Goal: Task Accomplishment & Management: Manage account settings

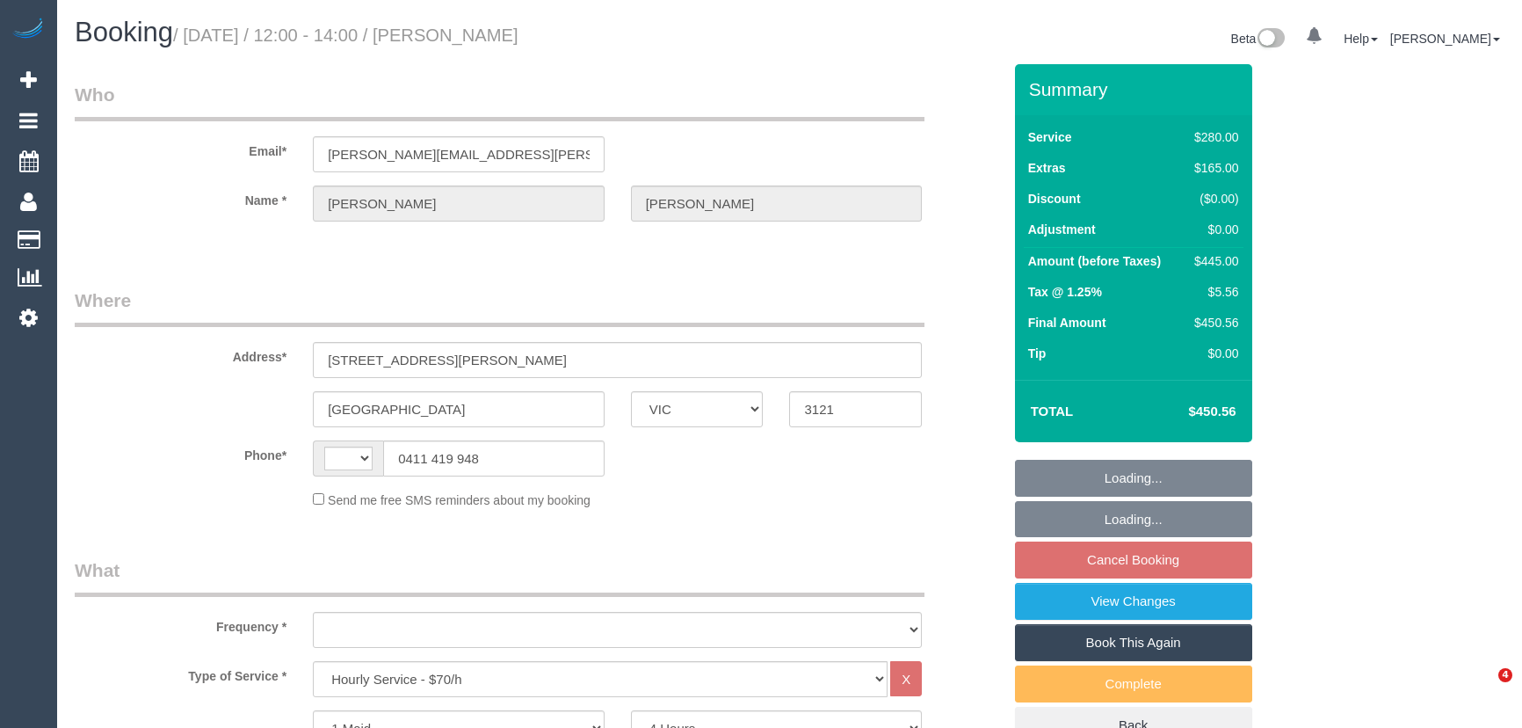
select select "VIC"
select select "240"
select select "string:stripe-pm_1S5lsF2GScqysDRVrGUYHgvo"
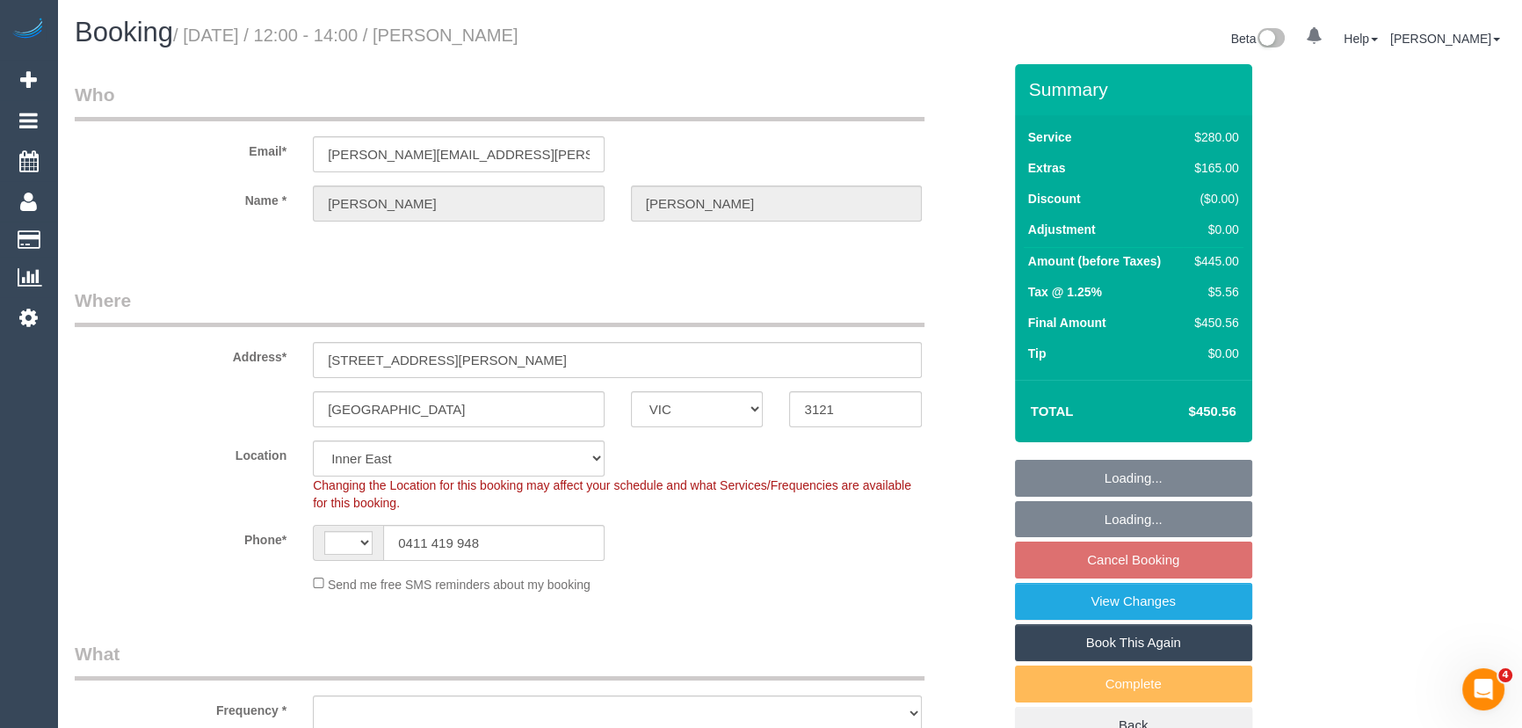
select select "string:AU"
select select "object:842"
select select "spot1"
select select "number:28"
select select "number:14"
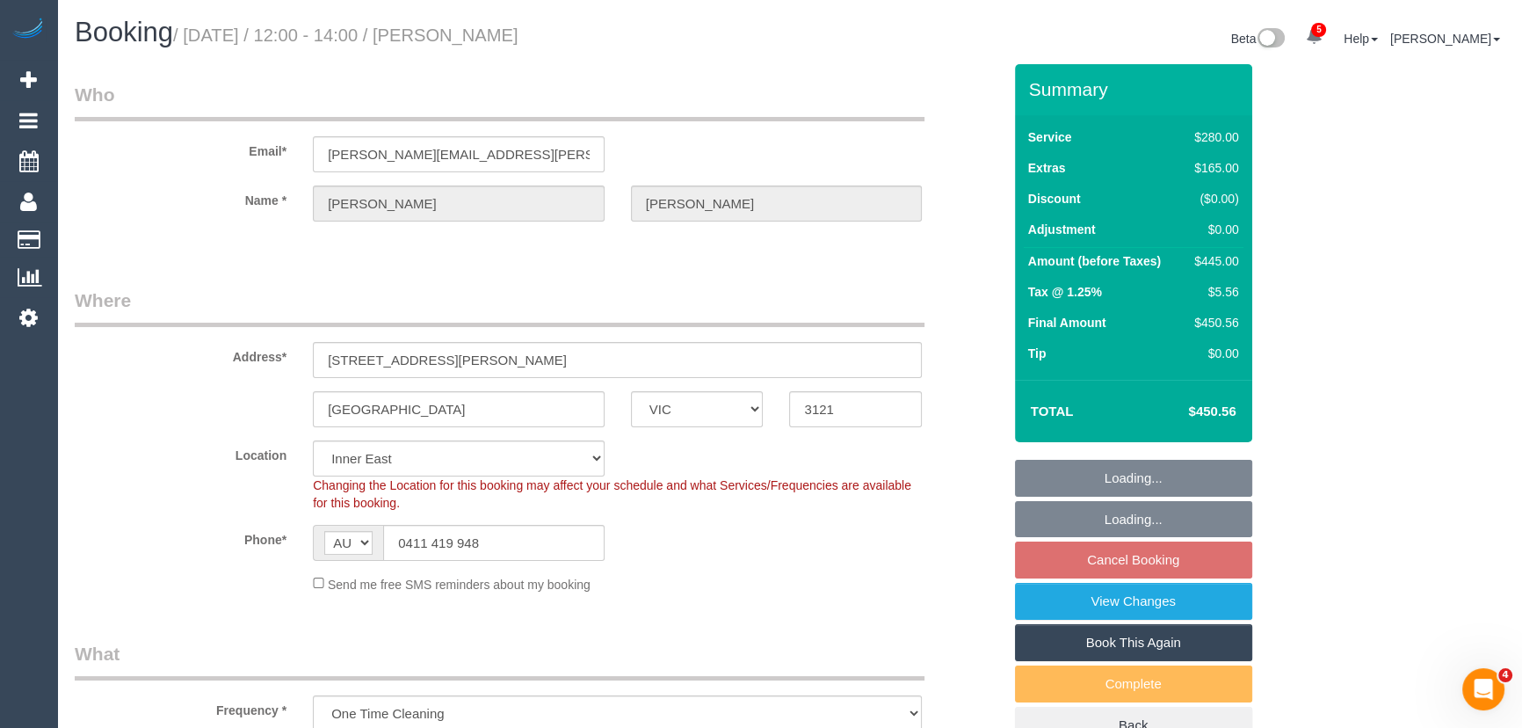
select select "number:19"
select select "number:24"
select select "number:35"
select select "number:13"
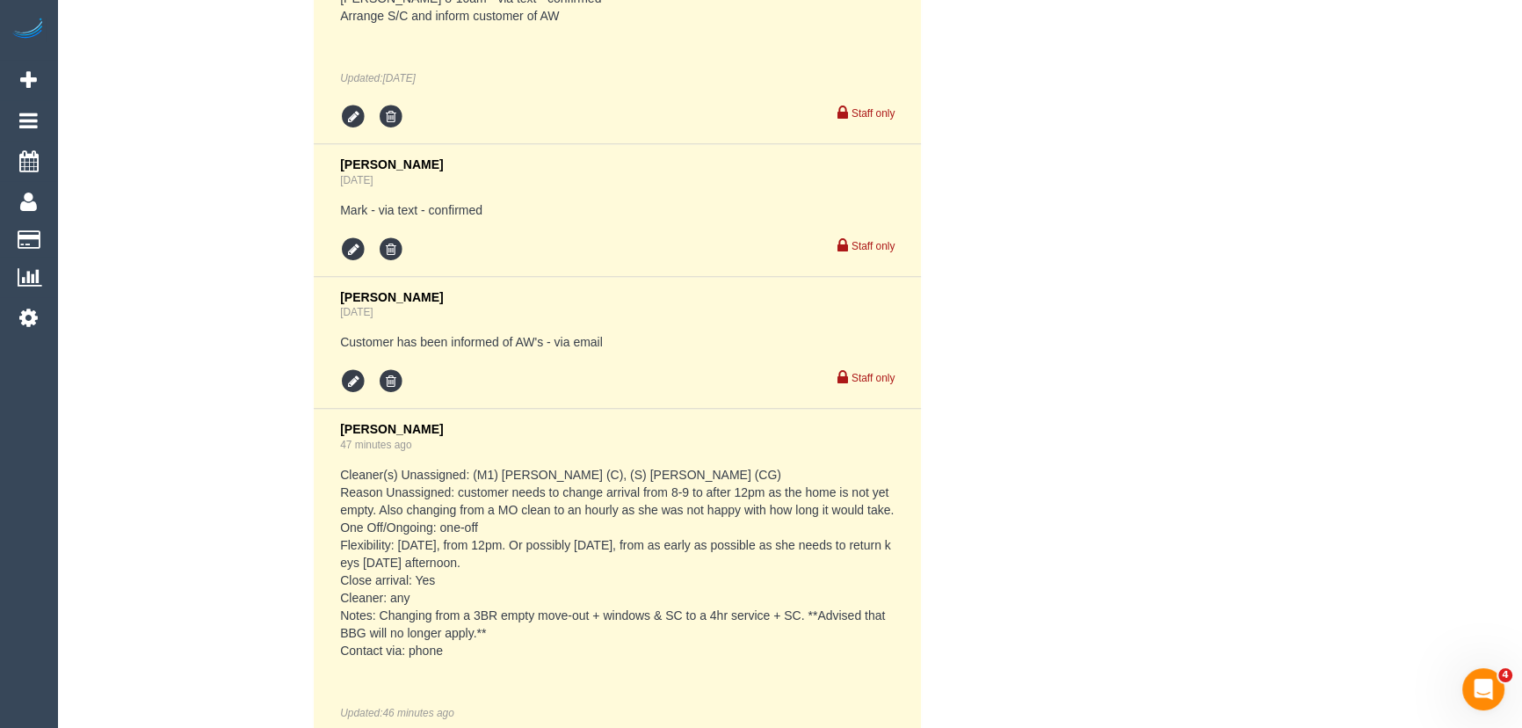
scroll to position [3435, 0]
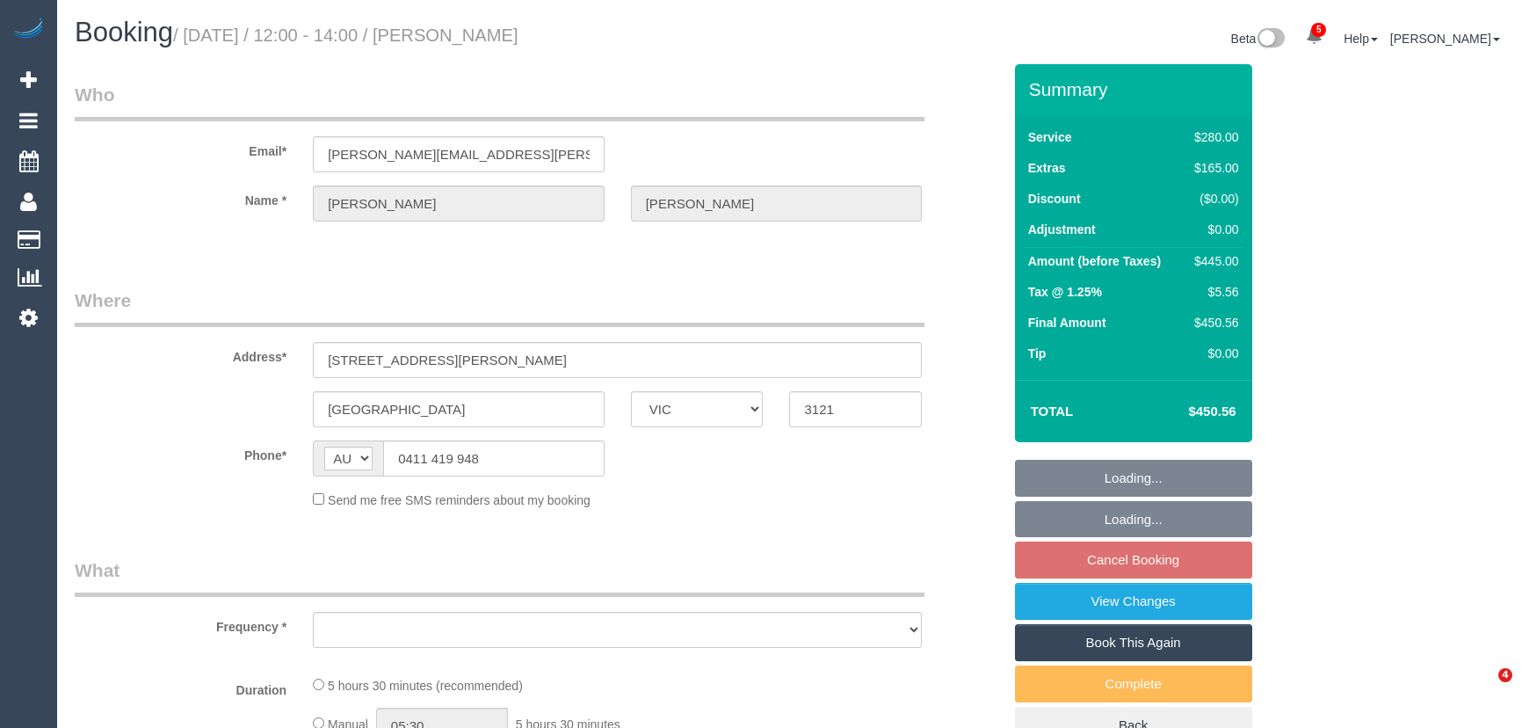
select select "VIC"
select select "string:stripe-pm_1S5lsF2GScqysDRVrGUYHgvo"
select select "240"
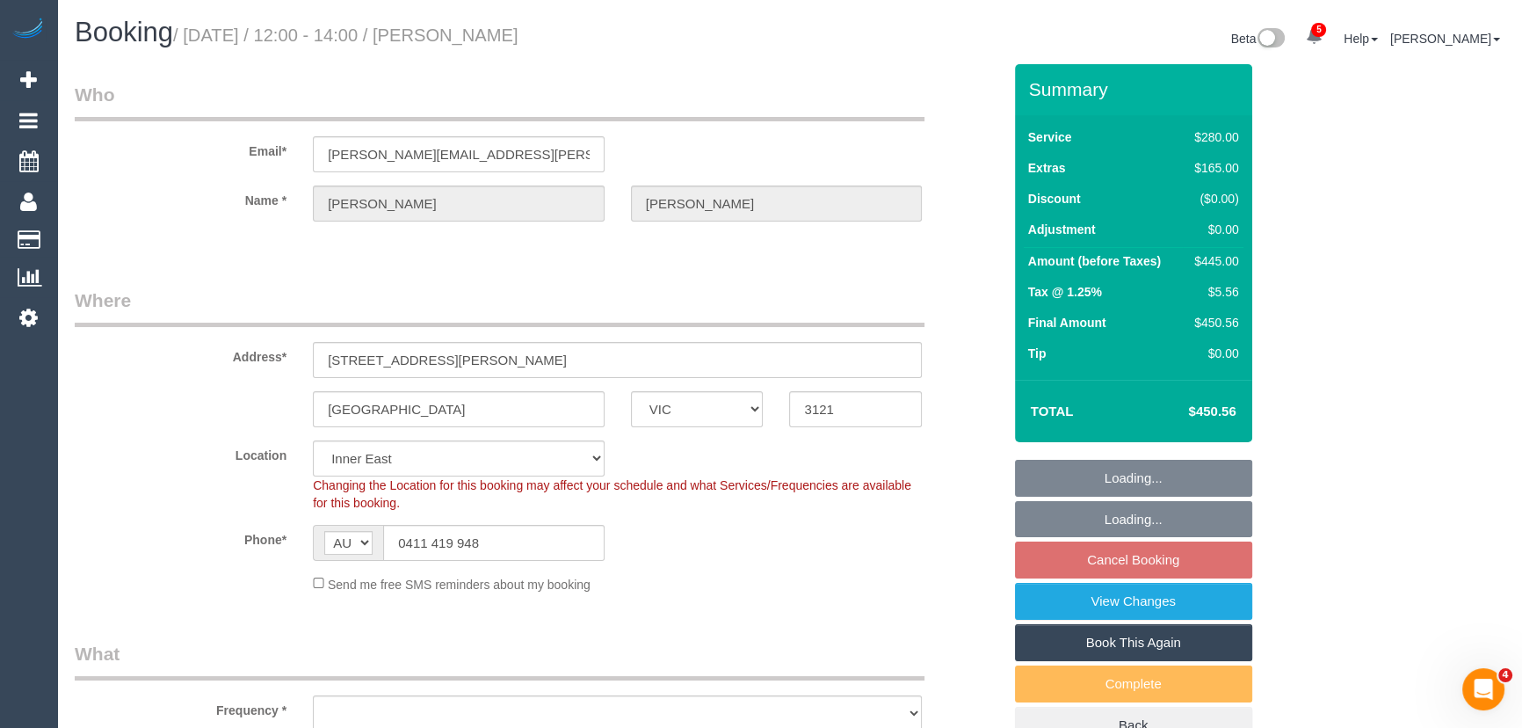
select select "object:837"
select select "spot1"
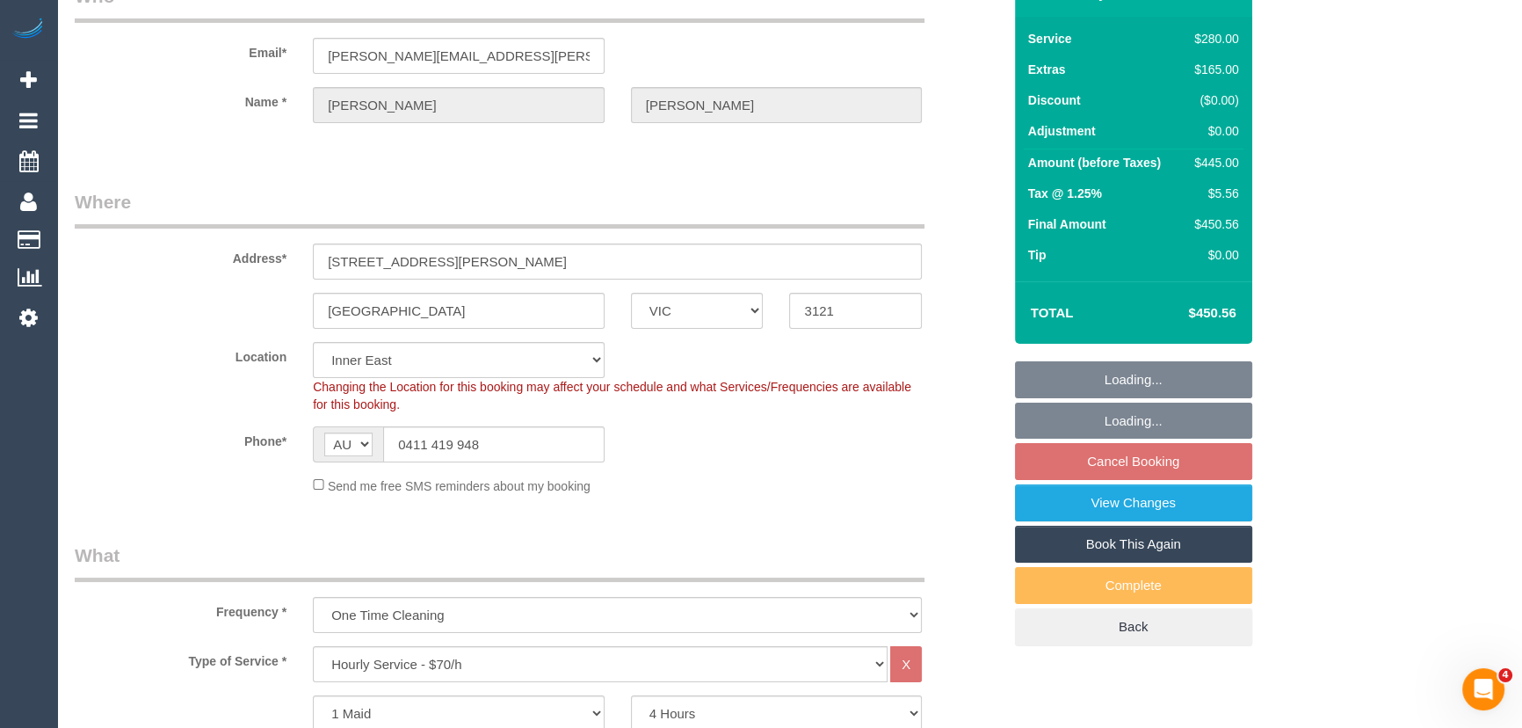
select select "object:1624"
select select "number:28"
select select "number:14"
select select "number:19"
select select "number:24"
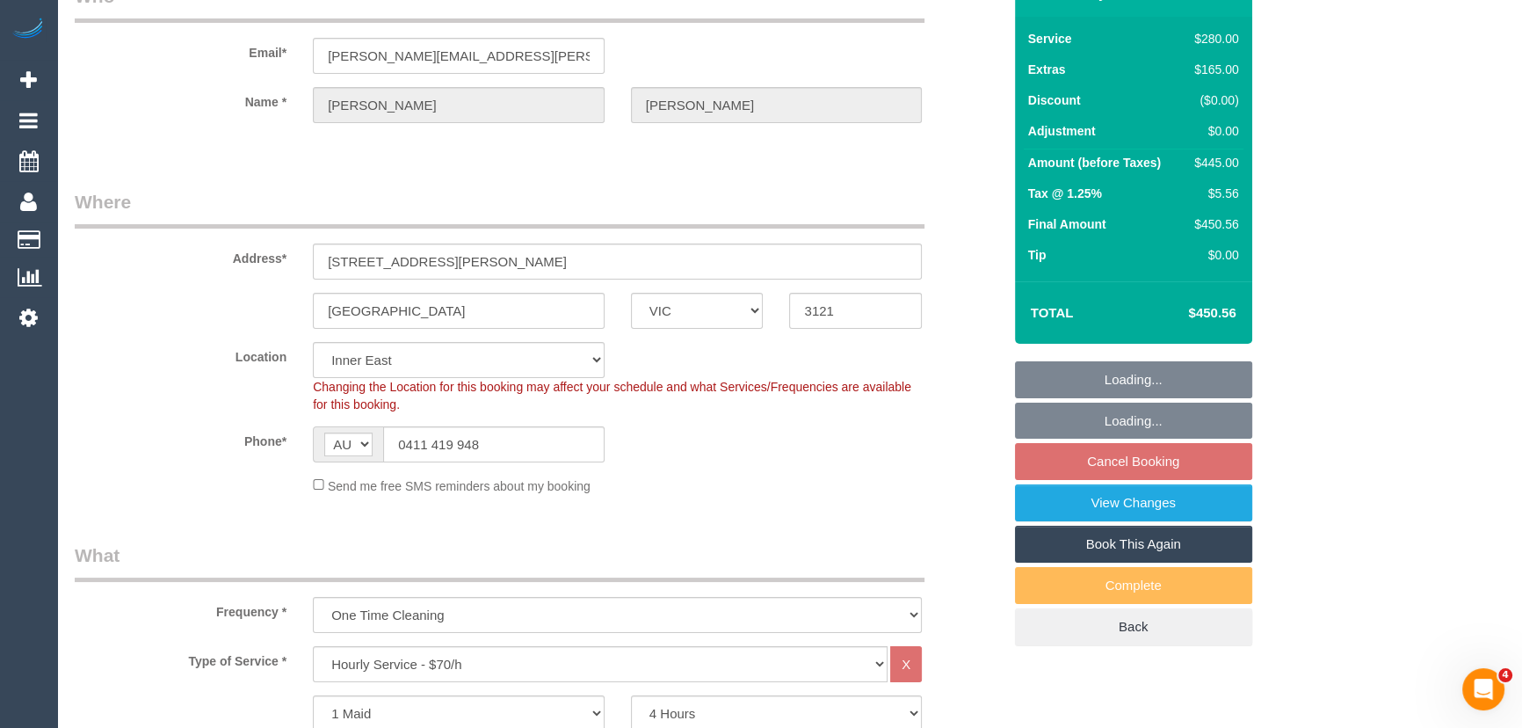
select select "number:35"
select select "number:13"
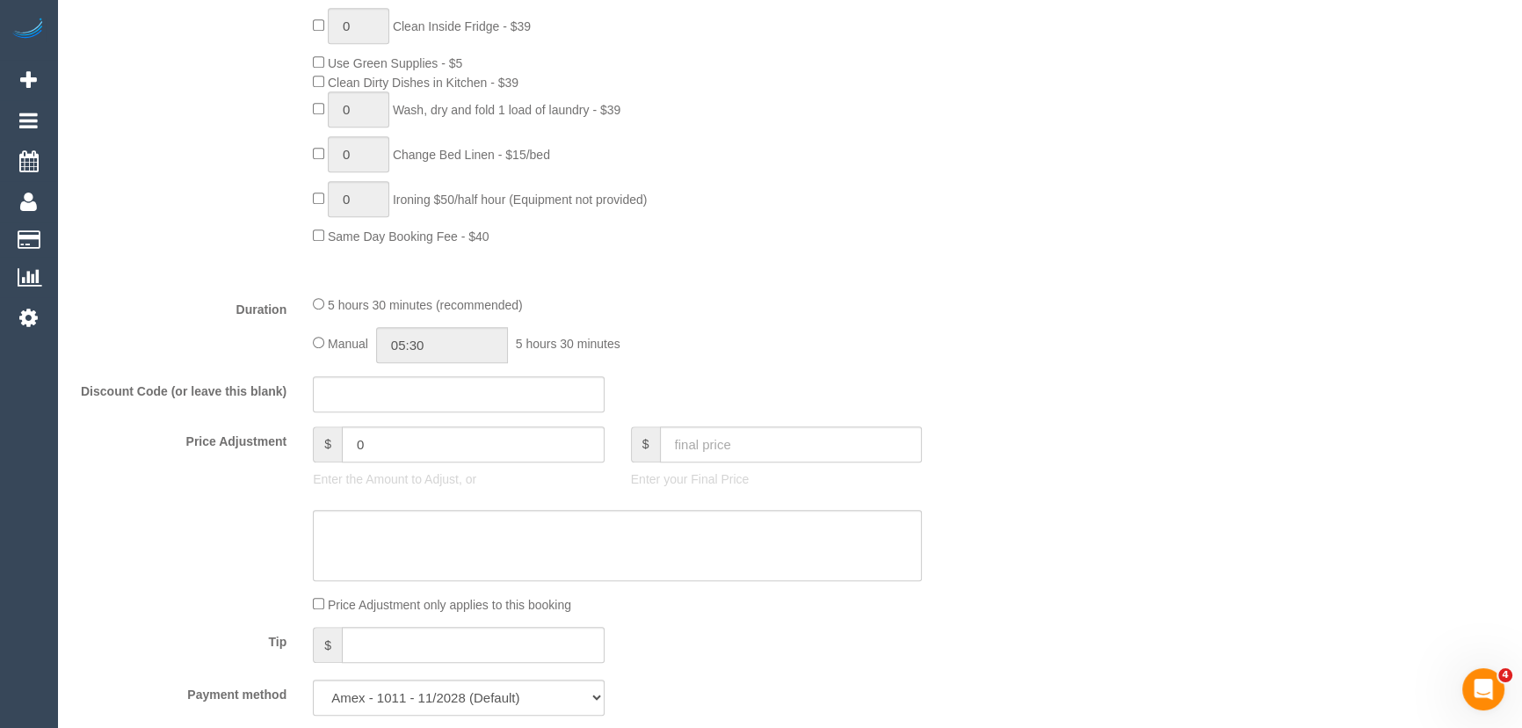
scroll to position [1118, 0]
click at [468, 352] on input "05:30" at bounding box center [442, 344] width 132 height 36
type input "04:00"
click at [426, 457] on li "04:00" at bounding box center [423, 458] width 78 height 23
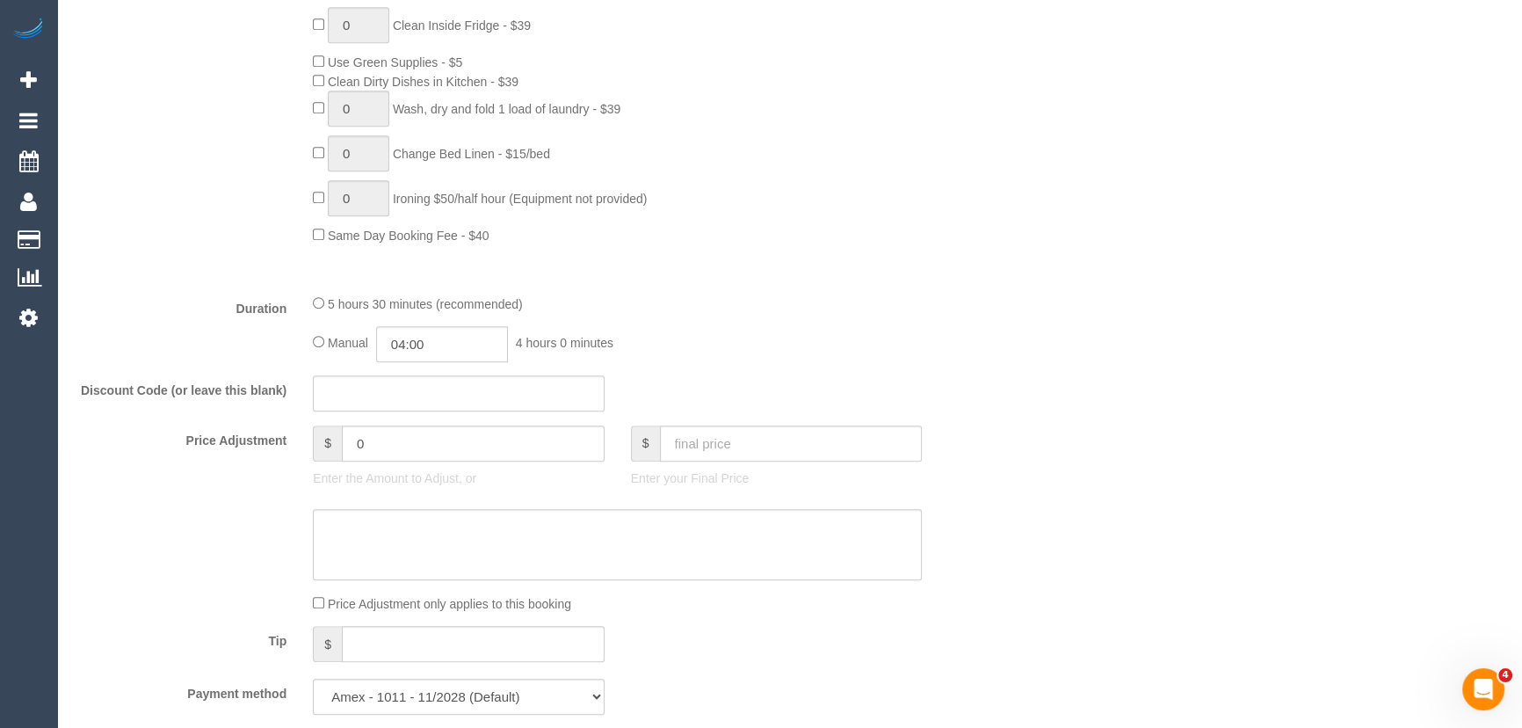
click at [756, 370] on fieldset "What Frequency * One Time Cleaning Weekly - 10% Off - 10.00% (0% for the First …" at bounding box center [538, 125] width 927 height 1205
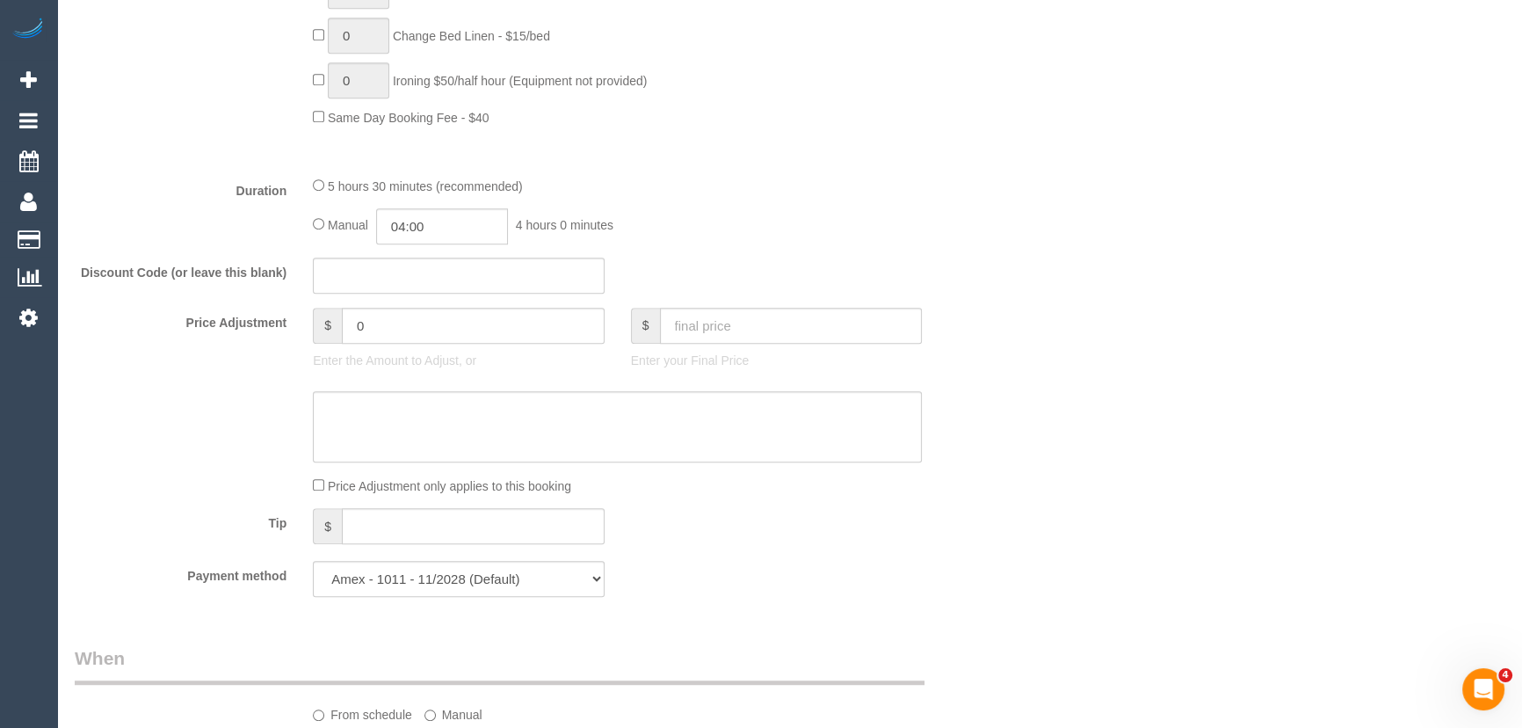
select select "spot14"
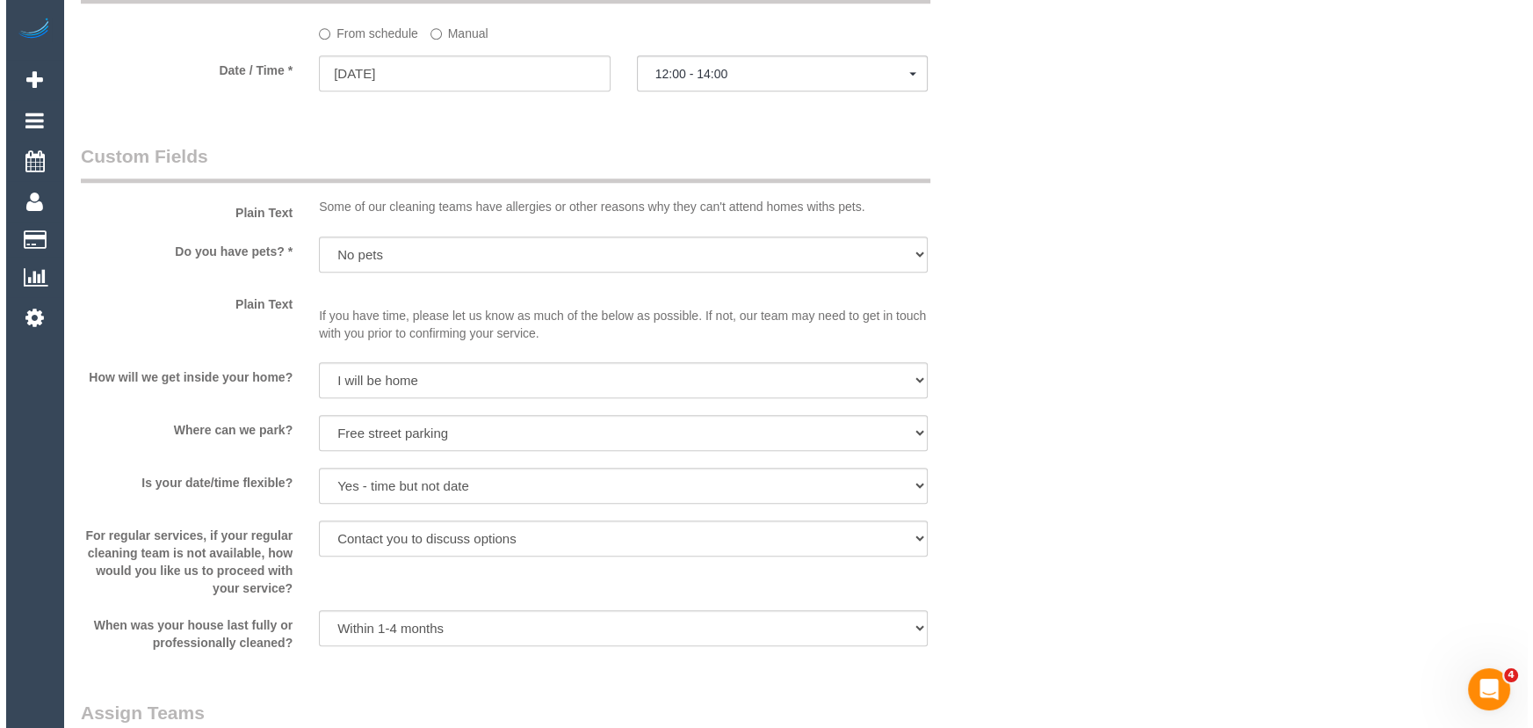
scroll to position [2236, 0]
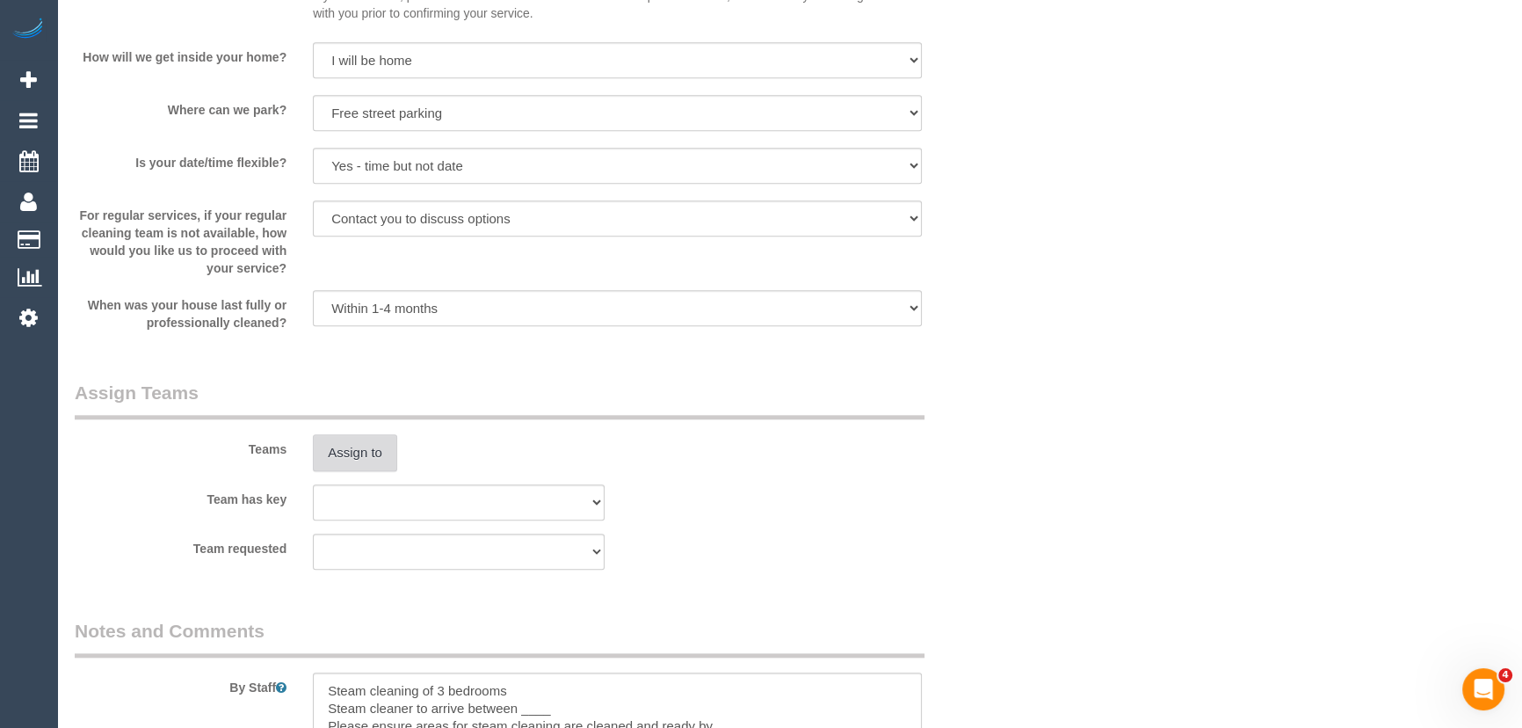
click at [354, 447] on button "Assign to" at bounding box center [355, 452] width 84 height 37
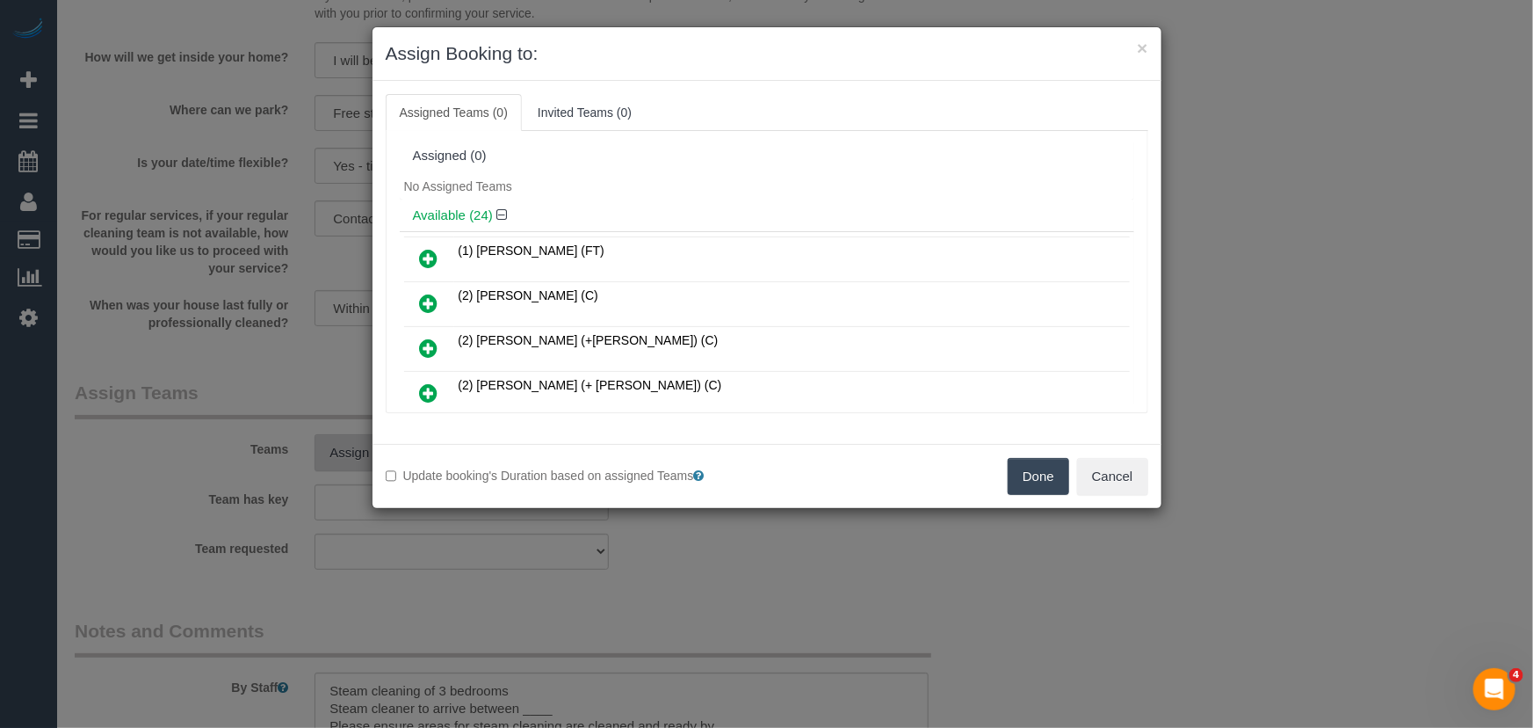
scroll to position [330, 0]
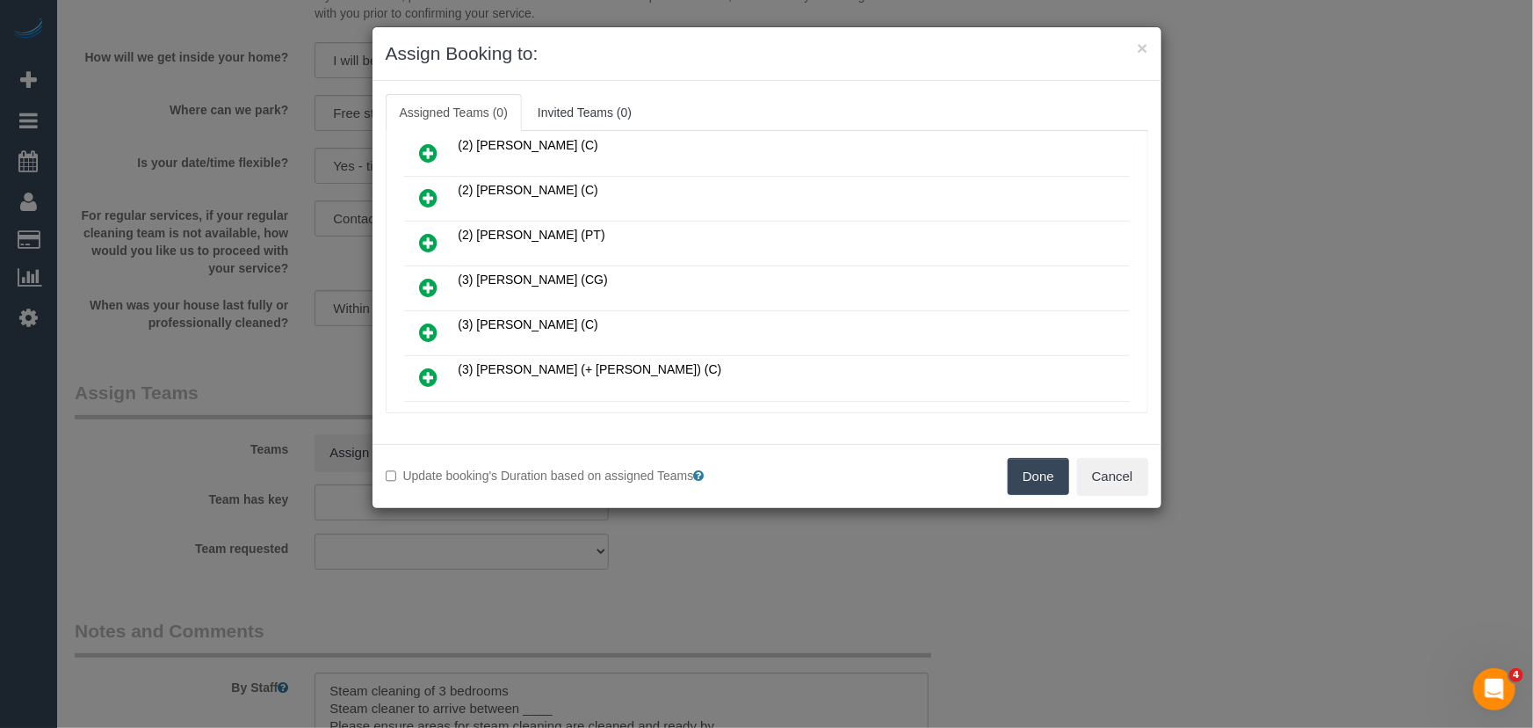
click at [430, 277] on icon at bounding box center [429, 287] width 18 height 21
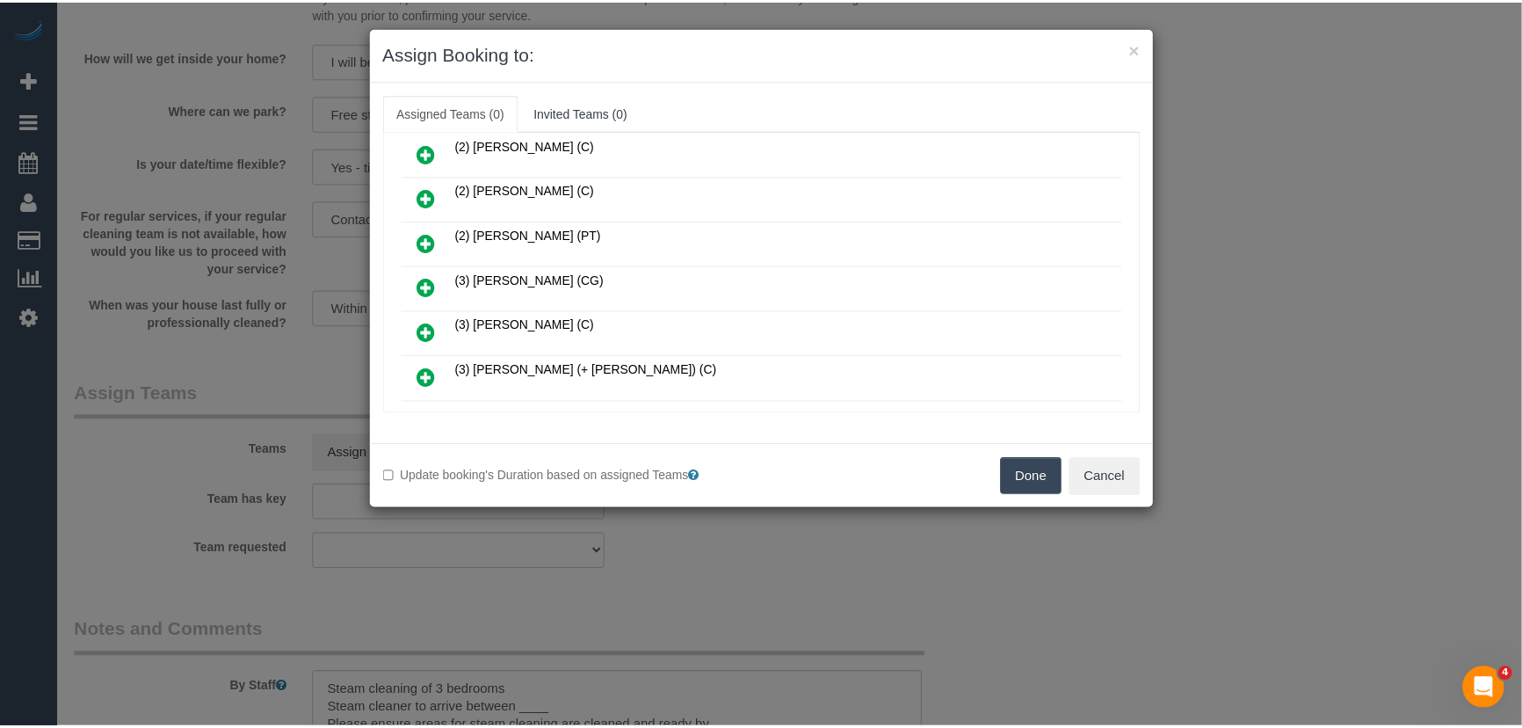
scroll to position [371, 0]
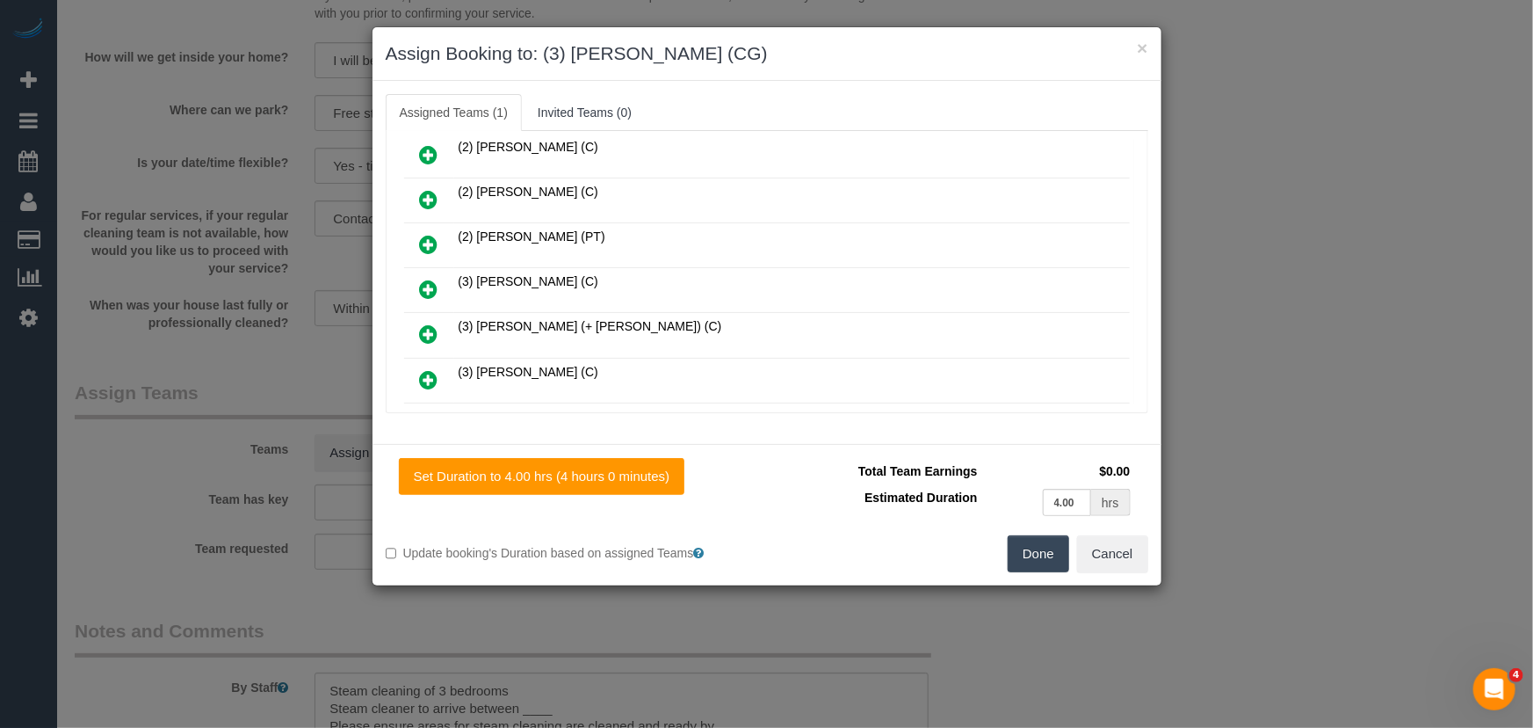
click at [1044, 560] on button "Done" at bounding box center [1039, 553] width 62 height 37
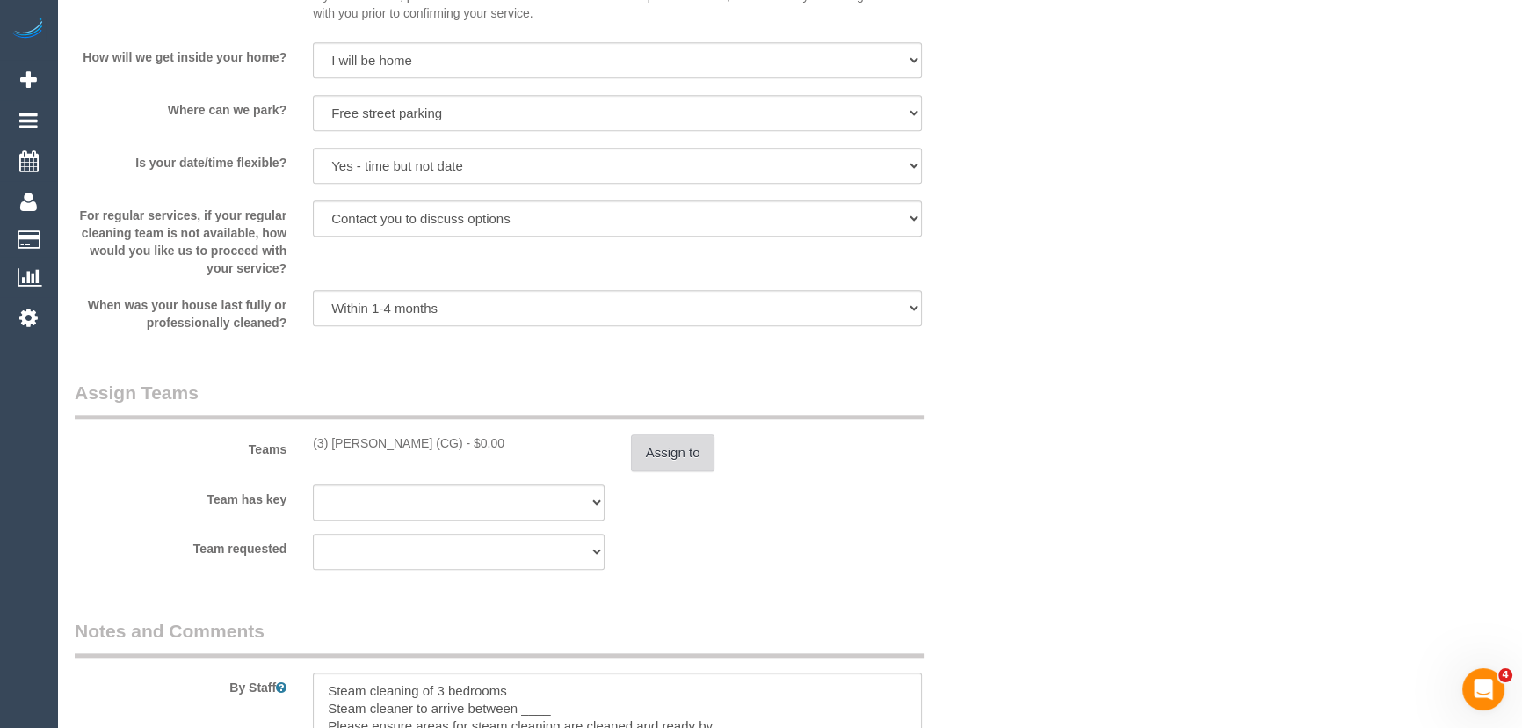
click at [692, 460] on button "Assign to" at bounding box center [673, 452] width 84 height 37
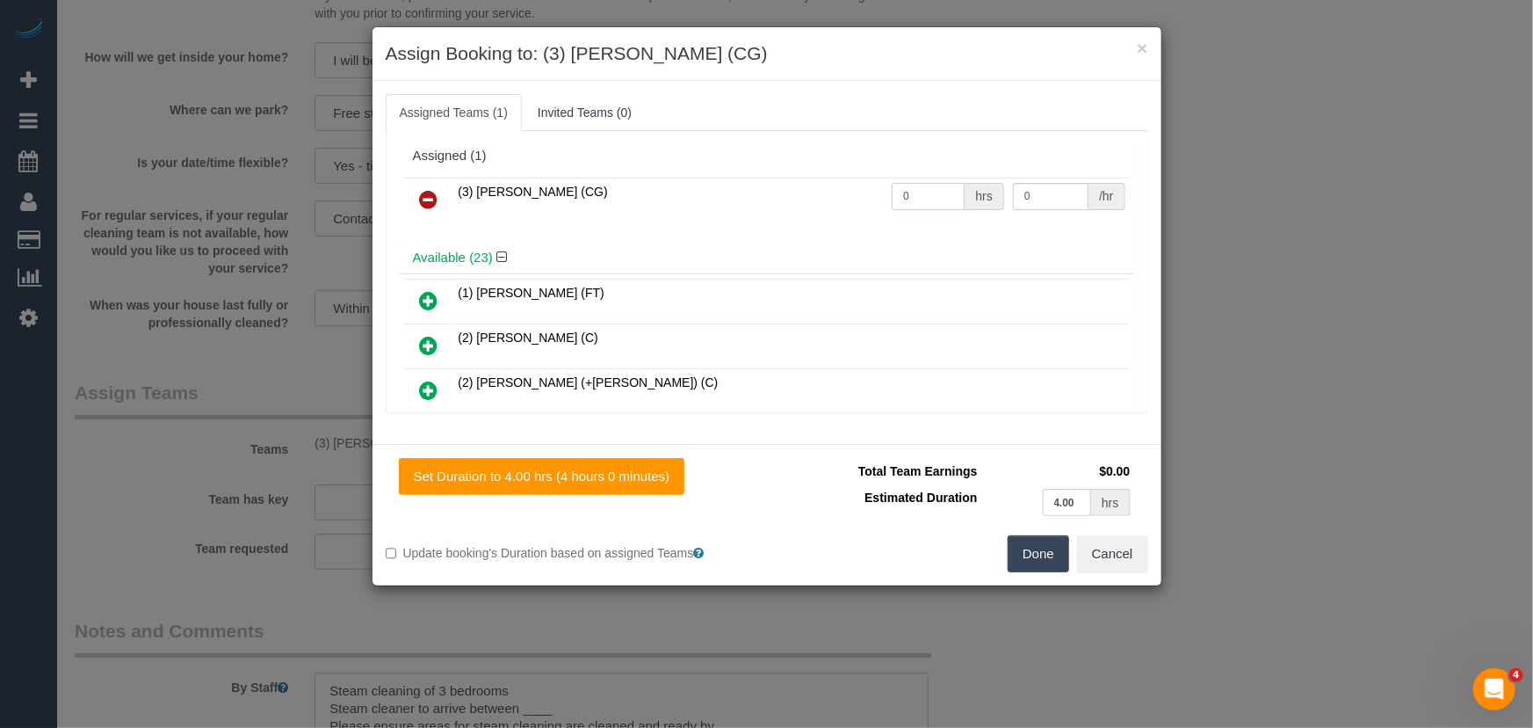
click at [928, 203] on input "0" at bounding box center [928, 196] width 73 height 27
type input "4"
click at [1037, 568] on button "Done" at bounding box center [1039, 553] width 62 height 37
type input "38.5"
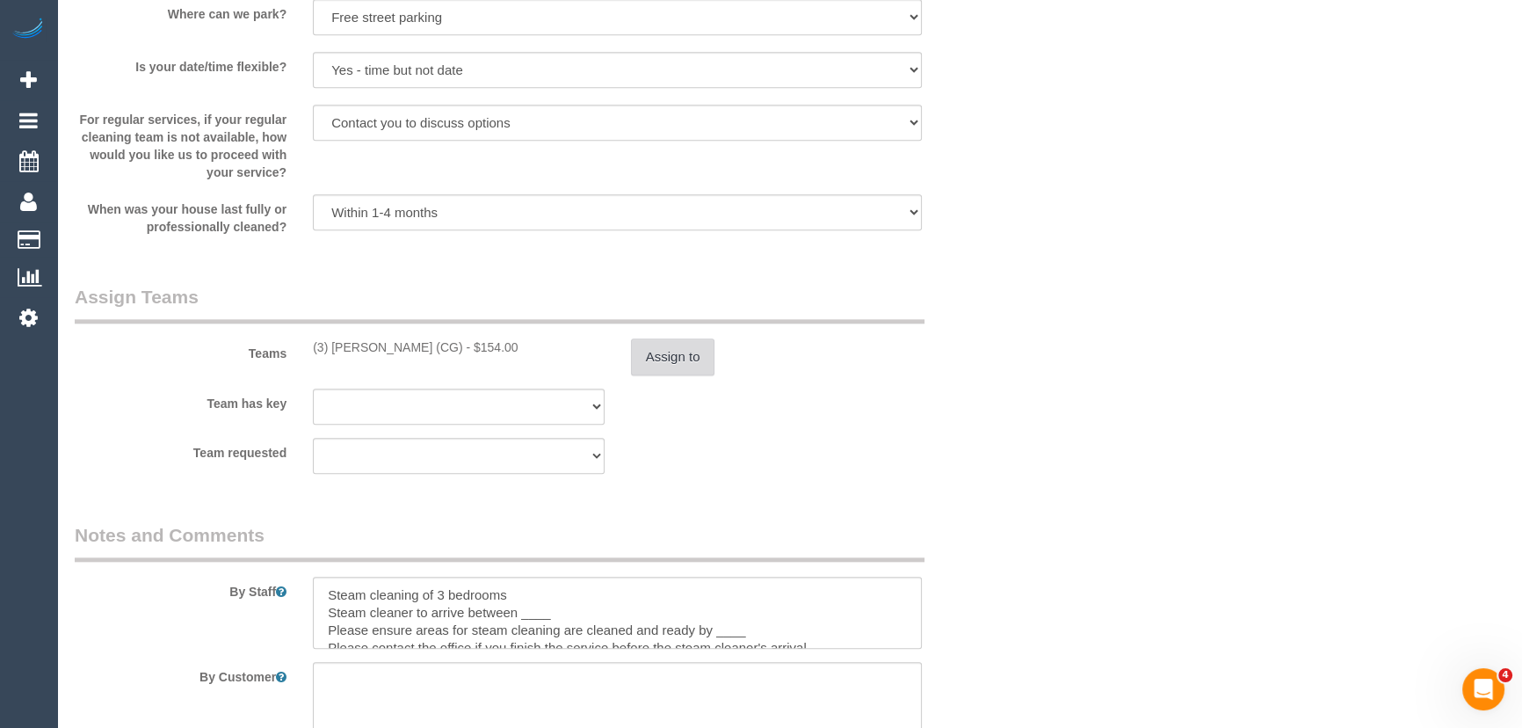
scroll to position [2476, 0]
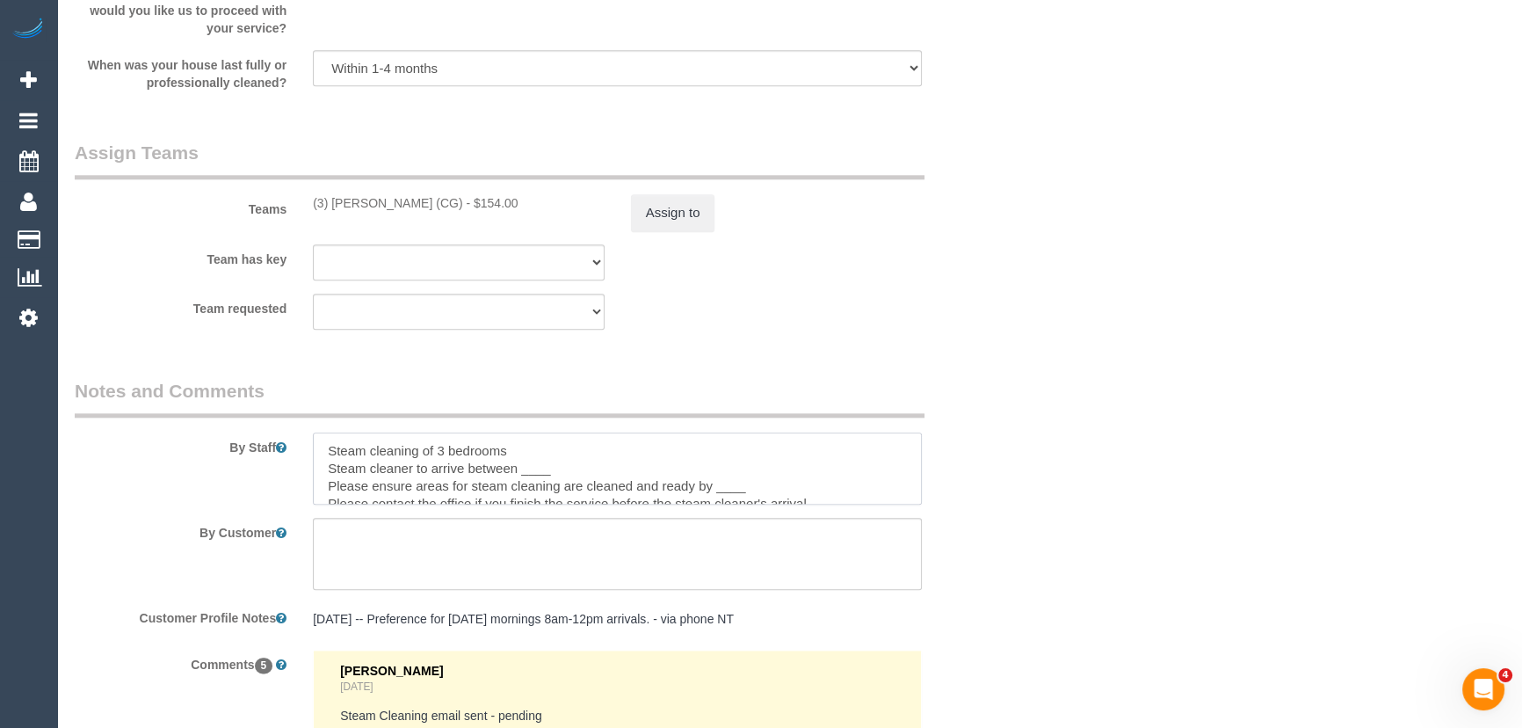
click at [553, 467] on textarea at bounding box center [617, 468] width 609 height 72
click at [759, 485] on textarea at bounding box center [617, 468] width 609 height 72
type textarea "Steam cleaning of 3 bedrooms Steam cleaner to arrive between 3-4pm Please ensur…"
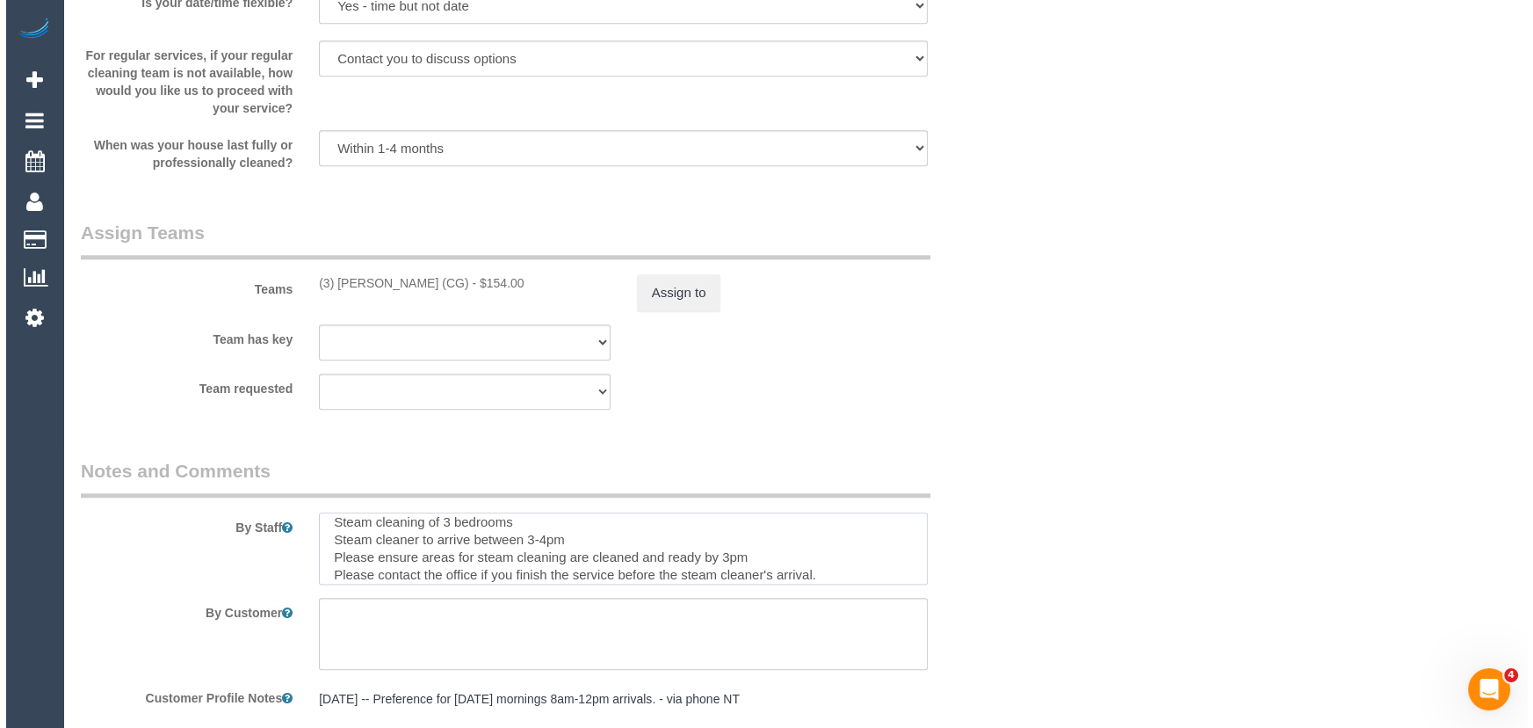
scroll to position [0, 0]
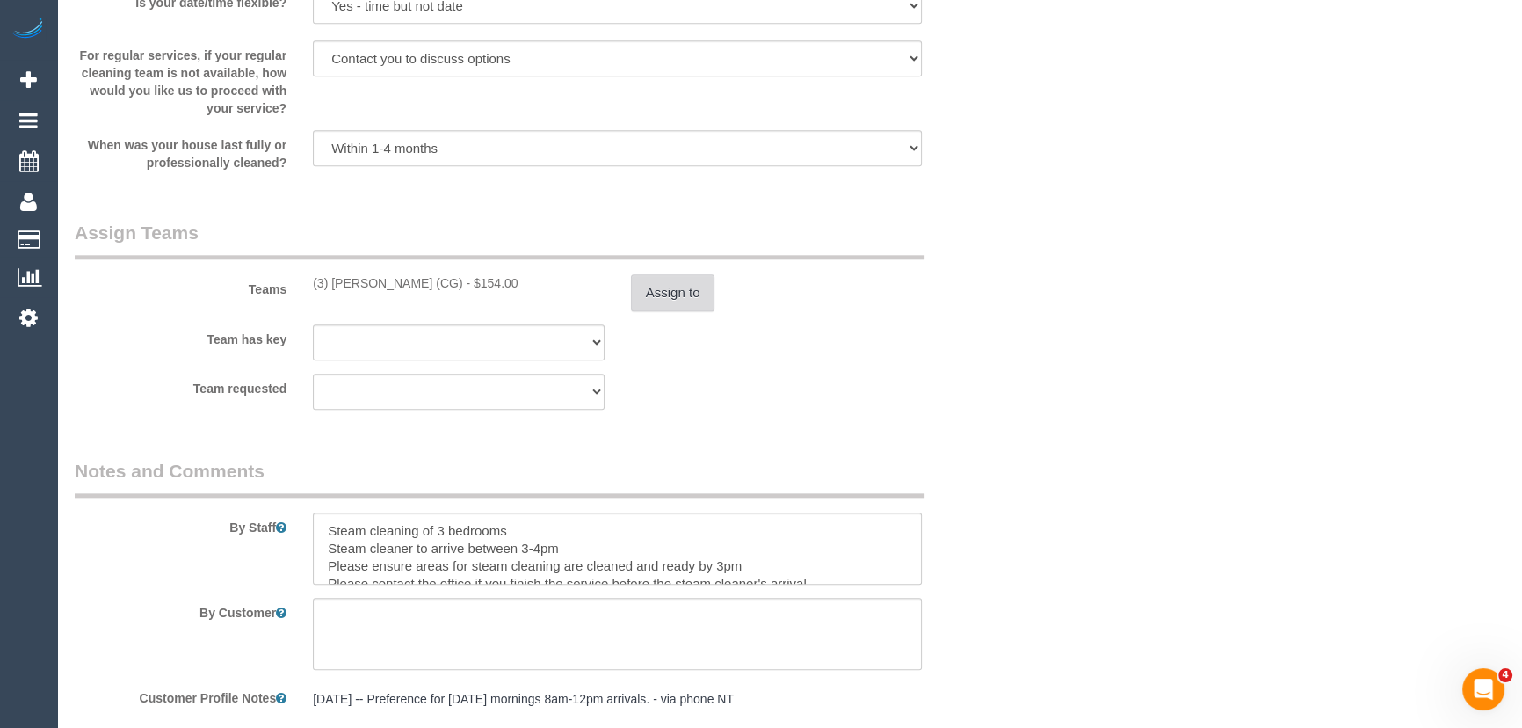
click at [672, 304] on button "Assign to" at bounding box center [673, 292] width 84 height 37
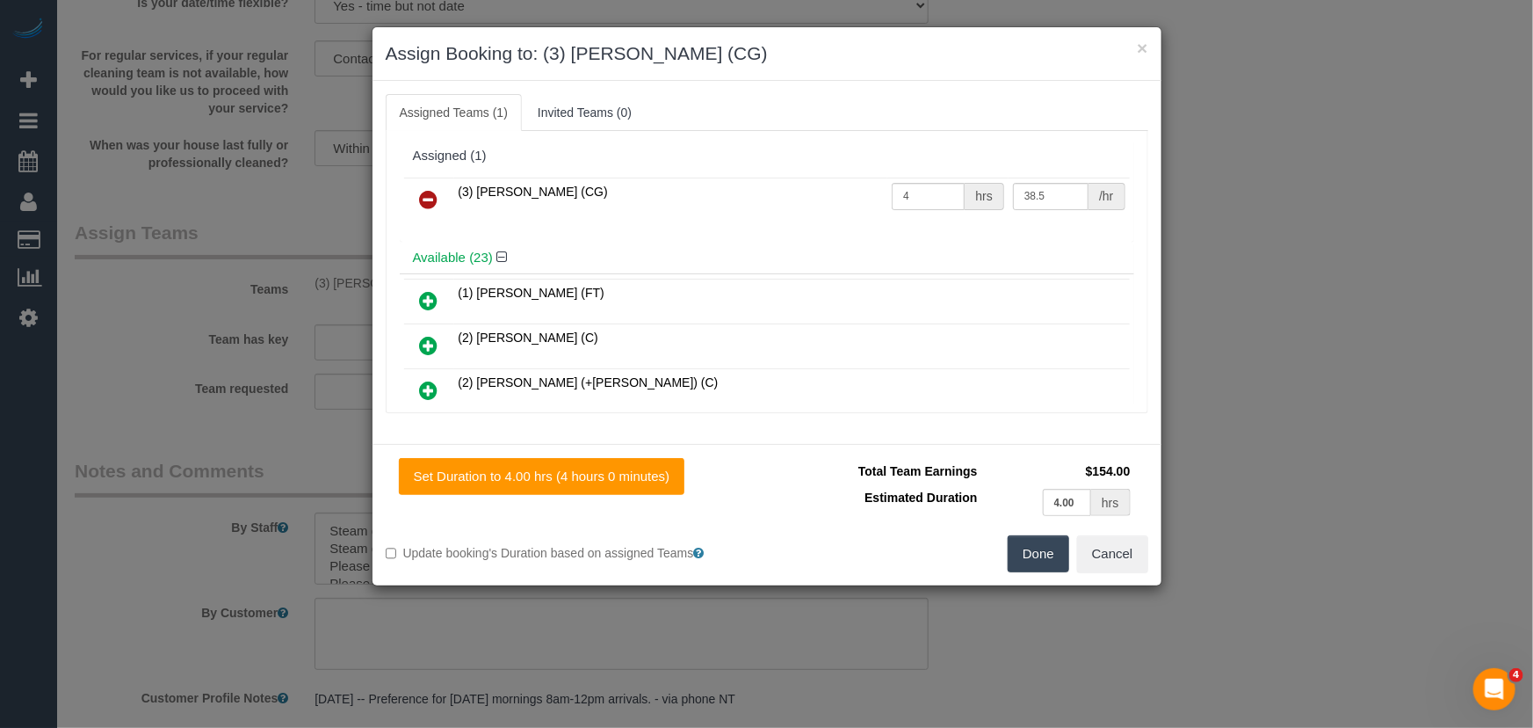
scroll to position [3665, 0]
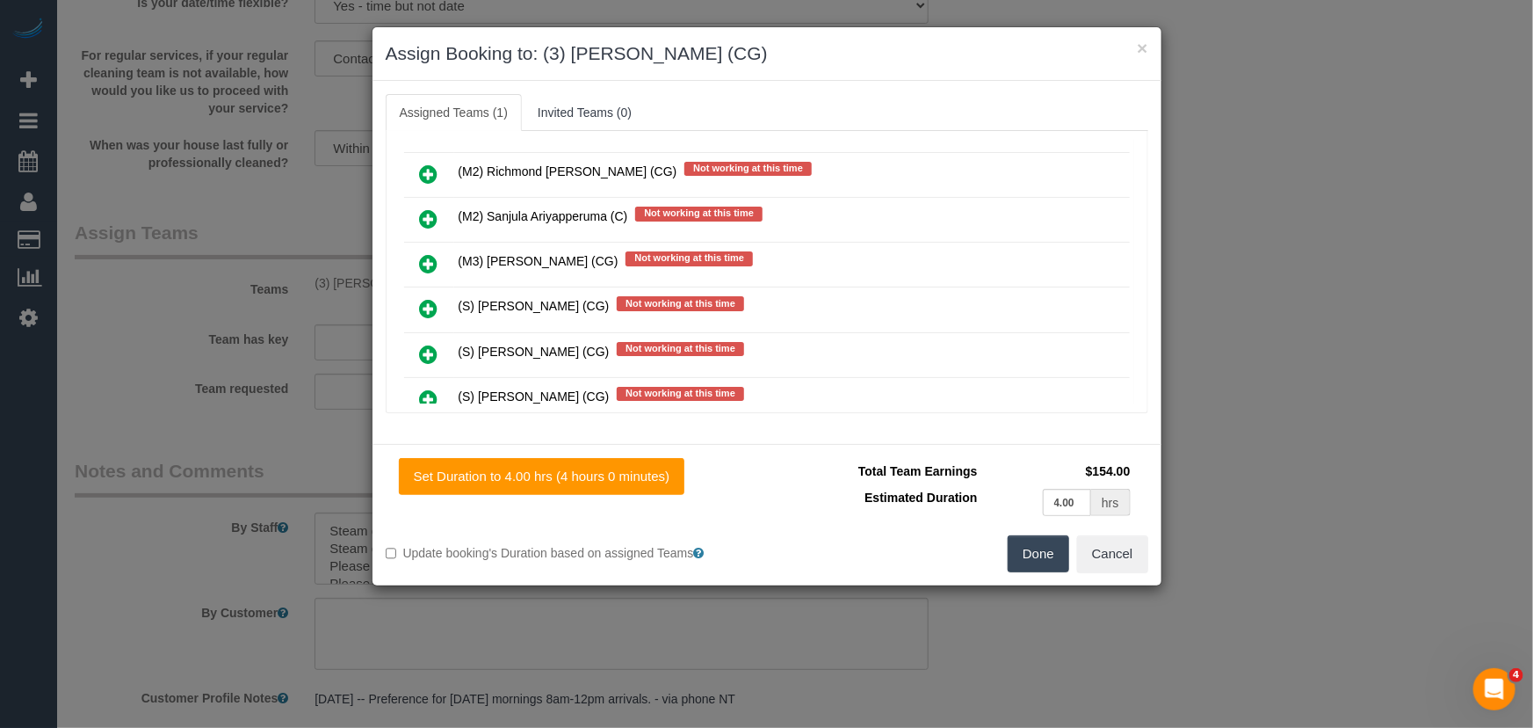
drag, startPoint x: 428, startPoint y: 271, endPoint x: 467, endPoint y: 272, distance: 39.6
click at [428, 344] on icon at bounding box center [429, 354] width 18 height 21
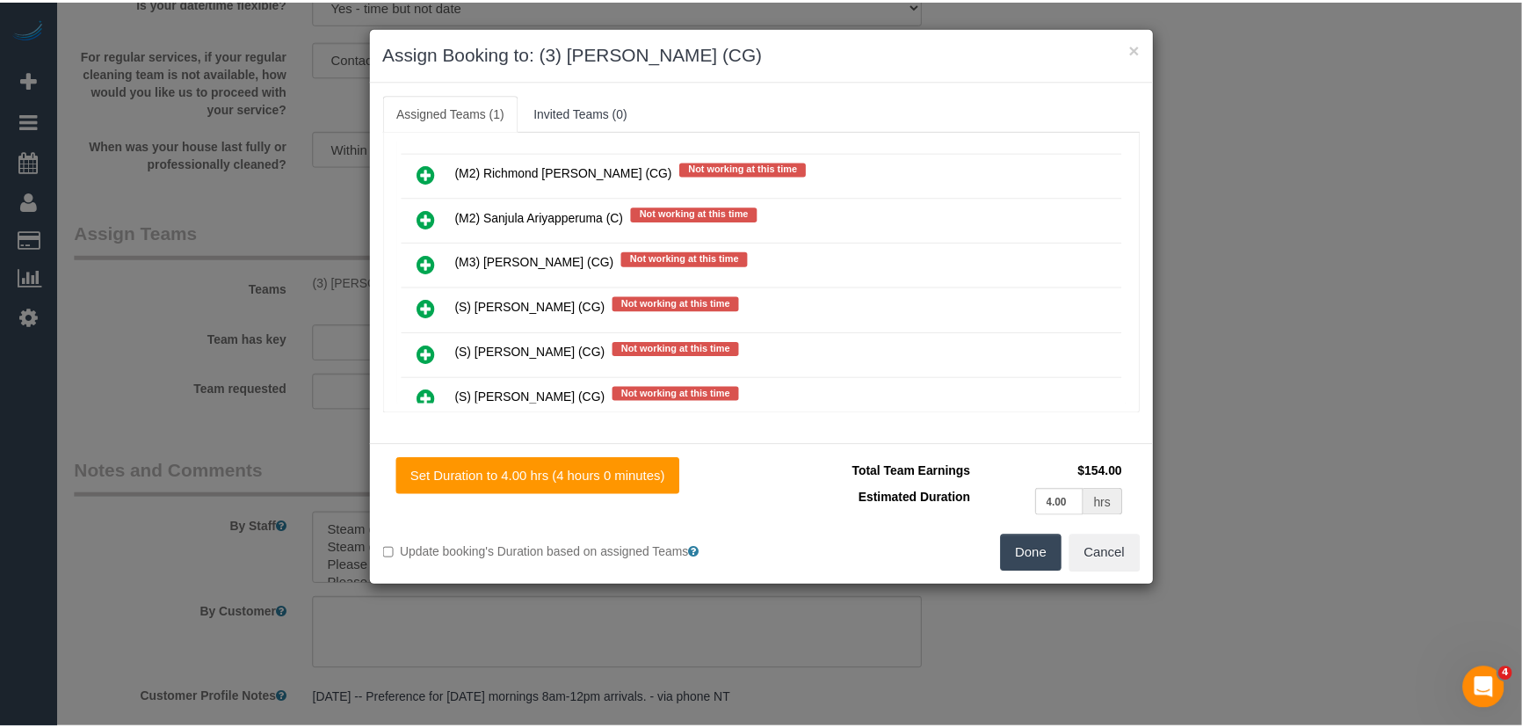
scroll to position [3709, 0]
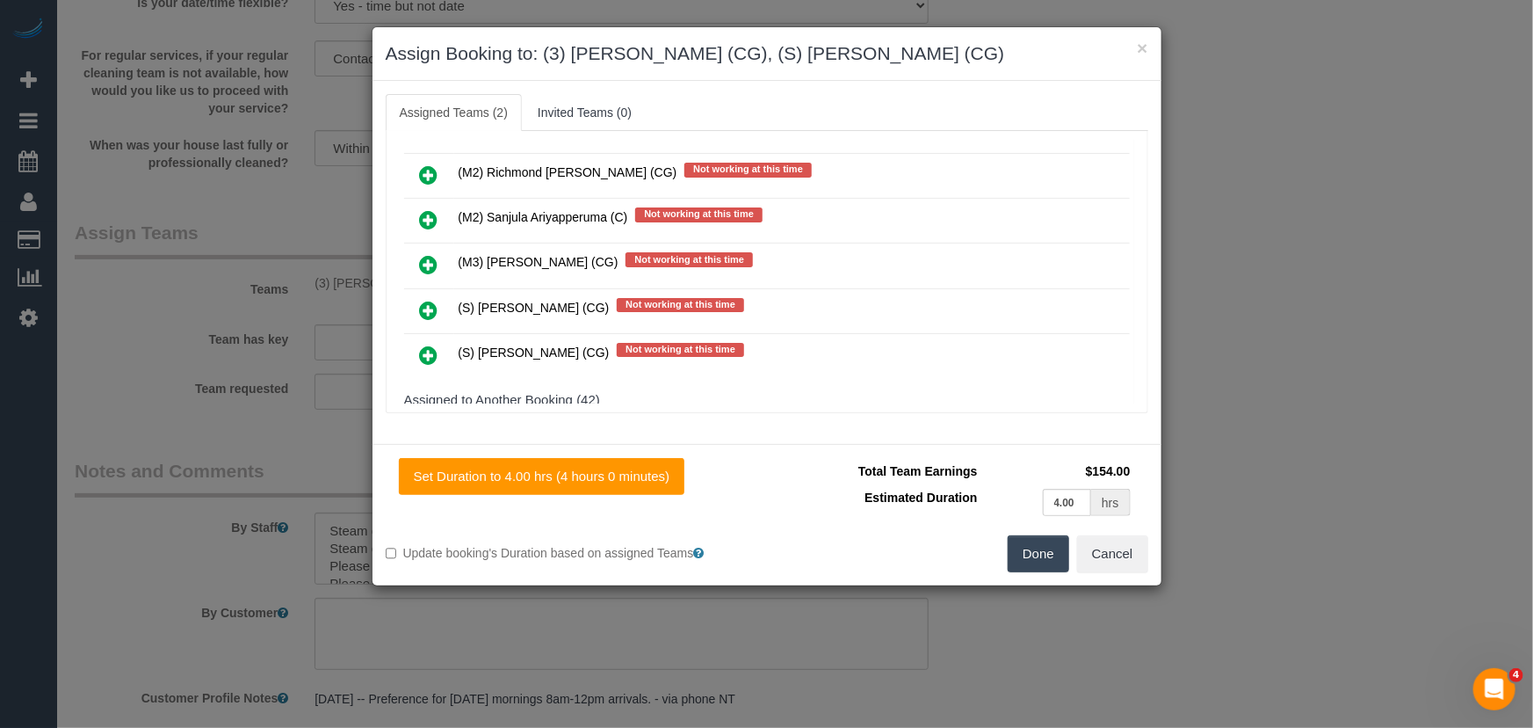
click at [1028, 560] on button "Done" at bounding box center [1039, 553] width 62 height 37
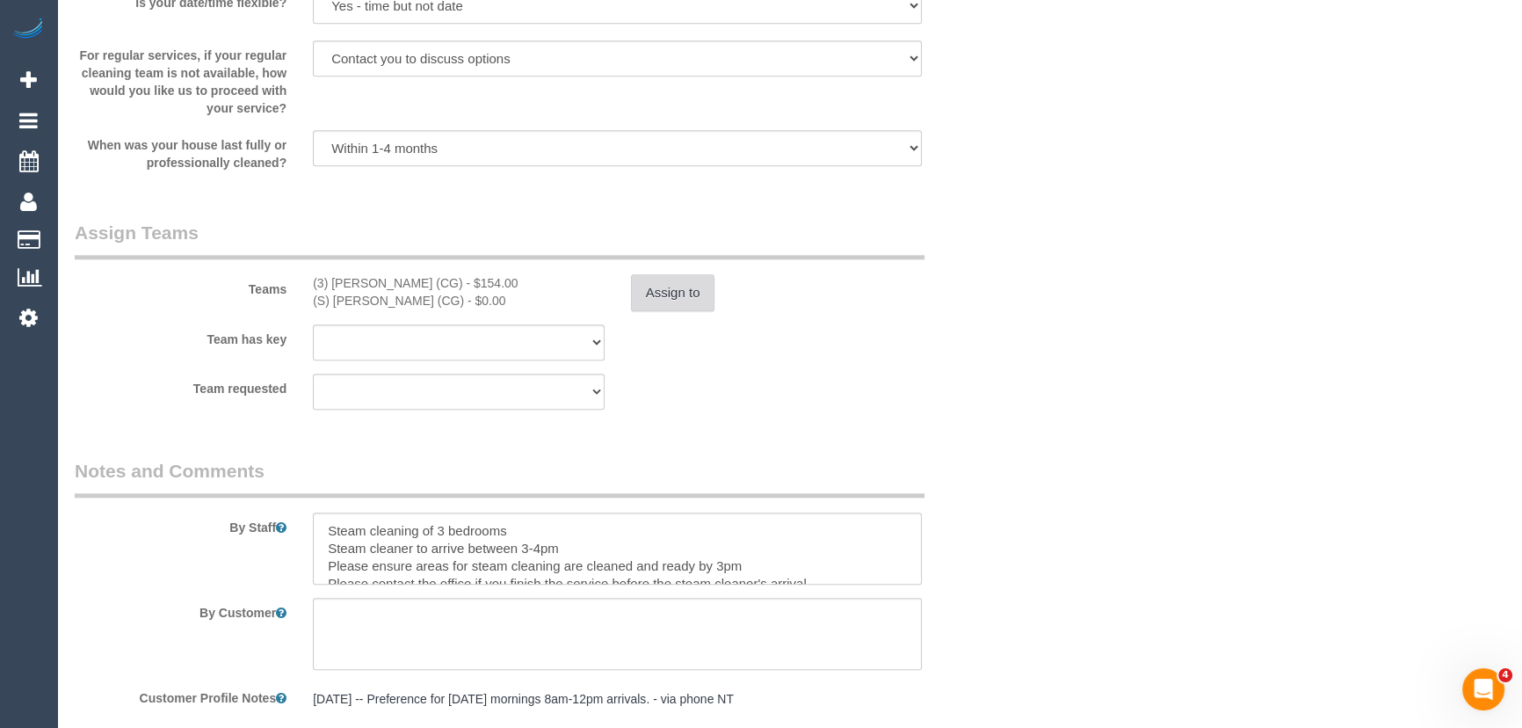
click at [684, 294] on button "Assign to" at bounding box center [673, 292] width 84 height 37
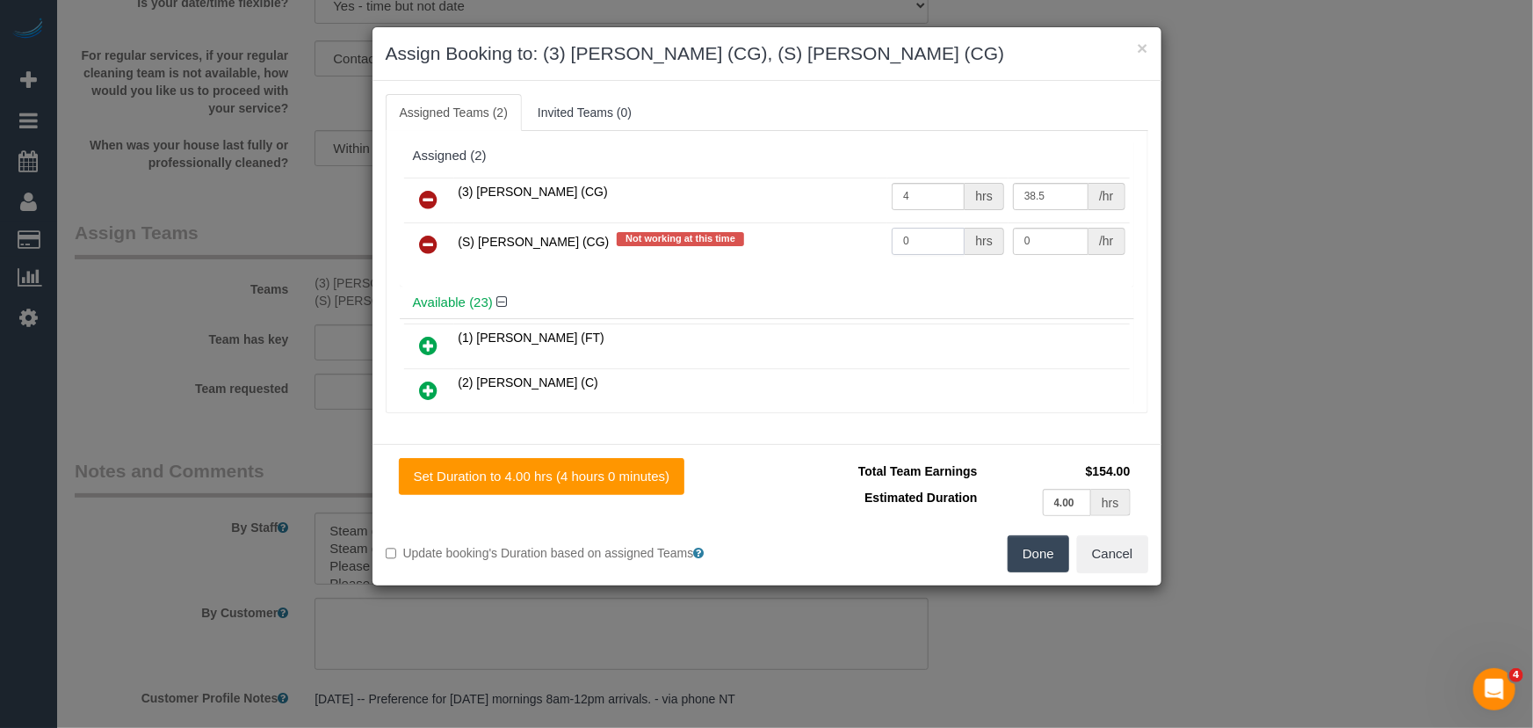
click at [941, 235] on input "0" at bounding box center [928, 241] width 73 height 27
type input "1"
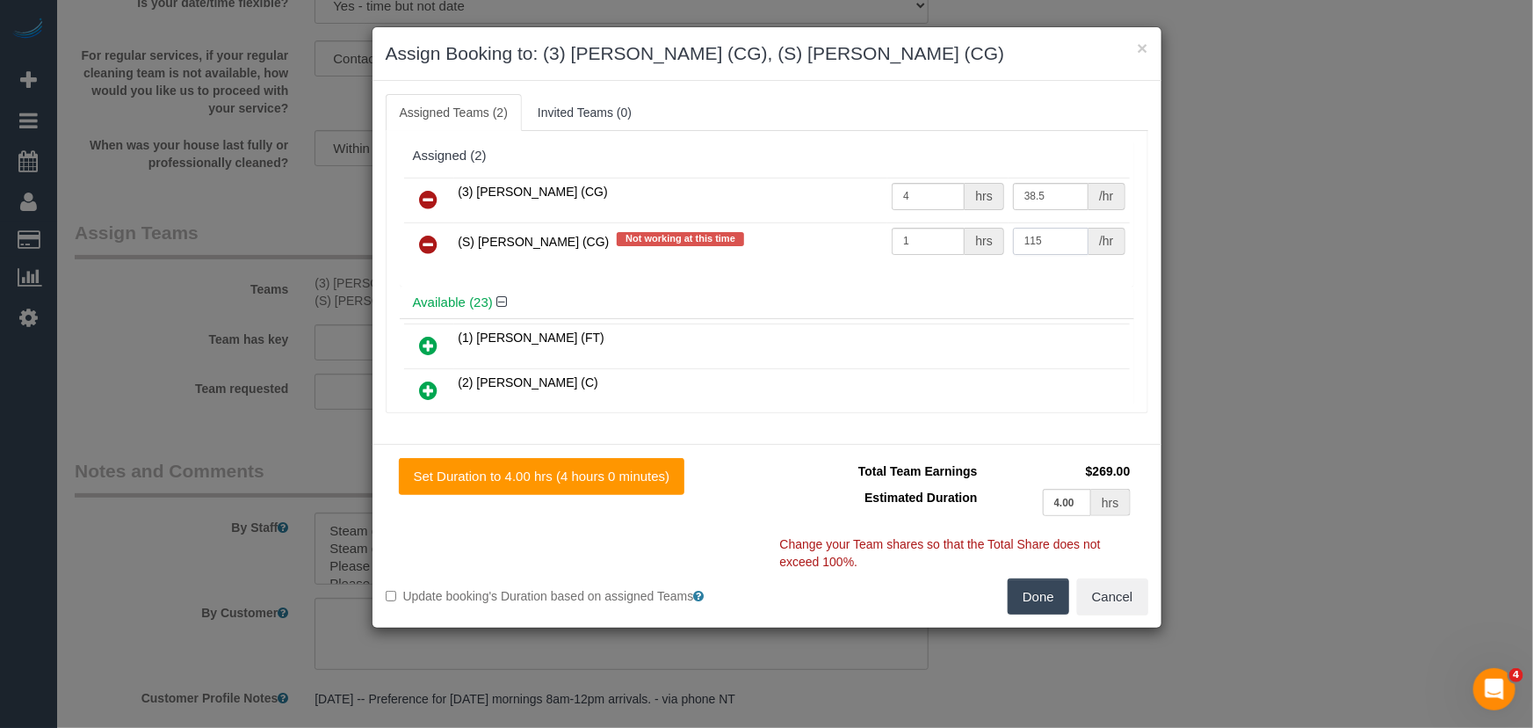
type input "115"
click at [1024, 586] on button "Done" at bounding box center [1039, 596] width 62 height 37
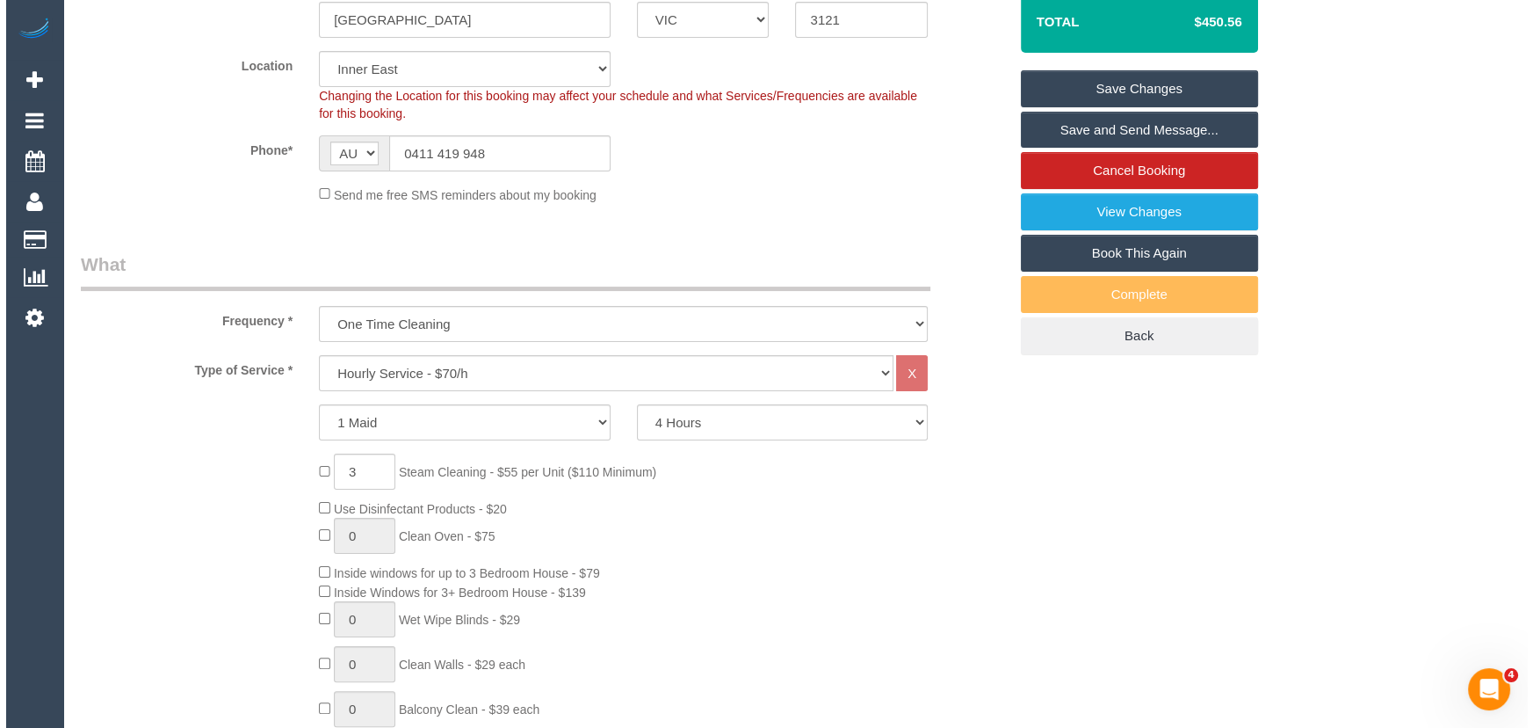
scroll to position [0, 0]
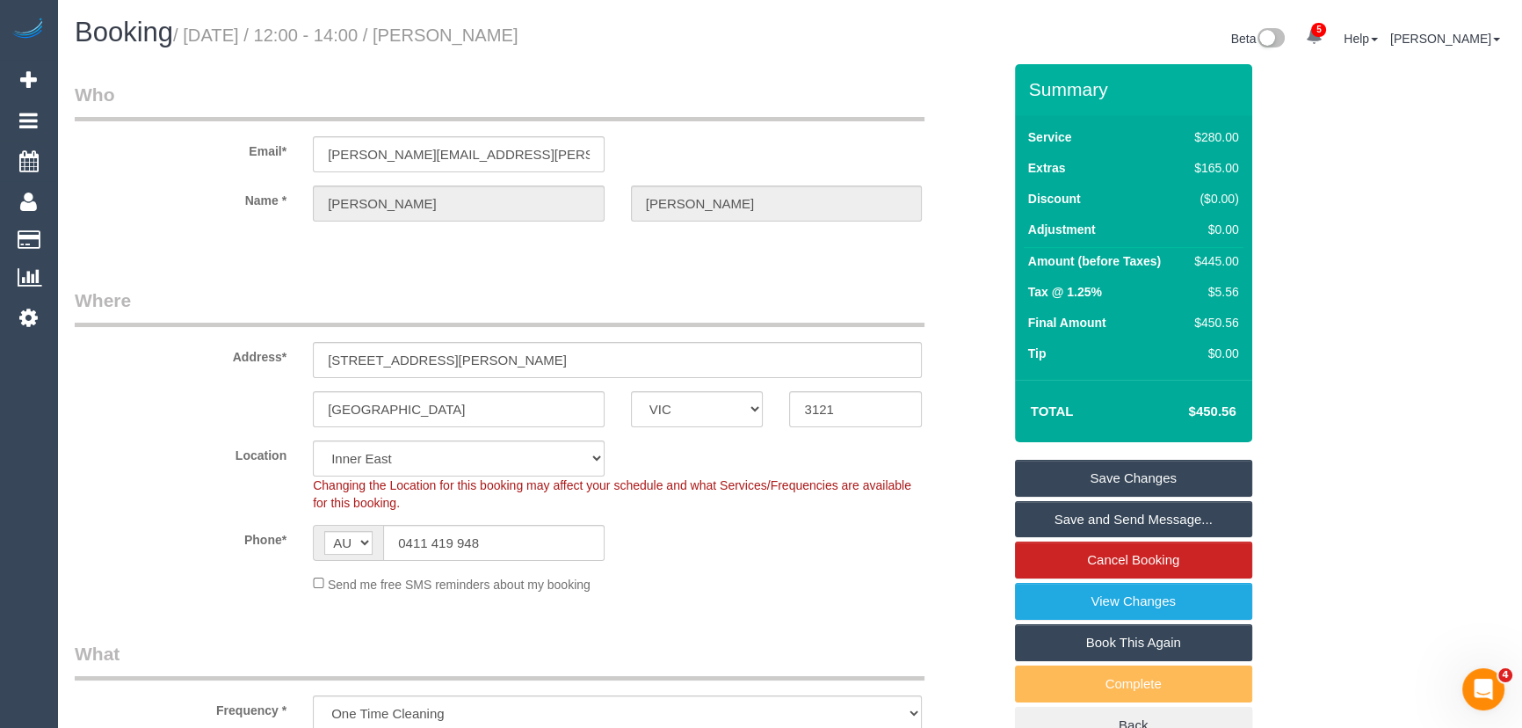
click at [518, 34] on small "/ September 16, 2025 / 12:00 - 14:00 / Thelma Sheehan" at bounding box center [345, 34] width 345 height 19
copy small "Thelma Sheehan"
click at [1142, 517] on link "Save and Send Message..." at bounding box center [1133, 519] width 237 height 37
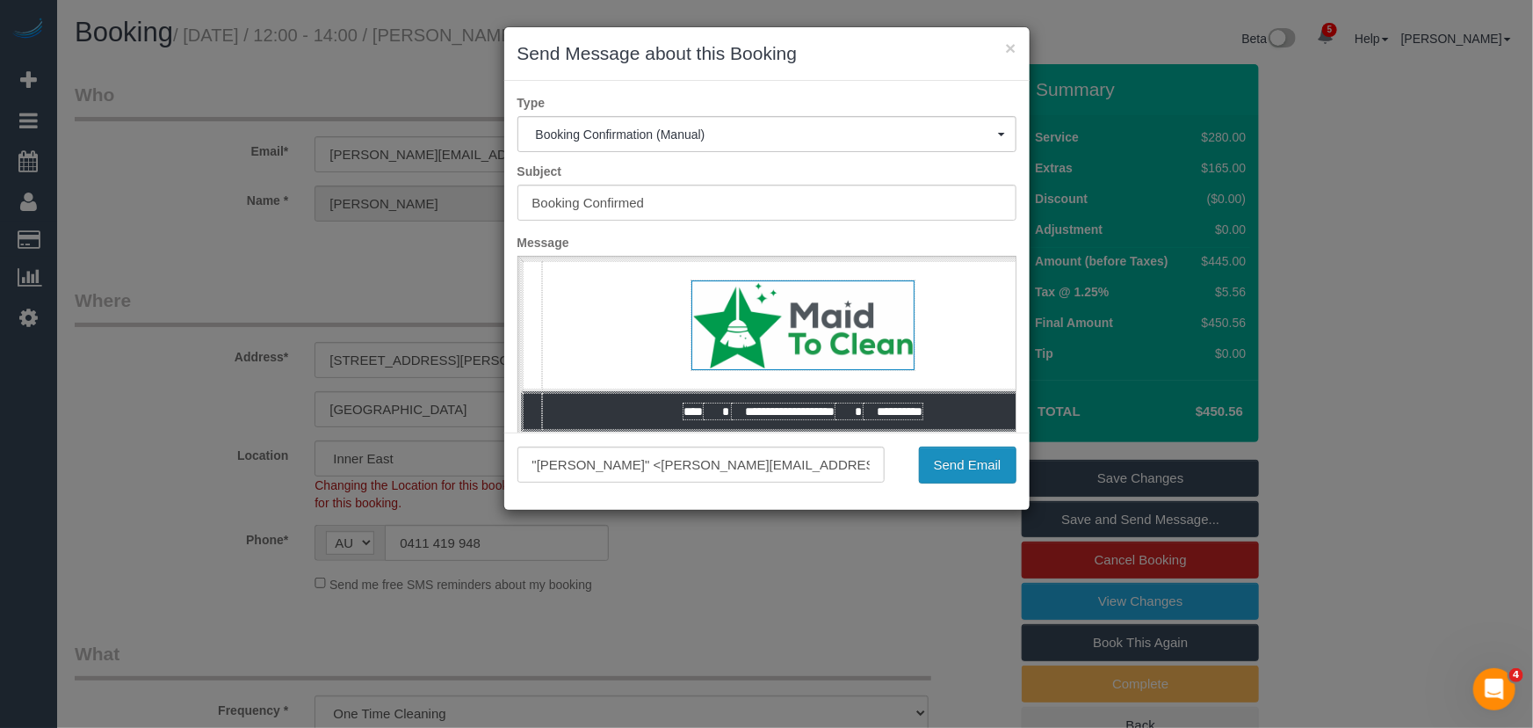
click at [967, 475] on button "Send Email" at bounding box center [968, 464] width 98 height 37
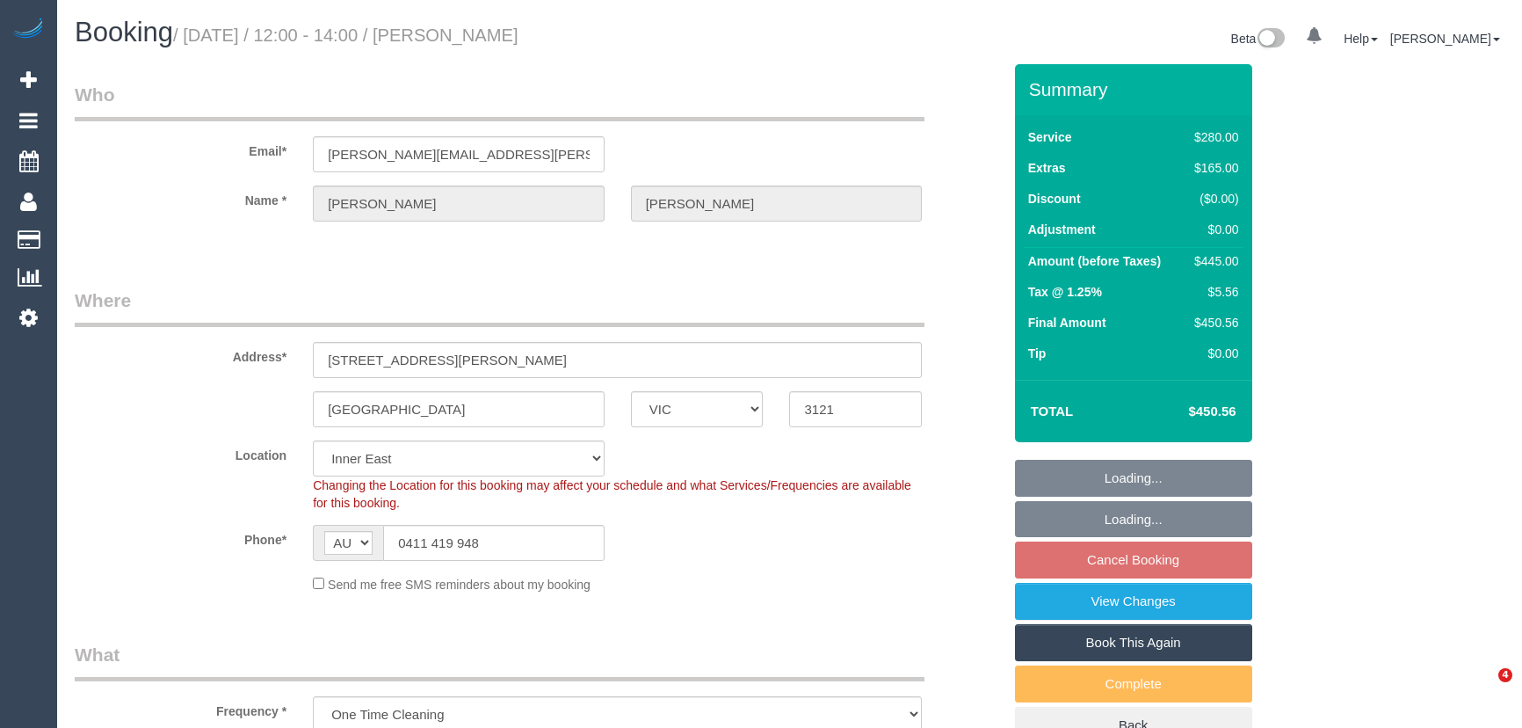
select select "VIC"
select select "object:847"
select select "string:stripe-pm_1S5lsF2GScqysDRVrGUYHgvo"
select select "240"
select select "number:28"
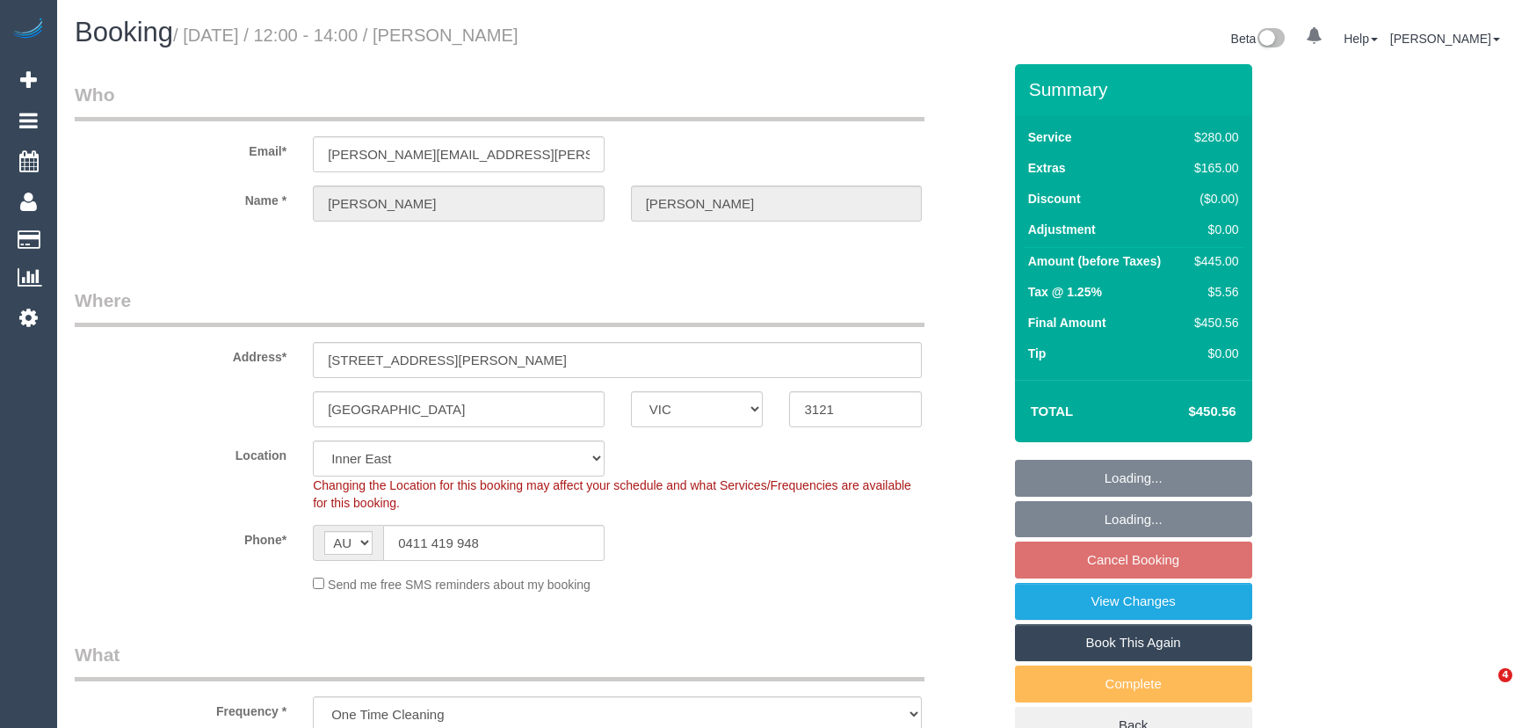
select select "number:14"
select select "number:19"
select select "number:24"
select select "number:35"
select select "number:13"
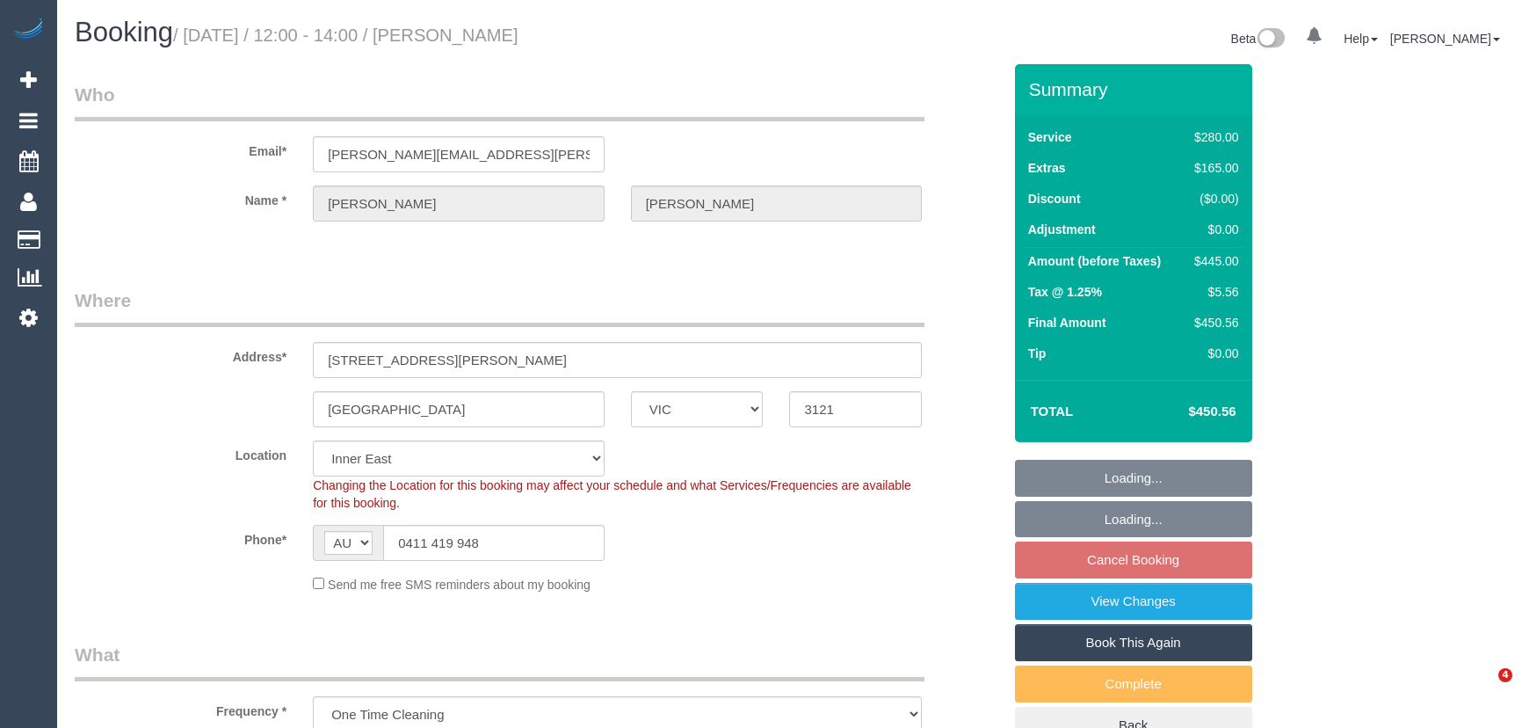
select select "spot1"
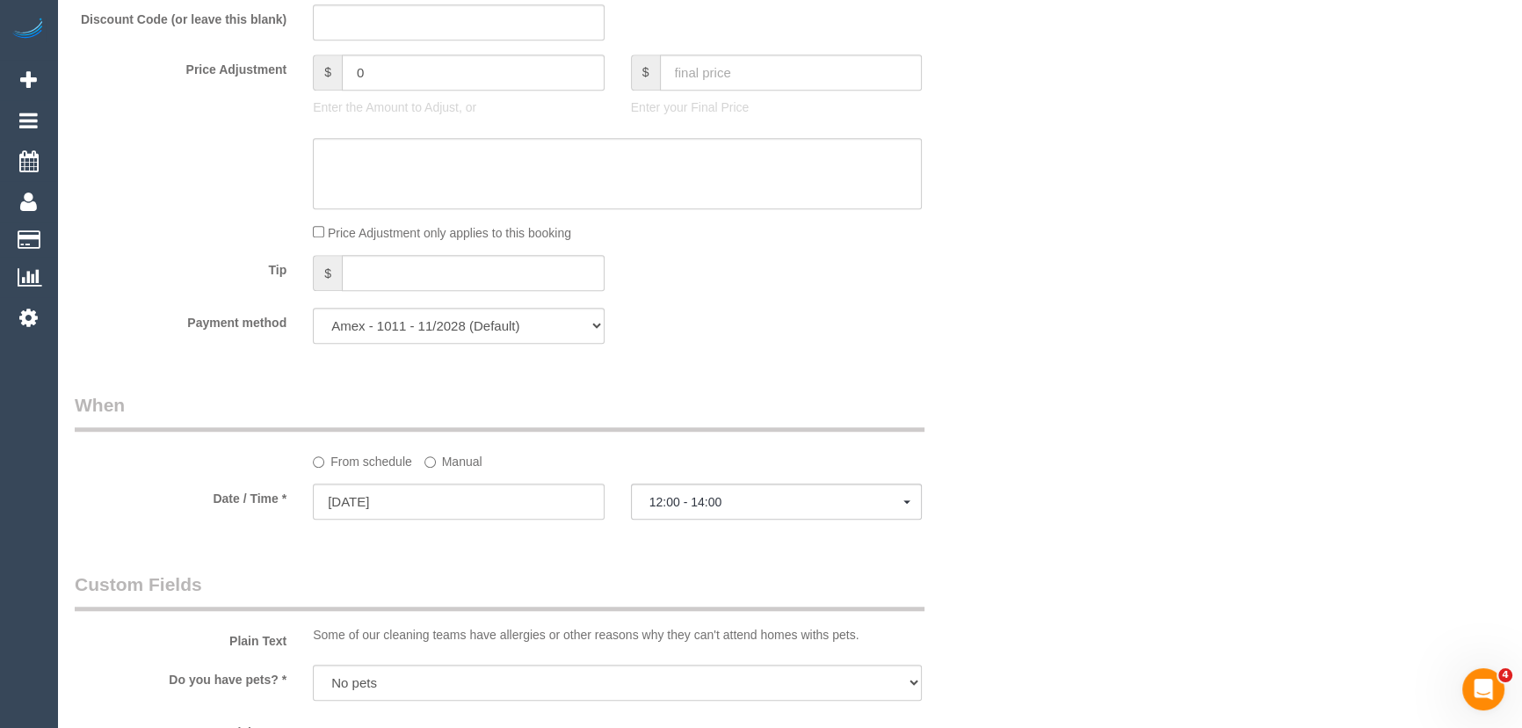
scroll to position [1677, 0]
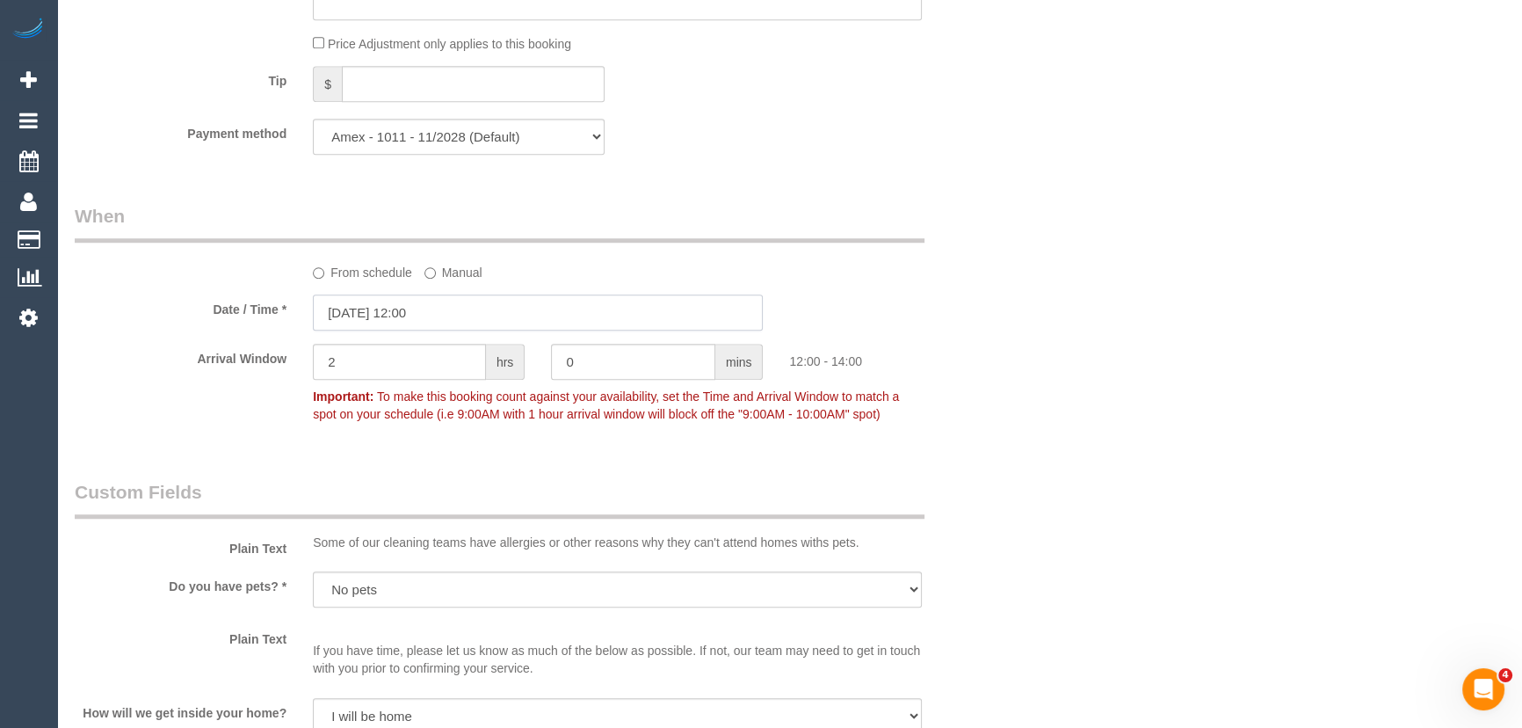
click at [458, 315] on input "16/09/2025 12:00" at bounding box center [538, 312] width 450 height 36
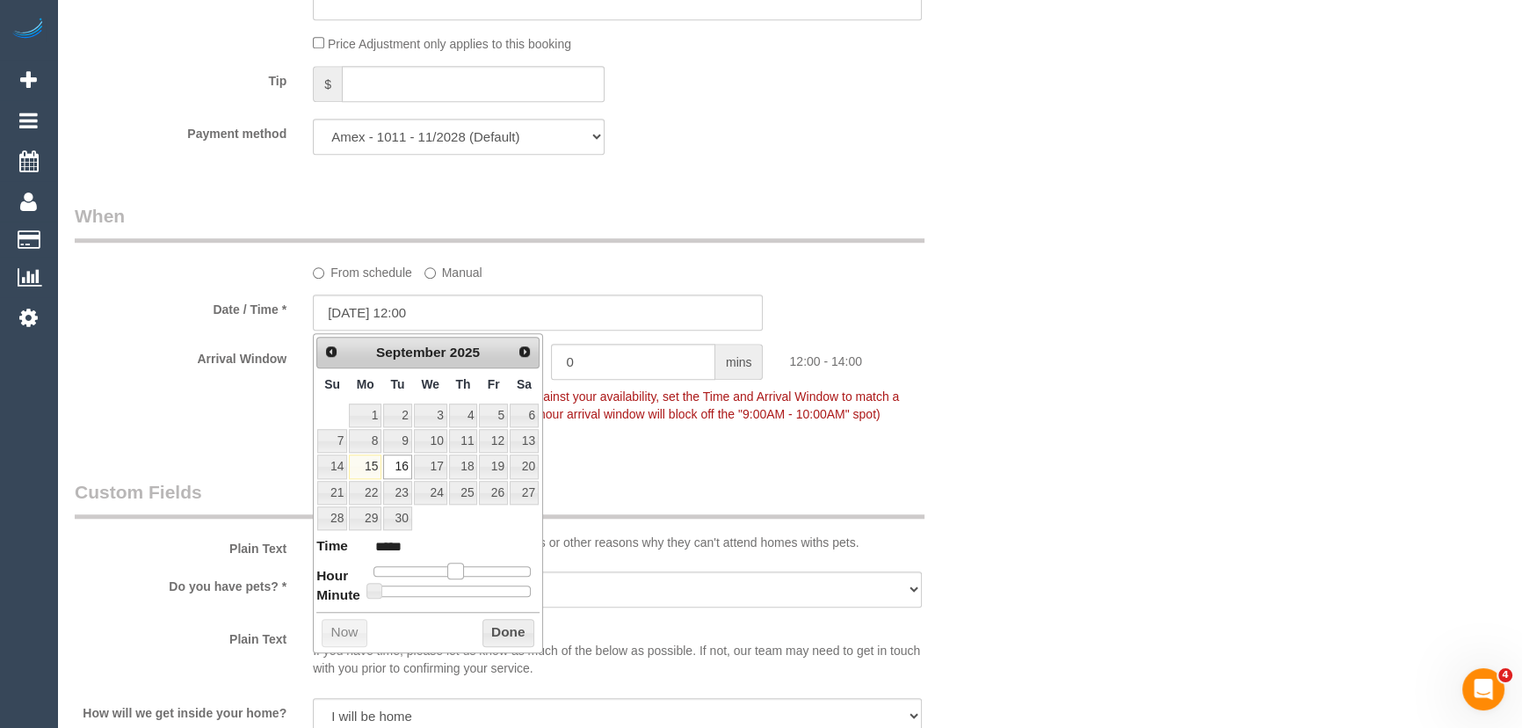
type input "16/09/2025 13:00"
type input "*****"
drag, startPoint x: 457, startPoint y: 567, endPoint x: 467, endPoint y: 564, distance: 10.9
click at [467, 564] on span at bounding box center [462, 570] width 16 height 16
click at [673, 466] on div "Who Email* thelma.sheehan@outlook.com Name * Thelma Sheehan Where Address* 51 D…" at bounding box center [538, 529] width 953 height 4284
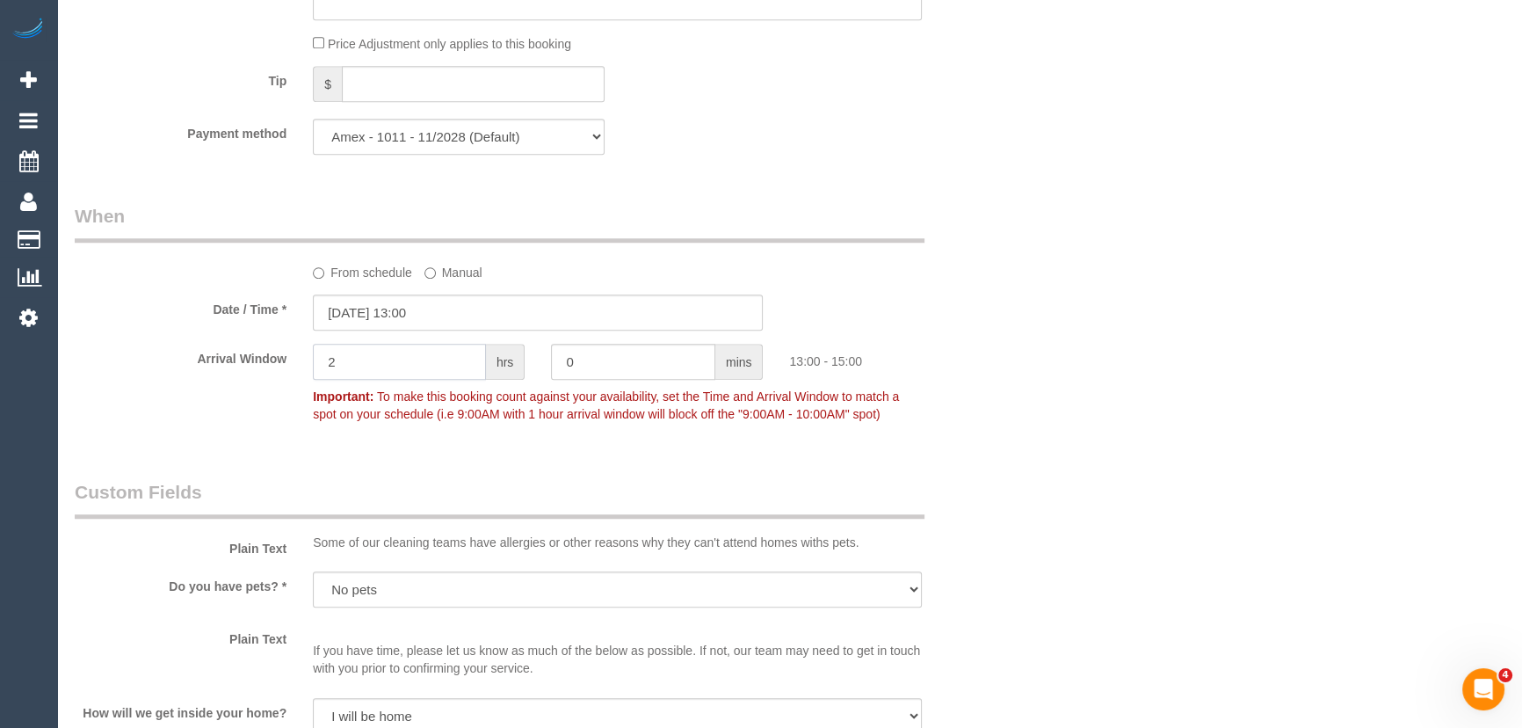
click at [425, 362] on input "2" at bounding box center [399, 362] width 173 height 36
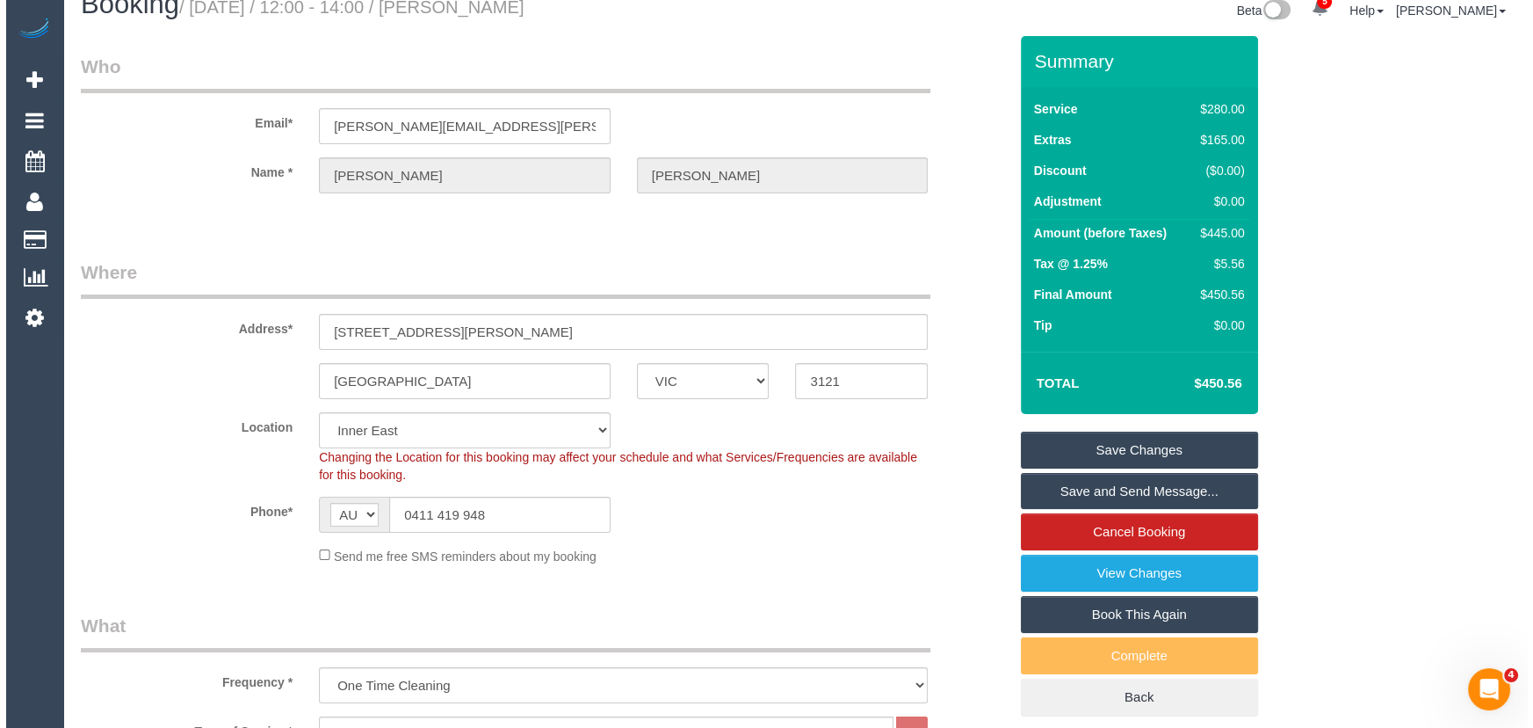
scroll to position [0, 0]
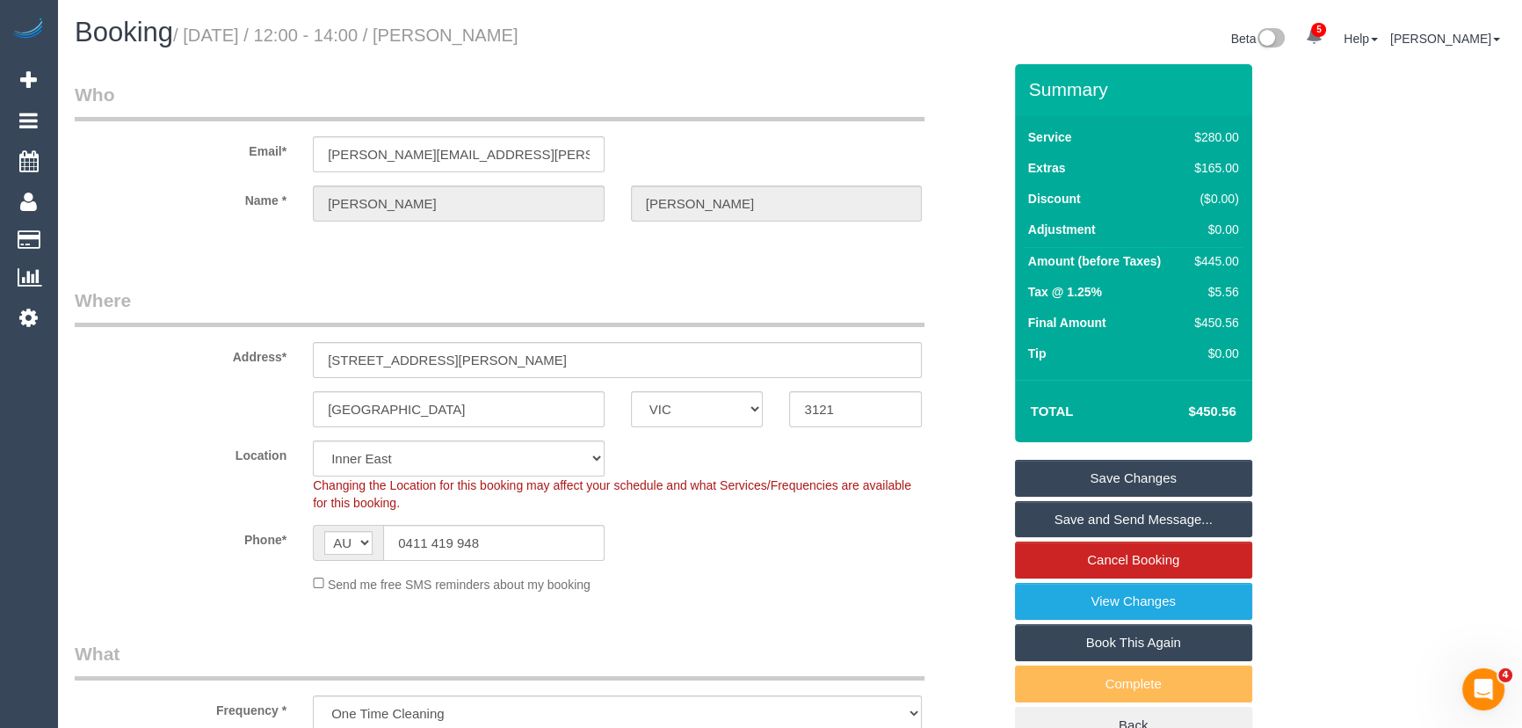
type input "1"
click at [1117, 472] on link "Save Changes" at bounding box center [1133, 478] width 237 height 37
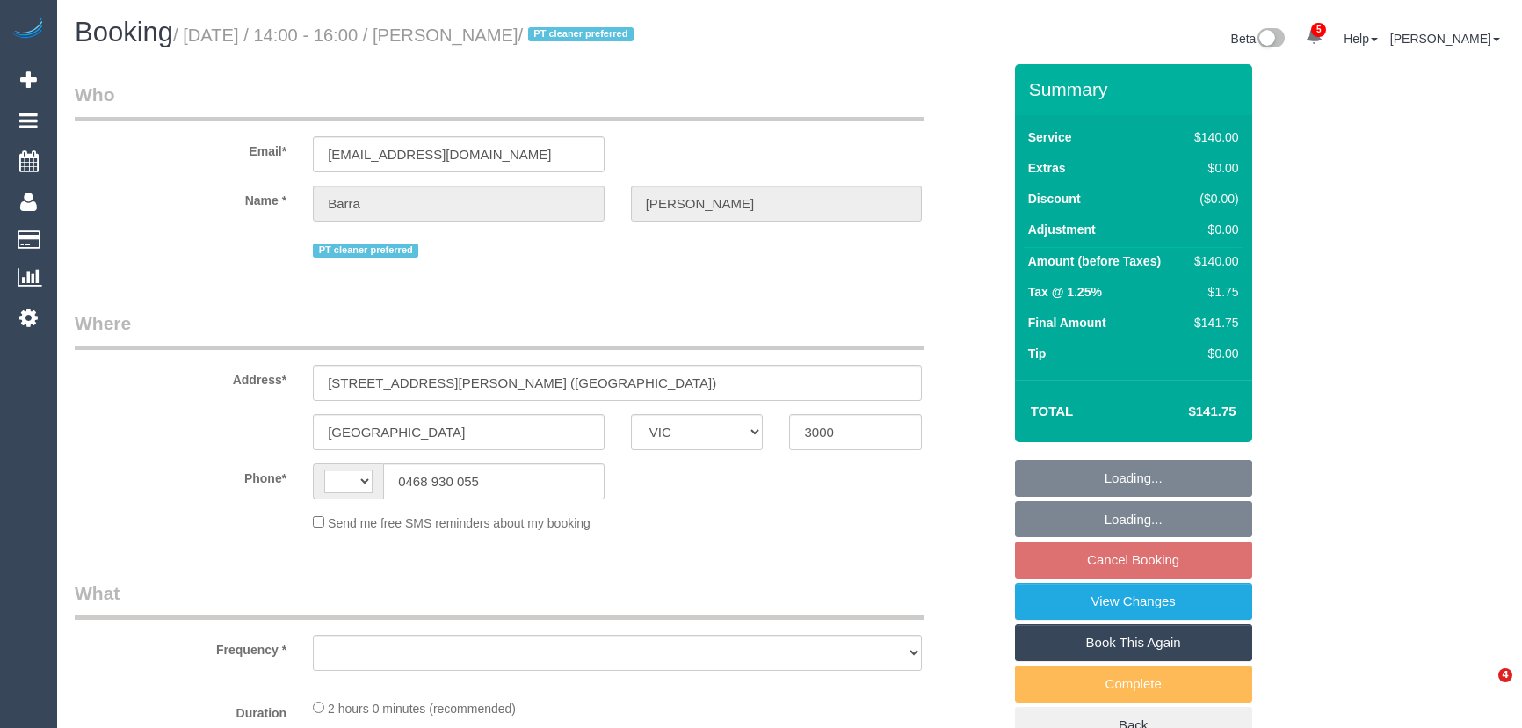
select select "VIC"
select select "string:AU"
select select "object:1353"
select select "string:stripe-pm_1MerEU2GScqysDRV0rSPFrpg"
select select "number:28"
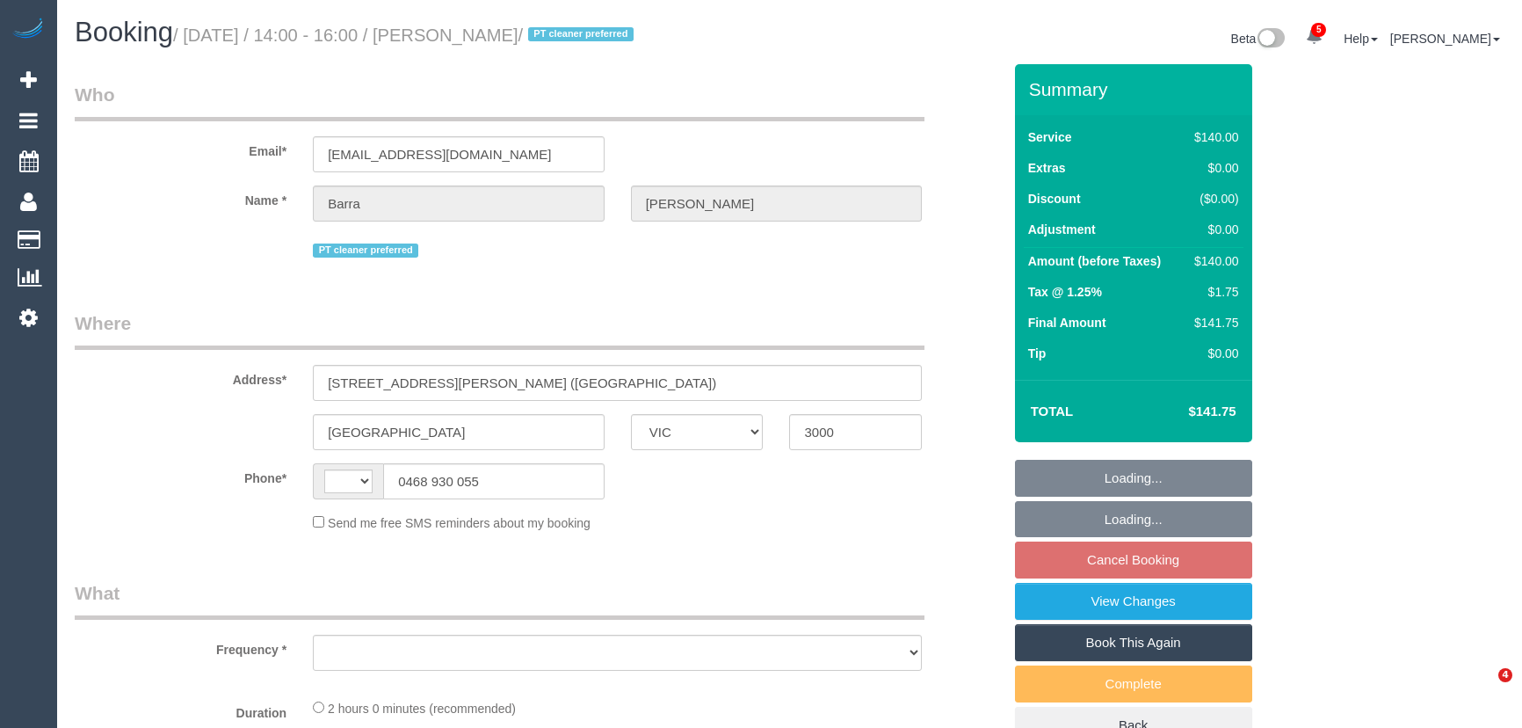
select select "number:14"
select select "number:20"
select select "number:25"
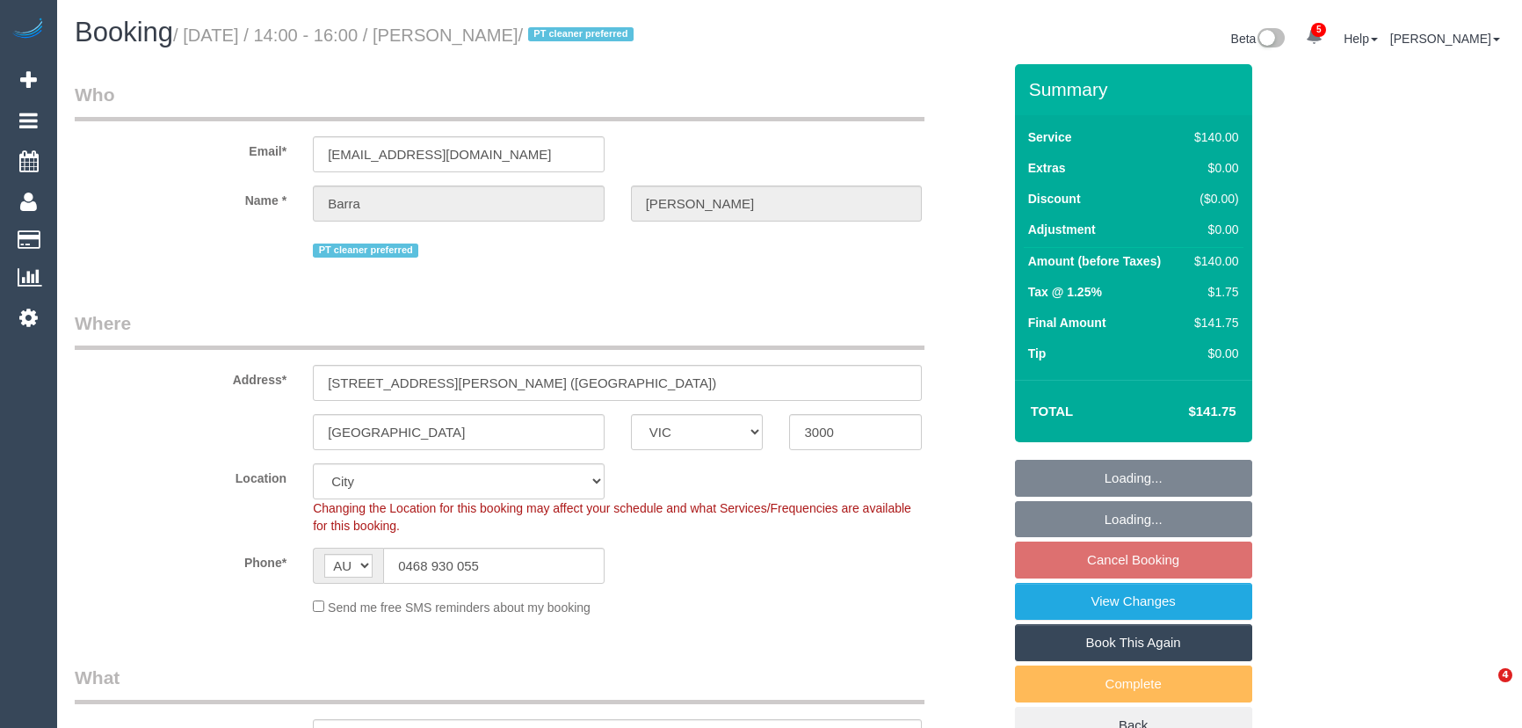
select select "spot1"
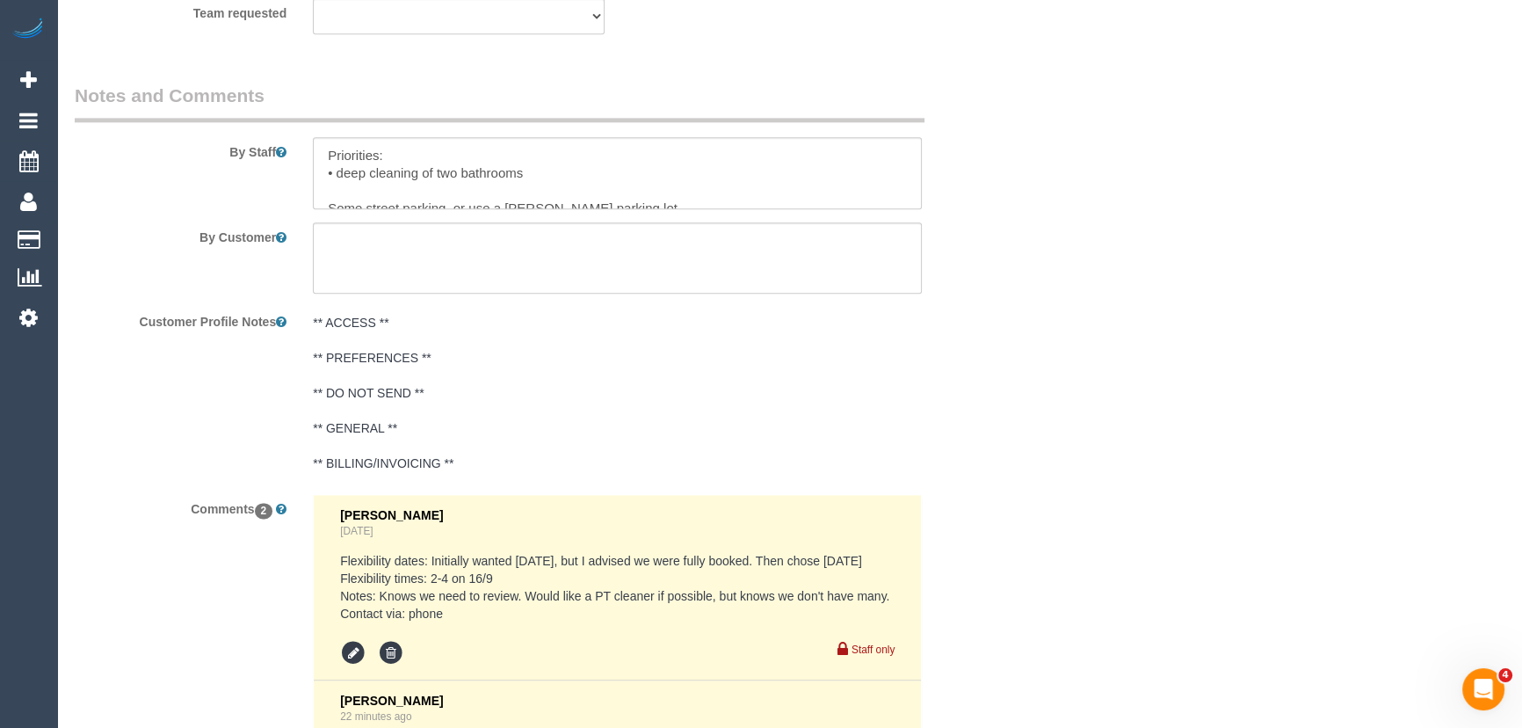
scroll to position [3035, 0]
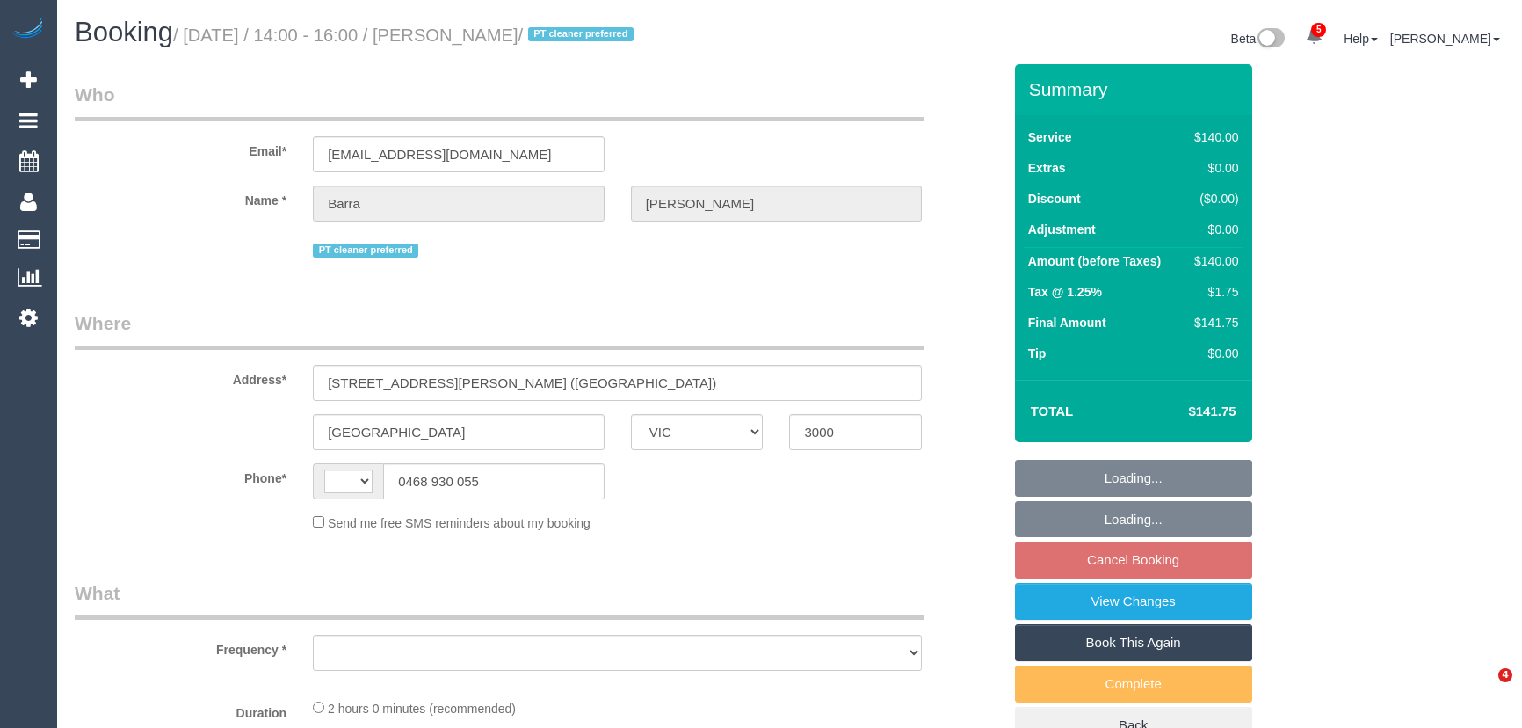
select select "VIC"
select select "object:368"
select select "string:stripe-pm_1MerEU2GScqysDRV0rSPFrpg"
select select "string:AU"
select select "number:28"
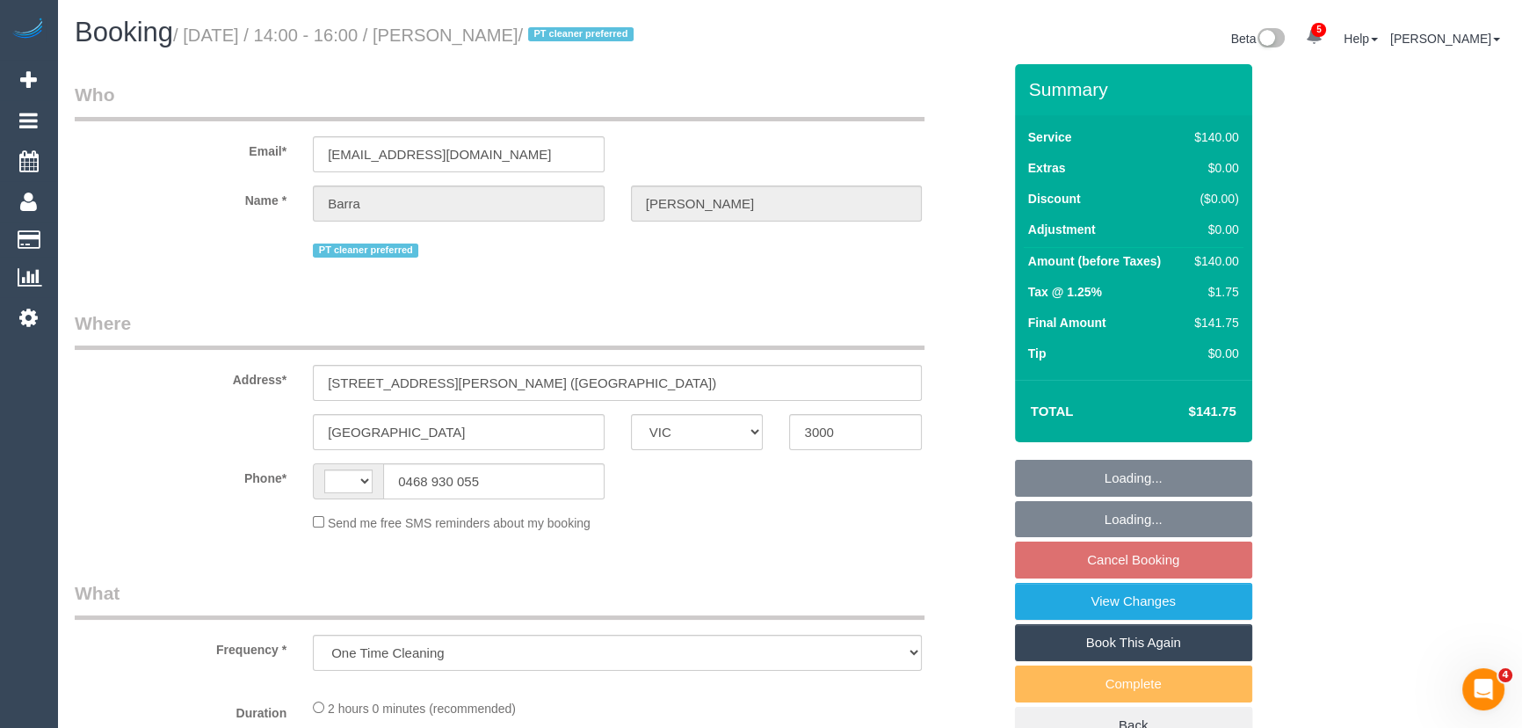
select select "number:14"
select select "number:20"
select select "number:25"
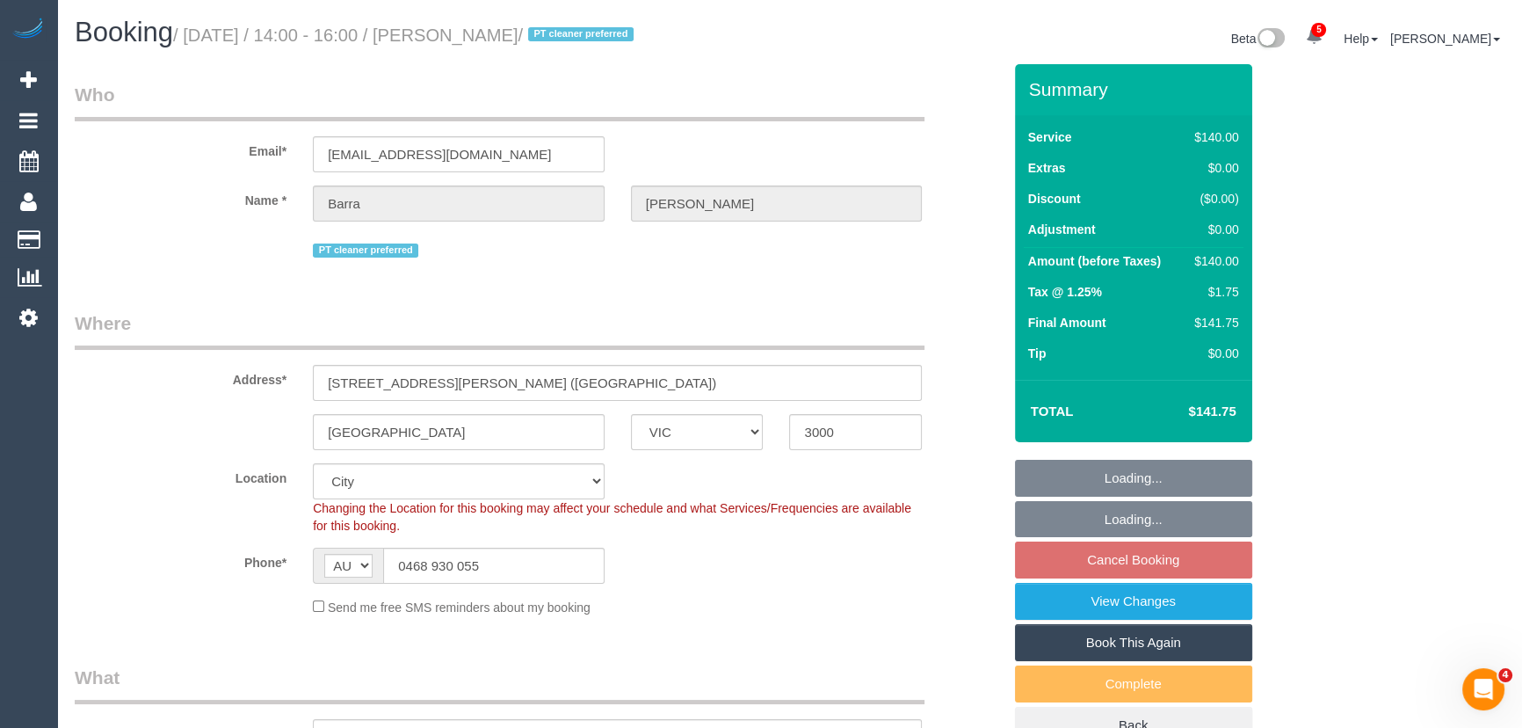
select select "object:1189"
select select "spot1"
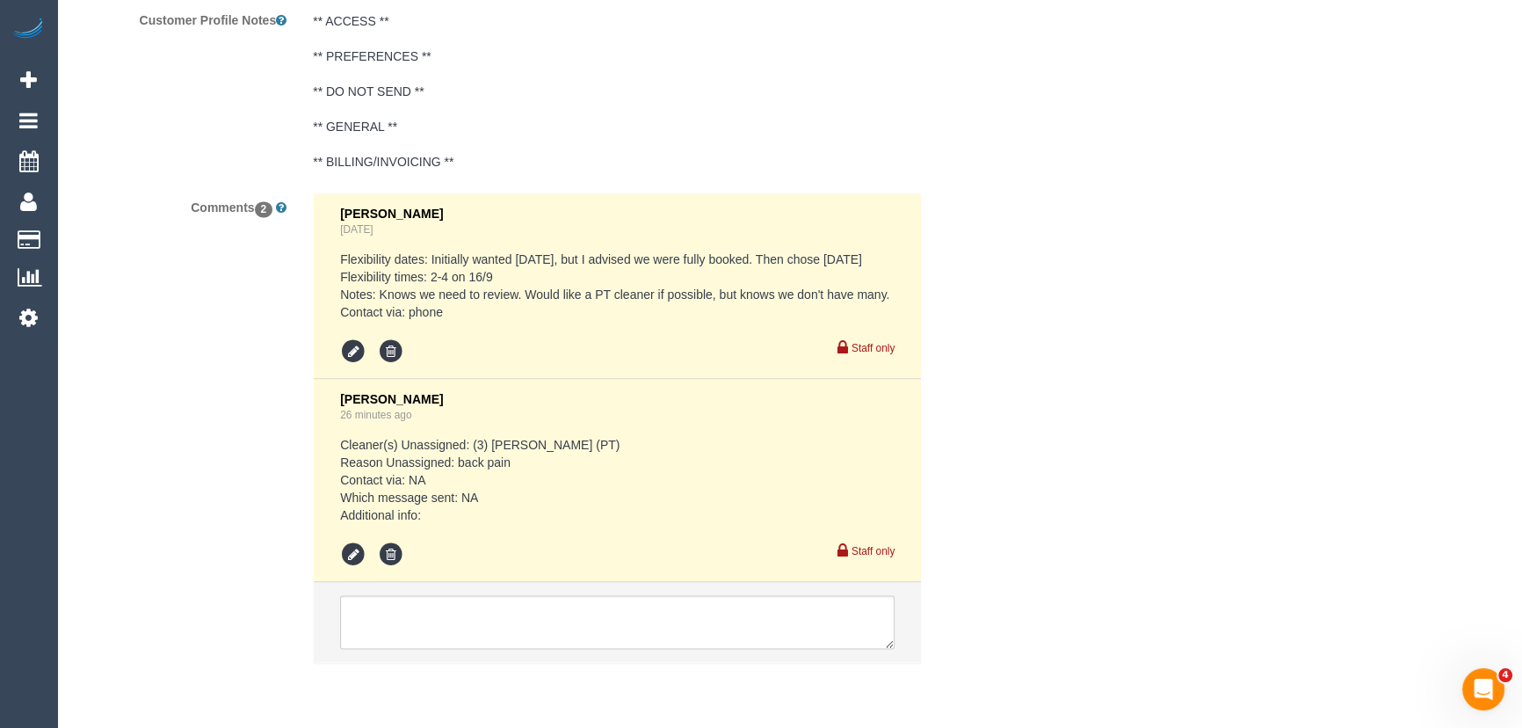
scroll to position [3159, 0]
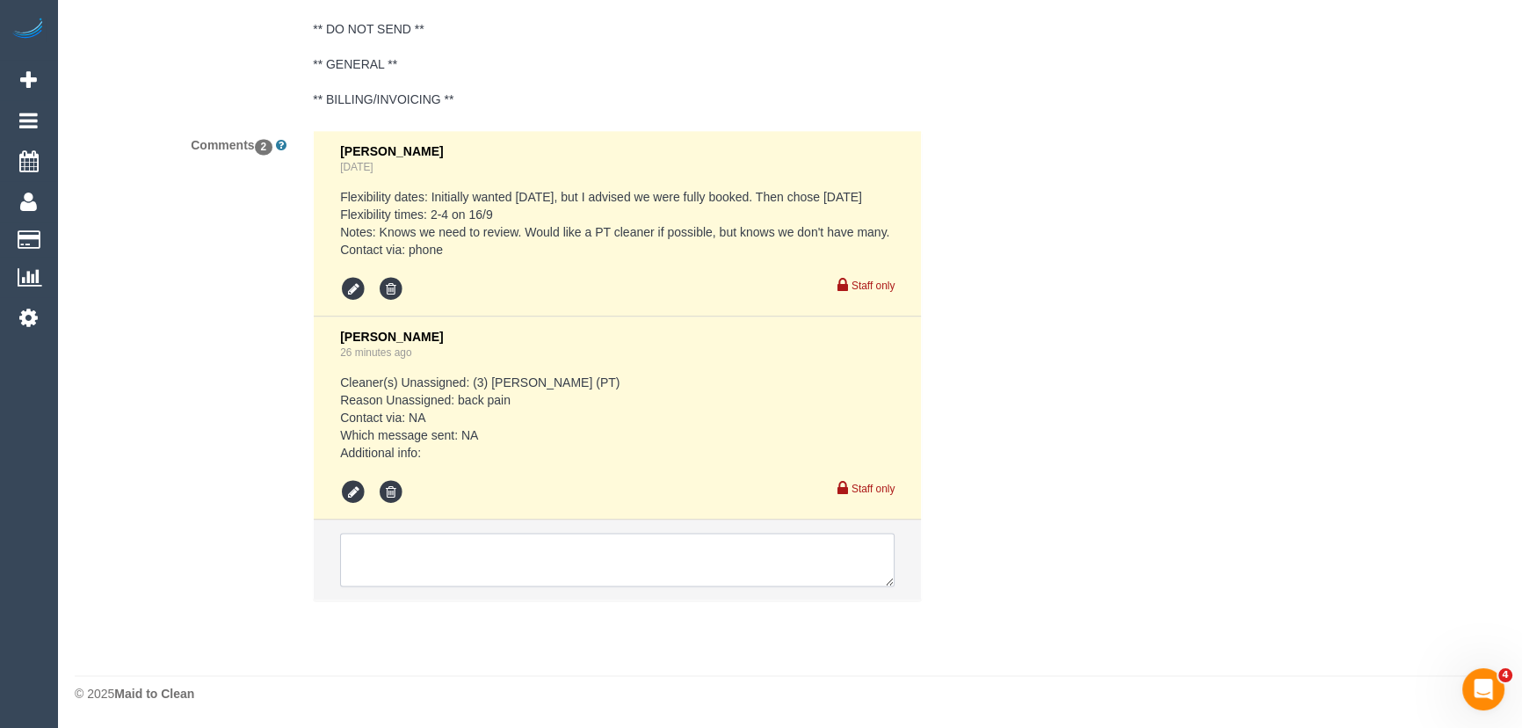
click at [453, 547] on textarea at bounding box center [617, 559] width 554 height 54
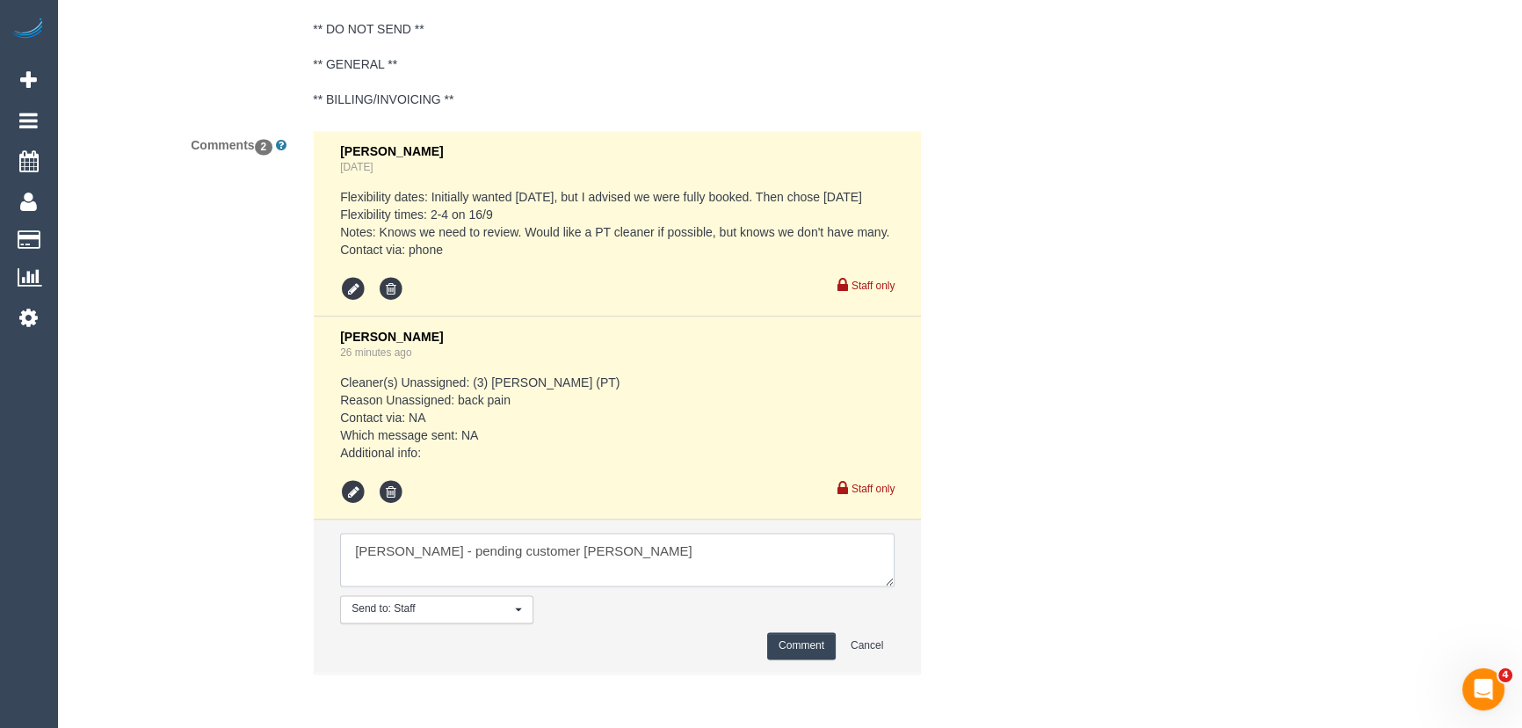
type textarea "[PERSON_NAME] - pending customer [PERSON_NAME]"
click at [806, 633] on button "Comment" at bounding box center [801, 645] width 69 height 27
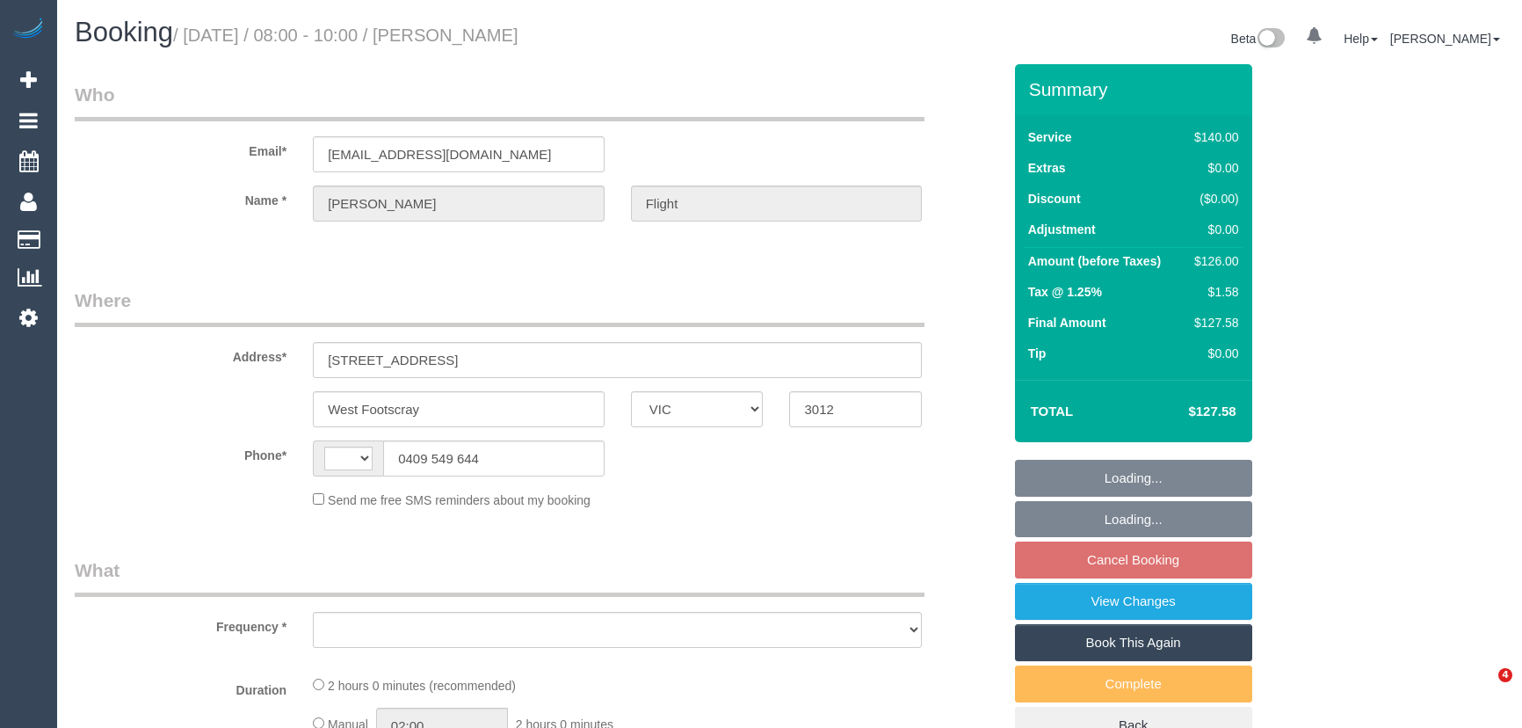
select select "VIC"
select select "string:AU"
select select "object:588"
select select "string:stripe-pm_1RMkIv2GScqysDRVOPBnWKlT"
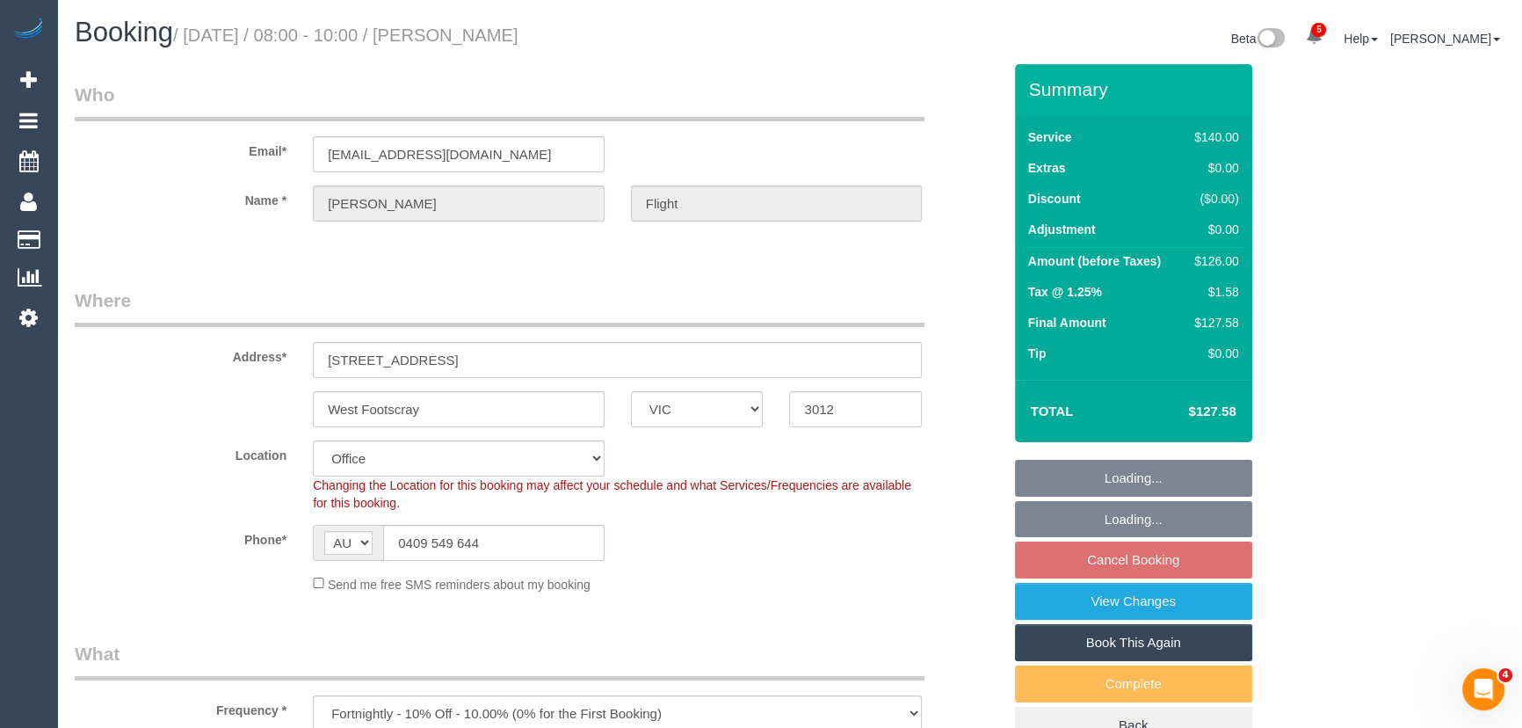
select select "number:27"
select select "number:14"
select select "number:19"
select select "number:24"
select select "number:34"
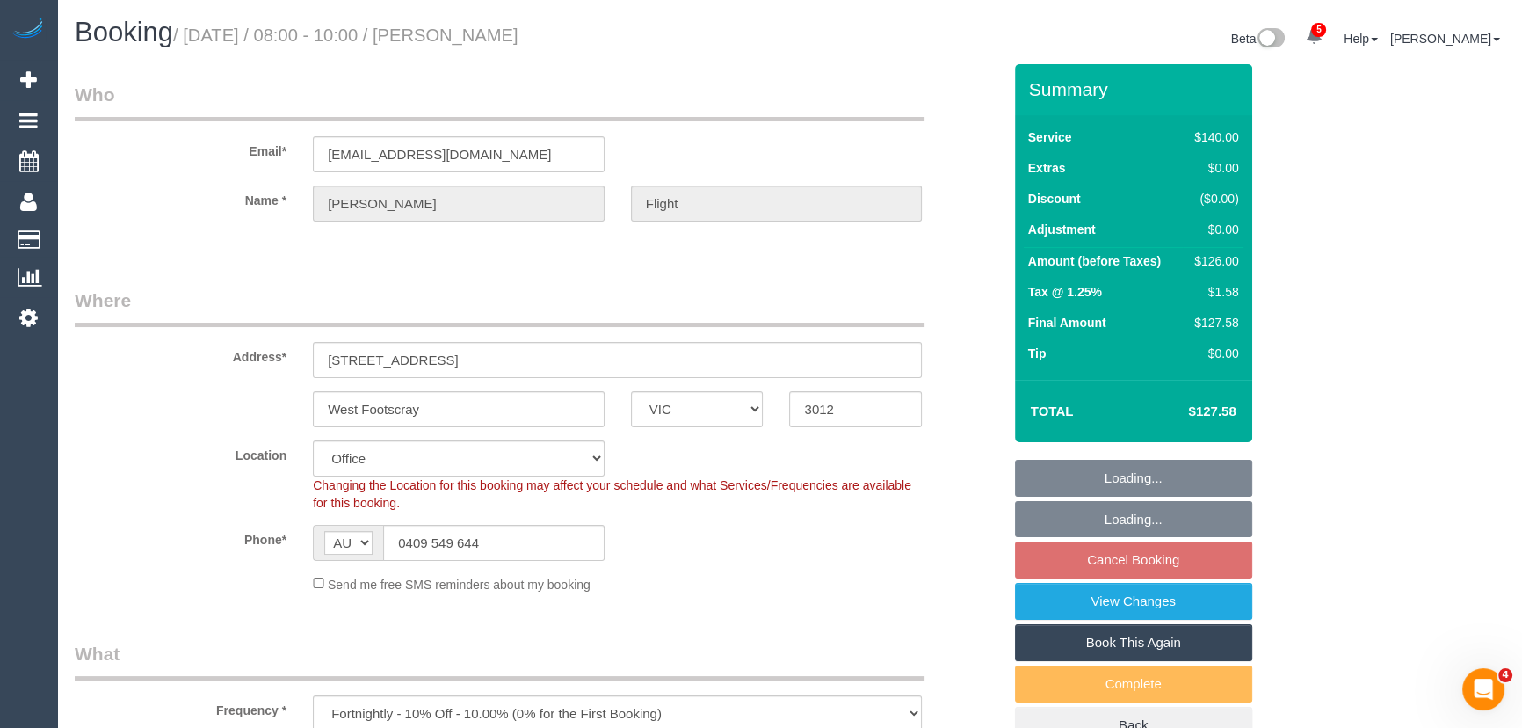
select select "object:2236"
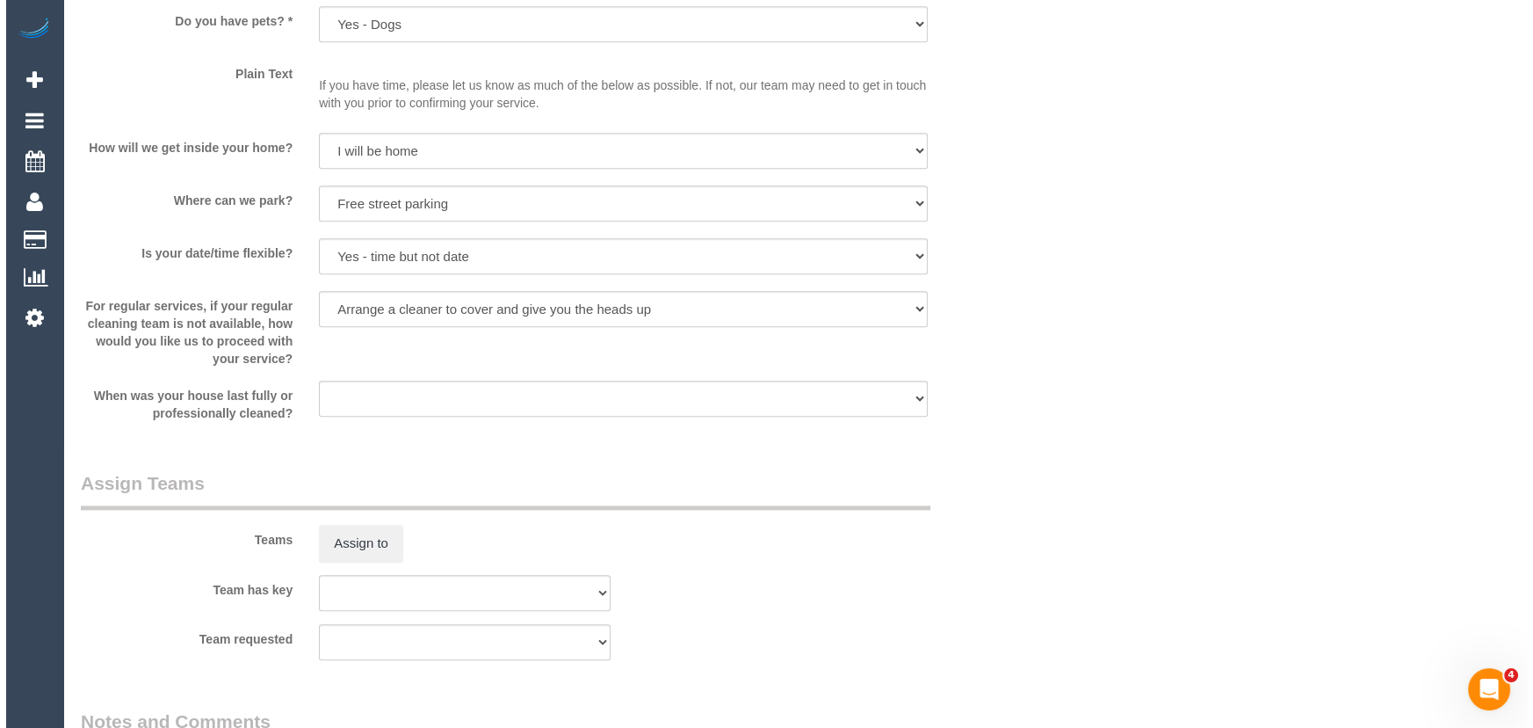
scroll to position [2396, 0]
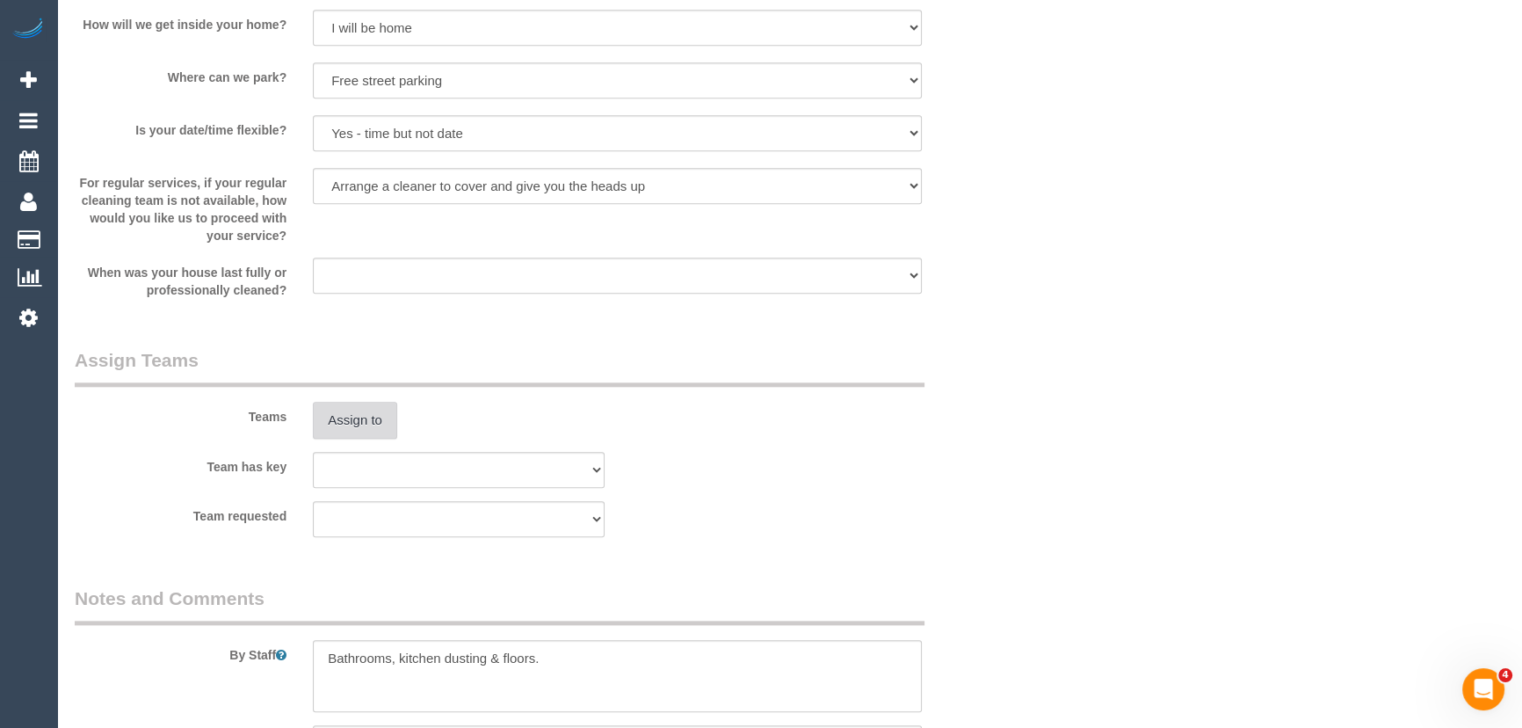
click at [360, 426] on button "Assign to" at bounding box center [355, 420] width 84 height 37
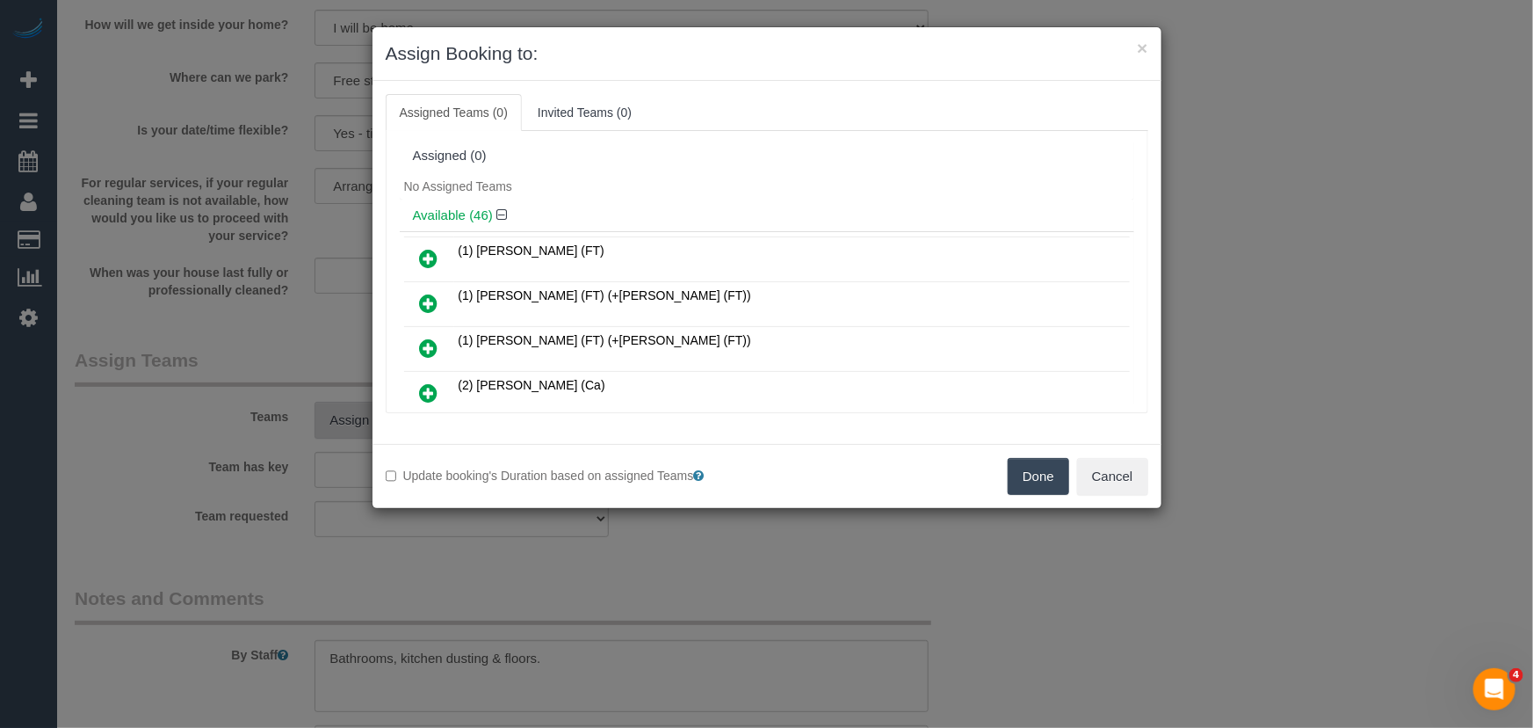
scroll to position [1165, 0]
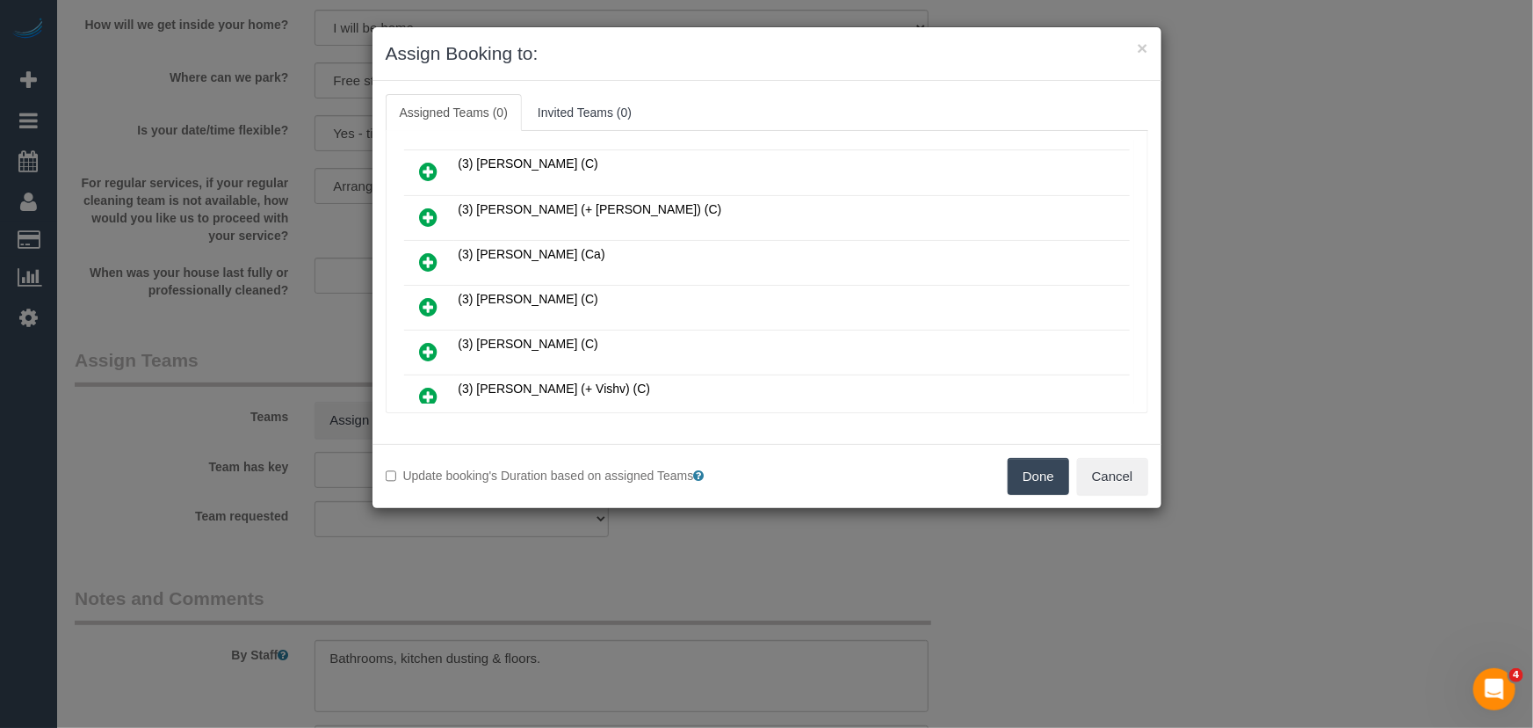
click at [430, 296] on icon at bounding box center [429, 306] width 18 height 21
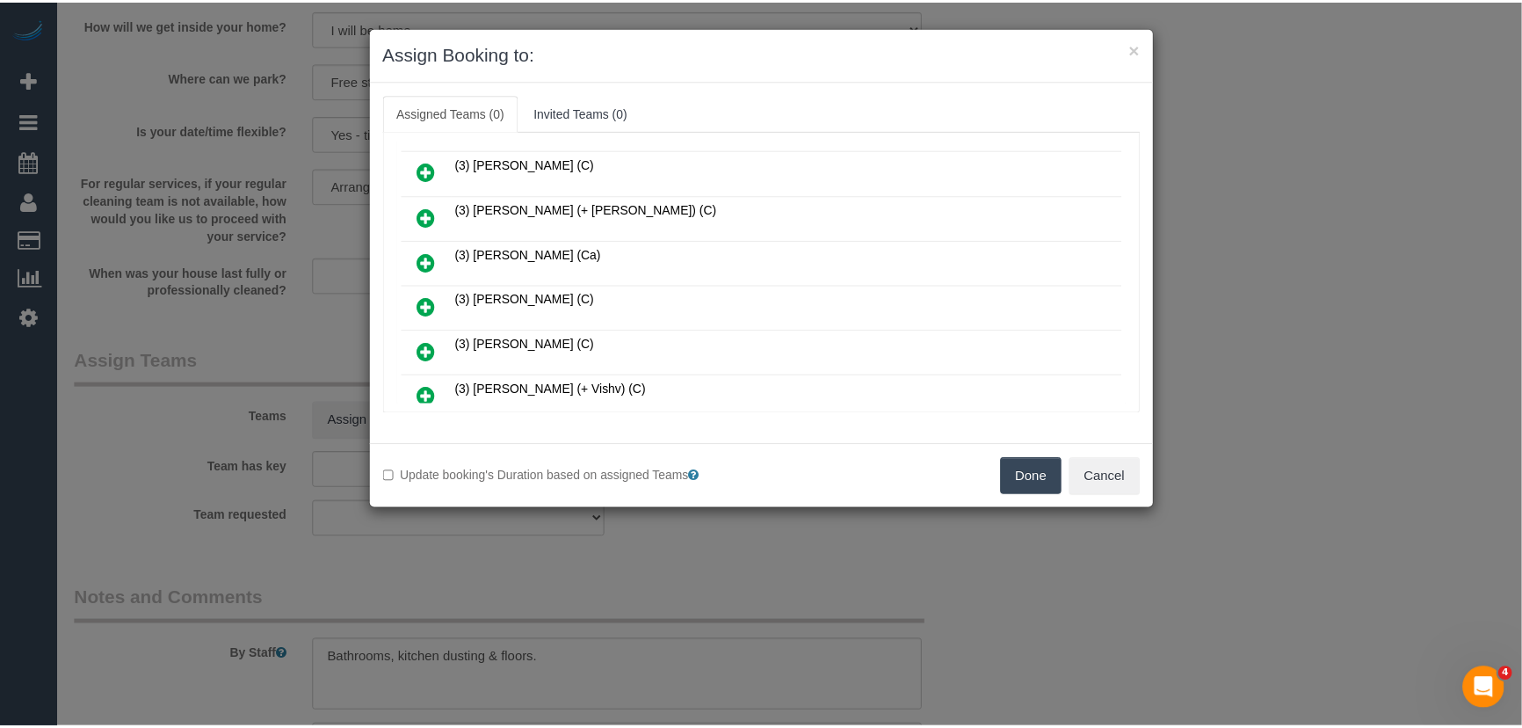
scroll to position [1205, 0]
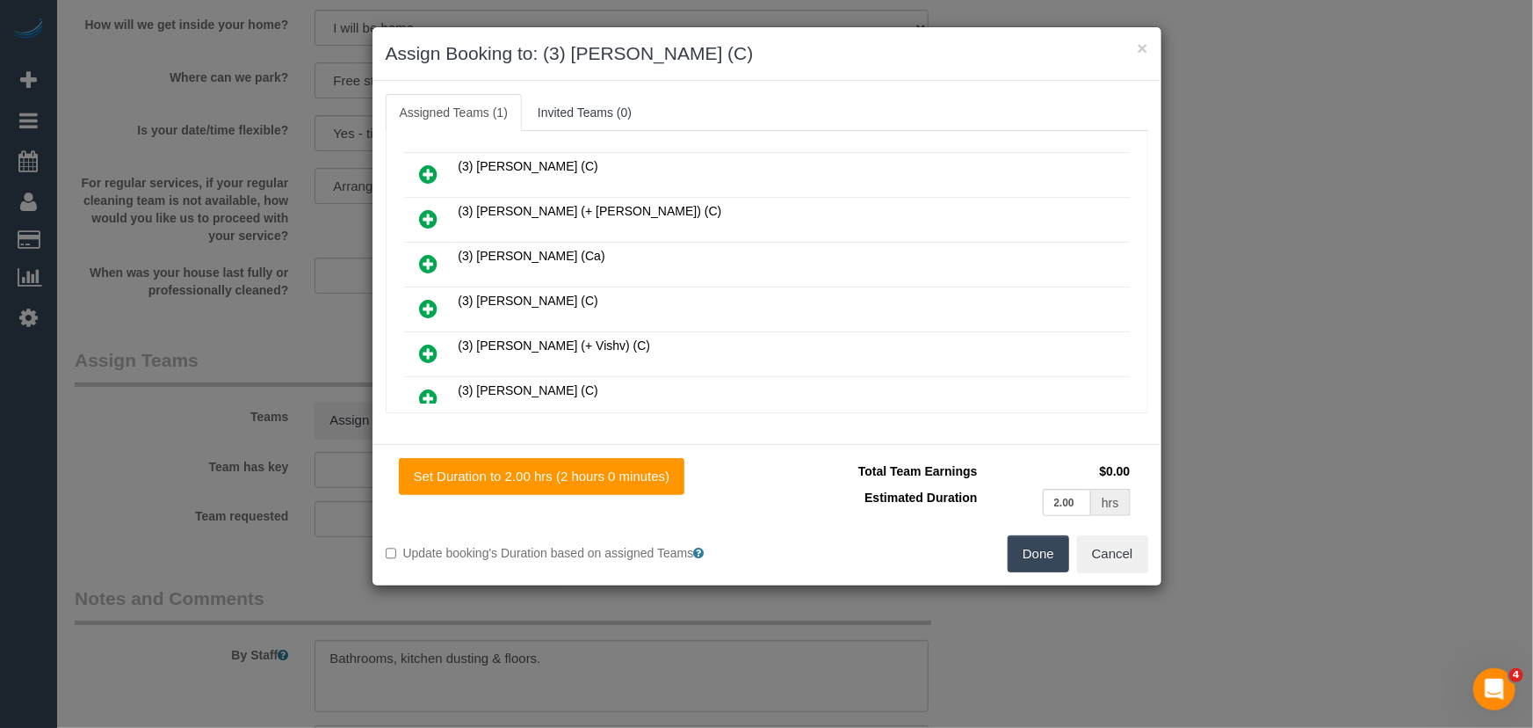
click at [1038, 554] on button "Done" at bounding box center [1039, 553] width 62 height 37
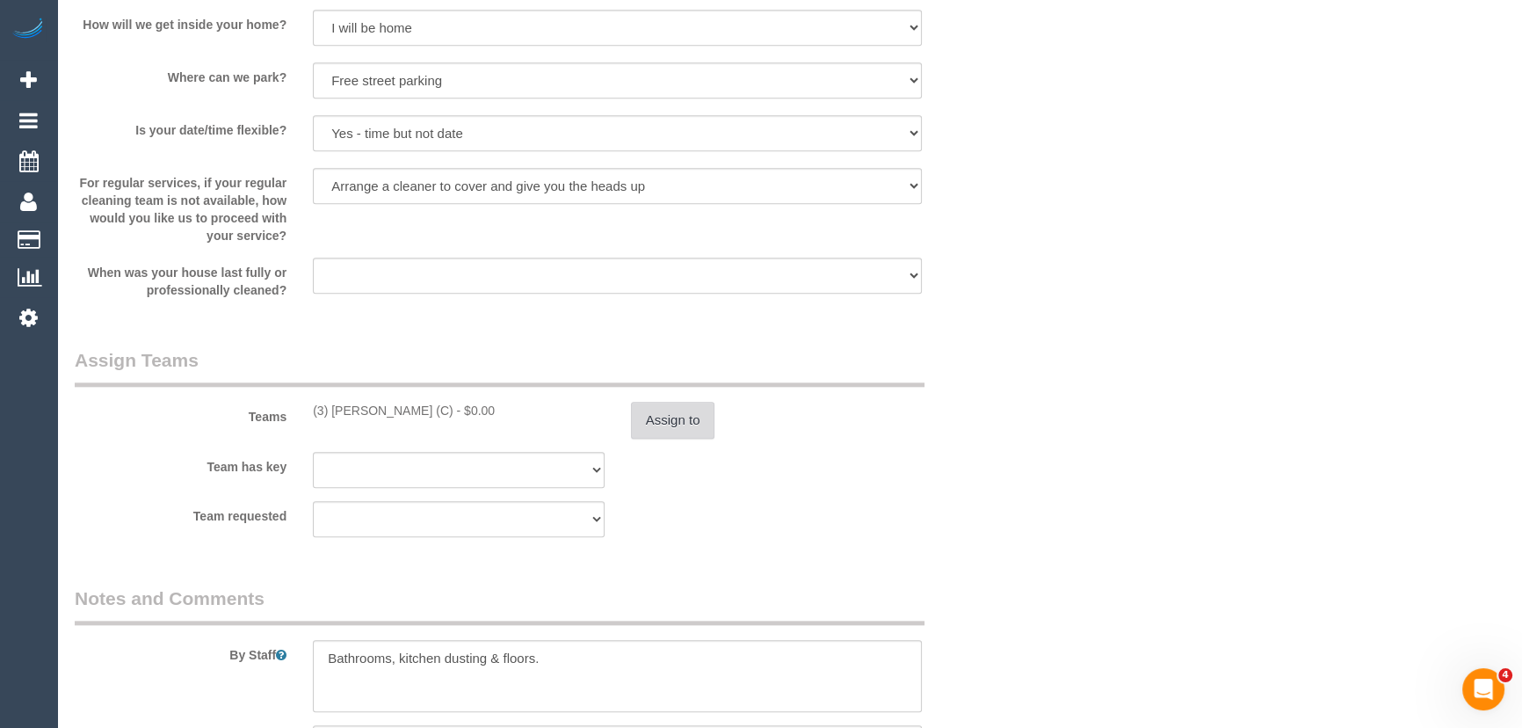
click at [677, 421] on button "Assign to" at bounding box center [673, 420] width 84 height 37
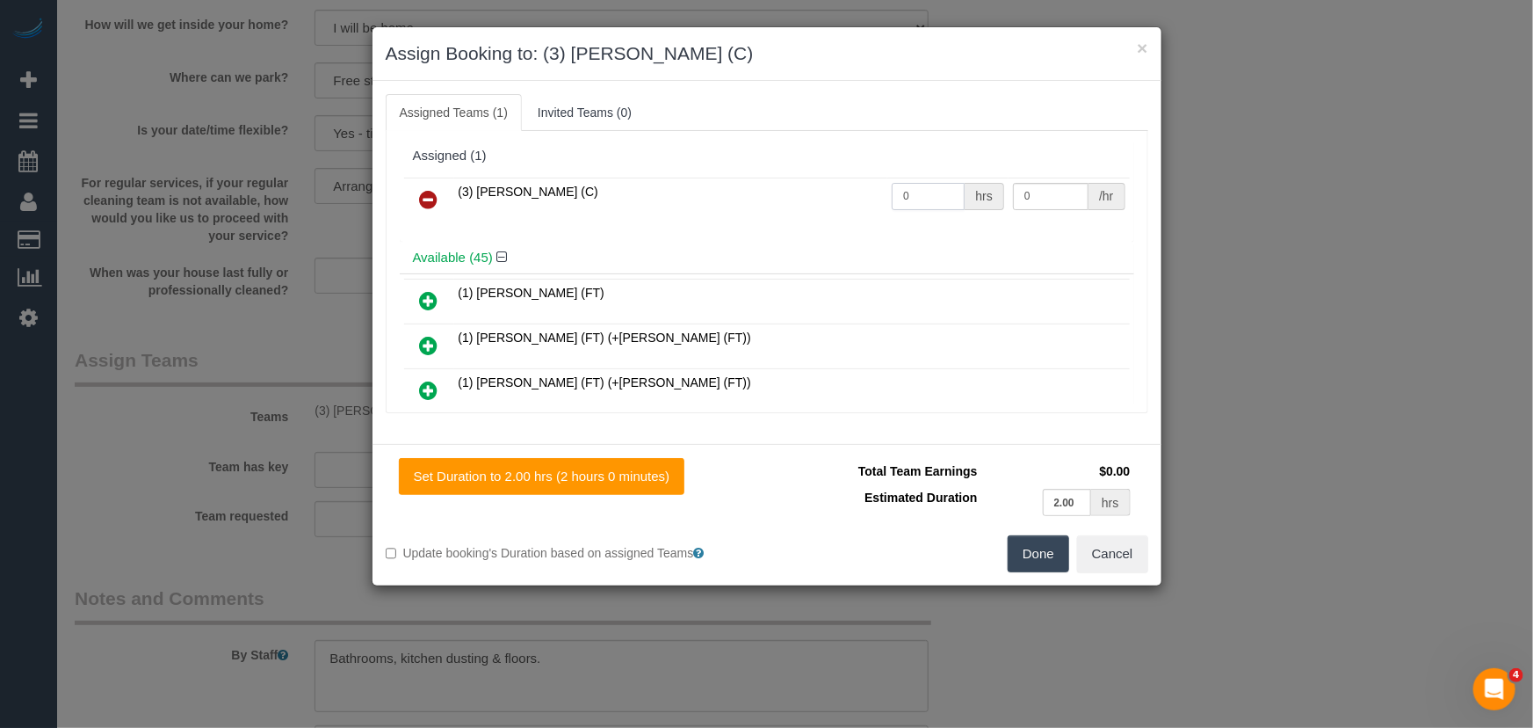
click at [930, 196] on input "0" at bounding box center [928, 196] width 73 height 27
type input "2"
type input "35"
click at [1030, 547] on button "Done" at bounding box center [1039, 553] width 62 height 37
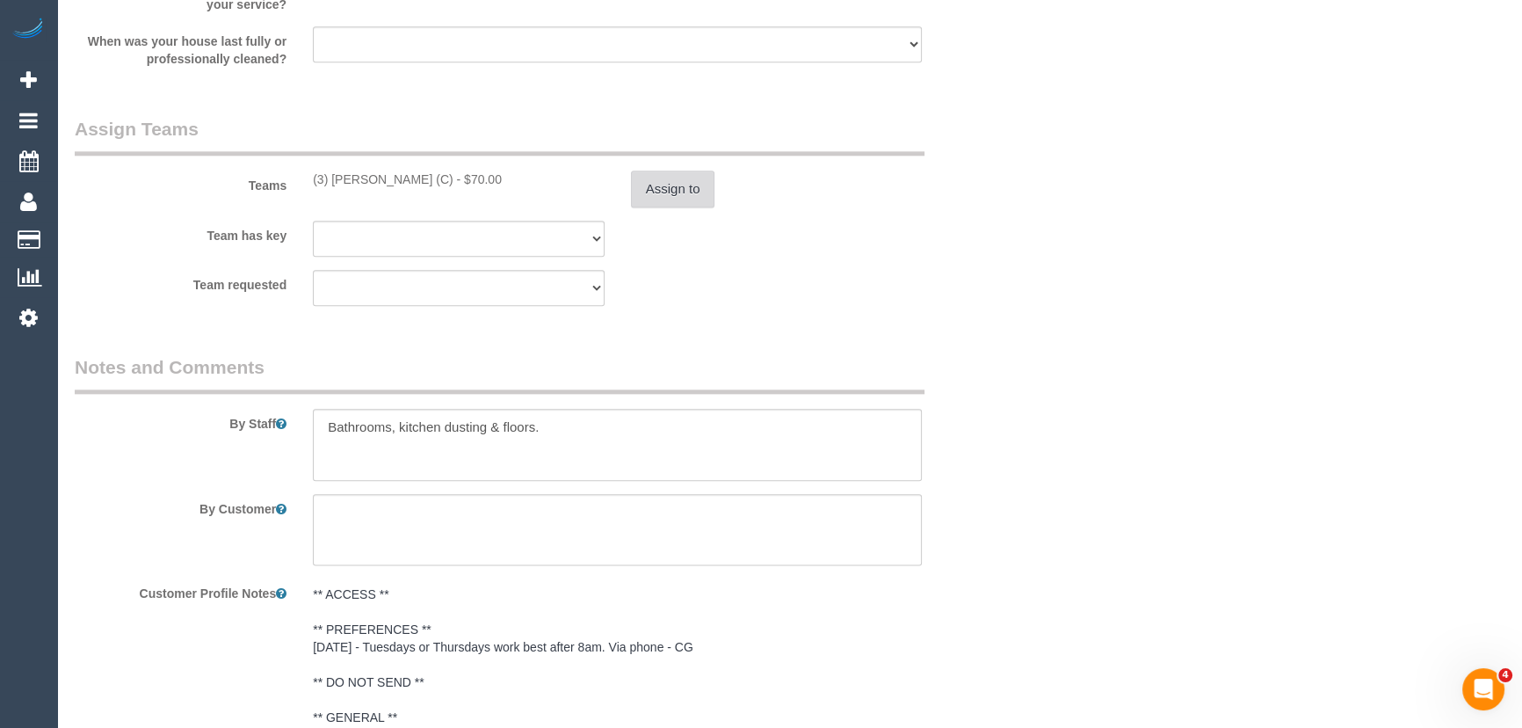
scroll to position [2636, 0]
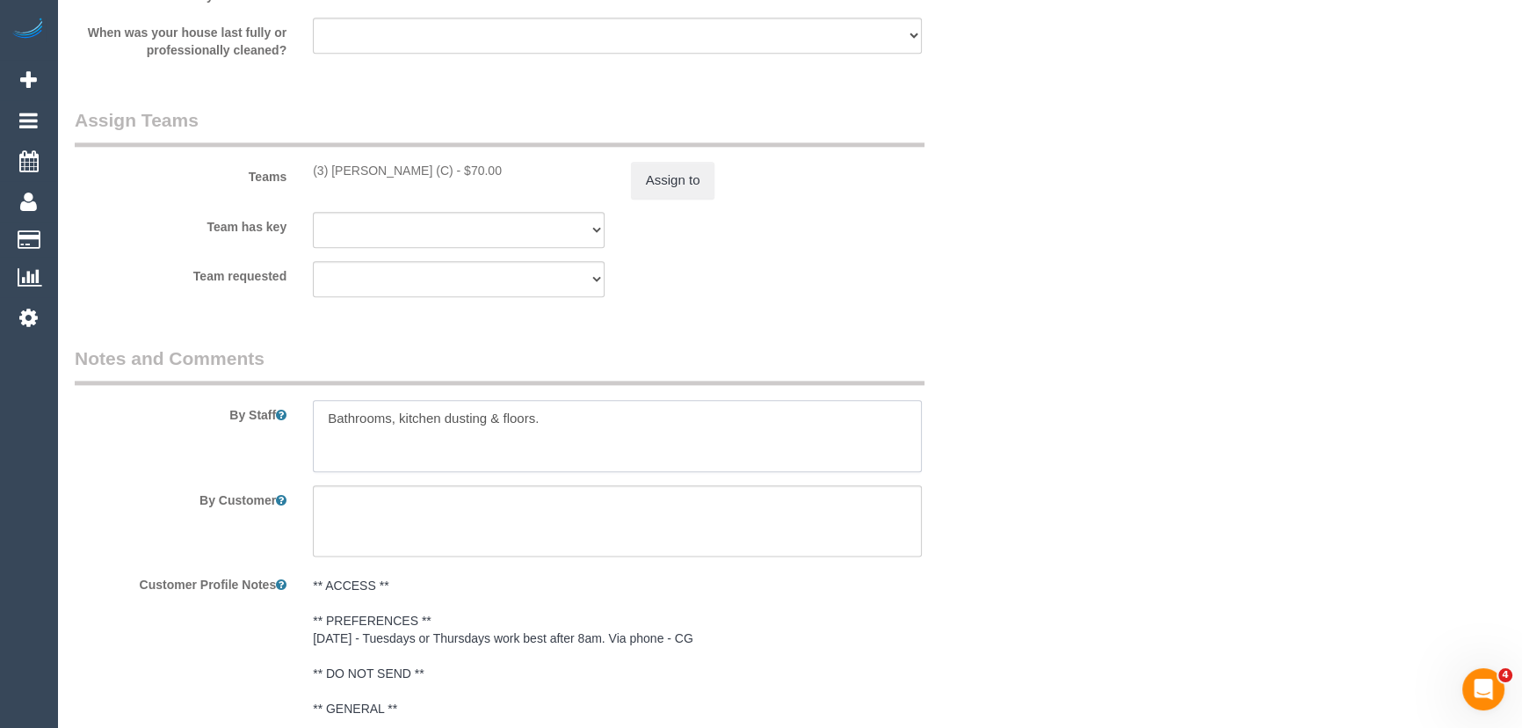
click at [317, 420] on textarea at bounding box center [617, 436] width 609 height 72
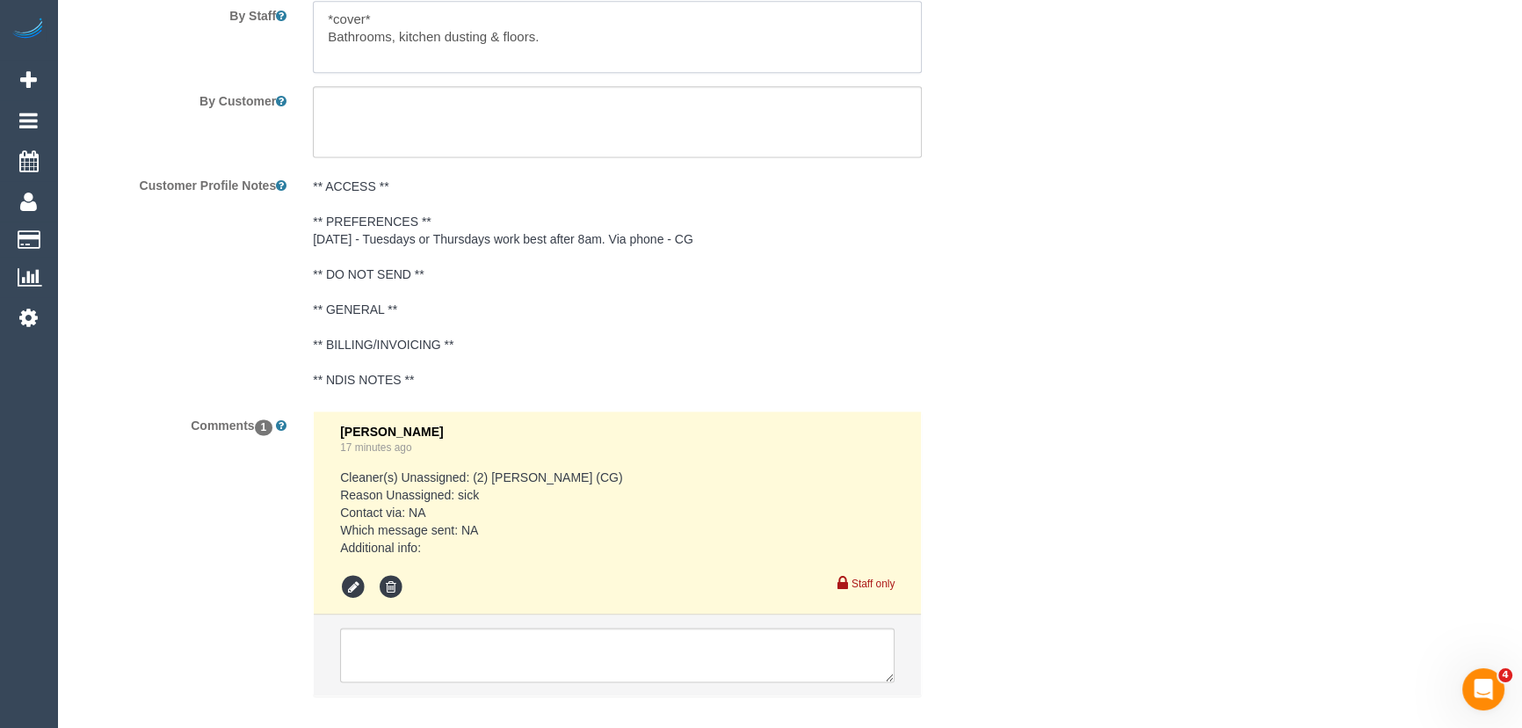
scroll to position [3130, 0]
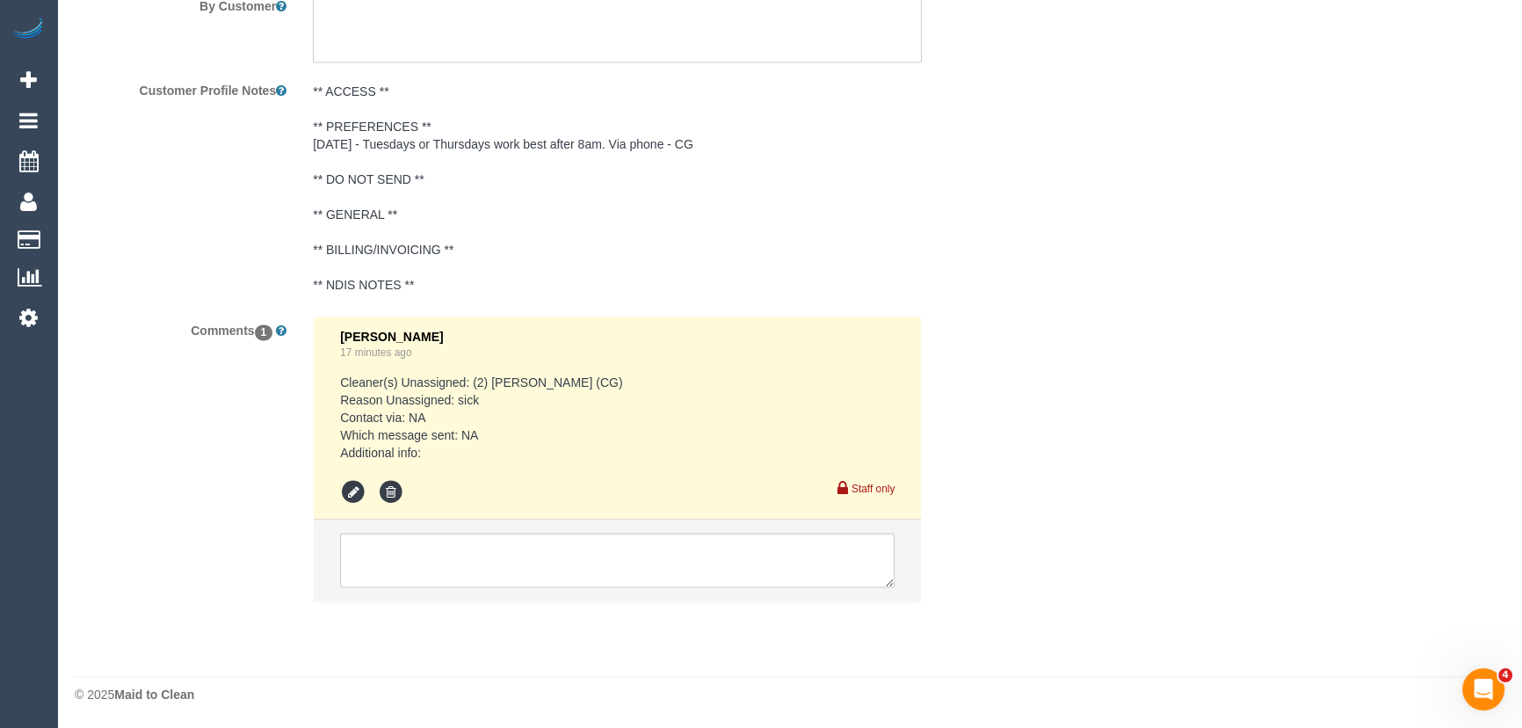
type textarea "*cover* Bathrooms, kitchen dusting & floors."
click at [469, 563] on textarea at bounding box center [617, 559] width 554 height 54
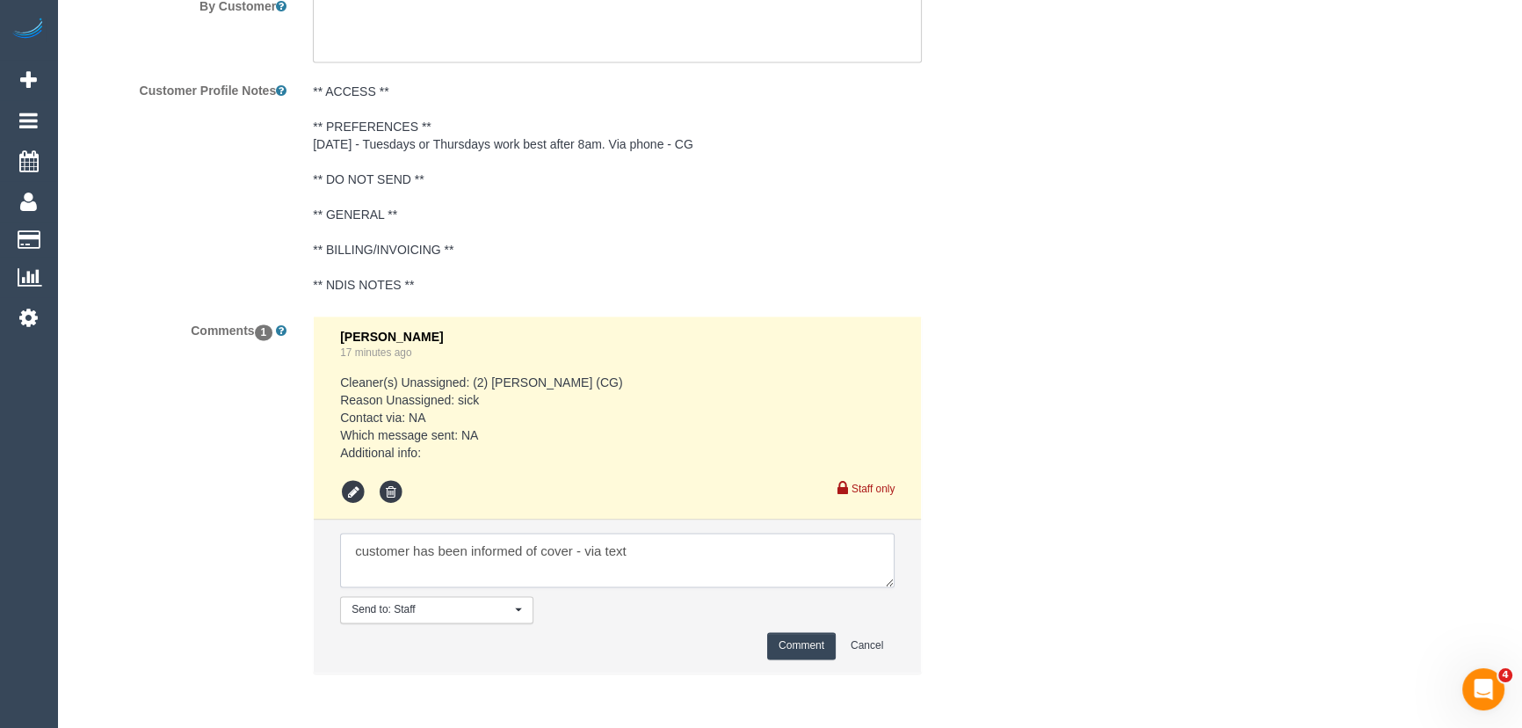
type textarea "customer has been informed of cover - via text"
click at [804, 641] on button "Comment" at bounding box center [801, 645] width 69 height 27
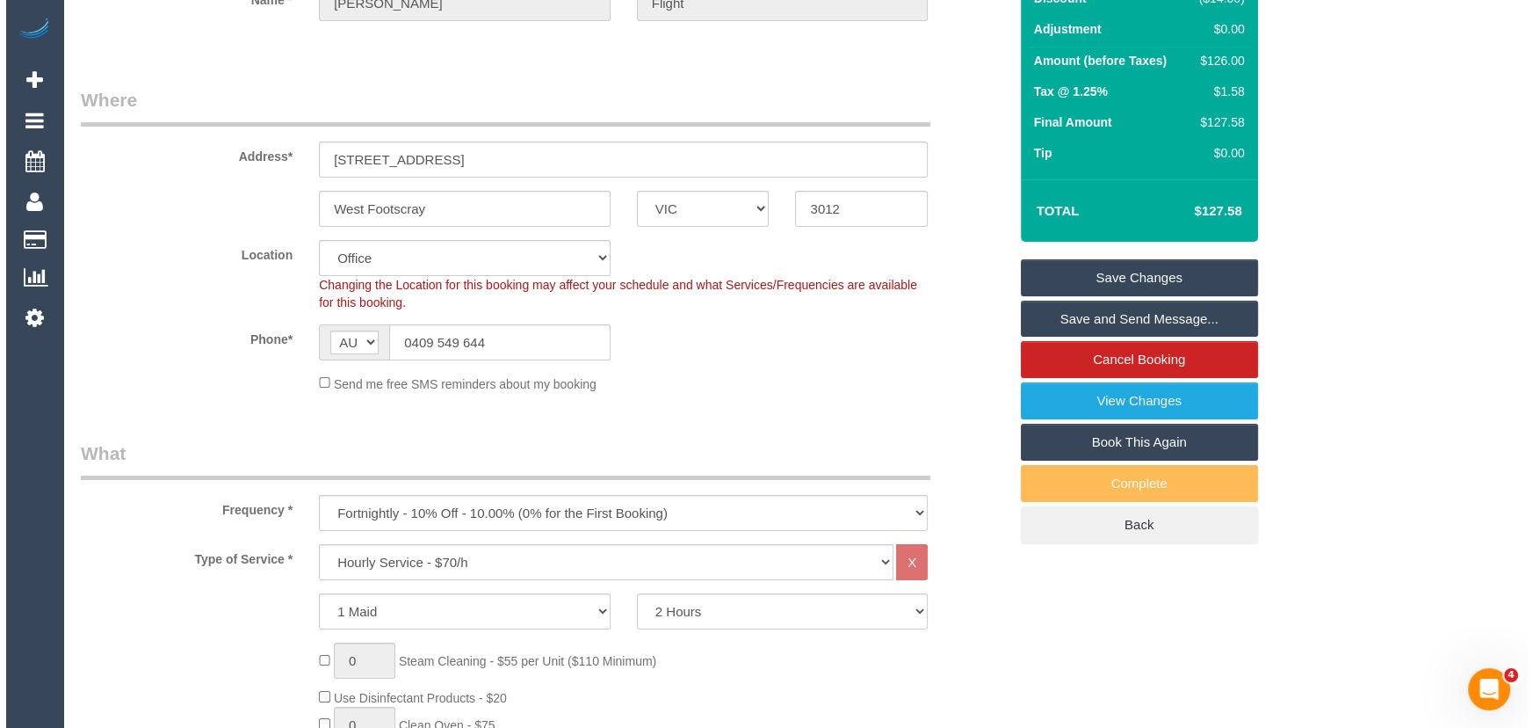
scroll to position [0, 0]
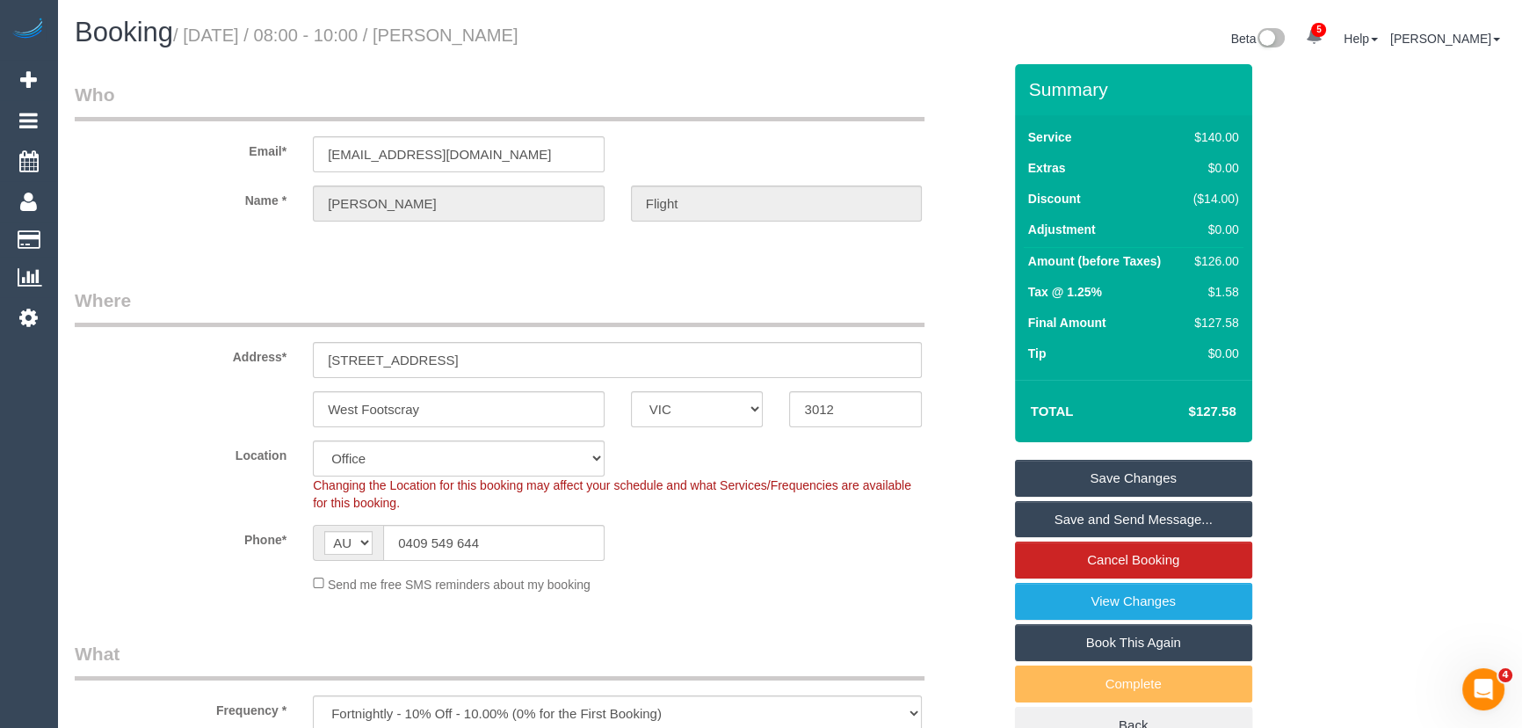
click at [518, 38] on small "/ September 16, 2025 / 08:00 - 10:00 / Jennifer Flight" at bounding box center [345, 34] width 345 height 19
copy small "Jennifer Flight"
click at [499, 552] on input "0409 549 644" at bounding box center [493, 543] width 221 height 36
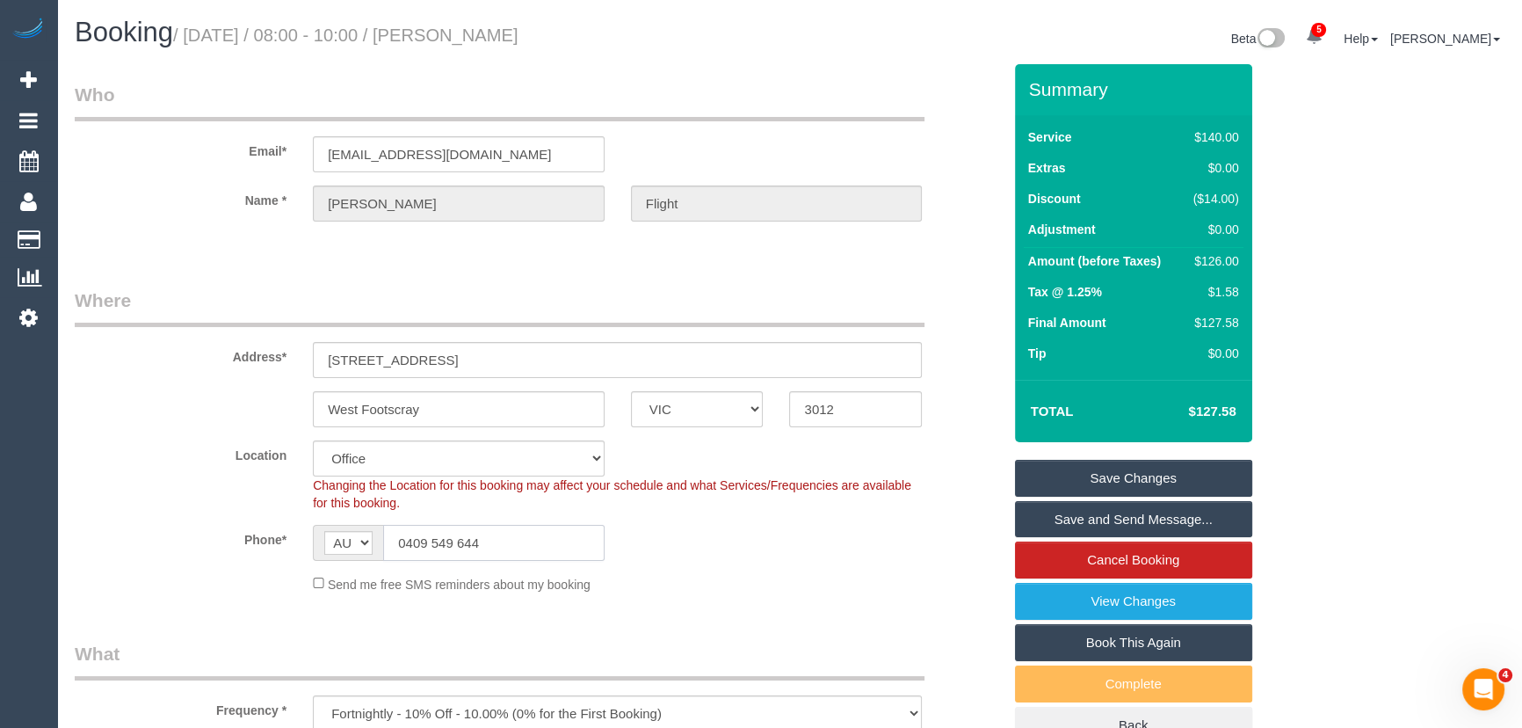
click at [499, 552] on input "0409 549 644" at bounding box center [493, 543] width 221 height 36
click at [1151, 480] on link "Save Changes" at bounding box center [1133, 478] width 237 height 37
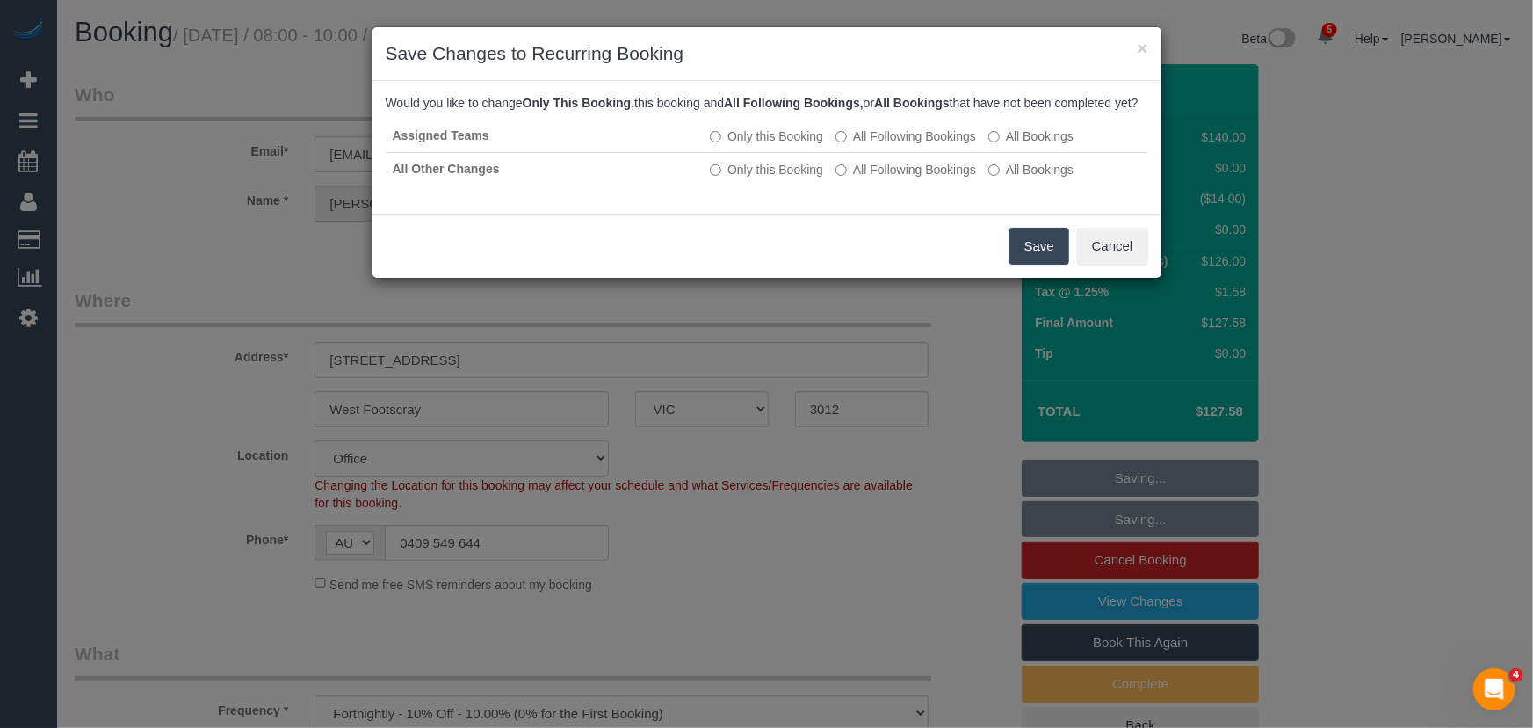
click at [1043, 264] on button "Save" at bounding box center [1040, 246] width 60 height 37
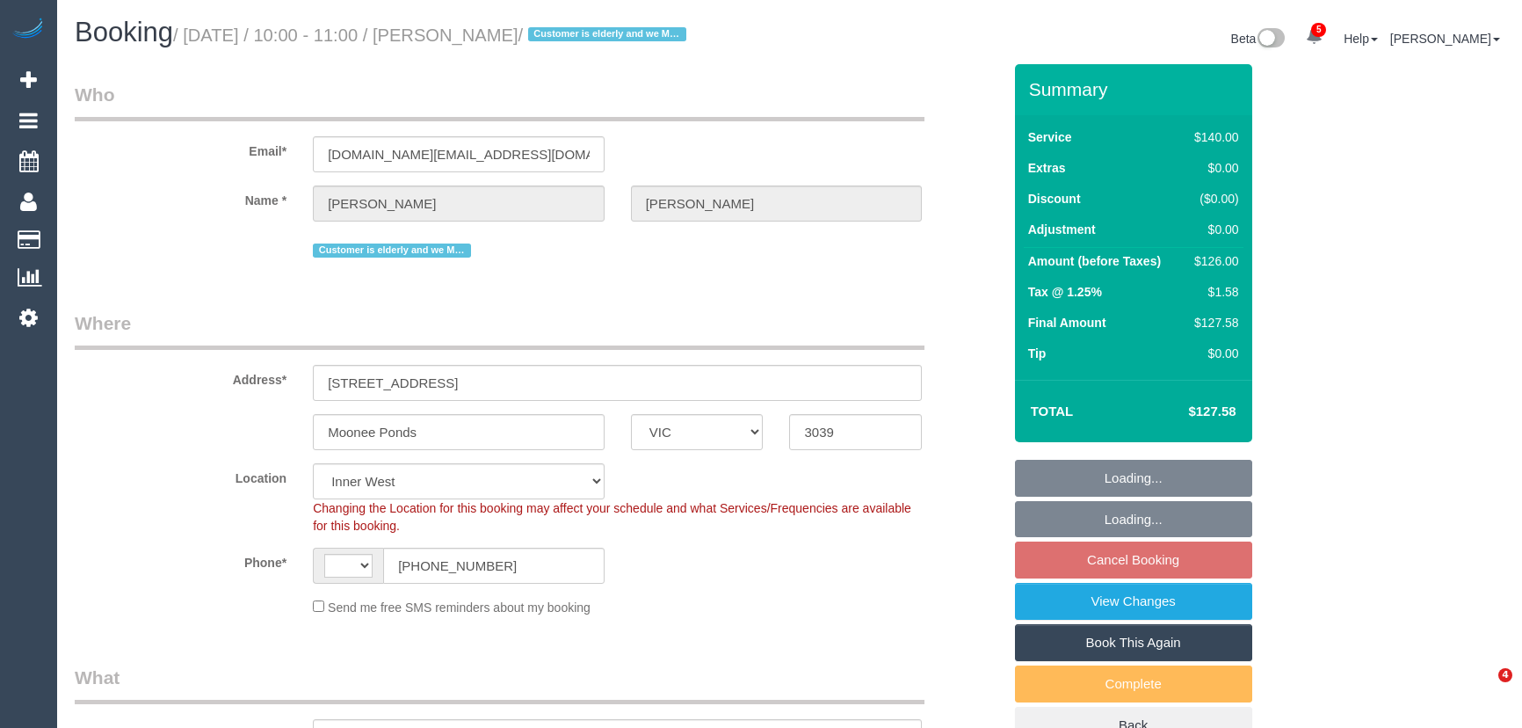
select select "VIC"
select select "number:28"
select select "number:14"
select select "number:19"
select select "number:24"
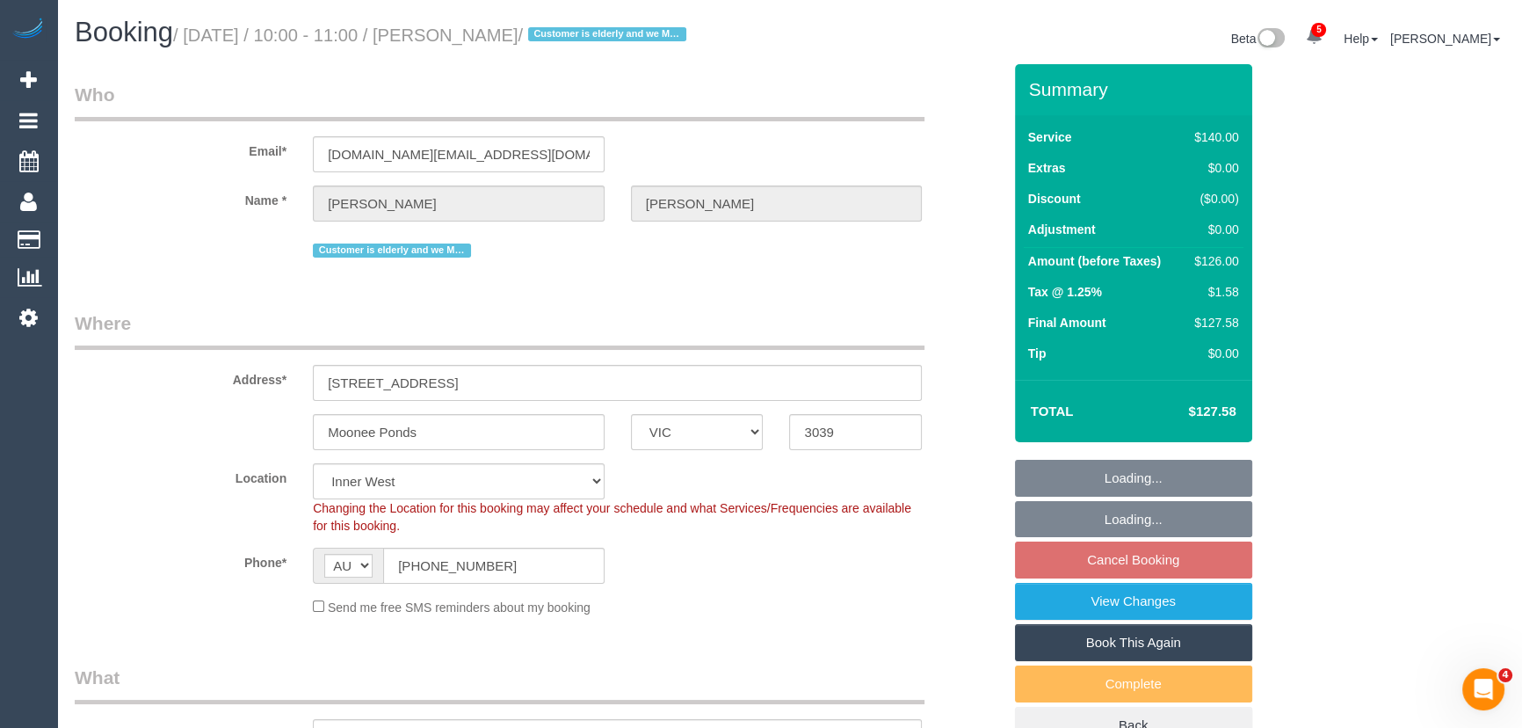
select select "string:AU"
select select "object:1446"
select select "string:stripe-pm_1NoKqy2GScqysDRVsan1s9rF"
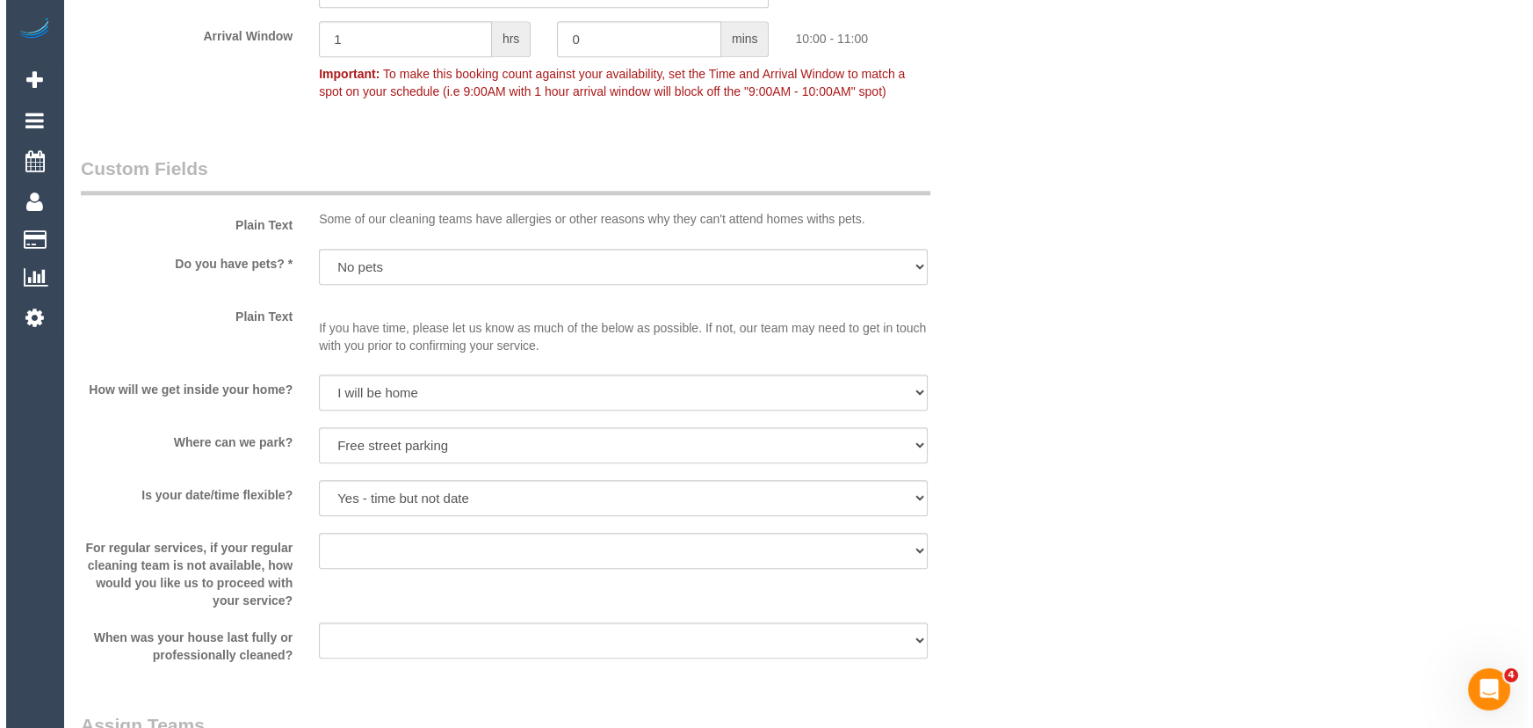
scroll to position [2236, 0]
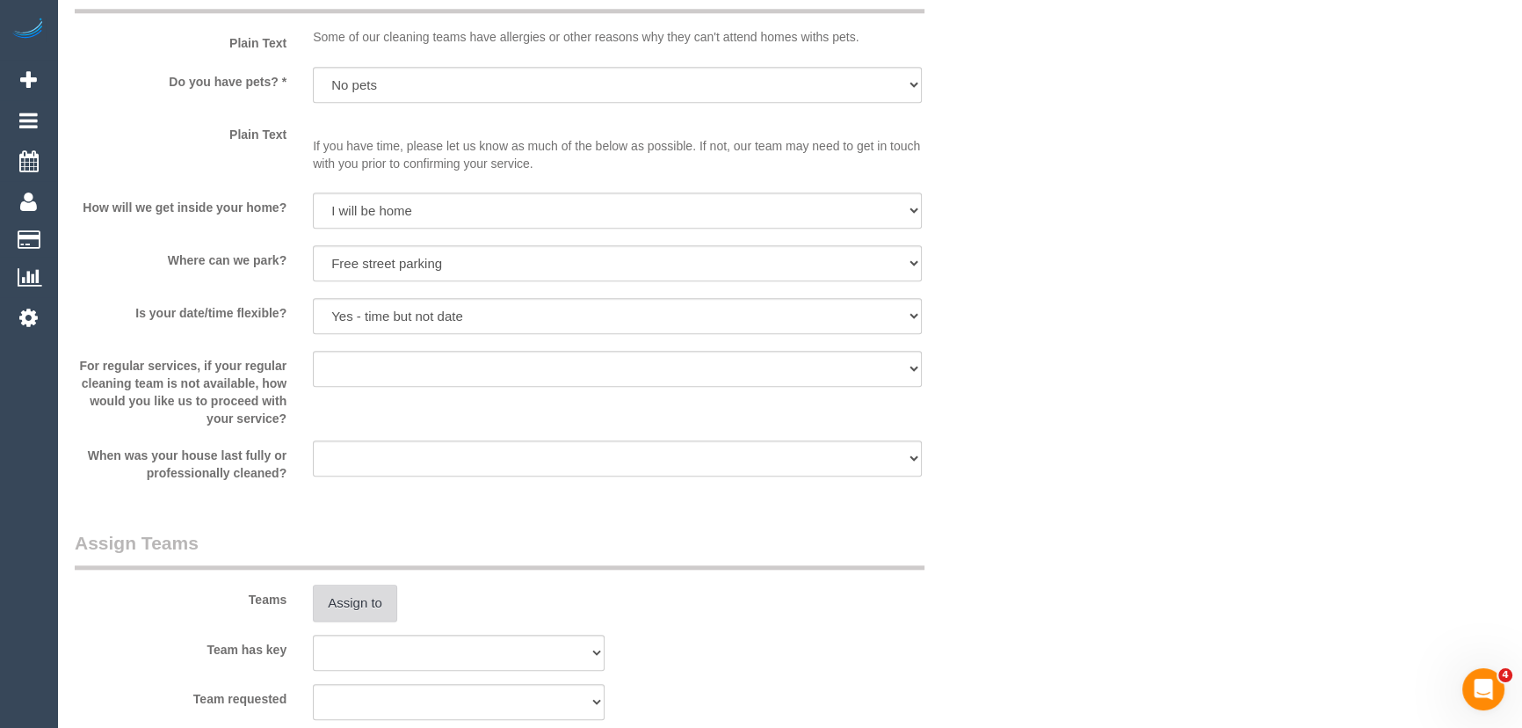
click at [382, 621] on button "Assign to" at bounding box center [355, 602] width 84 height 37
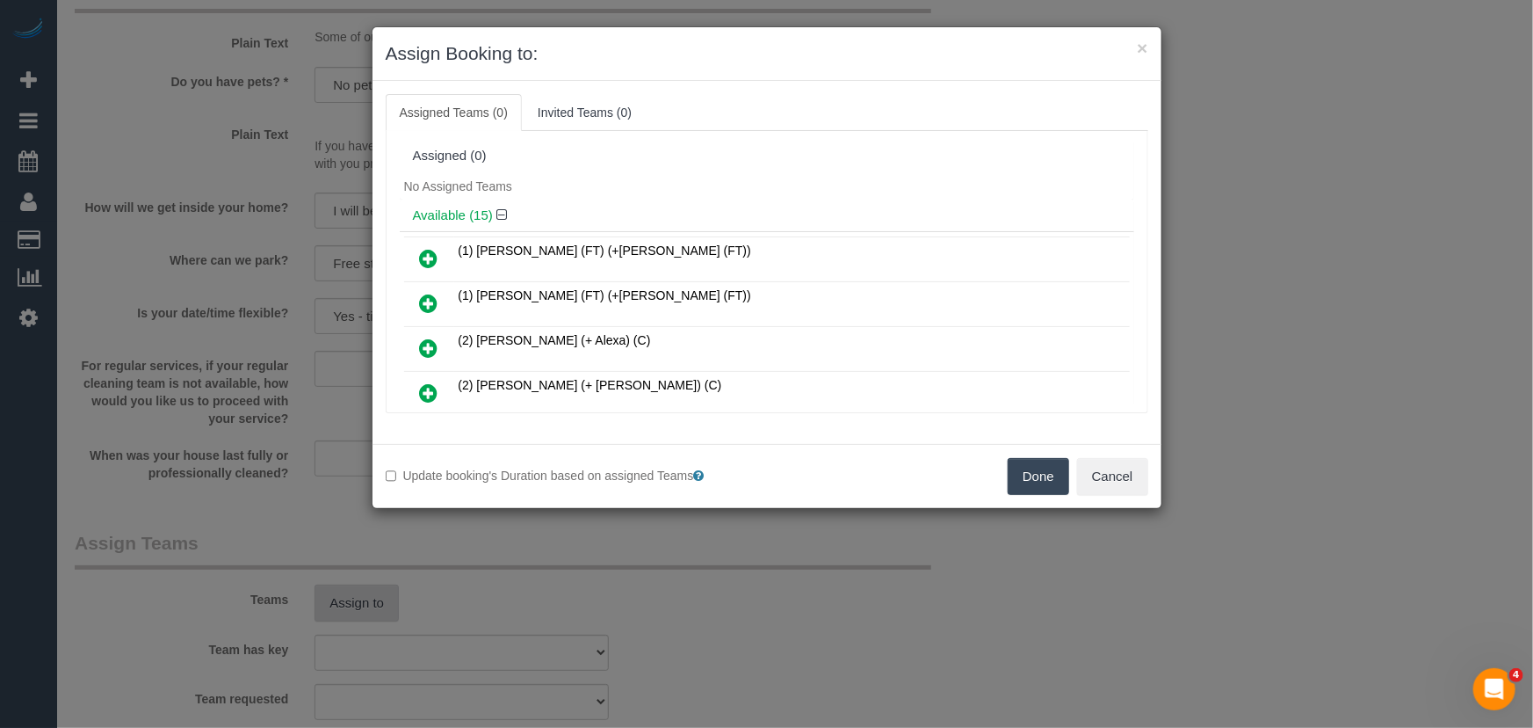
scroll to position [462, 0]
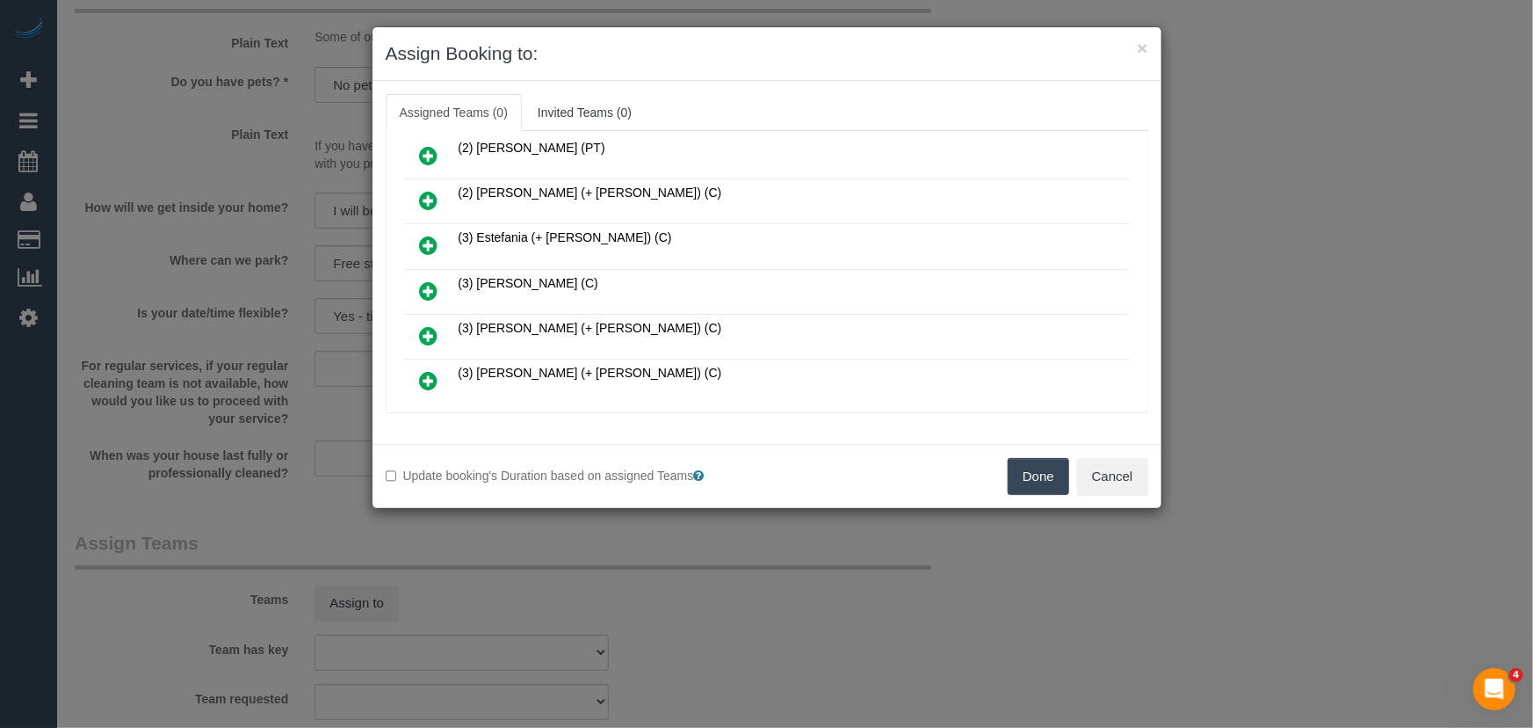
click at [429, 280] on icon at bounding box center [429, 290] width 18 height 21
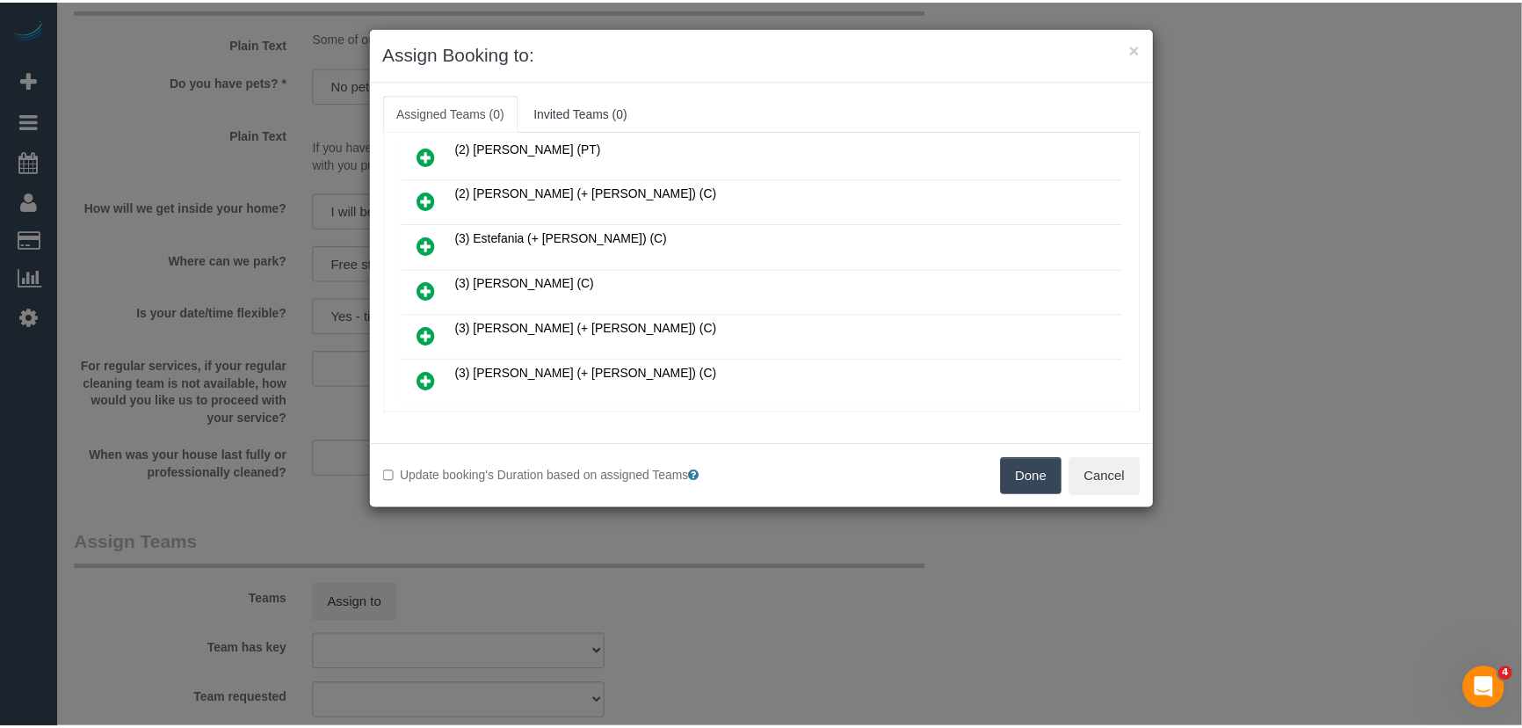
scroll to position [503, 0]
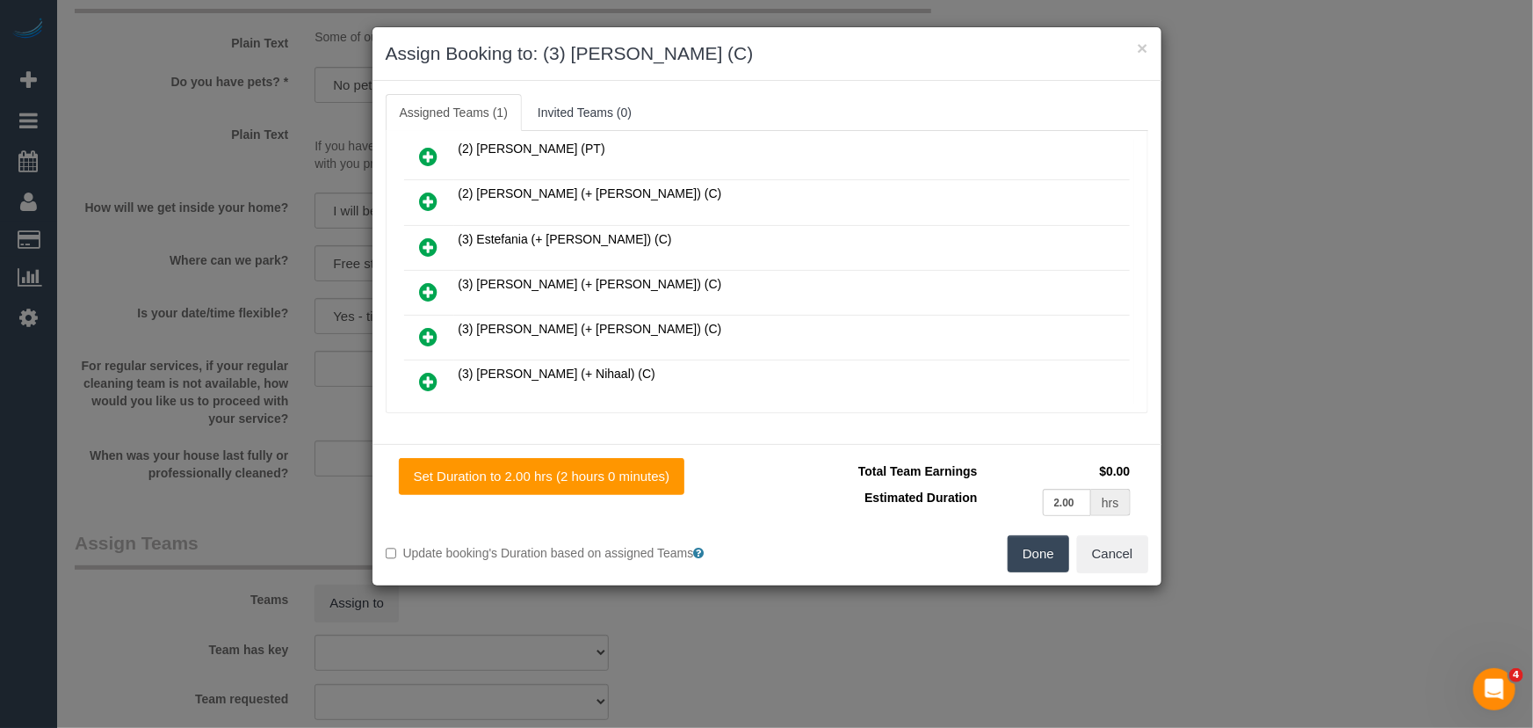
click at [1046, 555] on button "Done" at bounding box center [1039, 553] width 62 height 37
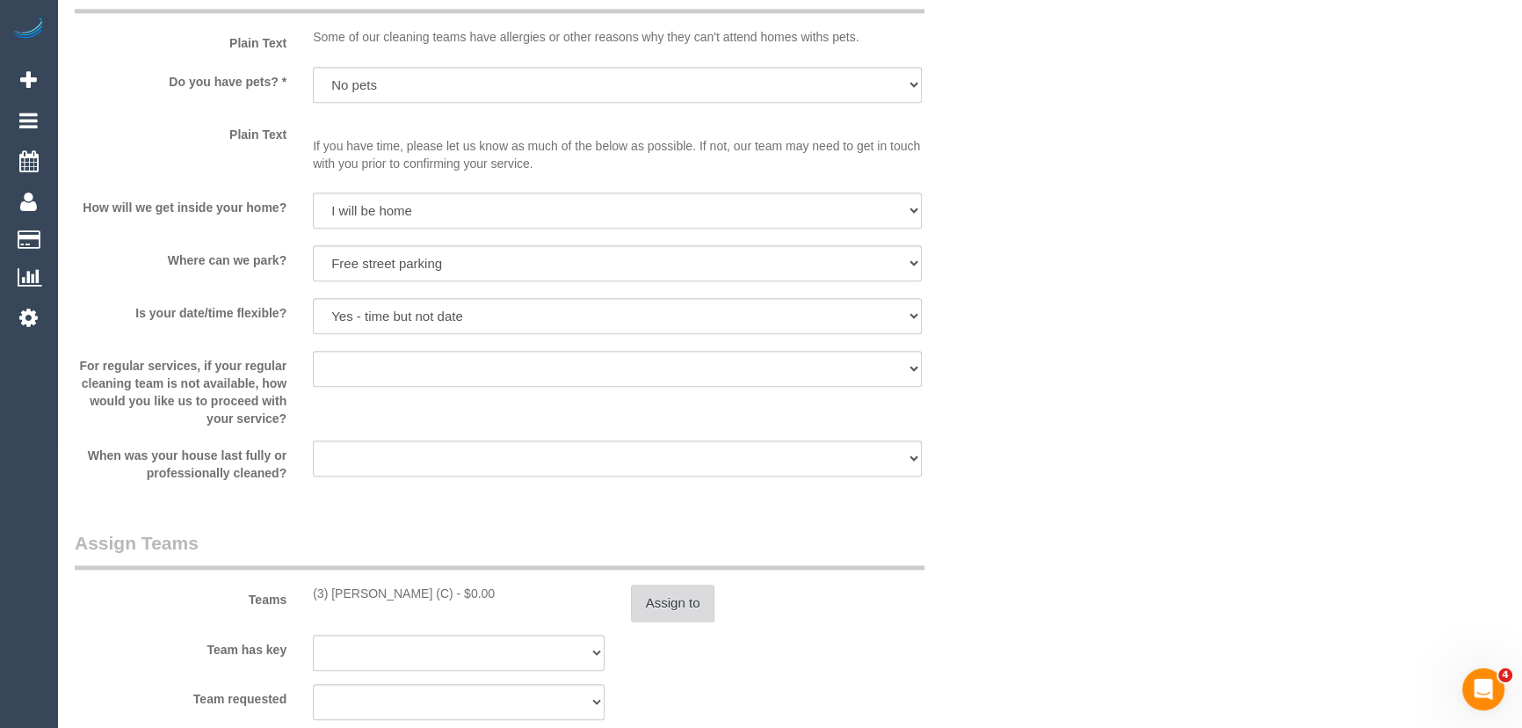
click at [656, 621] on button "Assign to" at bounding box center [673, 602] width 84 height 37
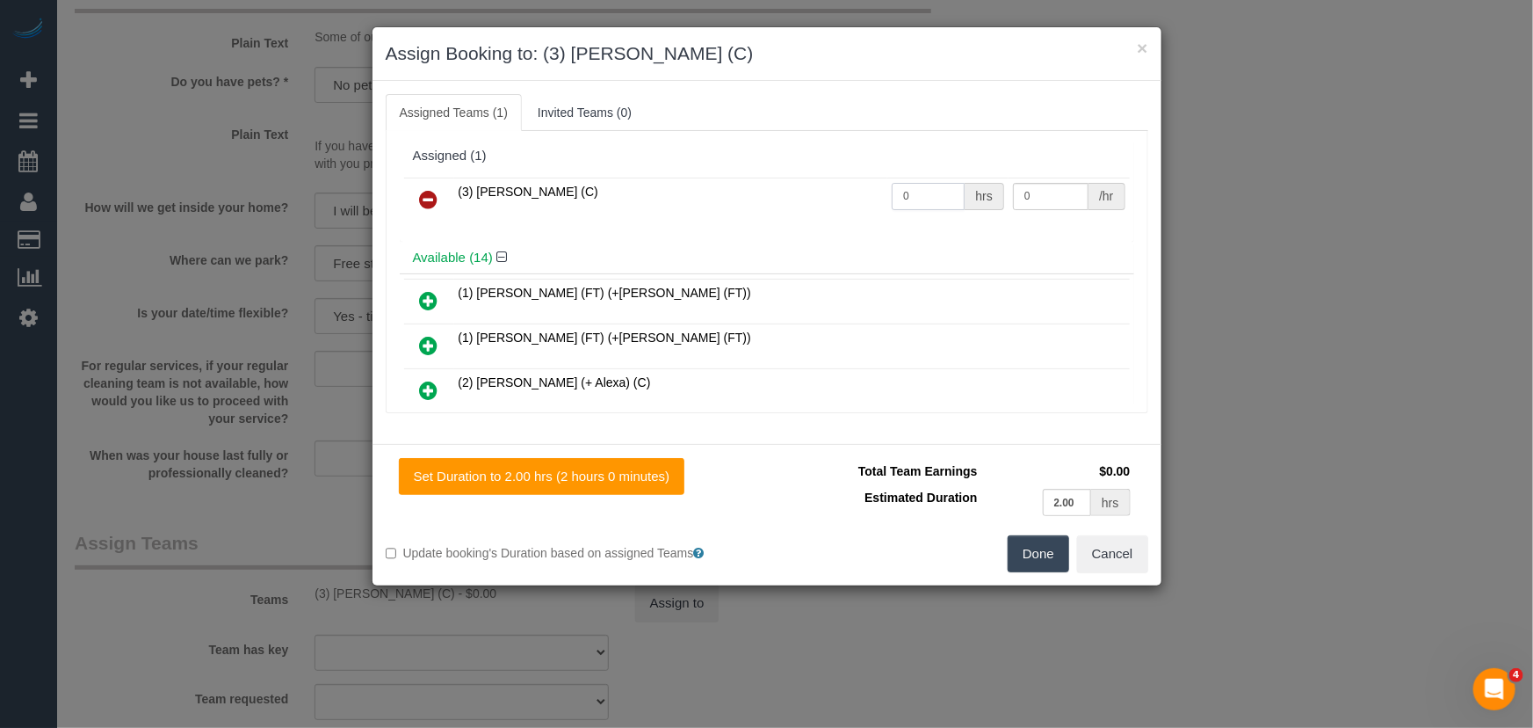
click at [923, 197] on input "0" at bounding box center [928, 196] width 73 height 27
type input "2"
type input "35"
click at [1048, 552] on button "Done" at bounding box center [1039, 553] width 62 height 37
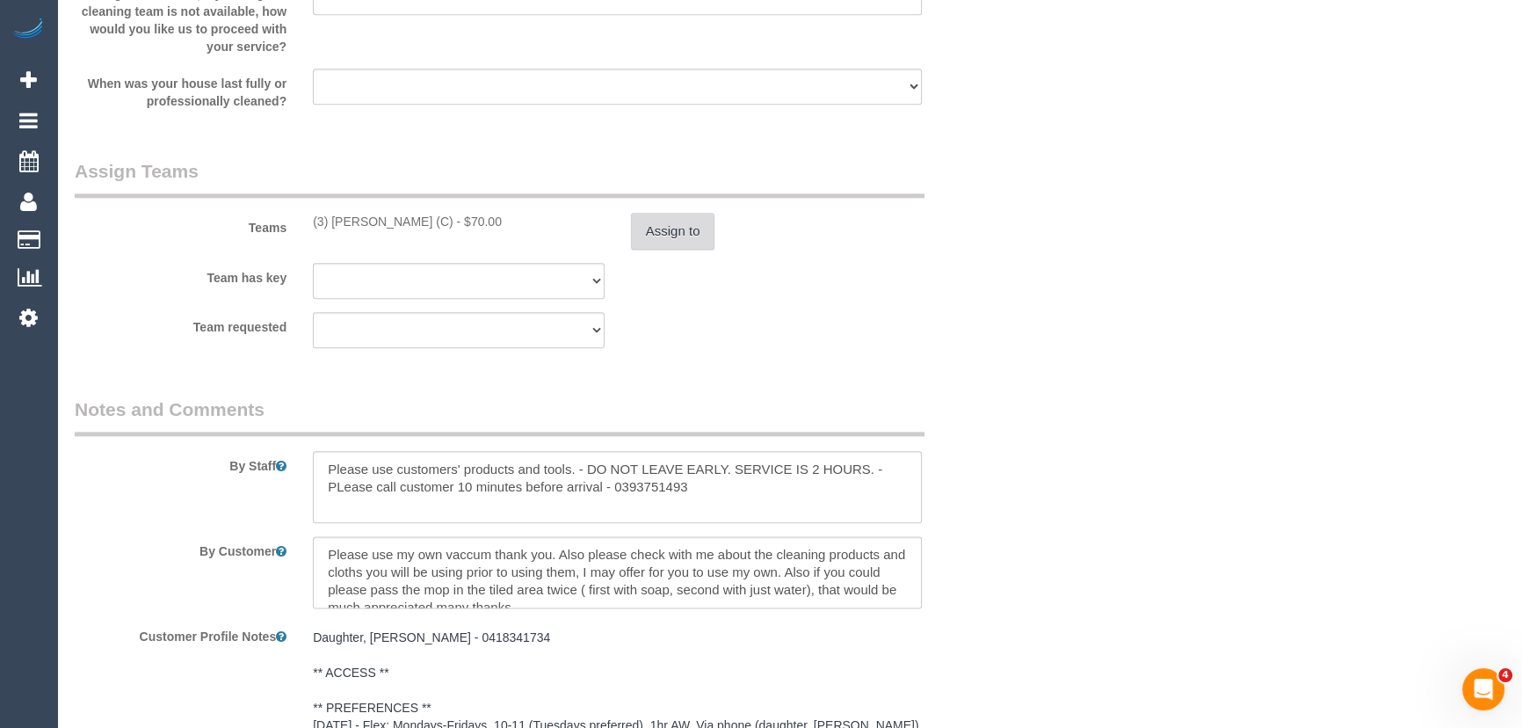
scroll to position [2636, 0]
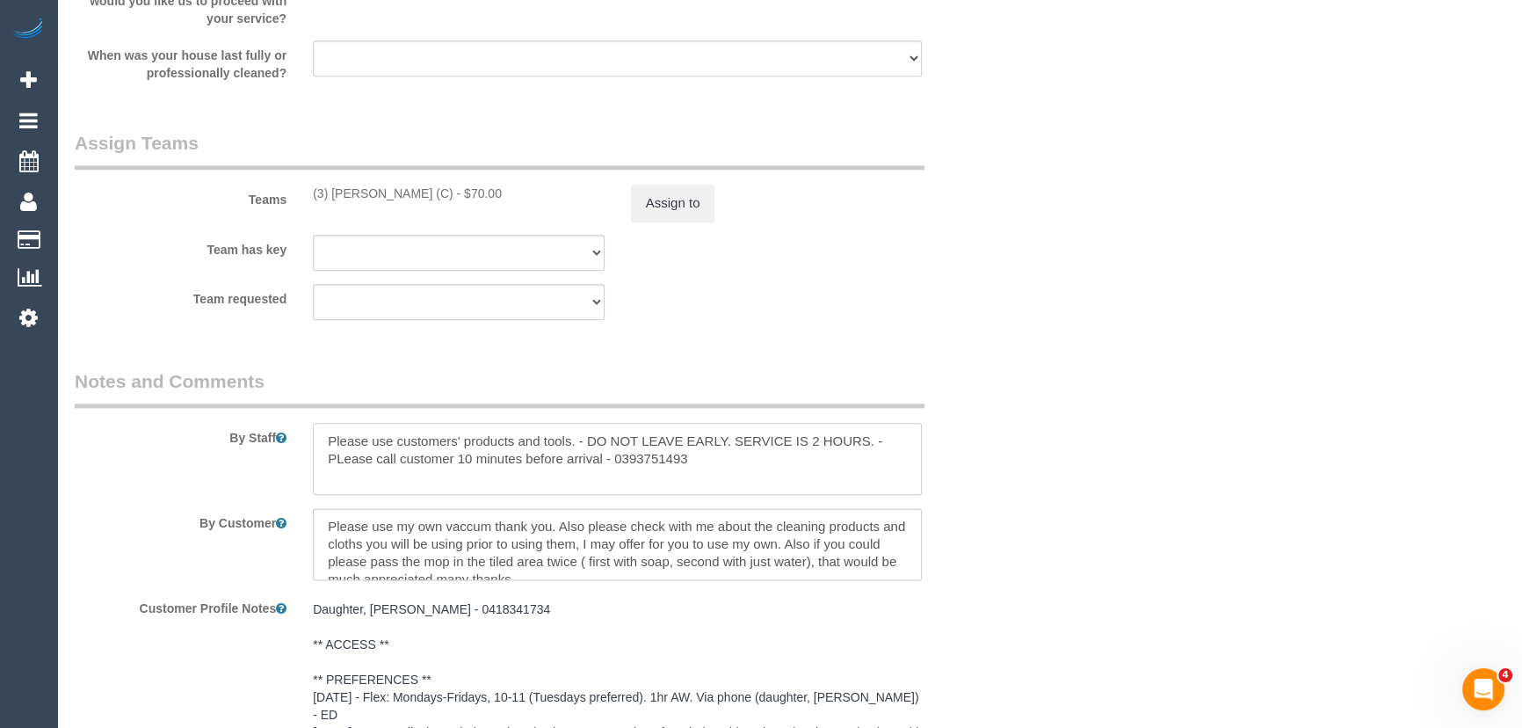
click at [315, 455] on textarea at bounding box center [617, 459] width 609 height 72
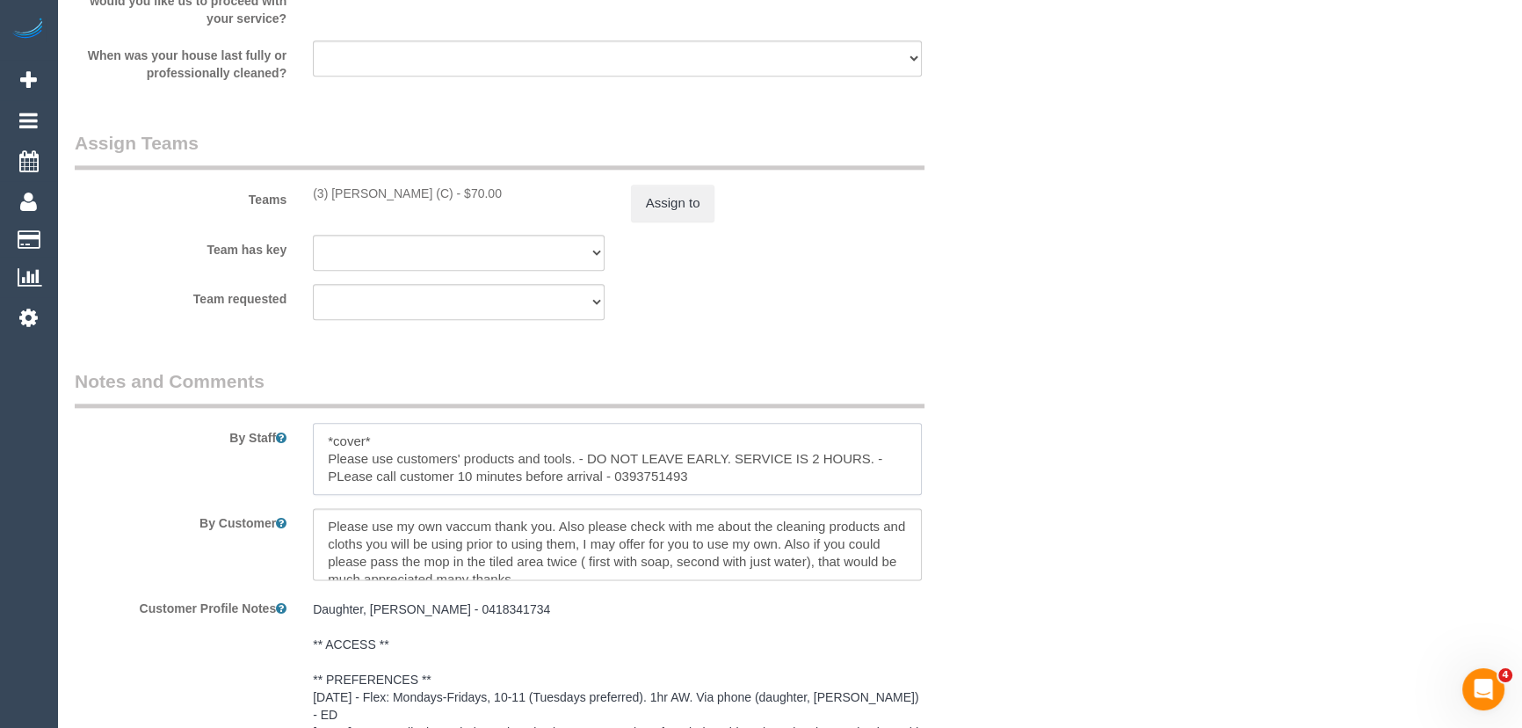
click at [340, 495] on textarea at bounding box center [617, 459] width 609 height 72
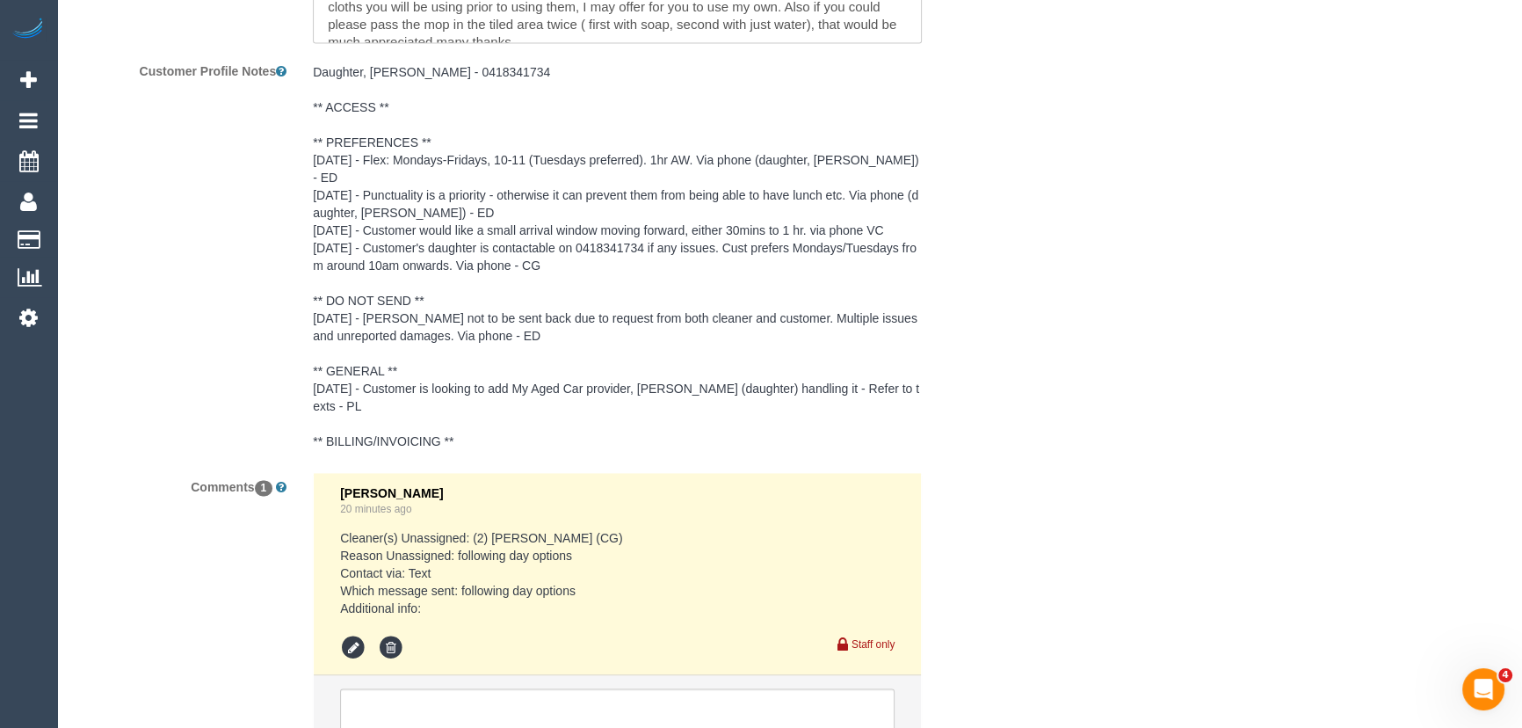
scroll to position [3315, 0]
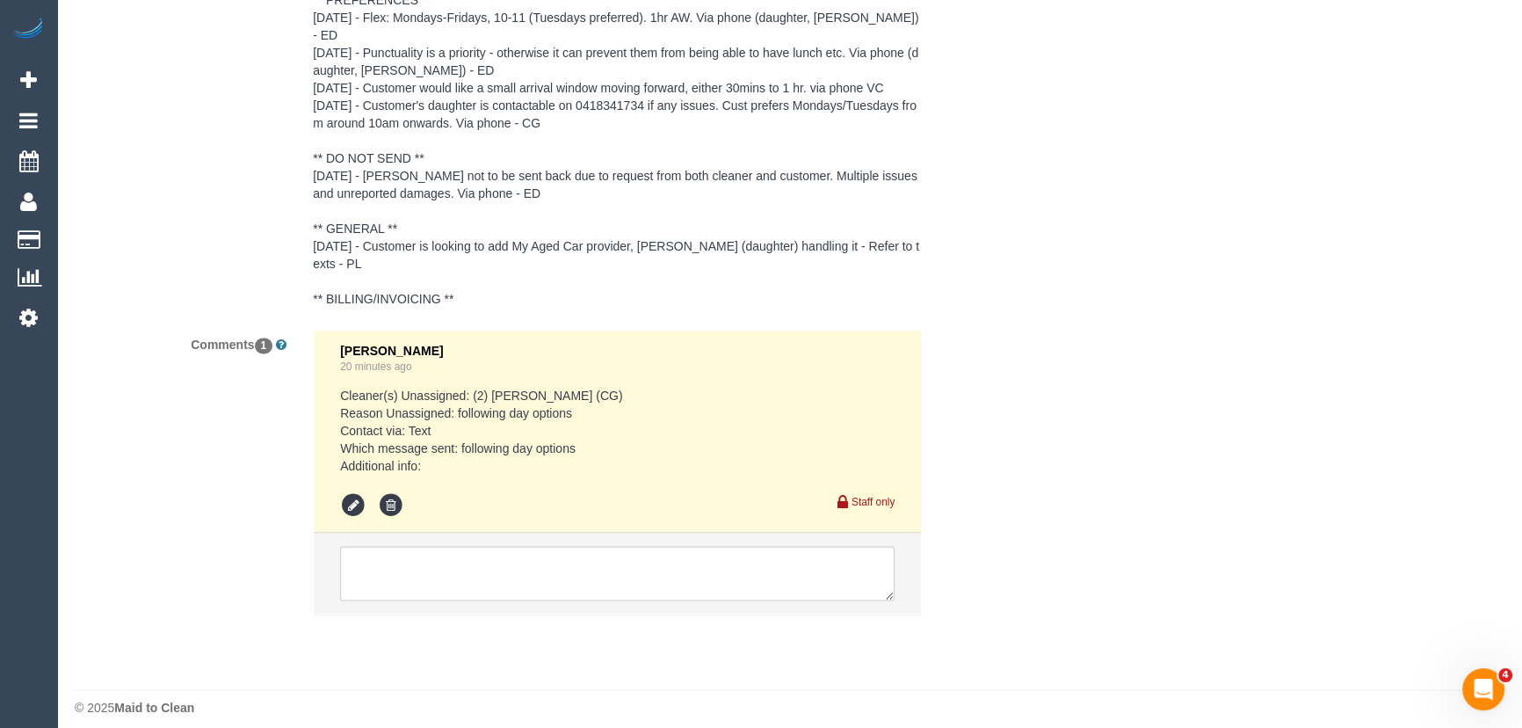
type textarea "*cover* Please use customers' products and tools. - DO NOT LEAVE EARLY. SERVICE…"
click at [545, 565] on textarea at bounding box center [617, 573] width 554 height 54
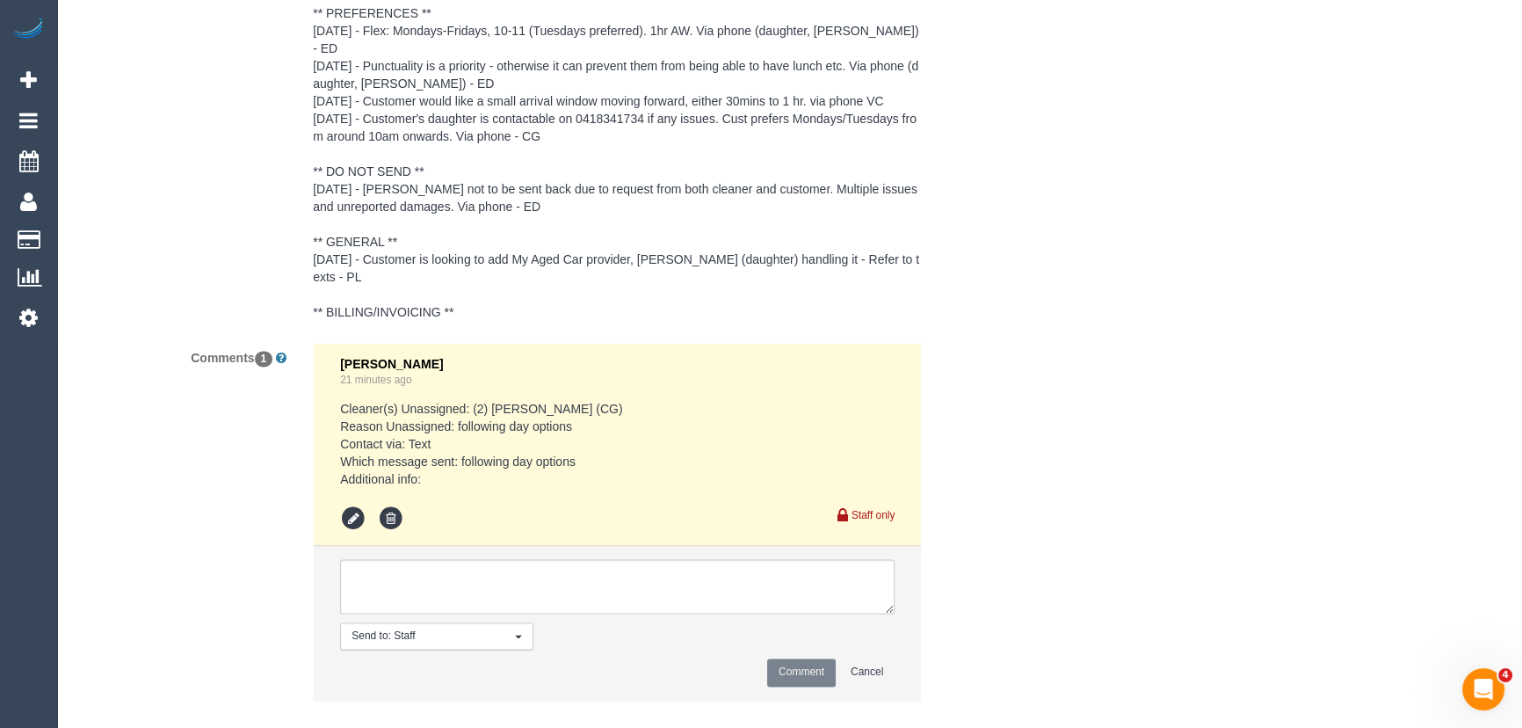
scroll to position [3275, 0]
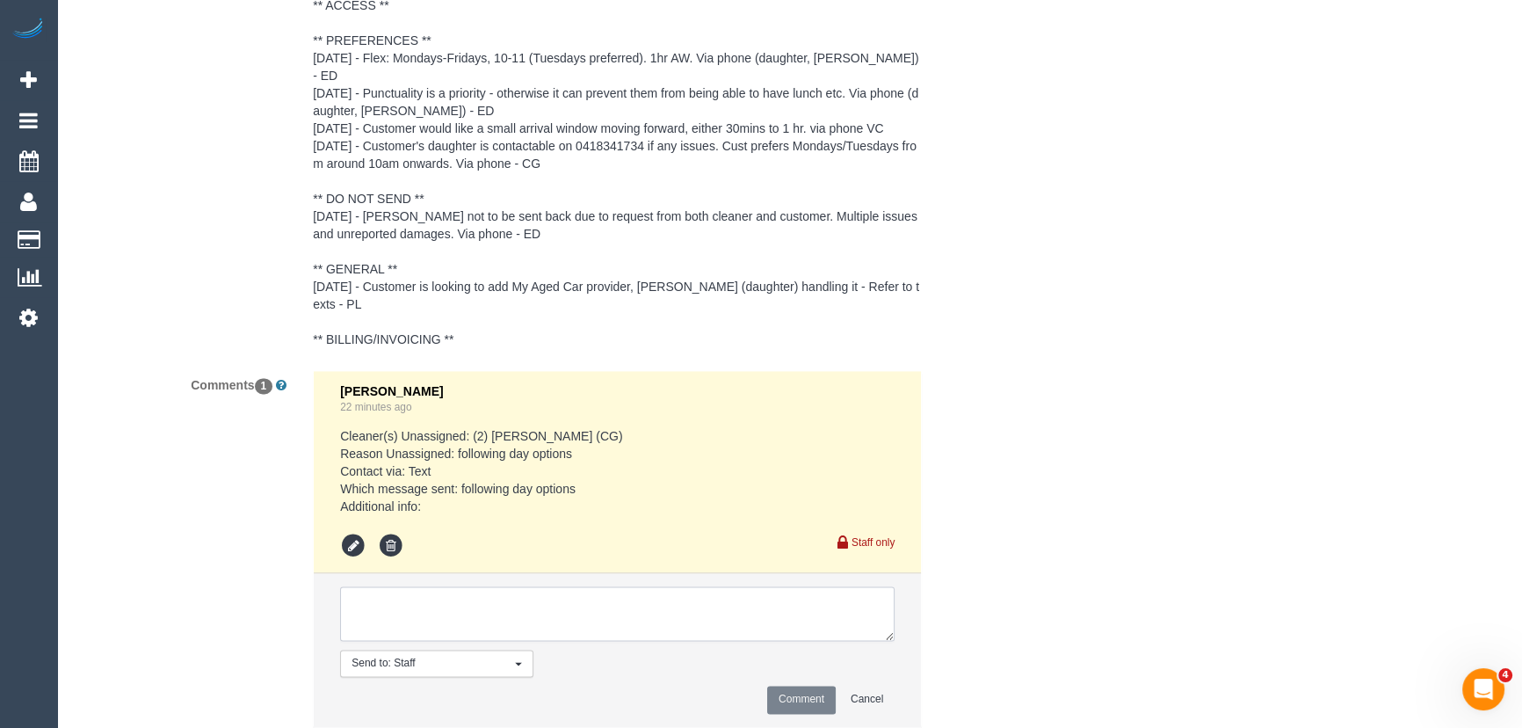
click at [421, 605] on textarea at bounding box center [617, 613] width 554 height 54
type textarea "customer has been informed of cover - via text (daughter) - pending"
click at [778, 685] on button "Comment" at bounding box center [801, 698] width 69 height 27
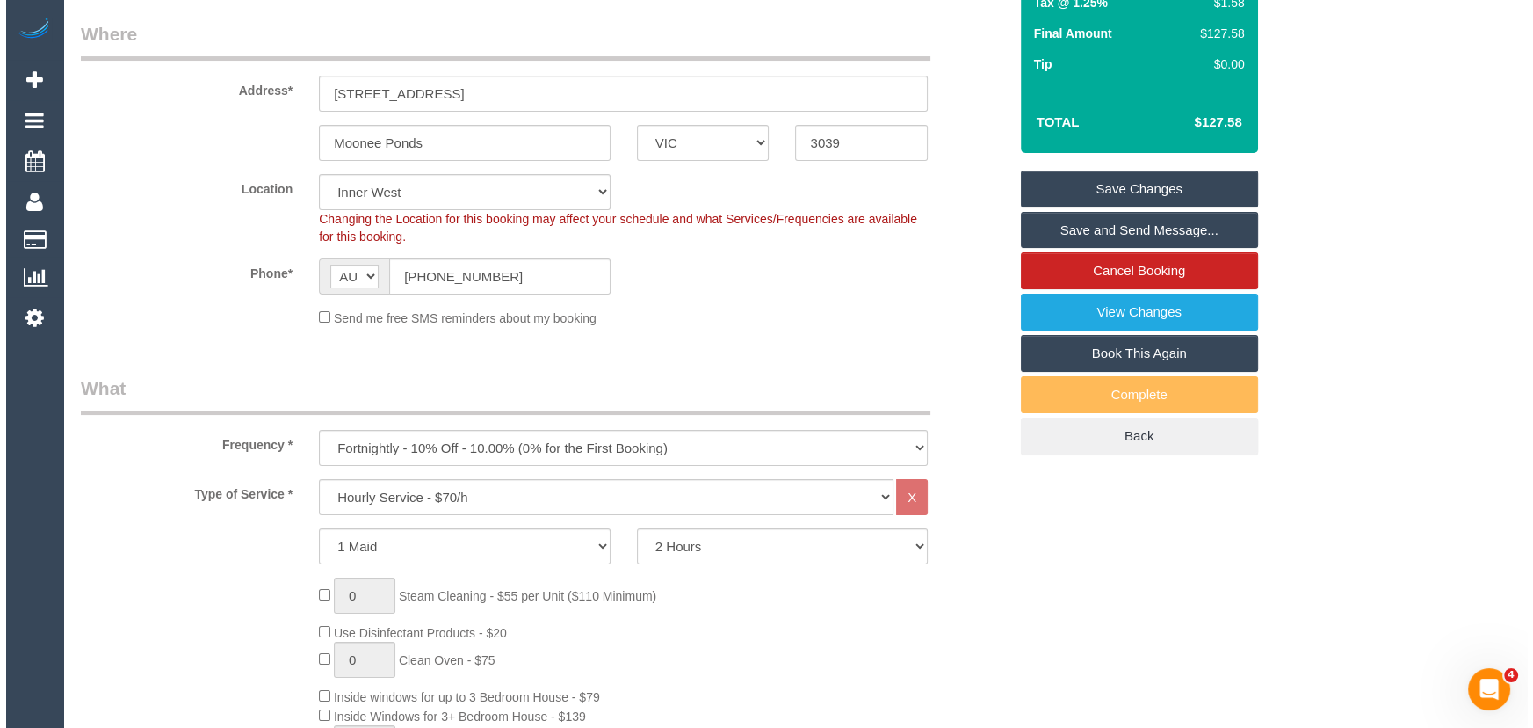
scroll to position [0, 0]
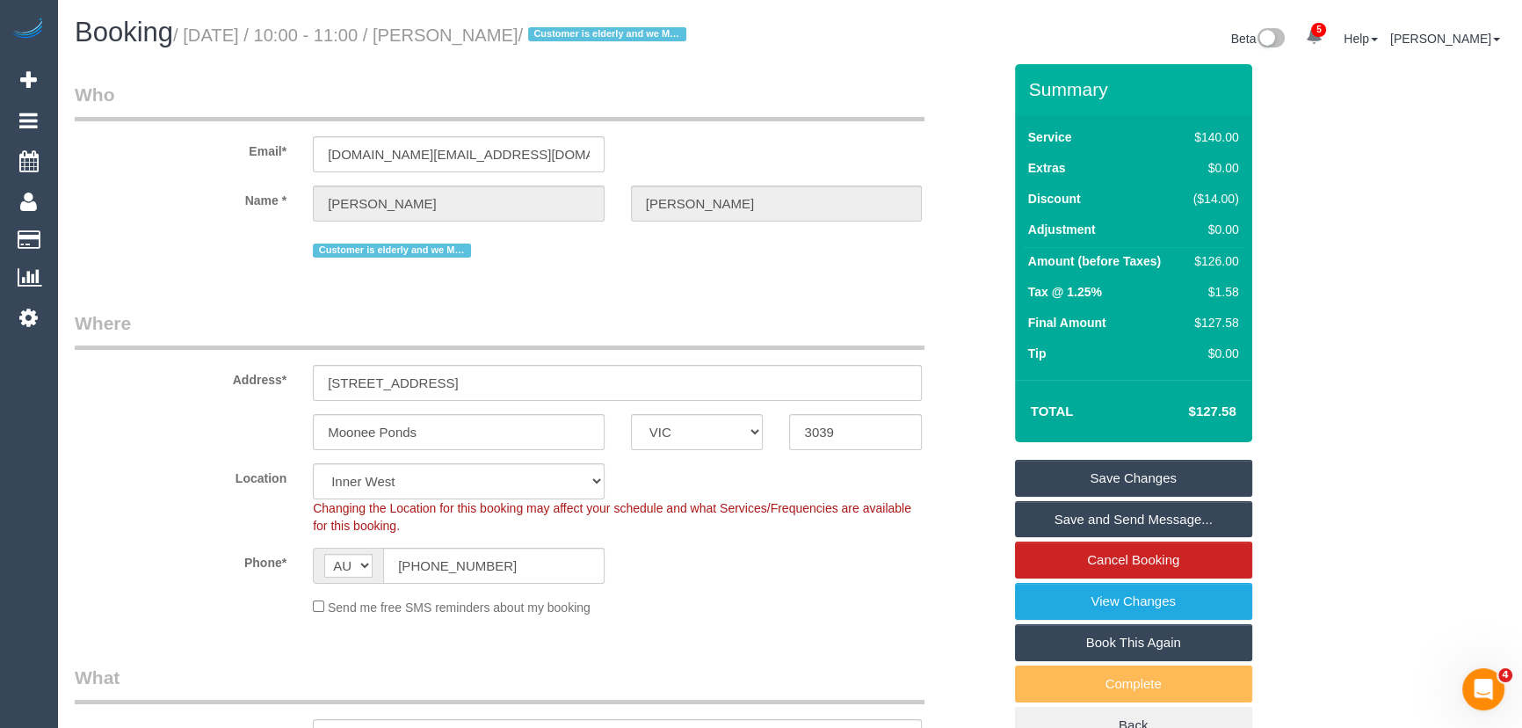
click at [511, 34] on small "/ September 16, 2025 / 10:00 - 11:00 / Nancy De Pasquale / Customer is elderly …" at bounding box center [432, 34] width 518 height 19
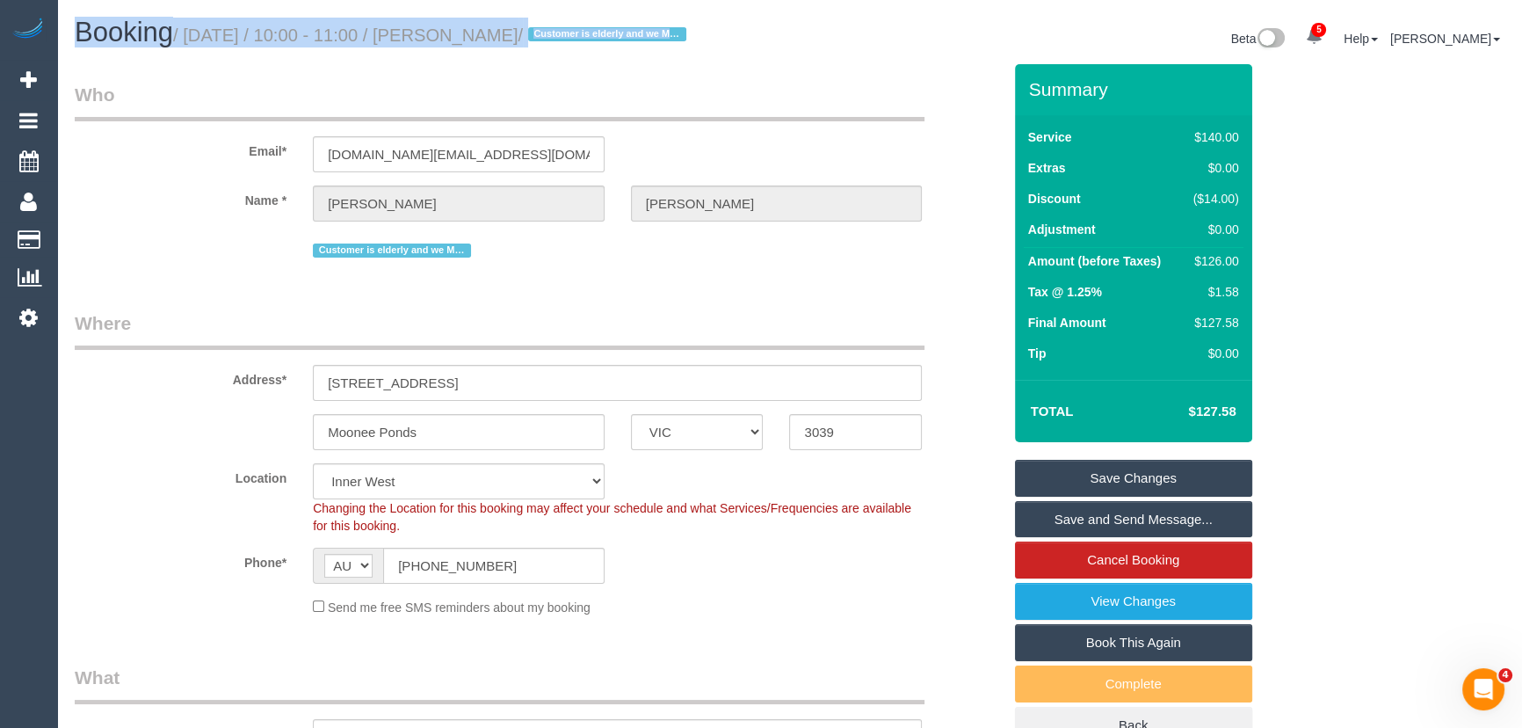
click at [511, 34] on small "/ September 16, 2025 / 10:00 - 11:00 / Nancy De Pasquale / Customer is elderly …" at bounding box center [432, 34] width 518 height 19
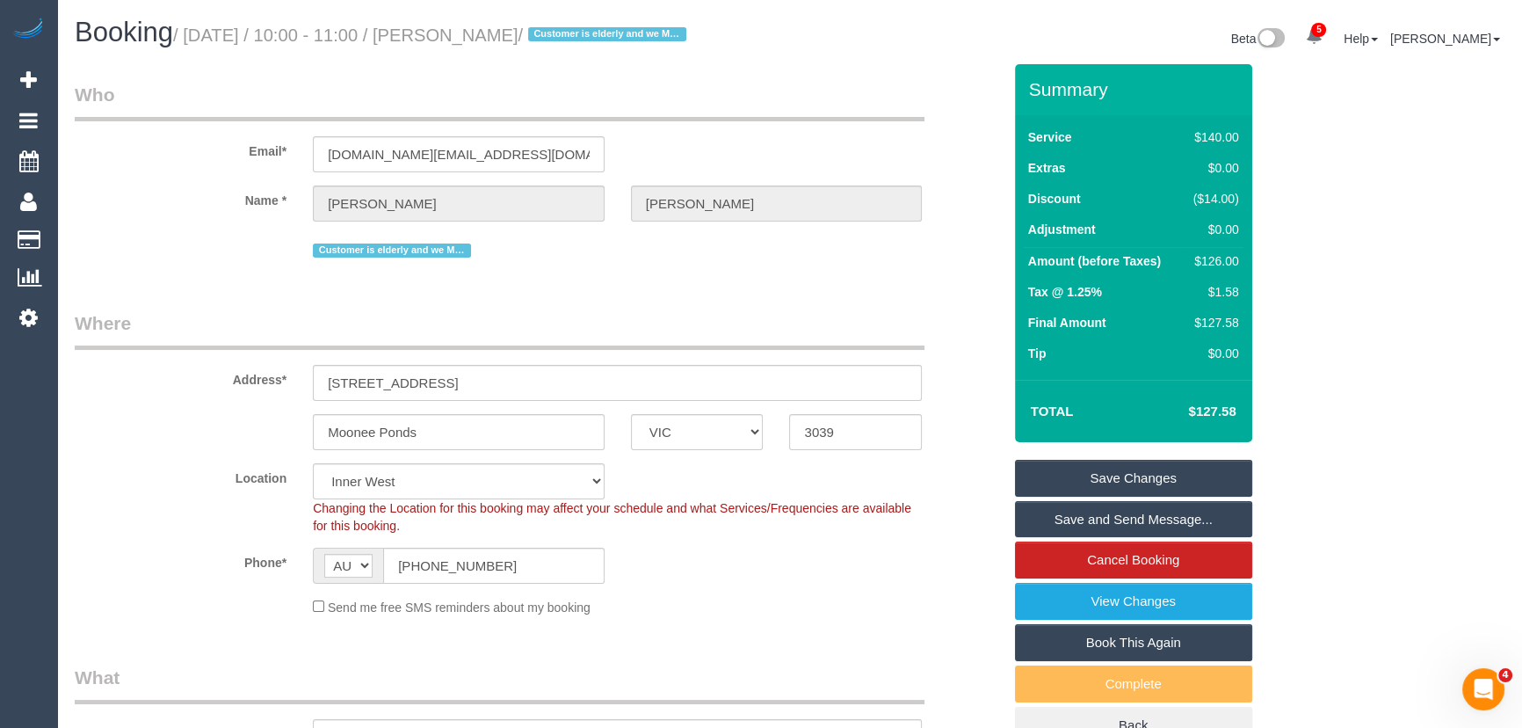
click at [505, 37] on small "/ September 16, 2025 / 10:00 - 11:00 / Nancy De Pasquale / Customer is elderly …" at bounding box center [432, 34] width 518 height 19
copy small "Nancy De Pasquale"
click at [1104, 496] on link "Save Changes" at bounding box center [1133, 478] width 237 height 37
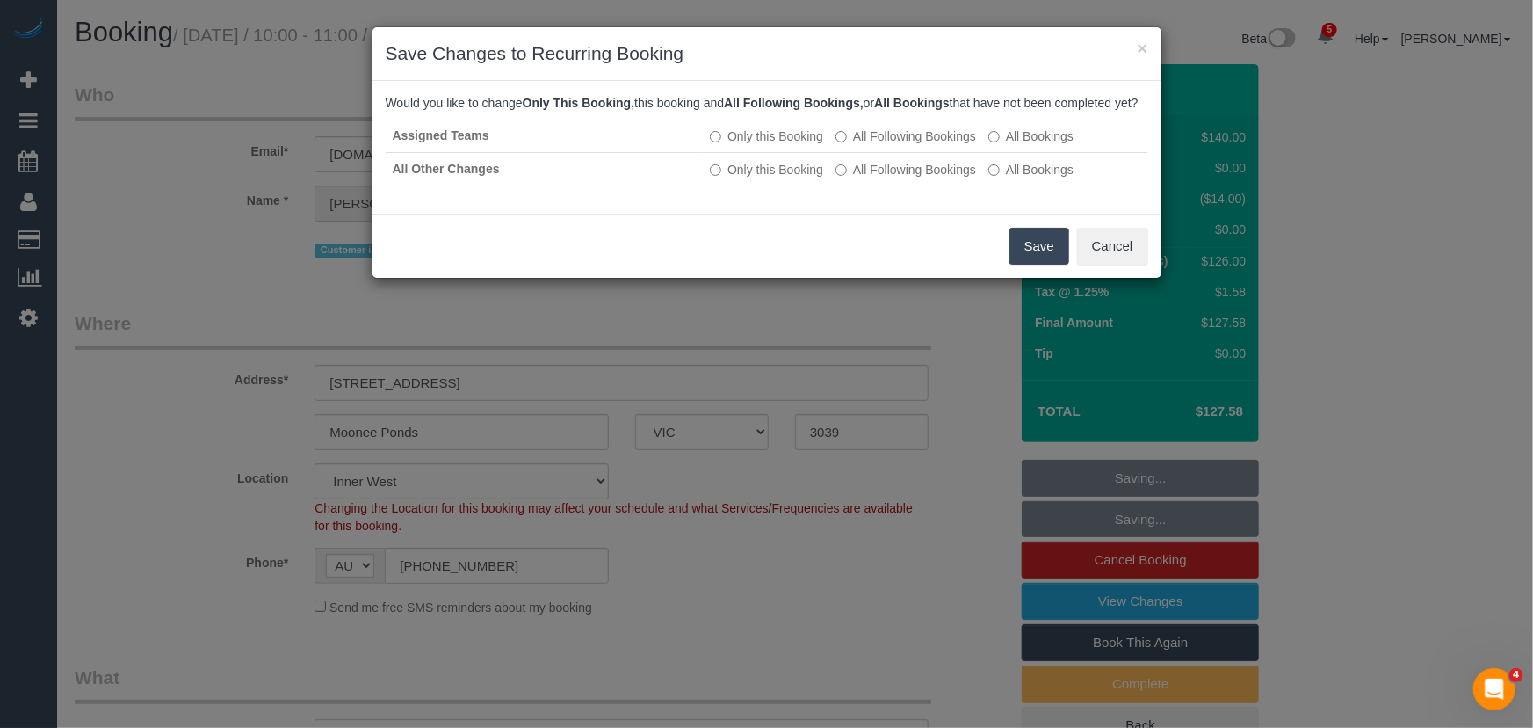
click at [1032, 264] on button "Save" at bounding box center [1040, 246] width 60 height 37
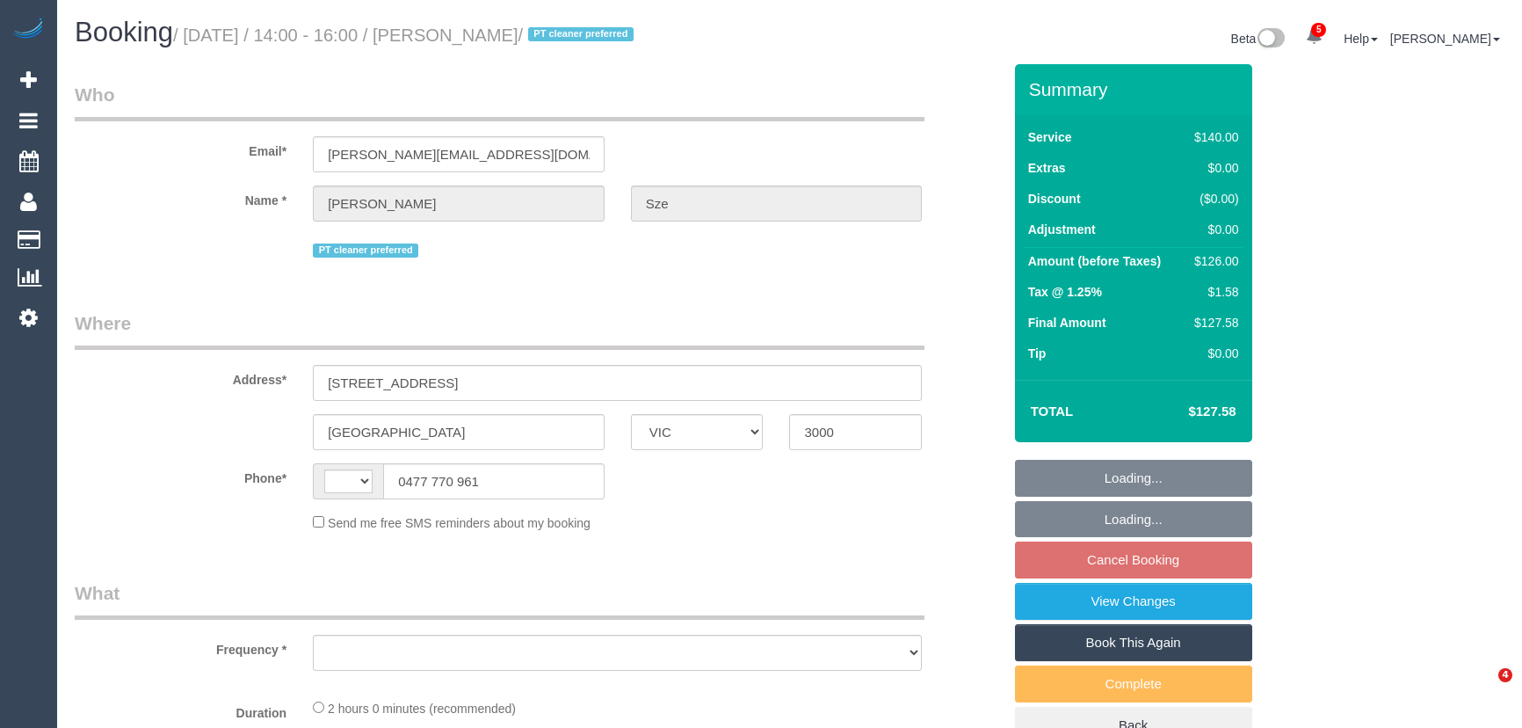
select select "VIC"
select select "string:AU"
select select "object:582"
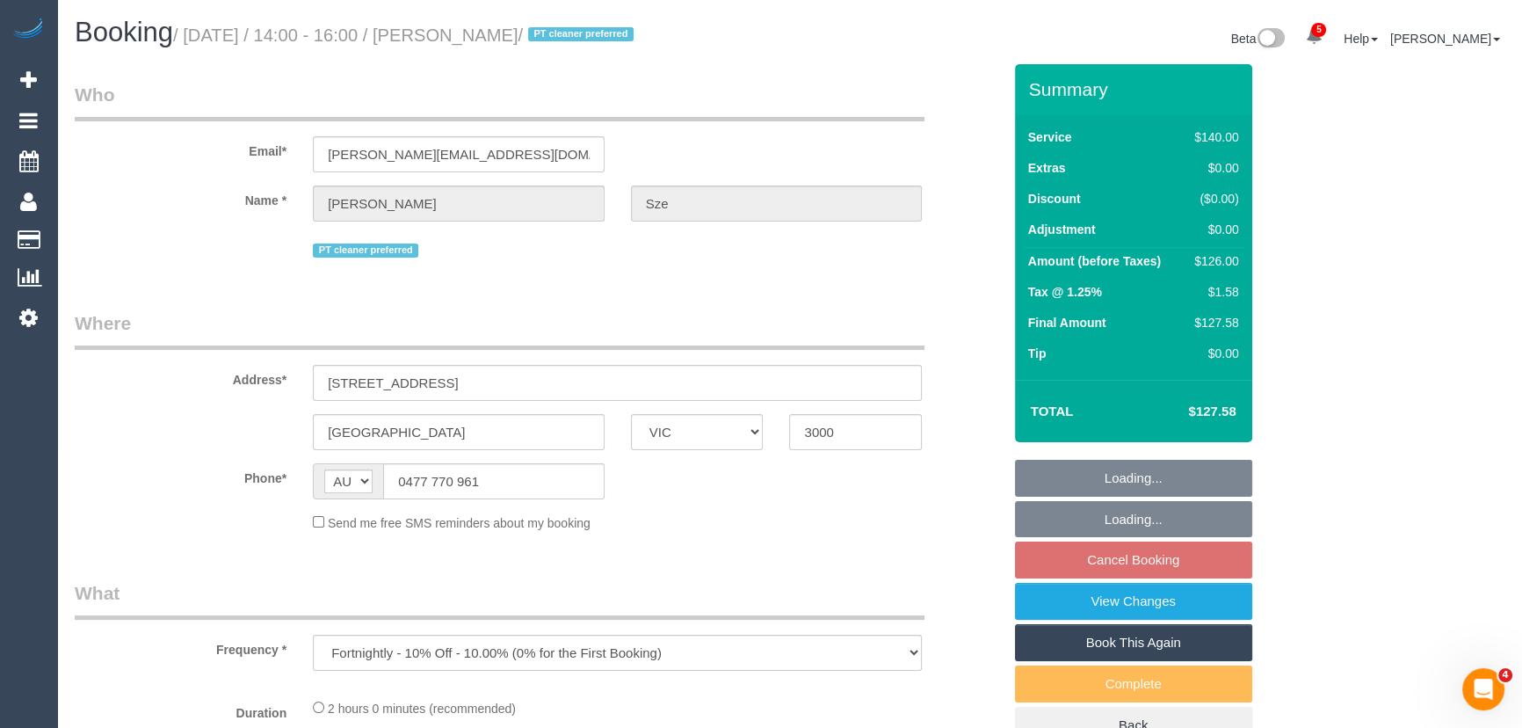
select select "number:29"
select select "number:14"
select select "number:21"
select select "number:36"
select select "number:34"
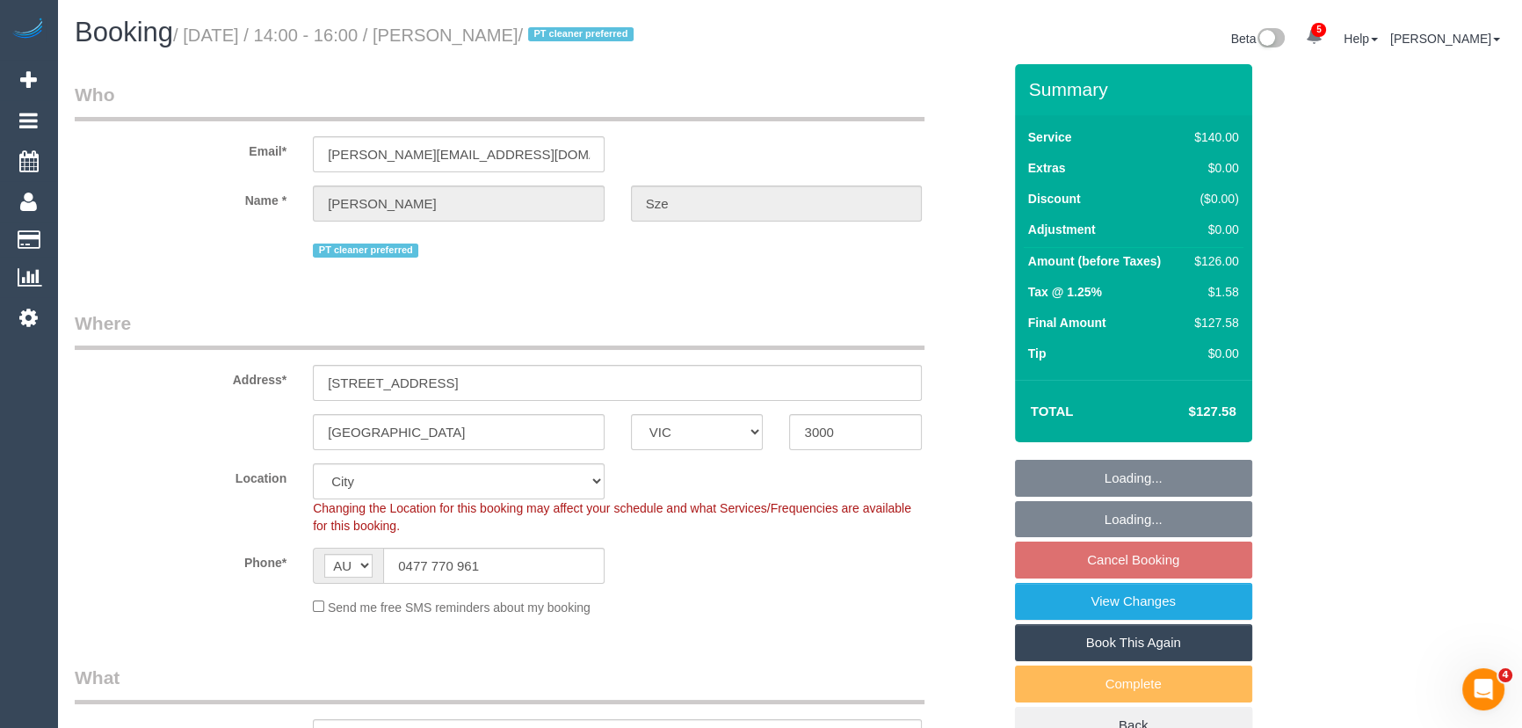
select select "string:stripe-pm_1QDkOE2GScqysDRVgfF8XeBz"
select select "object:1327"
select select "spot1"
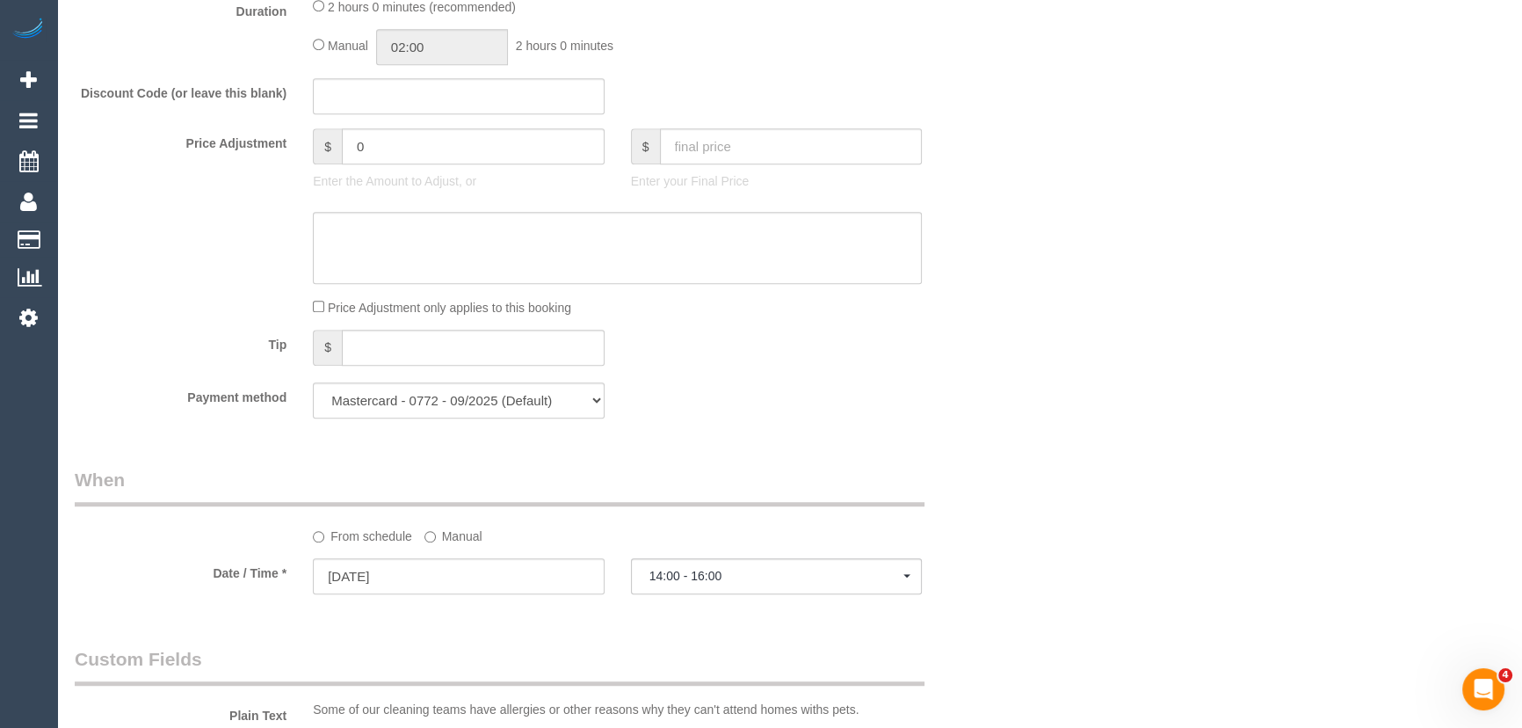
scroll to position [1677, 0]
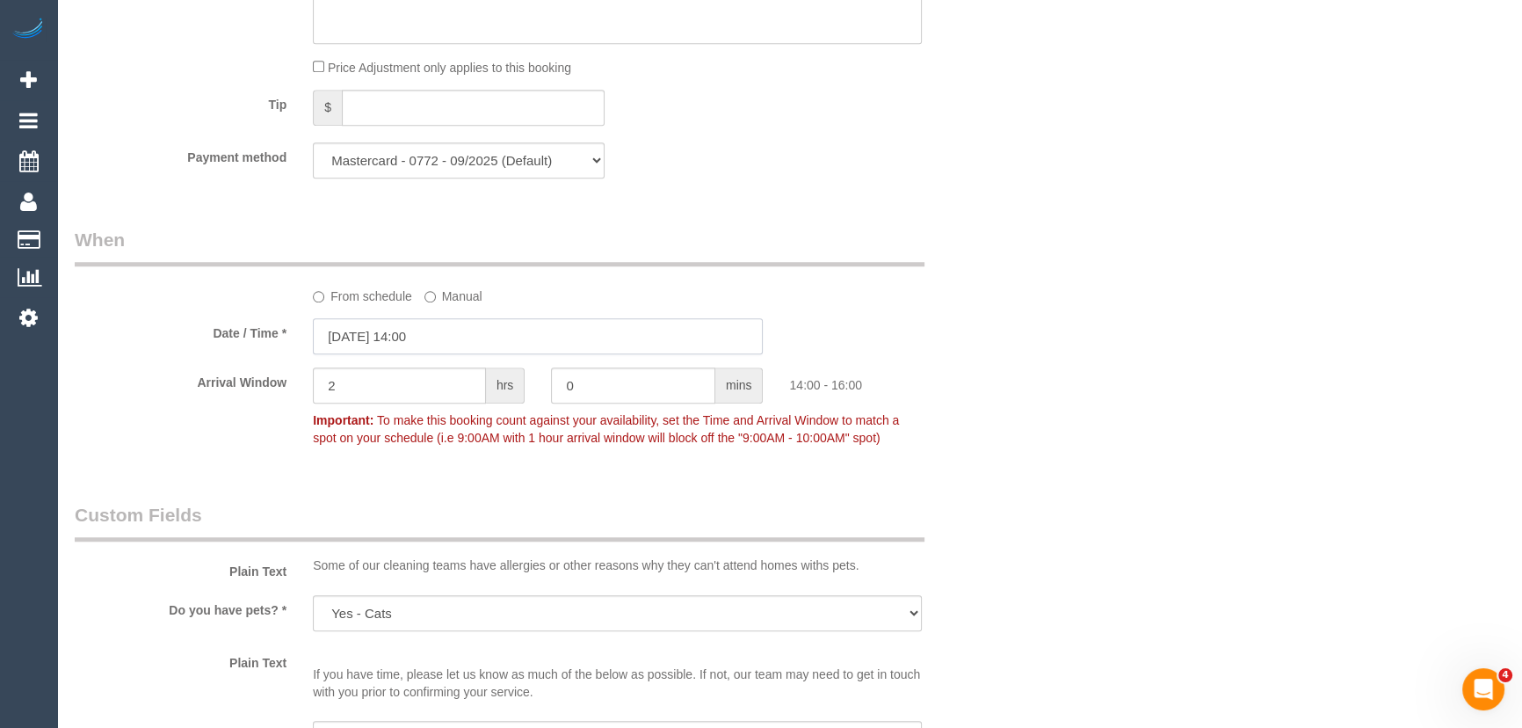
click at [455, 336] on input "16/09/2025 14:00" at bounding box center [538, 336] width 450 height 36
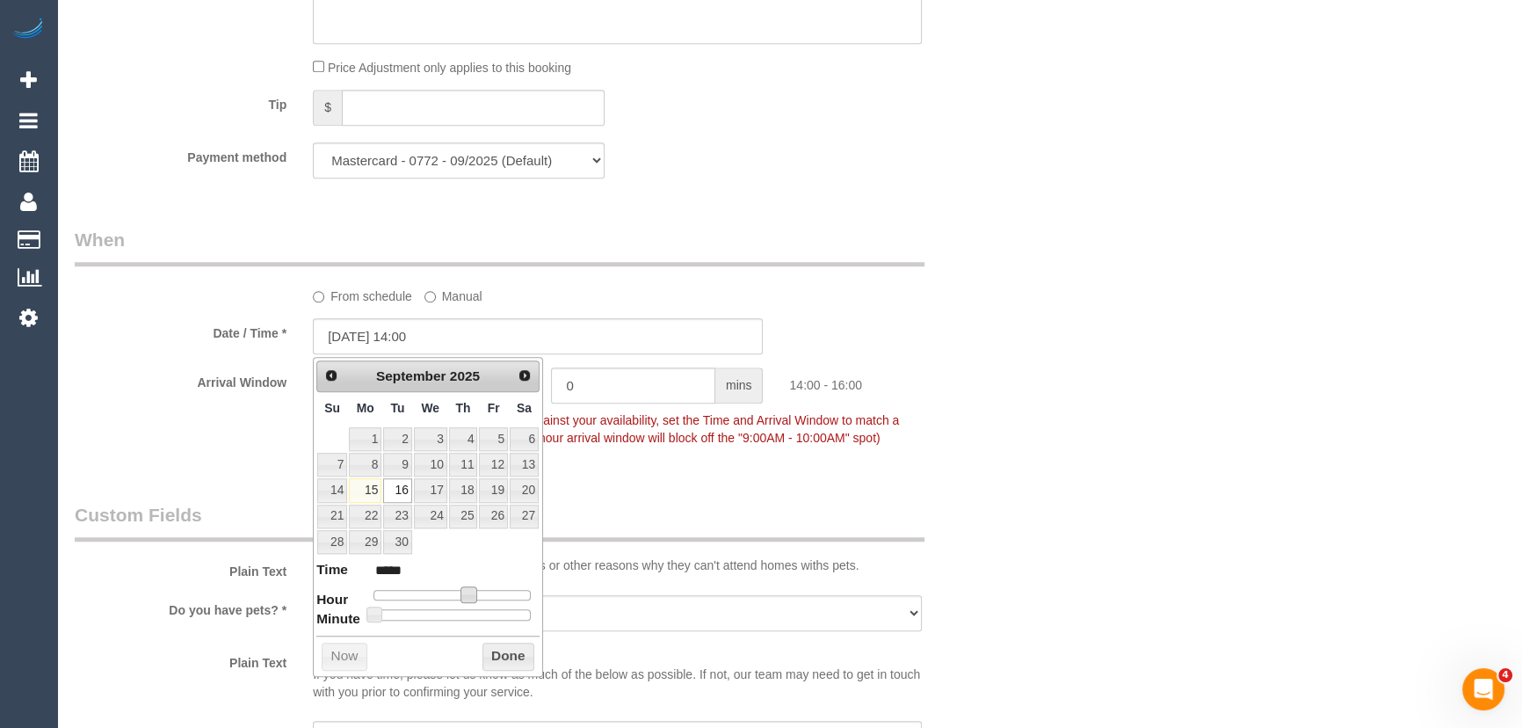
click at [471, 590] on span at bounding box center [468, 594] width 16 height 16
type input "16/09/2025 13:00"
type input "*****"
type input "16/09/2025 12:00"
type input "*****"
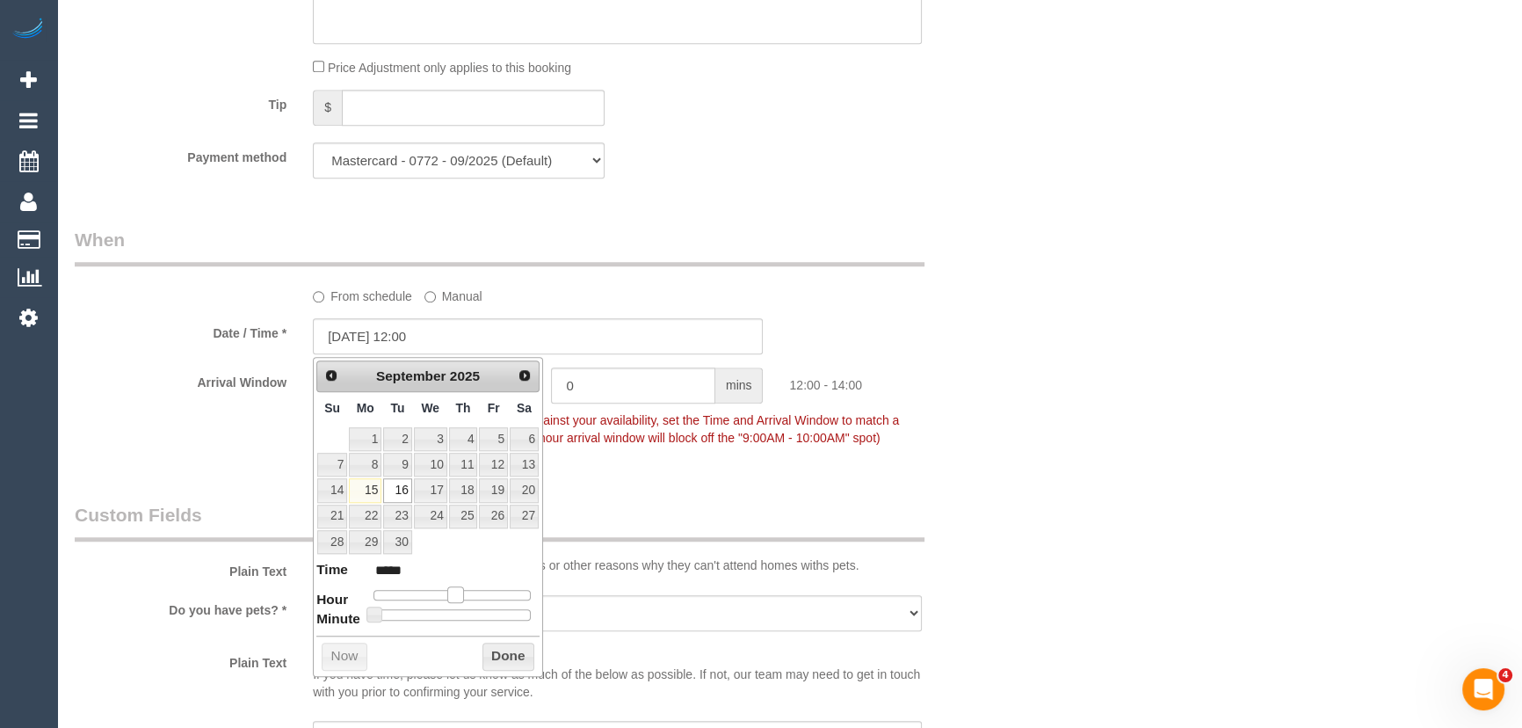
drag, startPoint x: 471, startPoint y: 590, endPoint x: 457, endPoint y: 590, distance: 14.1
click at [457, 590] on span at bounding box center [455, 594] width 16 height 16
click at [650, 473] on div "Who Email* megan-sze@hotmail.com Name * Megan Sze PT cleaner preferred Where Ad…" at bounding box center [538, 139] width 953 height 3505
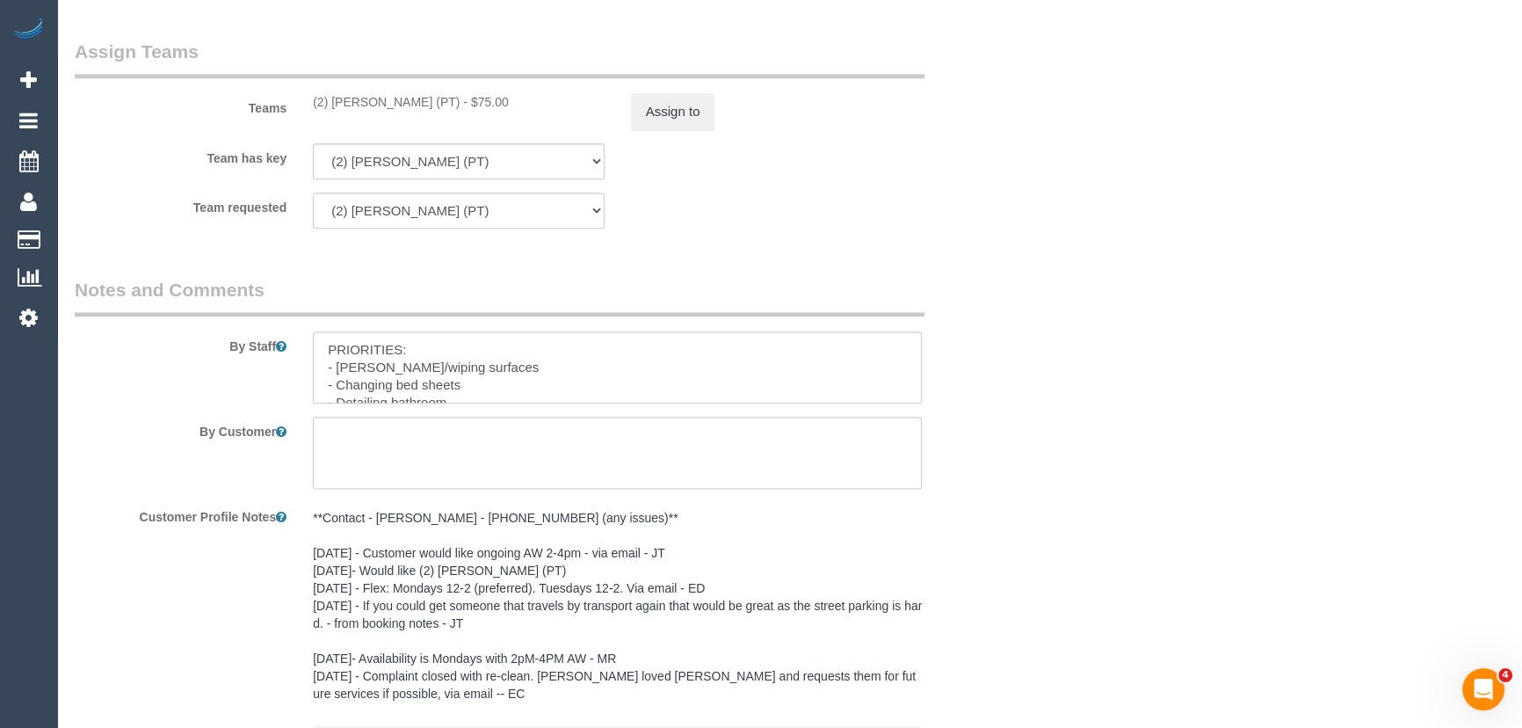
scroll to position [2902, 0]
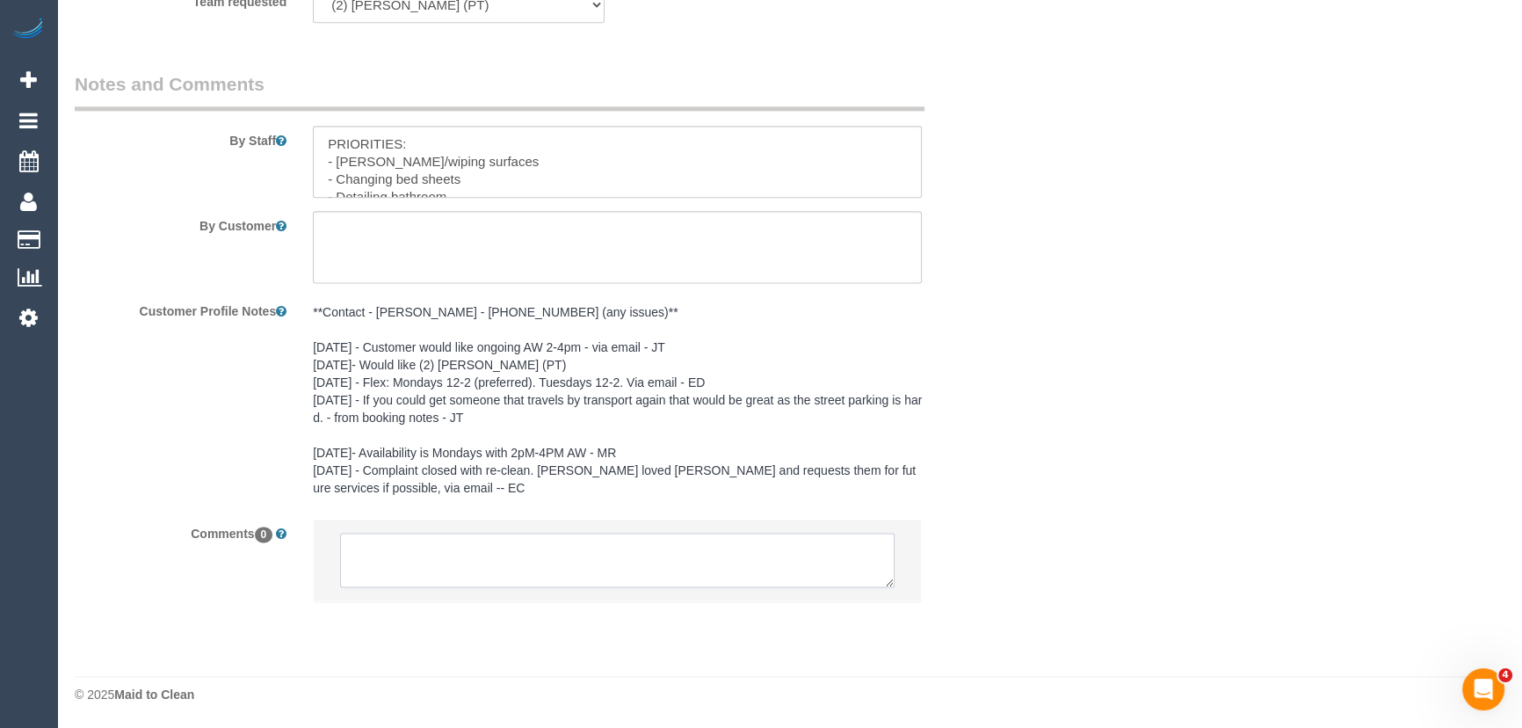
click at [398, 553] on textarea at bounding box center [617, 559] width 554 height 54
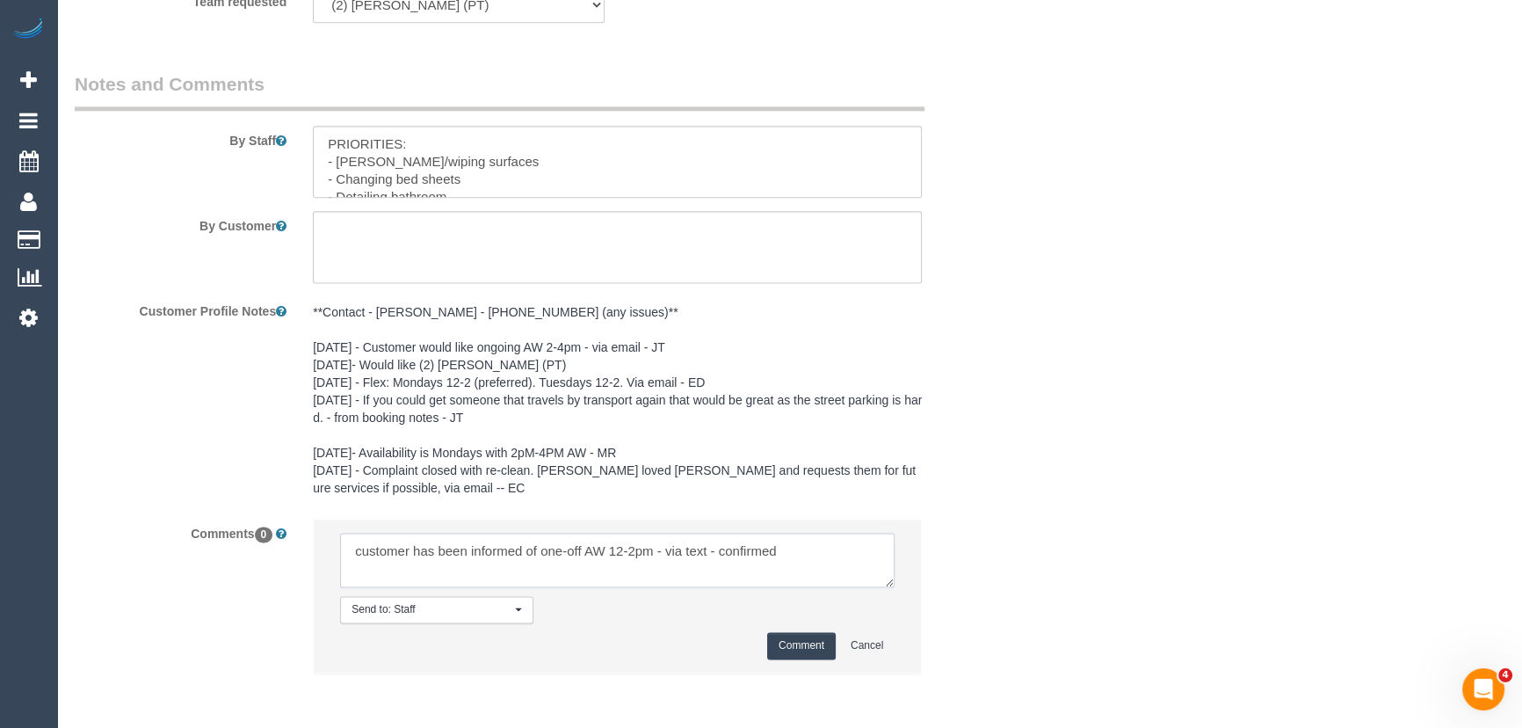
type textarea "customer has been informed of one-off AW 12-2pm - via text - confirmed"
click at [808, 653] on button "Comment" at bounding box center [801, 645] width 69 height 27
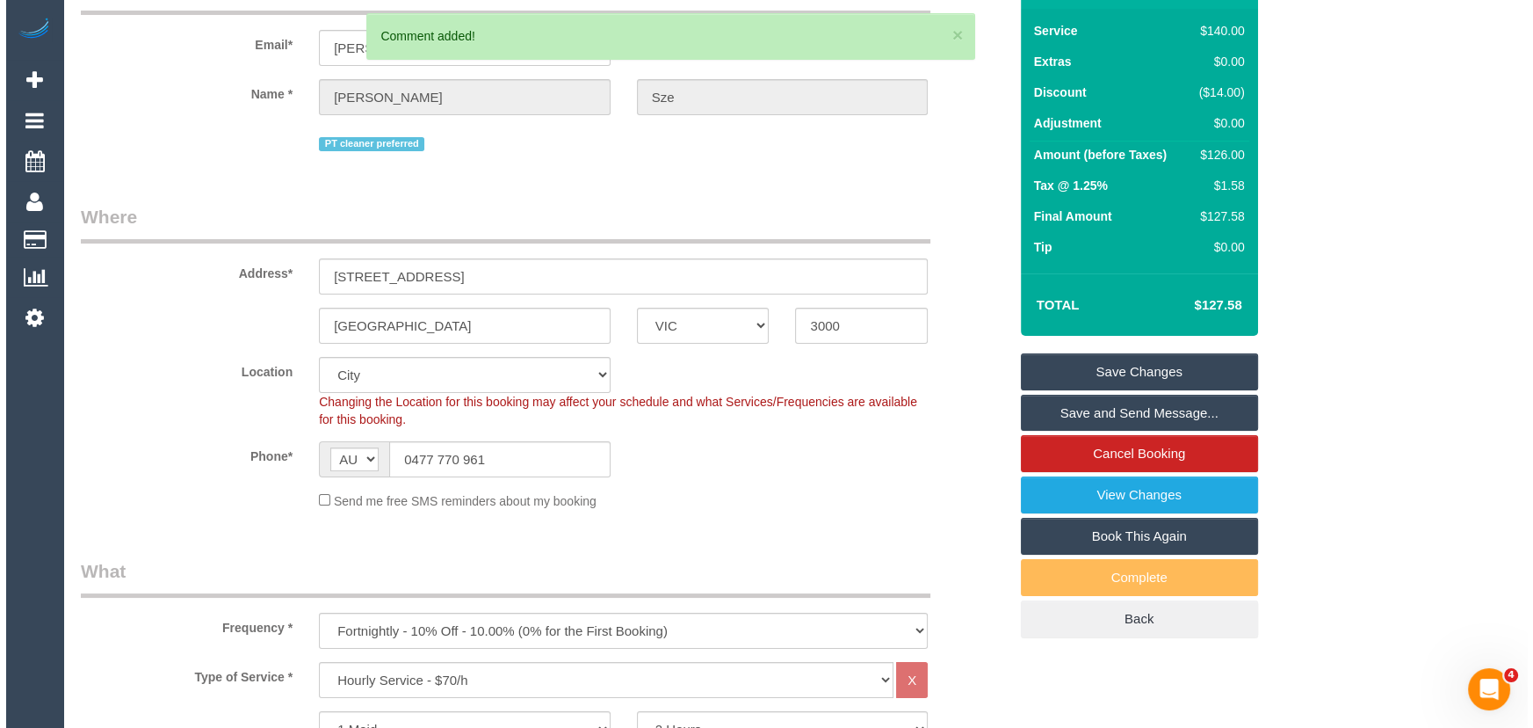
scroll to position [0, 0]
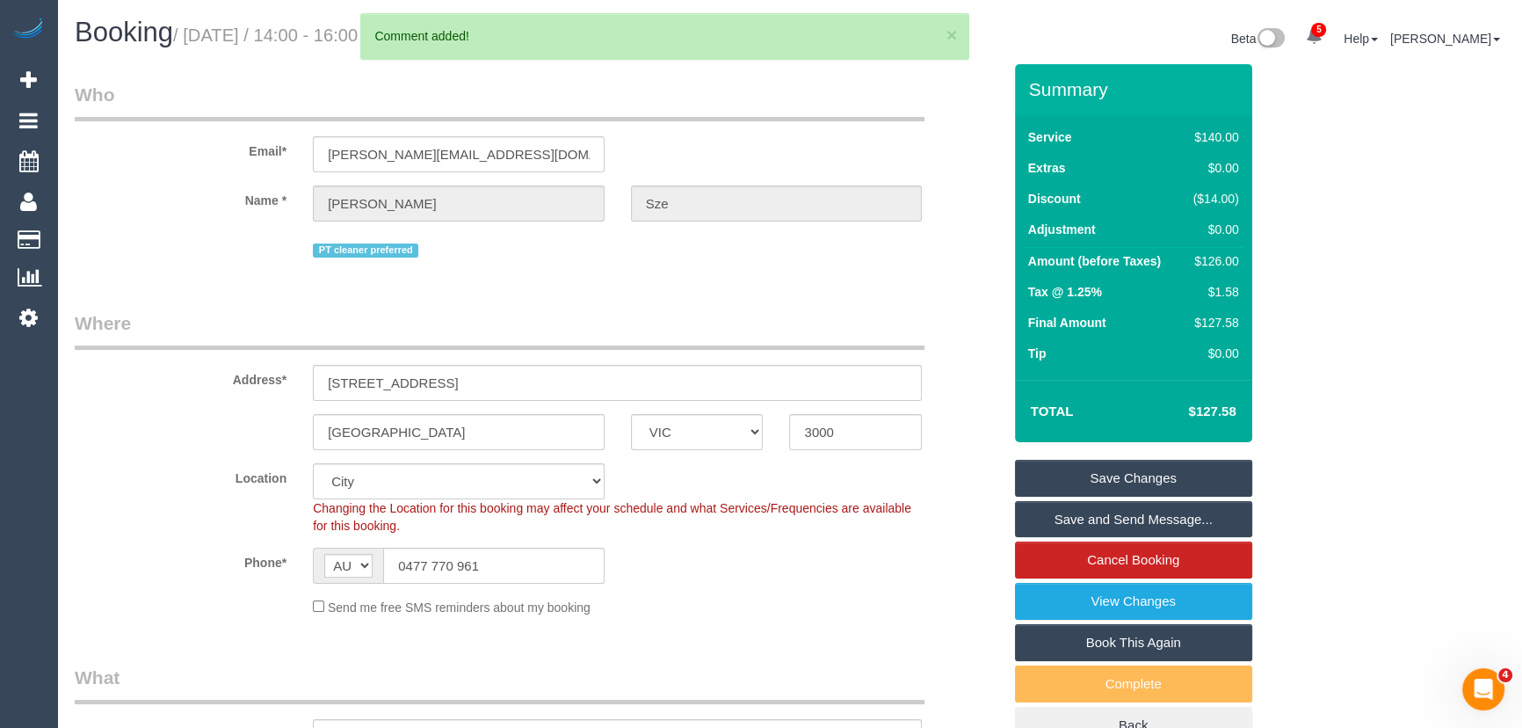
click at [1074, 530] on link "Save and Send Message..." at bounding box center [1133, 519] width 237 height 37
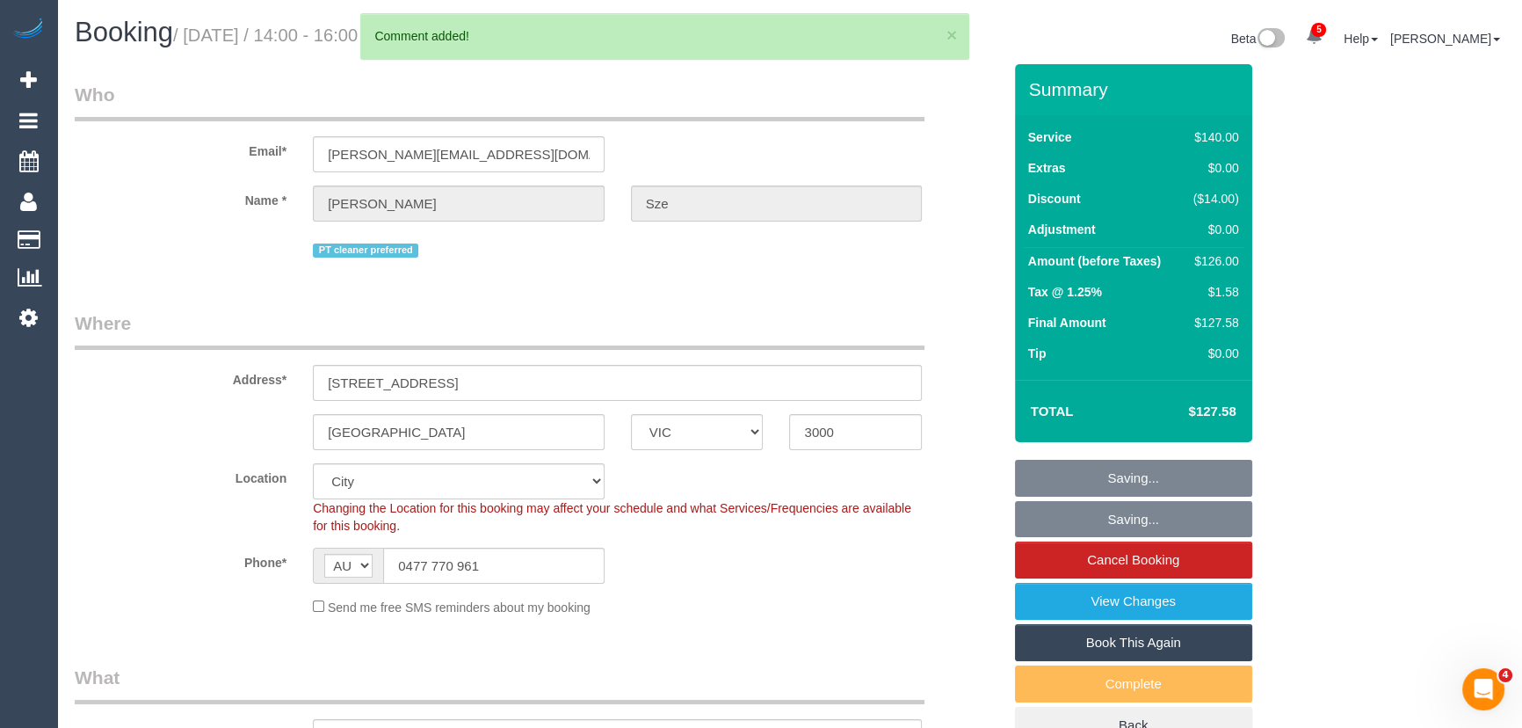
click at [1074, 530] on fieldset "Saving... Saving... Cancel Booking View Changes Book This Again Complete Back" at bounding box center [1133, 602] width 237 height 285
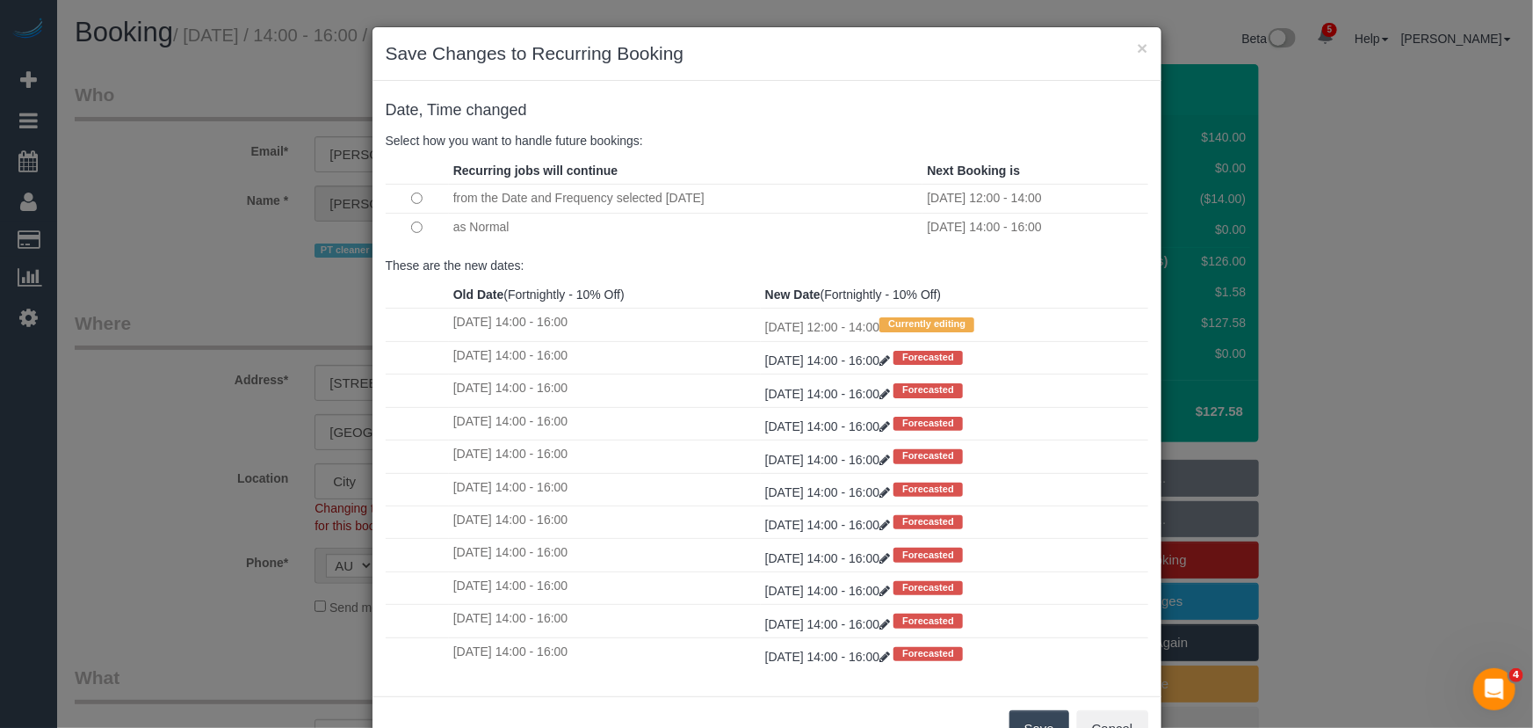
click at [1026, 716] on button "Save" at bounding box center [1040, 728] width 60 height 37
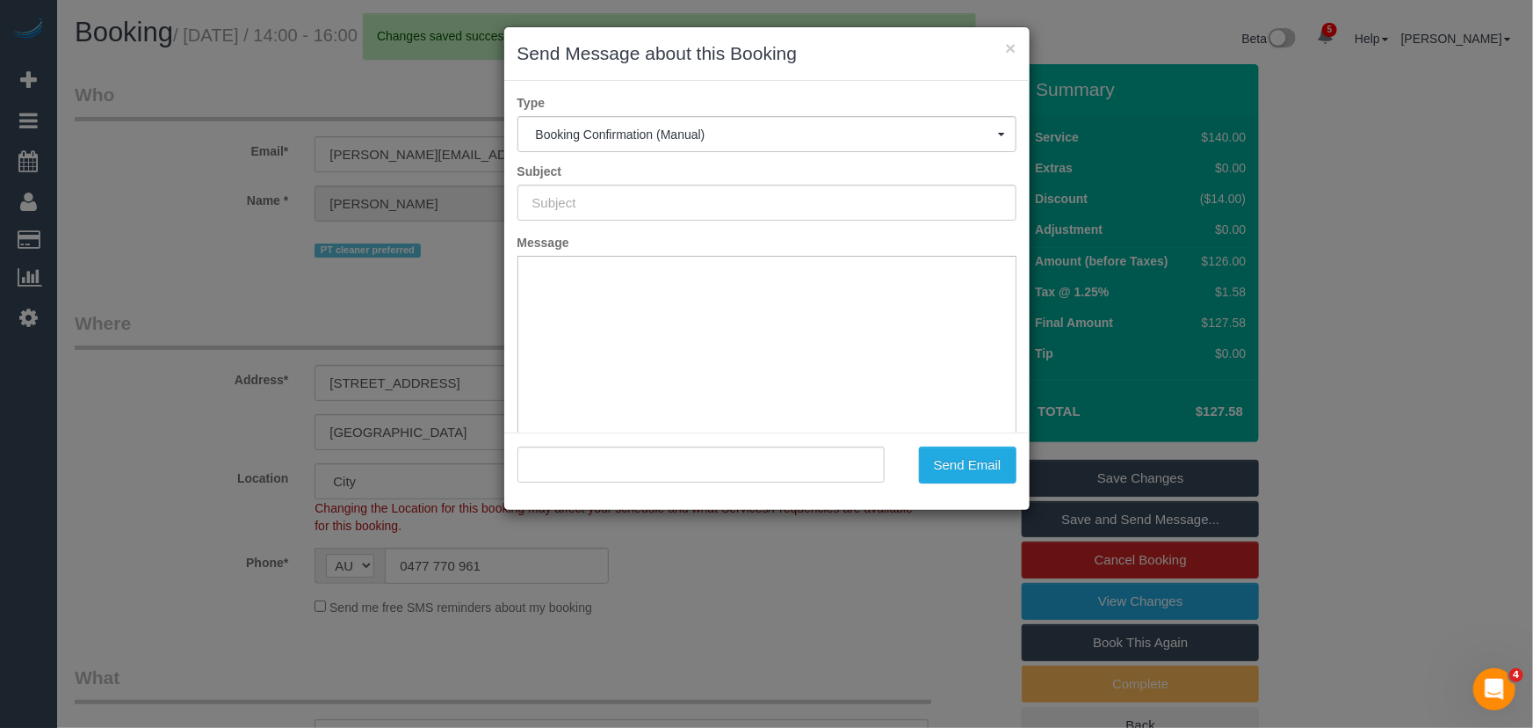
type input "Booking Confirmed"
type input ""Megan Sze" <megan-sze@hotmail.com>"
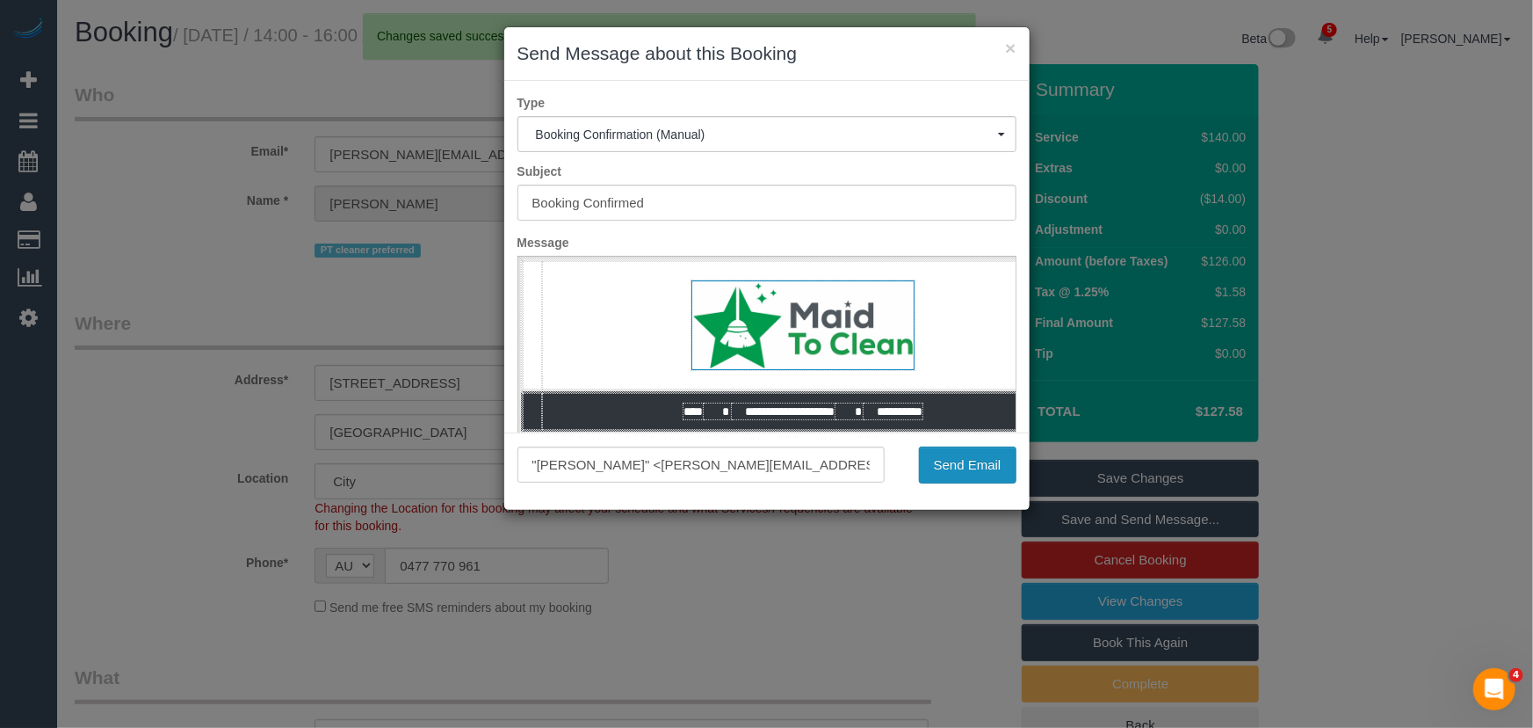
click at [970, 472] on button "Send Email" at bounding box center [968, 464] width 98 height 37
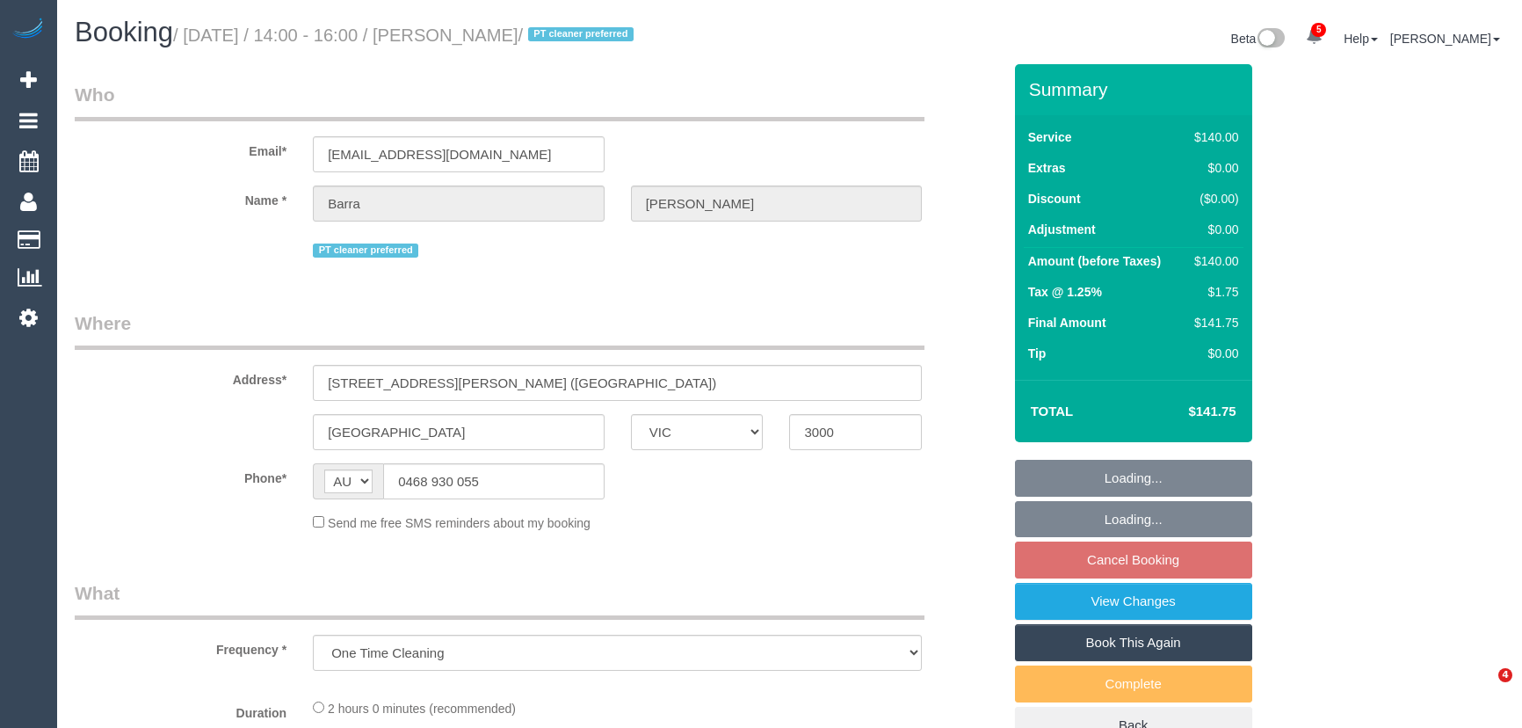
select select "VIC"
select select "string:stripe-pm_1MerEU2GScqysDRV0rSPFrpg"
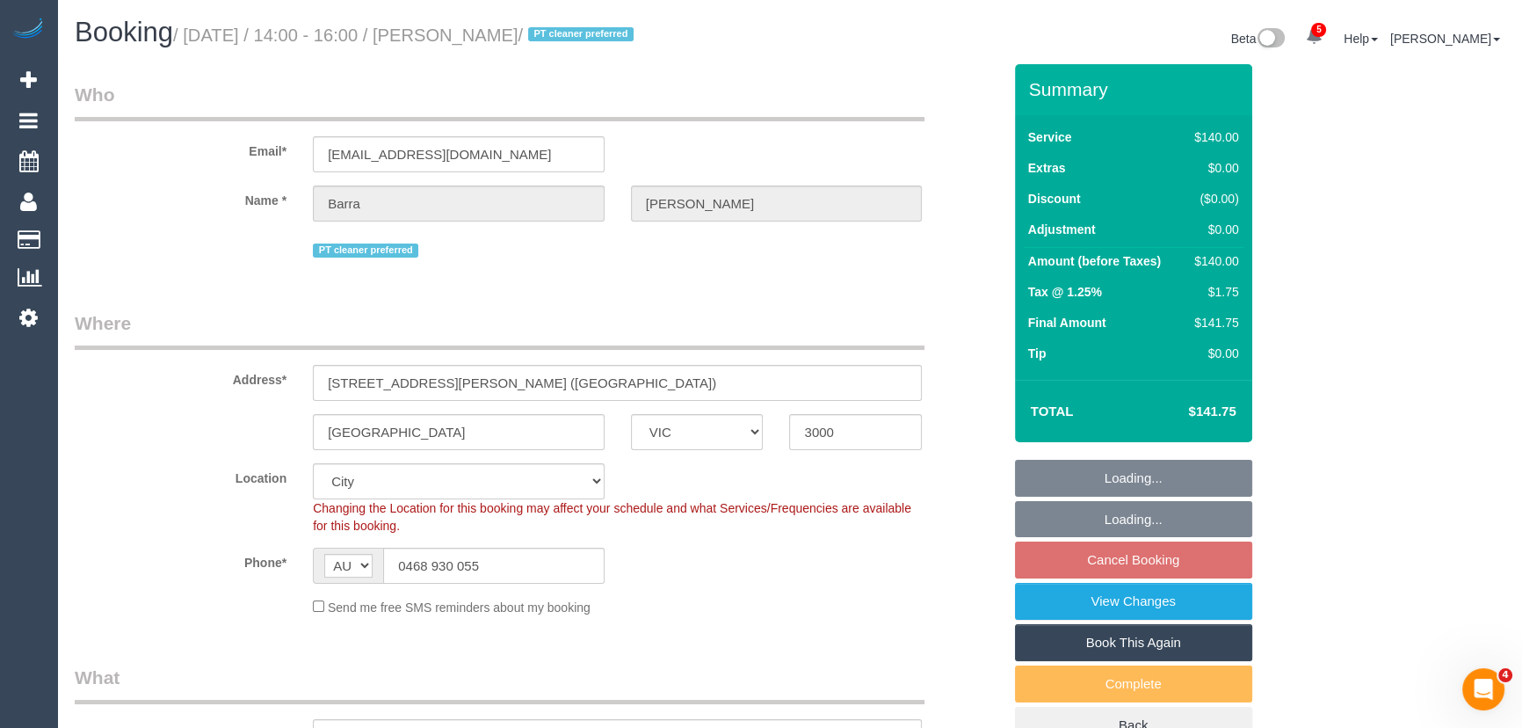
select select "object:804"
select select "number:28"
select select "number:14"
select select "number:20"
select select "number:25"
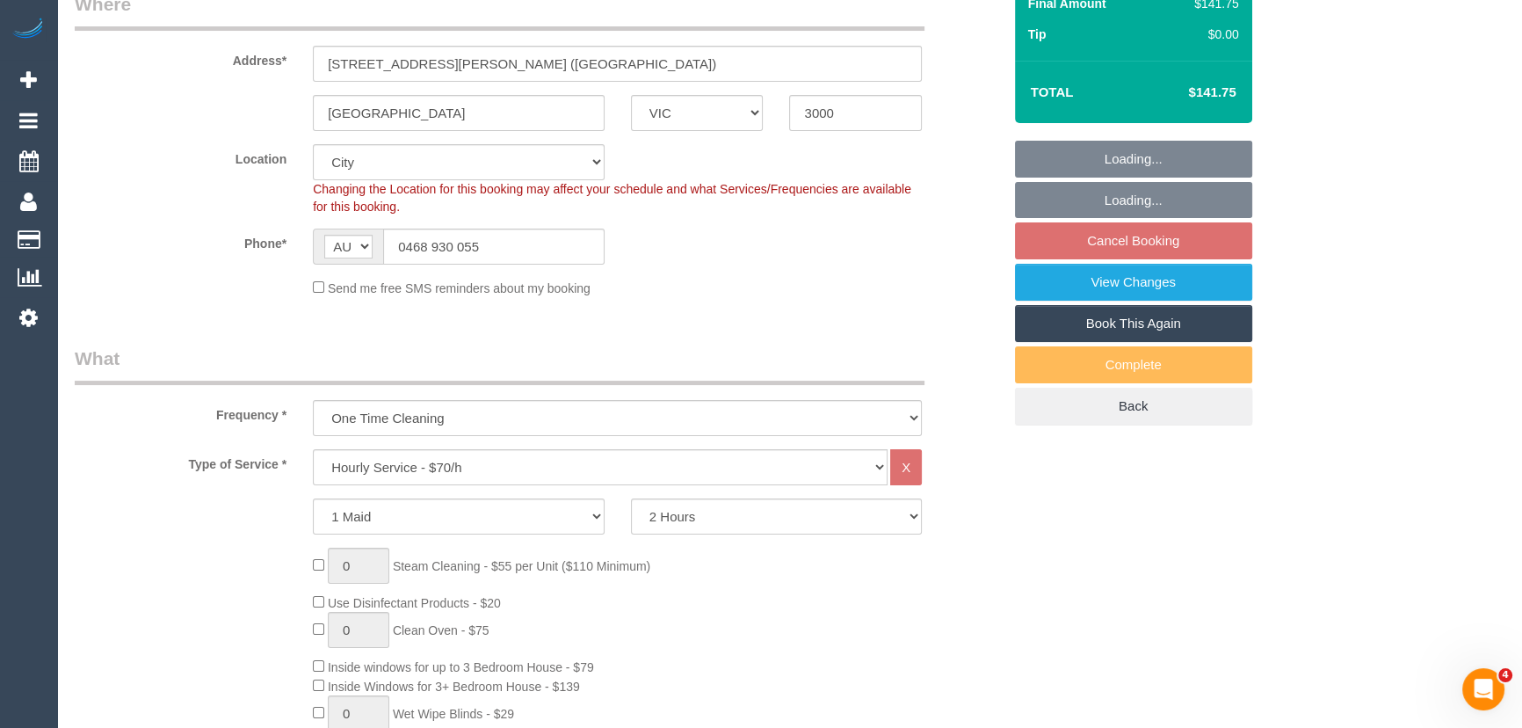
select select "spot1"
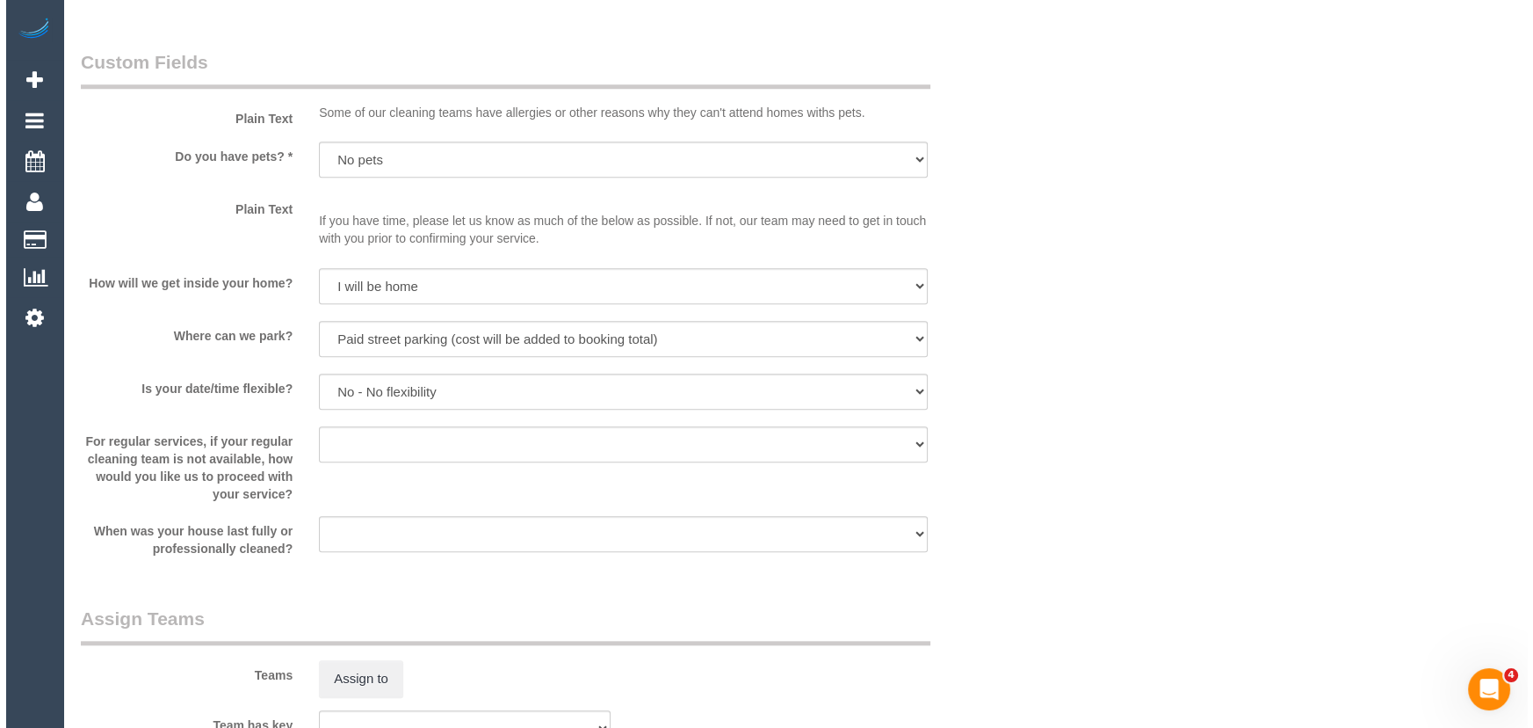
scroll to position [2156, 0]
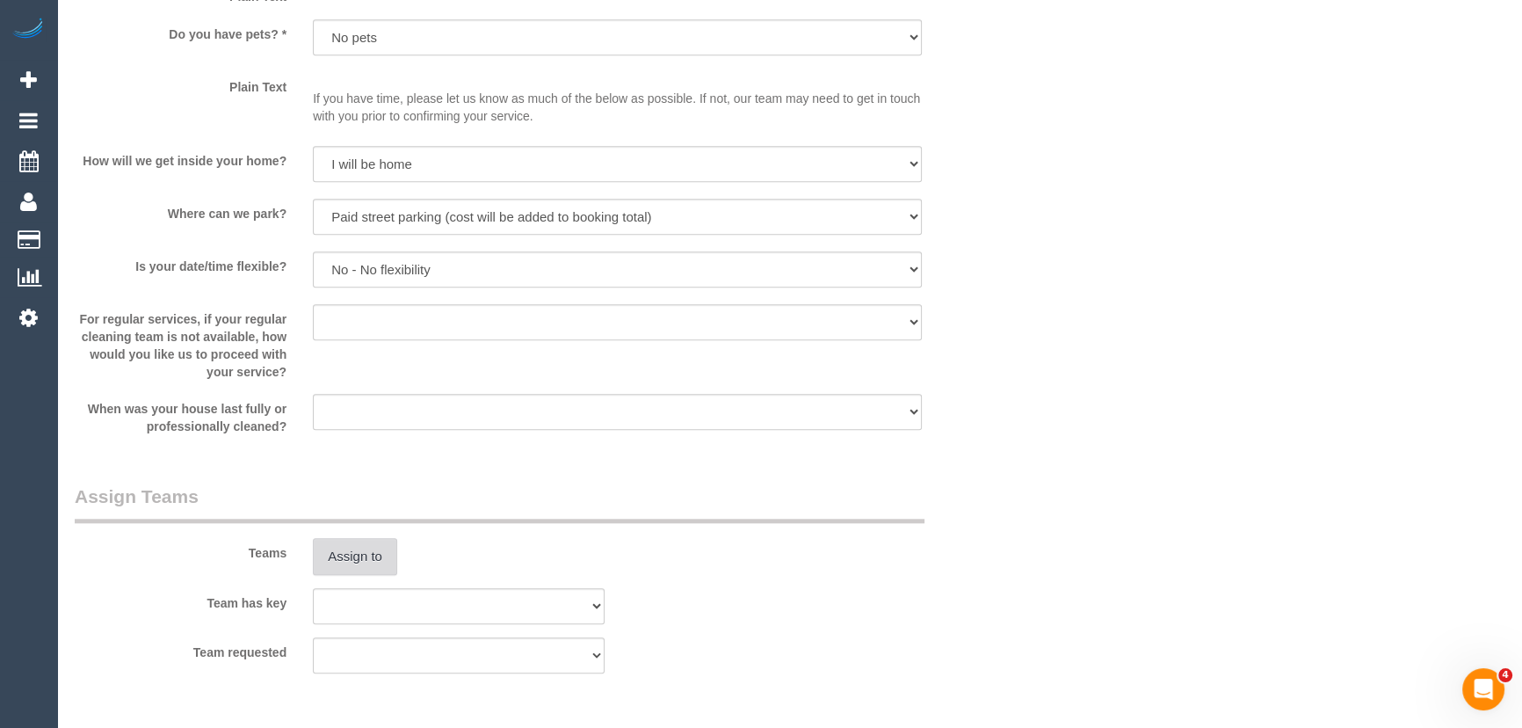
click at [366, 566] on button "Assign to" at bounding box center [355, 556] width 84 height 37
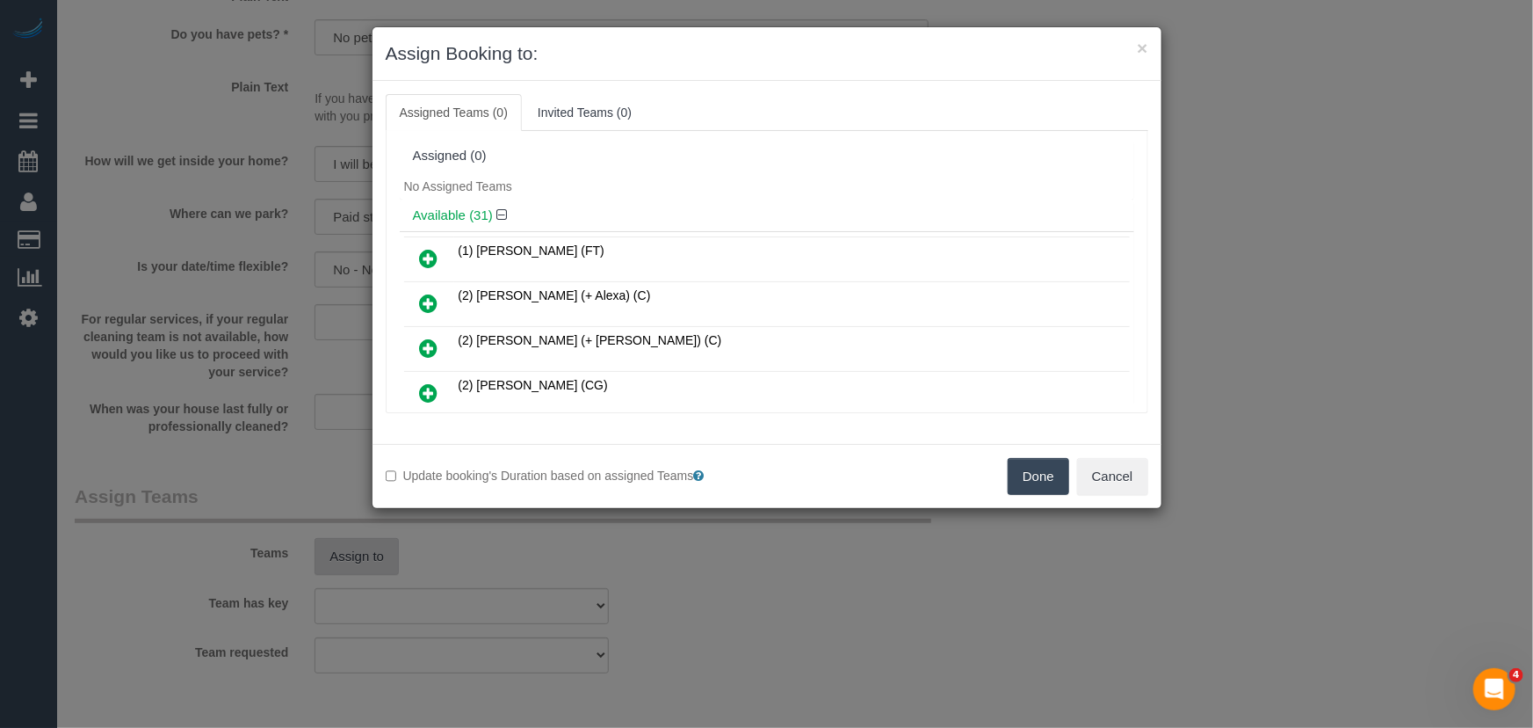
scroll to position [506, 0]
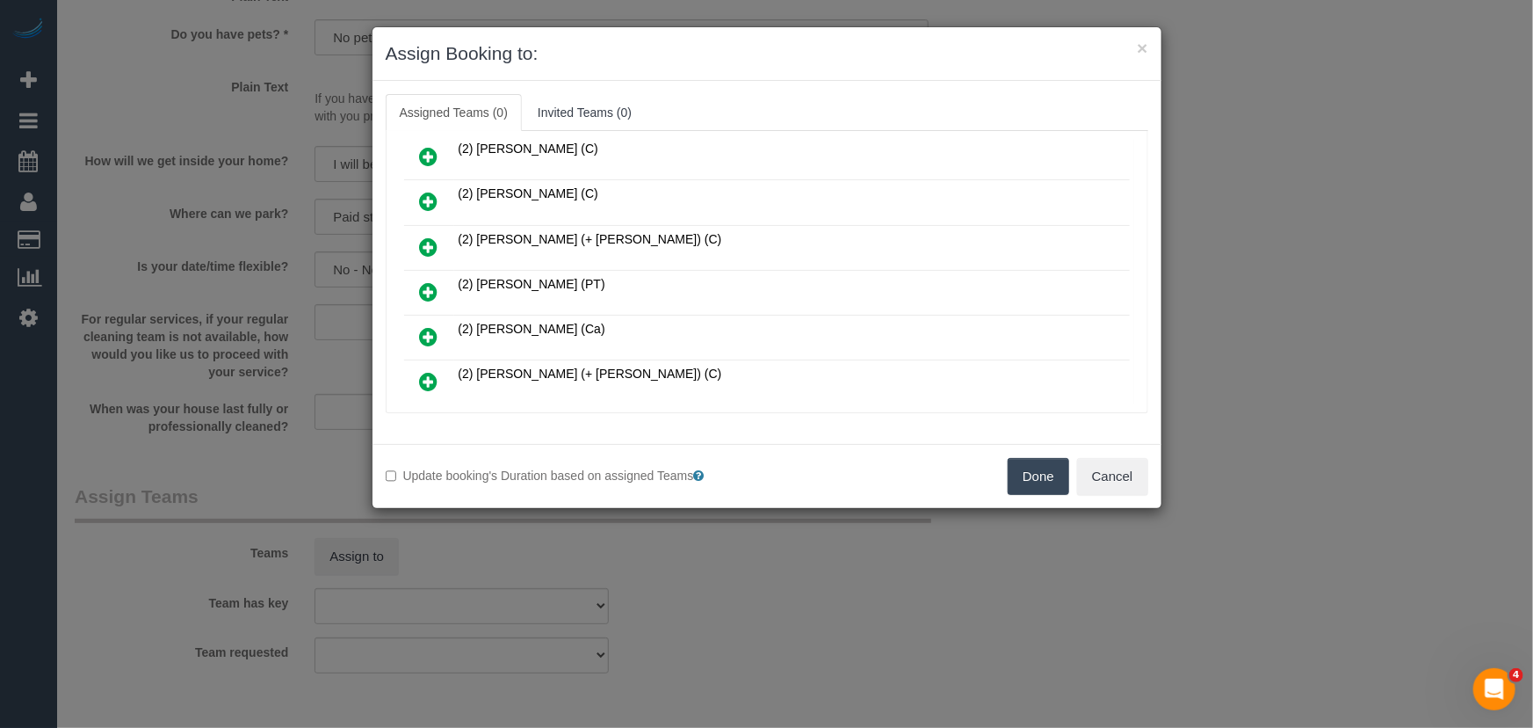
click at [425, 281] on icon at bounding box center [429, 291] width 18 height 21
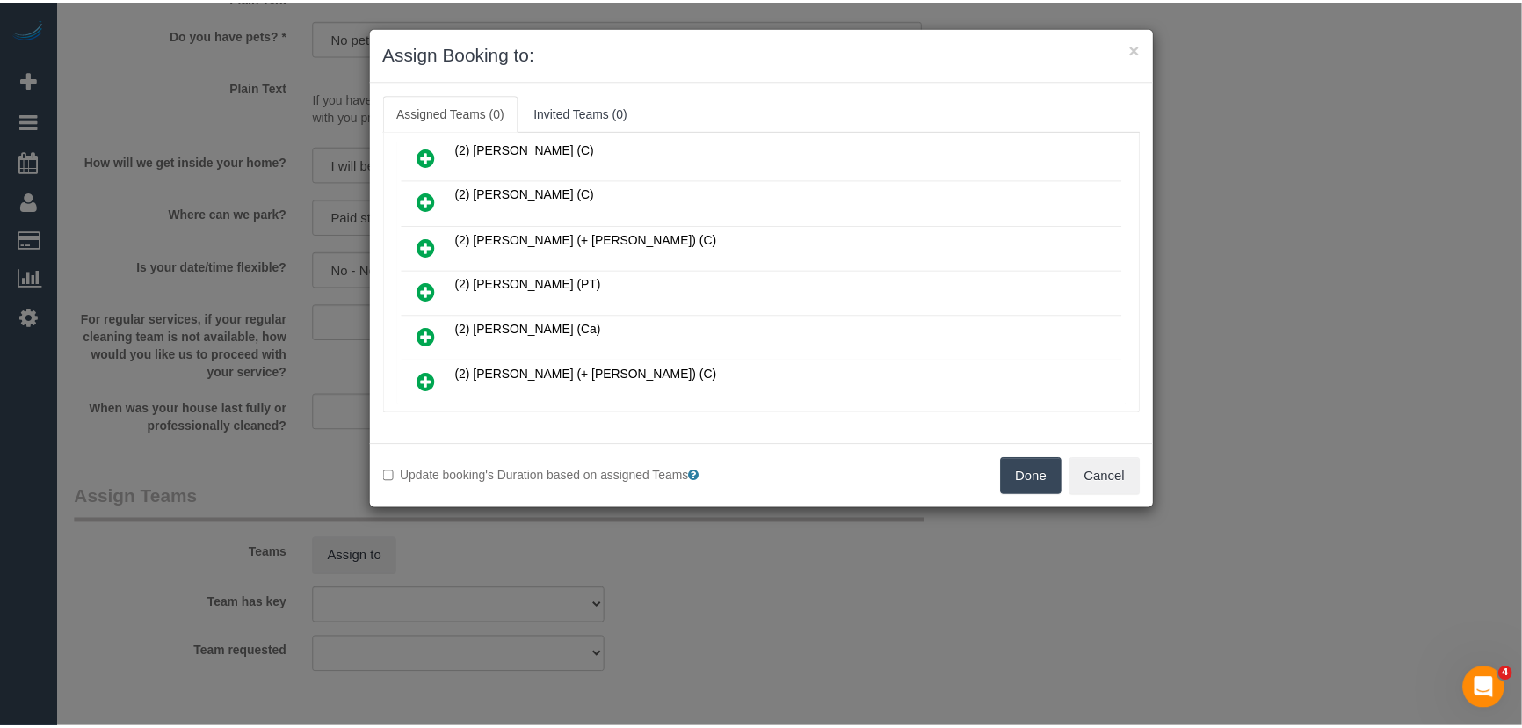
scroll to position [547, 0]
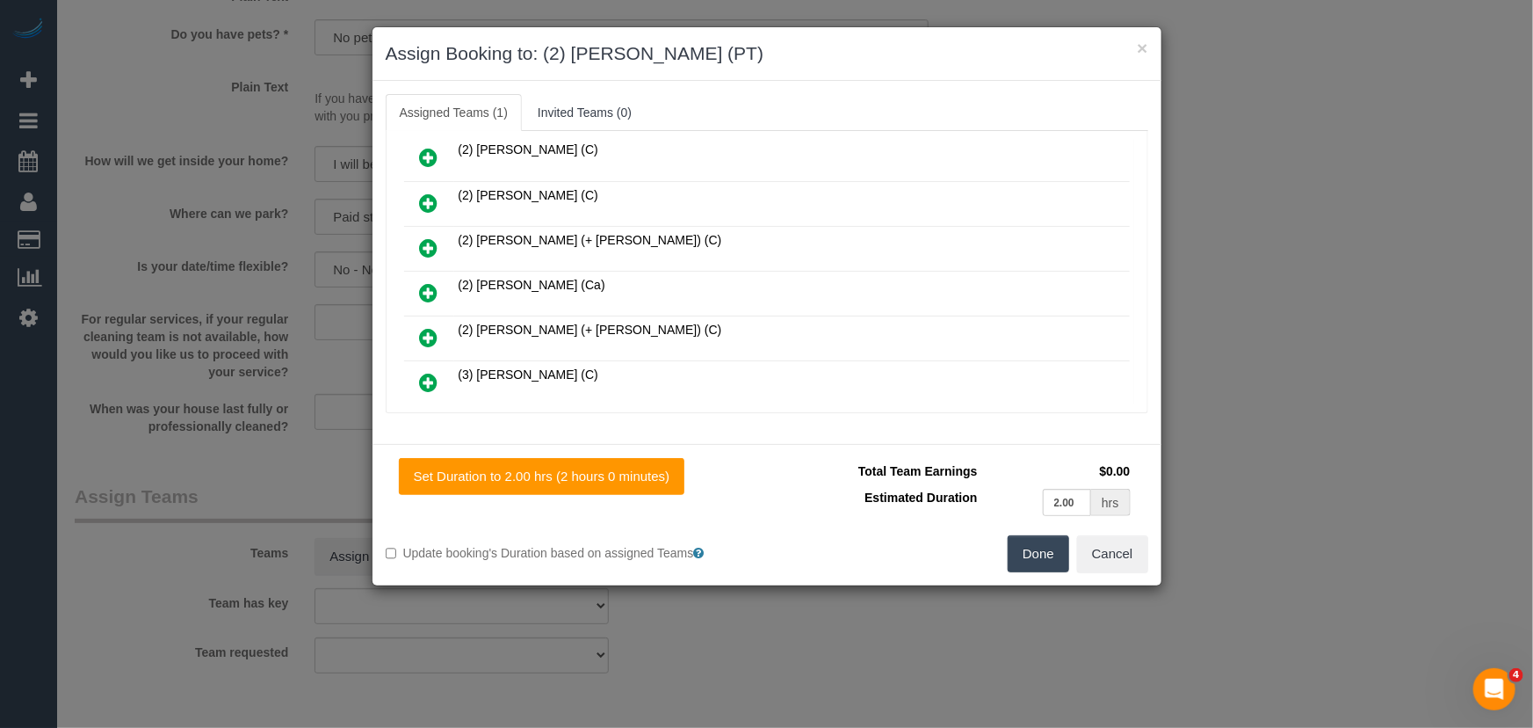
click at [1030, 554] on button "Done" at bounding box center [1039, 553] width 62 height 37
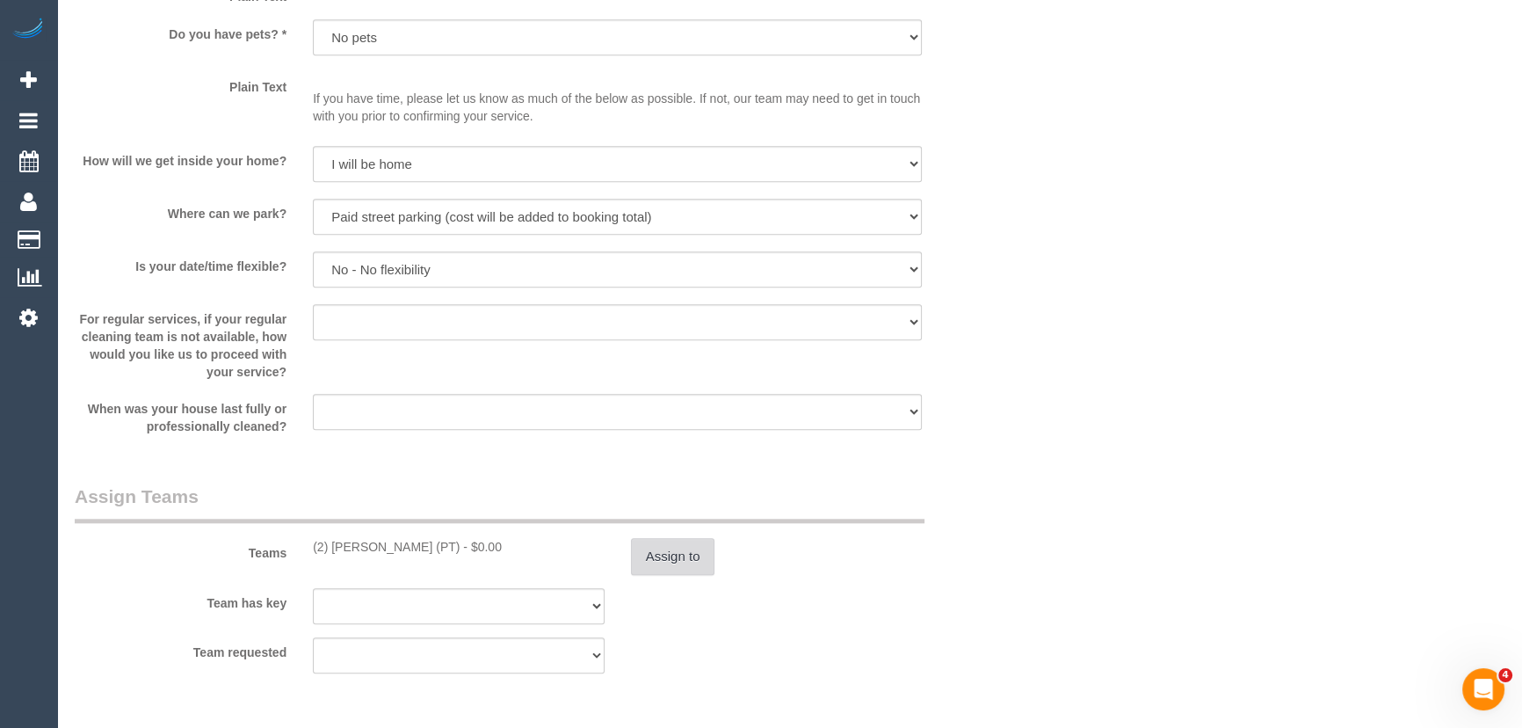
click at [677, 553] on button "Assign to" at bounding box center [673, 556] width 84 height 37
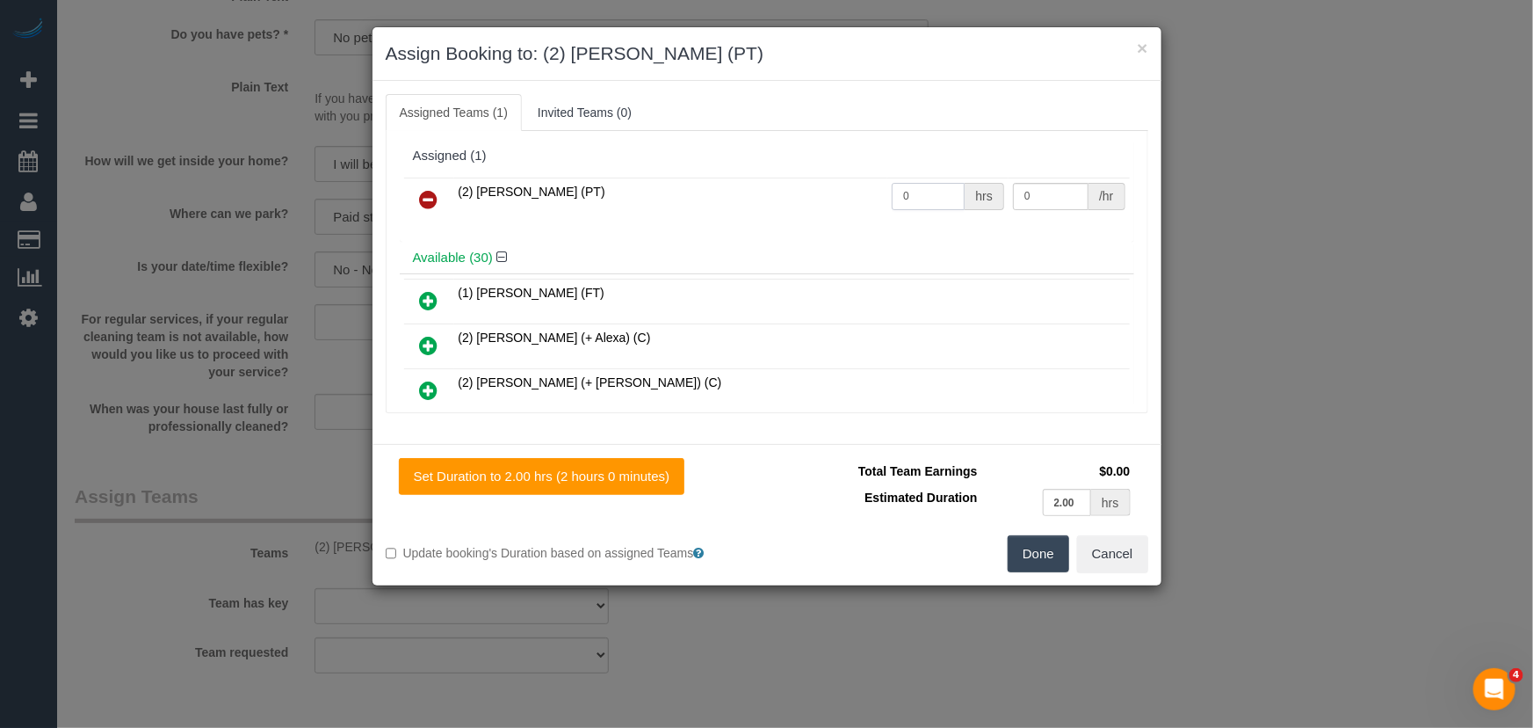
click at [917, 195] on input "0" at bounding box center [928, 196] width 73 height 27
type input "2"
type input "37.5"
click at [1028, 554] on button "Done" at bounding box center [1039, 553] width 62 height 37
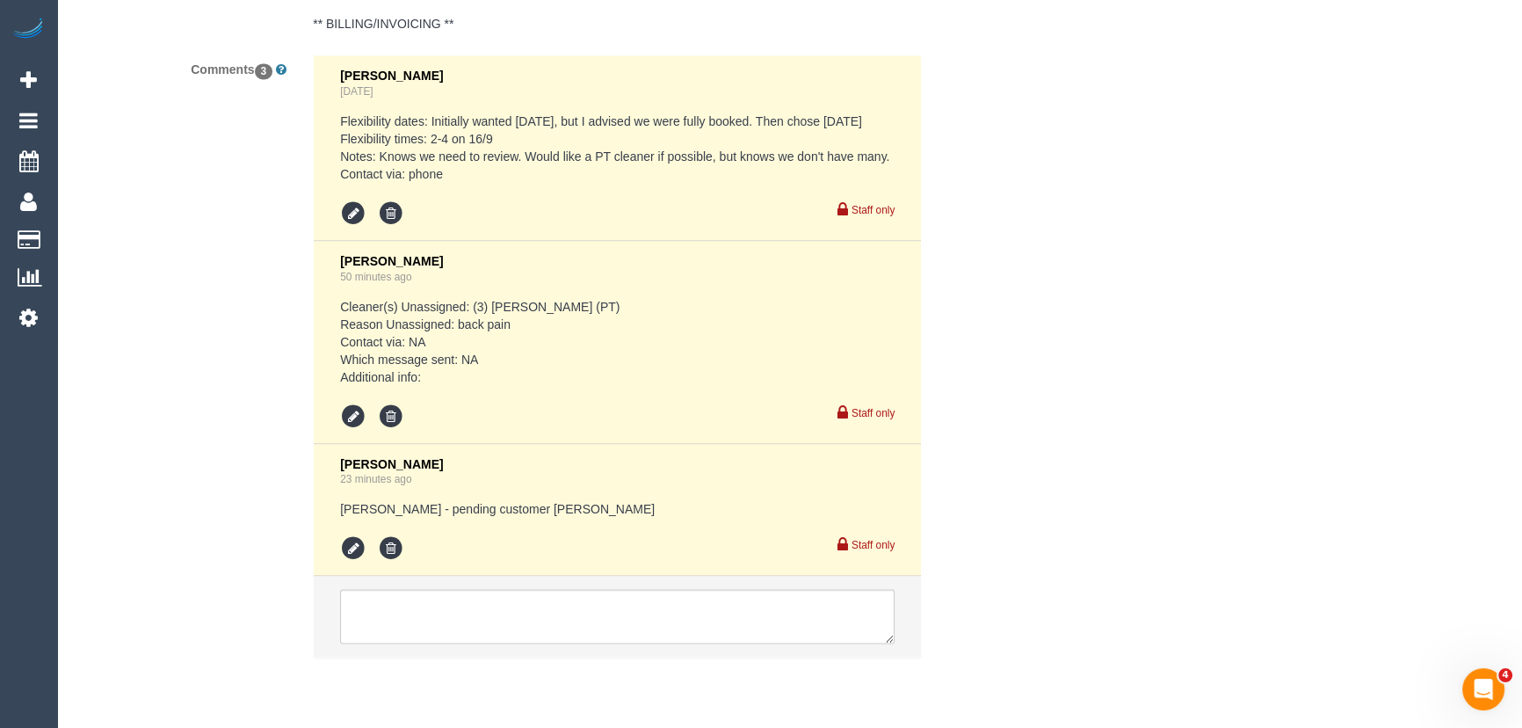
scroll to position [3291, 0]
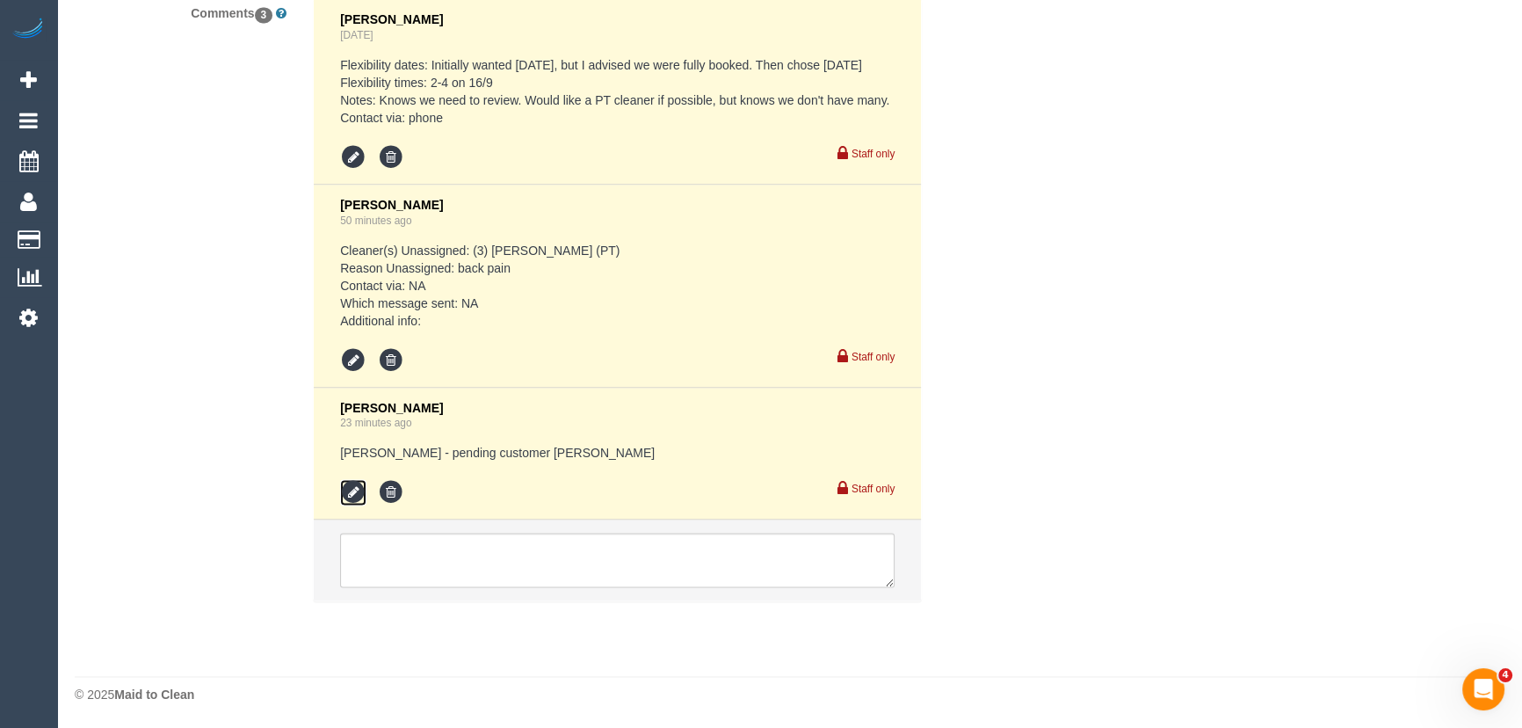
click at [351, 492] on icon at bounding box center [353, 492] width 26 height 26
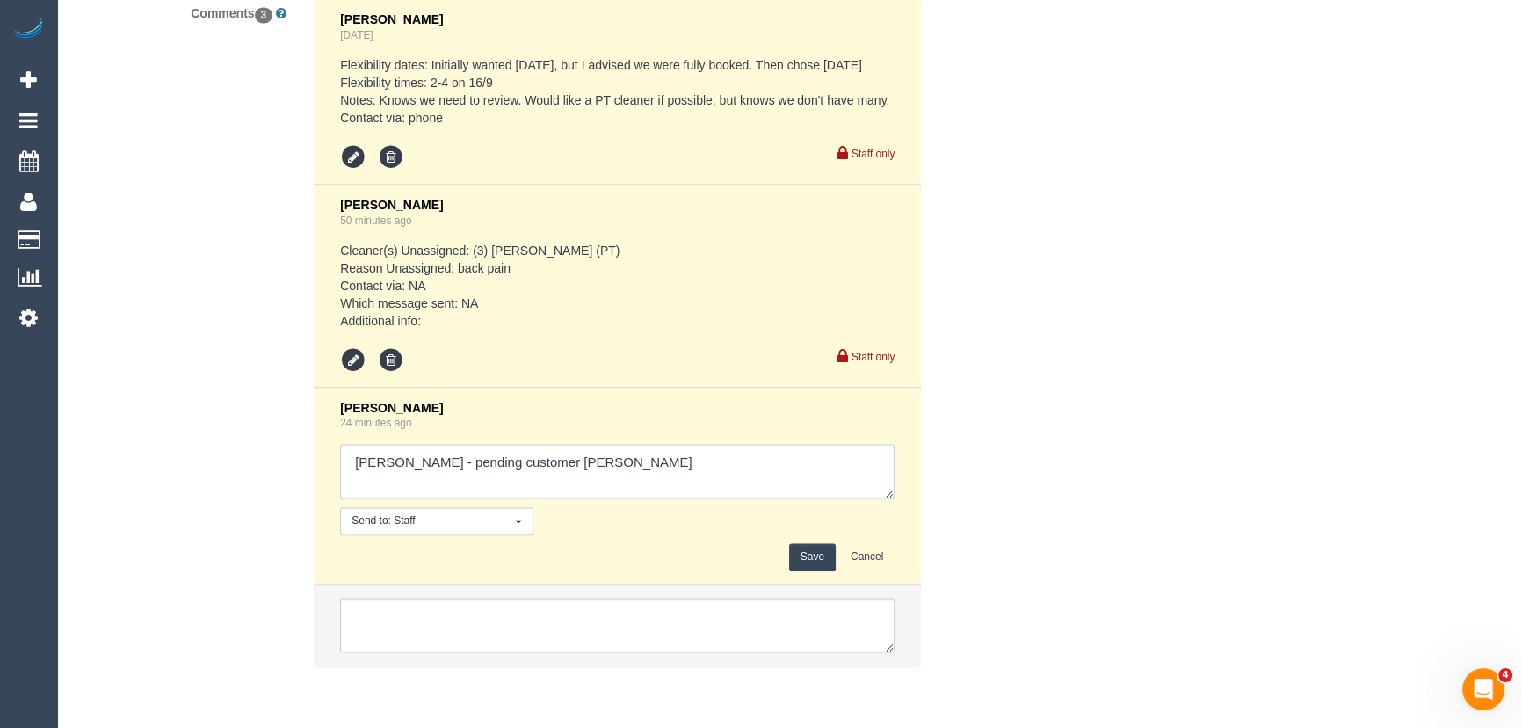
click at [595, 453] on textarea at bounding box center [617, 471] width 554 height 54
type textarea "[PERSON_NAME] - pending customer [PERSON_NAME] - confirmed"
click at [813, 554] on button "Save" at bounding box center [812, 556] width 47 height 27
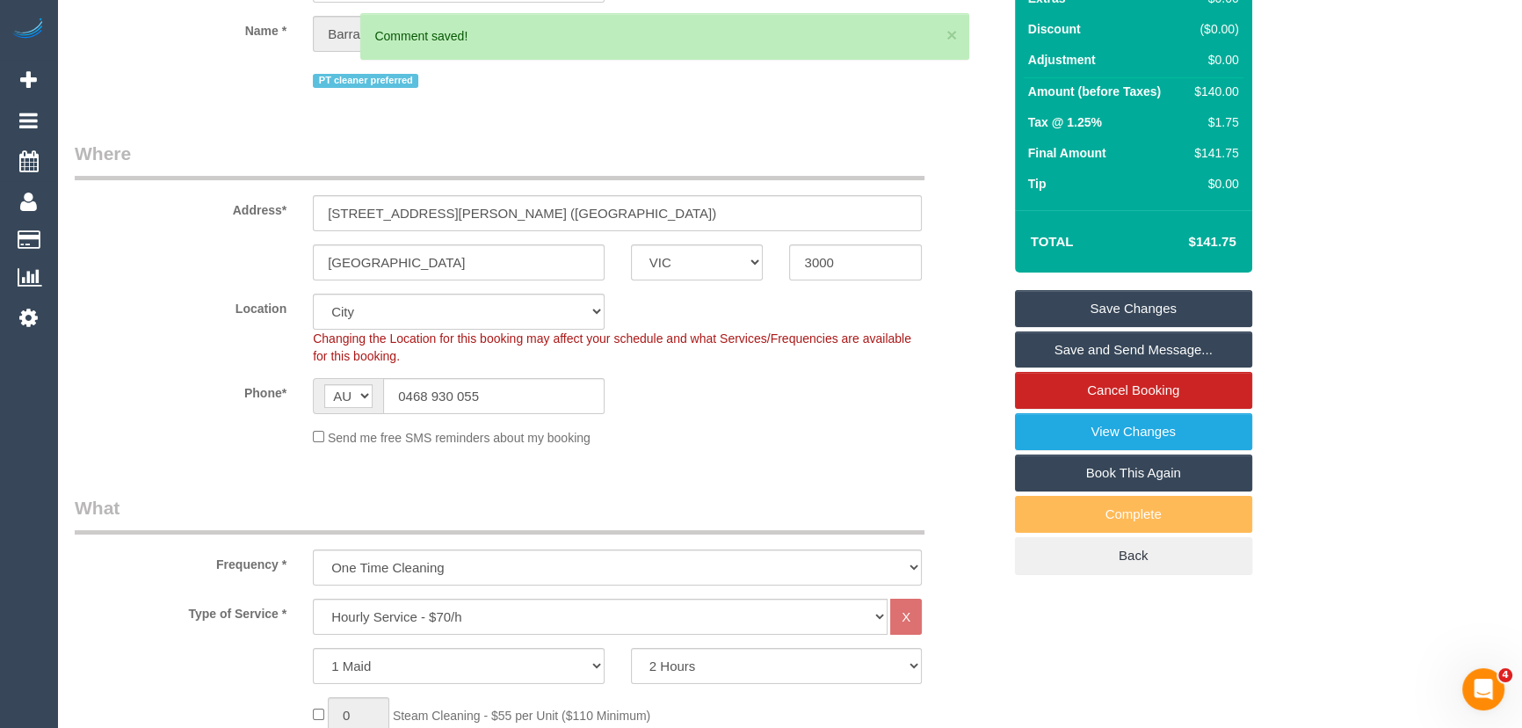
scroll to position [0, 0]
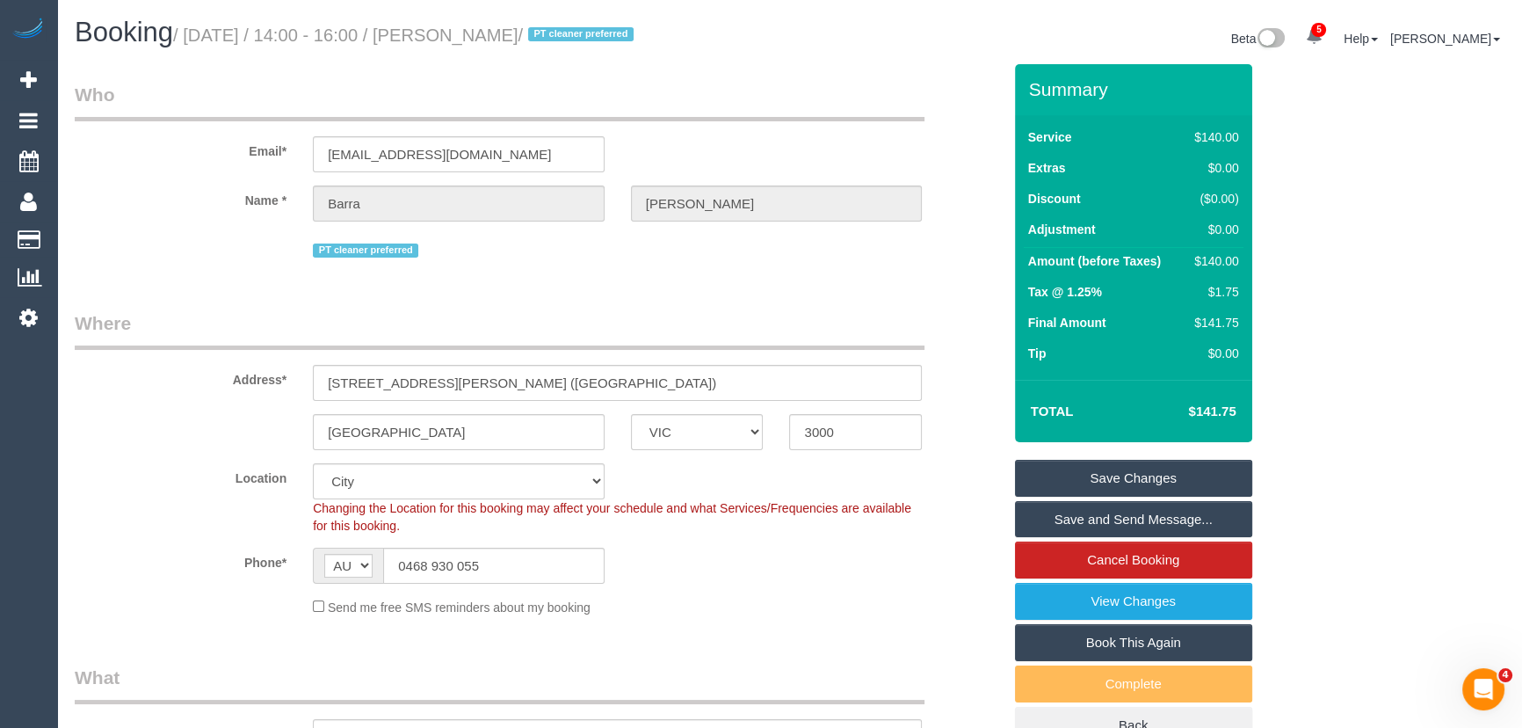
click at [495, 34] on small "/ [DATE] / 14:00 - 16:00 / [PERSON_NAME] / PT cleaner preferred" at bounding box center [406, 34] width 466 height 19
copy small "Barra Ali"
click at [1072, 473] on link "Save Changes" at bounding box center [1133, 478] width 237 height 37
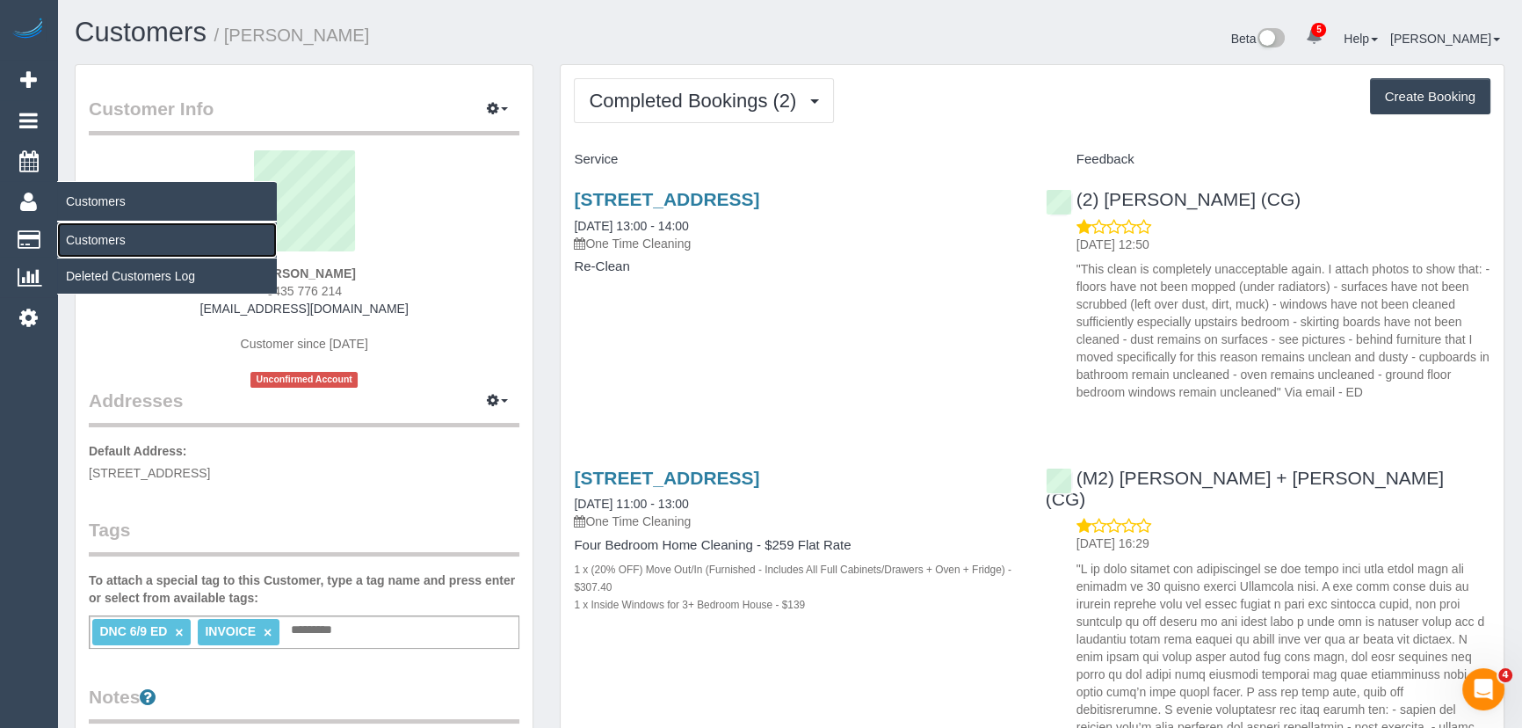
click at [101, 235] on link "Customers" at bounding box center [167, 239] width 220 height 35
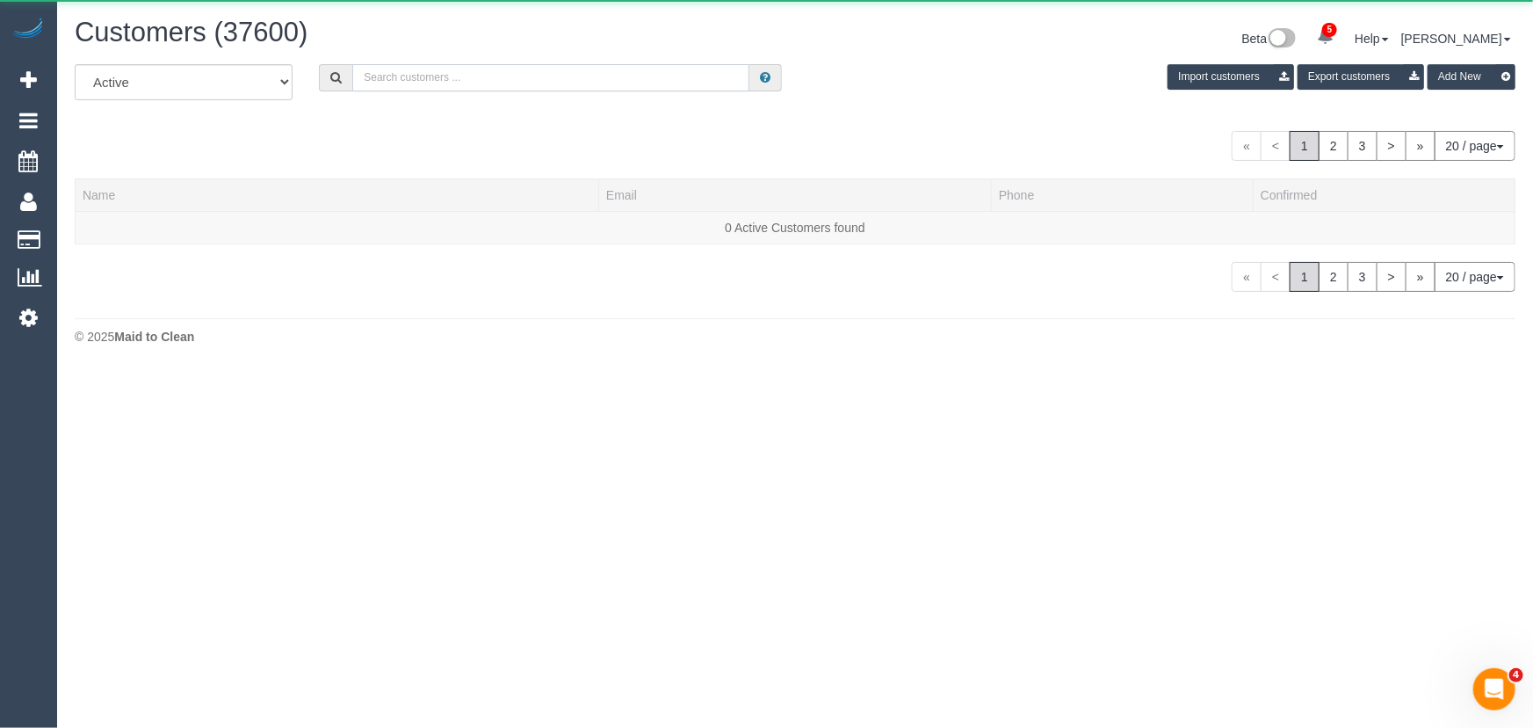
click at [394, 79] on input "text" at bounding box center [550, 77] width 397 height 27
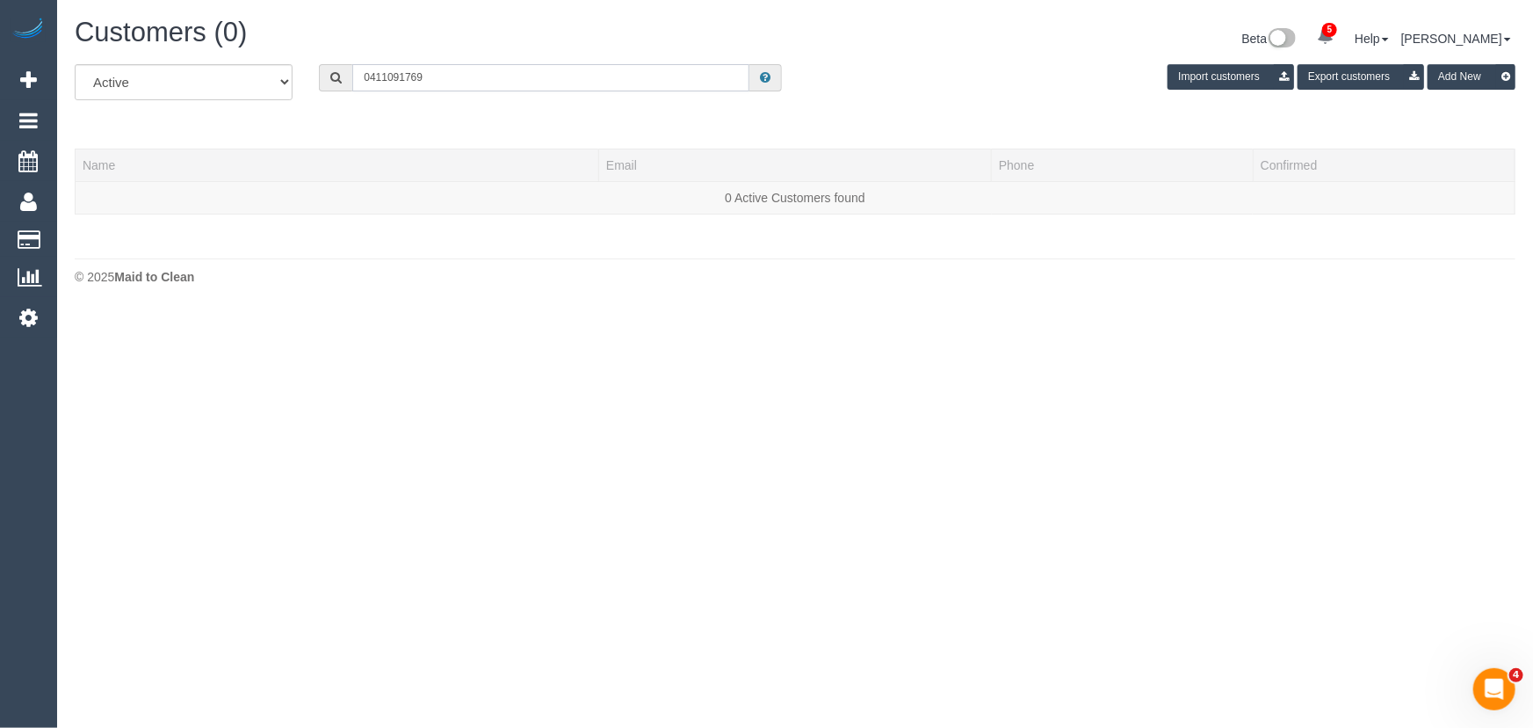
click at [384, 76] on input "0411091769" at bounding box center [550, 77] width 397 height 27
click at [403, 76] on input "0411 091769" at bounding box center [550, 77] width 397 height 27
click at [406, 74] on input "0411 091769" at bounding box center [550, 77] width 397 height 27
click at [451, 82] on input "0411 091 769" at bounding box center [550, 77] width 397 height 27
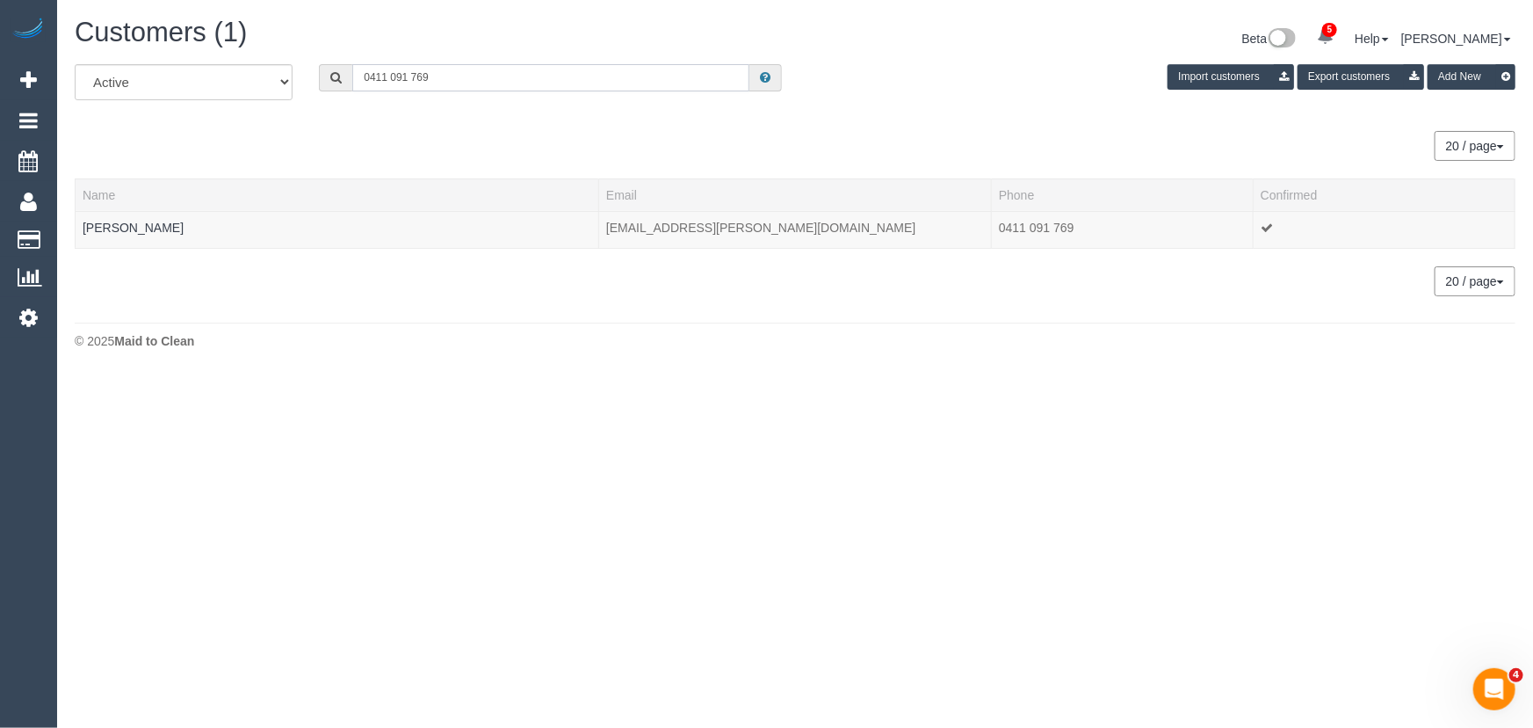
click at [468, 71] on input "0411 091 769" at bounding box center [550, 77] width 397 height 27
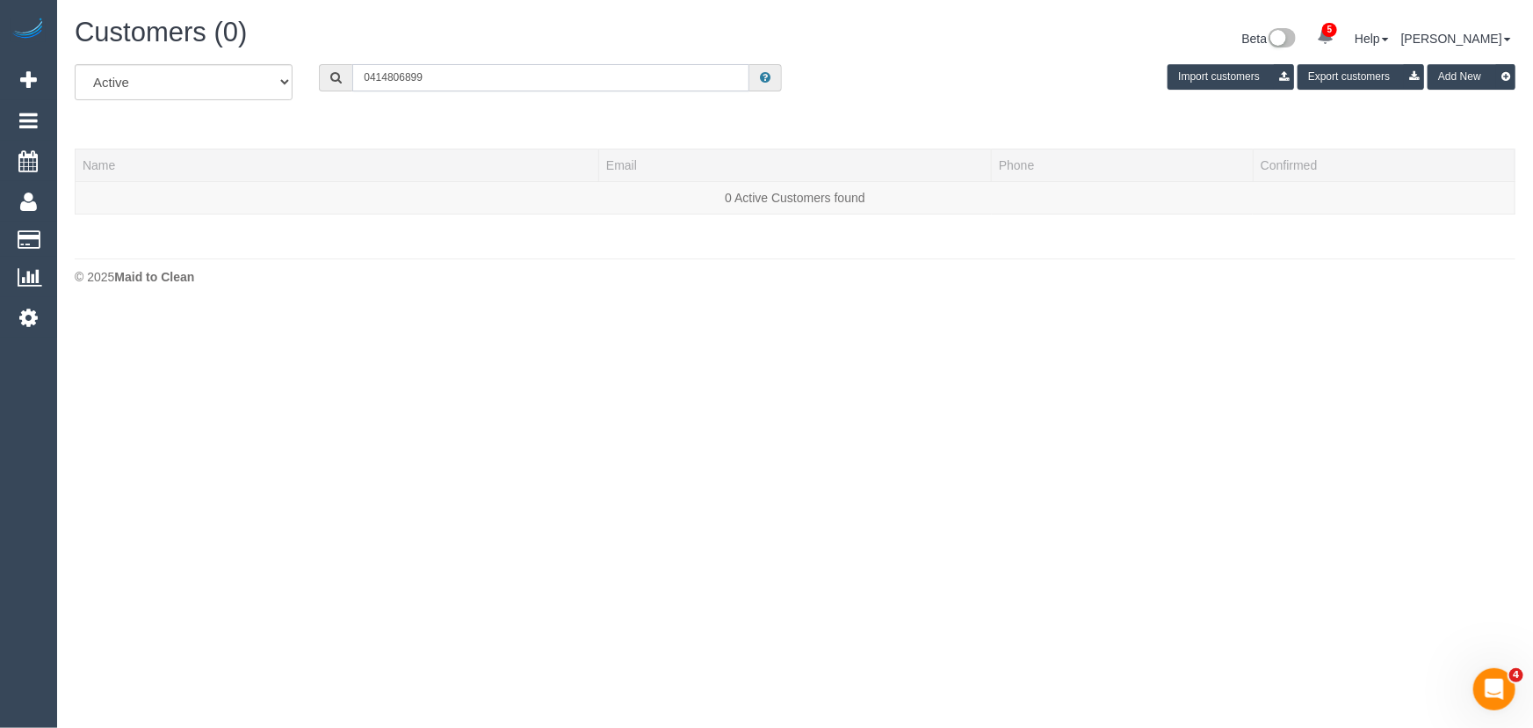
click at [385, 74] on input "0414806899" at bounding box center [550, 77] width 397 height 27
click at [407, 75] on input "0414 806899" at bounding box center [550, 77] width 397 height 27
click at [433, 74] on input "0414 806 899" at bounding box center [550, 77] width 397 height 27
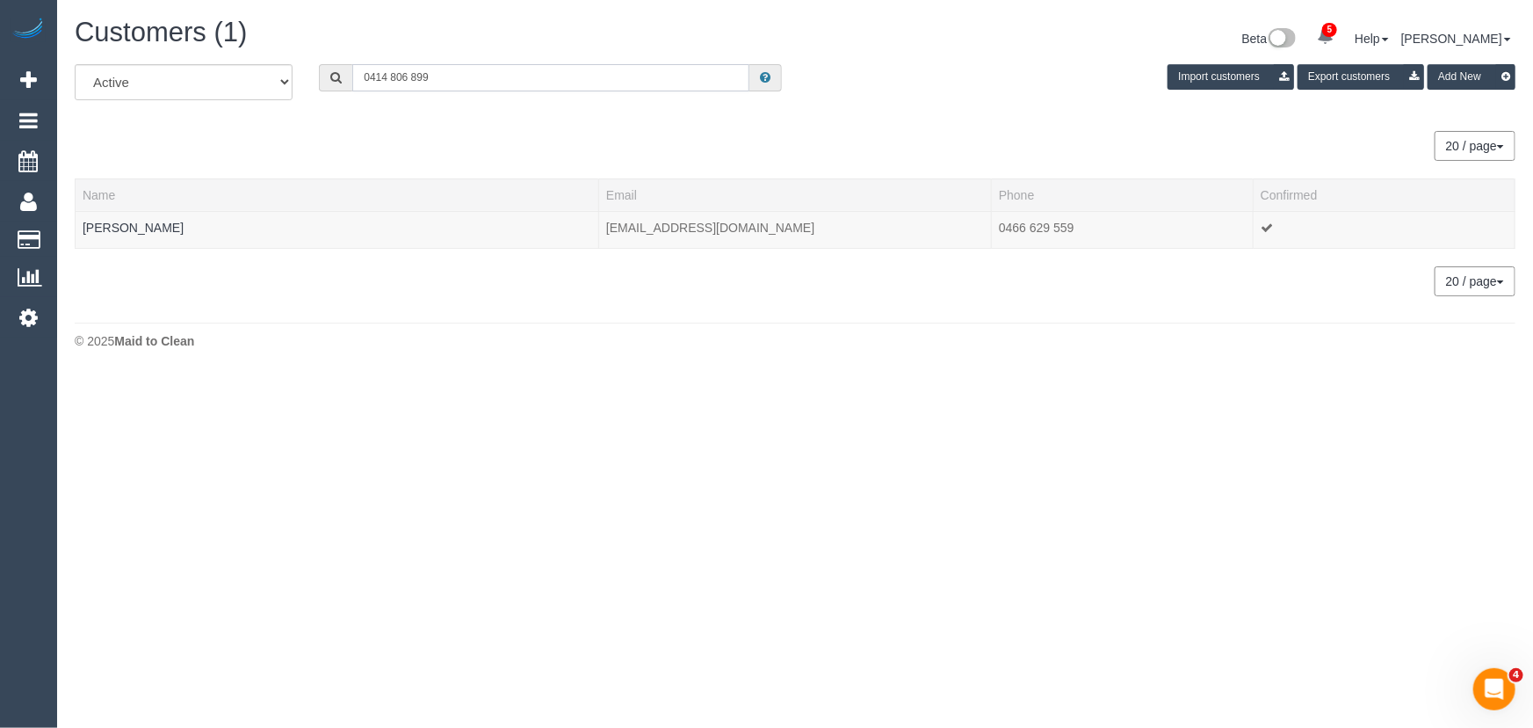
click at [465, 78] on input "0414 806 899" at bounding box center [550, 77] width 397 height 27
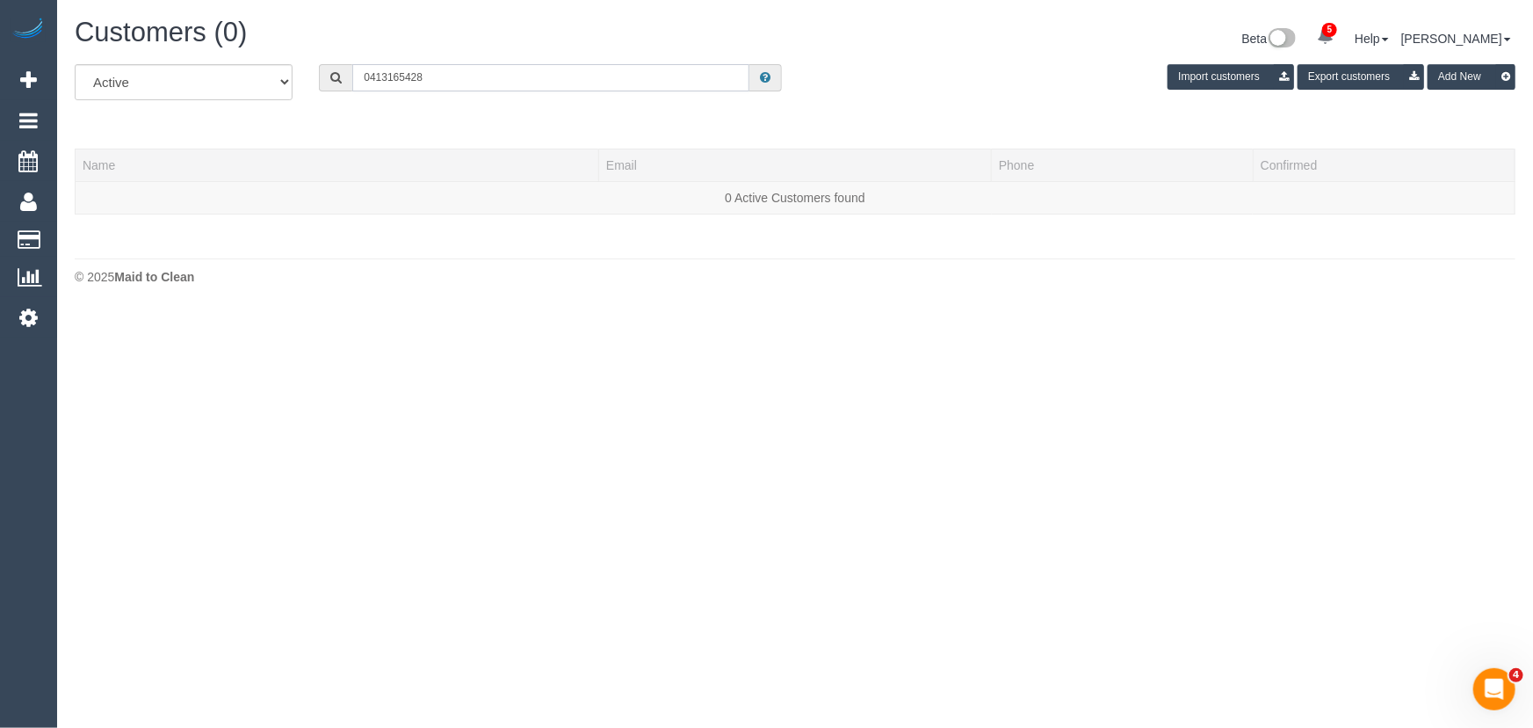
click at [385, 75] on input "0413165428" at bounding box center [550, 77] width 397 height 27
click at [403, 76] on input "0413 165428" at bounding box center [550, 77] width 397 height 27
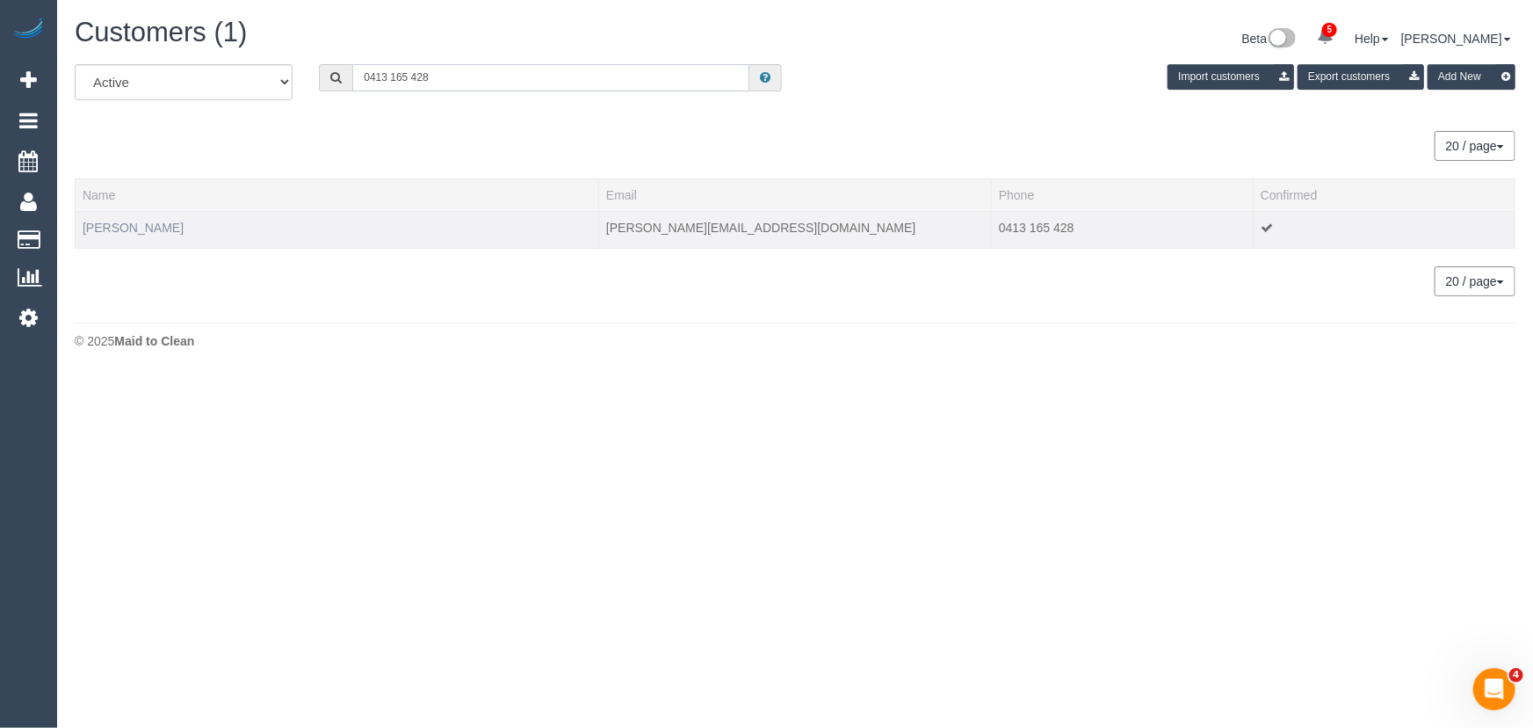
type input "0413 165 428"
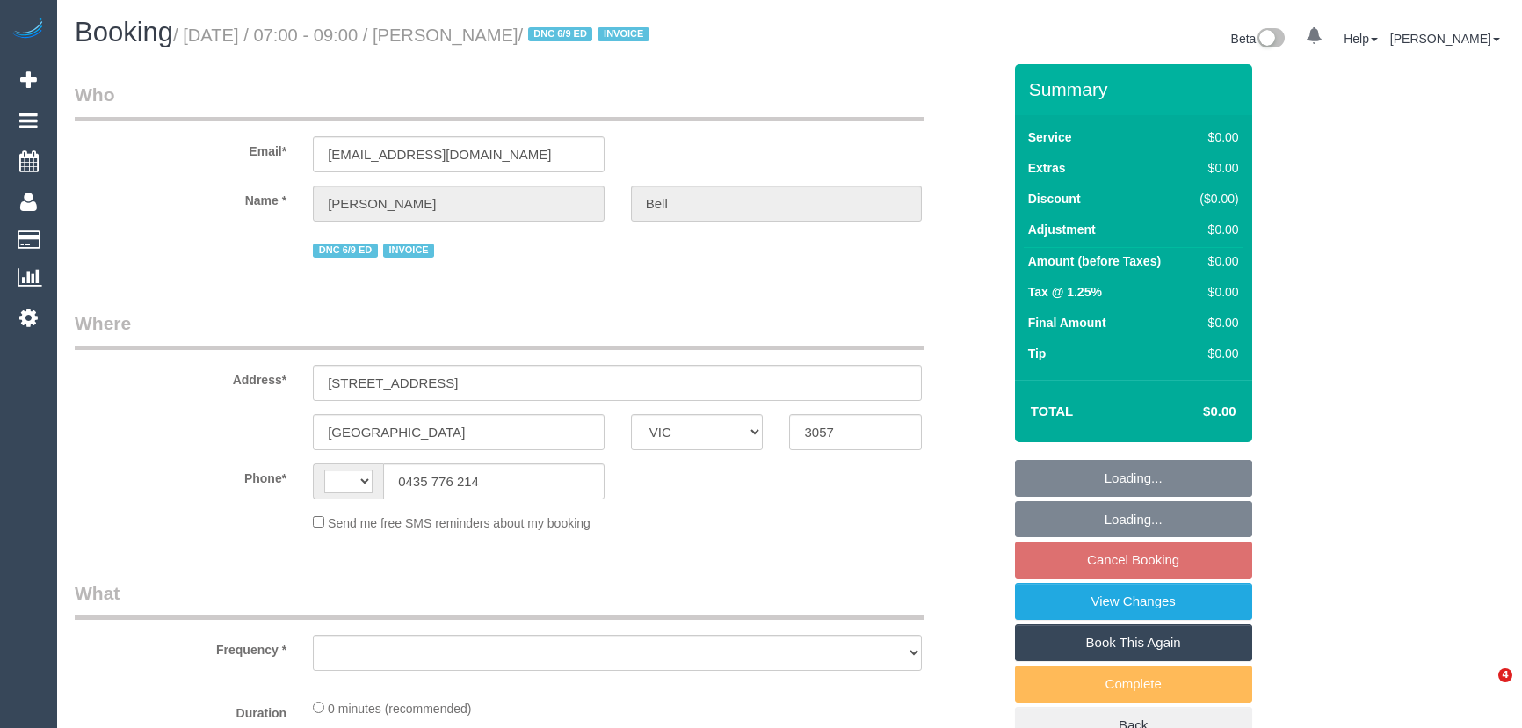
select select "VIC"
select select "string:AU"
select select "object:585"
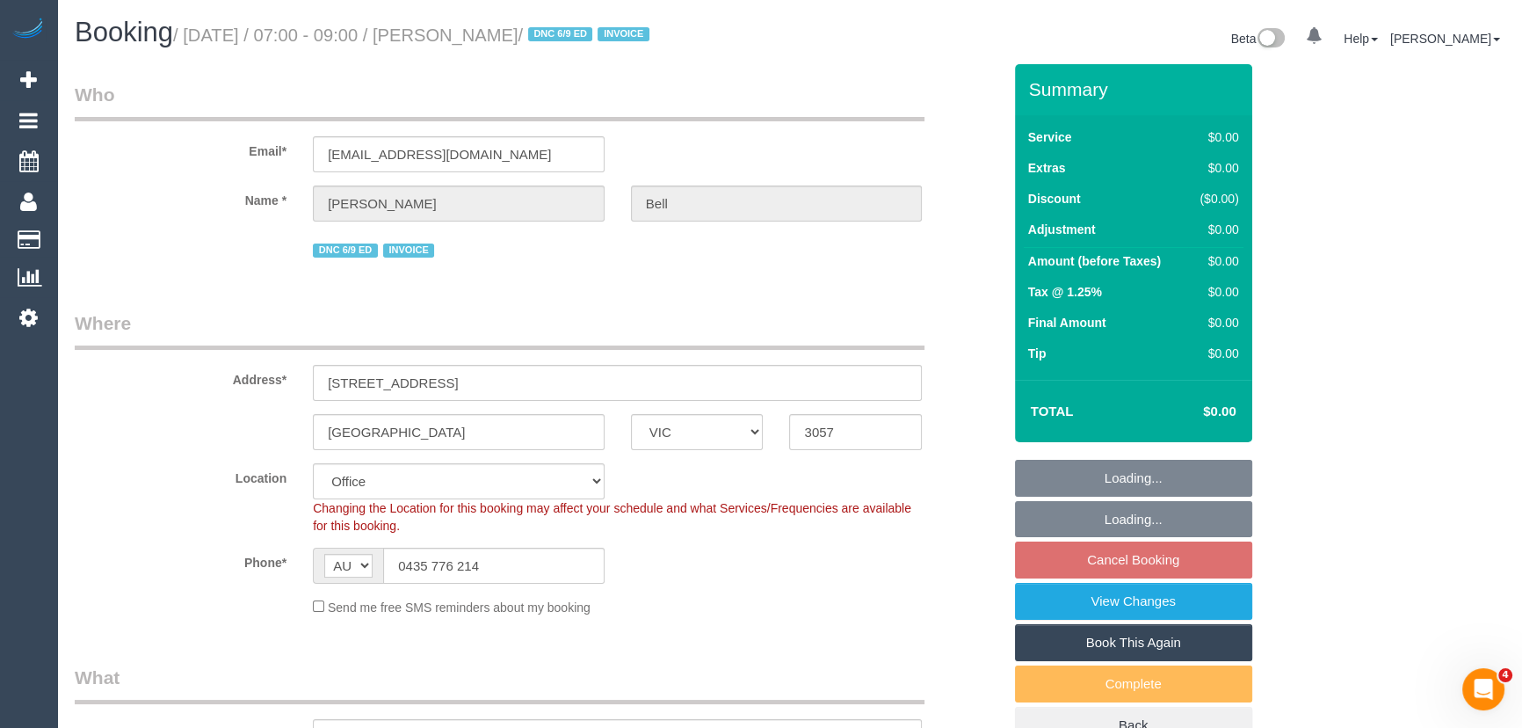
select select "number:28"
select select "number:14"
select select "number:19"
select select "number:36"
select select "object:2069"
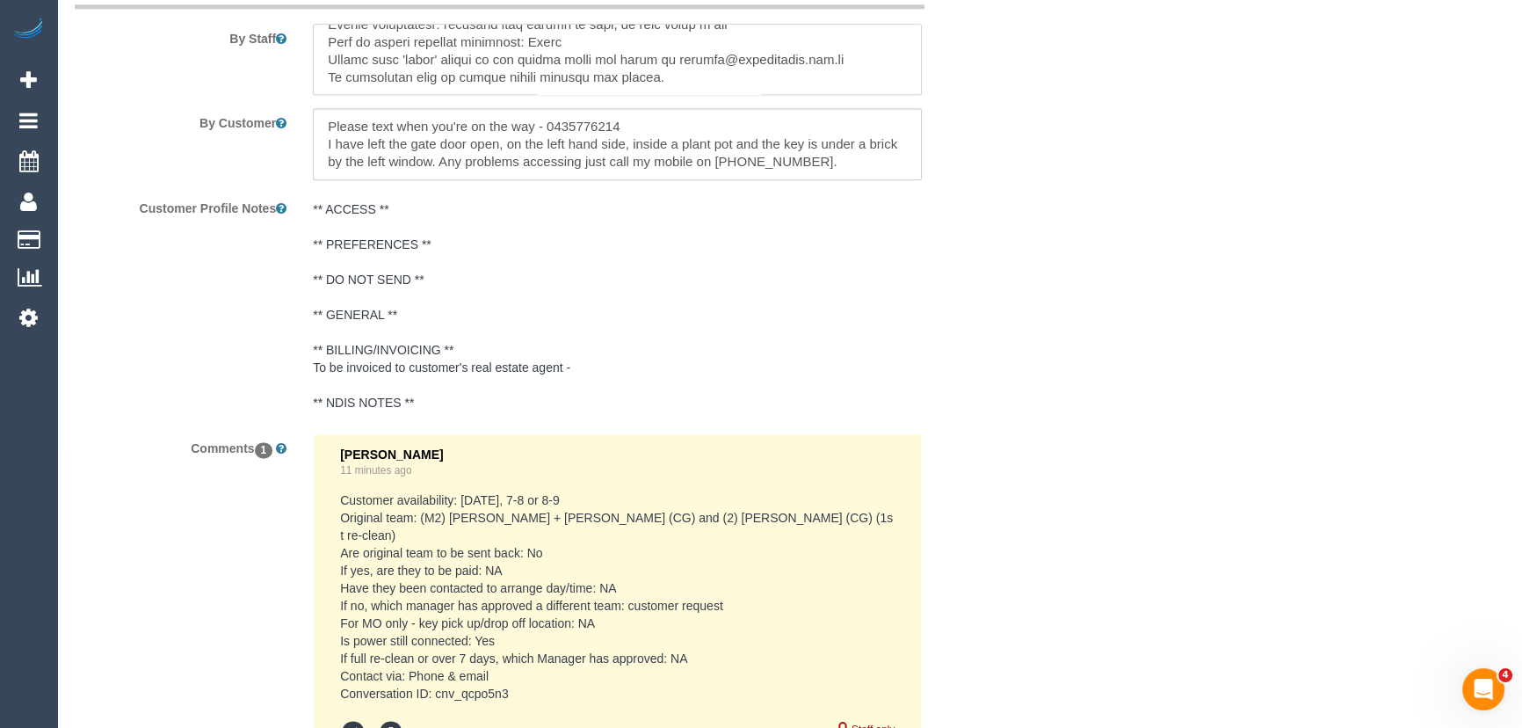
scroll to position [2795, 0]
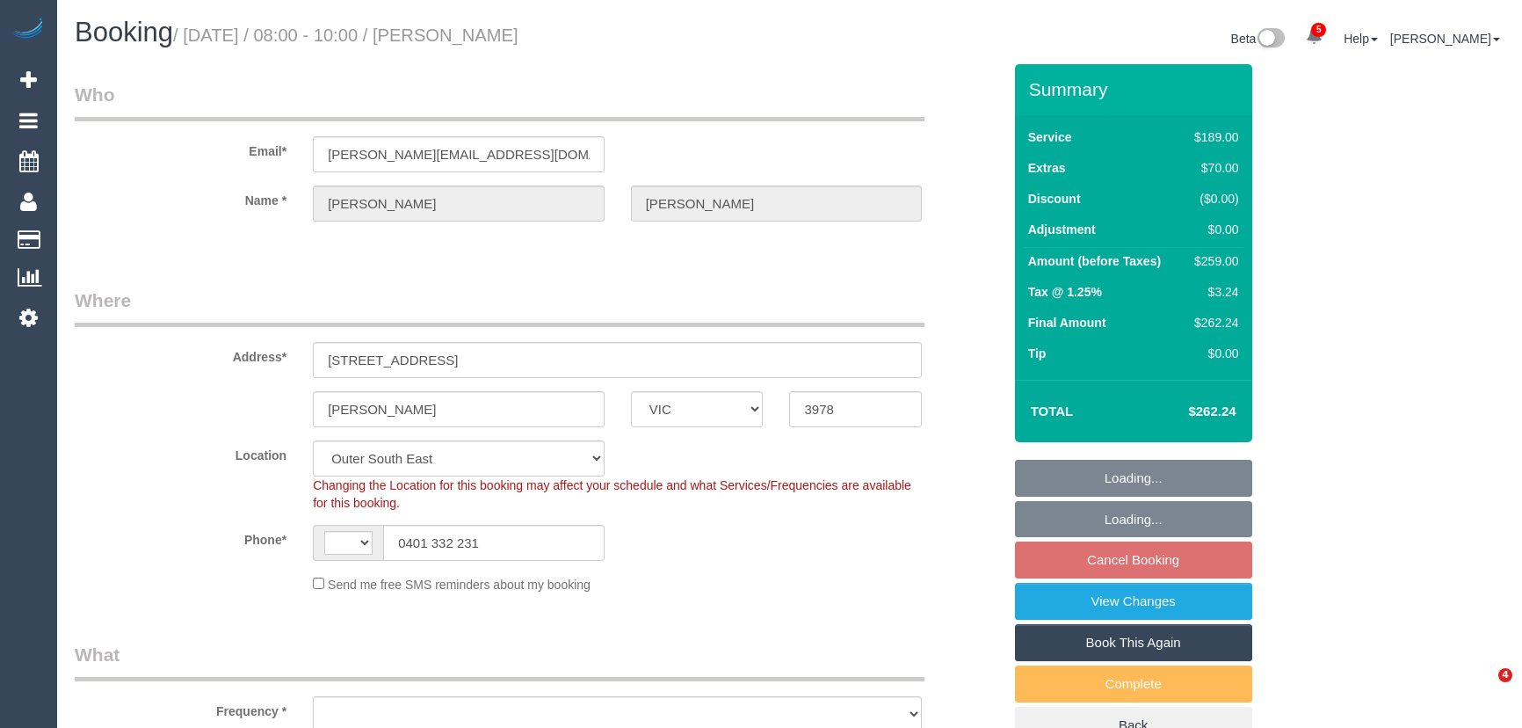
select select "VIC"
select select "string:AU"
select select "object:575"
select select "spot1"
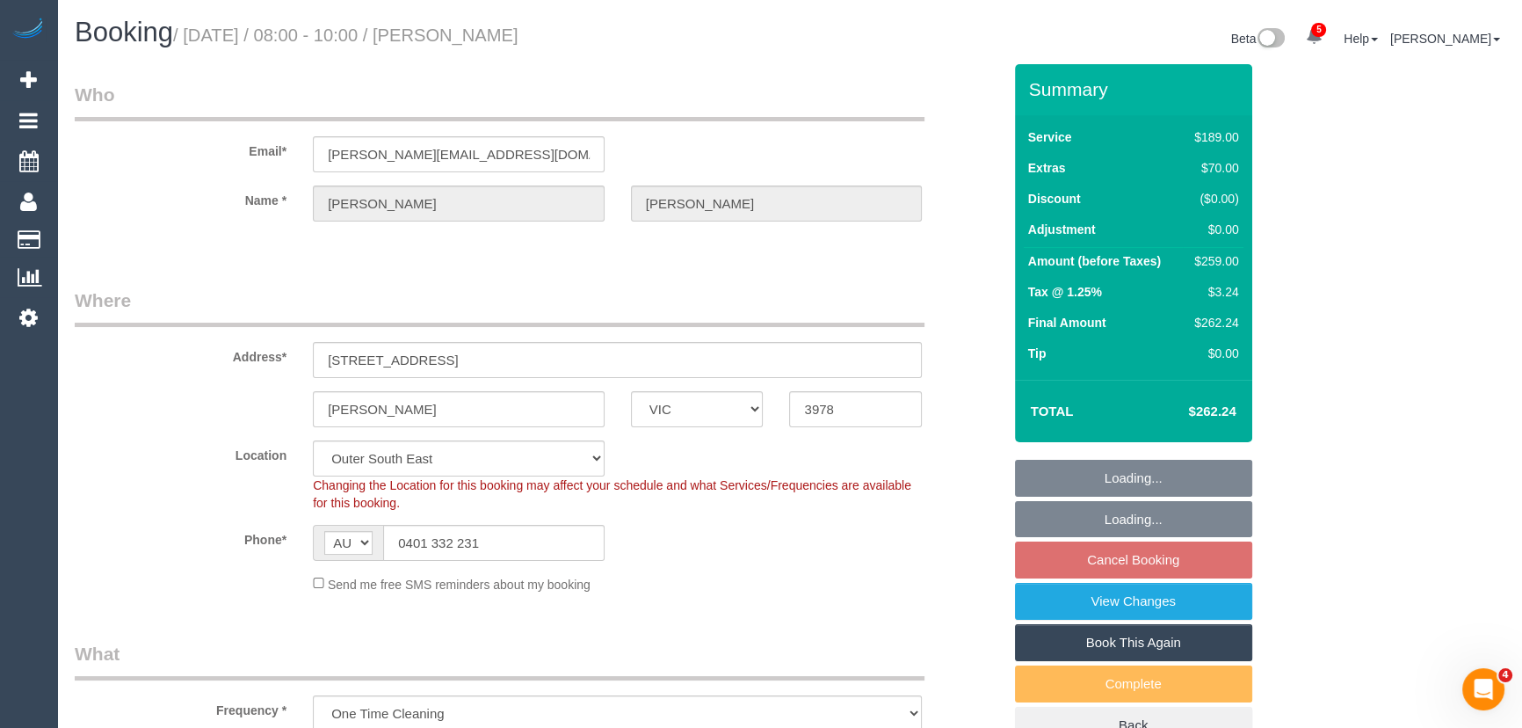
select select "number:28"
select select "number:14"
select select "number:19"
select select "number:36"
select select "number:35"
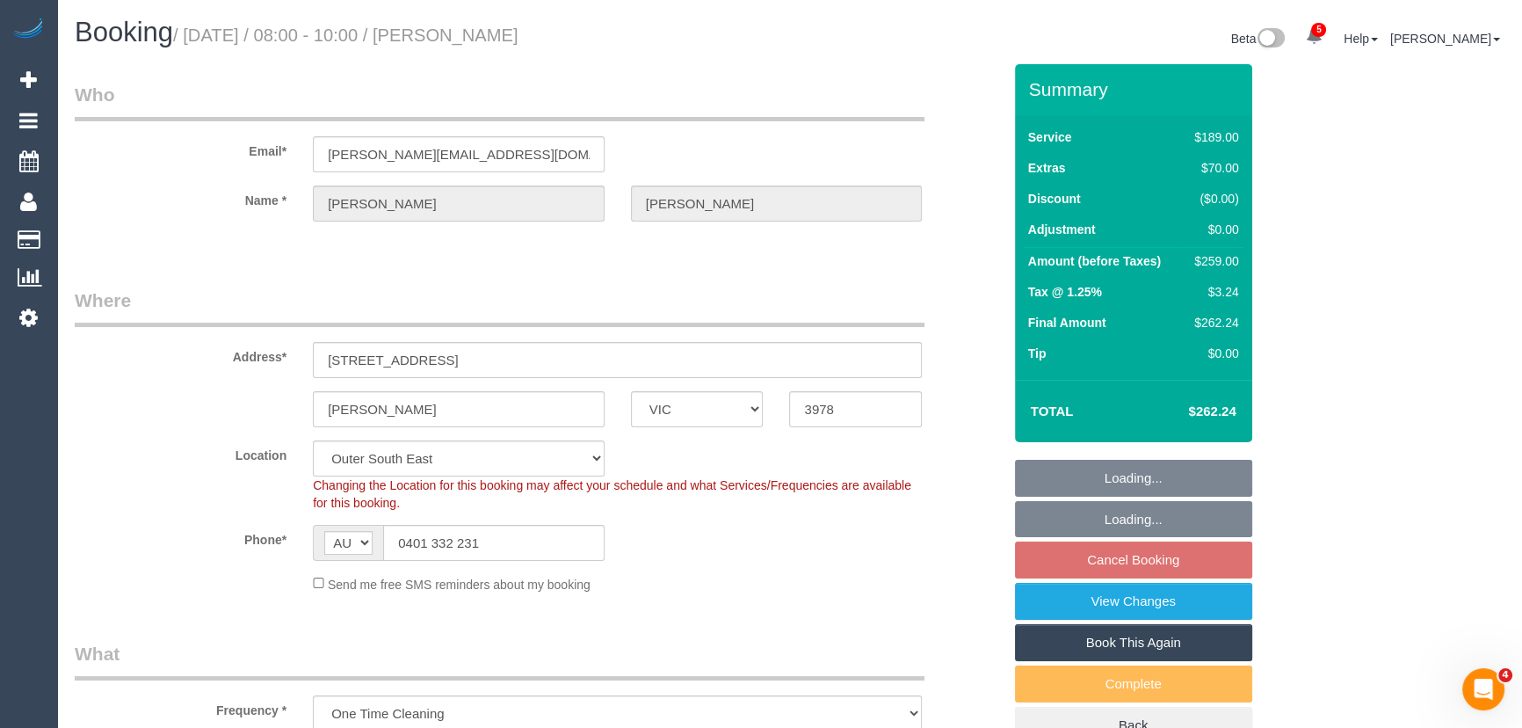
select select "number:13"
select select "object:1140"
select select "string:stripe-pm_1RY1xc2GScqysDRVTSy4pmKQ"
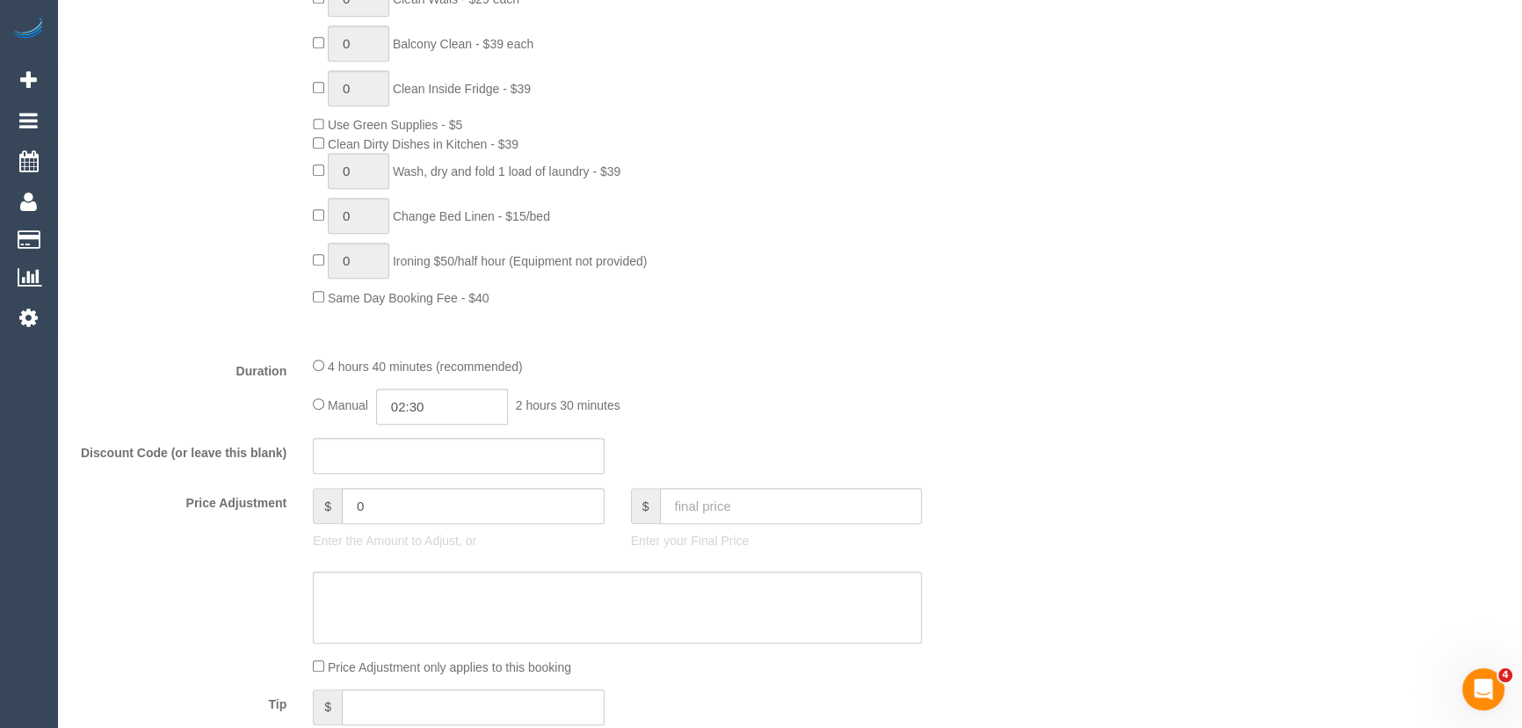
scroll to position [1358, 0]
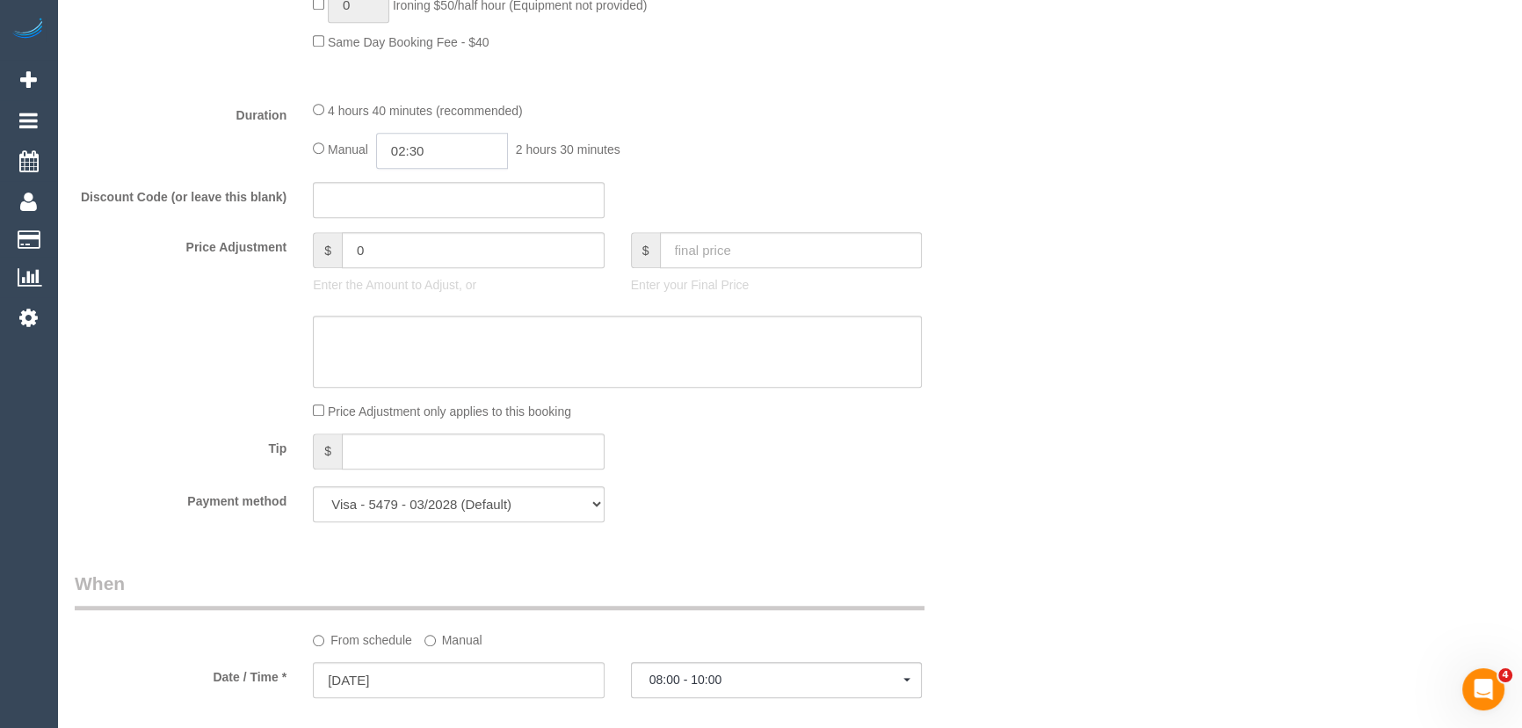
click at [455, 145] on input "02:30" at bounding box center [442, 151] width 132 height 36
type input "05:00"
click at [432, 264] on li "05:00" at bounding box center [423, 259] width 78 height 23
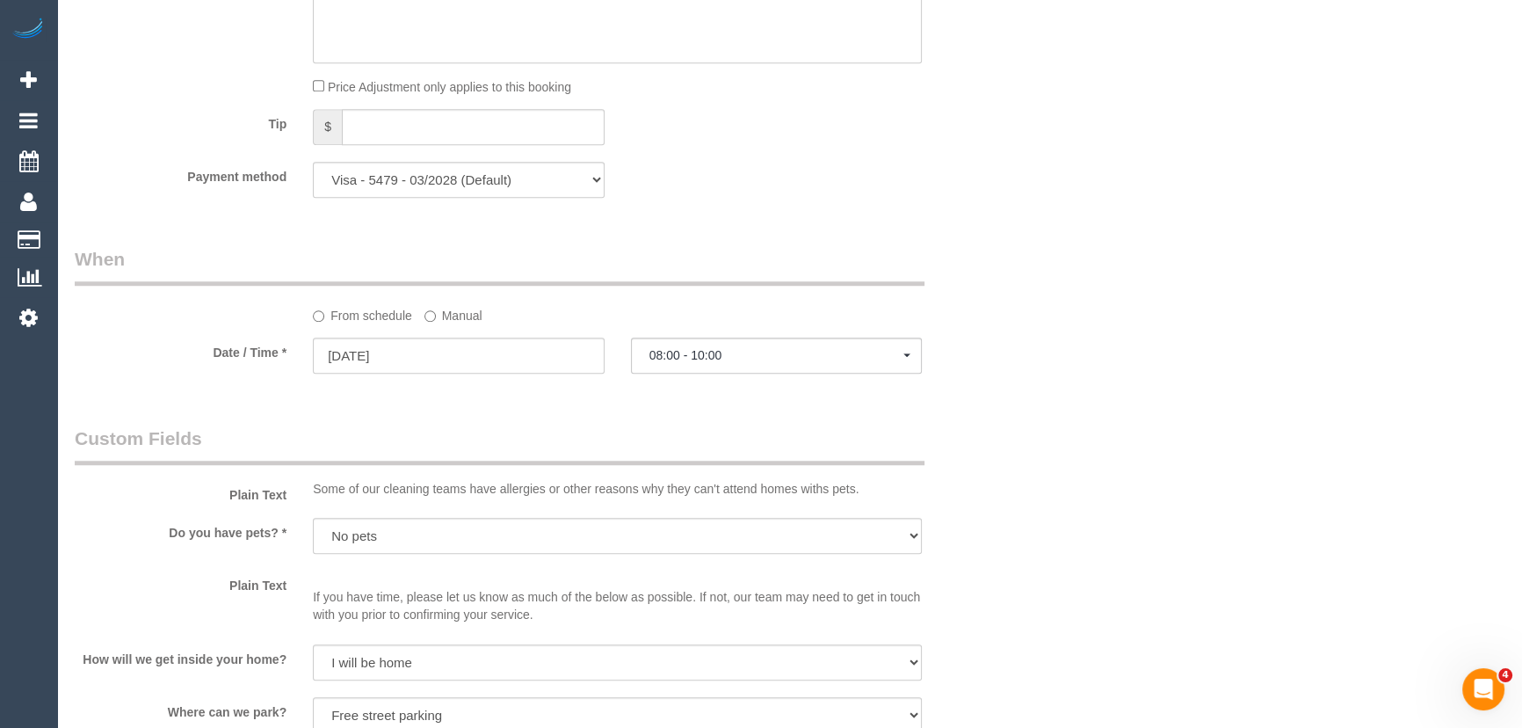
select select "spot13"
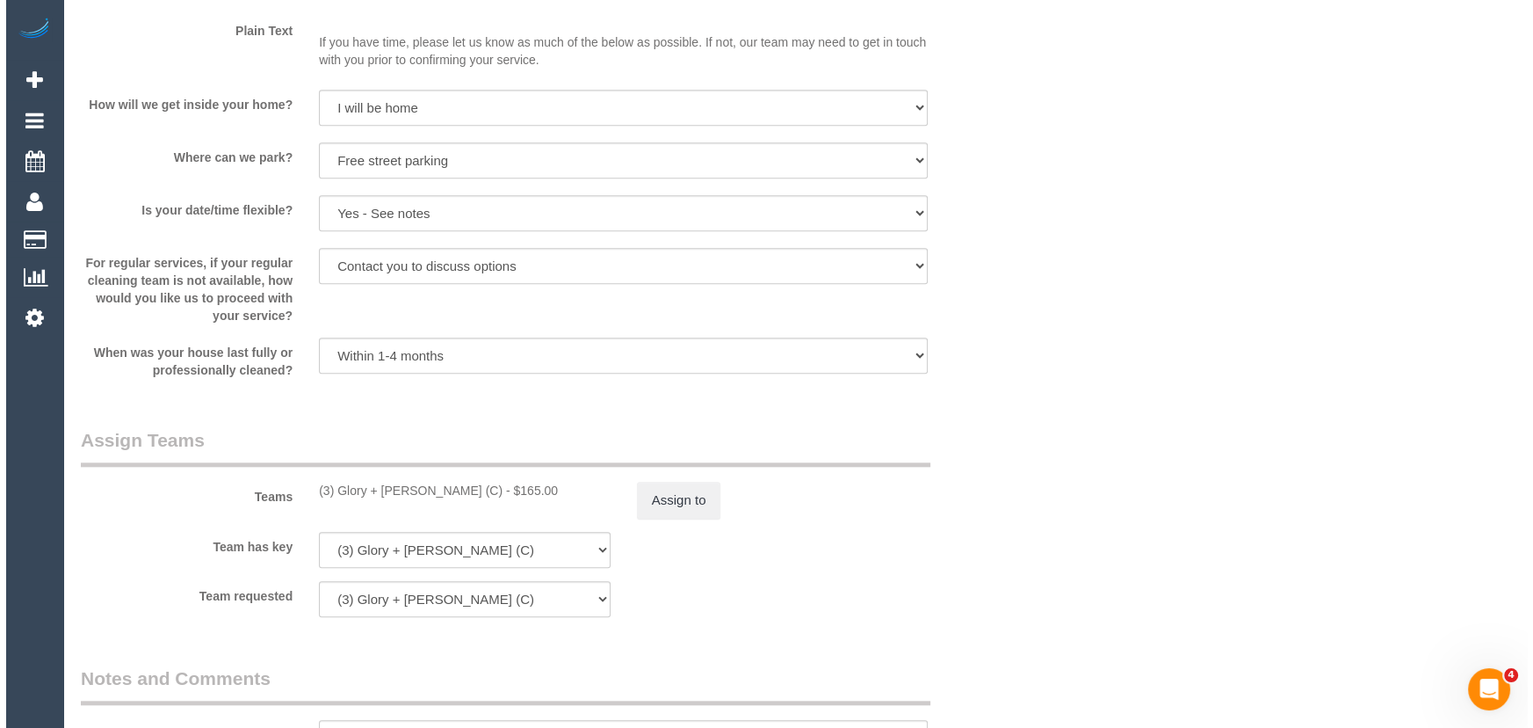
scroll to position [2556, 0]
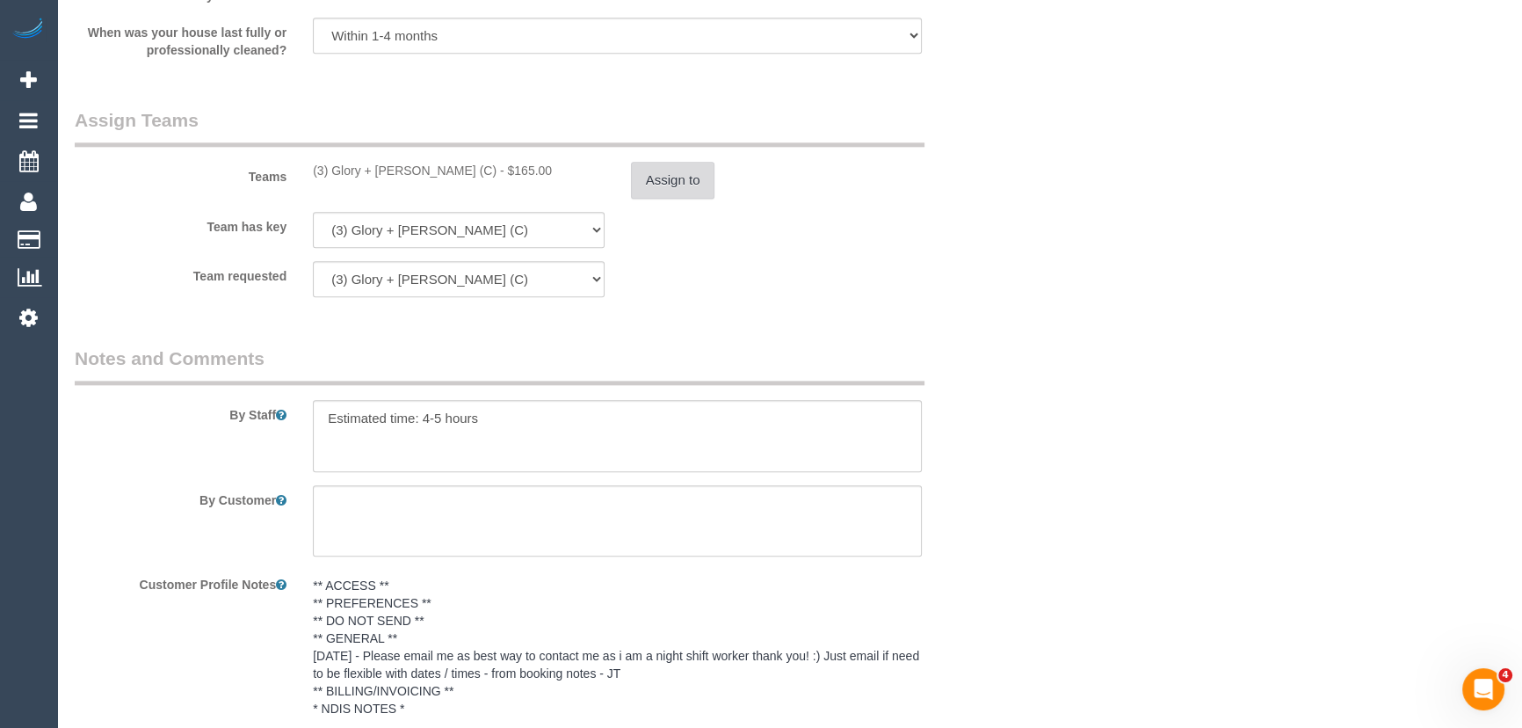
click at [683, 186] on button "Assign to" at bounding box center [673, 180] width 84 height 37
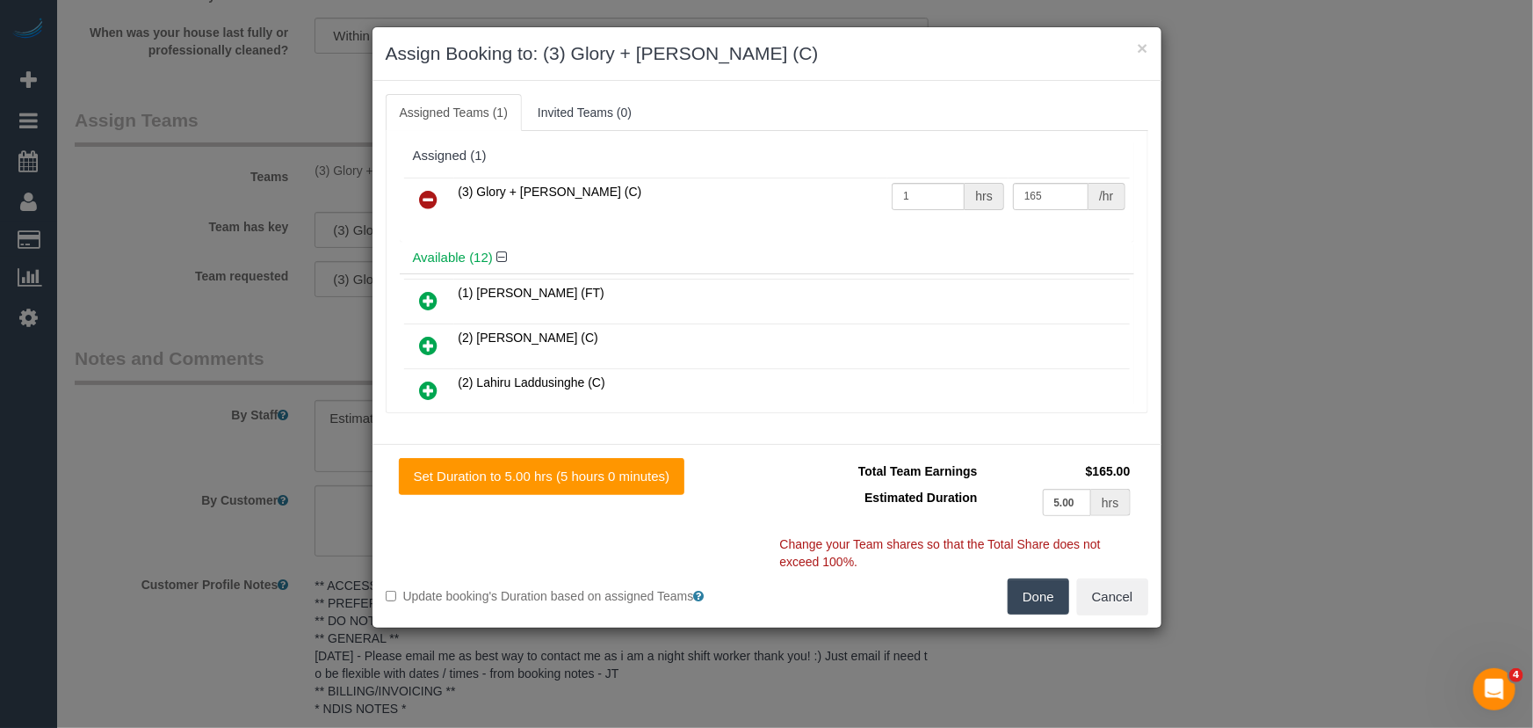
click at [430, 192] on icon at bounding box center [429, 199] width 18 height 21
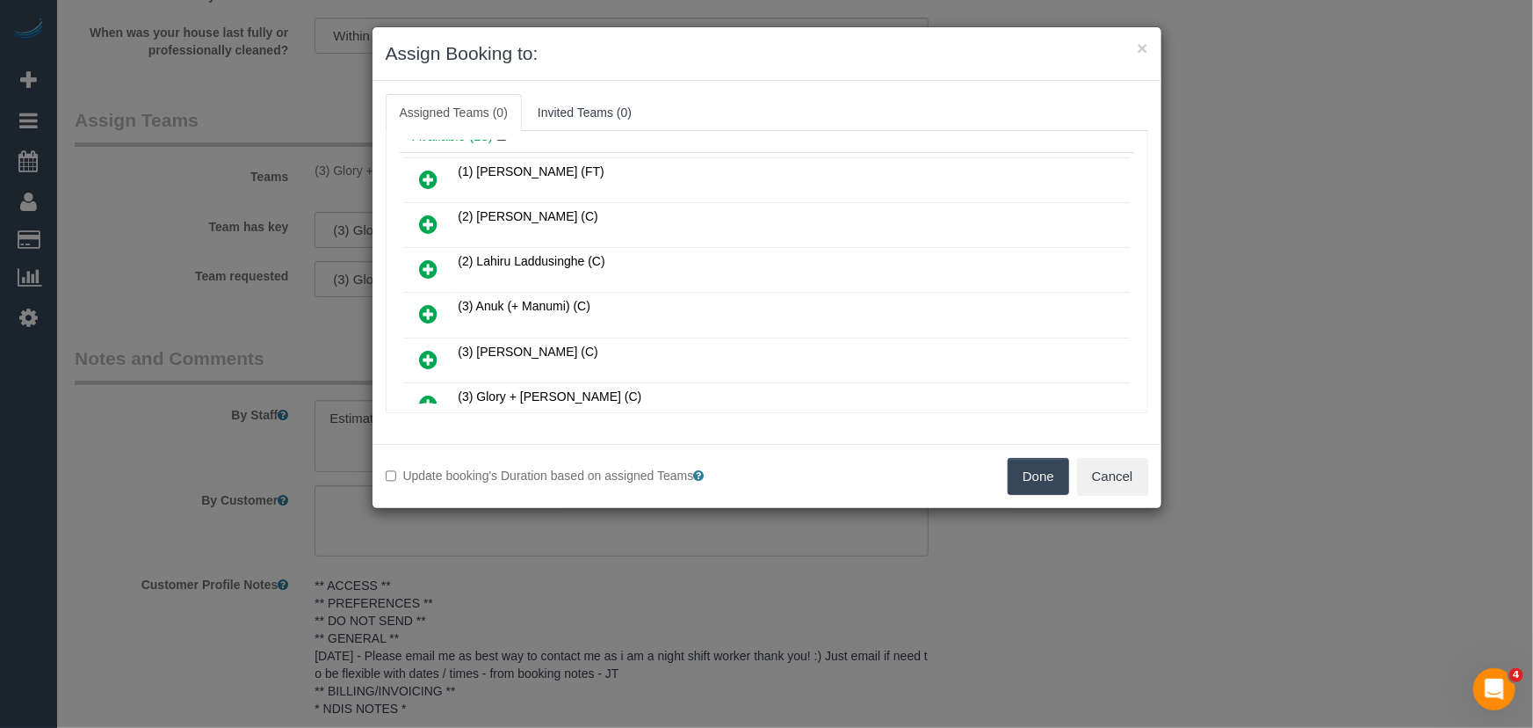
scroll to position [809, 0]
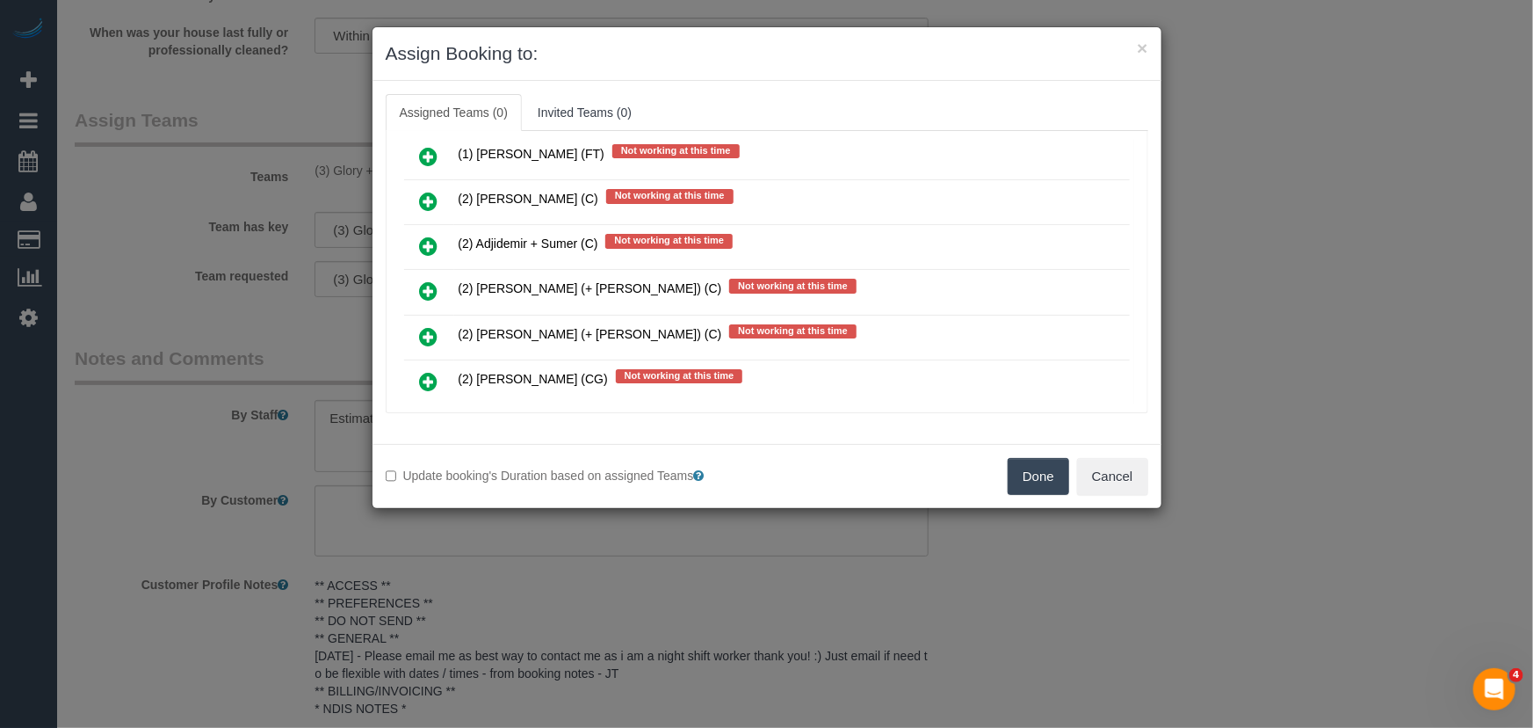
click at [430, 280] on icon at bounding box center [429, 290] width 18 height 21
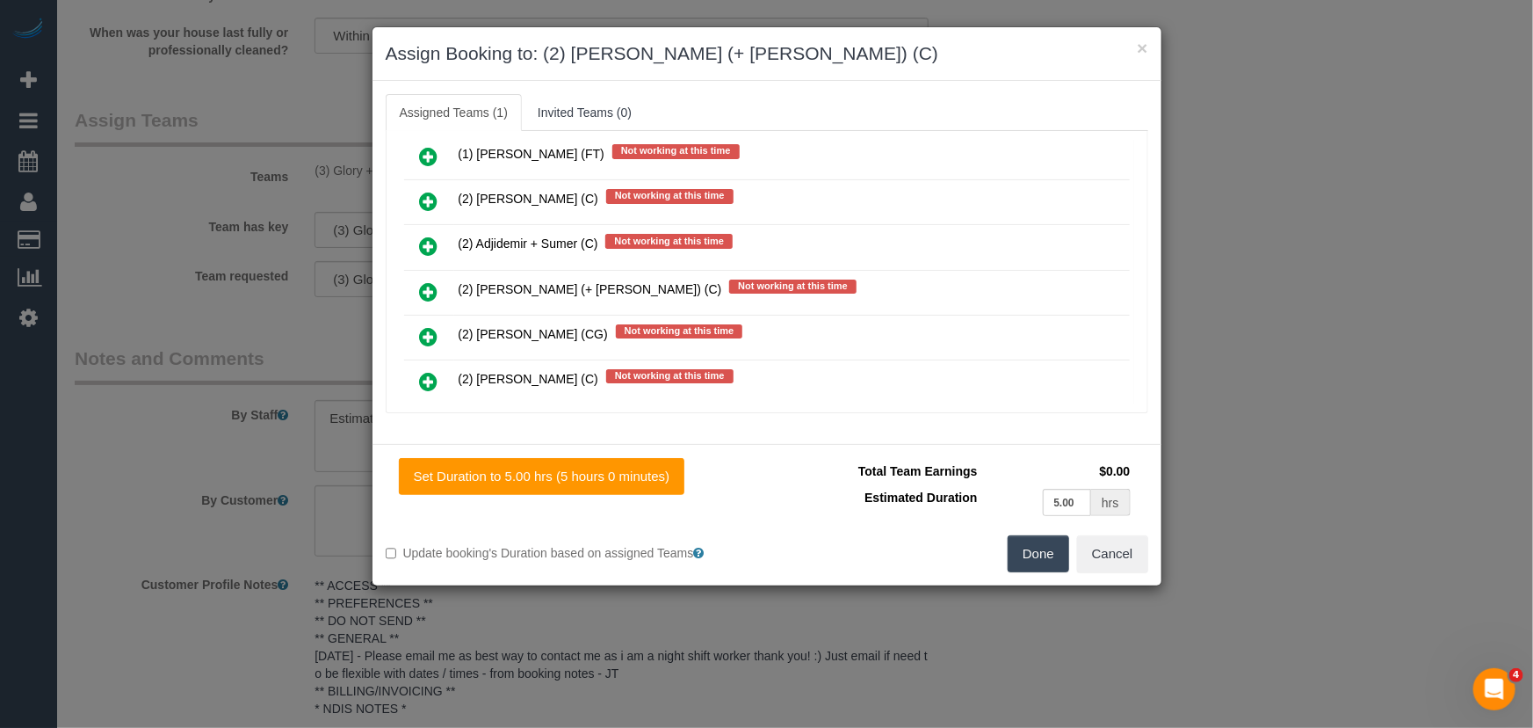
click at [1029, 561] on button "Done" at bounding box center [1039, 553] width 62 height 37
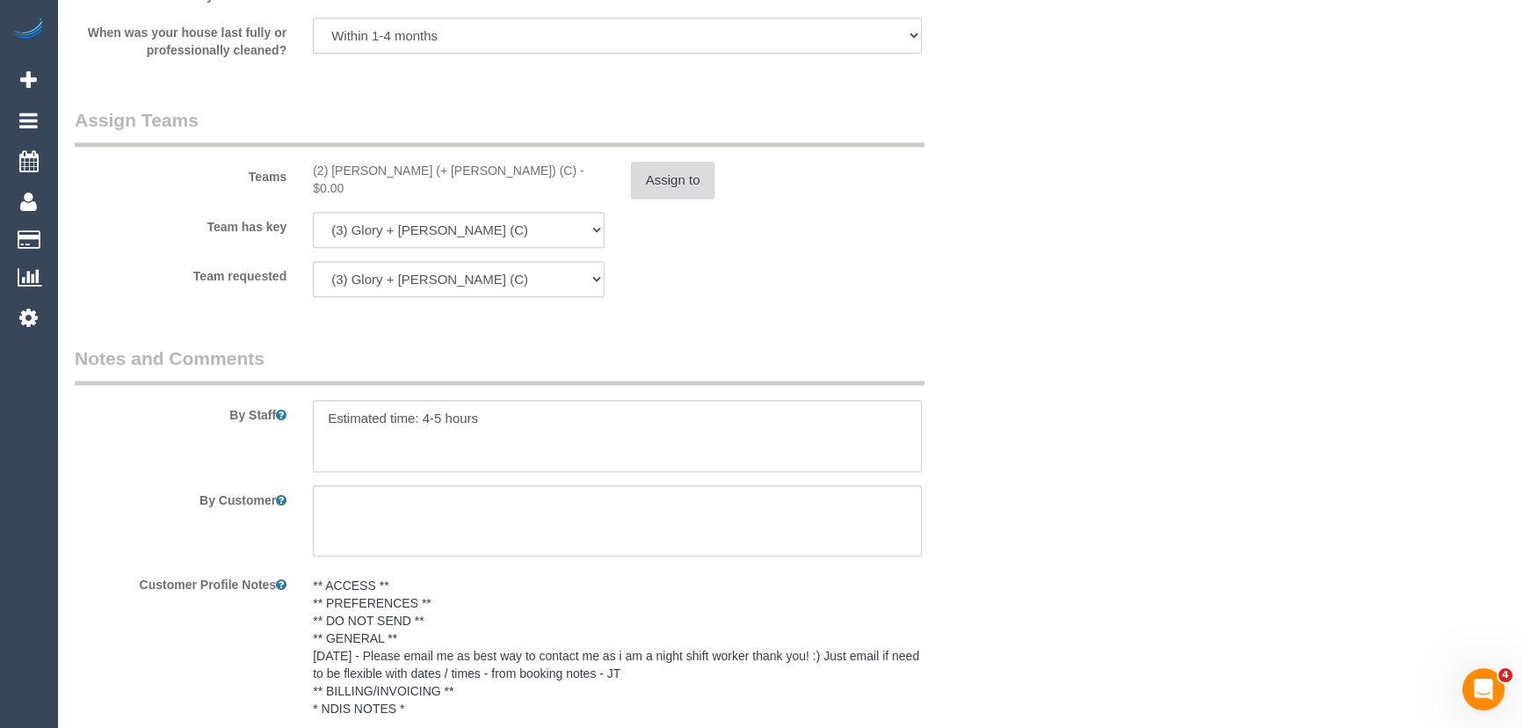
click at [662, 184] on button "Assign to" at bounding box center [673, 180] width 84 height 37
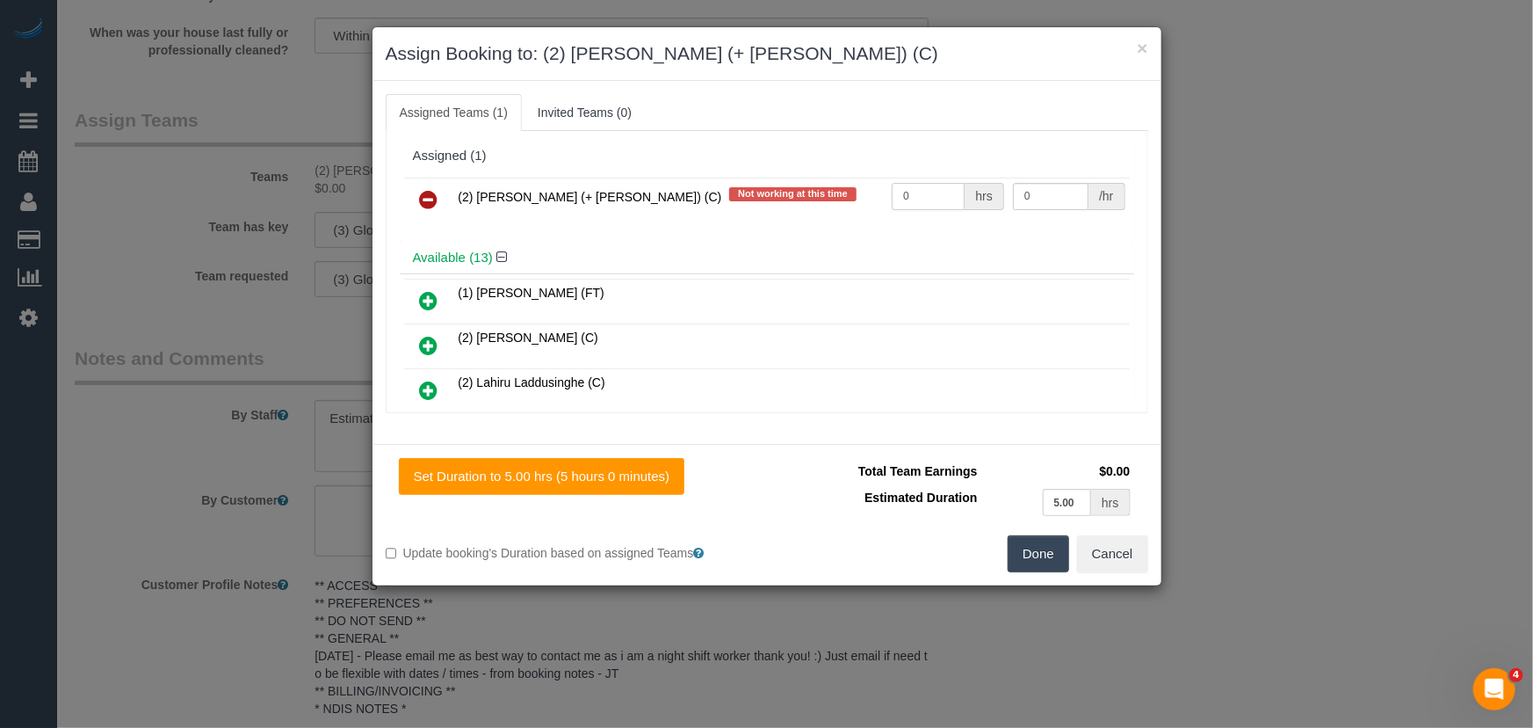
click at [924, 198] on input "0" at bounding box center [928, 196] width 73 height 27
type input "1"
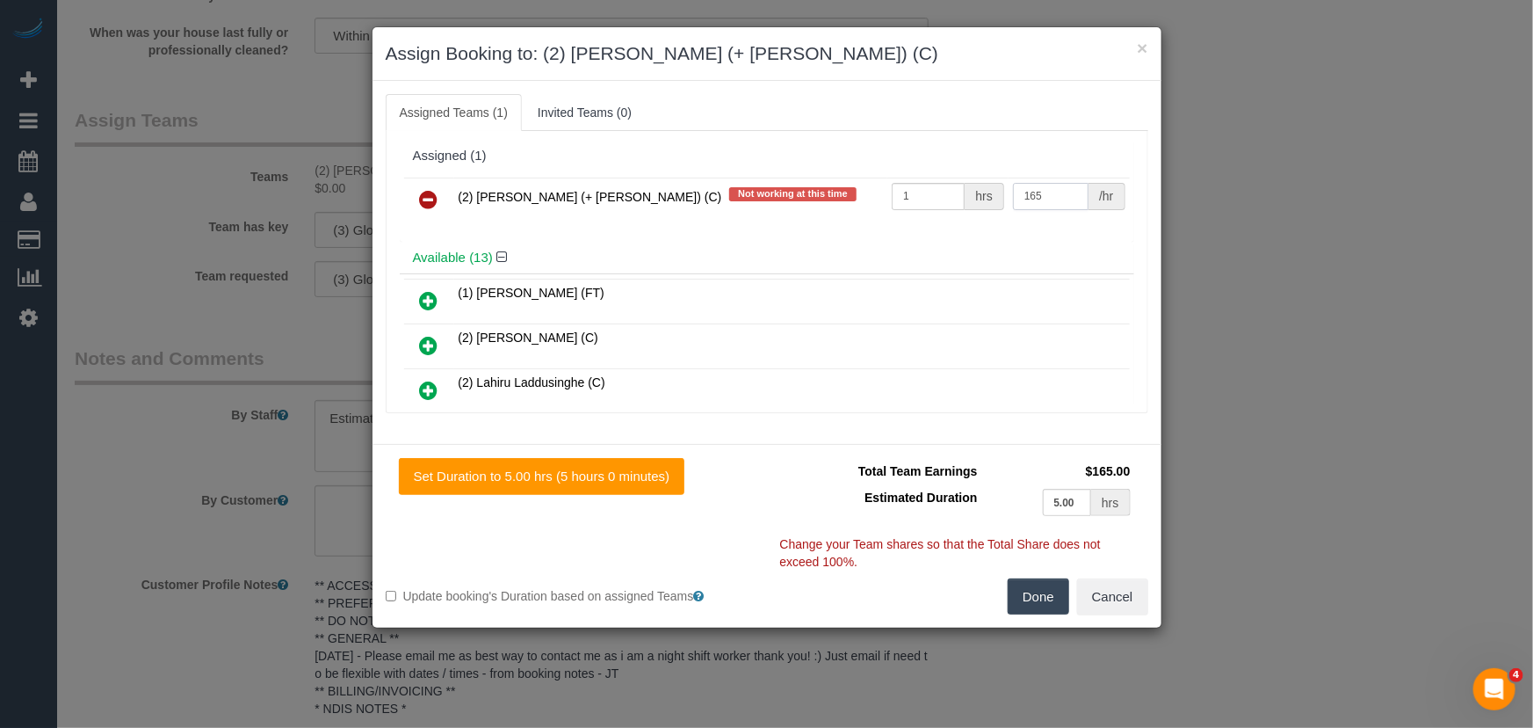
type input "165"
click at [1030, 602] on button "Done" at bounding box center [1039, 596] width 62 height 37
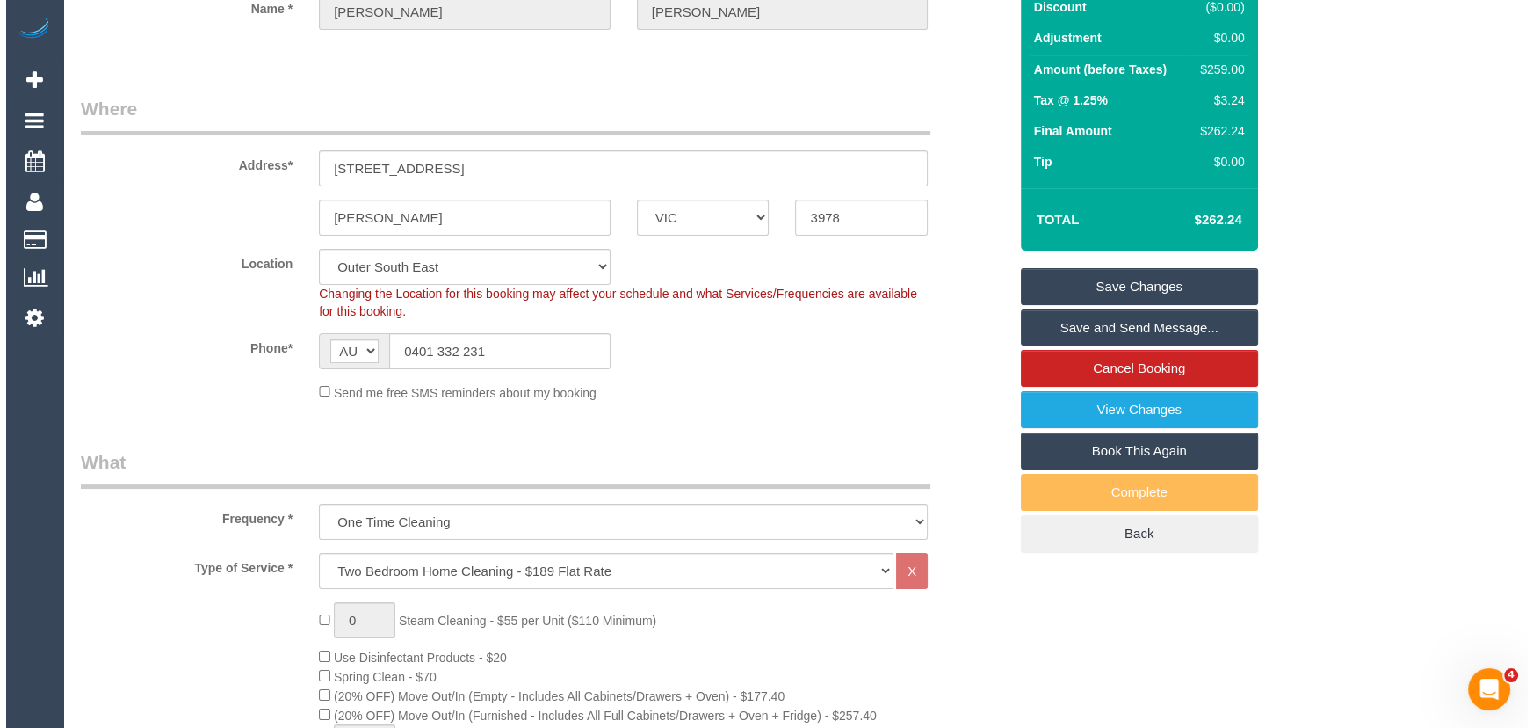
scroll to position [0, 0]
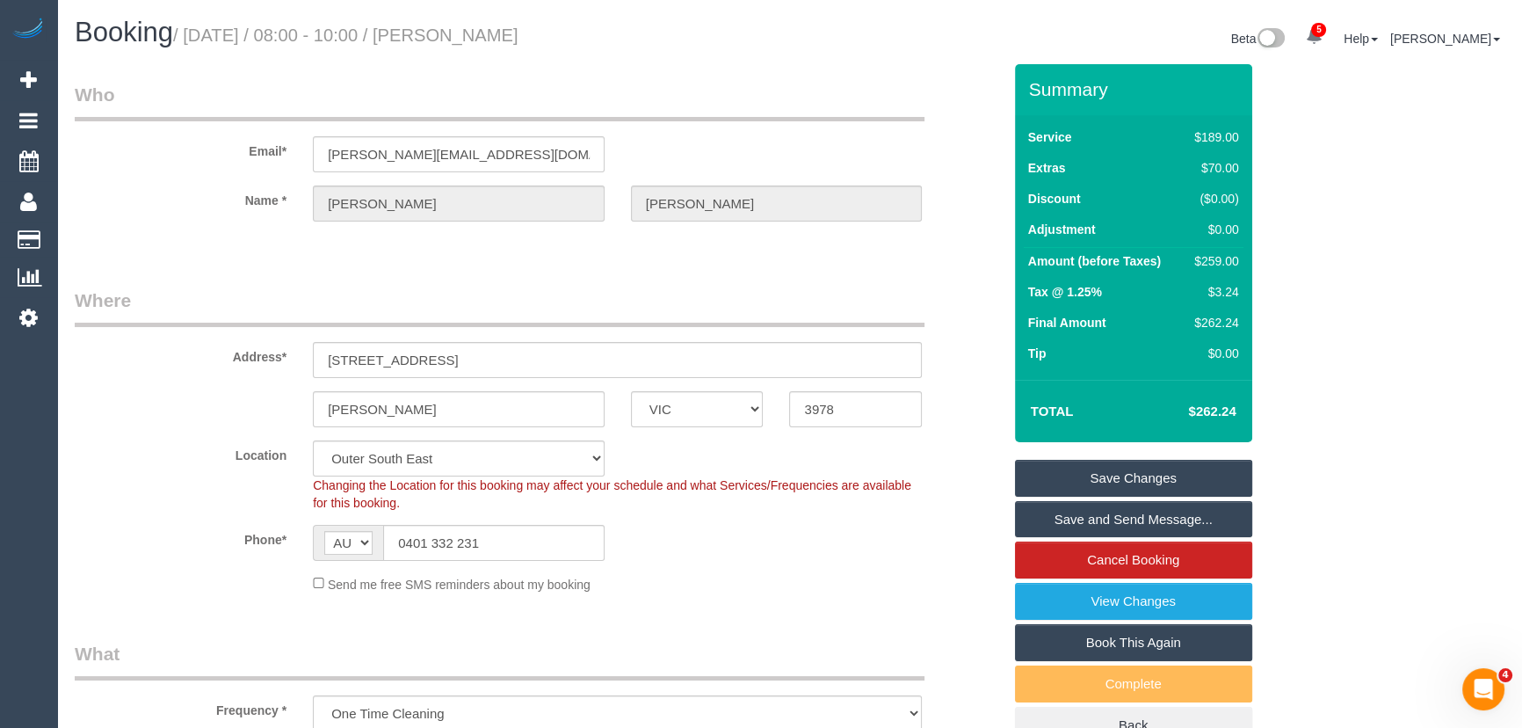
click at [518, 28] on small "/ [DATE] / 08:00 - 10:00 / [PERSON_NAME]" at bounding box center [345, 34] width 345 height 19
copy small "[PERSON_NAME]"
click at [1112, 489] on link "Save Changes" at bounding box center [1133, 478] width 237 height 37
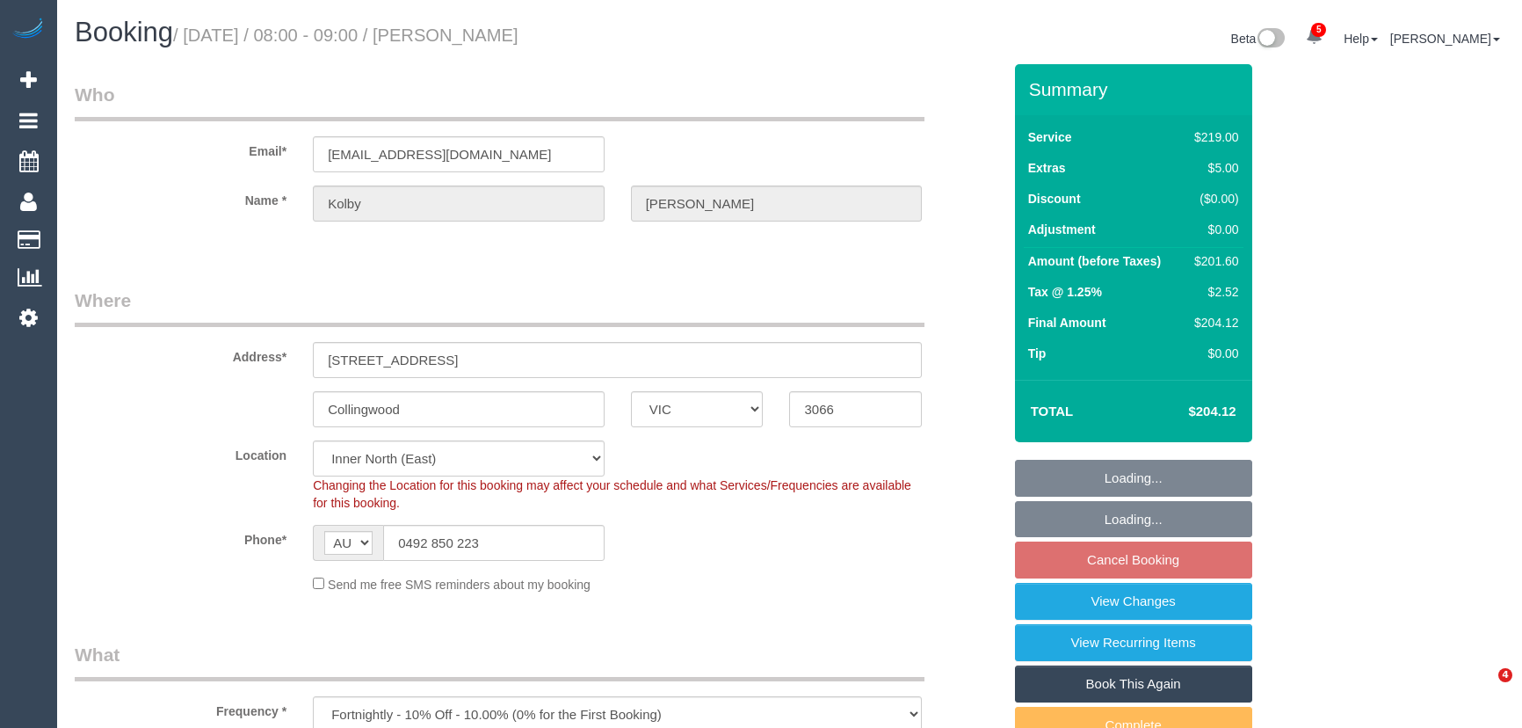
select select "VIC"
select select "string:stripe-pm_1RvVJM2GScqysDRVMx0vrAQq"
select select "number:29"
select select "number:14"
select select "number:19"
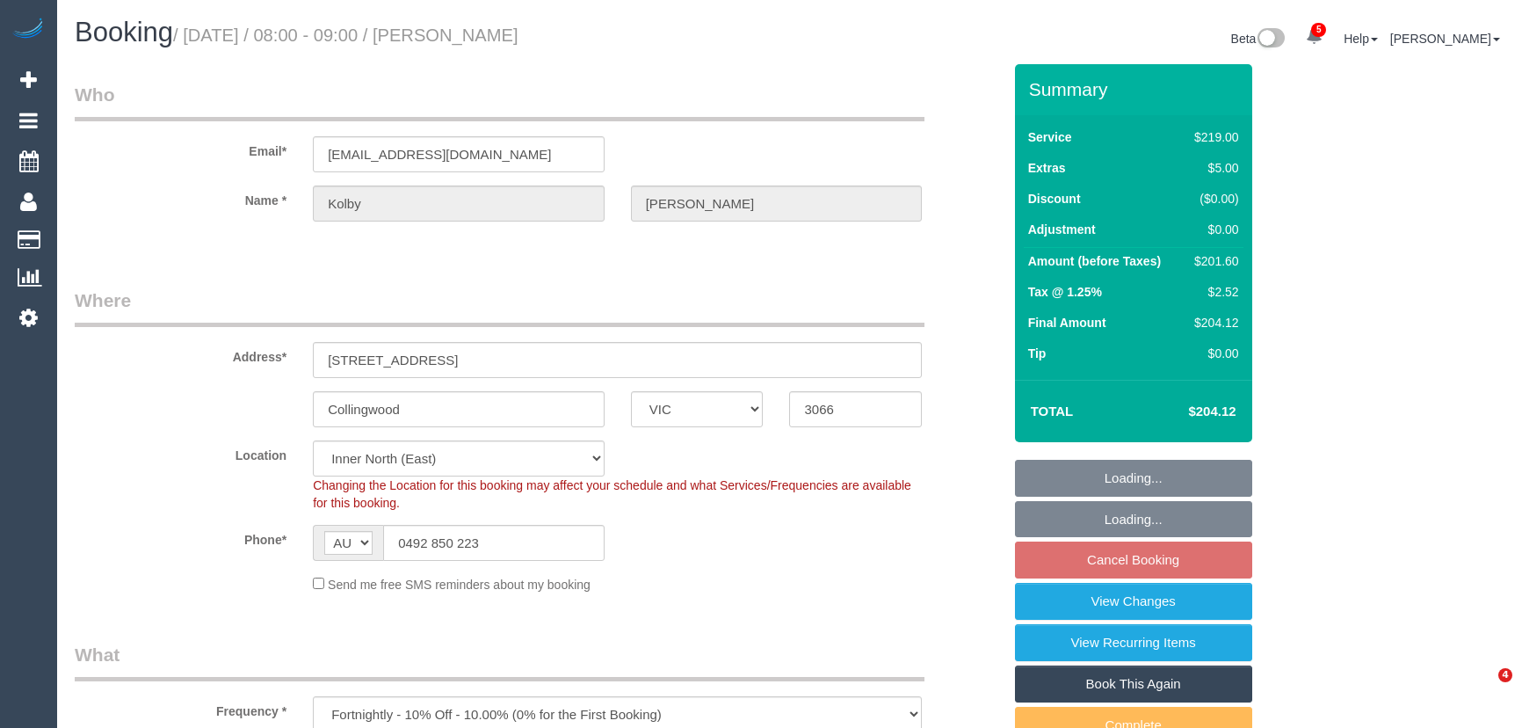
select select "number:25"
select select "number:33"
select select "object:1684"
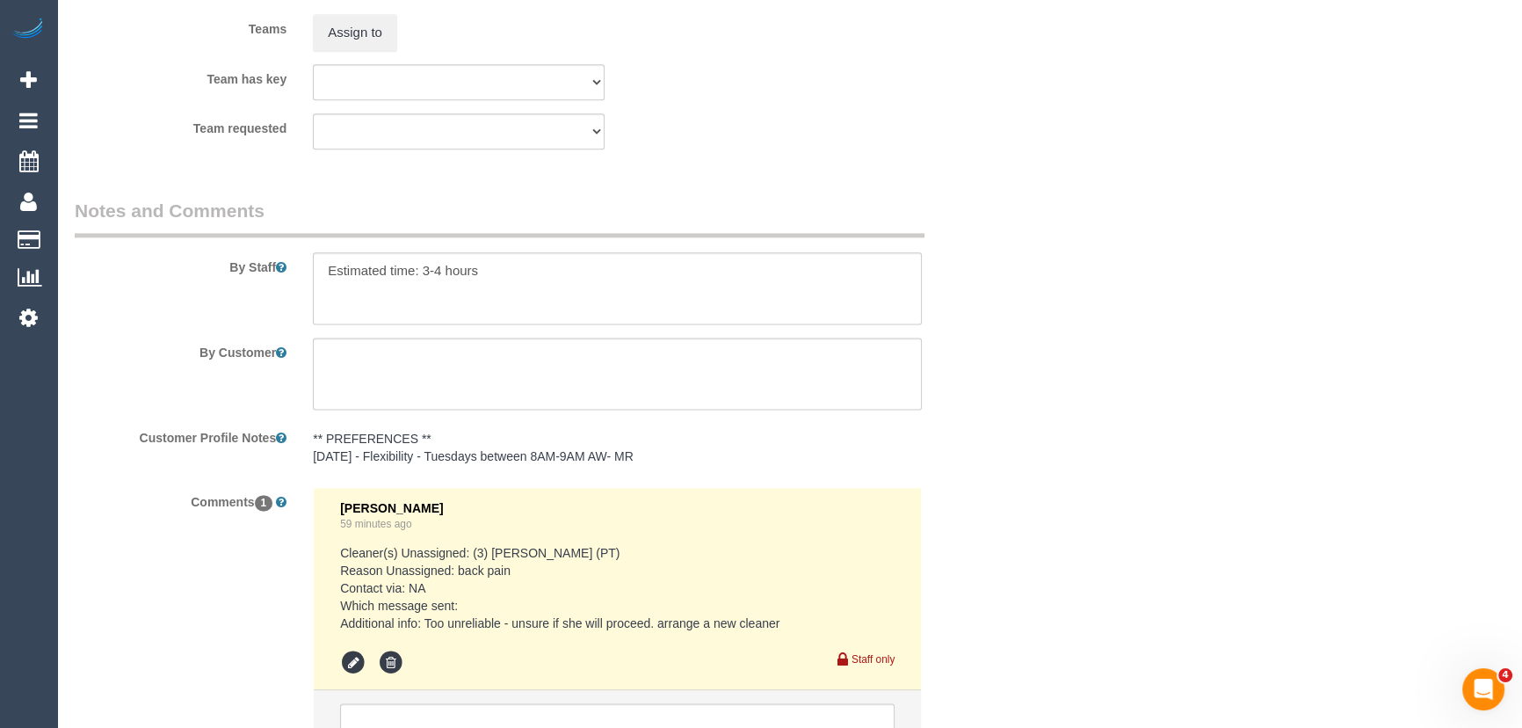
scroll to position [2955, 0]
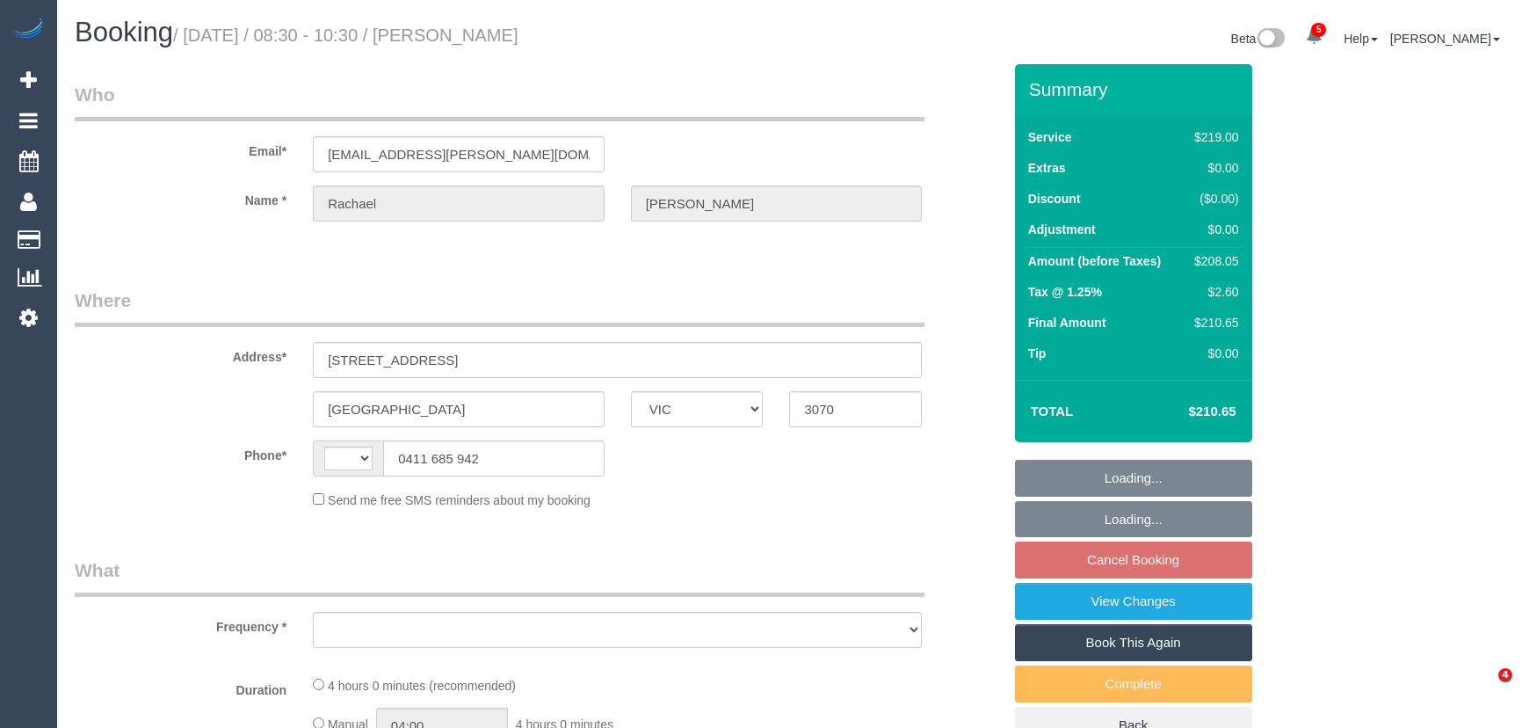
select select "VIC"
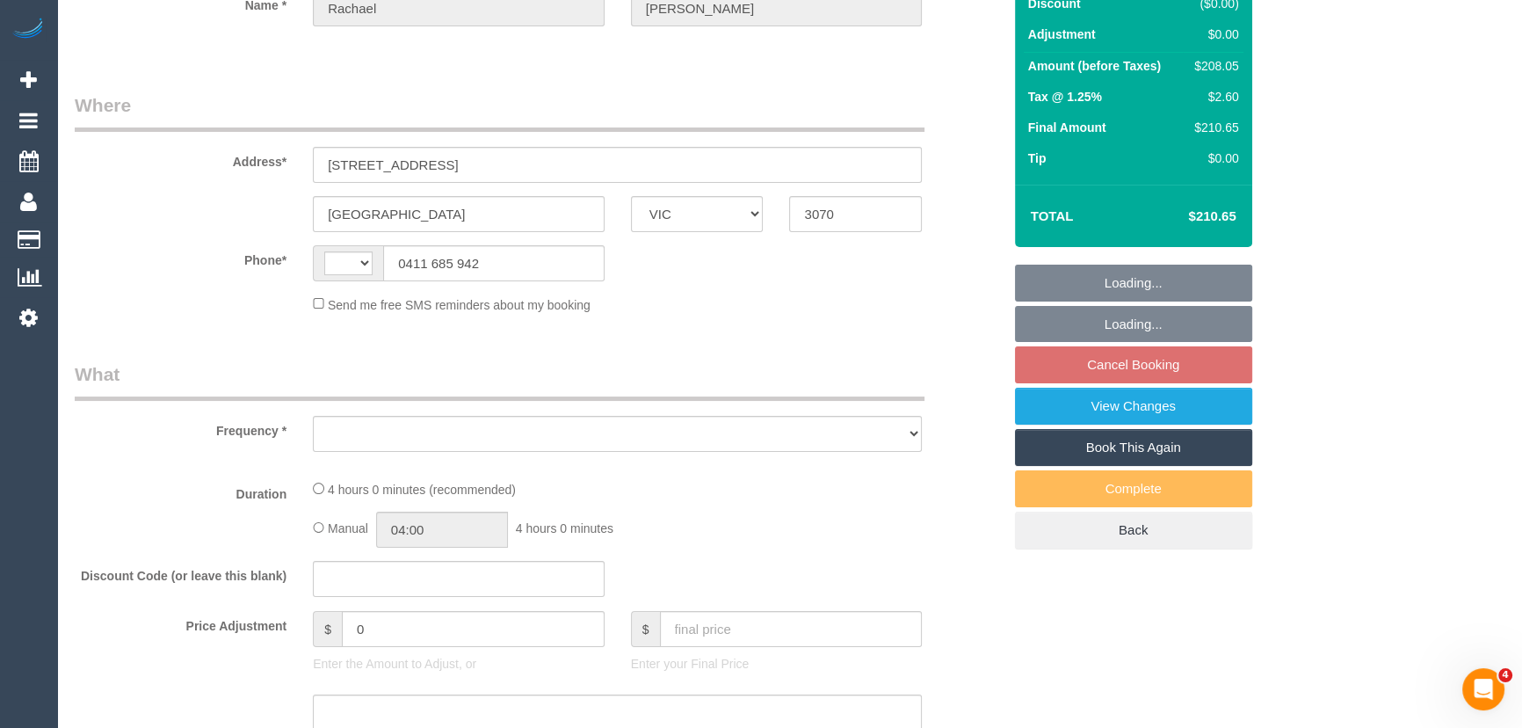
select select "string:AU"
select select "object:573"
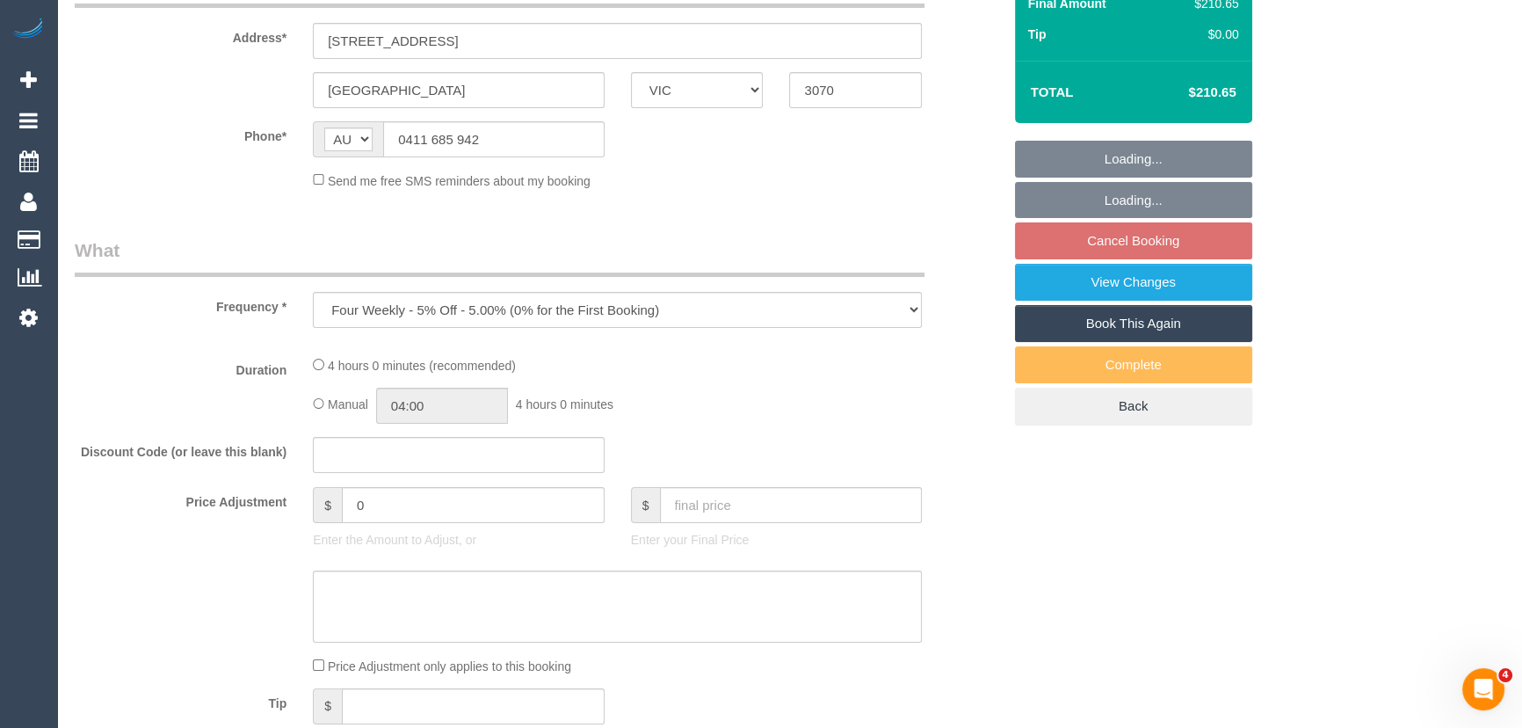
select select "string:stripe-pm_1Po1Ob2GScqysDRVmRv4qXlX"
select select "number:29"
select select "number:14"
select select "number:19"
select select "number:22"
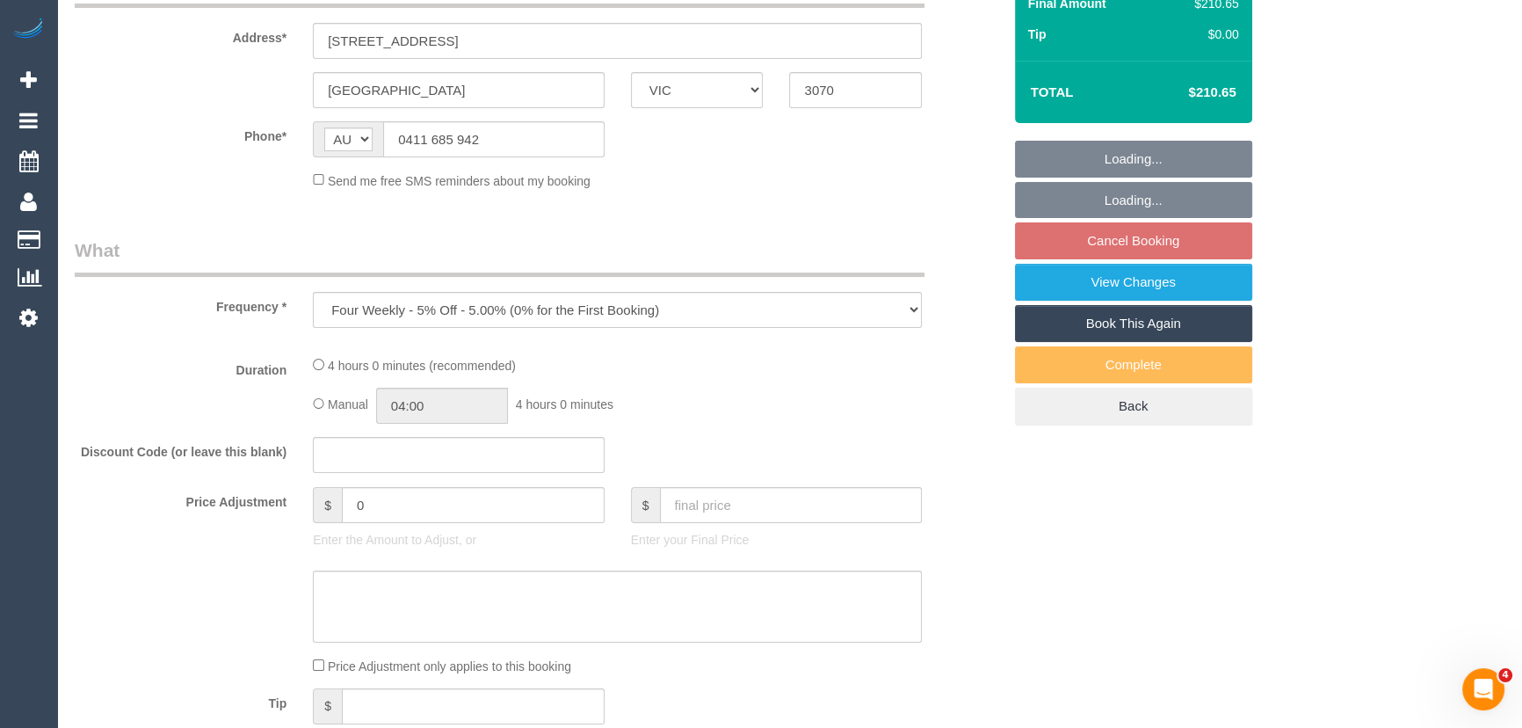
select select "number:33"
select select "number:12"
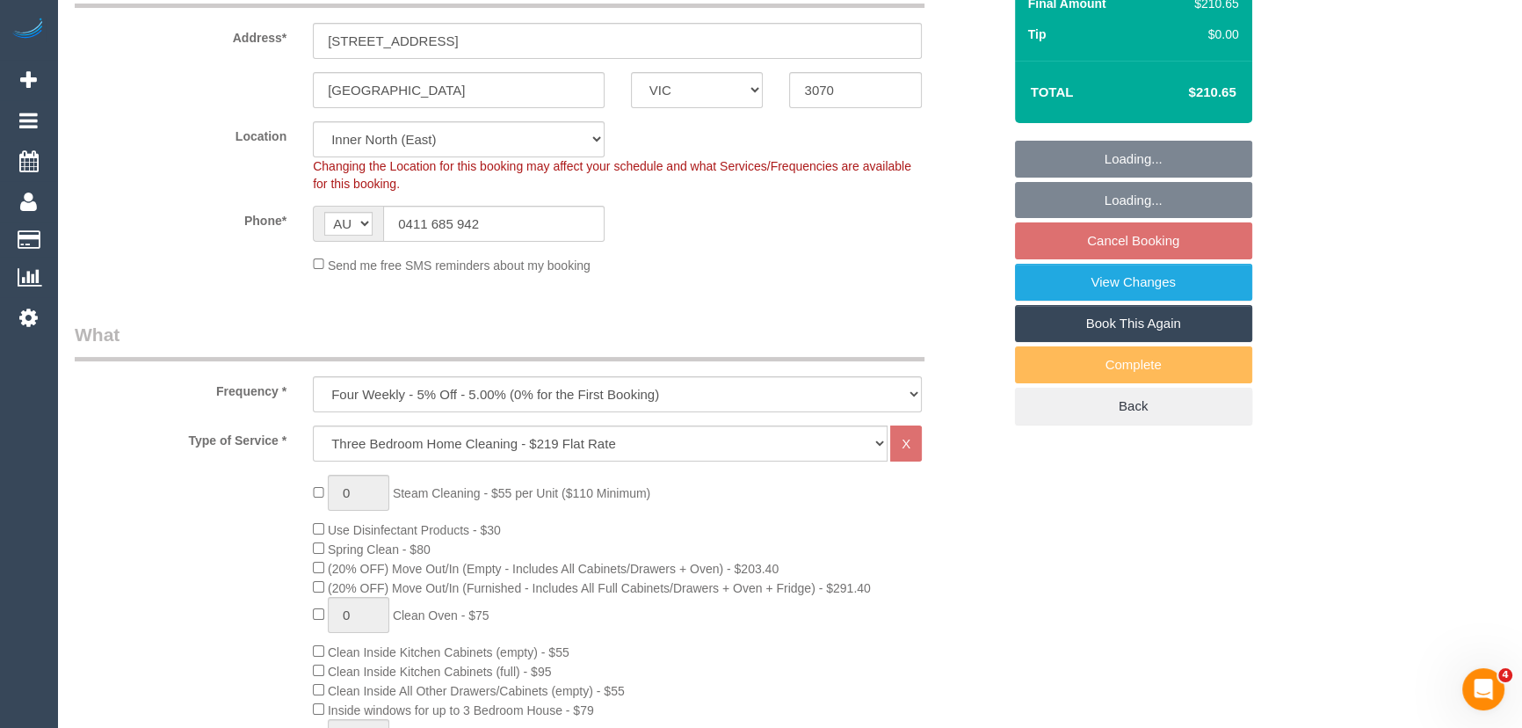
select select "object:822"
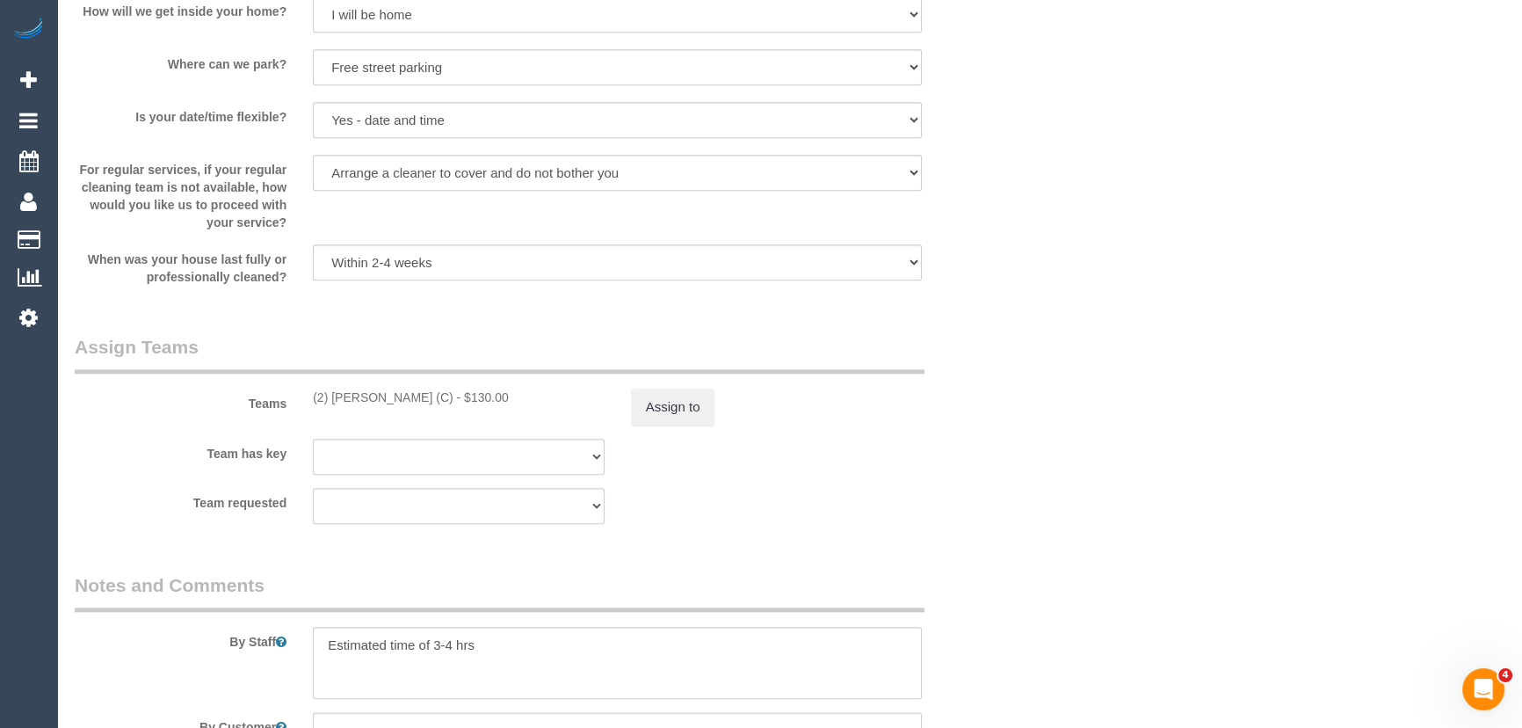
scroll to position [2556, 0]
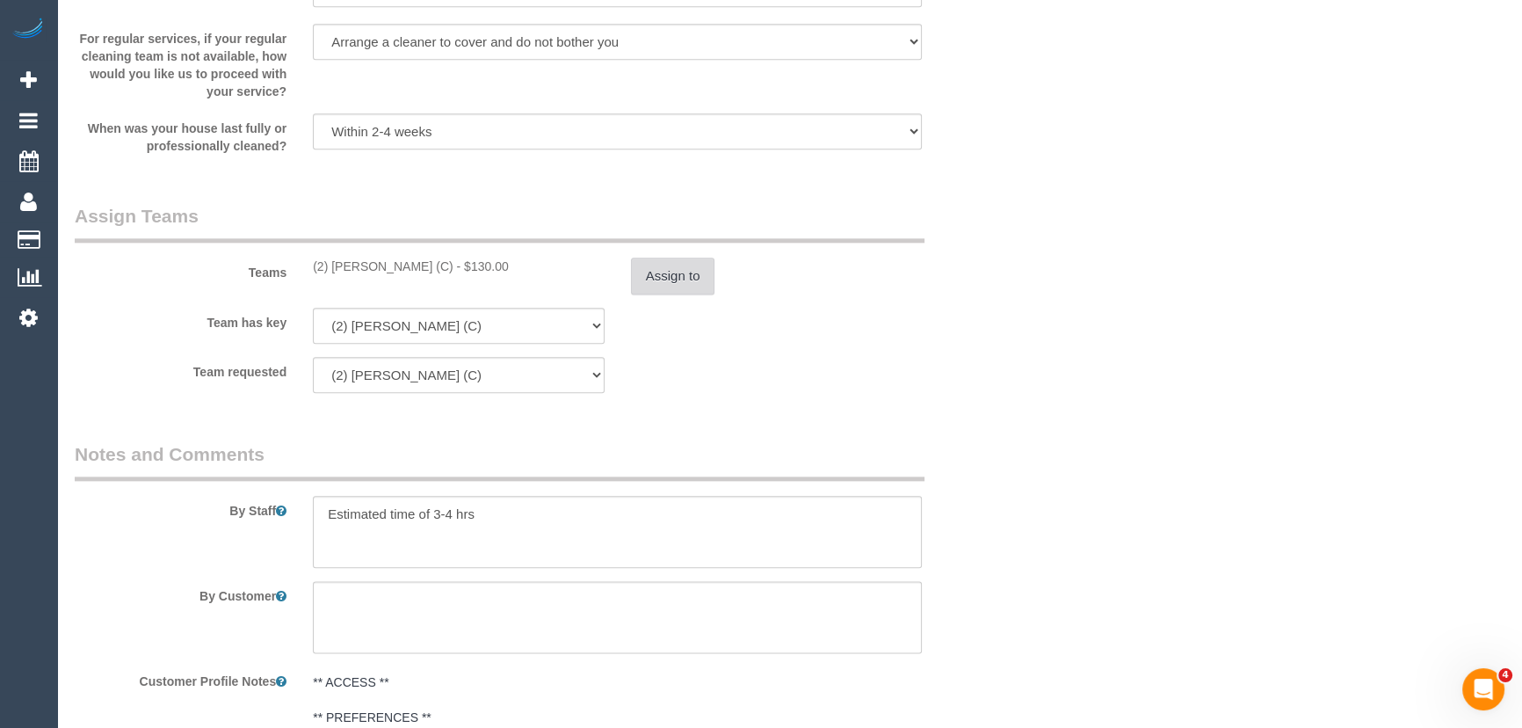
click at [677, 275] on button "Assign to" at bounding box center [673, 275] width 84 height 37
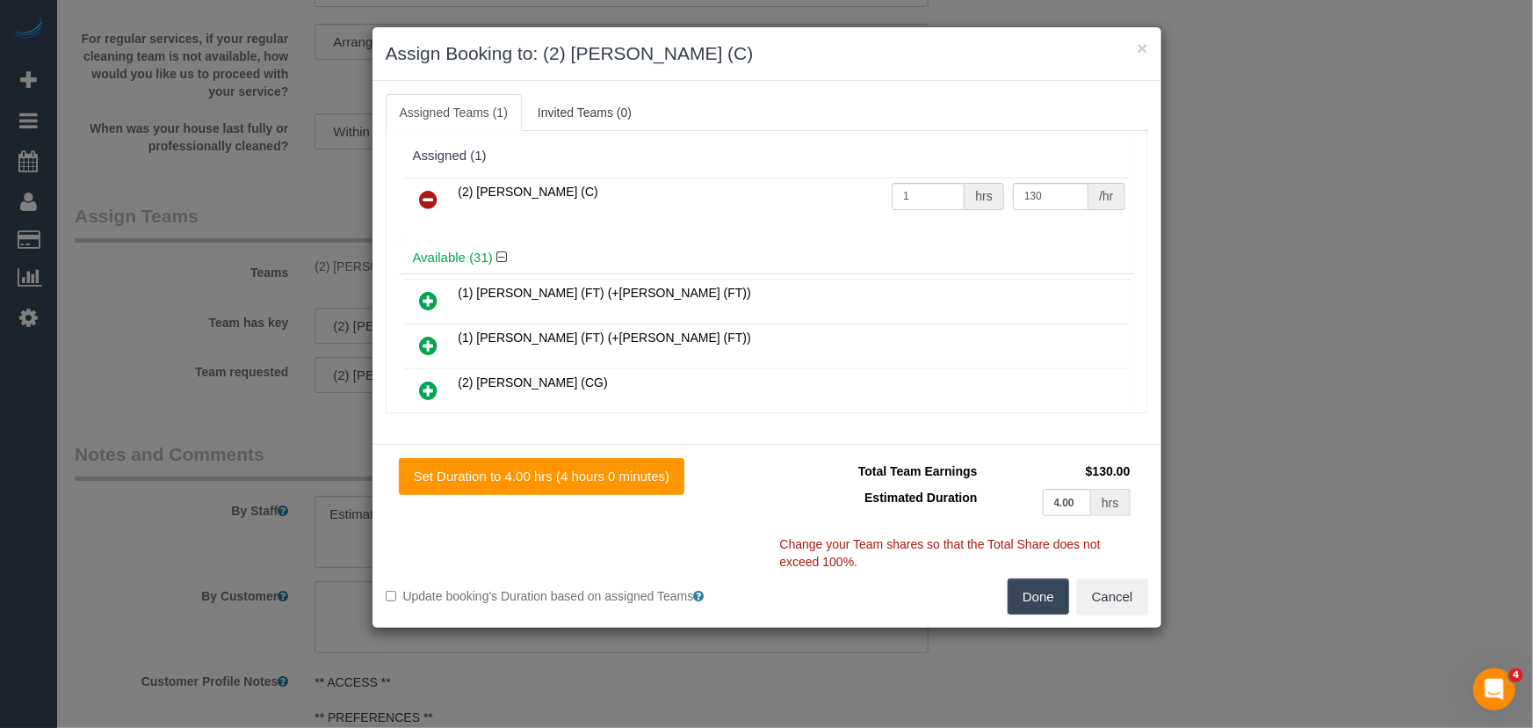
click at [432, 200] on icon at bounding box center [429, 199] width 18 height 21
click at [432, 242] on div "Available (31)" at bounding box center [767, 258] width 735 height 33
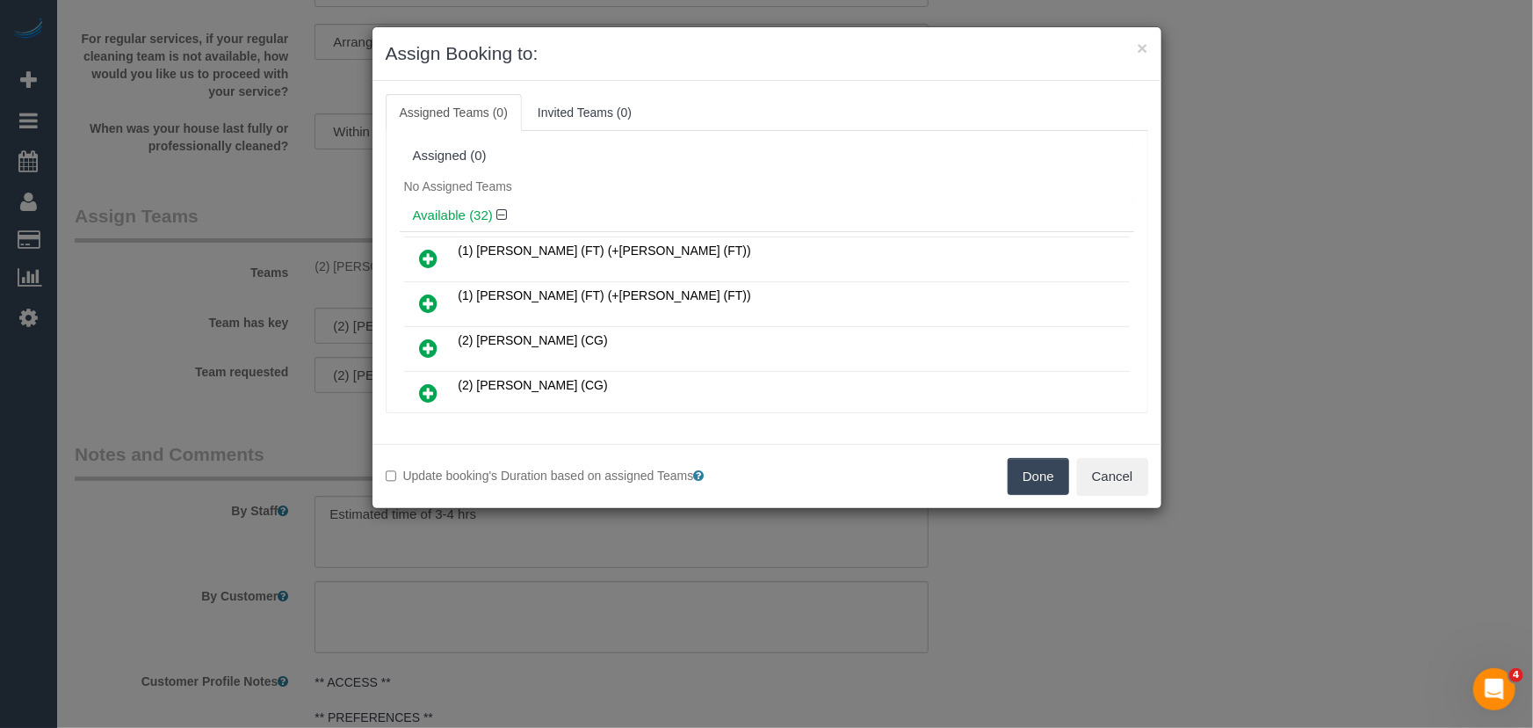
click at [1042, 473] on button "Done" at bounding box center [1039, 476] width 62 height 37
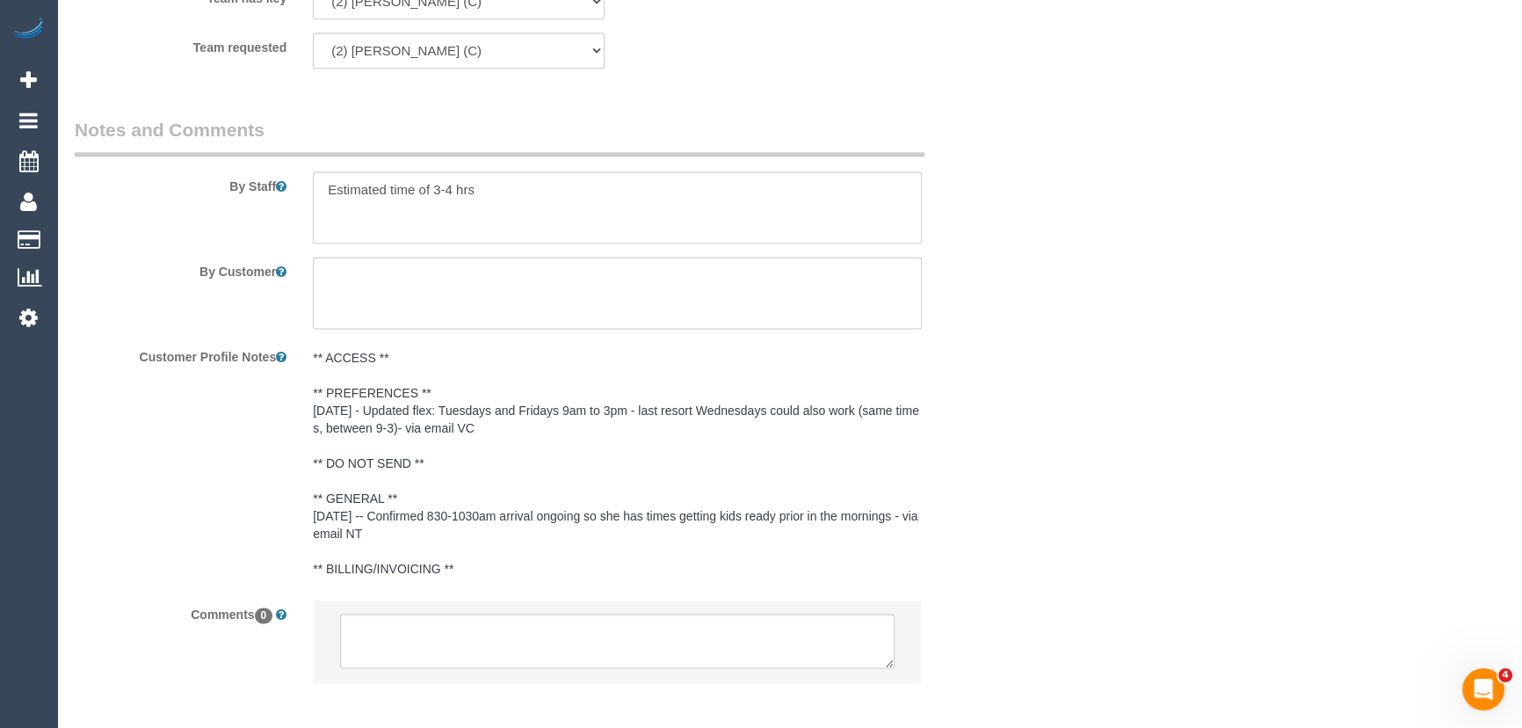
scroll to position [2964, 0]
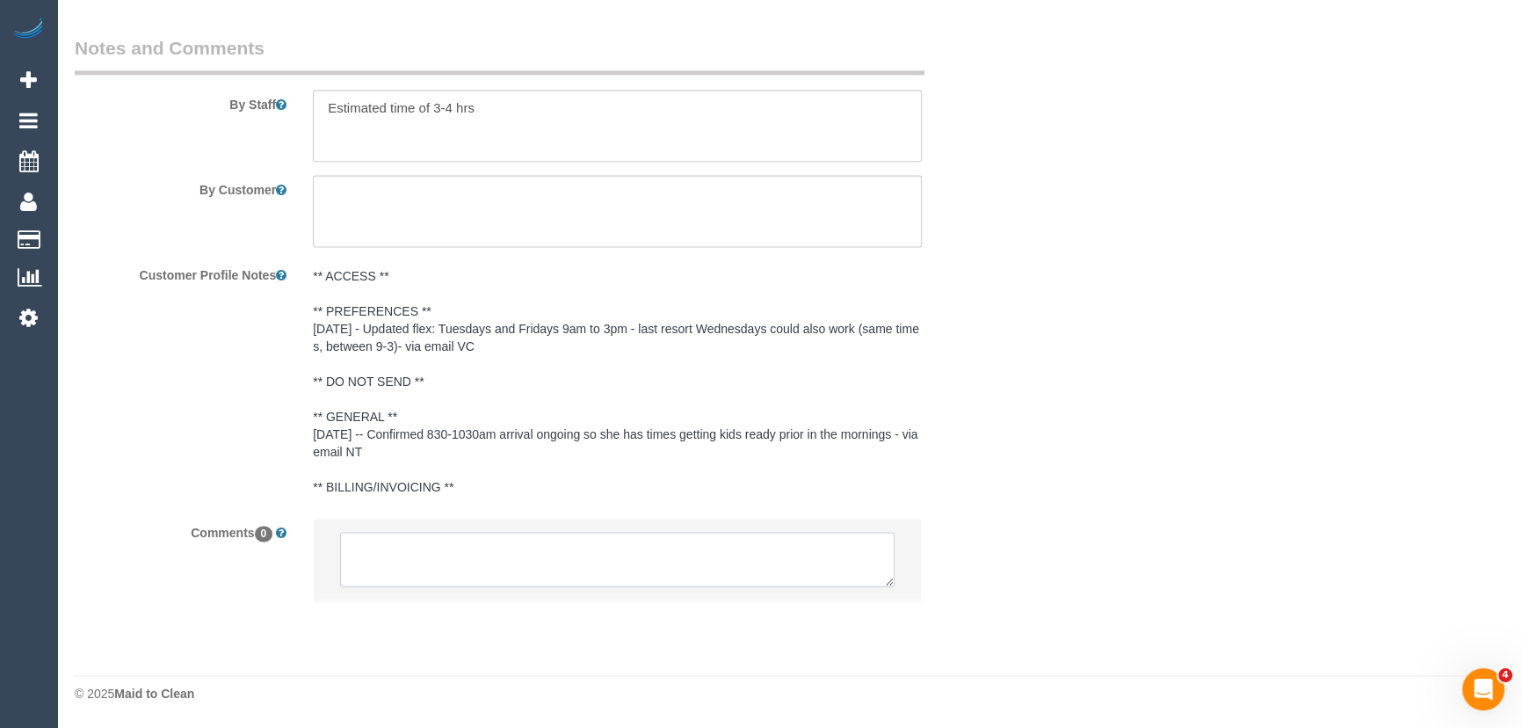
click at [572, 554] on textarea at bounding box center [617, 559] width 554 height 54
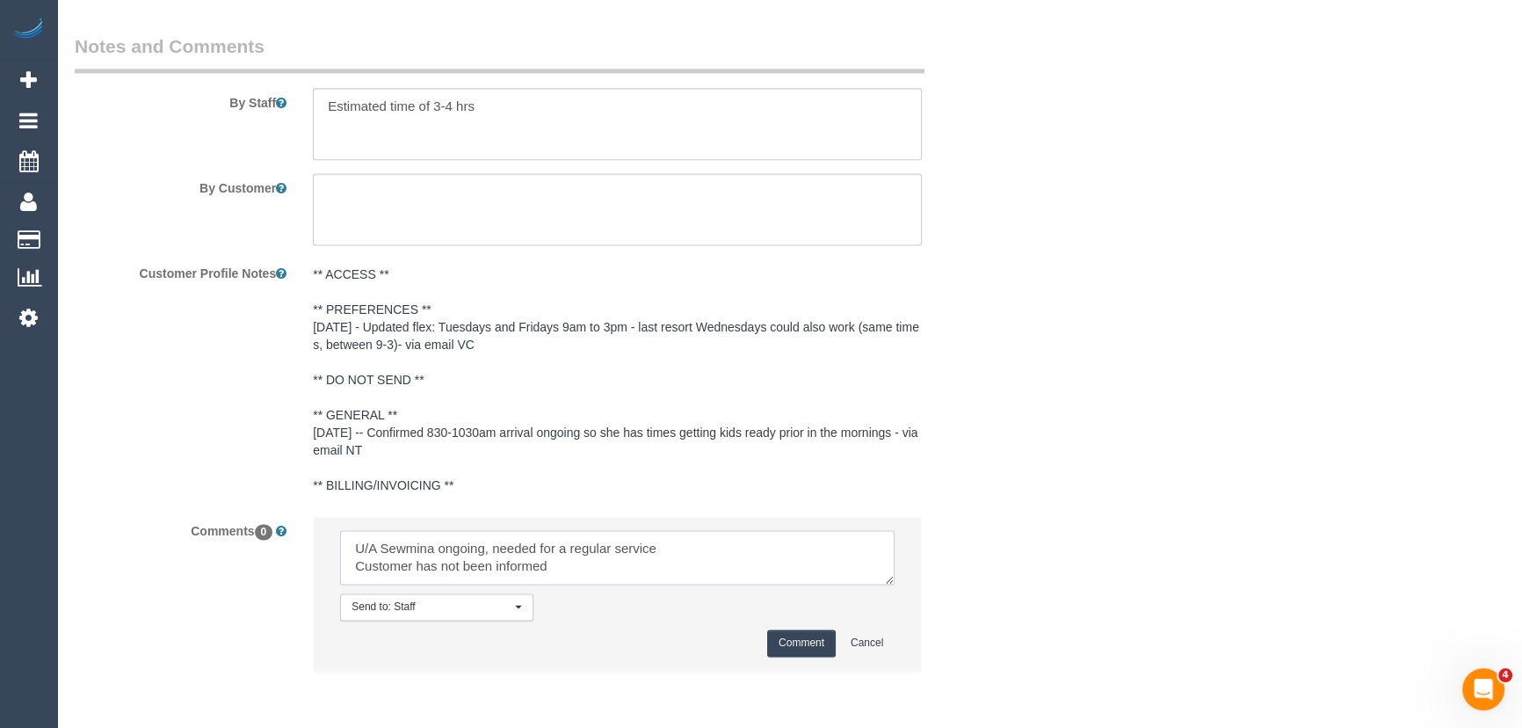
type textarea "U/A Sewmina ongoing, needed for a regular service Customer has not been informed"
click at [786, 644] on button "Comment" at bounding box center [801, 642] width 69 height 27
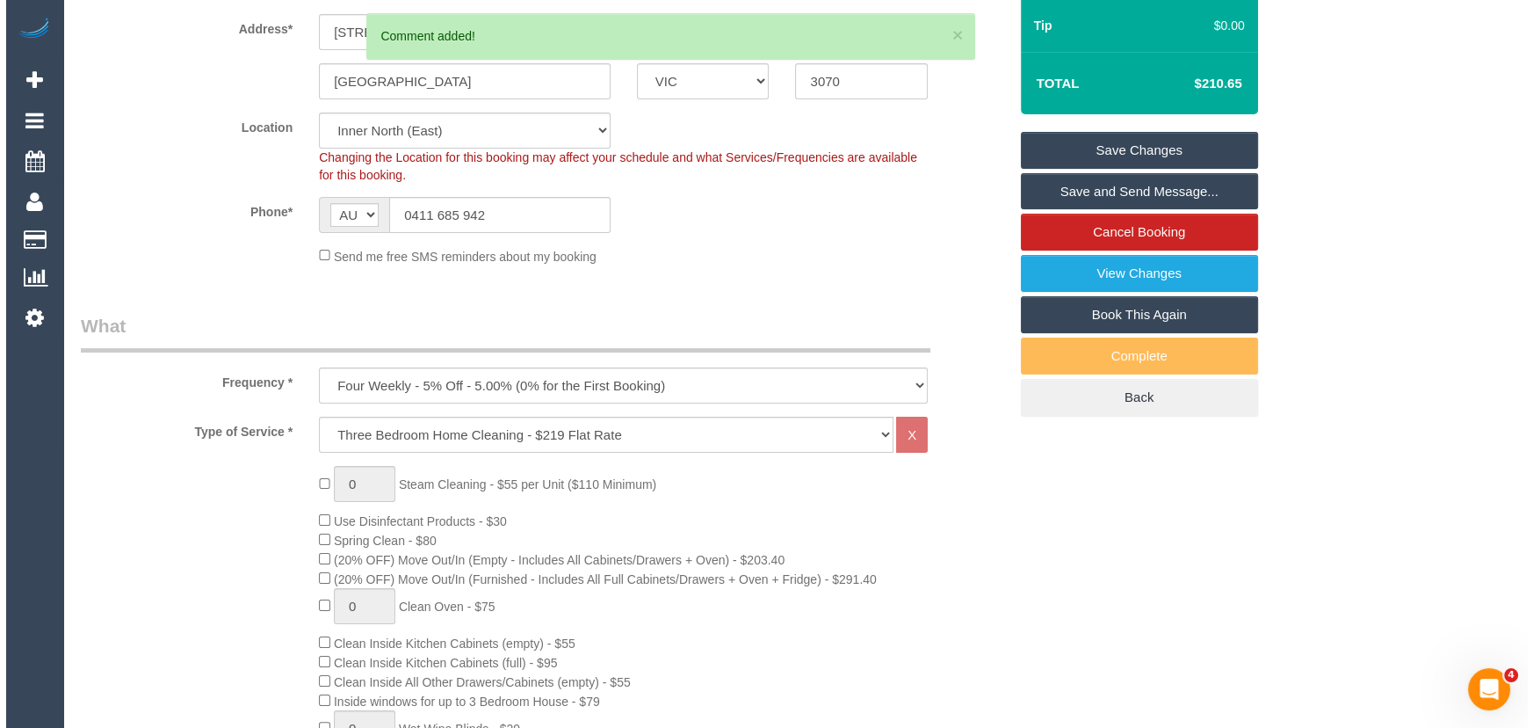
scroll to position [0, 0]
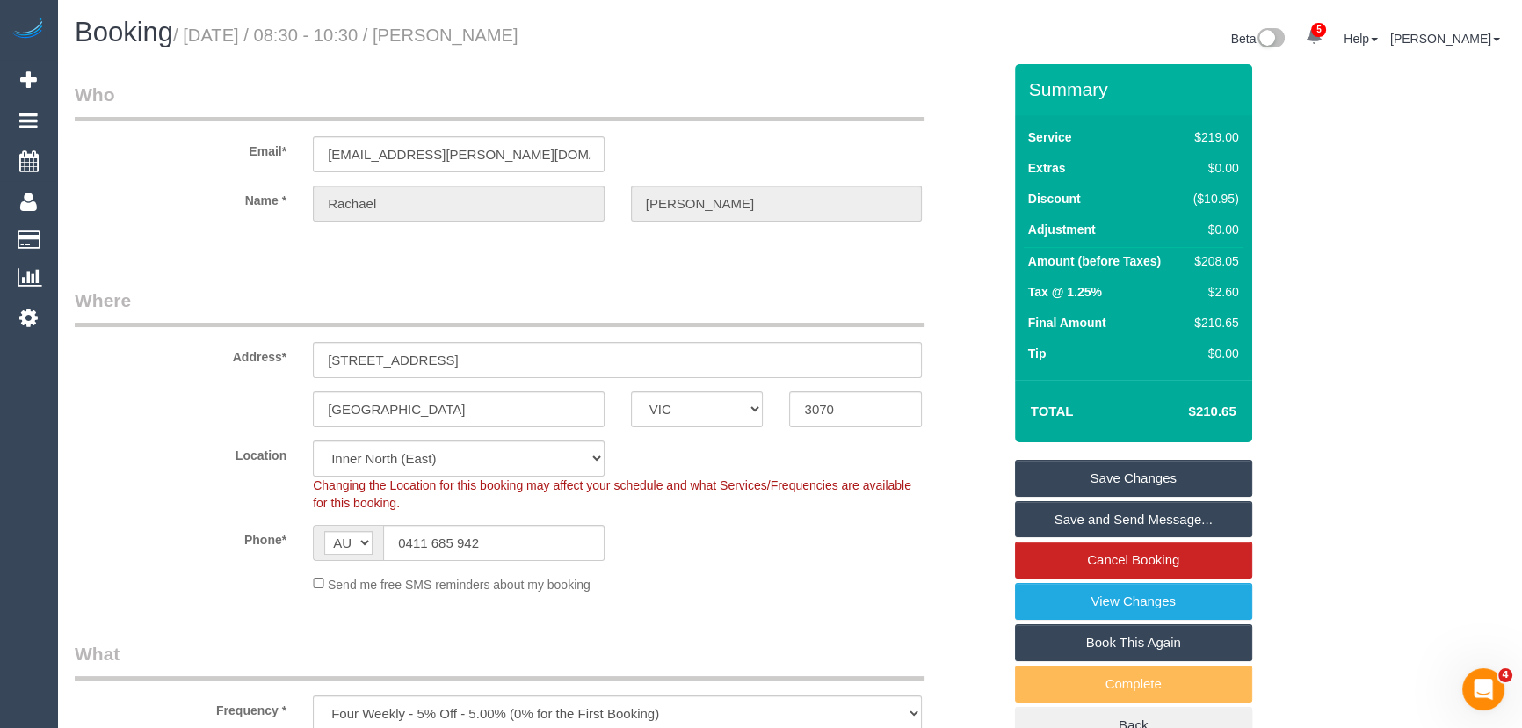
click at [1135, 474] on link "Save Changes" at bounding box center [1133, 478] width 237 height 37
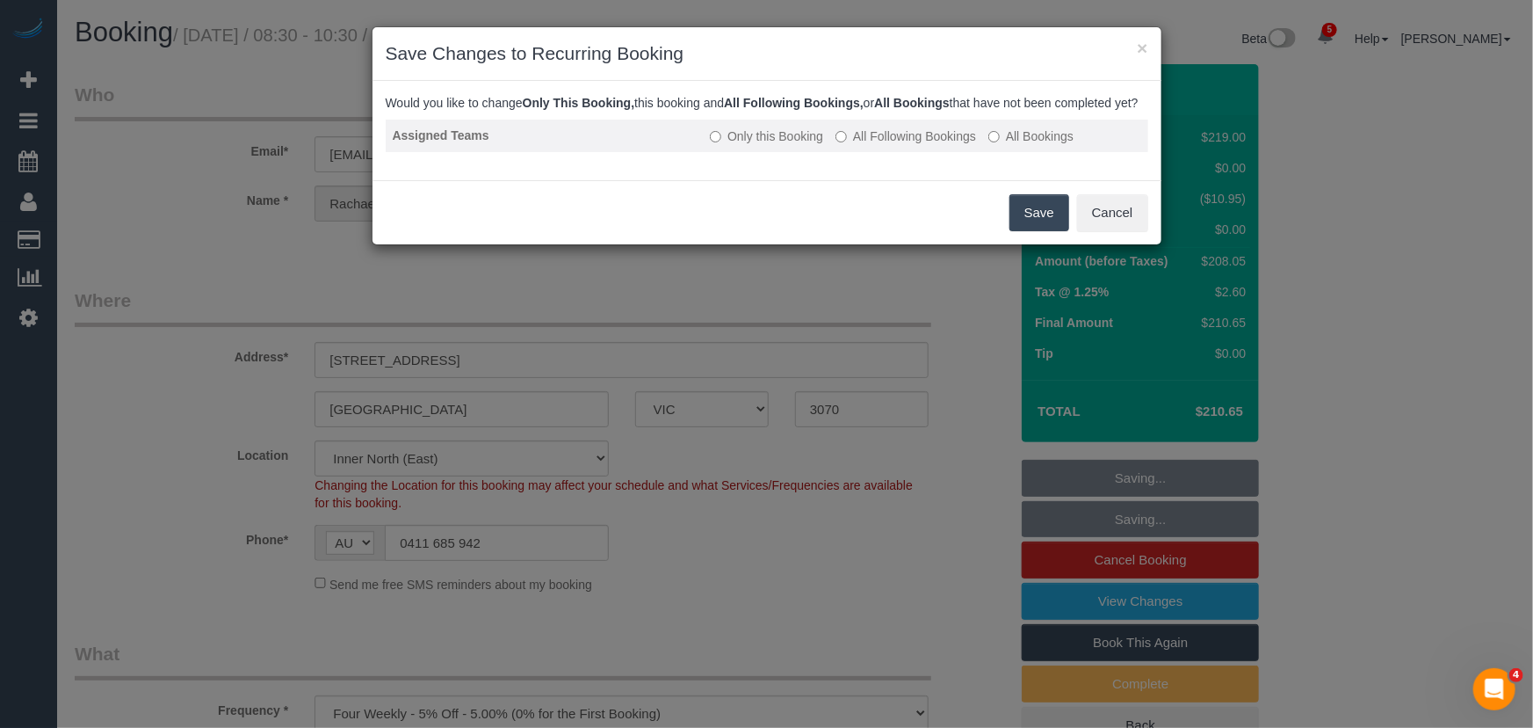
click at [927, 145] on label "All Following Bookings" at bounding box center [906, 136] width 141 height 18
click at [1032, 221] on button "Save" at bounding box center [1040, 212] width 60 height 37
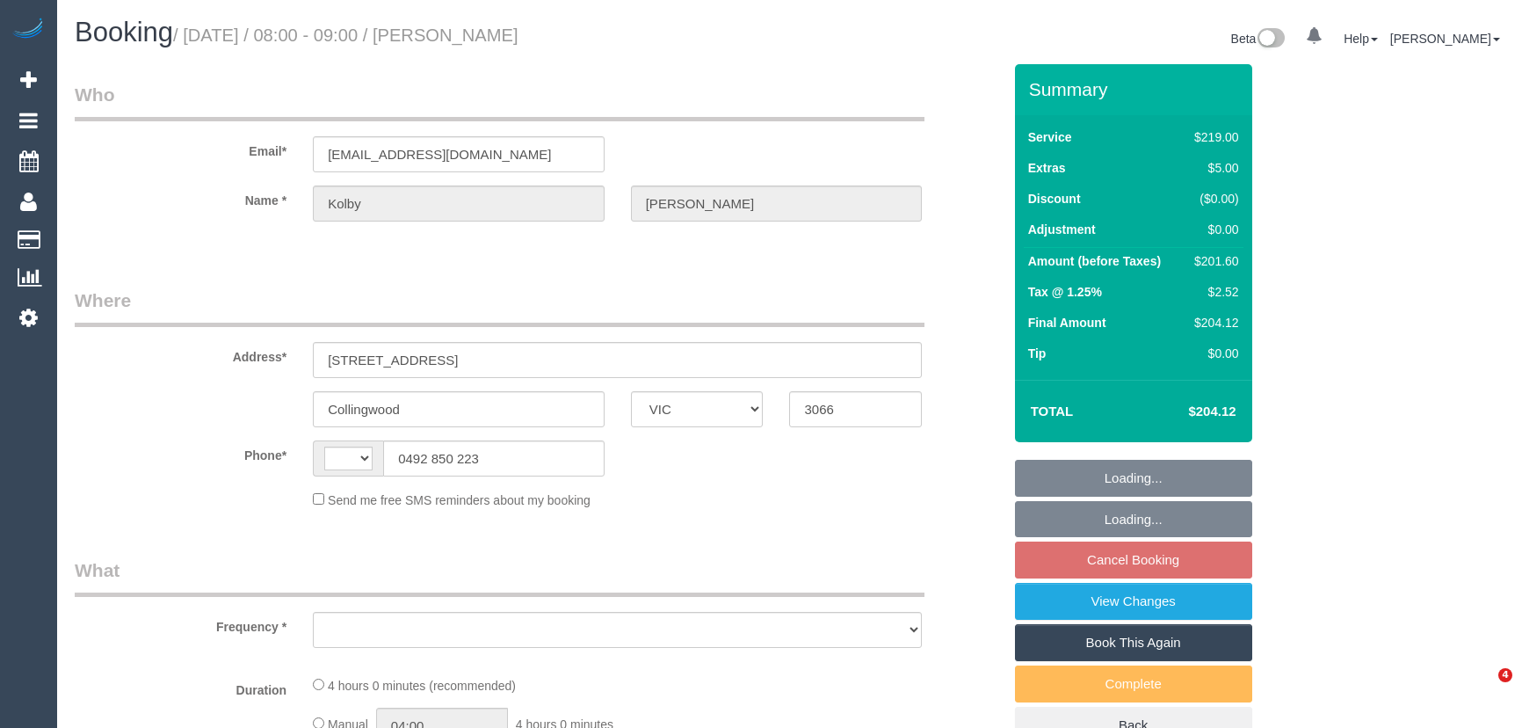
select select "VIC"
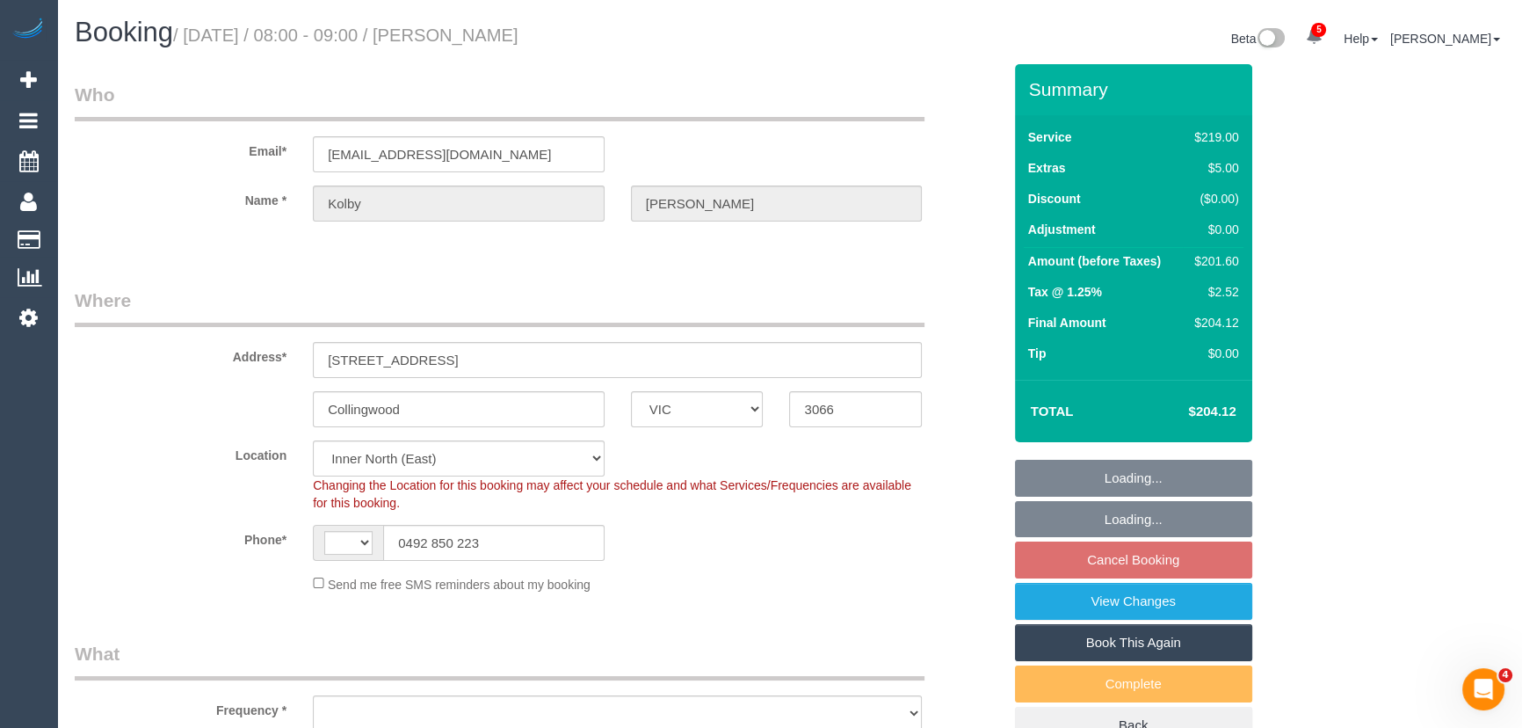
select select "string:stripe-pm_1RvVJM2GScqysDRVMx0vrAQq"
select select "string:AU"
select select "object:710"
select select "number:29"
select select "number:14"
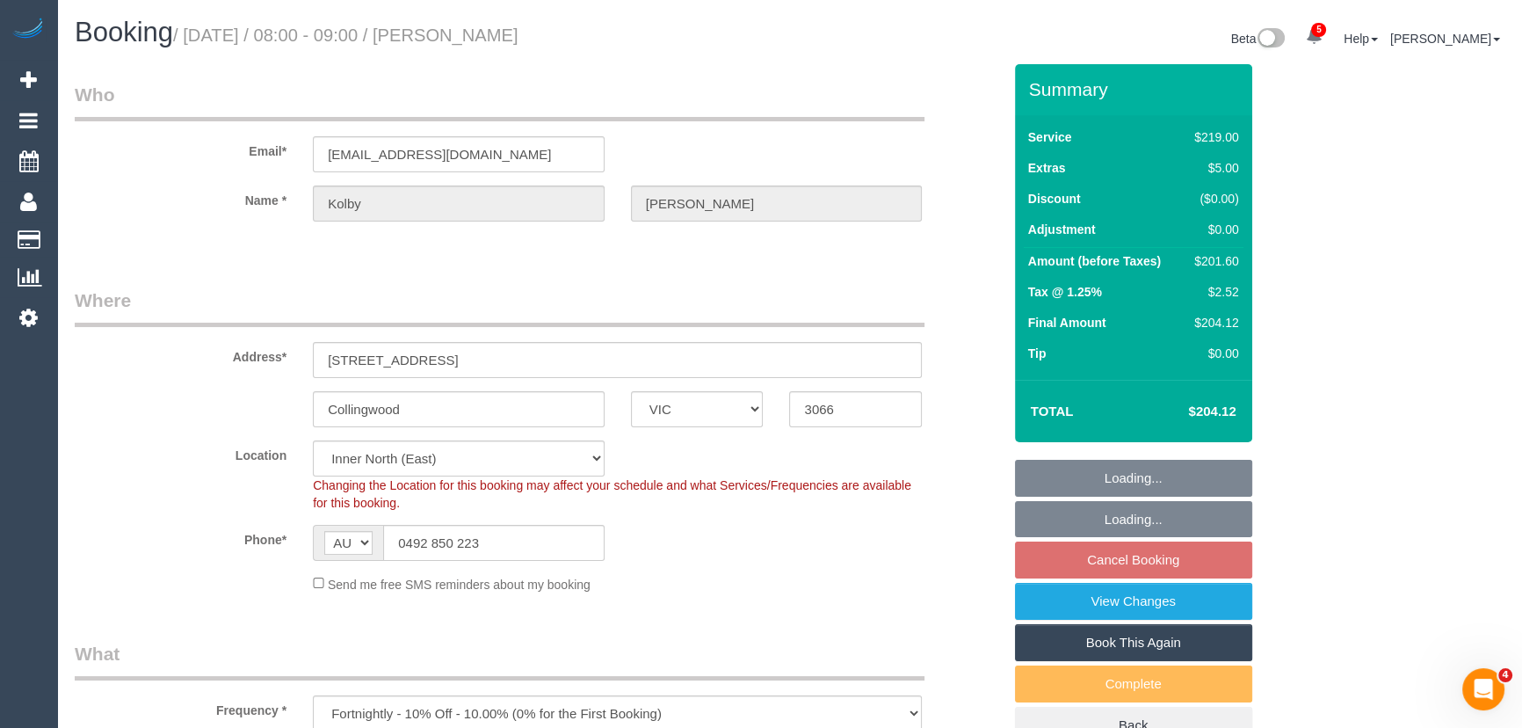
select select "number:19"
select select "number:25"
select select "number:33"
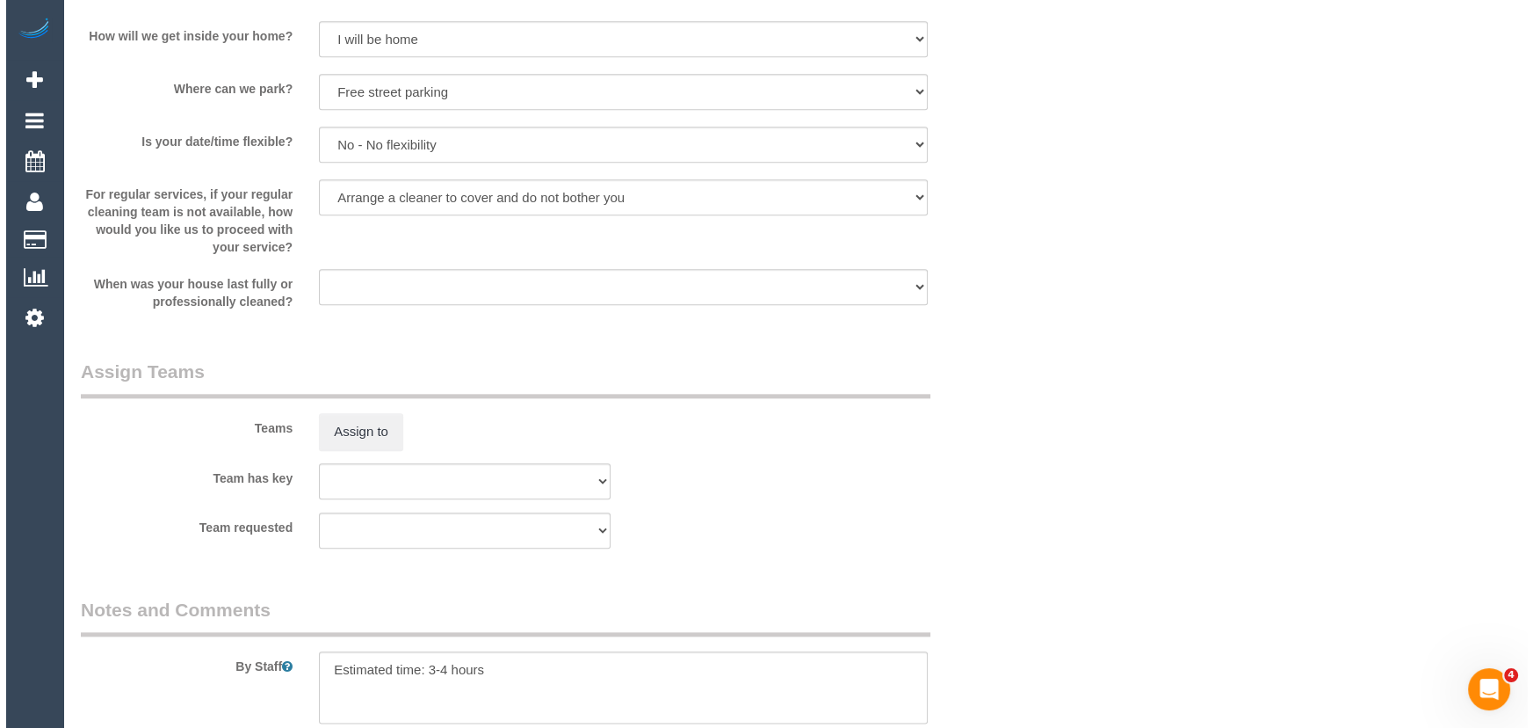
scroll to position [2636, 0]
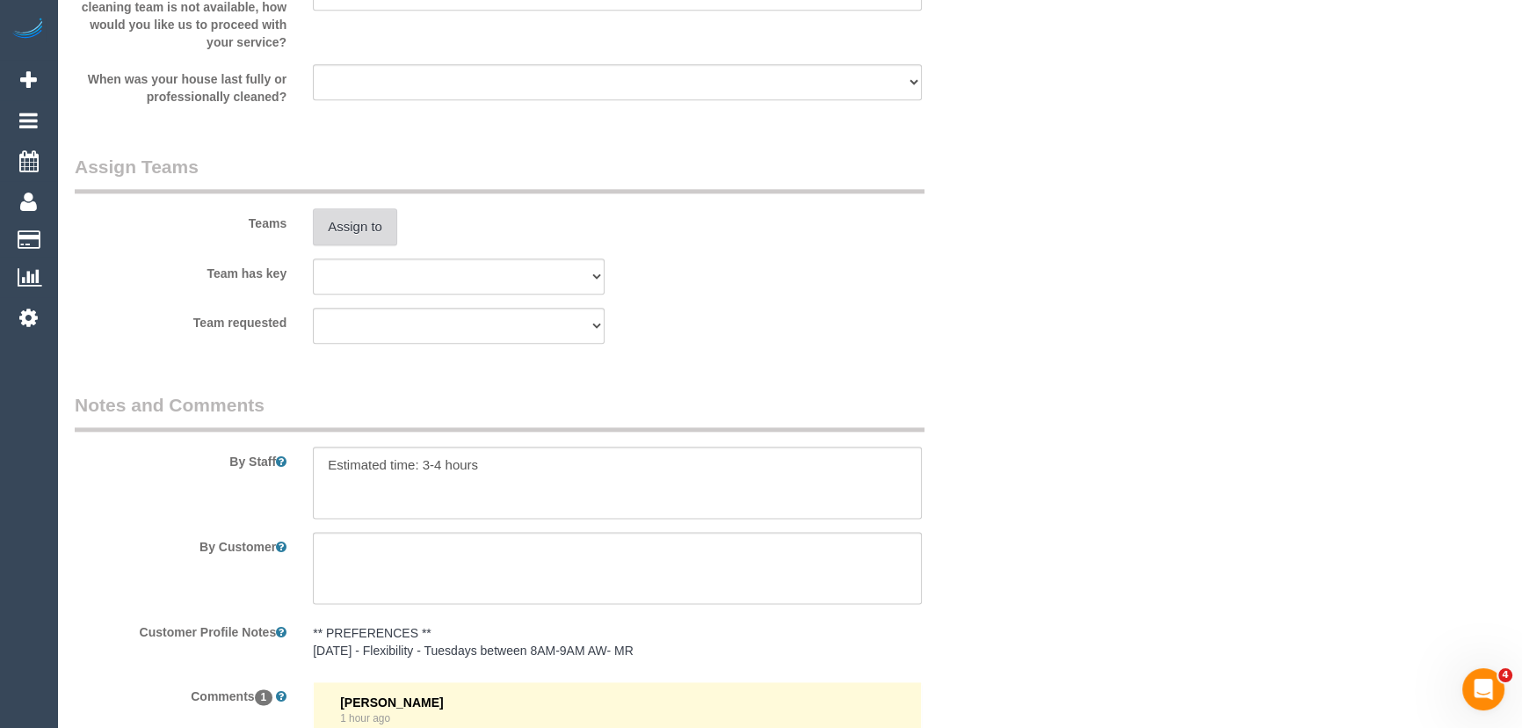
click at [360, 235] on button "Assign to" at bounding box center [355, 226] width 84 height 37
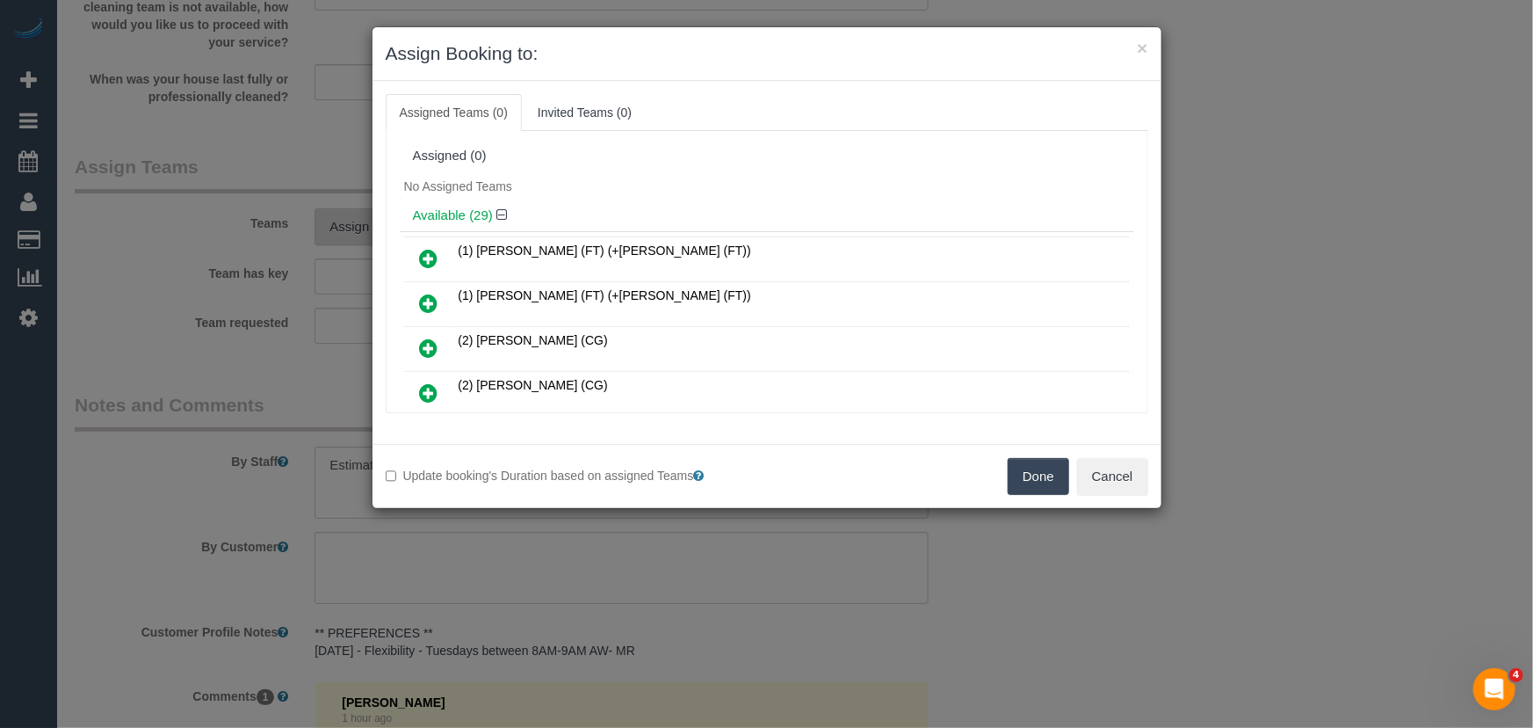
scroll to position [374, 0]
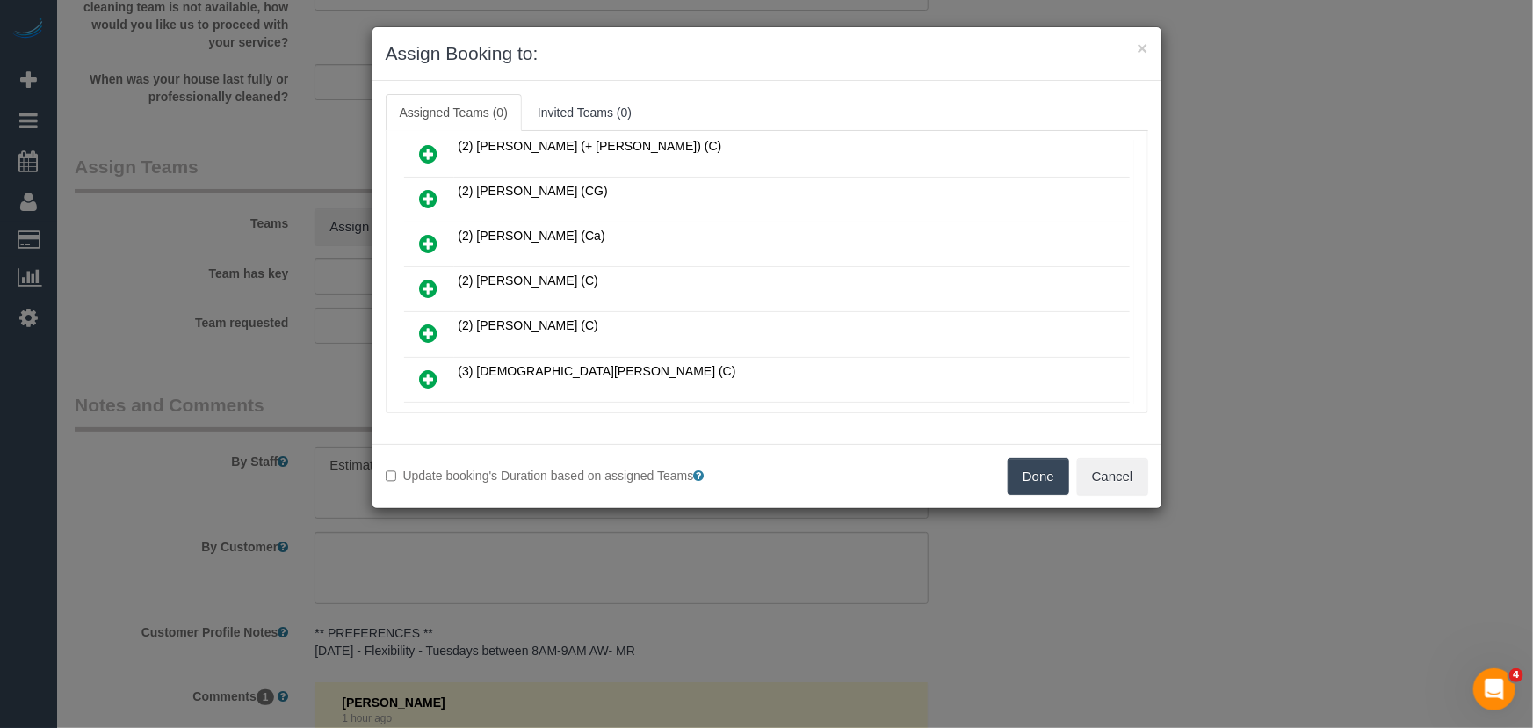
click at [435, 281] on icon at bounding box center [429, 288] width 18 height 21
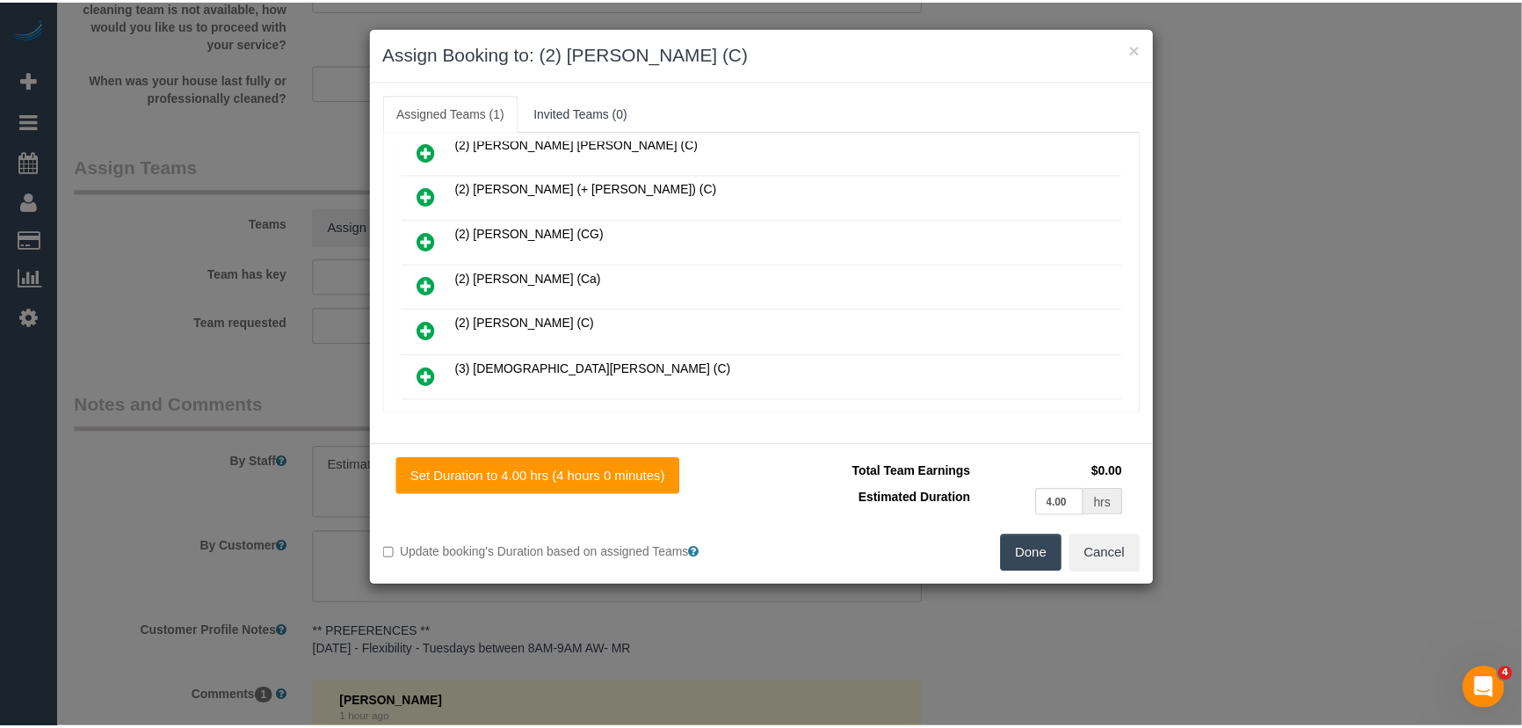
scroll to position [415, 0]
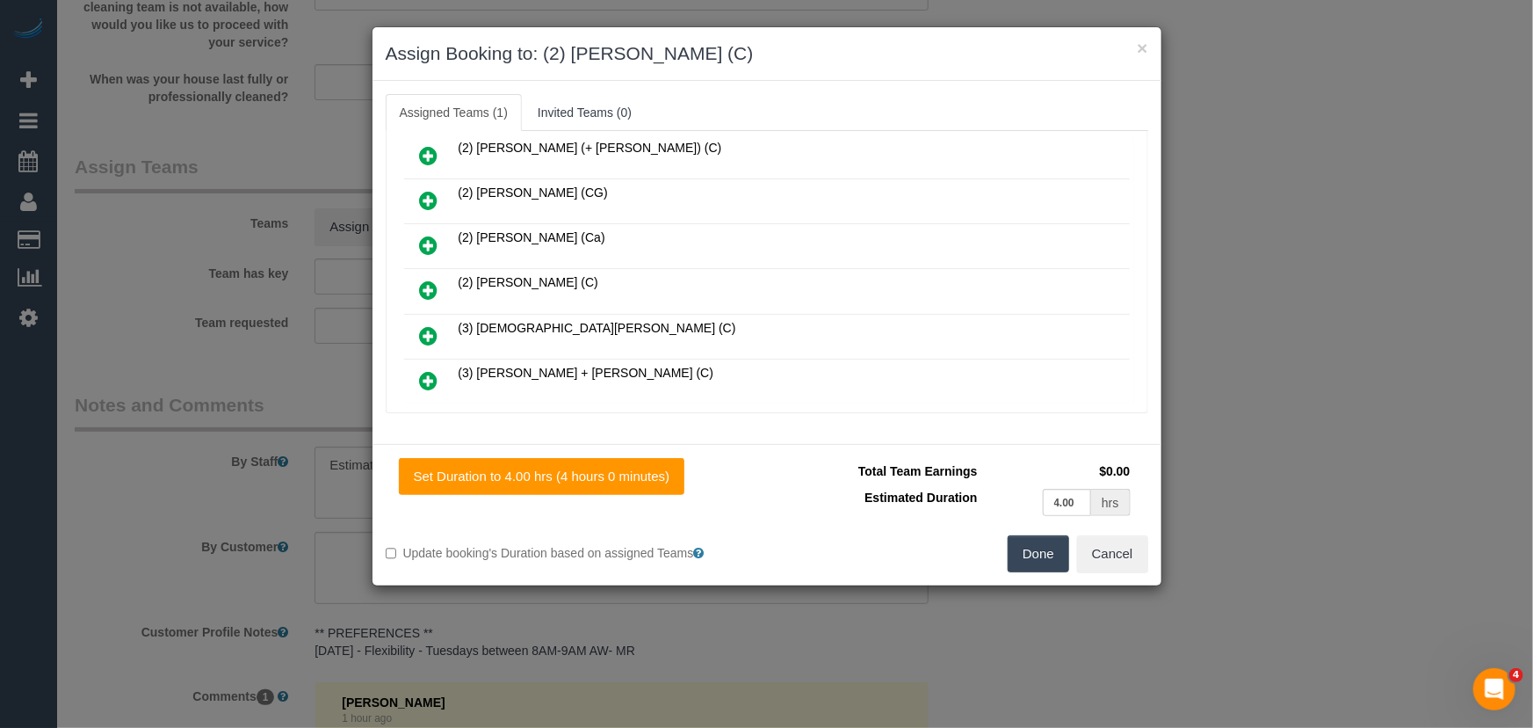
click at [1050, 550] on button "Done" at bounding box center [1039, 553] width 62 height 37
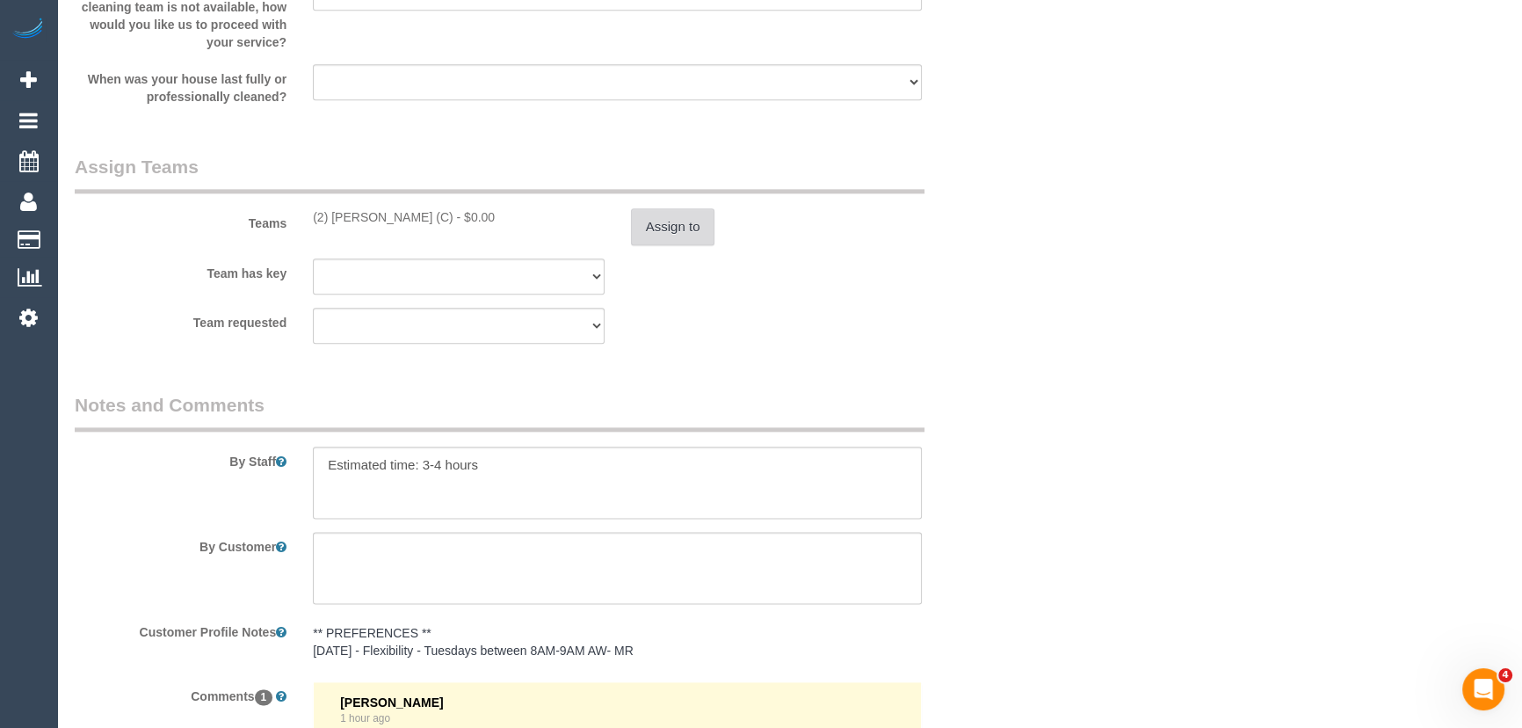
click at [664, 228] on button "Assign to" at bounding box center [673, 226] width 84 height 37
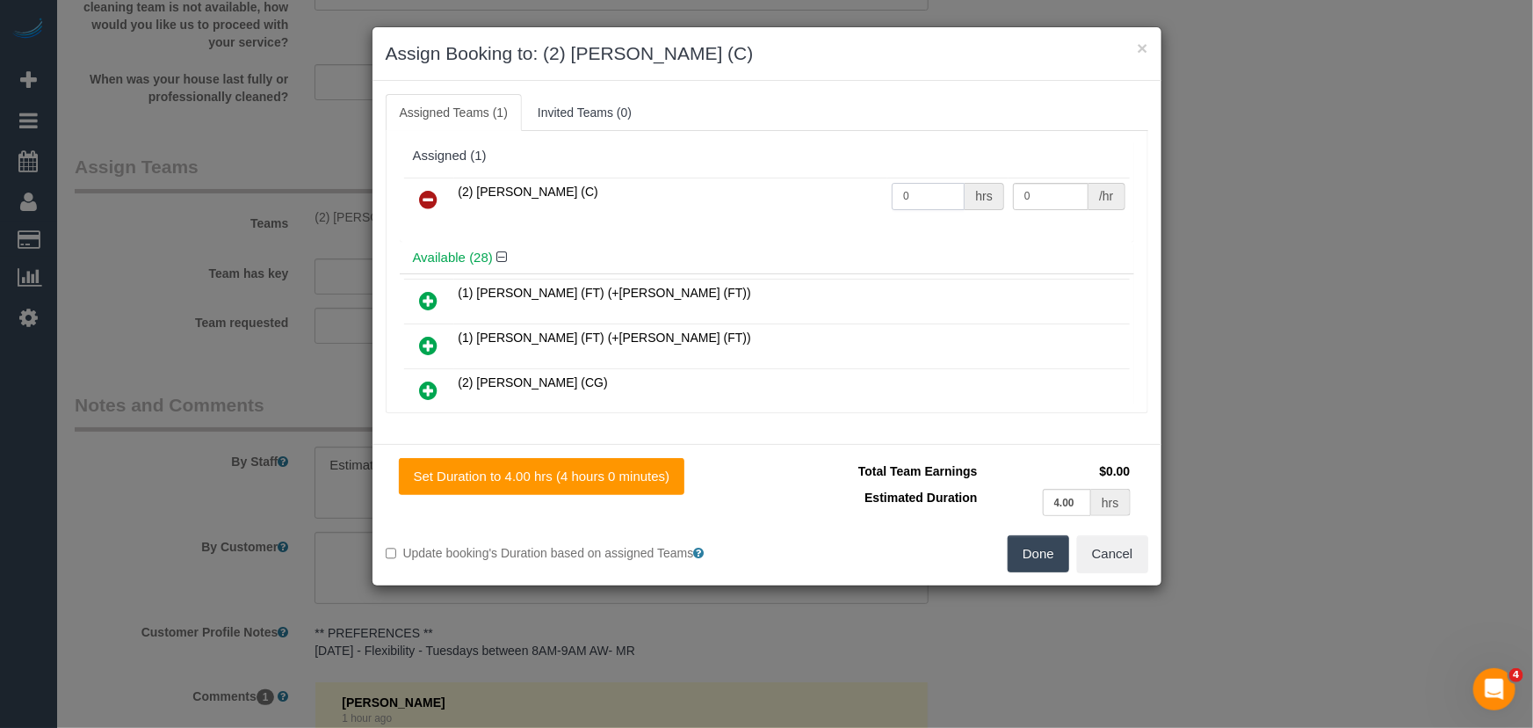
click at [921, 185] on input "0" at bounding box center [928, 196] width 73 height 27
type input "1"
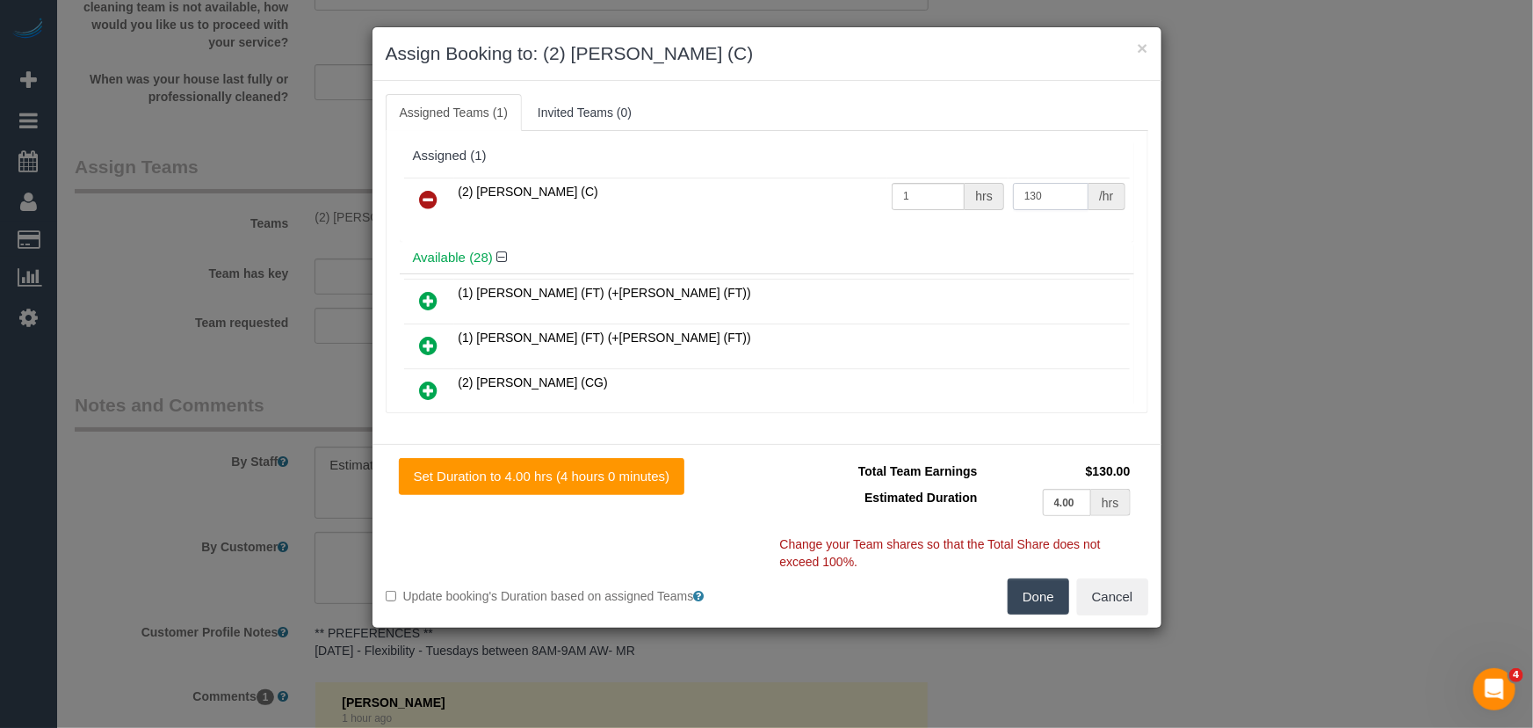
type input "130"
click at [1036, 568] on p "Change your Team shares so that the Total Share does not exceed 100%." at bounding box center [957, 514] width 355 height 112
click at [1032, 580] on button "Done" at bounding box center [1039, 596] width 62 height 37
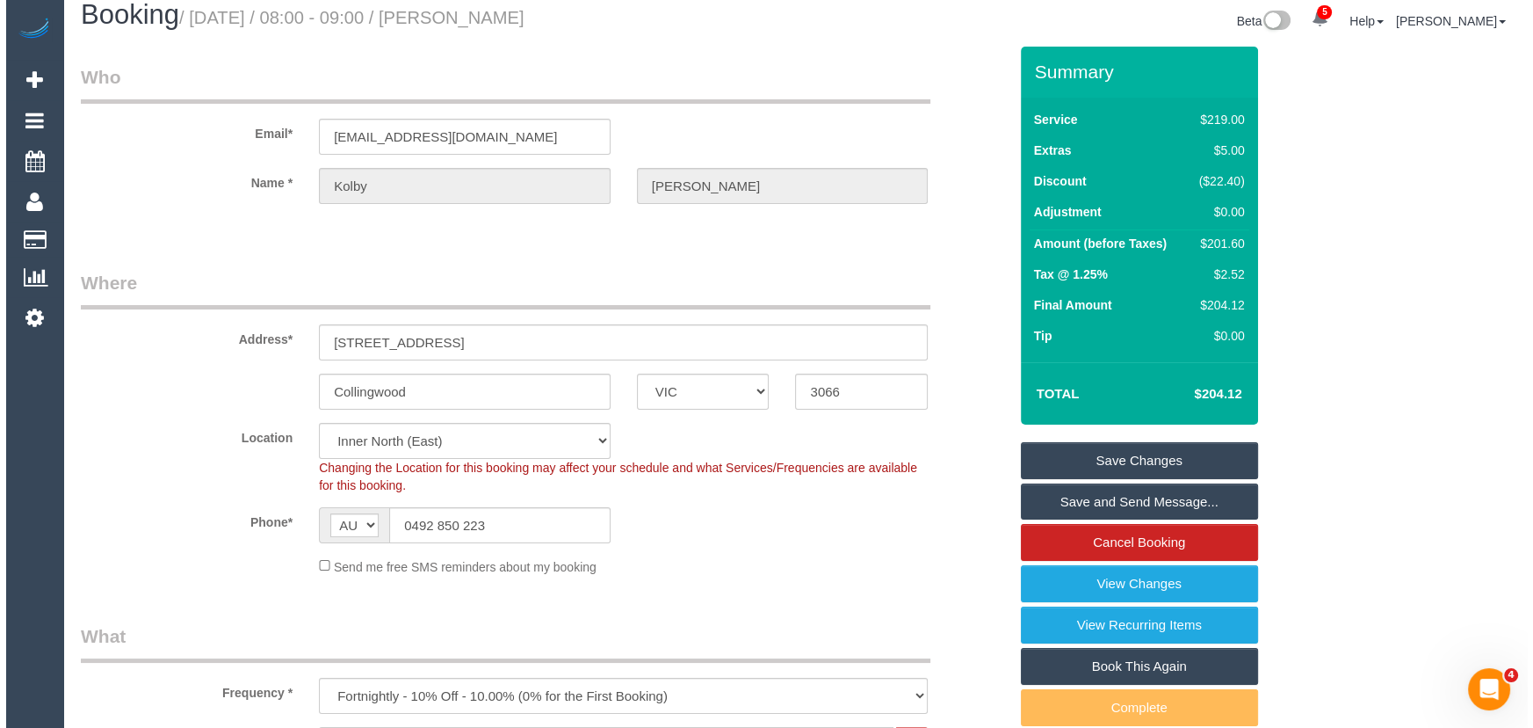
scroll to position [0, 0]
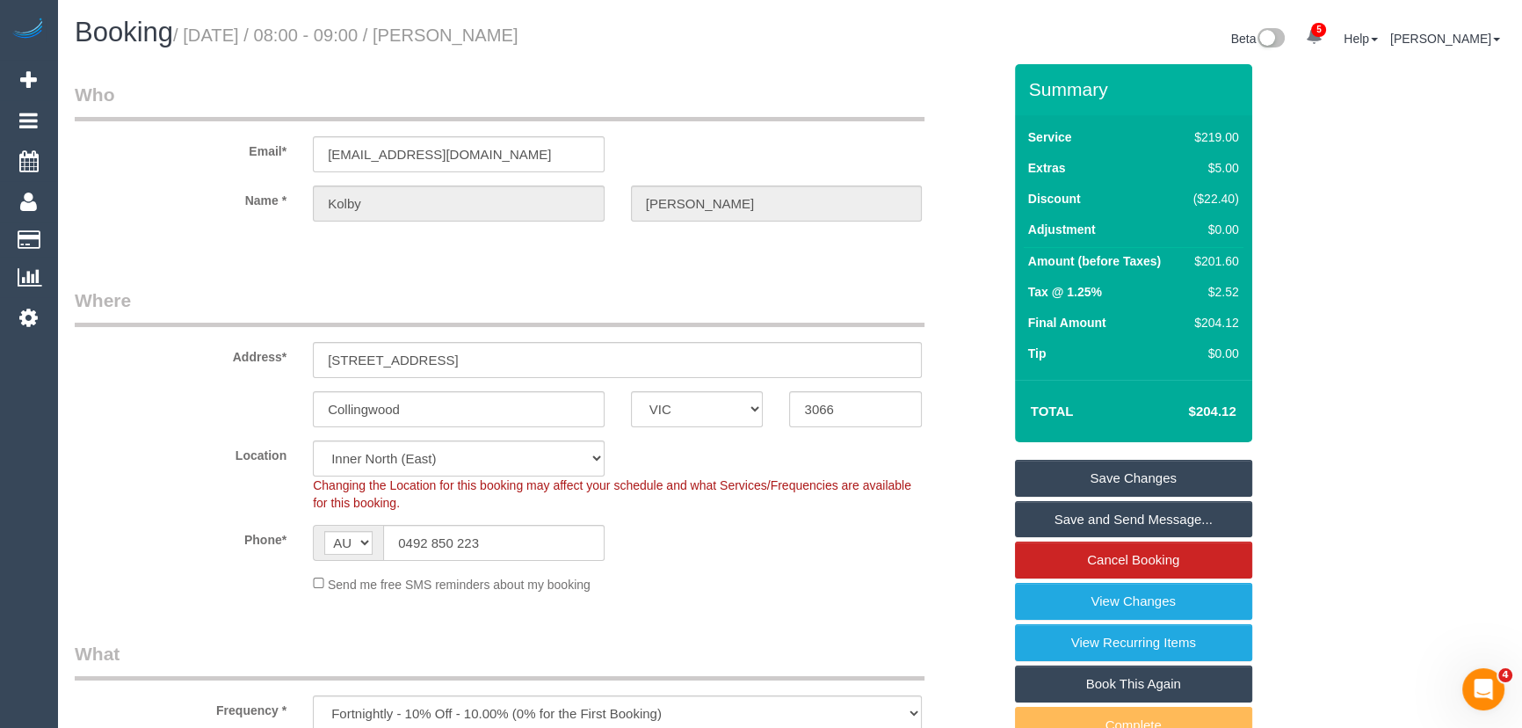
click at [508, 40] on small "/ [DATE] / 08:00 - 09:00 / [PERSON_NAME]" at bounding box center [345, 34] width 345 height 19
click at [508, 40] on small "/ September 16, 2025 / 08:00 - 09:00 / Kolby Krook" at bounding box center [345, 34] width 345 height 19
copy small "Kolby Krook"
click at [1126, 519] on link "Save and Send Message..." at bounding box center [1133, 519] width 237 height 37
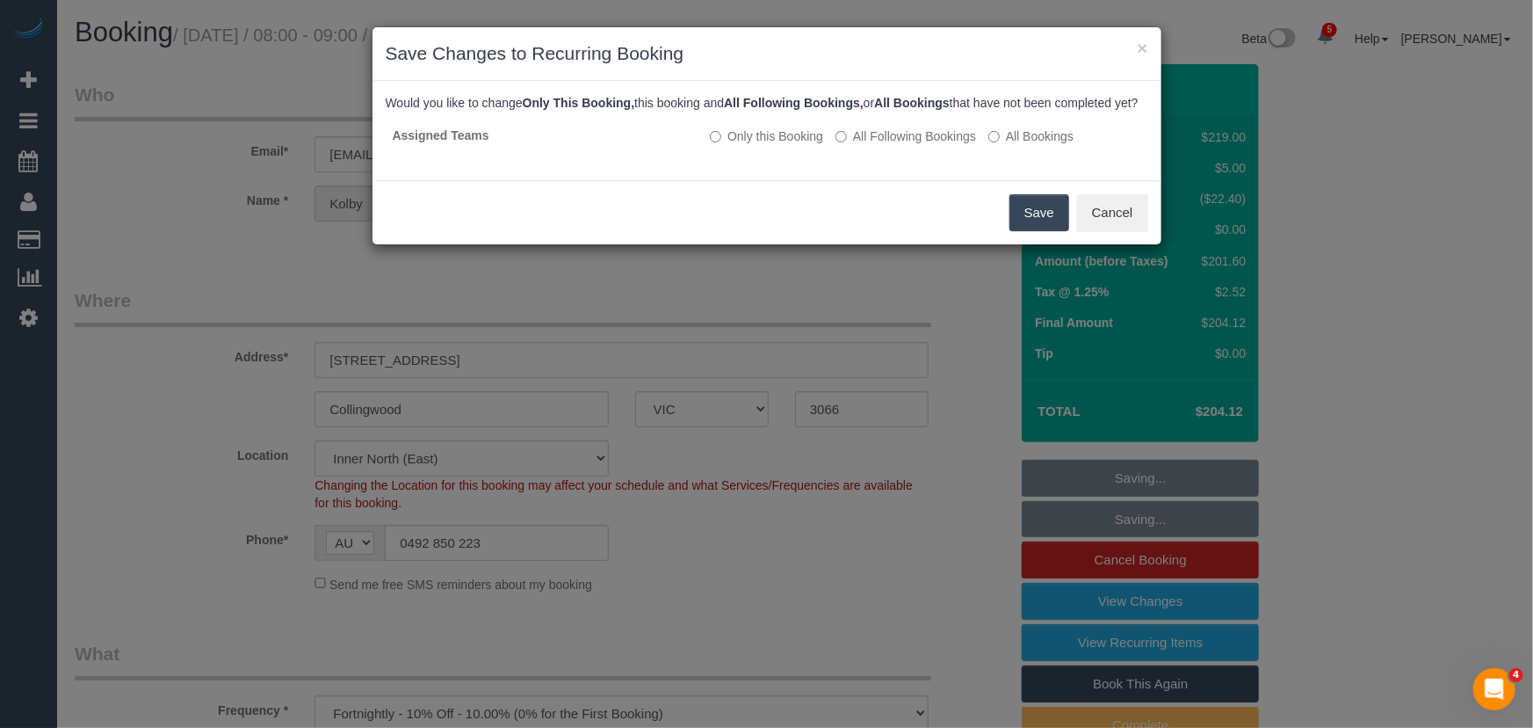
click at [1038, 231] on button "Save" at bounding box center [1040, 212] width 60 height 37
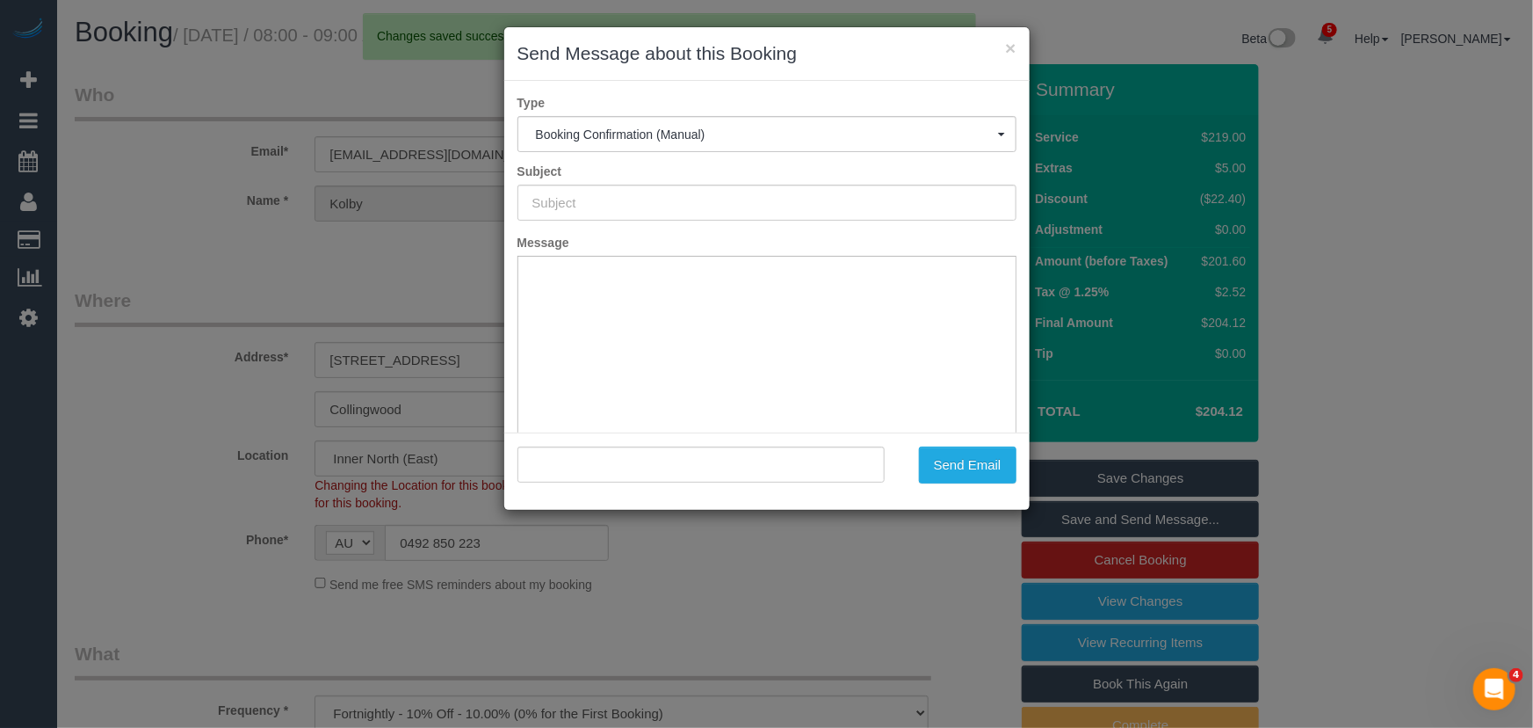
type input "Booking Confirmed"
type input ""Kolby Krook" <kolbydkrook@gmail.com>"
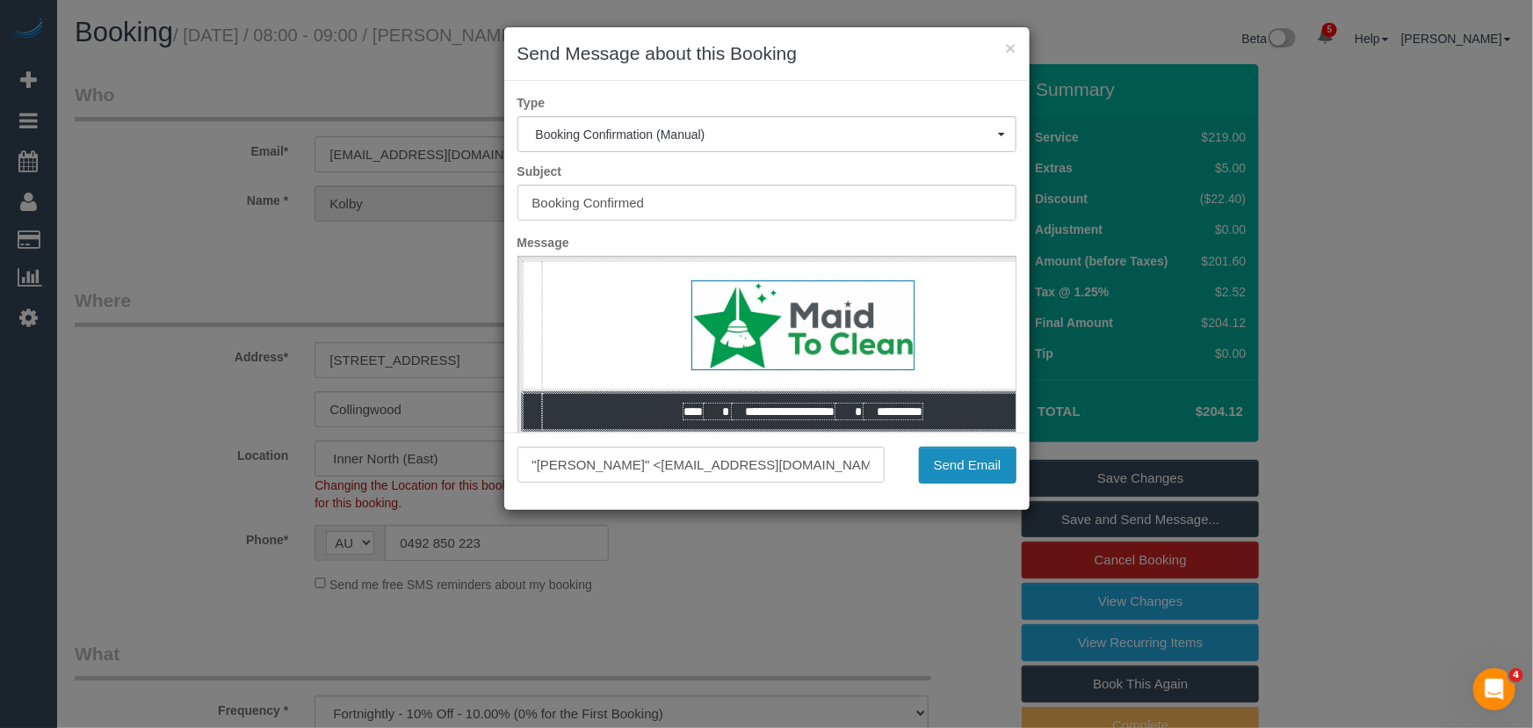
click at [957, 472] on button "Send Email" at bounding box center [968, 464] width 98 height 37
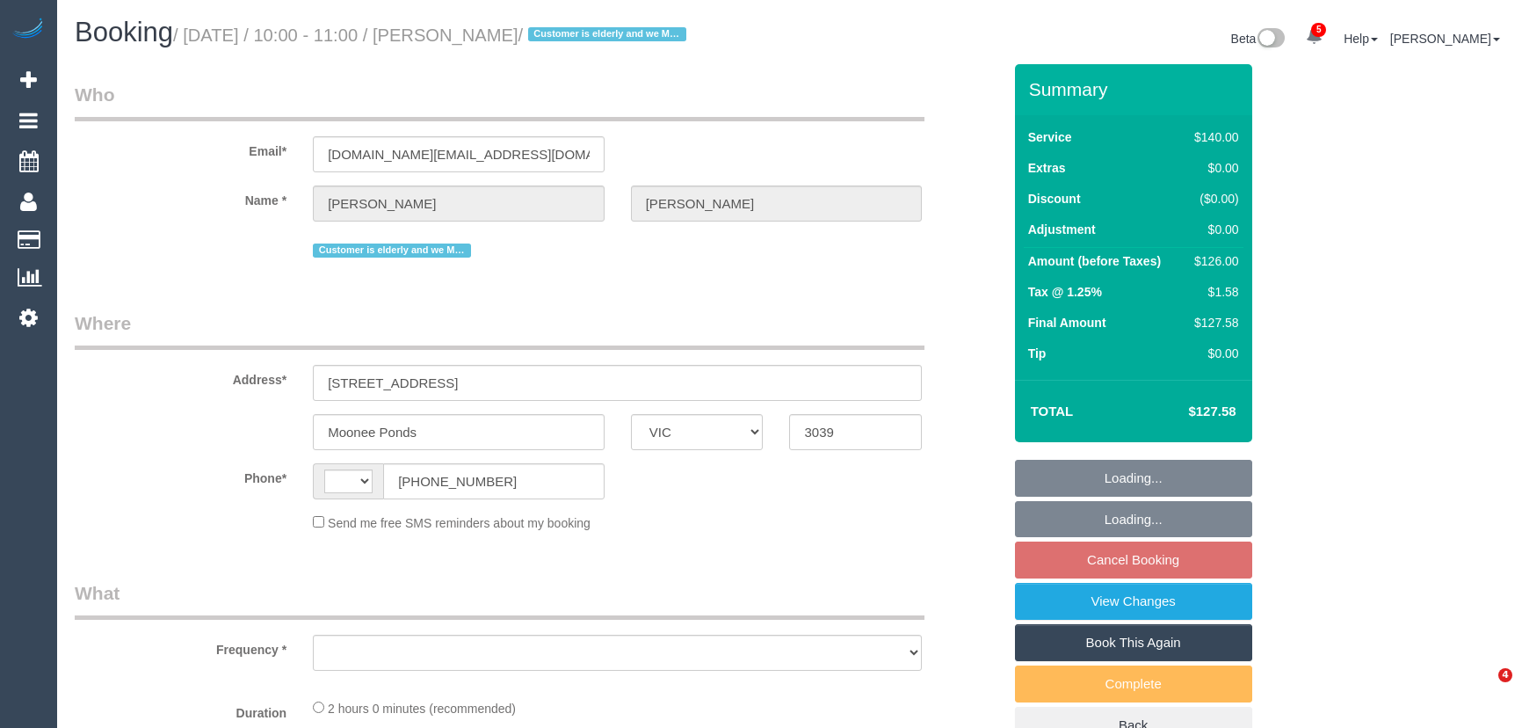
select select "VIC"
select select "string:AU"
select select "object:582"
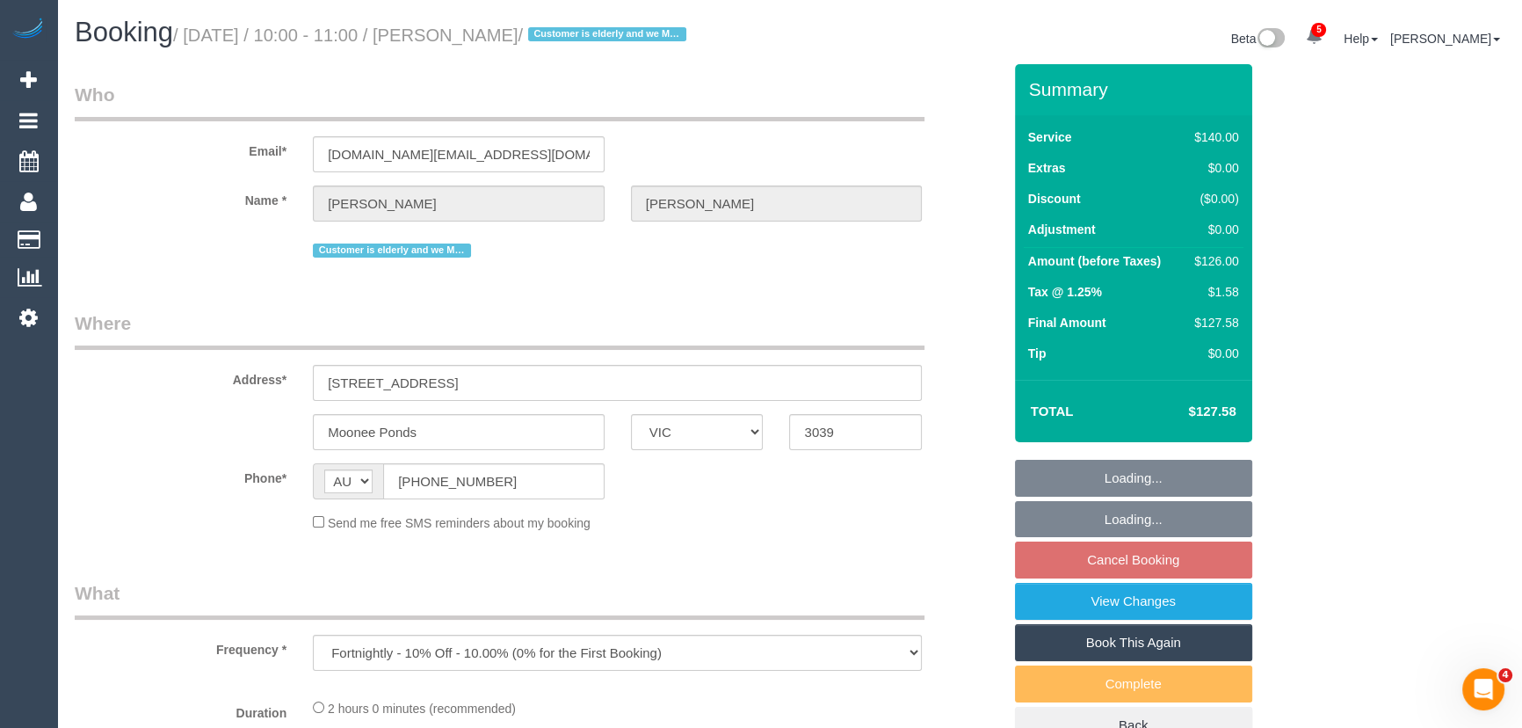
select select "string:stripe-pm_1NoKqy2GScqysDRVsan1s9rF"
select select "number:28"
select select "number:14"
select select "number:19"
select select "number:24"
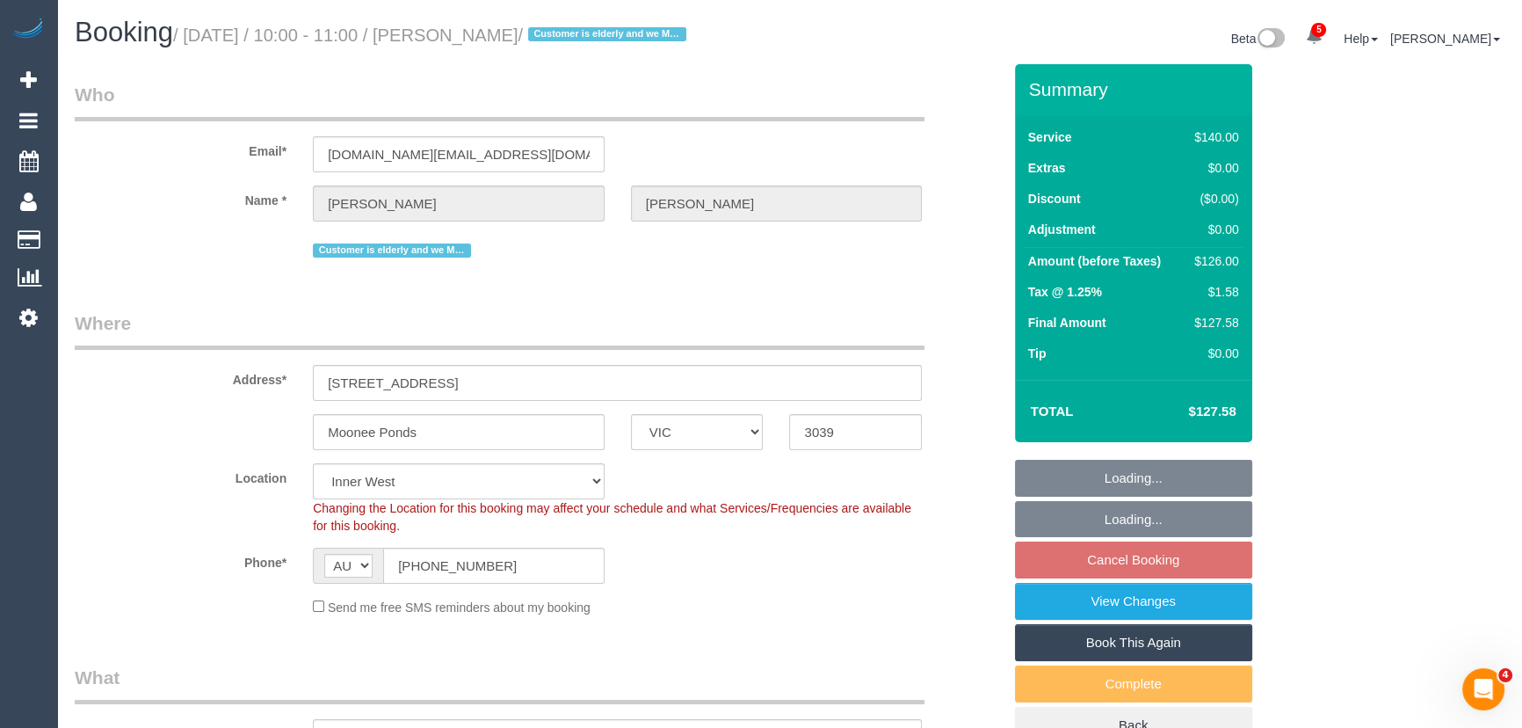
select select "object:1653"
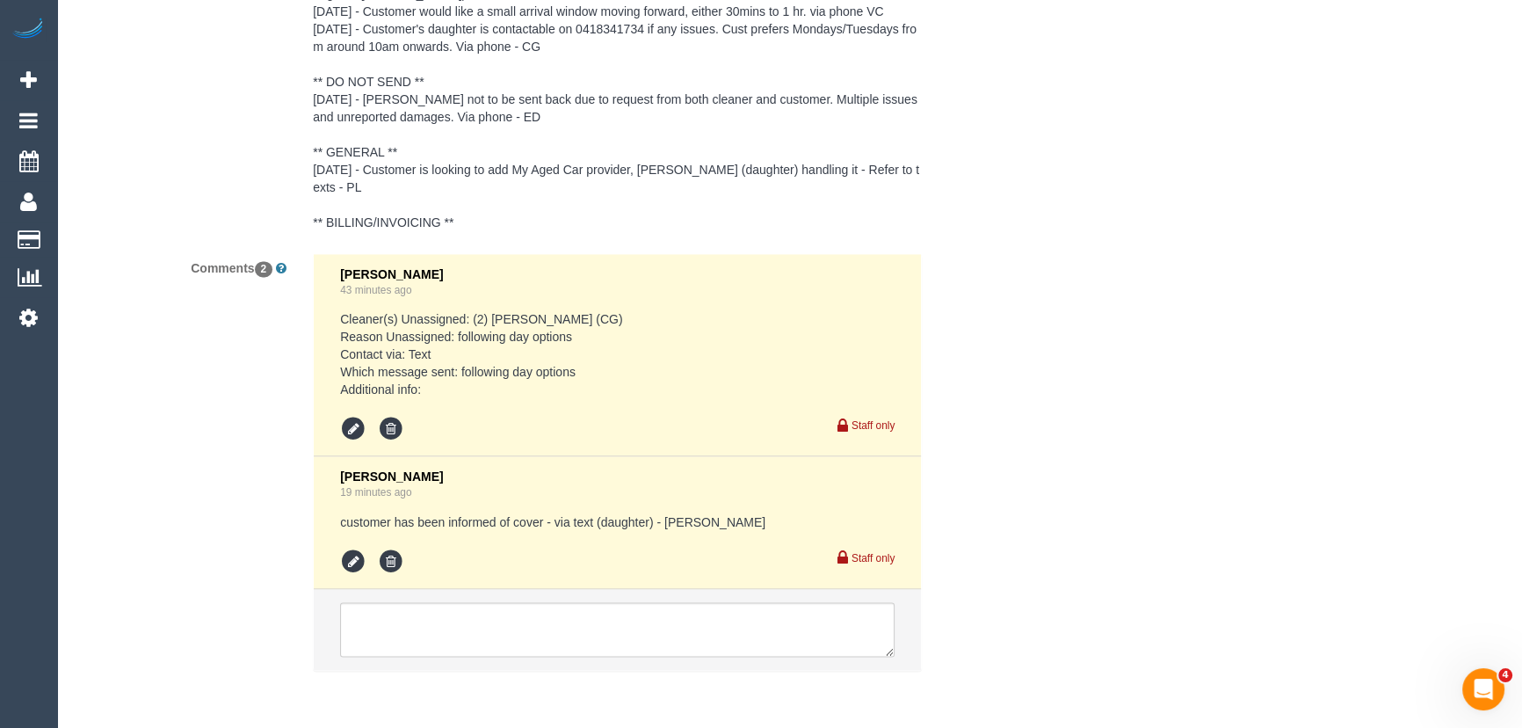
scroll to position [3448, 0]
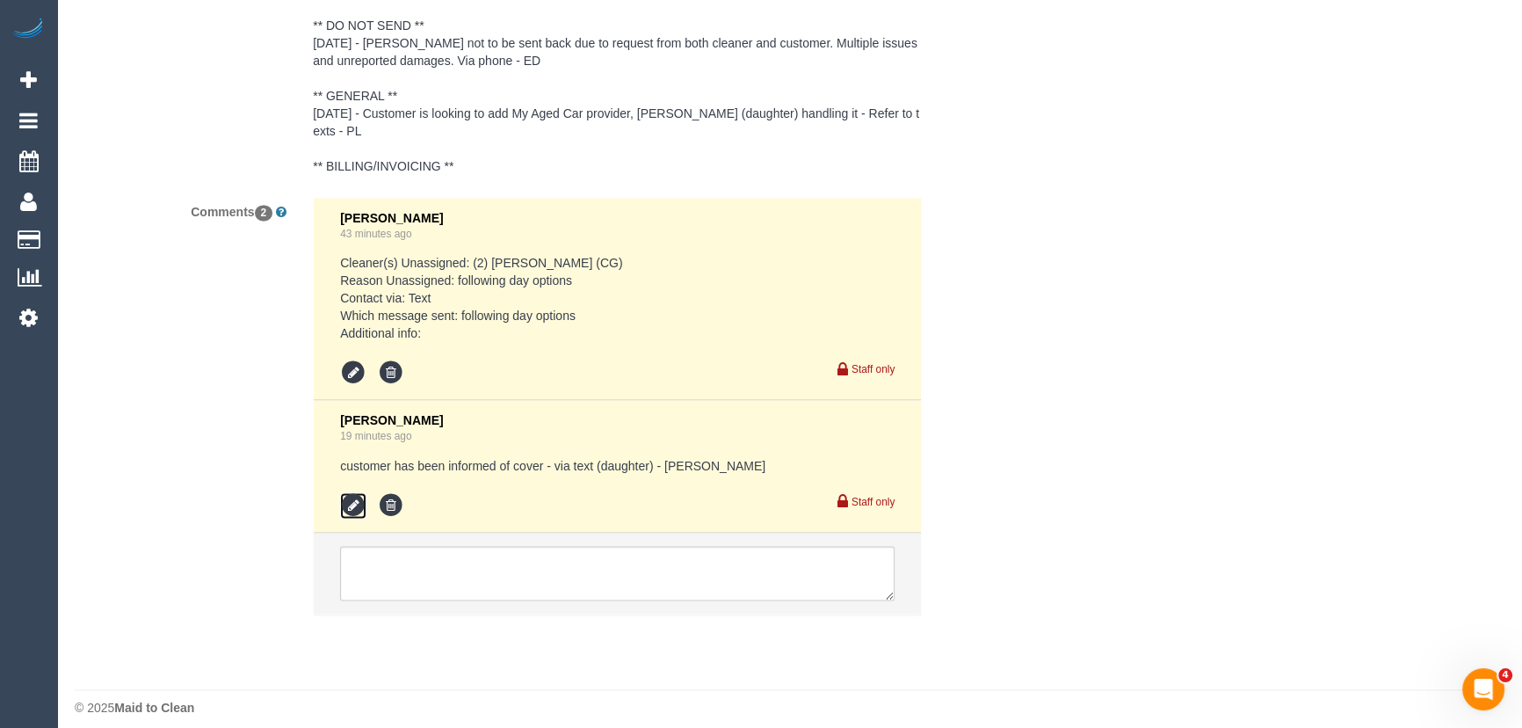
click at [357, 492] on icon at bounding box center [353, 505] width 26 height 26
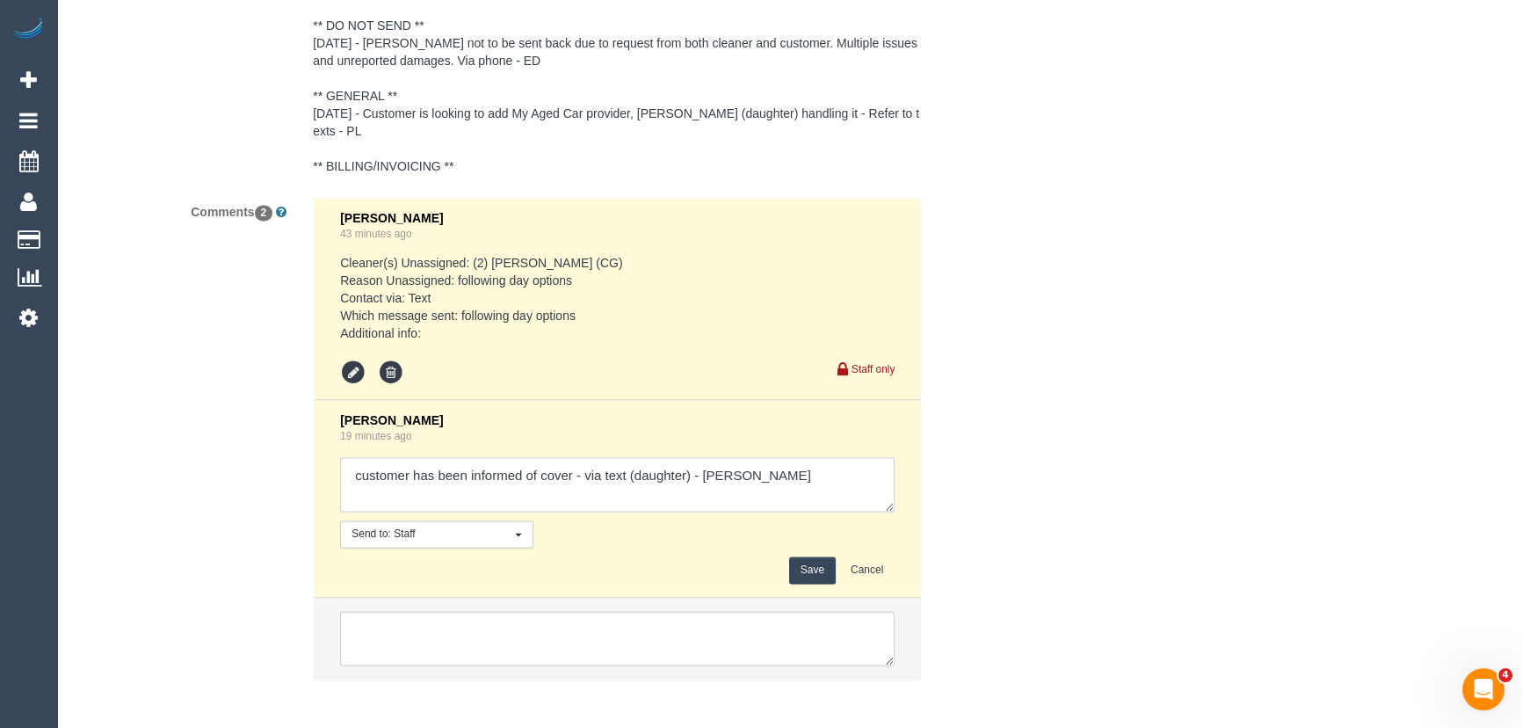
click at [573, 466] on textarea at bounding box center [617, 484] width 554 height 54
click at [842, 470] on textarea at bounding box center [617, 484] width 554 height 54
type textarea "customer has been informed of cover Joanne W - via text (daughter) - confirmed"
click at [813, 556] on button "Save" at bounding box center [812, 569] width 47 height 27
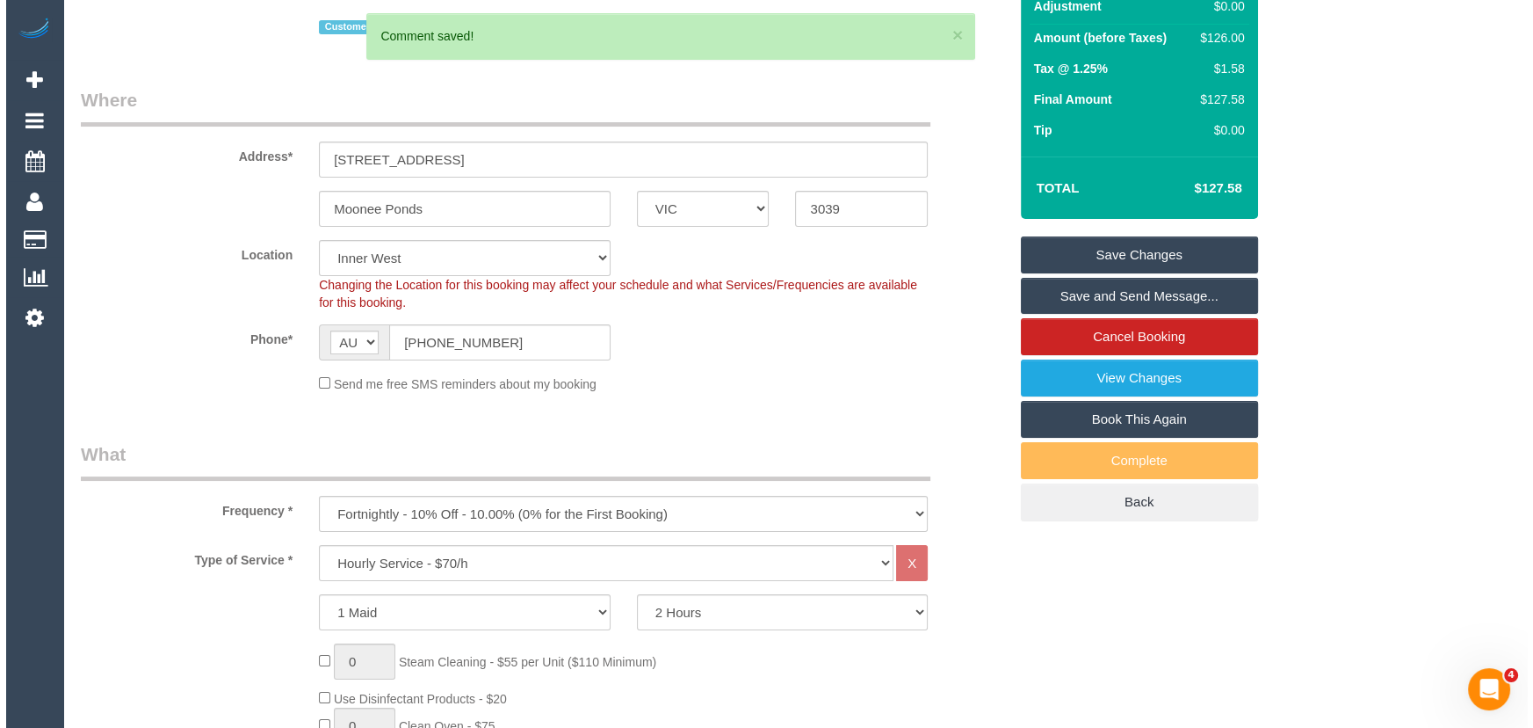
scroll to position [0, 0]
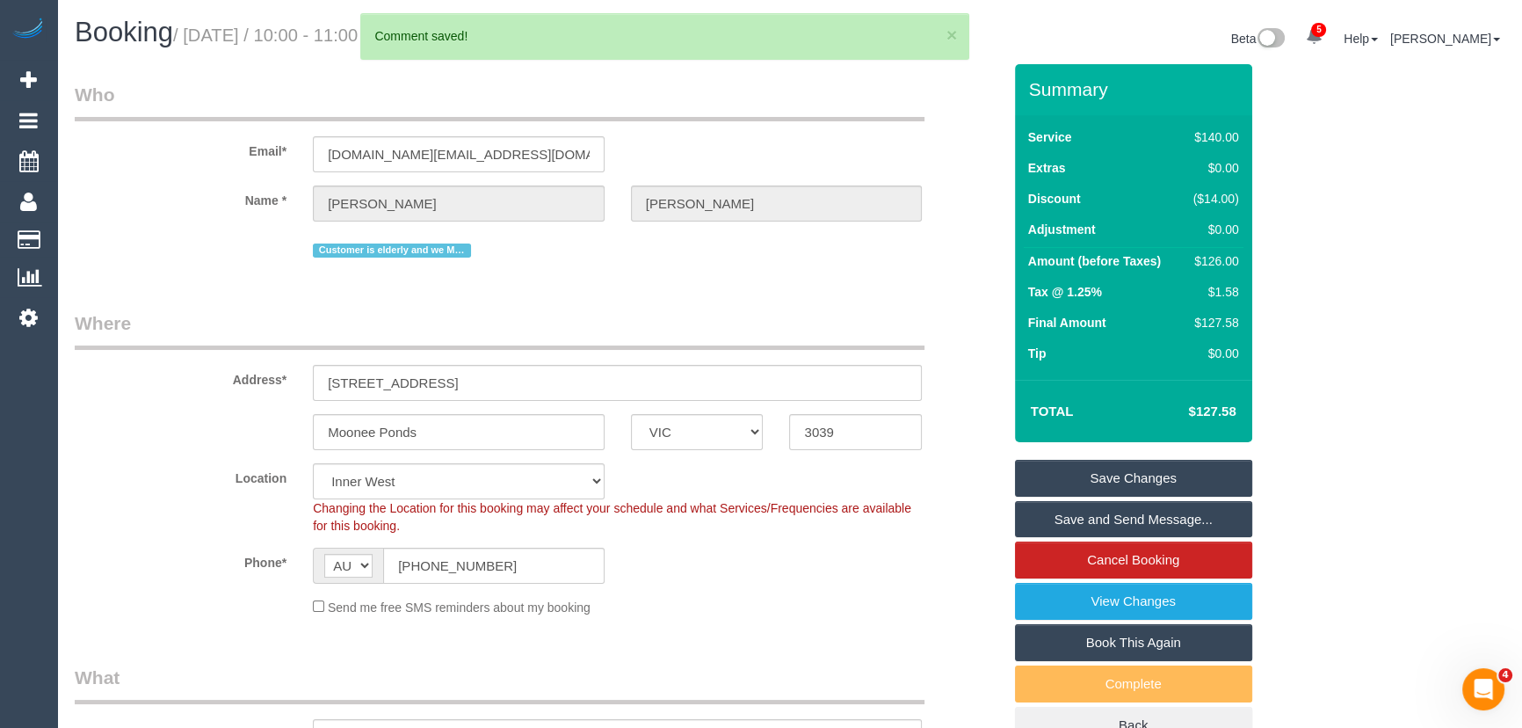
click at [1097, 528] on link "Save and Send Message..." at bounding box center [1133, 519] width 237 height 37
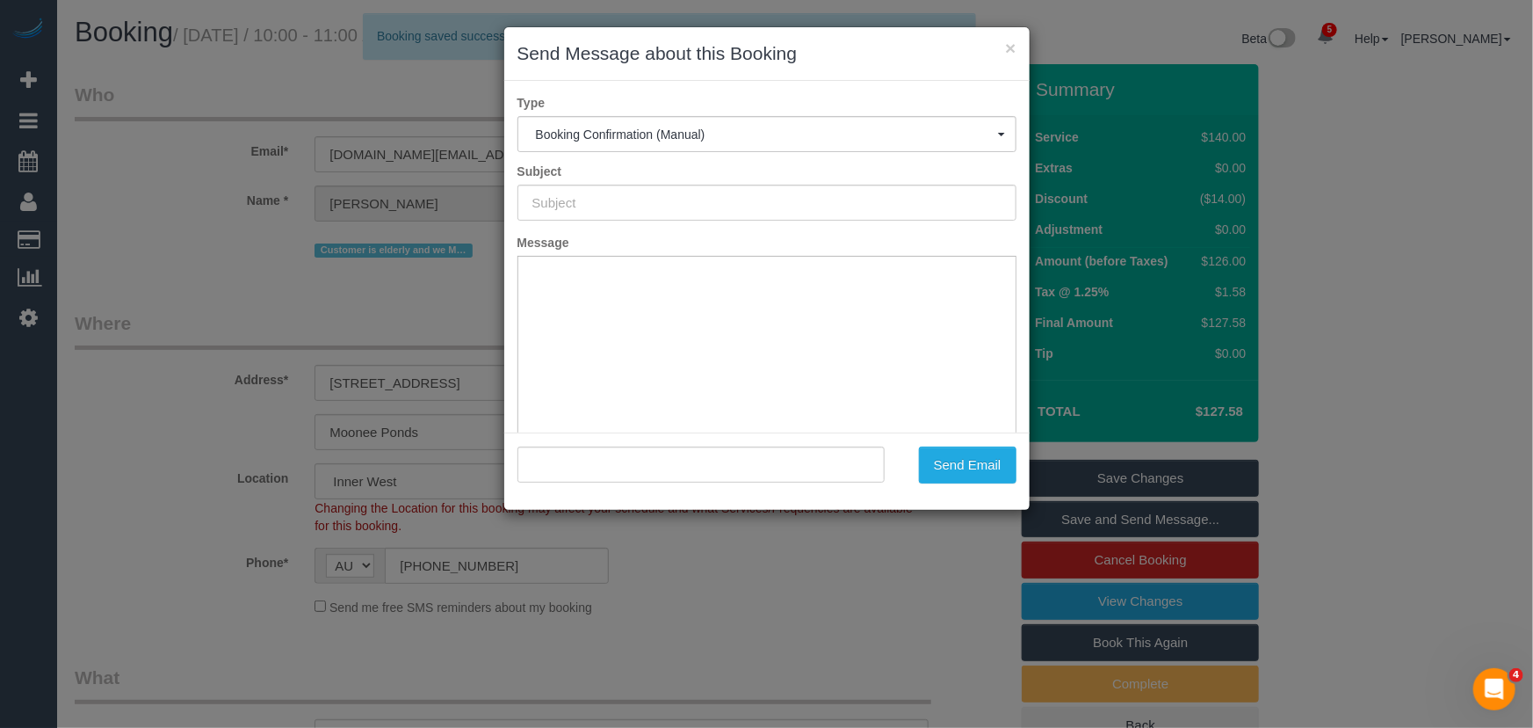
type input "Booking Confirmed"
type input ""Nancy De Pasquale" <lceravolo.au@gmail.com>"
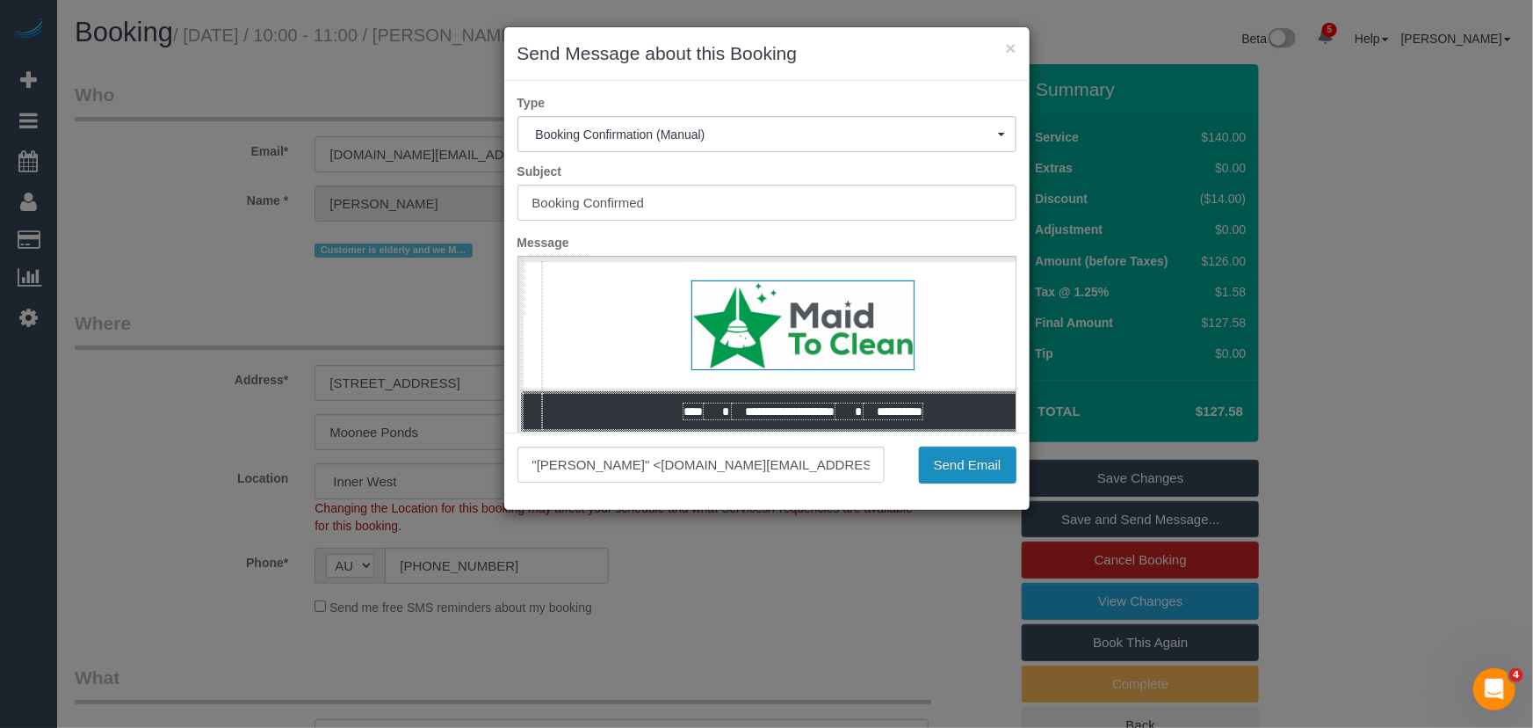
click at [953, 451] on button "Send Email" at bounding box center [968, 464] width 98 height 37
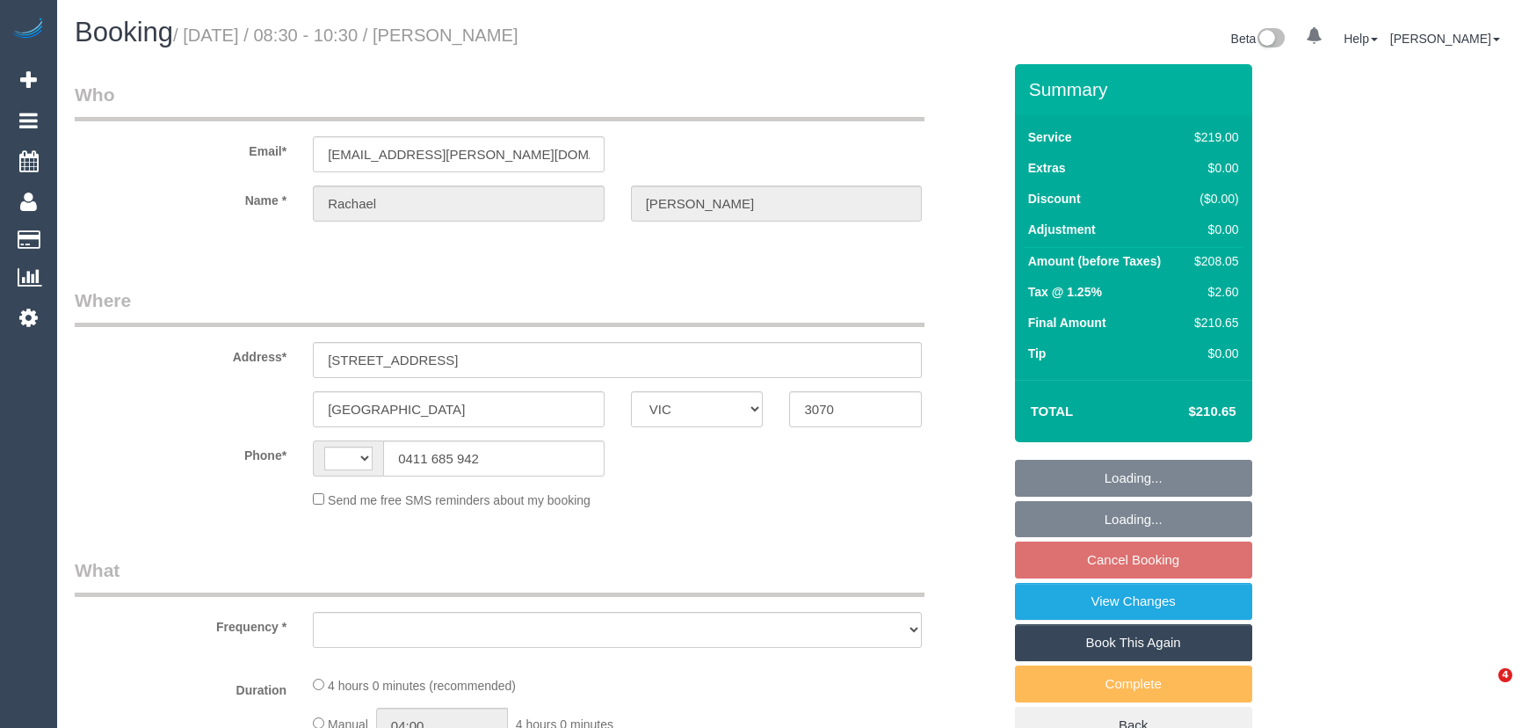
select select "VIC"
select select "string:AU"
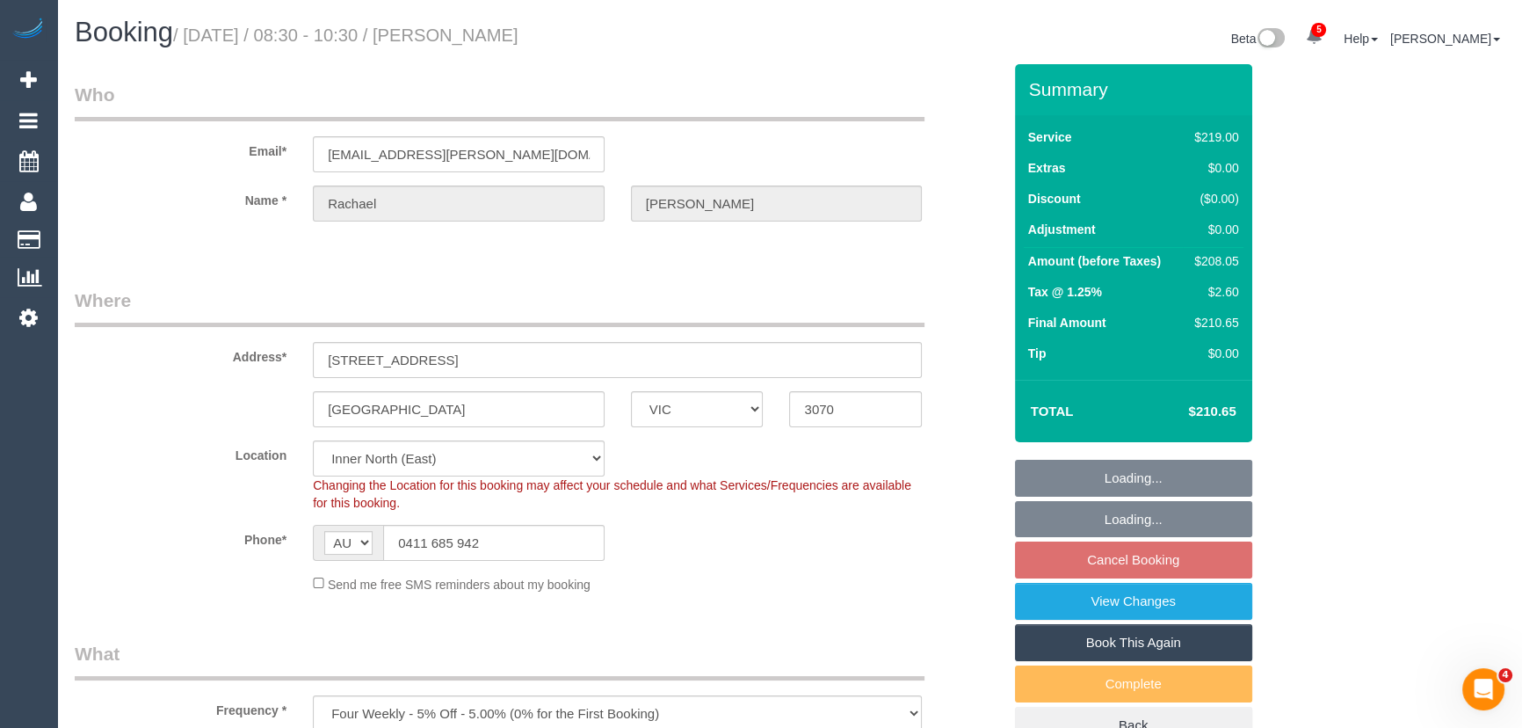
select select "object:691"
select select "string:stripe-pm_1Po1Ob2GScqysDRVmRv4qXlX"
select select "number:29"
select select "number:14"
select select "number:19"
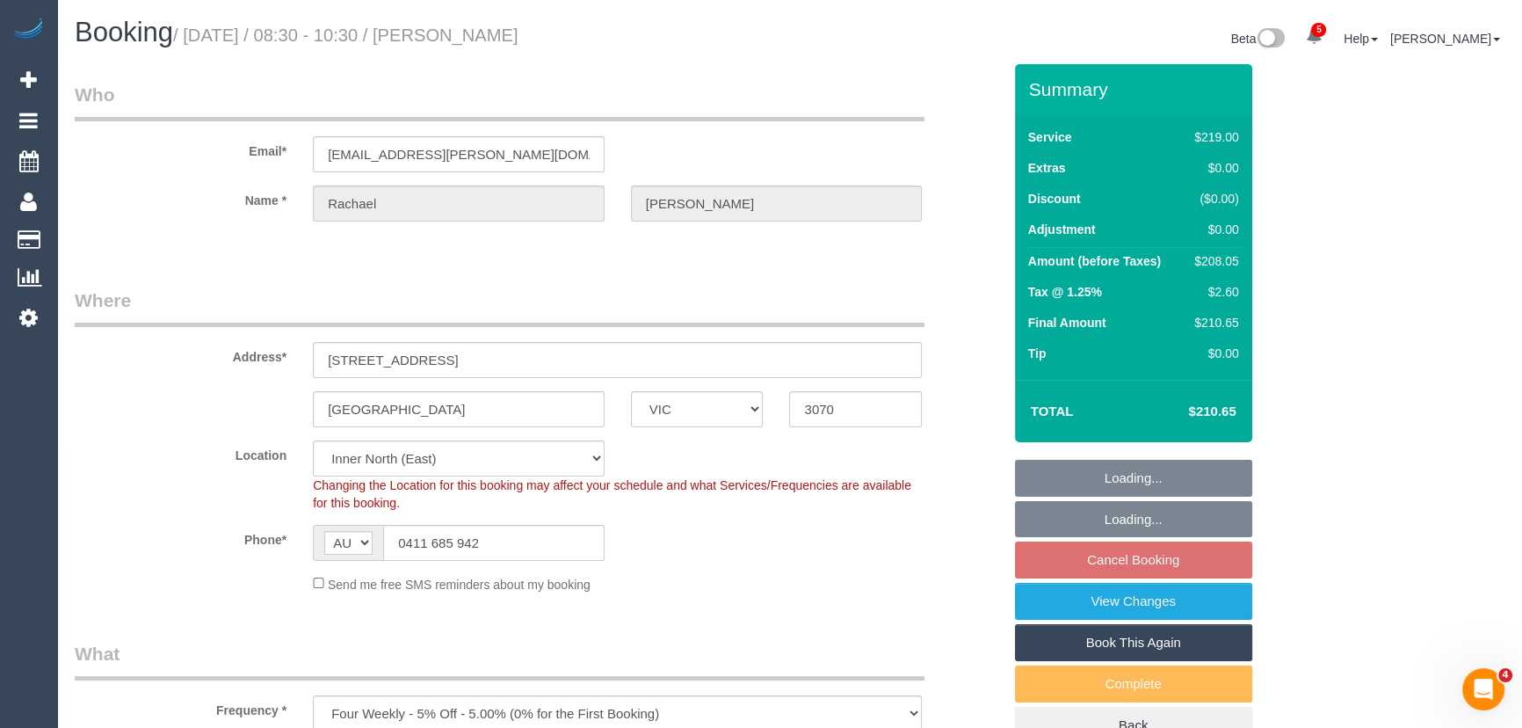
select select "number:22"
select select "number:33"
select select "number:12"
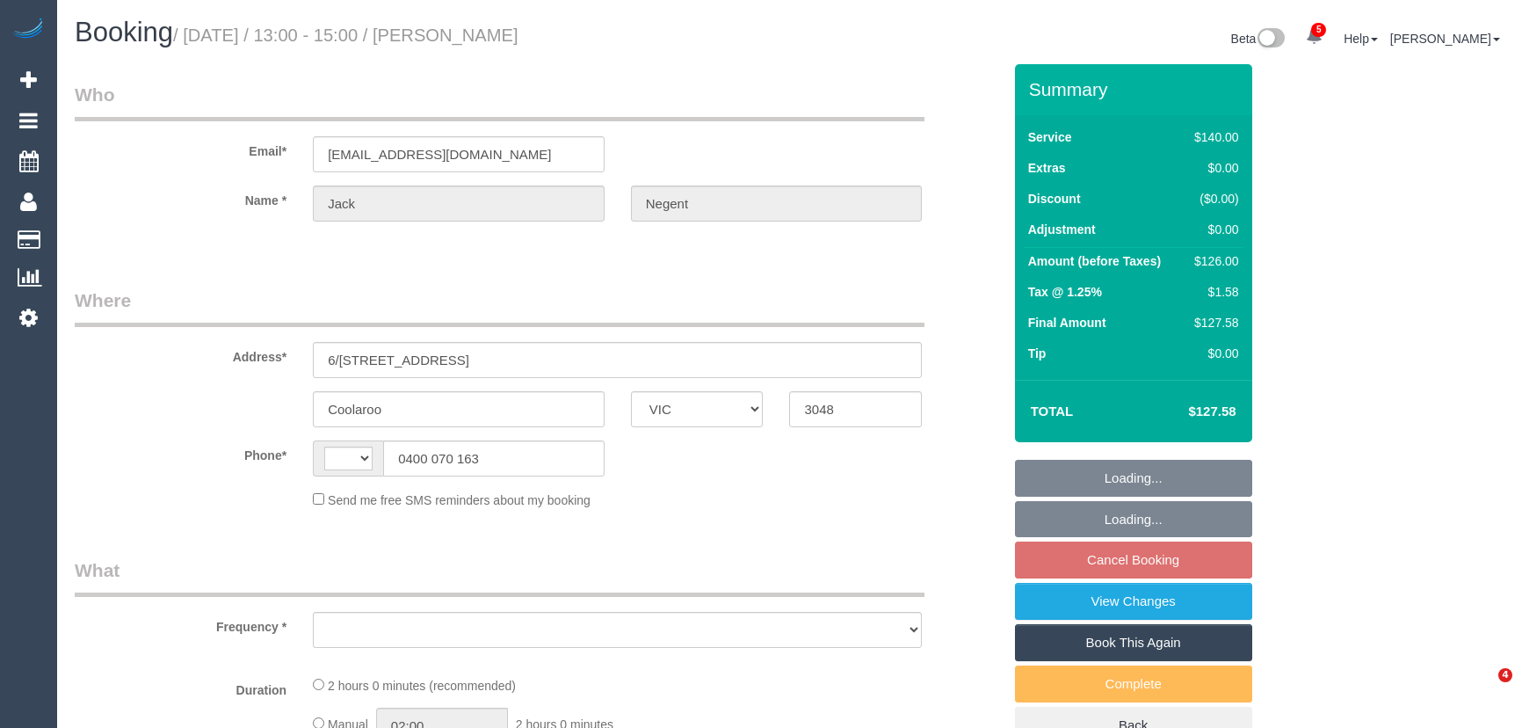
select select "VIC"
select select "string:AU"
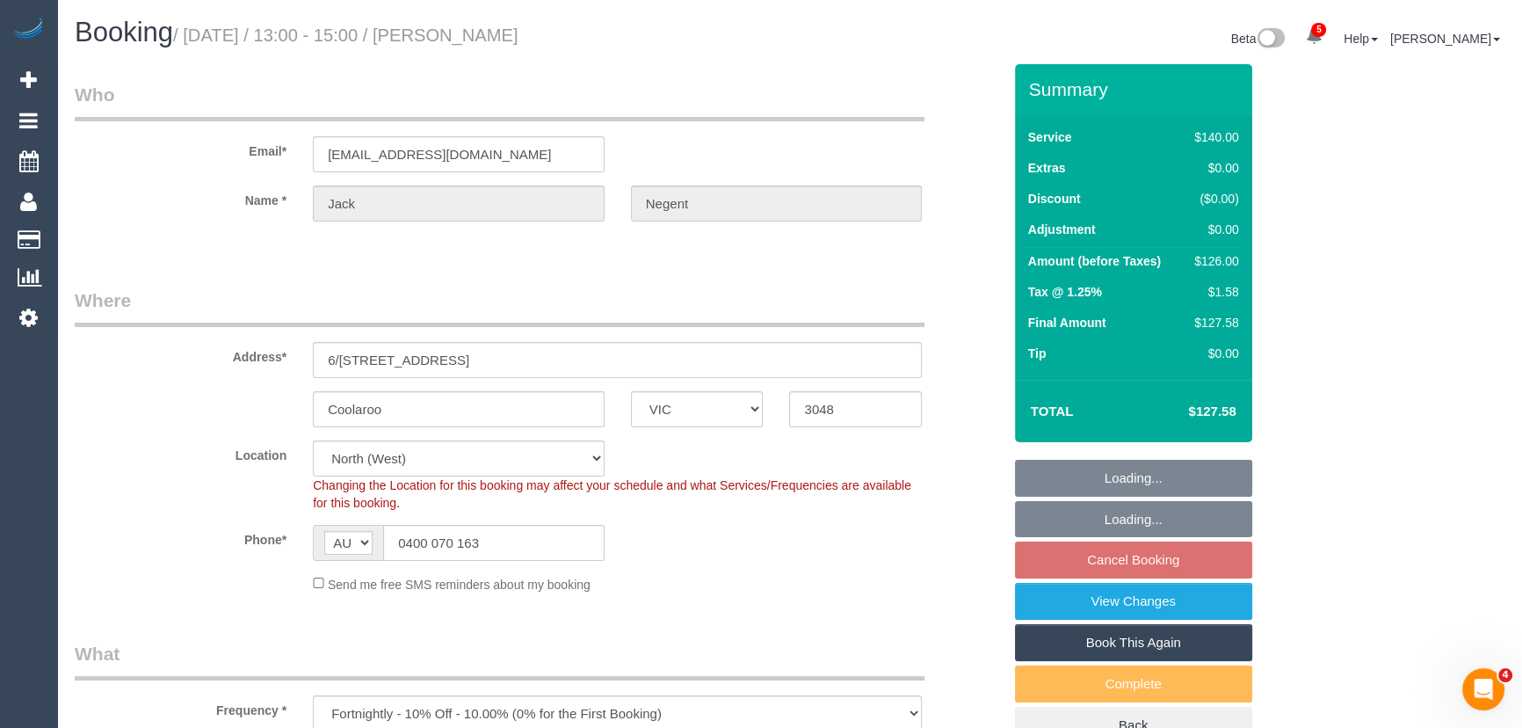
select select "object:1730"
select select "string:stripe-pm_1QRMl22GScqysDRVIzVEqnx0"
select select "number:28"
select select "number:14"
select select "number:18"
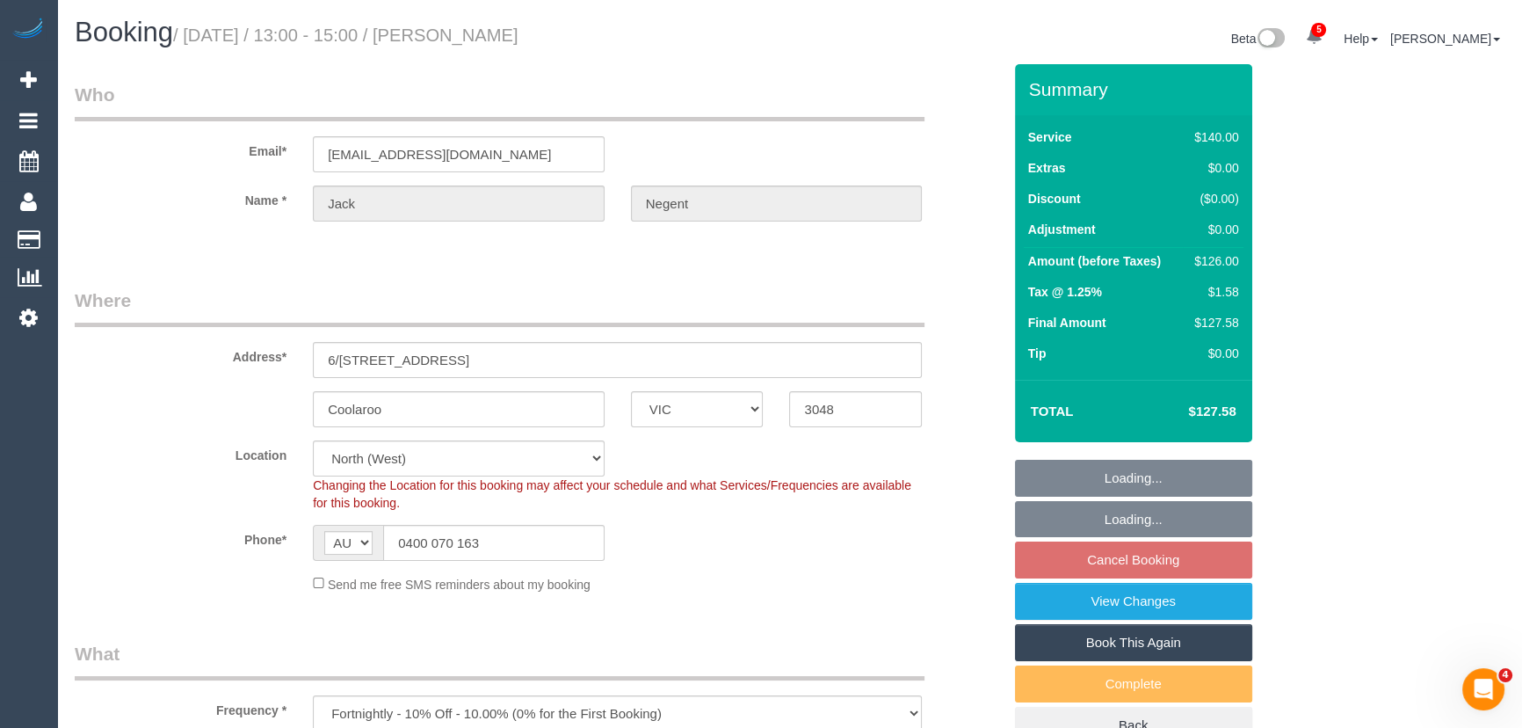
select select "number:25"
select select "number:33"
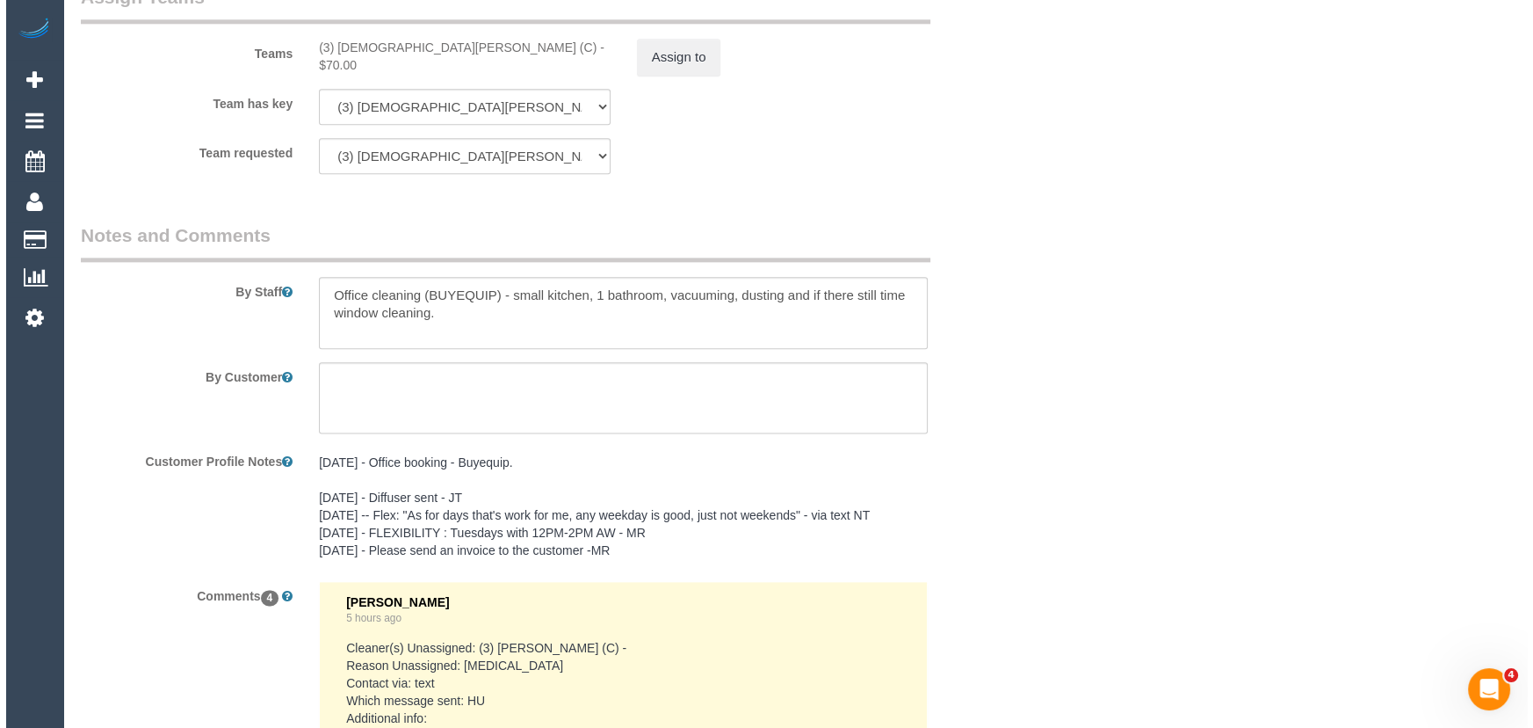
scroll to position [2556, 0]
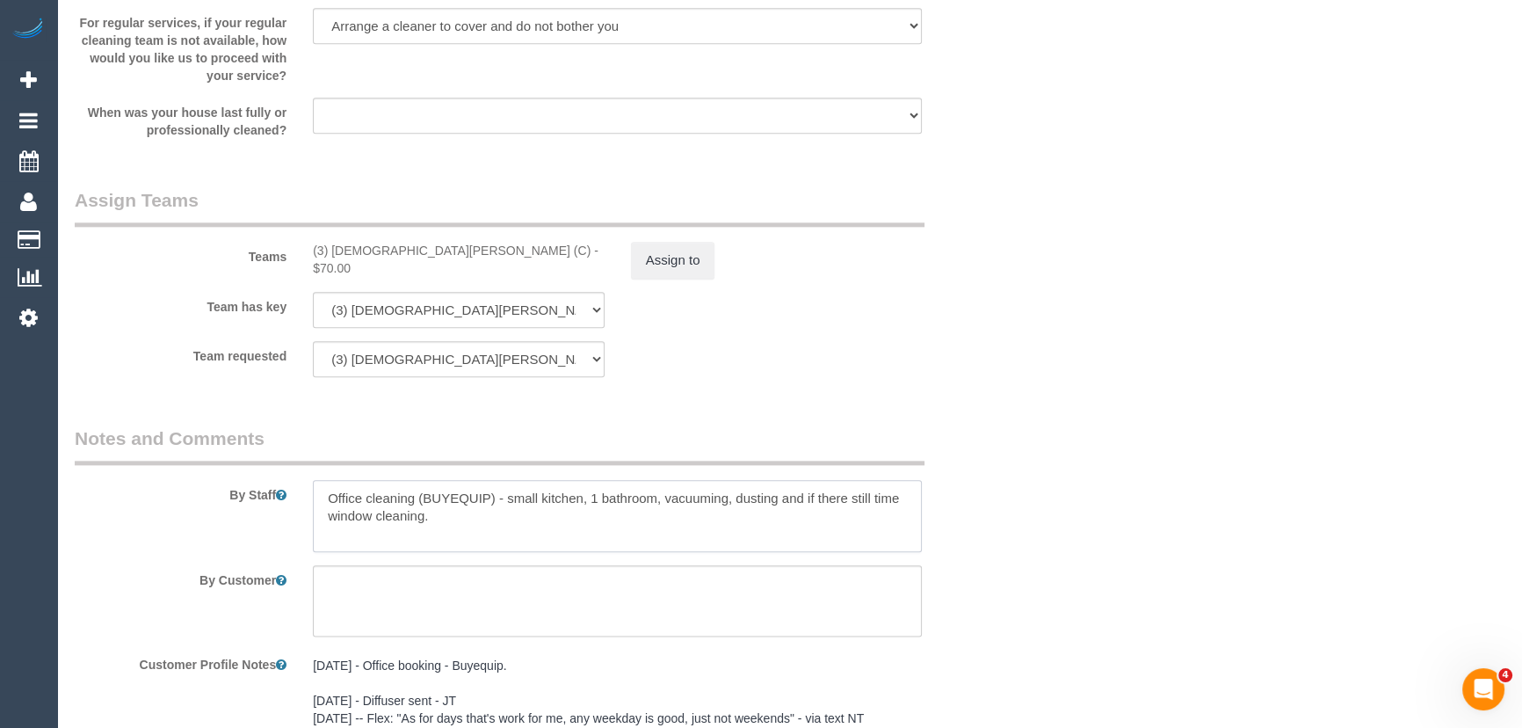
click at [319, 498] on textarea at bounding box center [617, 516] width 609 height 72
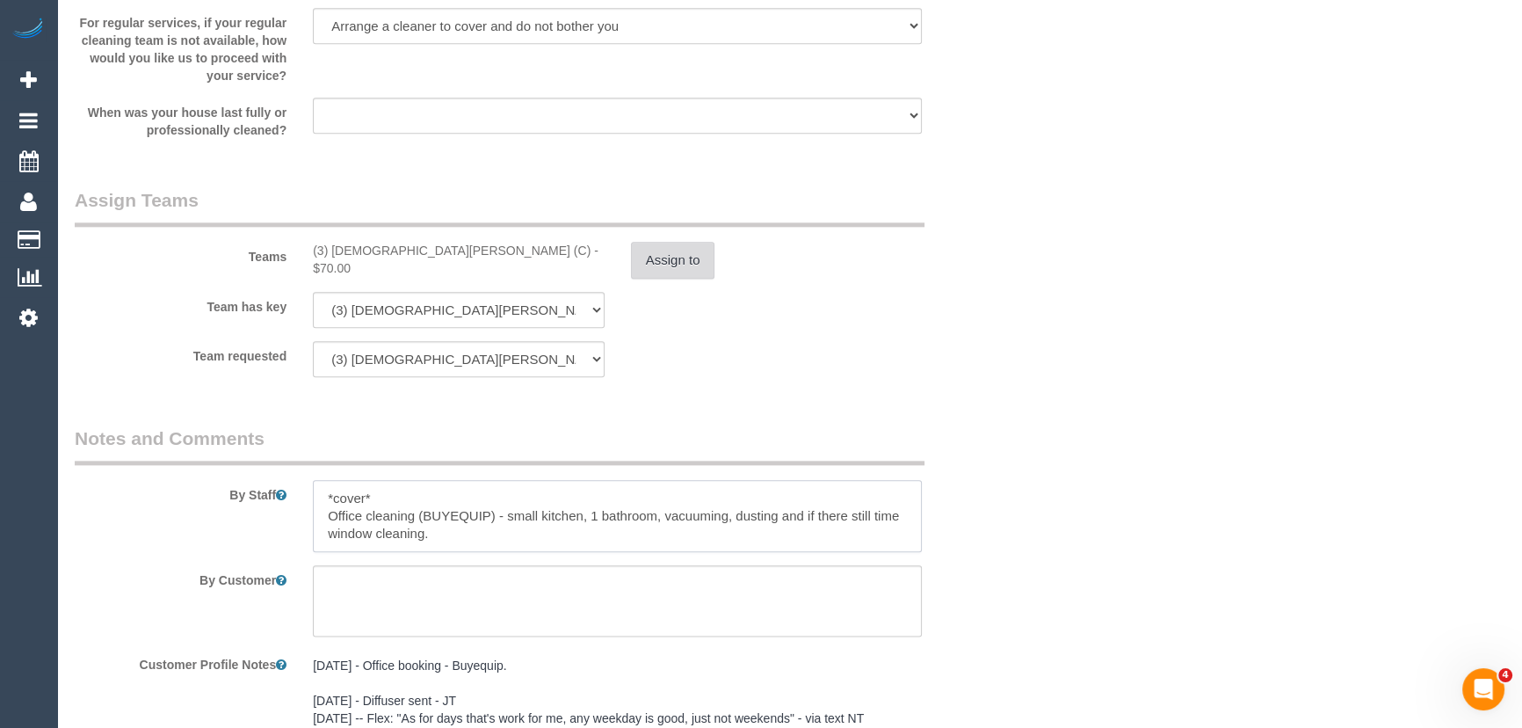
type textarea "*cover* Office cleaning (BUYEQUIP) - small kitchen, 1 bathroom, vacuuming, dust…"
click at [665, 257] on button "Assign to" at bounding box center [673, 260] width 84 height 37
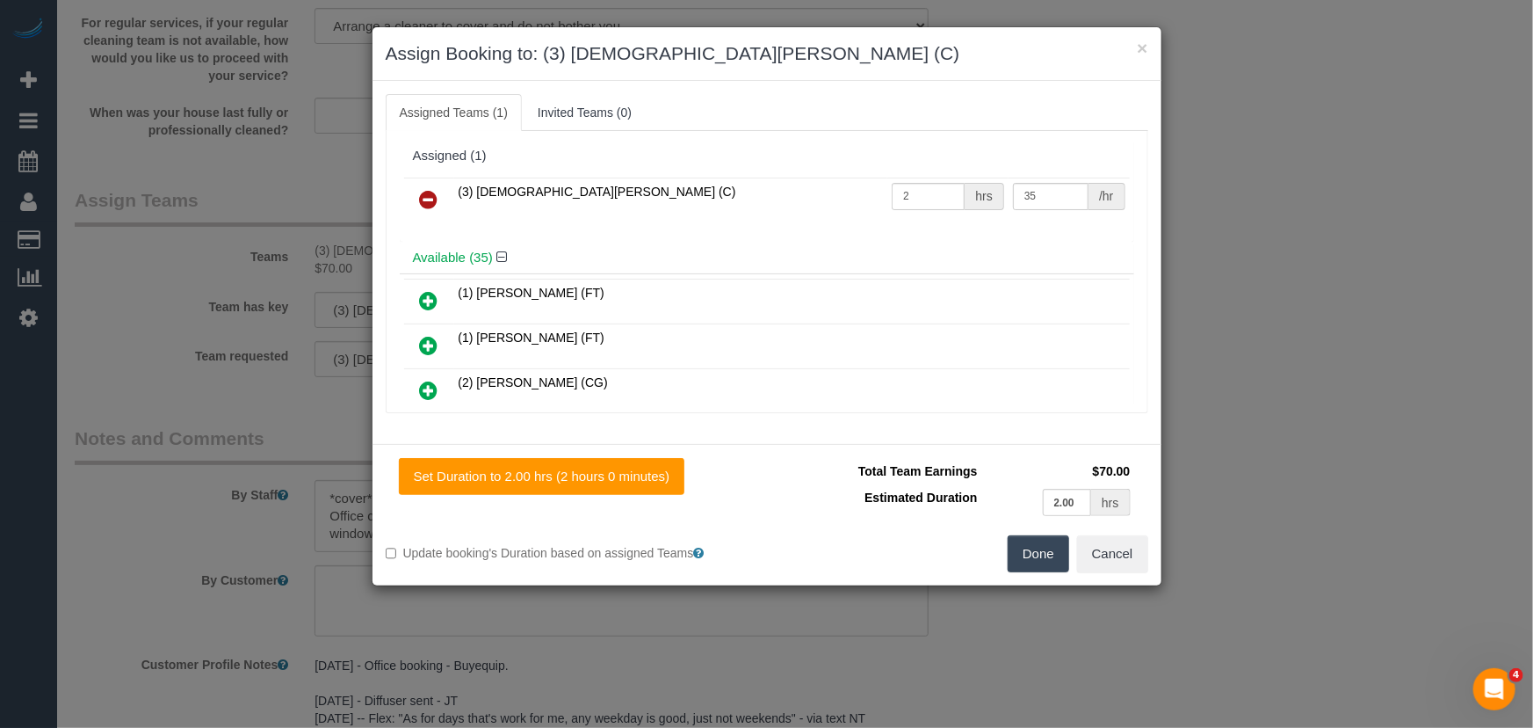
click at [430, 191] on icon at bounding box center [429, 199] width 18 height 21
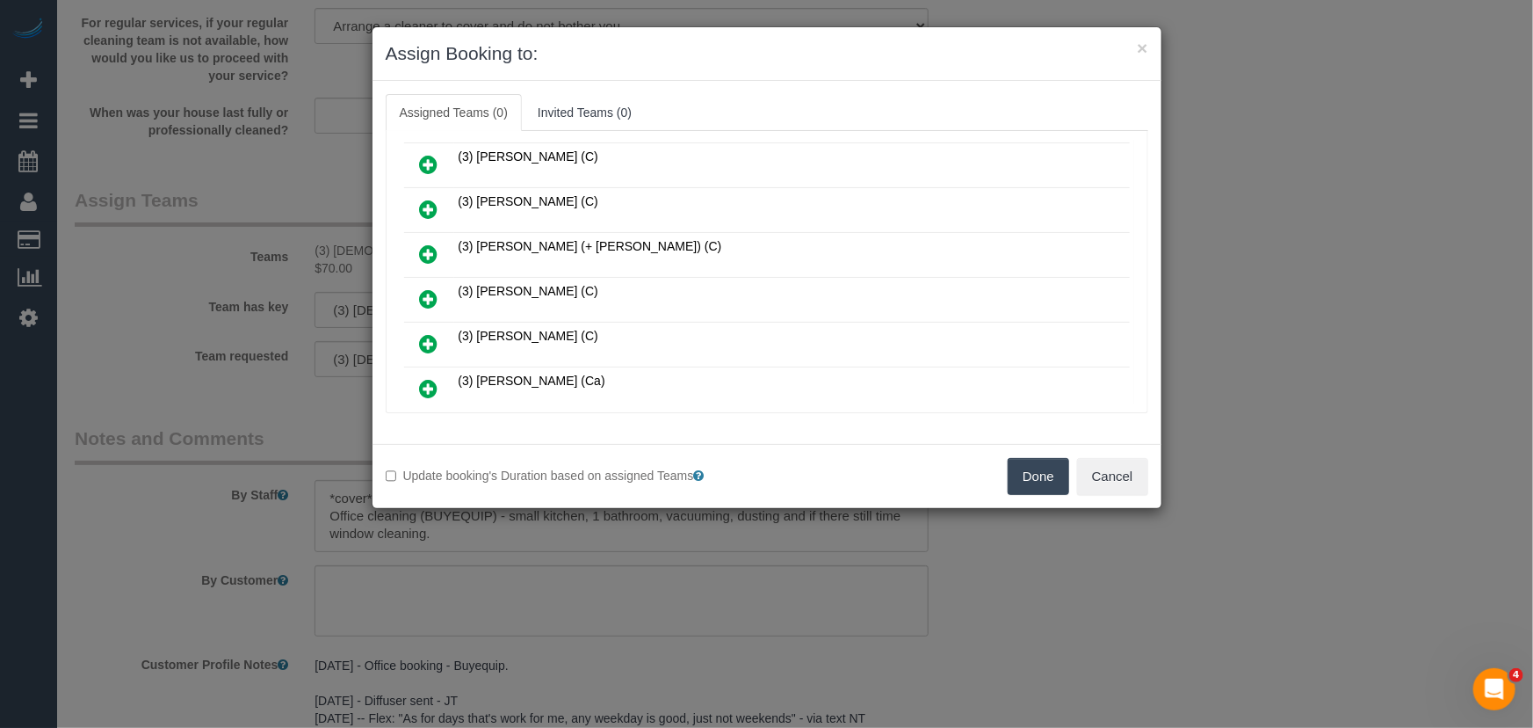
scroll to position [958, 0]
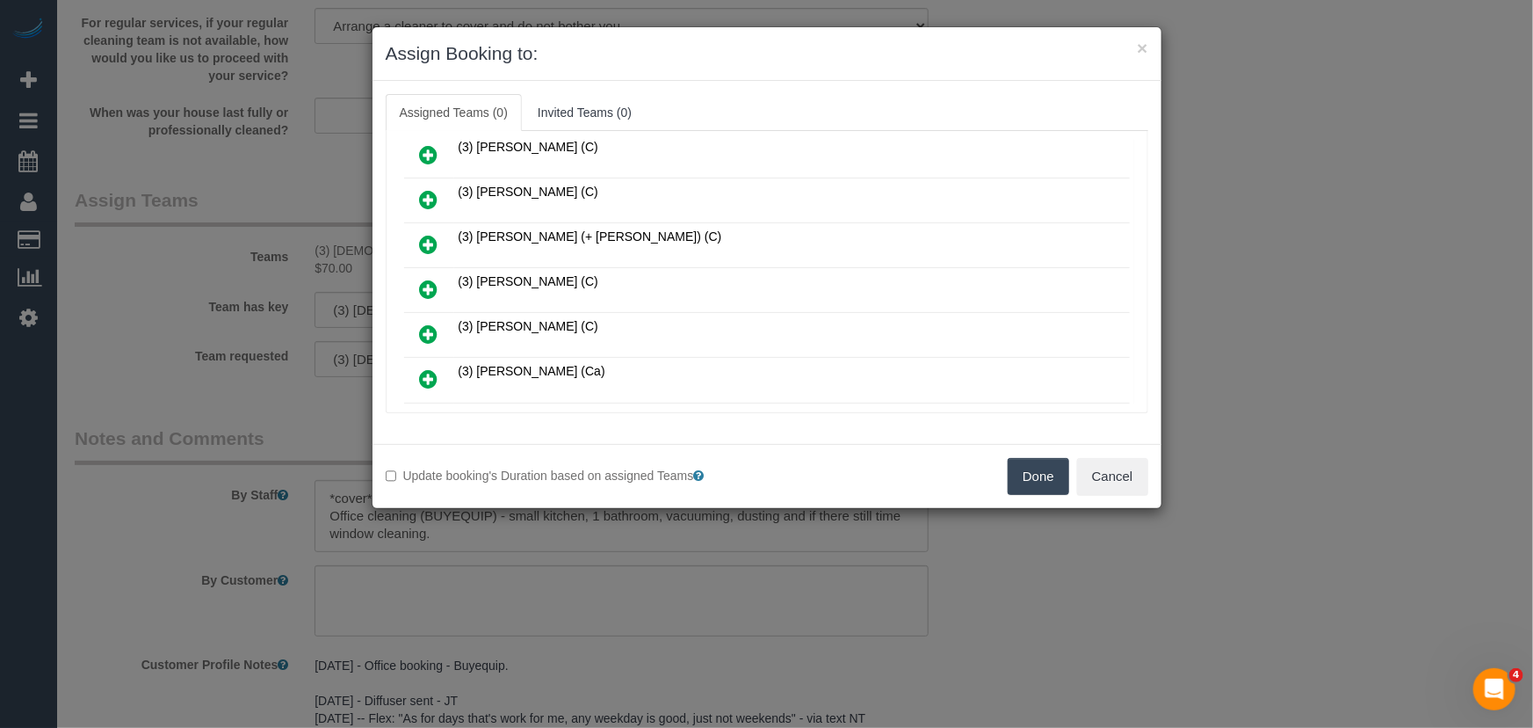
click at [428, 323] on icon at bounding box center [429, 333] width 18 height 21
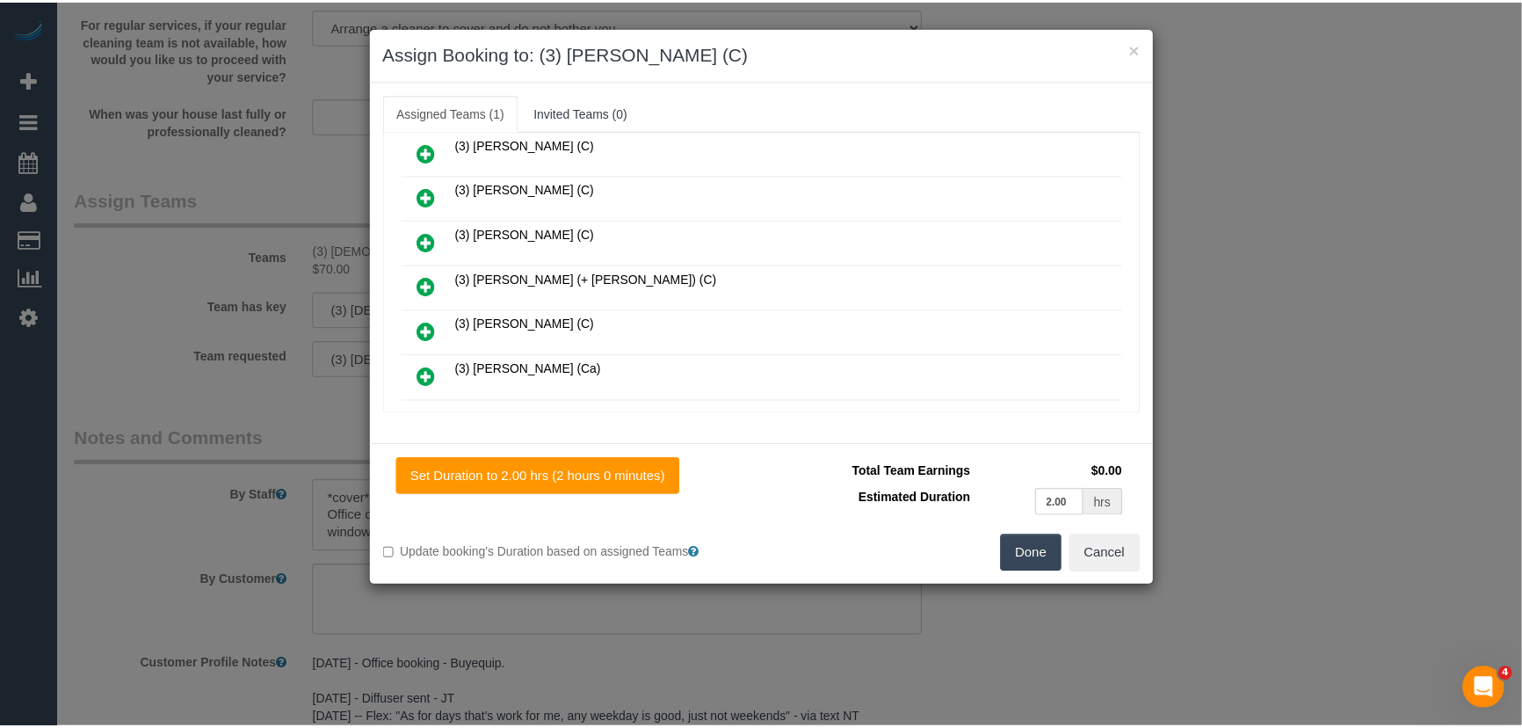
scroll to position [1000, 0]
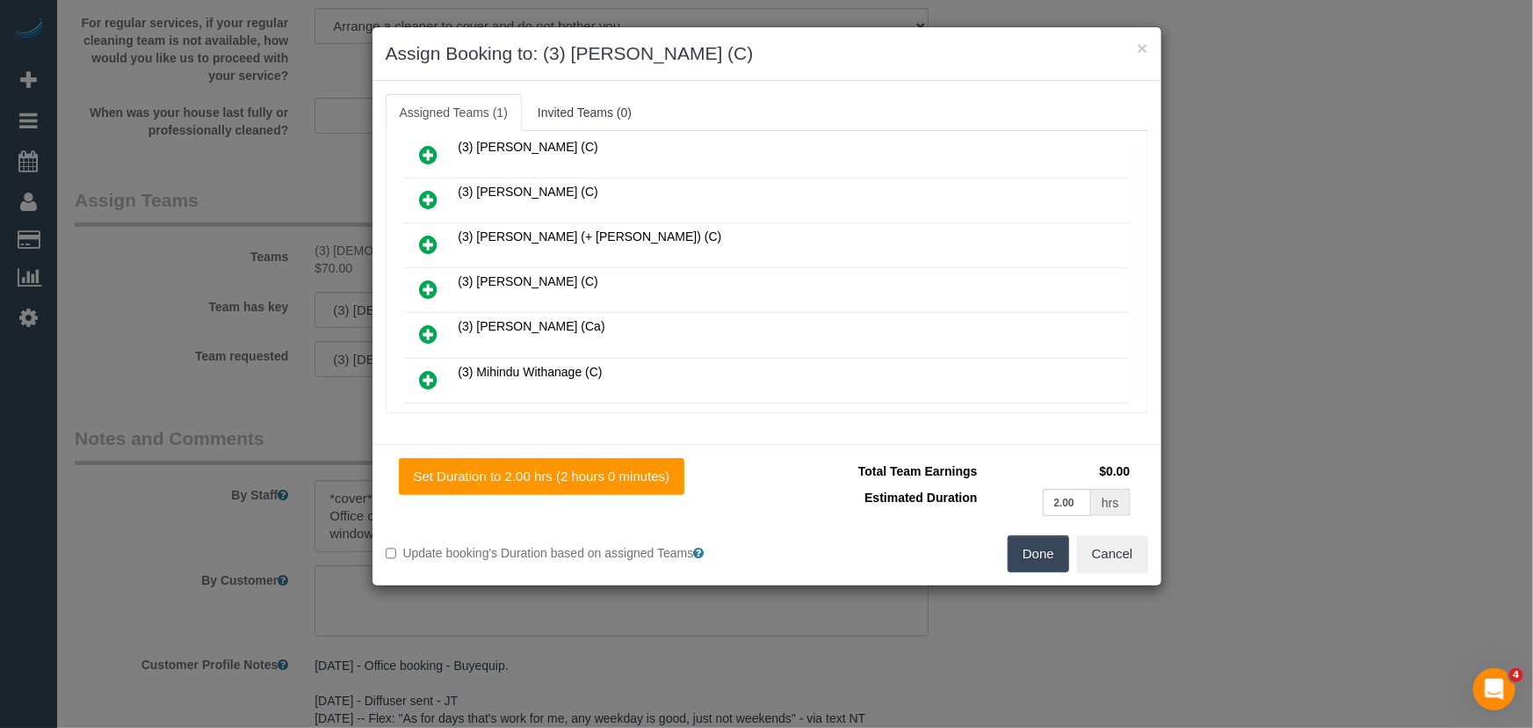
click at [1053, 555] on button "Done" at bounding box center [1039, 553] width 62 height 37
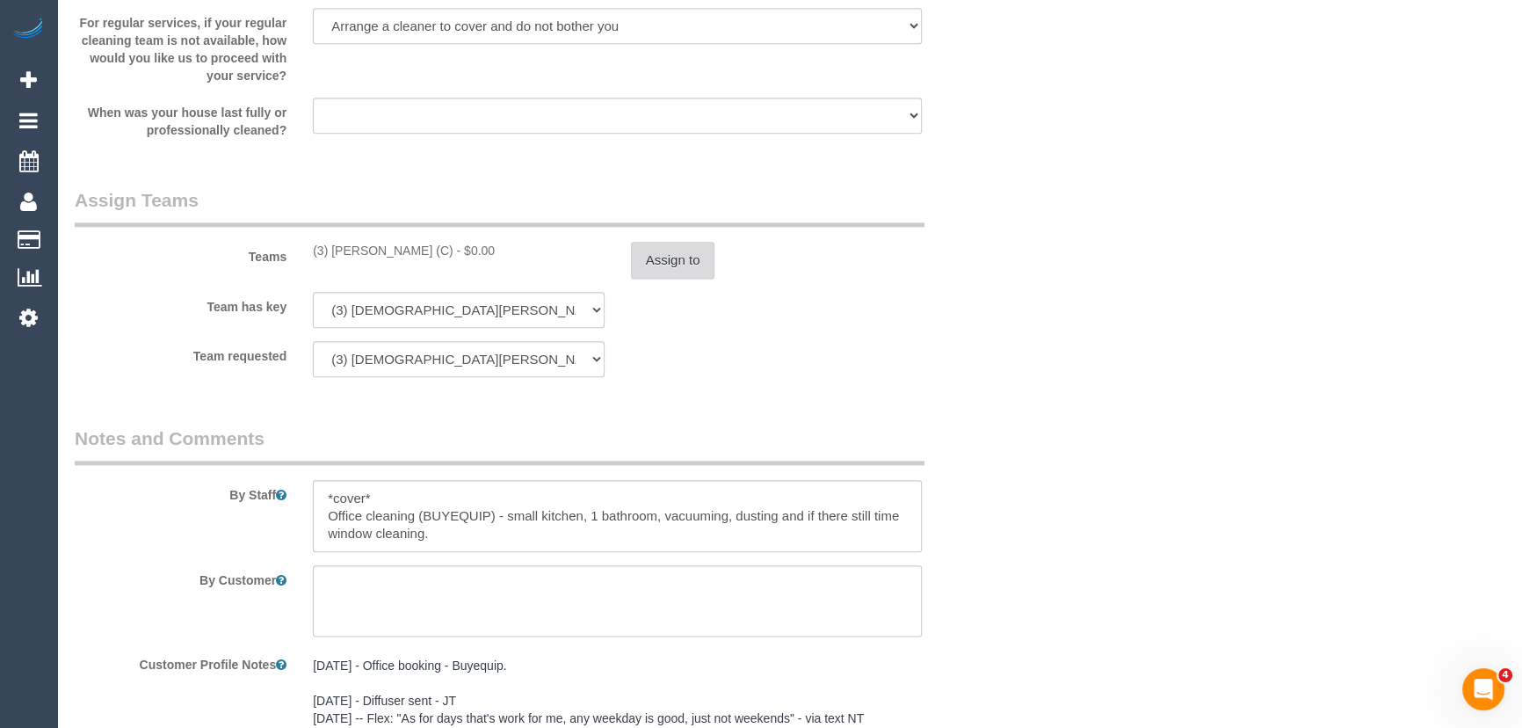
click at [666, 268] on button "Assign to" at bounding box center [673, 260] width 84 height 37
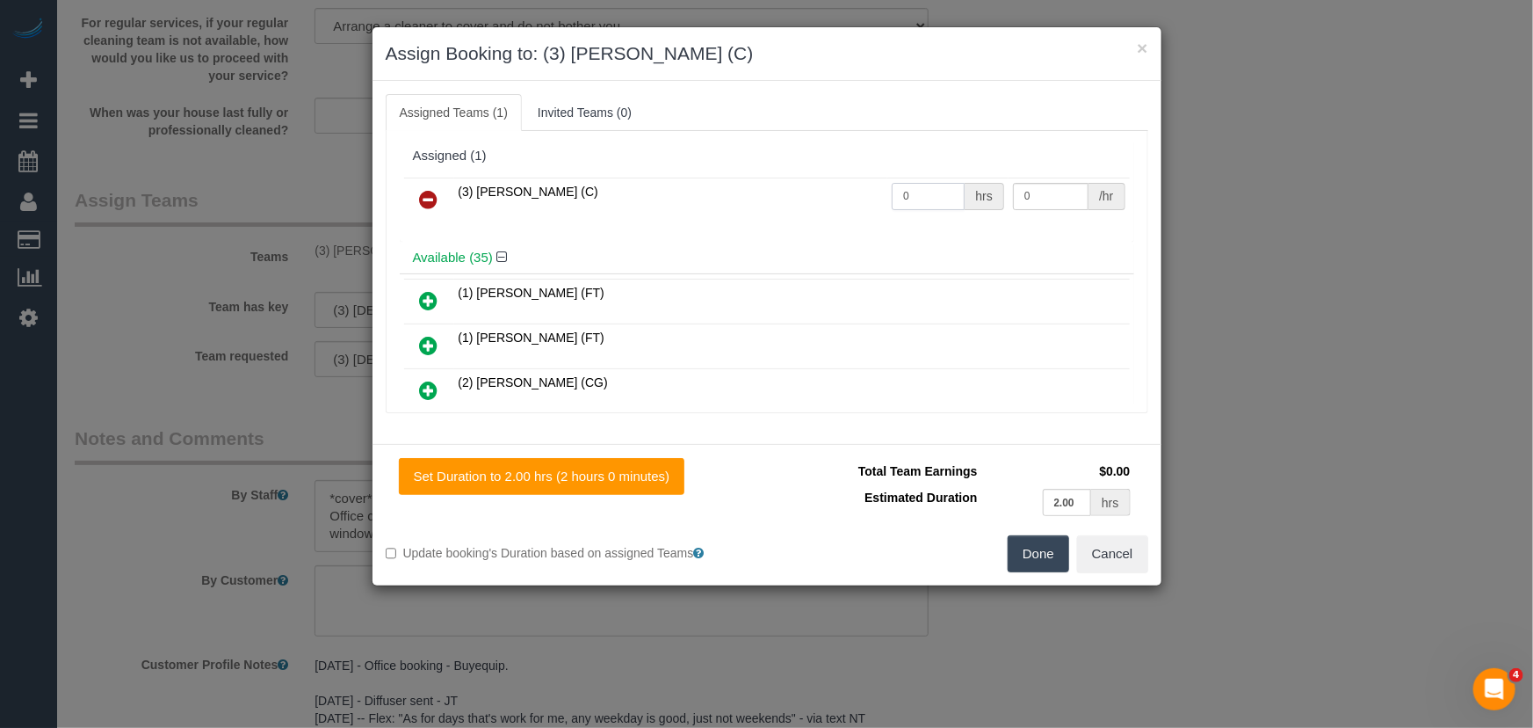
click at [930, 188] on input "0" at bounding box center [928, 196] width 73 height 27
type input "2"
type input "35"
click at [1032, 548] on button "Done" at bounding box center [1039, 553] width 62 height 37
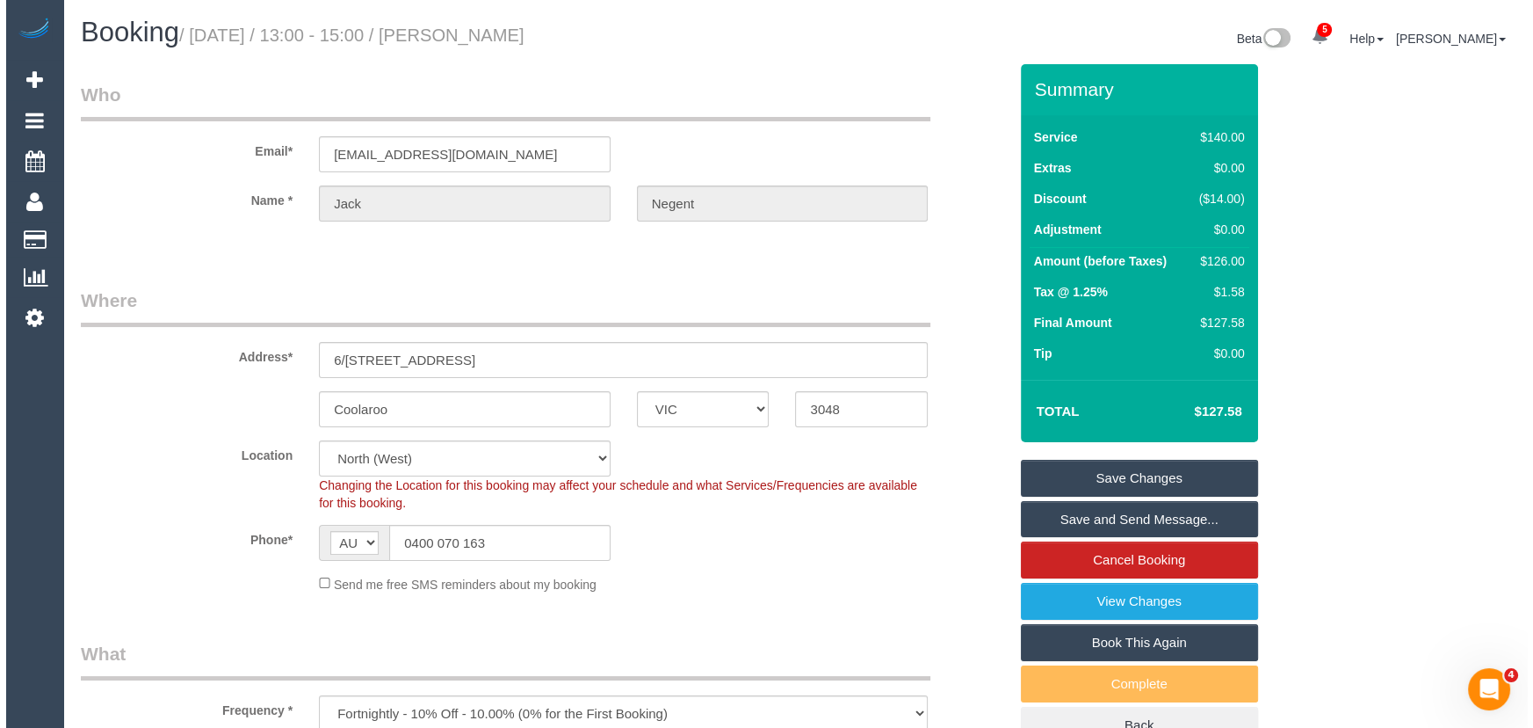
scroll to position [0, 0]
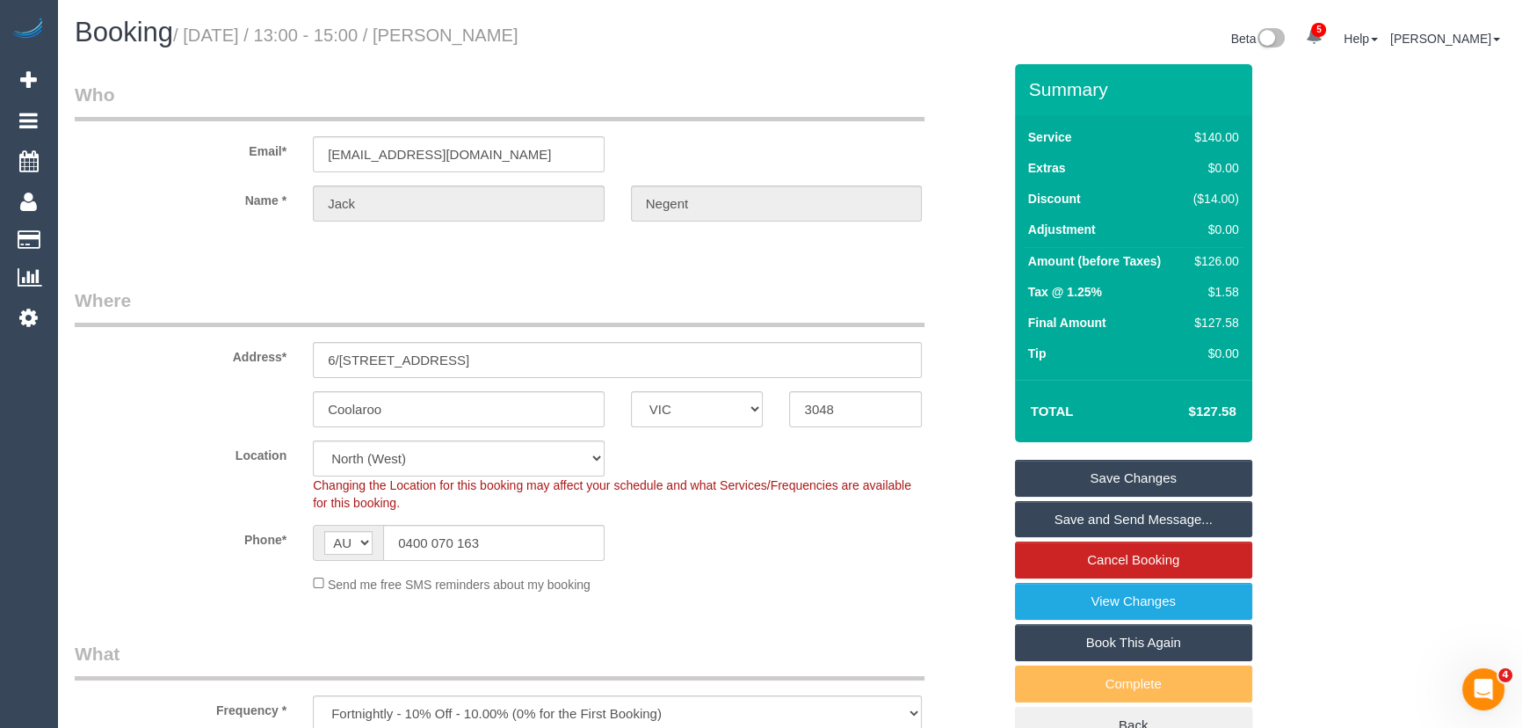
click at [507, 29] on small "/ September 16, 2025 / 13:00 - 15:00 / Jack Negent" at bounding box center [345, 34] width 345 height 19
click at [506, 43] on small "/ September 16, 2025 / 13:00 - 15:00 / Jack Negent" at bounding box center [345, 34] width 345 height 19
click at [506, 41] on small "/ September 16, 2025 / 13:00 - 15:00 / Jack Negent" at bounding box center [345, 34] width 345 height 19
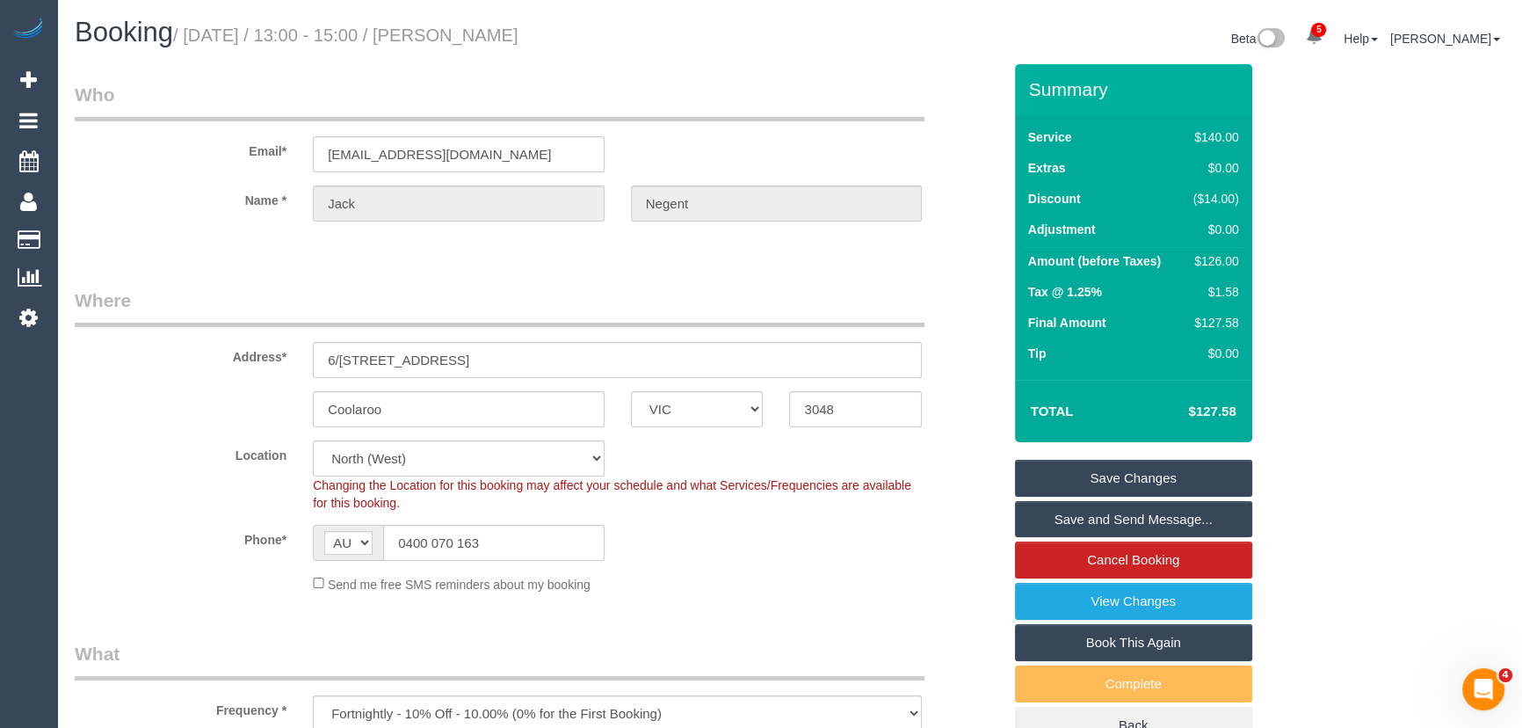
click at [1090, 483] on link "Save Changes" at bounding box center [1133, 478] width 237 height 37
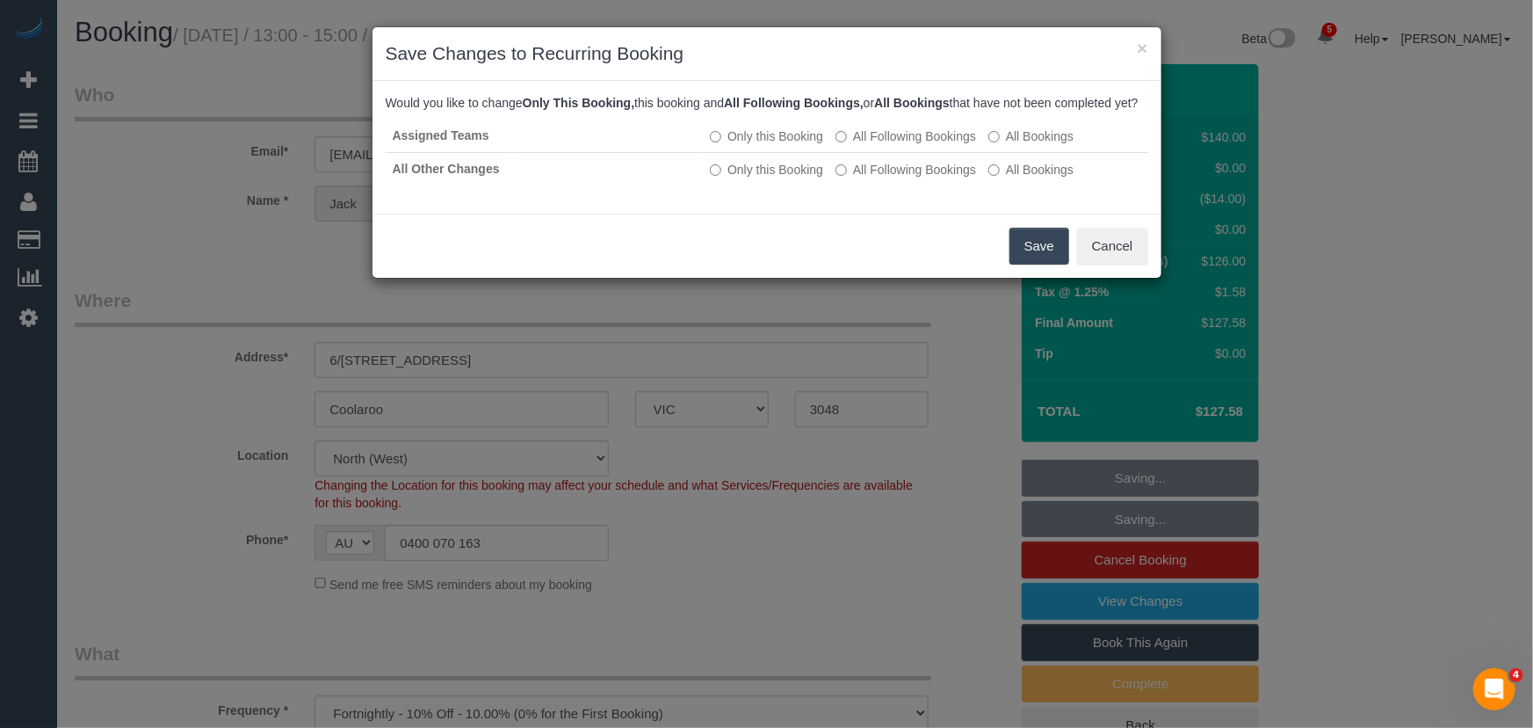
click at [1039, 264] on button "Save" at bounding box center [1040, 246] width 60 height 37
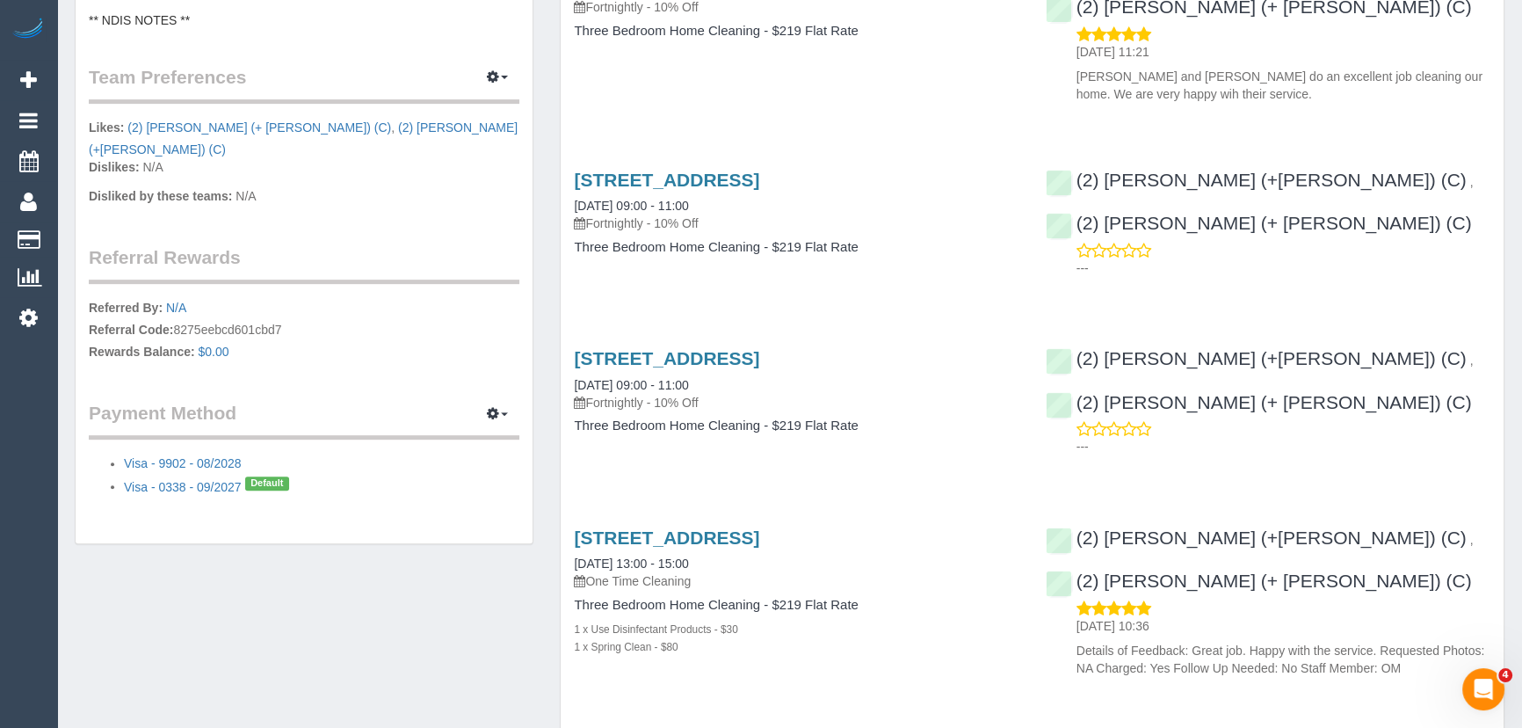
scroll to position [958, 0]
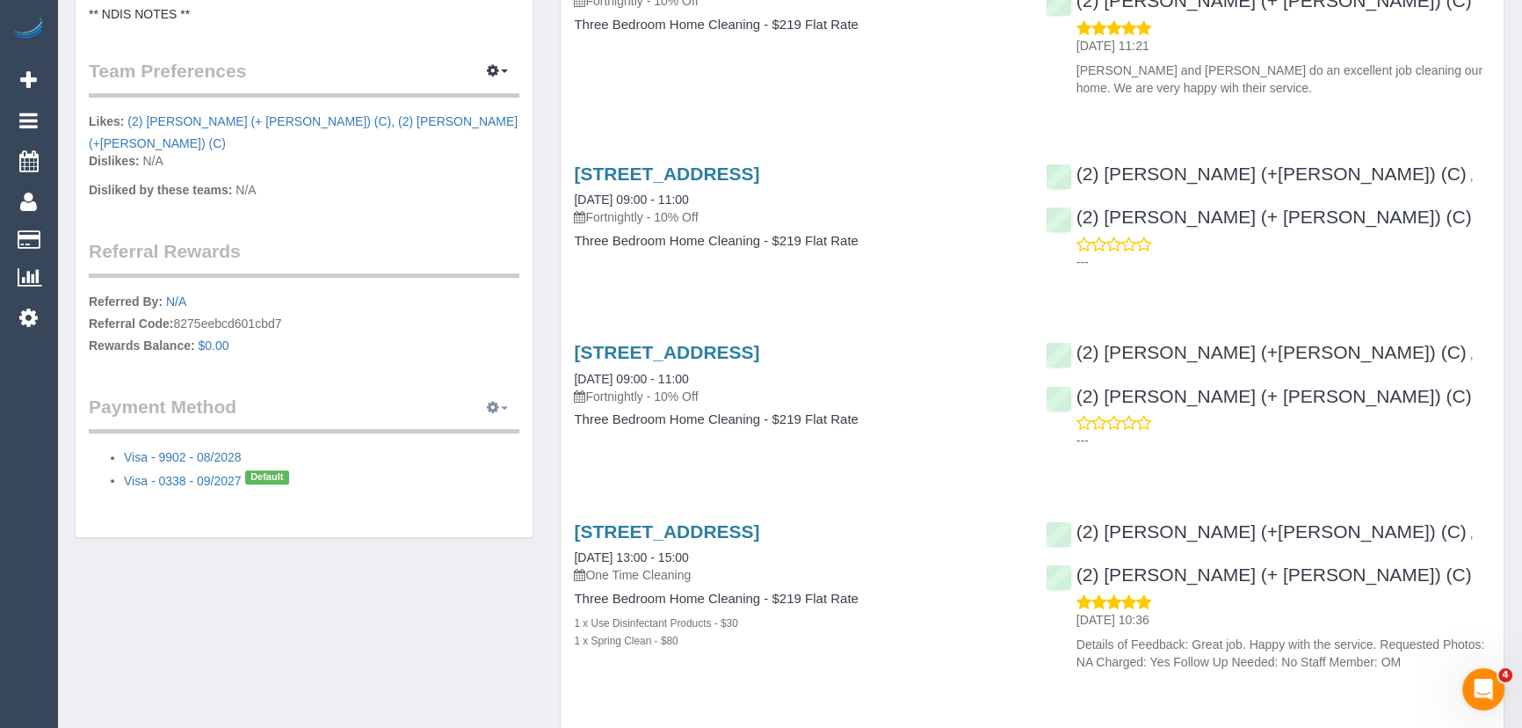
click at [492, 402] on icon "button" at bounding box center [493, 407] width 12 height 11
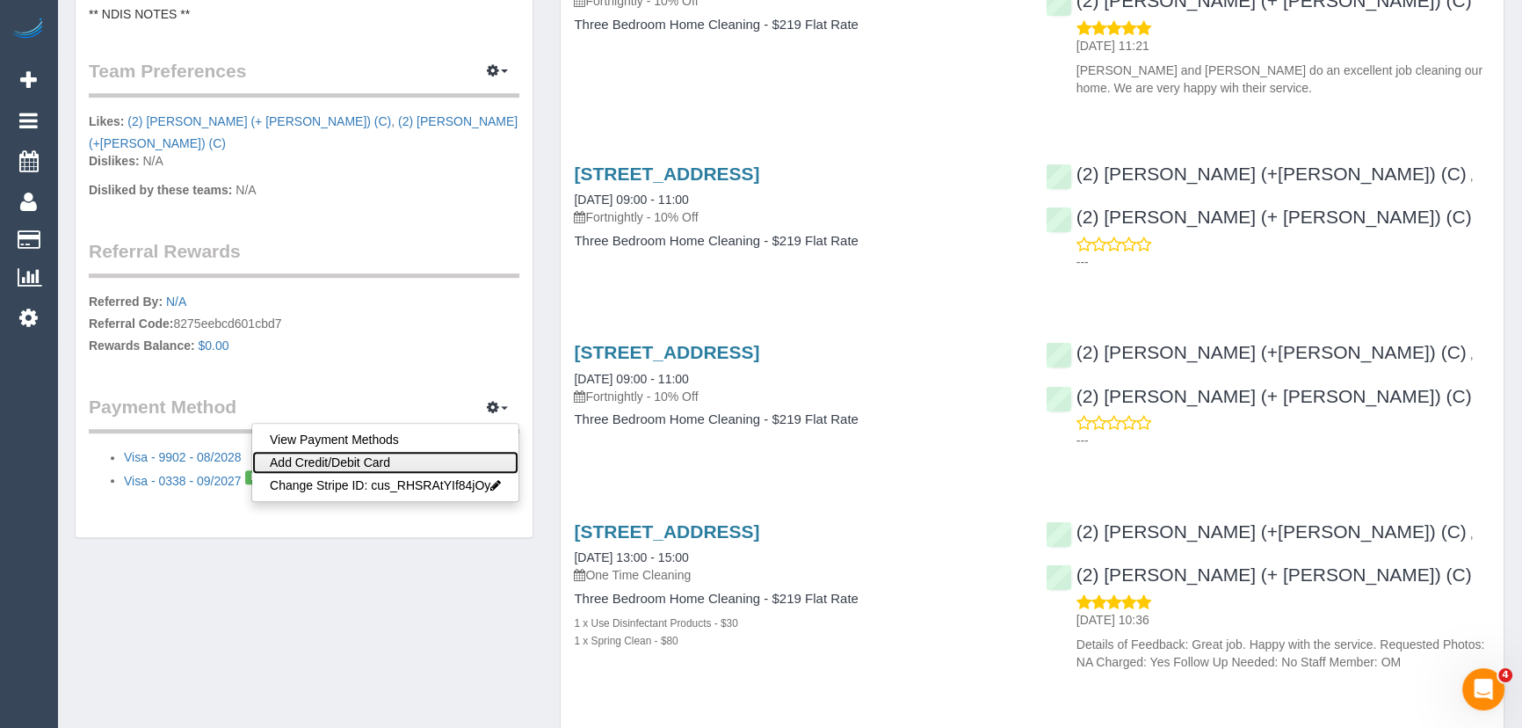
click at [308, 451] on link "Add Credit/Debit Card" at bounding box center [385, 462] width 266 height 23
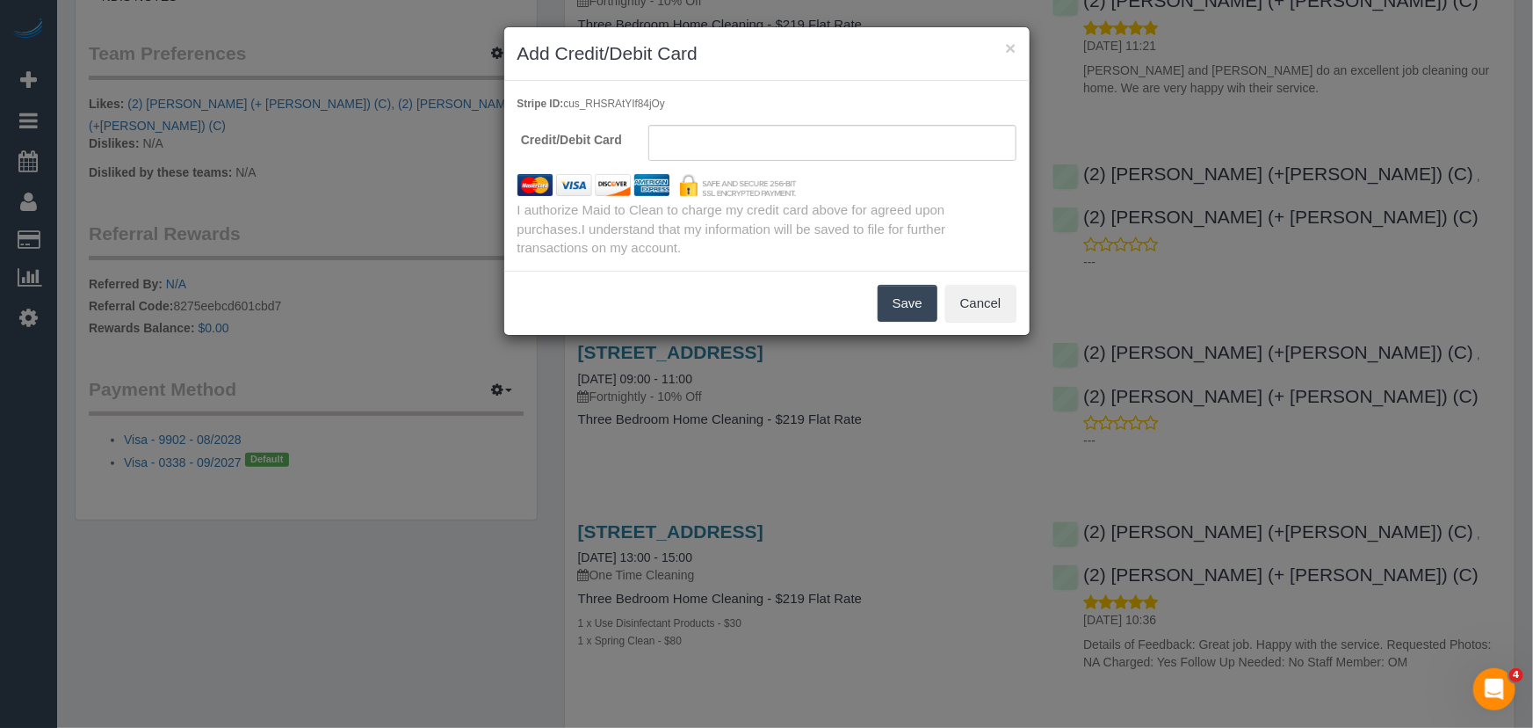
click at [914, 311] on button "Save" at bounding box center [908, 303] width 60 height 37
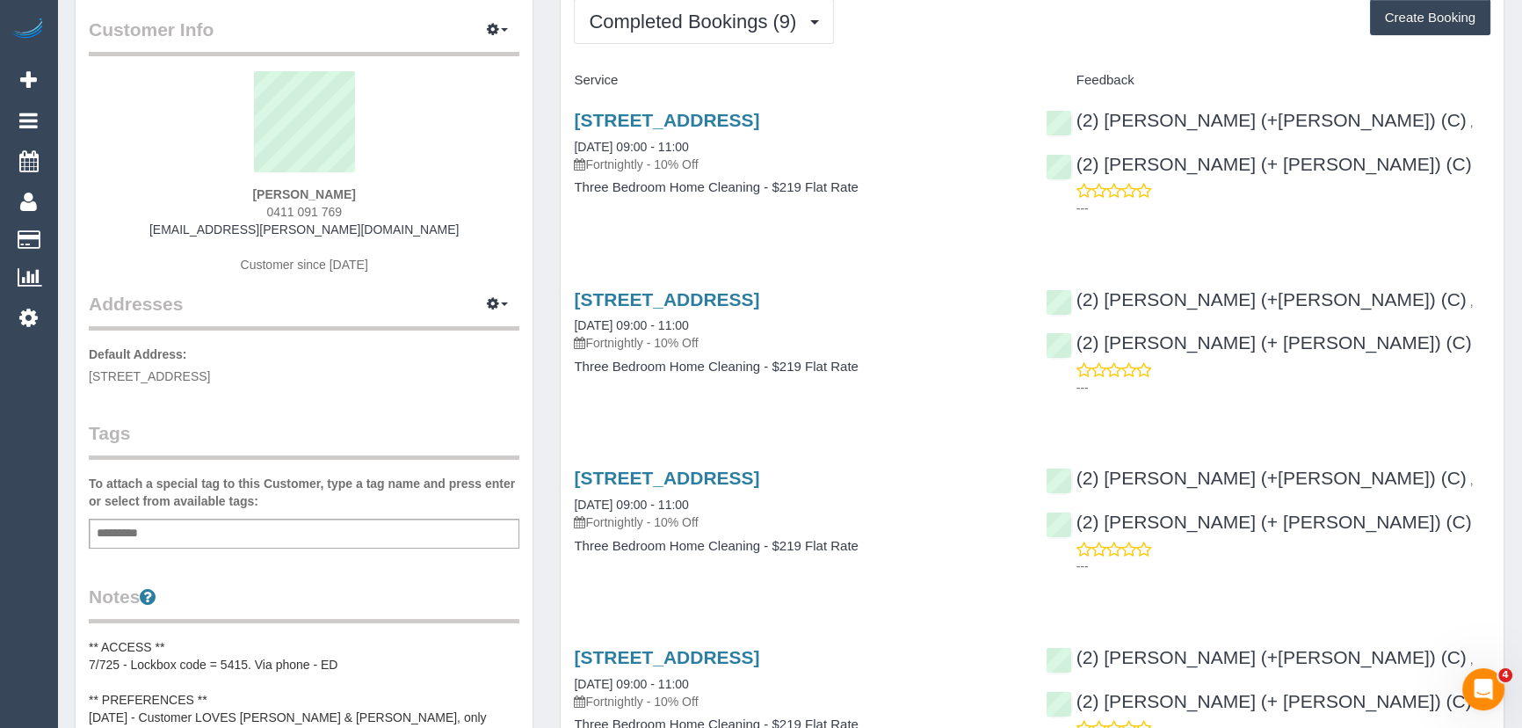
scroll to position [0, 0]
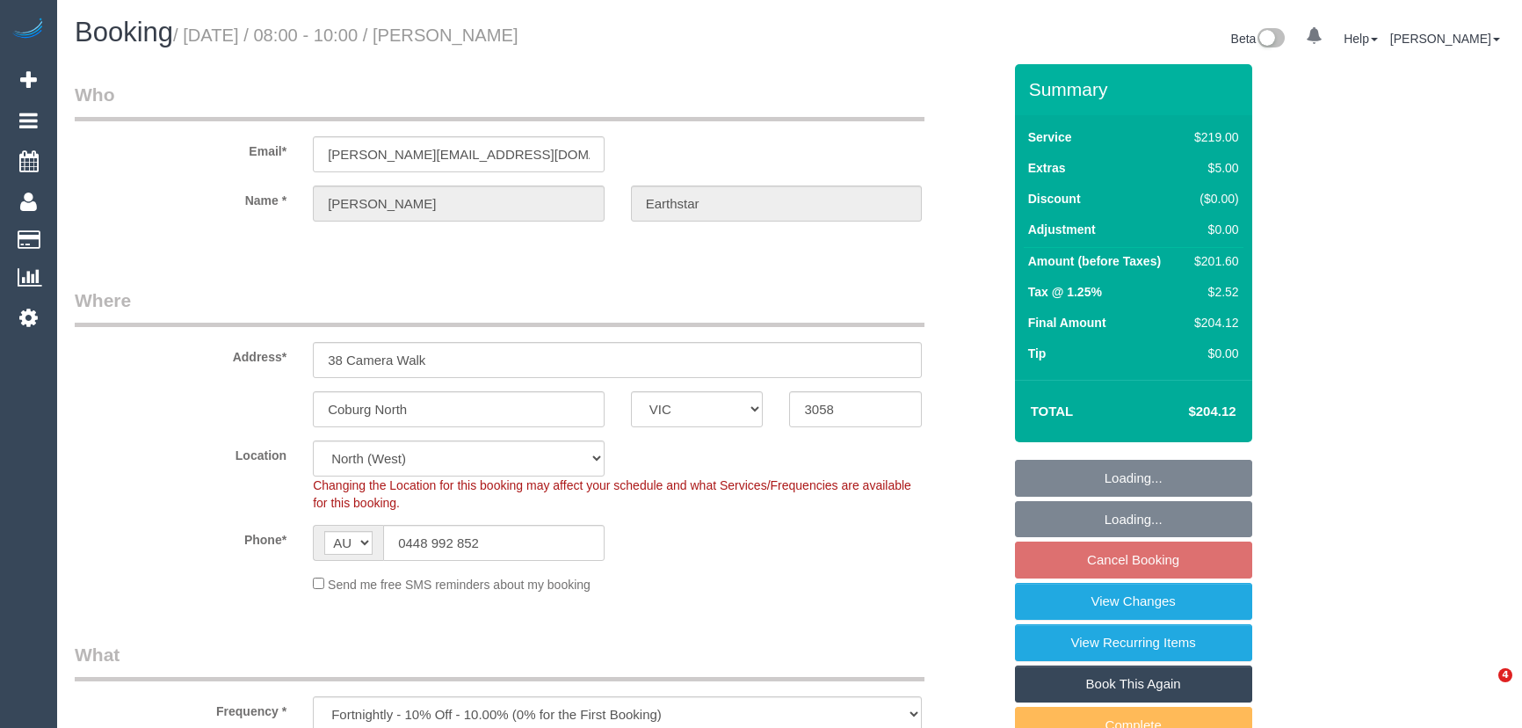
select select "VIC"
select select "spot1"
select select "number:27"
select select "number:14"
select select "number:19"
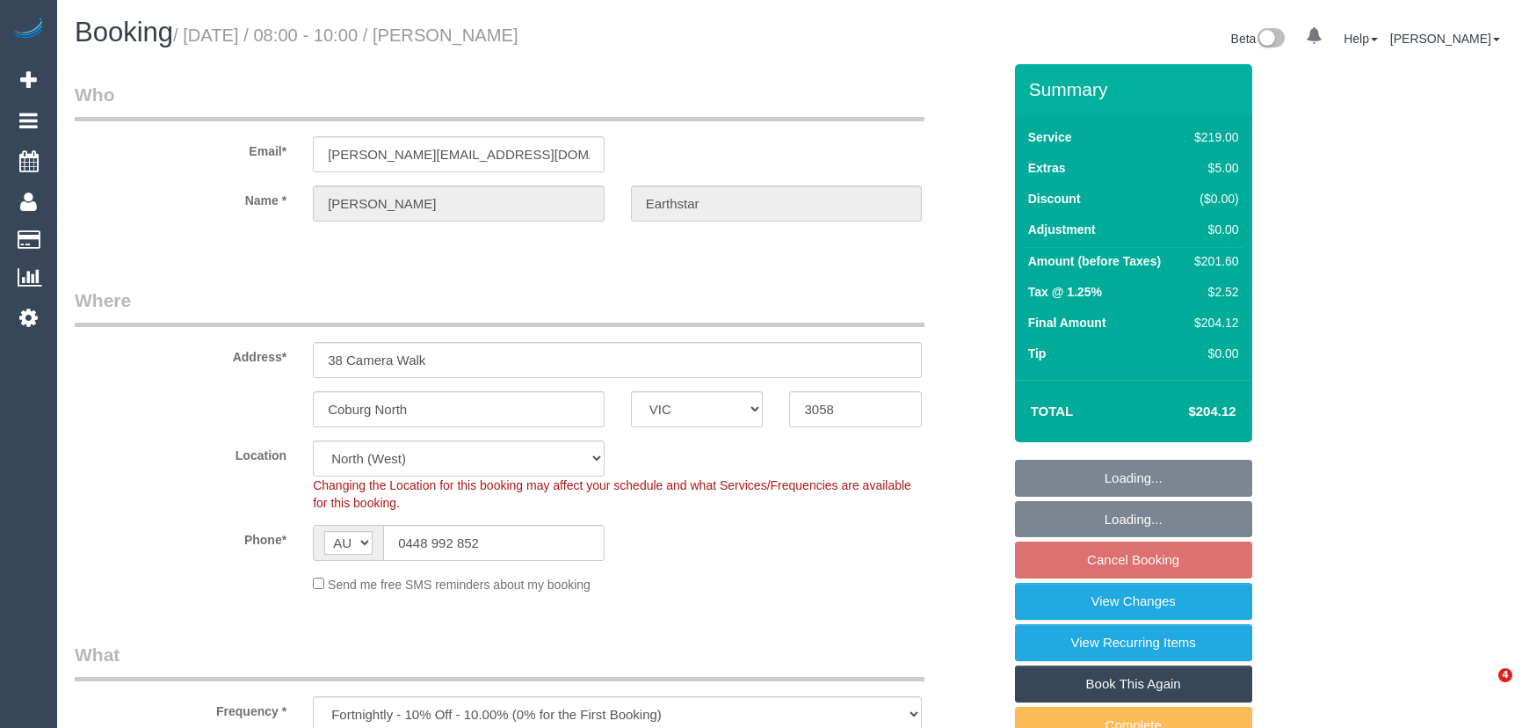
select select "number:22"
select select "number:34"
select select "number:26"
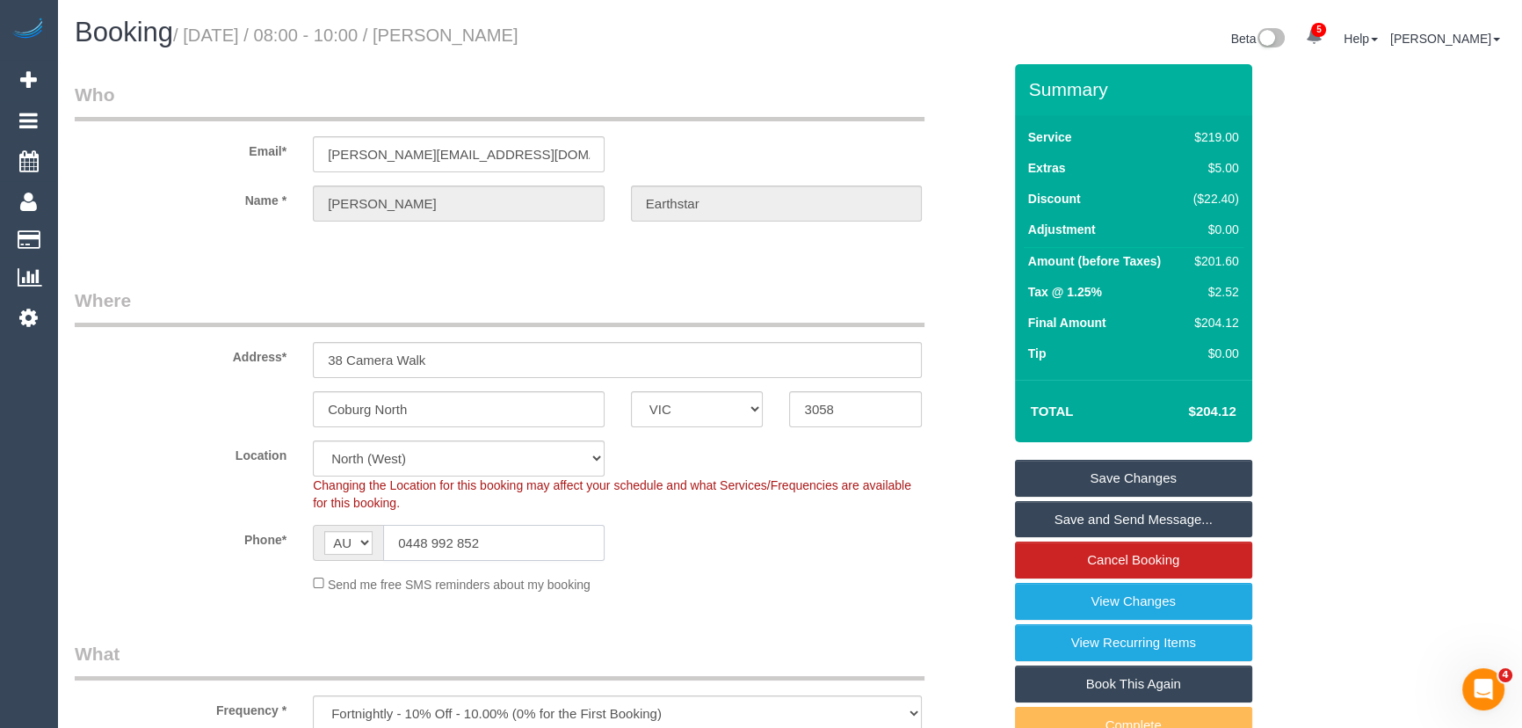
click at [502, 544] on input "0448 992 852" at bounding box center [493, 543] width 221 height 36
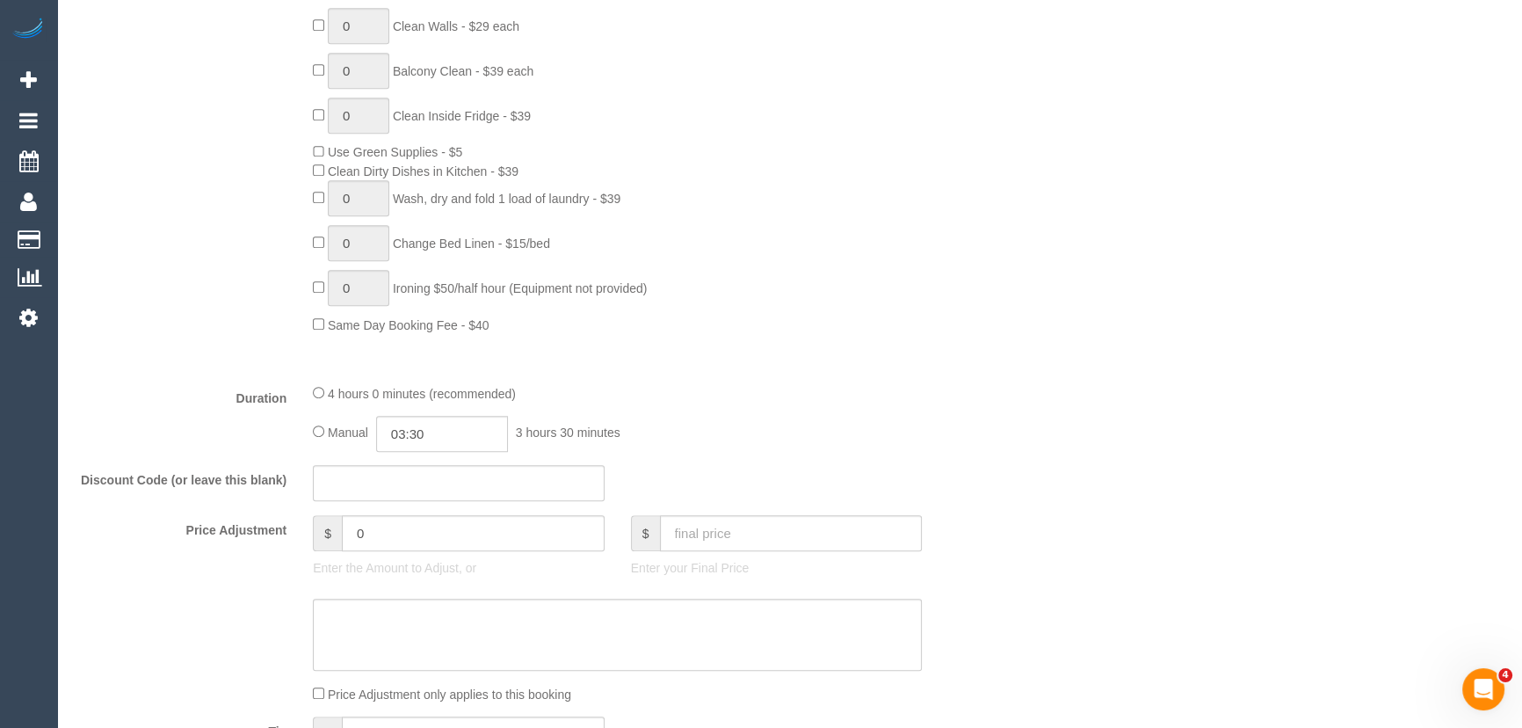
scroll to position [1278, 0]
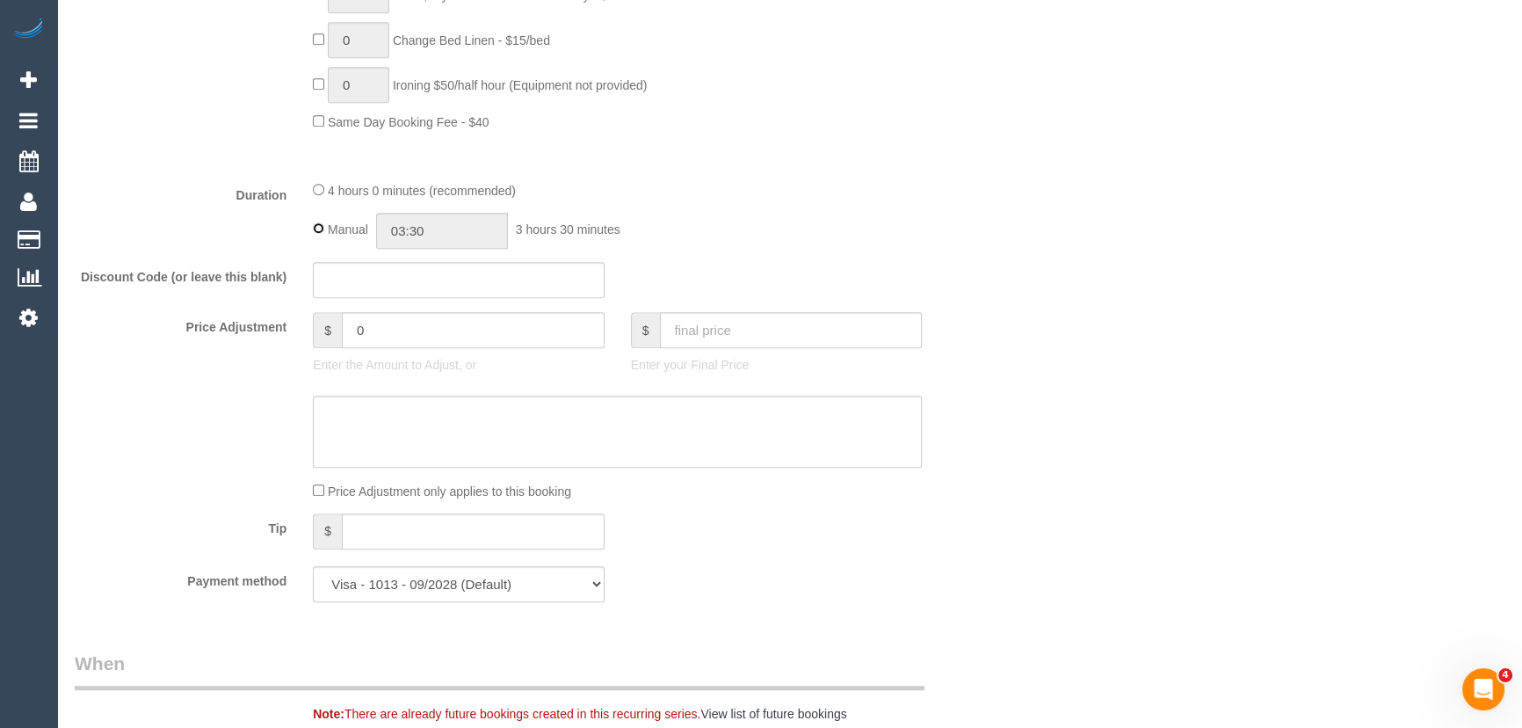
type input "04:00"
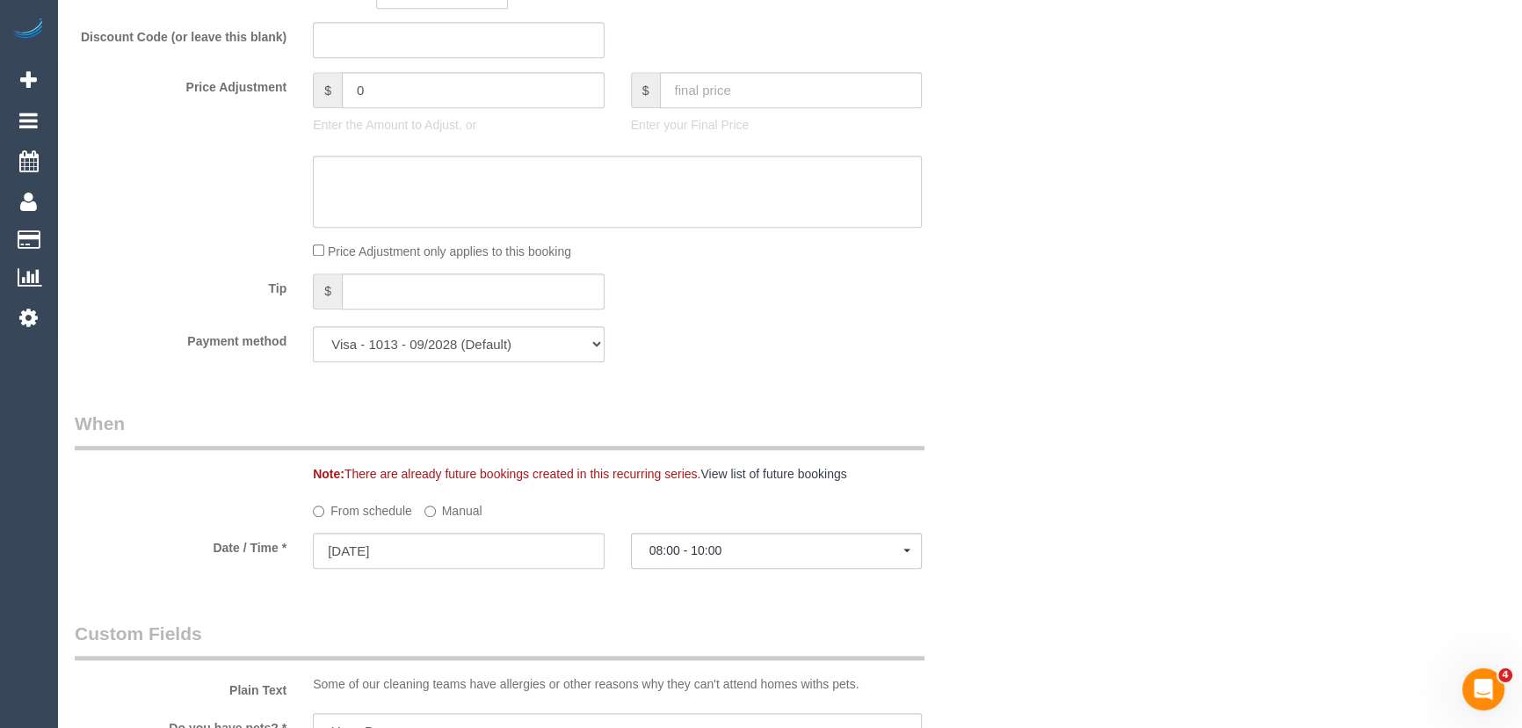
select select "spot13"
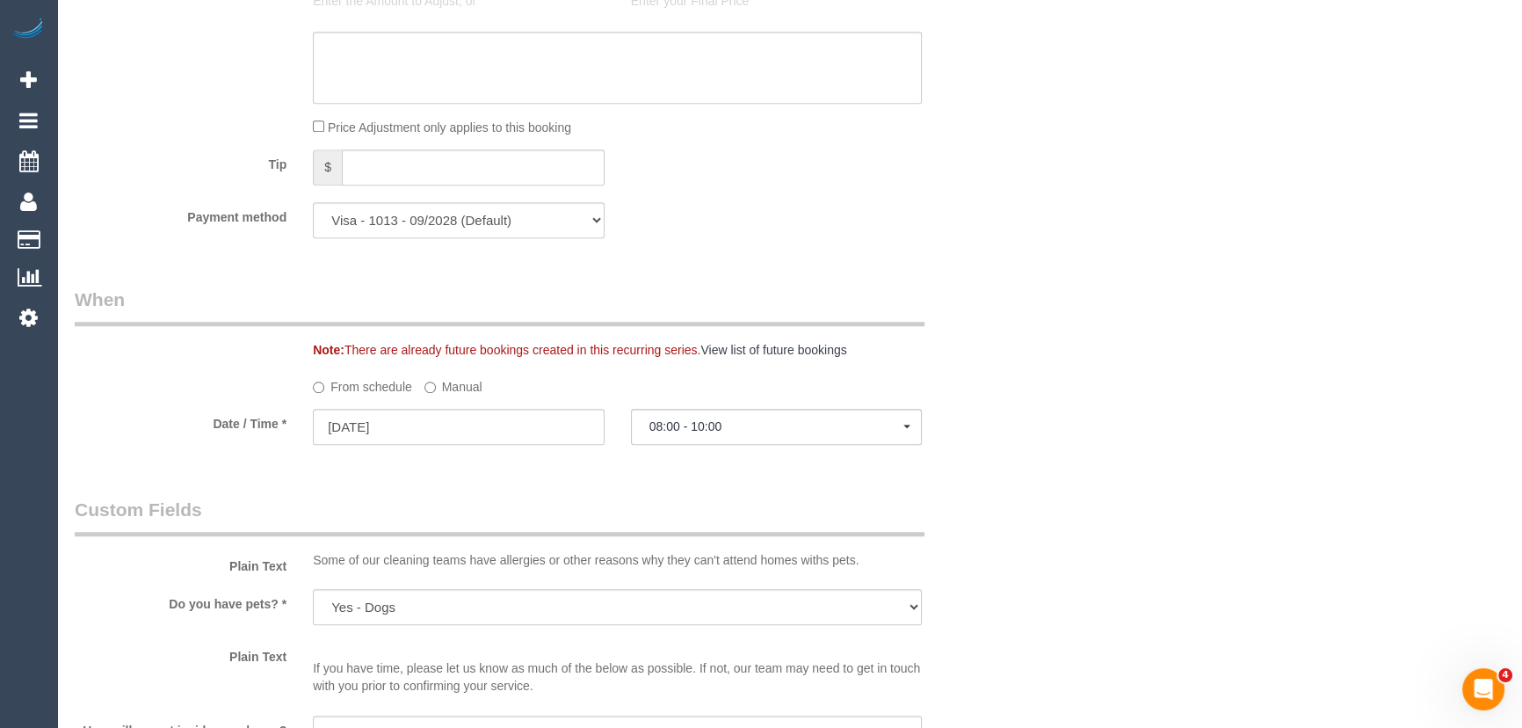
scroll to position [1757, 0]
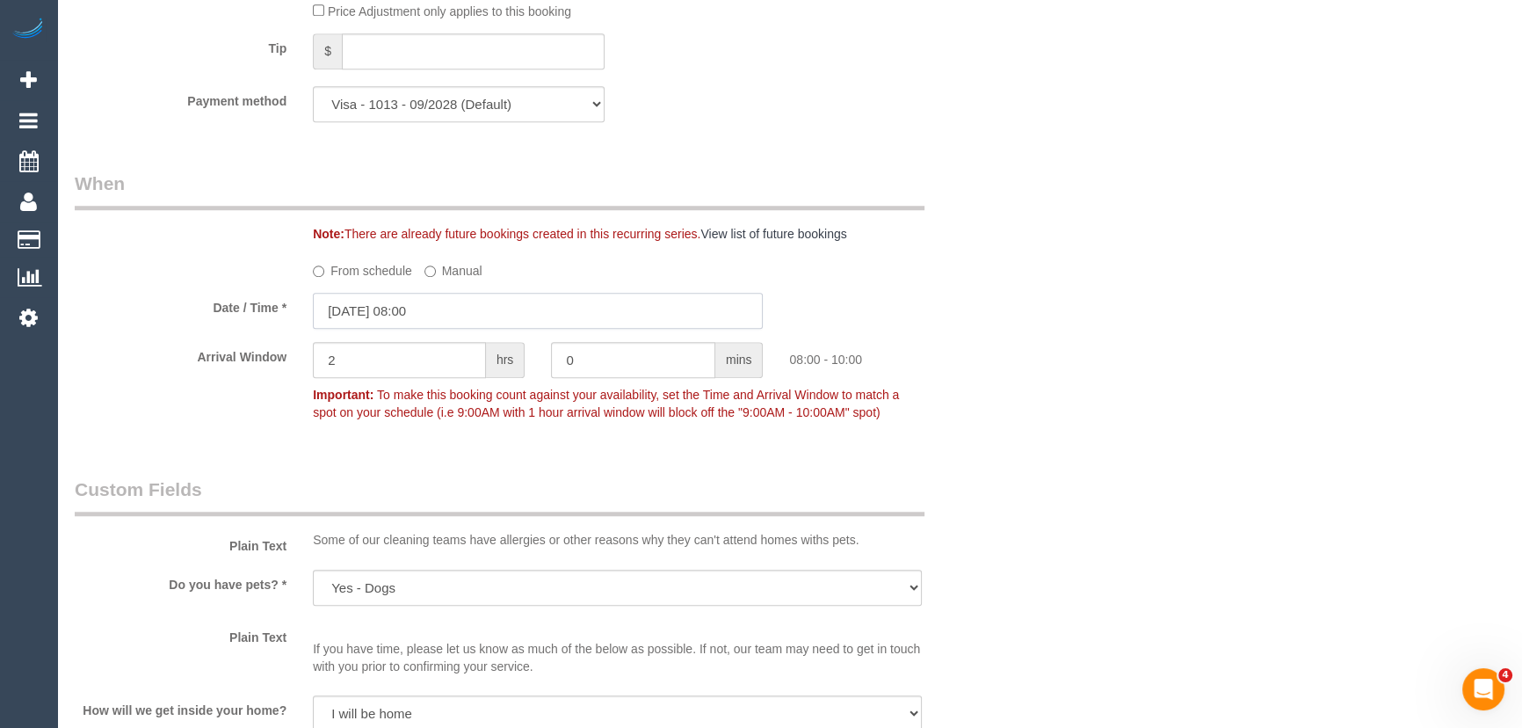
click at [464, 318] on input "16/09/2025 08:00" at bounding box center [538, 311] width 450 height 36
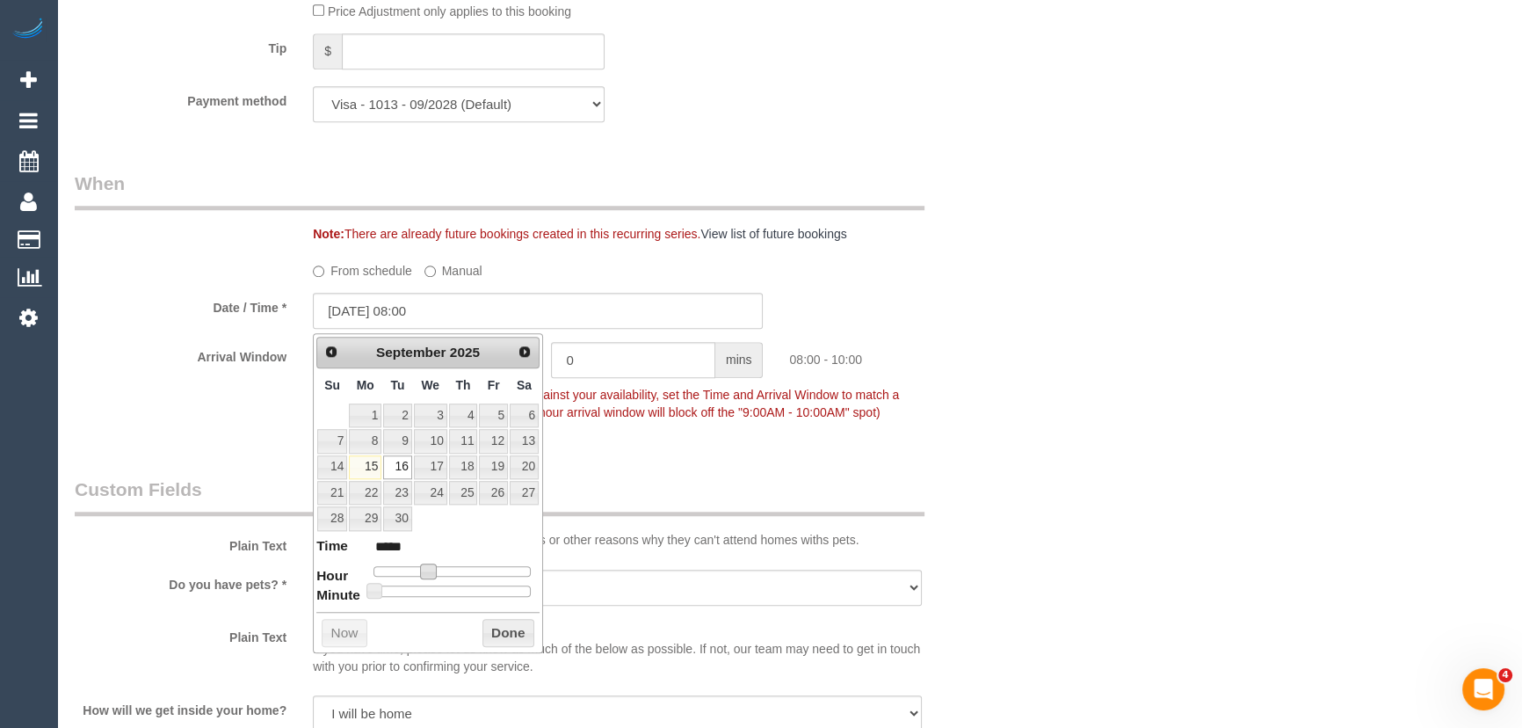
click at [430, 571] on span at bounding box center [428, 571] width 16 height 16
type input "16/09/2025 09:00"
type input "*****"
type input "16/09/2025 10:00"
type input "*****"
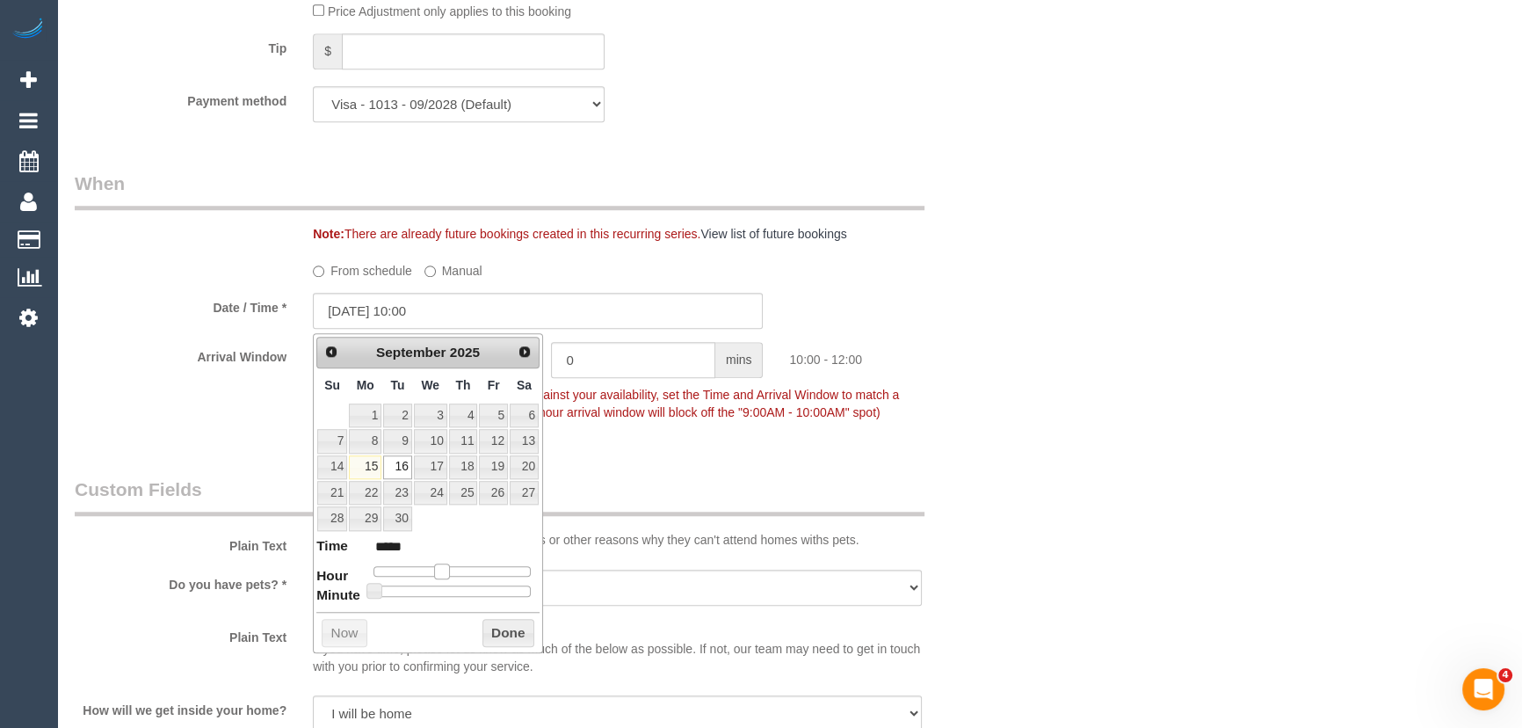
drag, startPoint x: 431, startPoint y: 571, endPoint x: 441, endPoint y: 571, distance: 9.7
click at [441, 571] on span at bounding box center [442, 571] width 16 height 16
click at [702, 442] on fieldset "When Note: There are already future bookings created in this recurring series. …" at bounding box center [538, 306] width 927 height 272
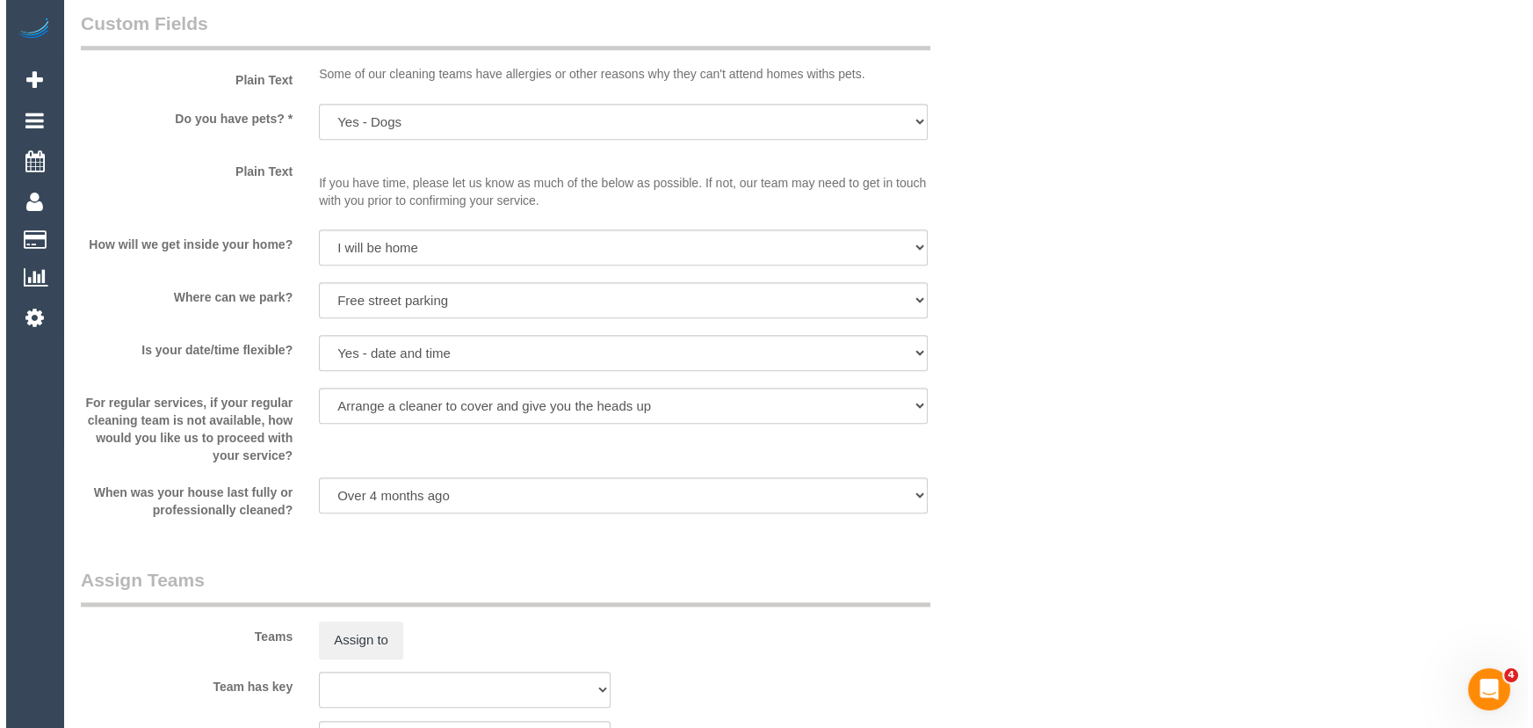
scroll to position [2396, 0]
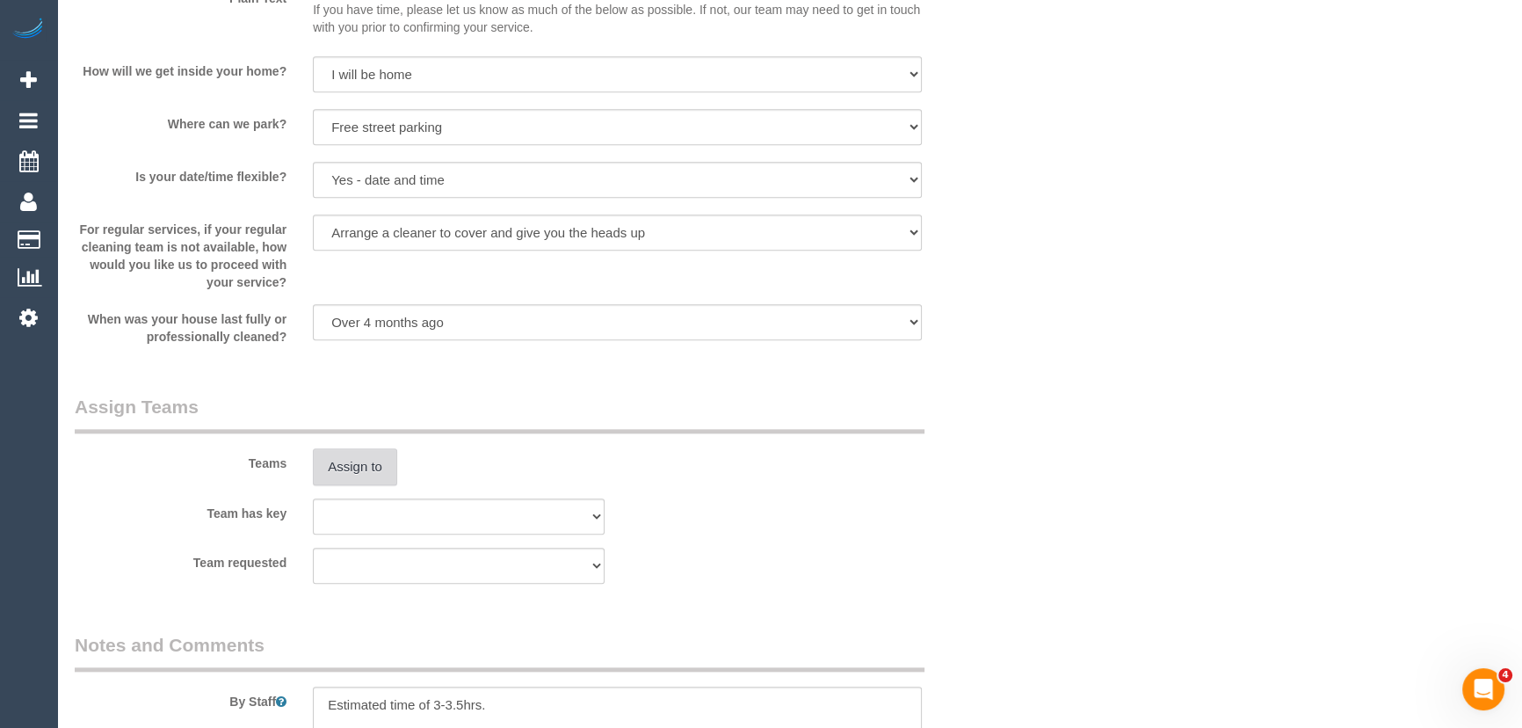
click at [359, 471] on button "Assign to" at bounding box center [355, 466] width 84 height 37
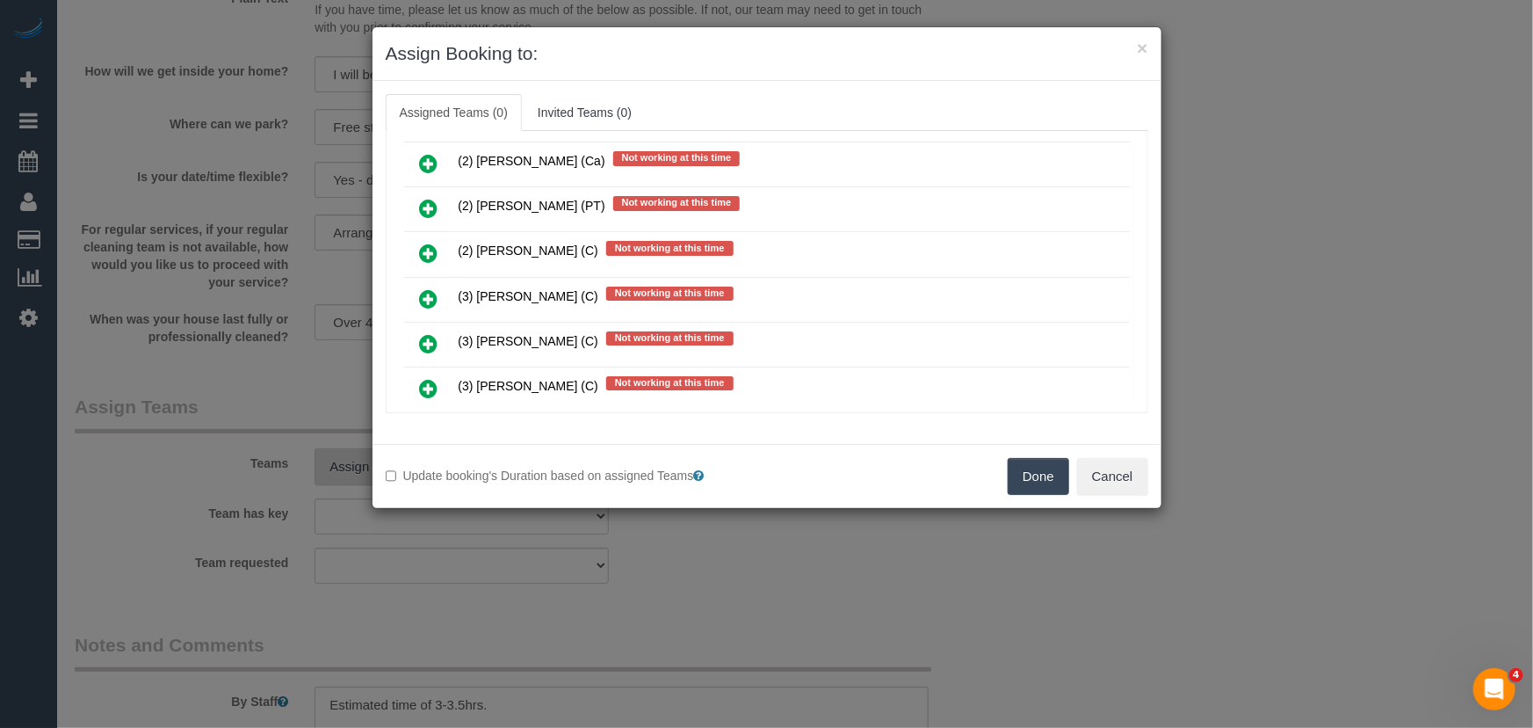
scroll to position [5325, 0]
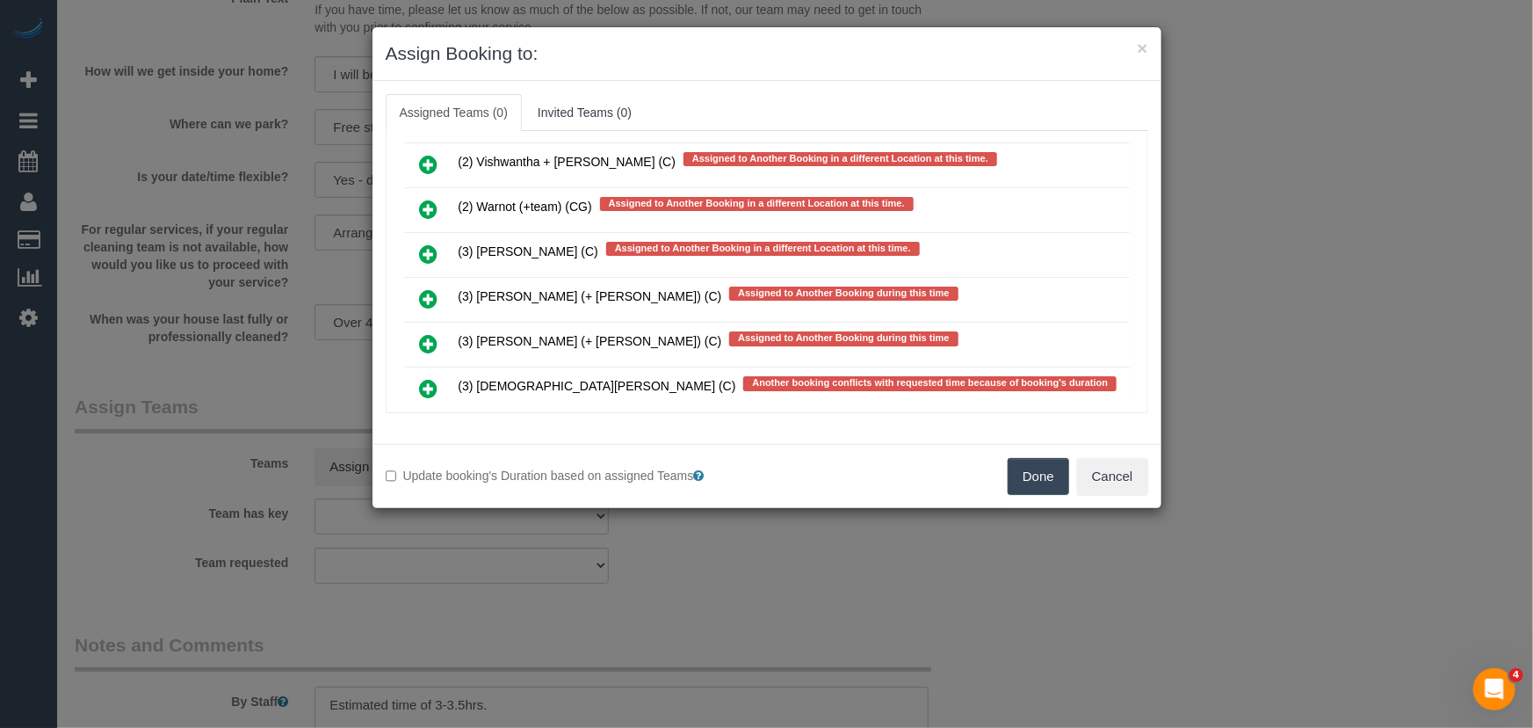
click at [423, 378] on icon at bounding box center [429, 388] width 18 height 21
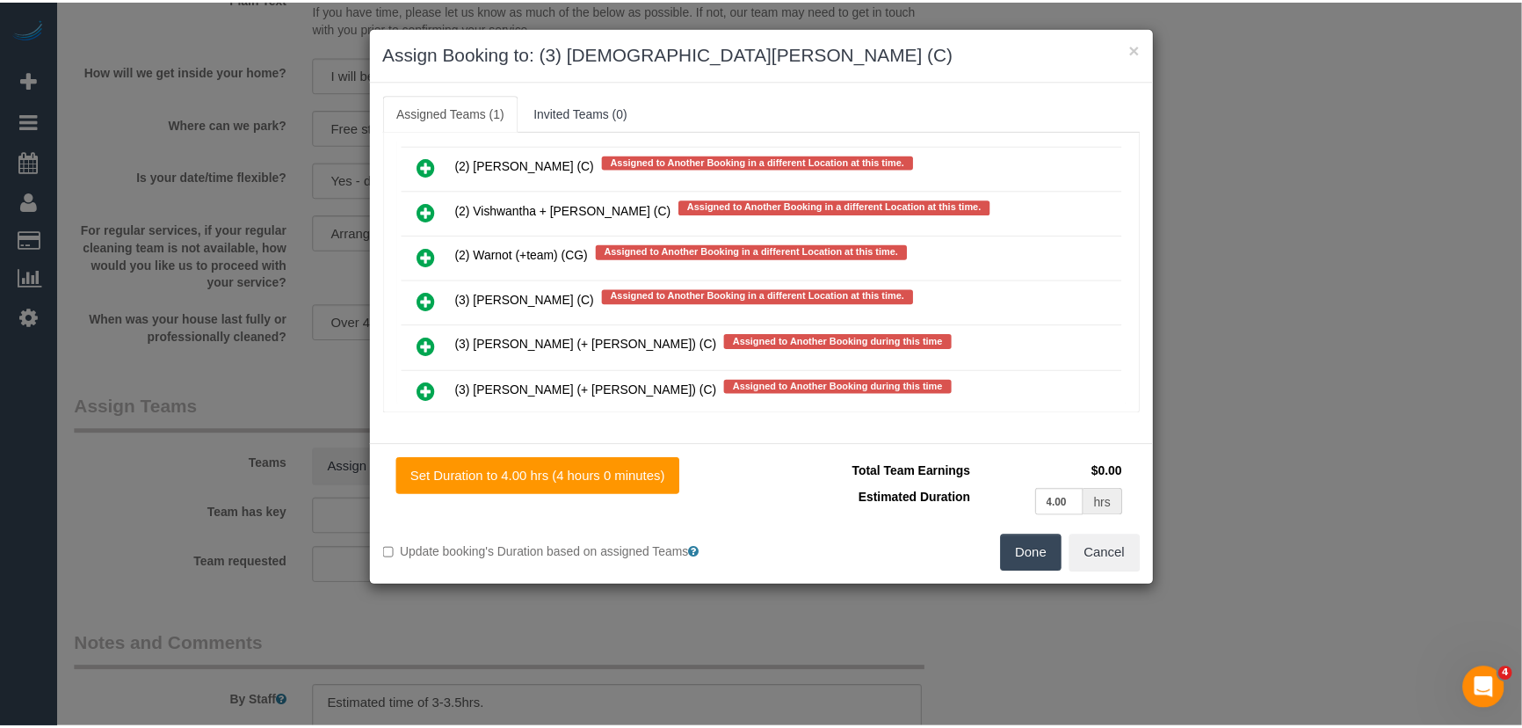
scroll to position [5373, 0]
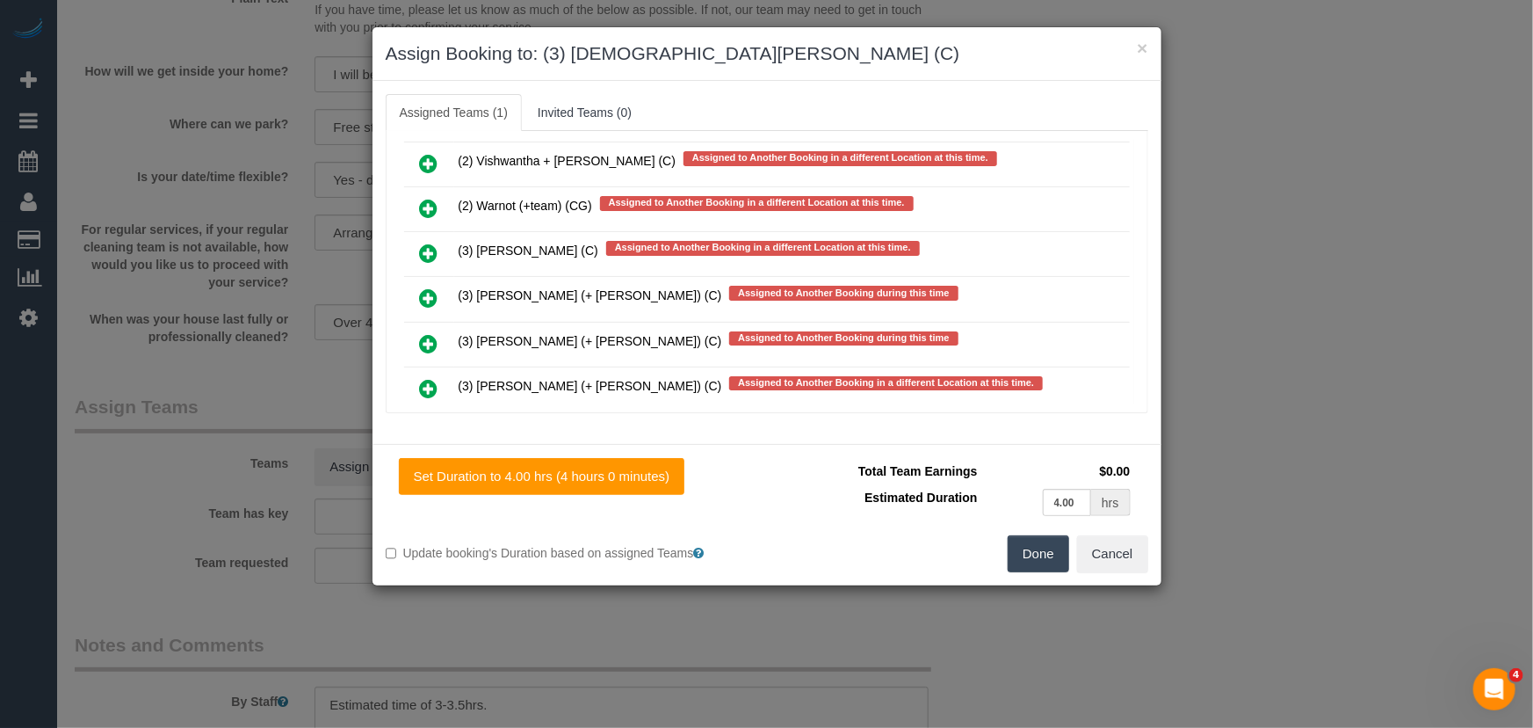
click at [1036, 561] on button "Done" at bounding box center [1039, 553] width 62 height 37
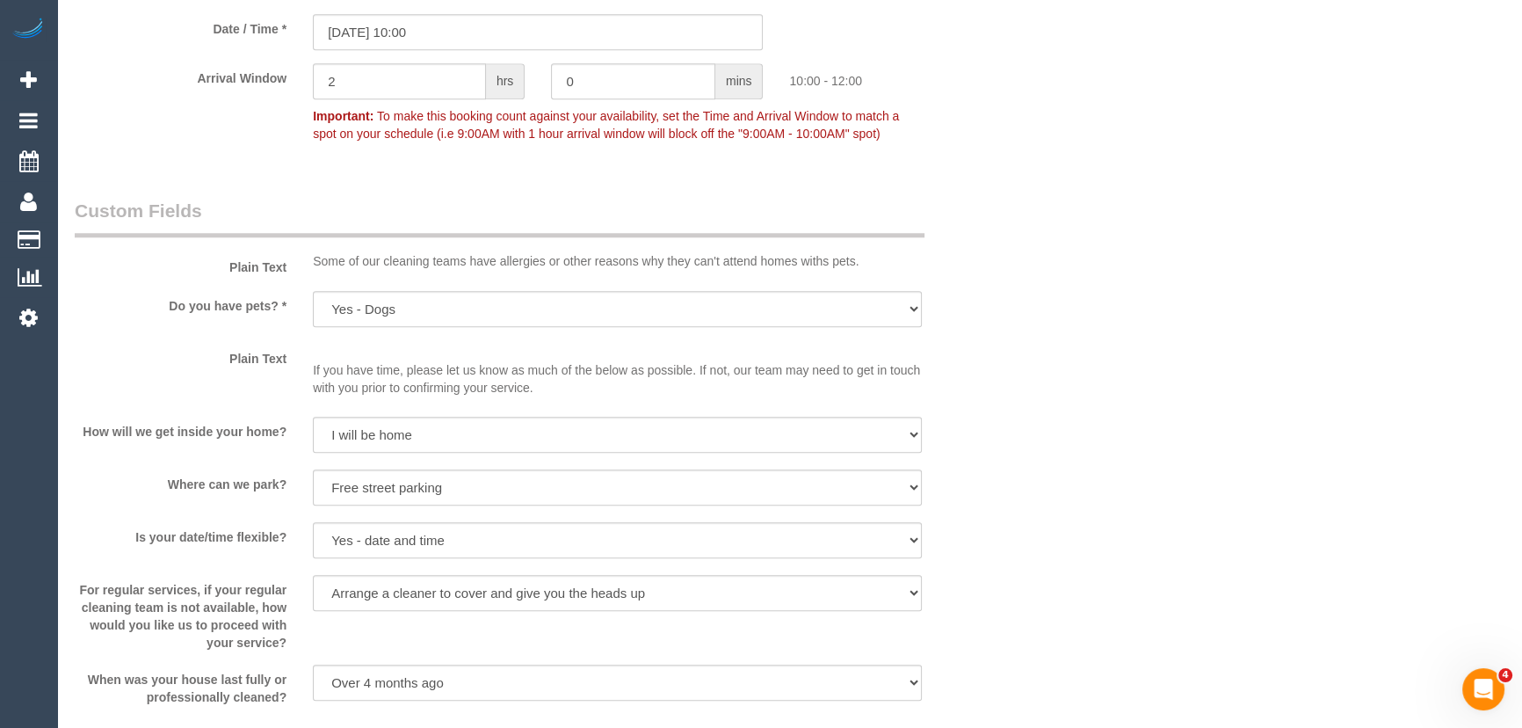
scroll to position [2156, 0]
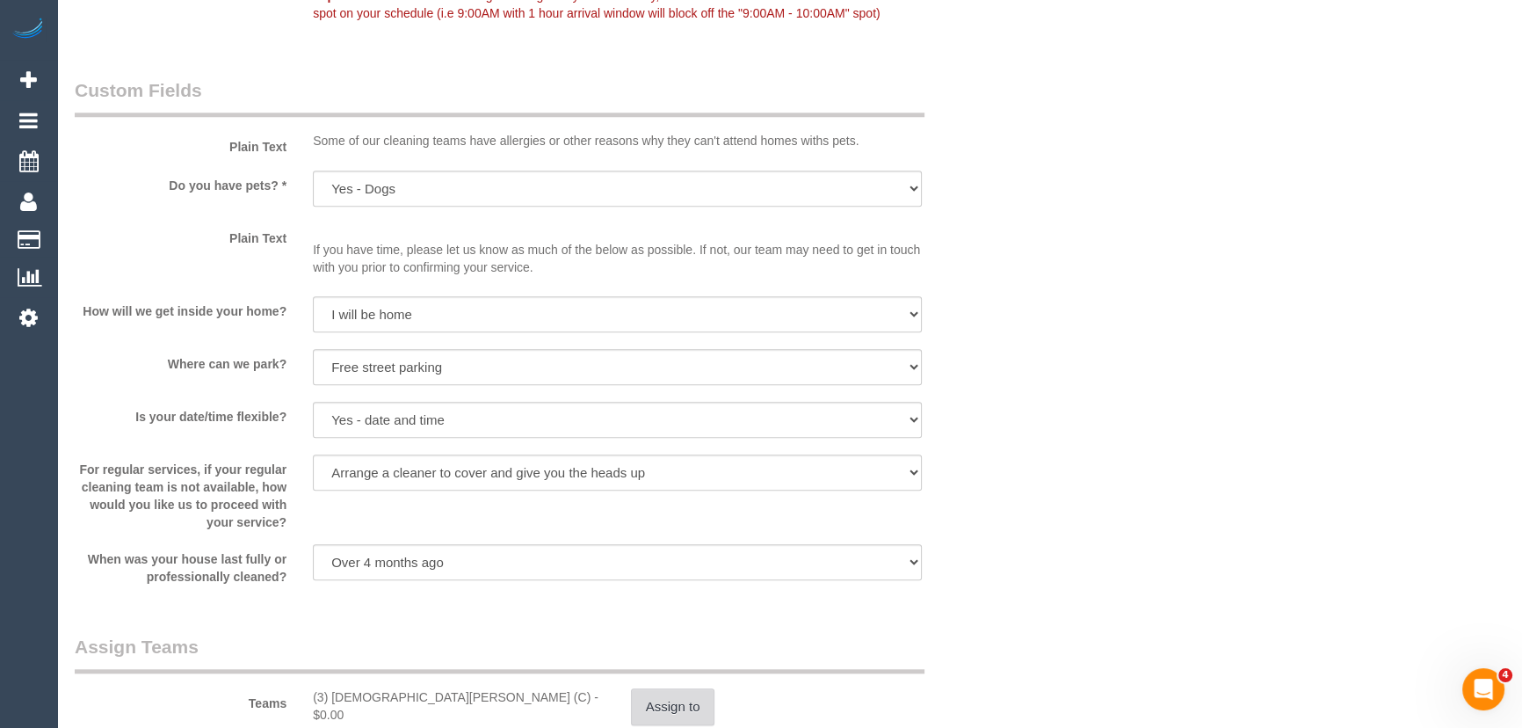
click at [692, 713] on button "Assign to" at bounding box center [673, 706] width 84 height 37
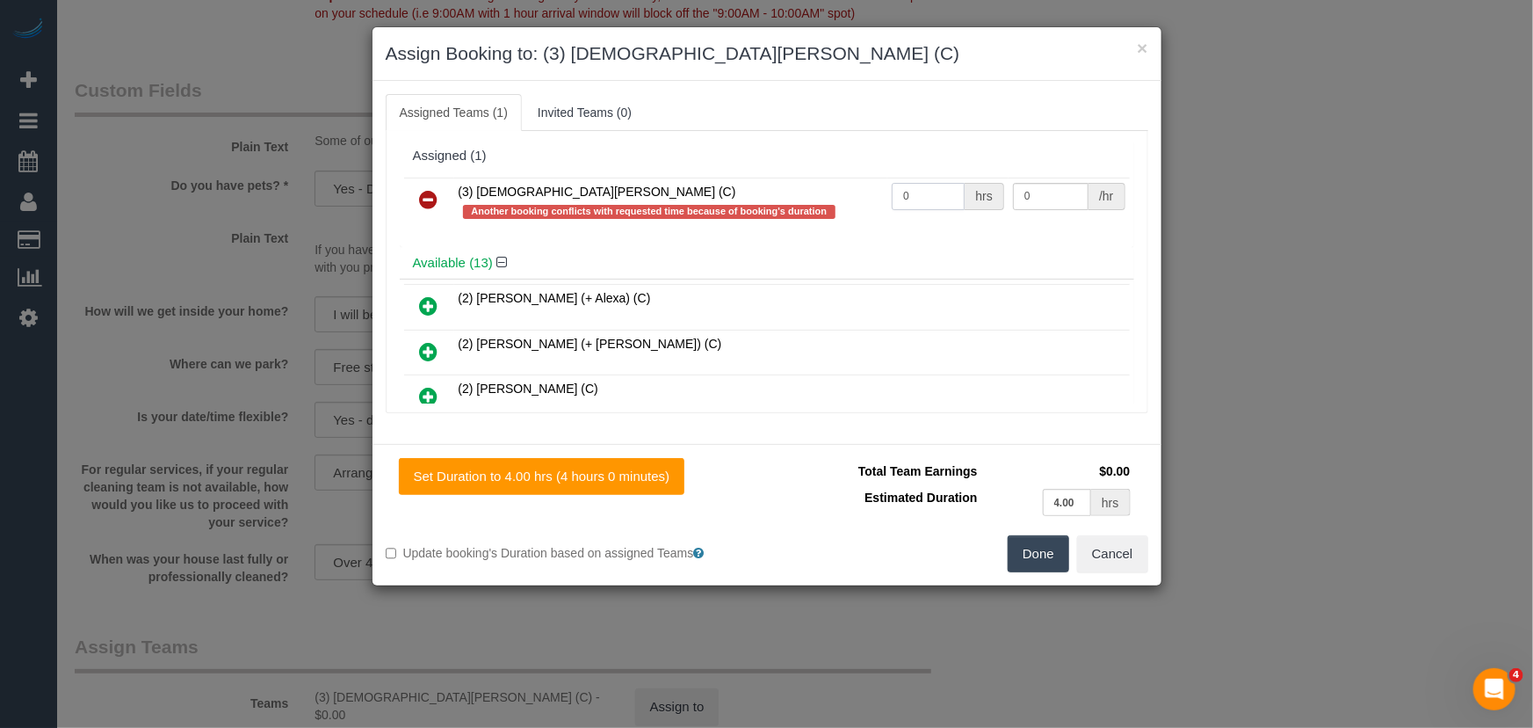
click at [929, 206] on input "0" at bounding box center [928, 196] width 73 height 27
type input "1"
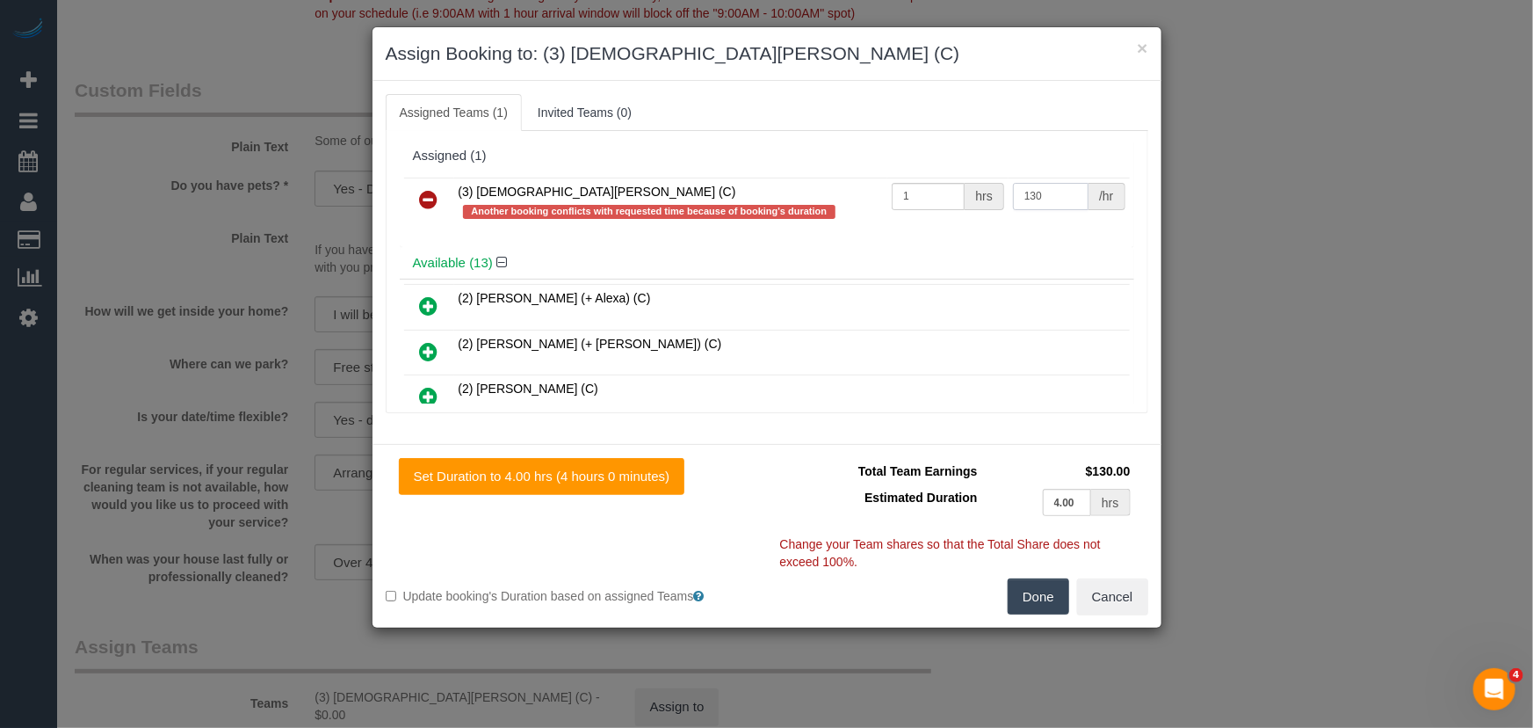
type input "130"
drag, startPoint x: 1049, startPoint y: 590, endPoint x: 1040, endPoint y: 589, distance: 8.8
click at [1049, 590] on button "Done" at bounding box center [1039, 596] width 62 height 37
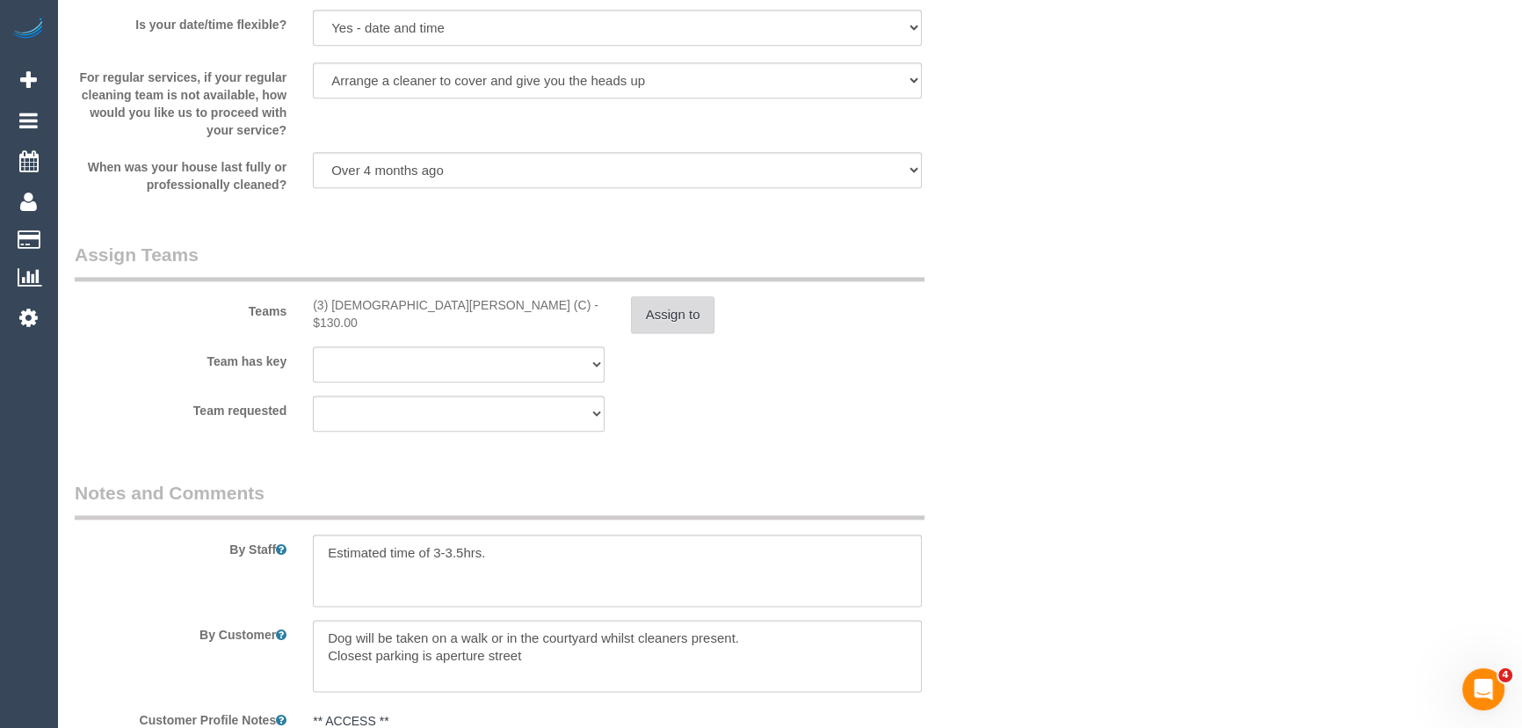
scroll to position [2636, 0]
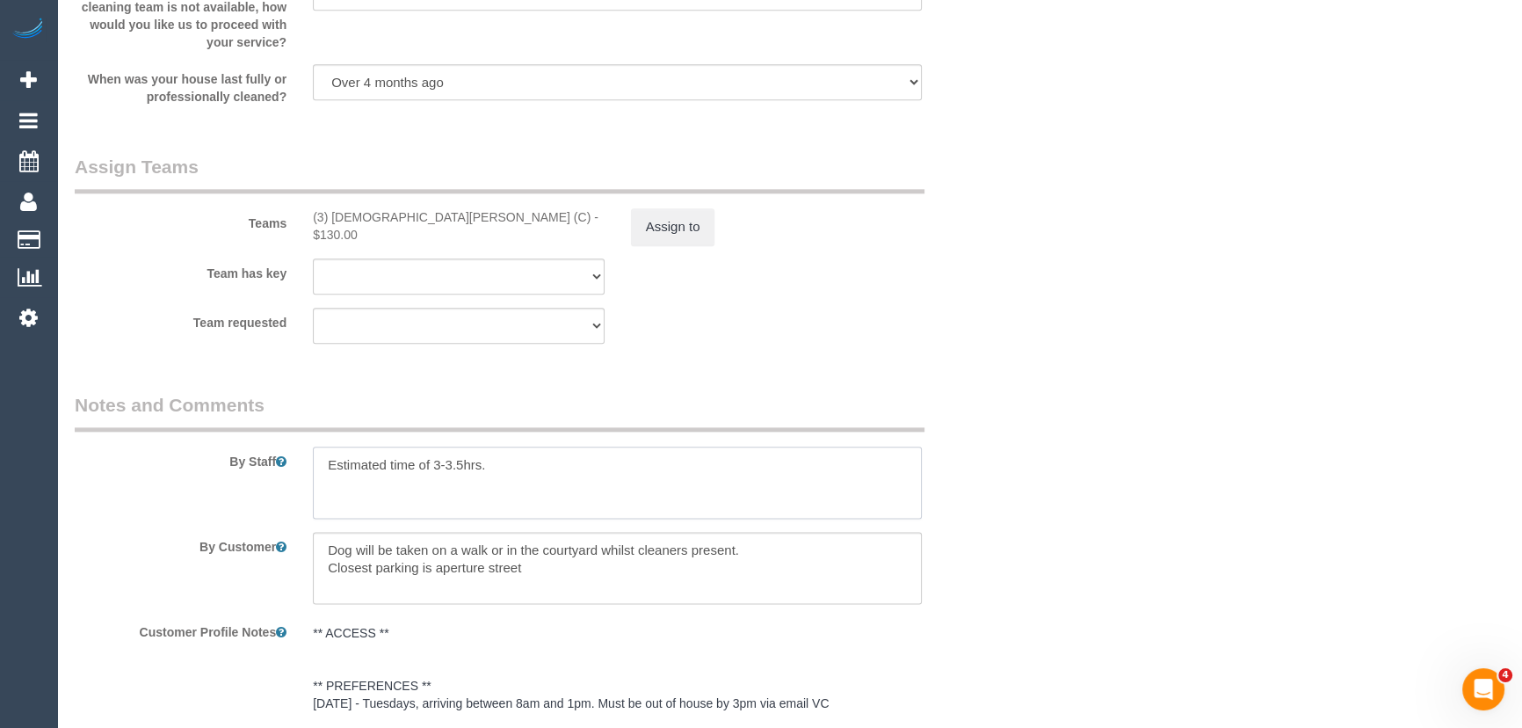
click at [461, 467] on textarea at bounding box center [617, 482] width 609 height 72
click at [317, 473] on textarea at bounding box center [617, 482] width 609 height 72
type textarea "*cover* Estimated time of 3-4hrs."
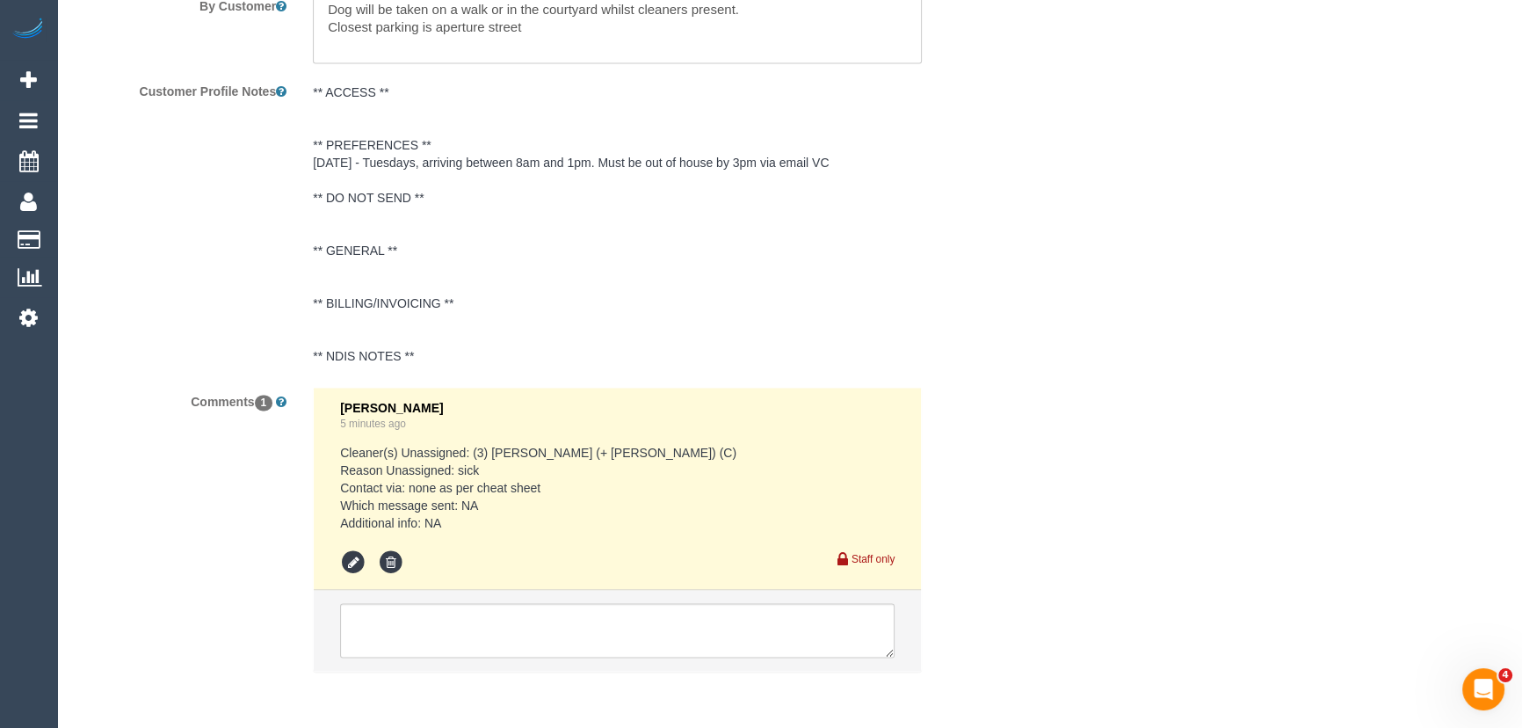
scroll to position [3250, 0]
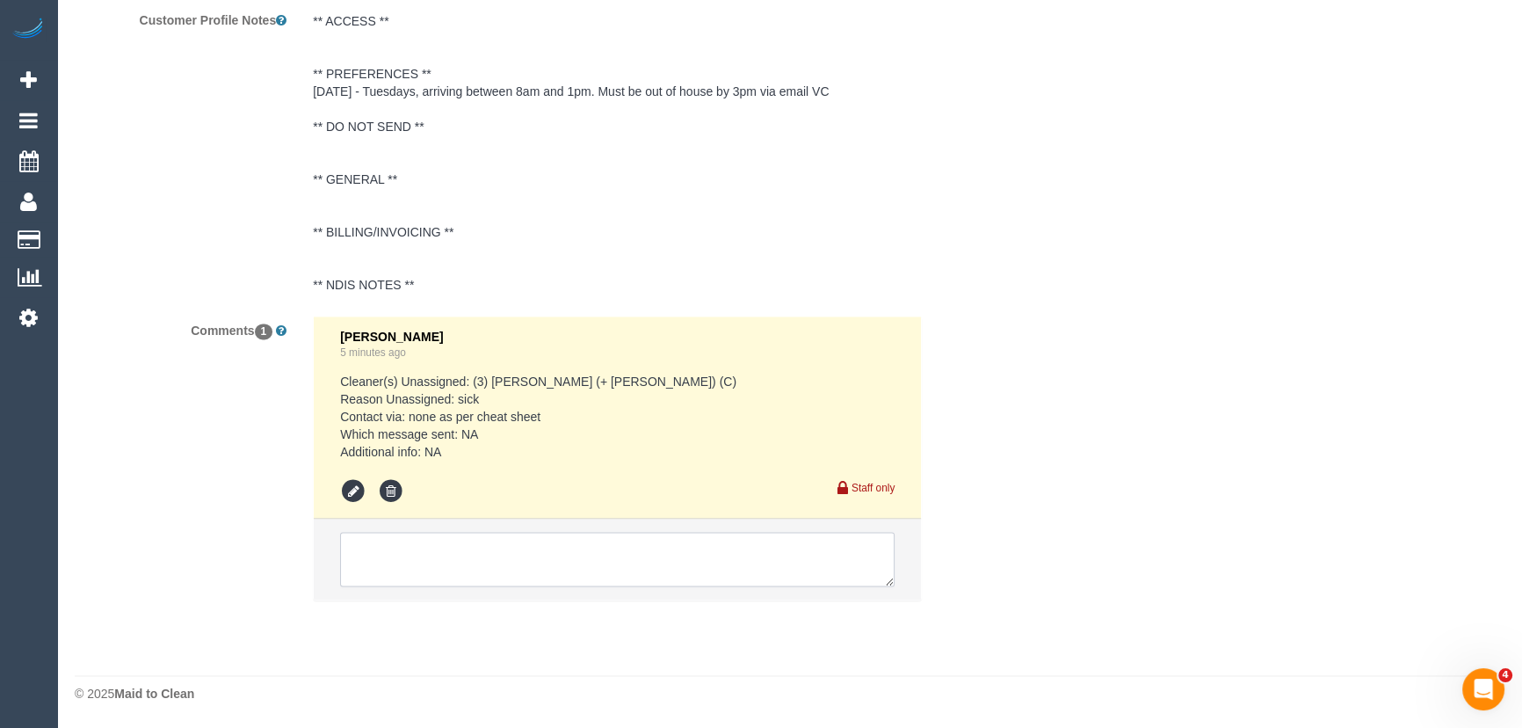
drag, startPoint x: 483, startPoint y: 546, endPoint x: 485, endPoint y: 536, distance: 9.8
click at [483, 546] on textarea at bounding box center [617, 559] width 554 height 54
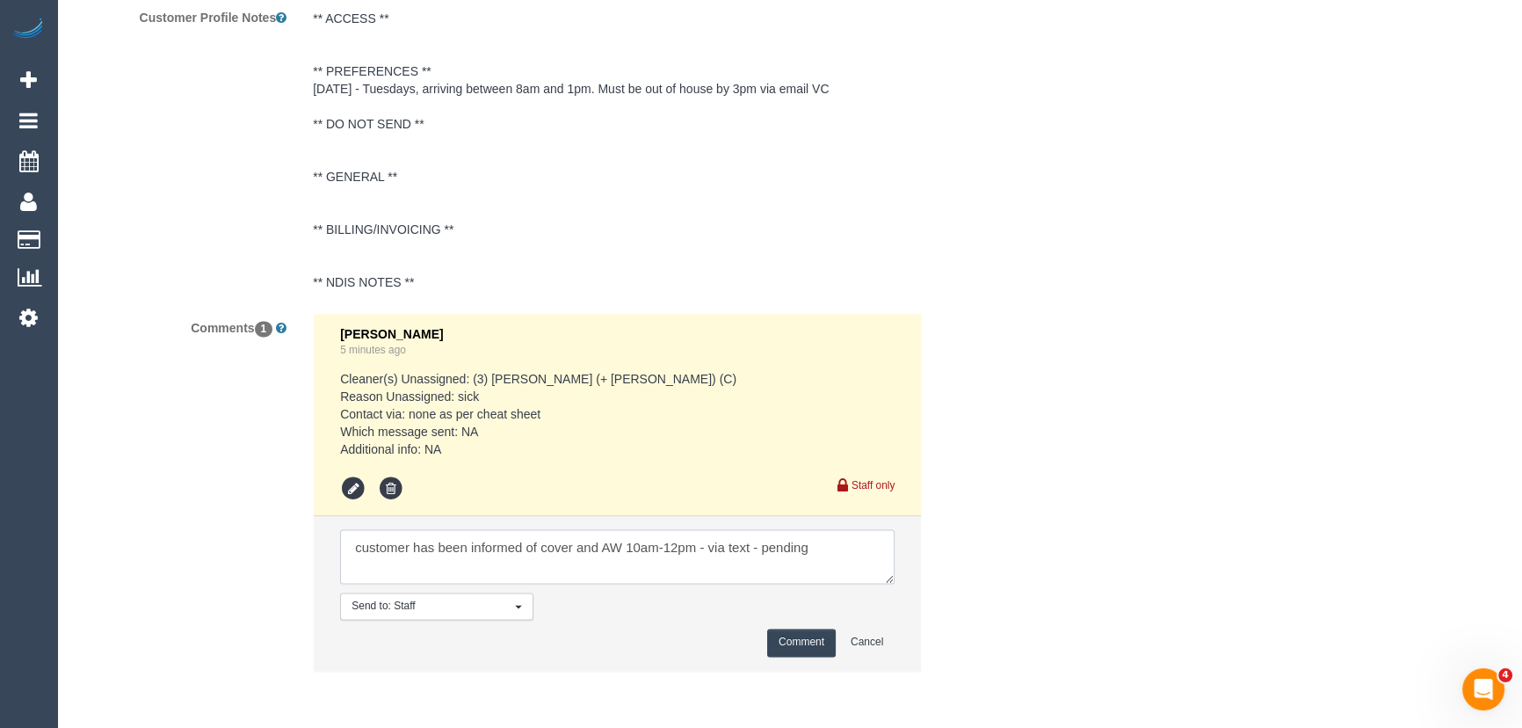
type textarea "customer has been informed of cover and AW 10am-12pm - via text - pending"
click at [790, 639] on button "Comment" at bounding box center [801, 641] width 69 height 27
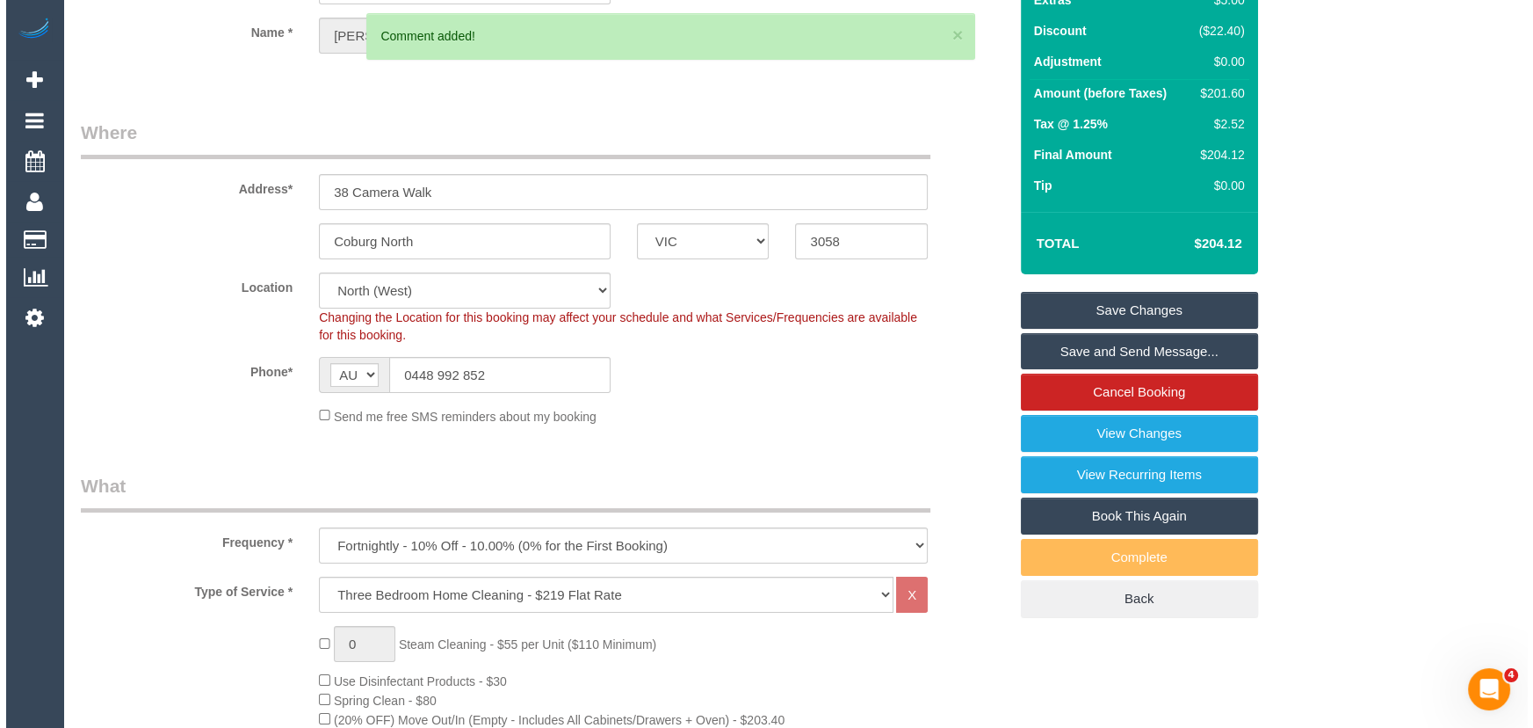
scroll to position [0, 0]
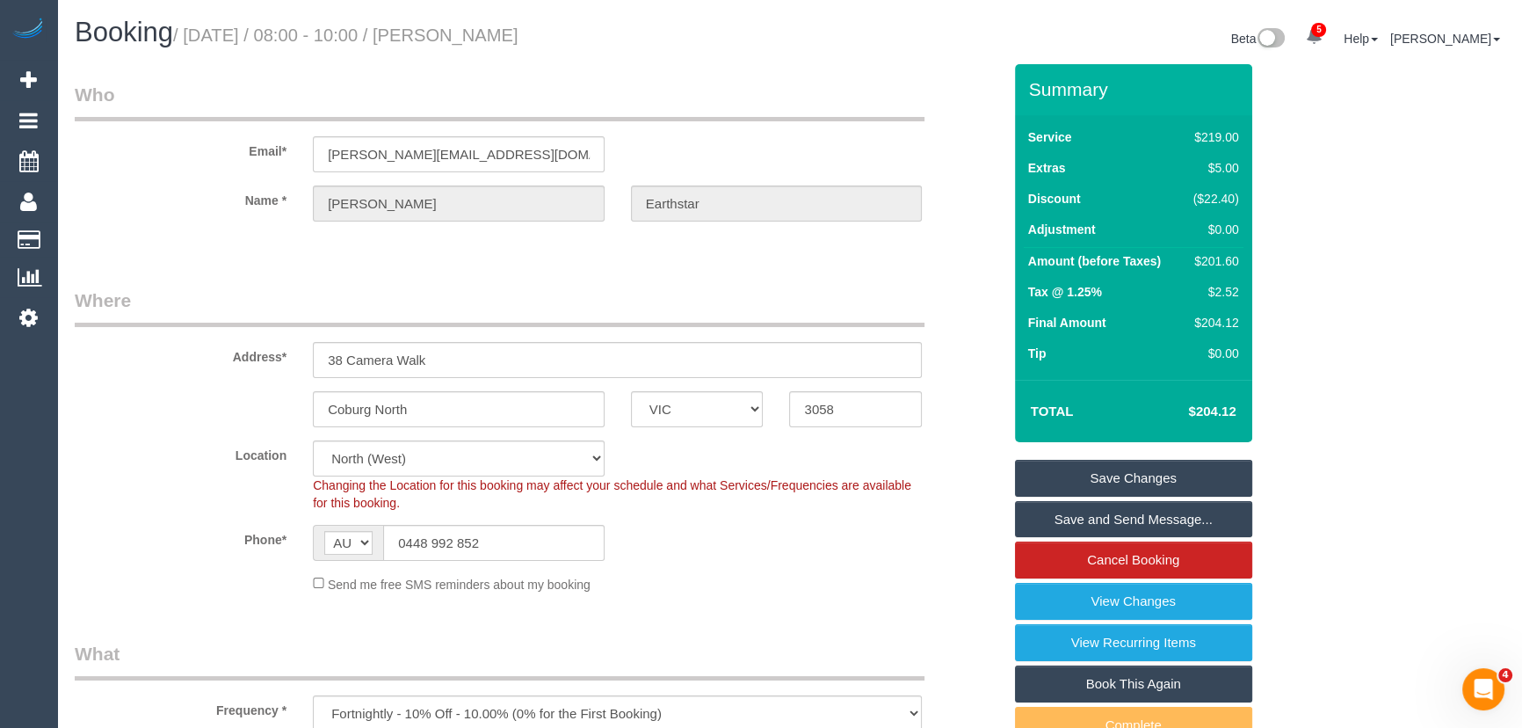
click at [492, 35] on small "/ September 16, 2025 / 08:00 - 10:00 / Elvira Earthstar" at bounding box center [345, 34] width 345 height 19
click at [506, 96] on legend "Who" at bounding box center [500, 102] width 850 height 40
click at [510, 29] on small "/ September 16, 2025 / 08:00 - 10:00 / Elvira Earthstar" at bounding box center [345, 34] width 345 height 19
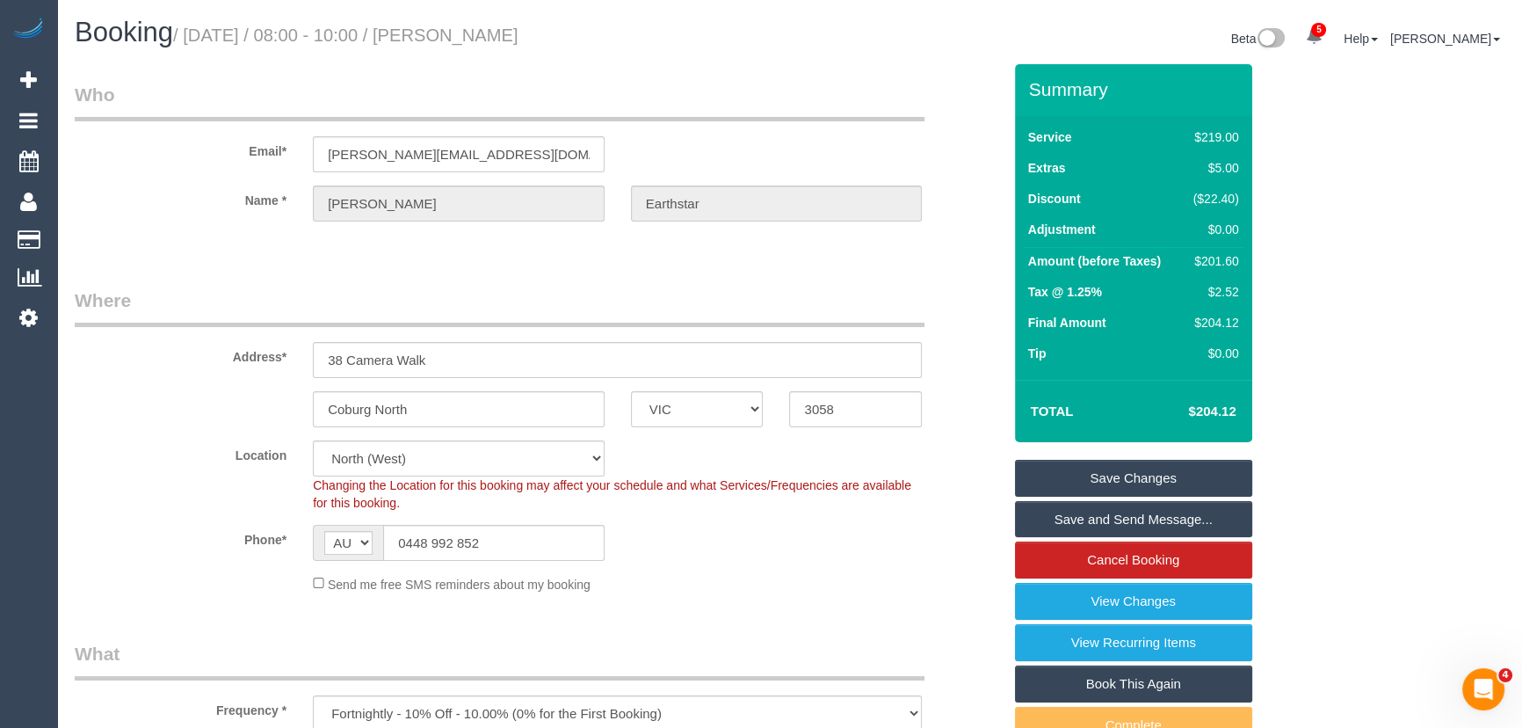
copy small "Elvira Earthstar"
click at [526, 540] on input "0448 992 852" at bounding box center [493, 543] width 221 height 36
click at [1105, 474] on link "Save Changes" at bounding box center [1133, 478] width 237 height 37
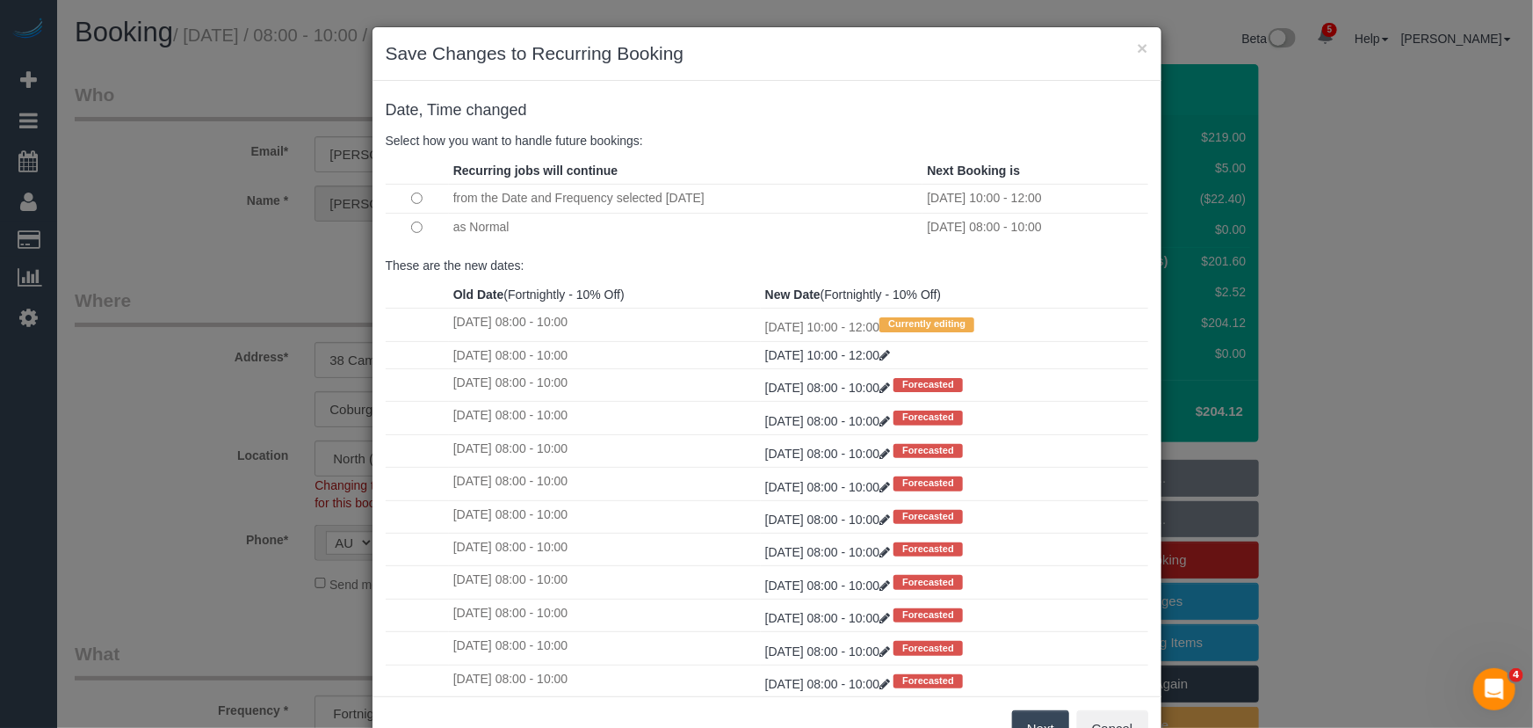
click at [410, 219] on td at bounding box center [417, 227] width 63 height 28
click at [1039, 721] on button "Next" at bounding box center [1040, 728] width 57 height 37
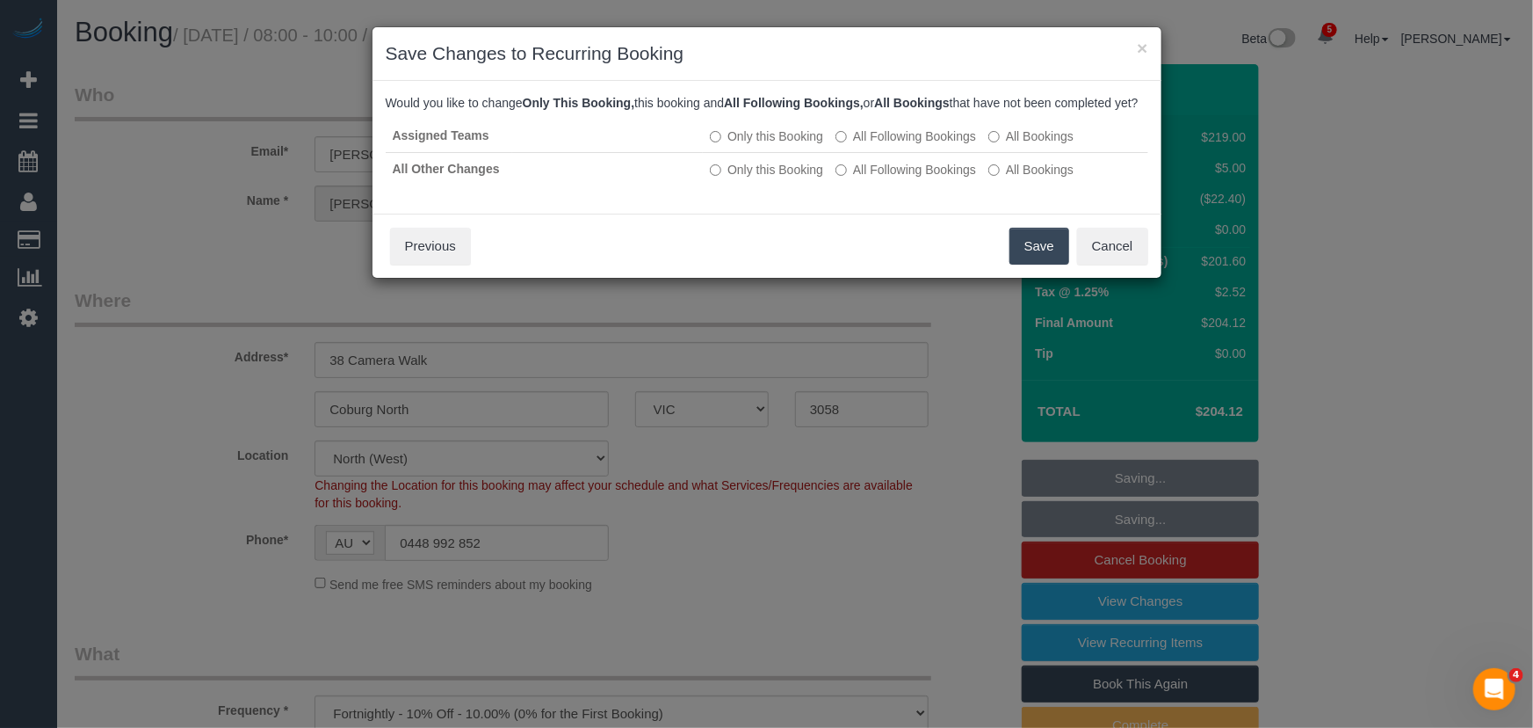
click at [1040, 262] on button "Save" at bounding box center [1040, 246] width 60 height 37
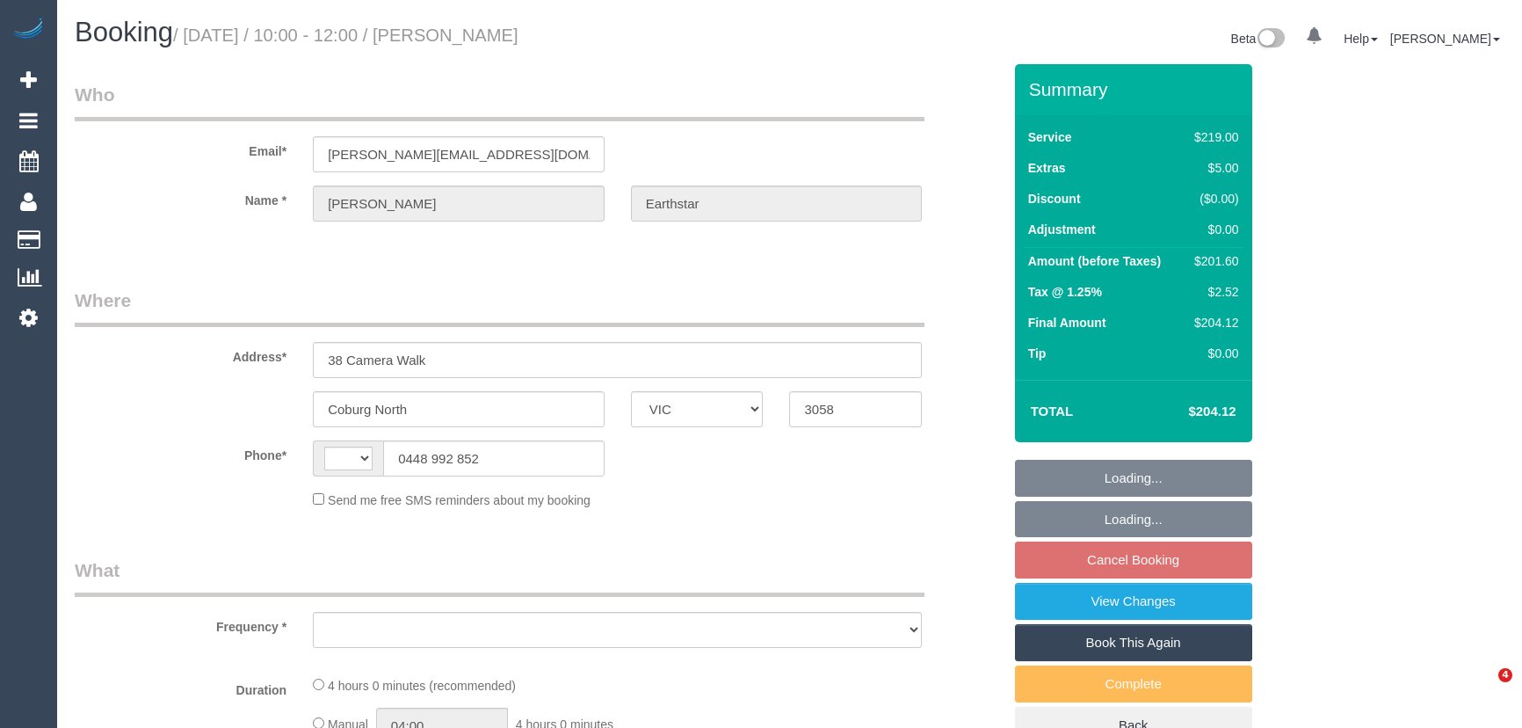
select select "VIC"
select select "string:stripe-pm_1PjFcU2GScqysDRVwyFXBSYO"
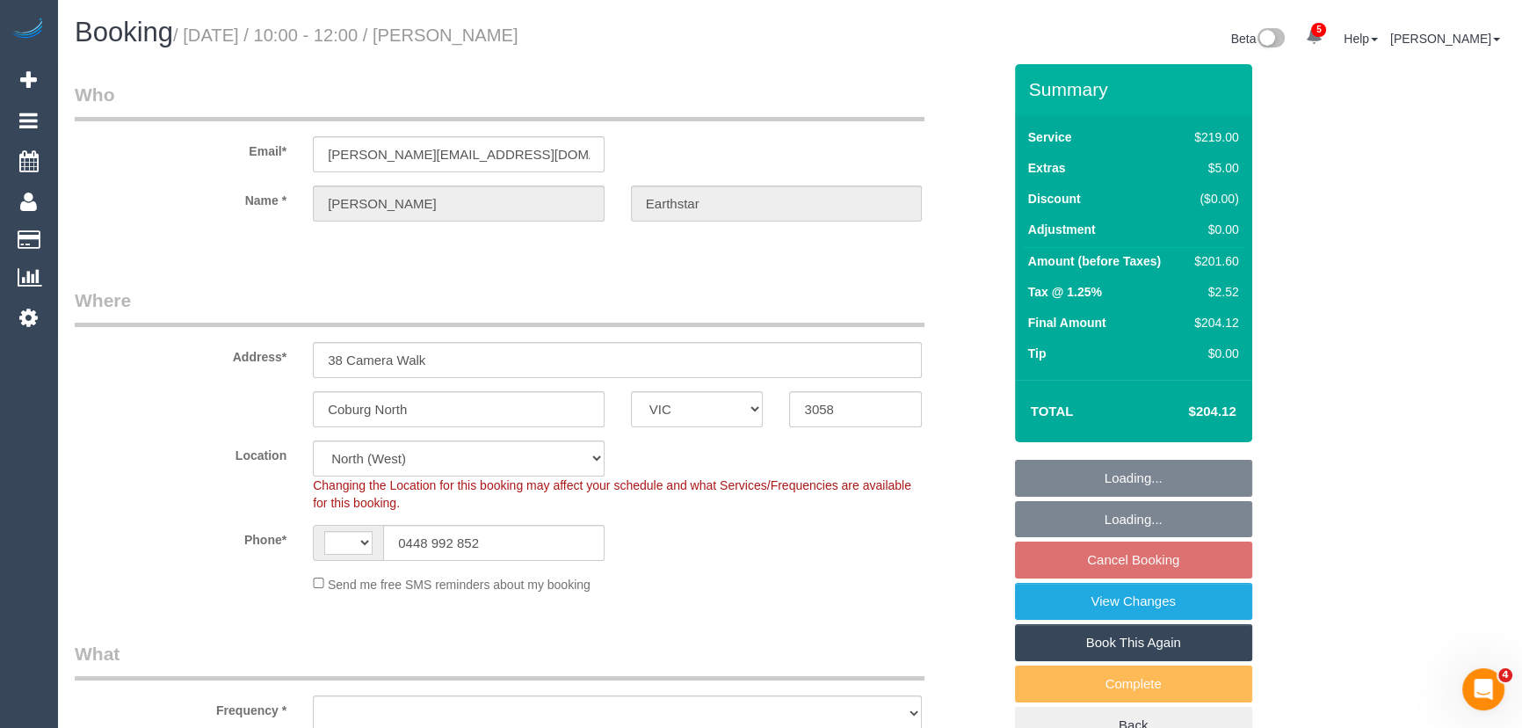
select select "string:AU"
select select "object:1115"
select select "spot1"
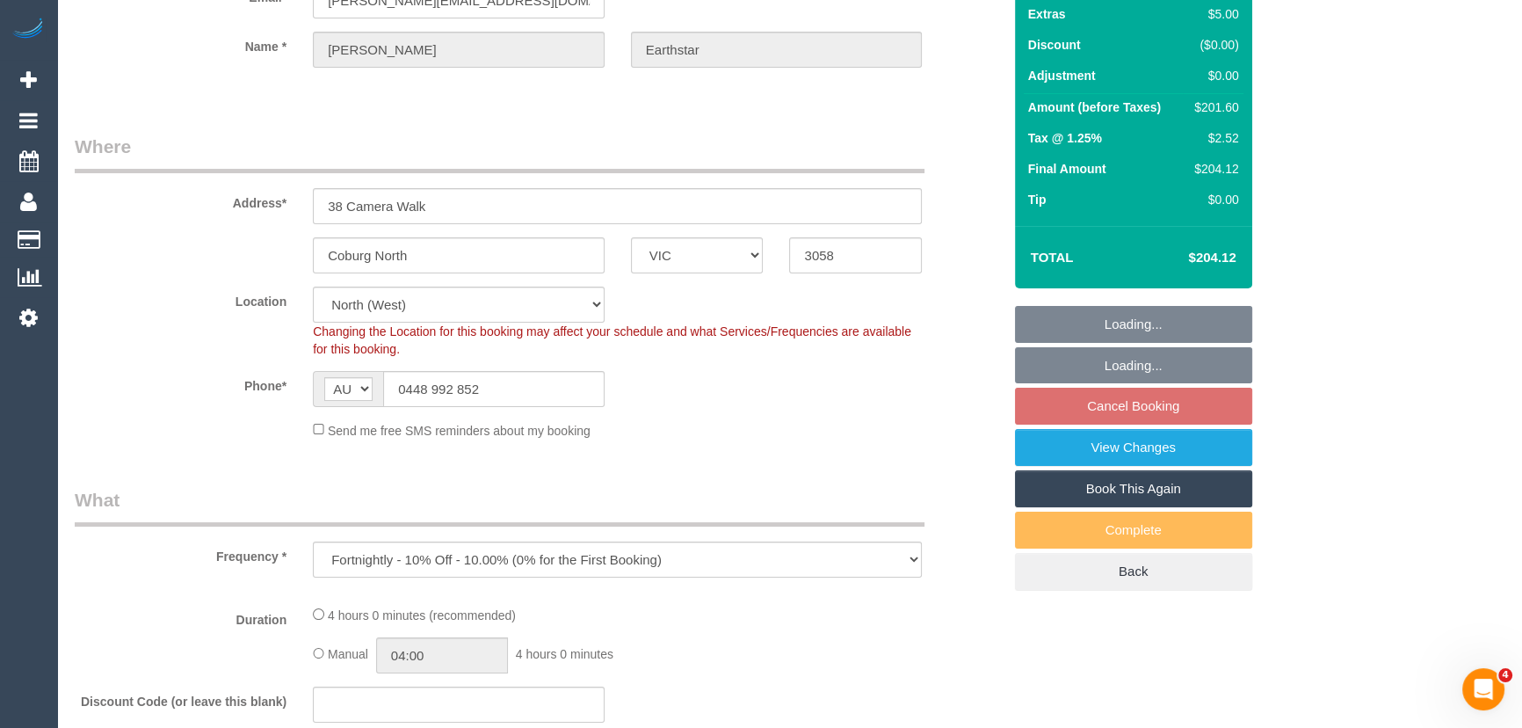
select select "object:1518"
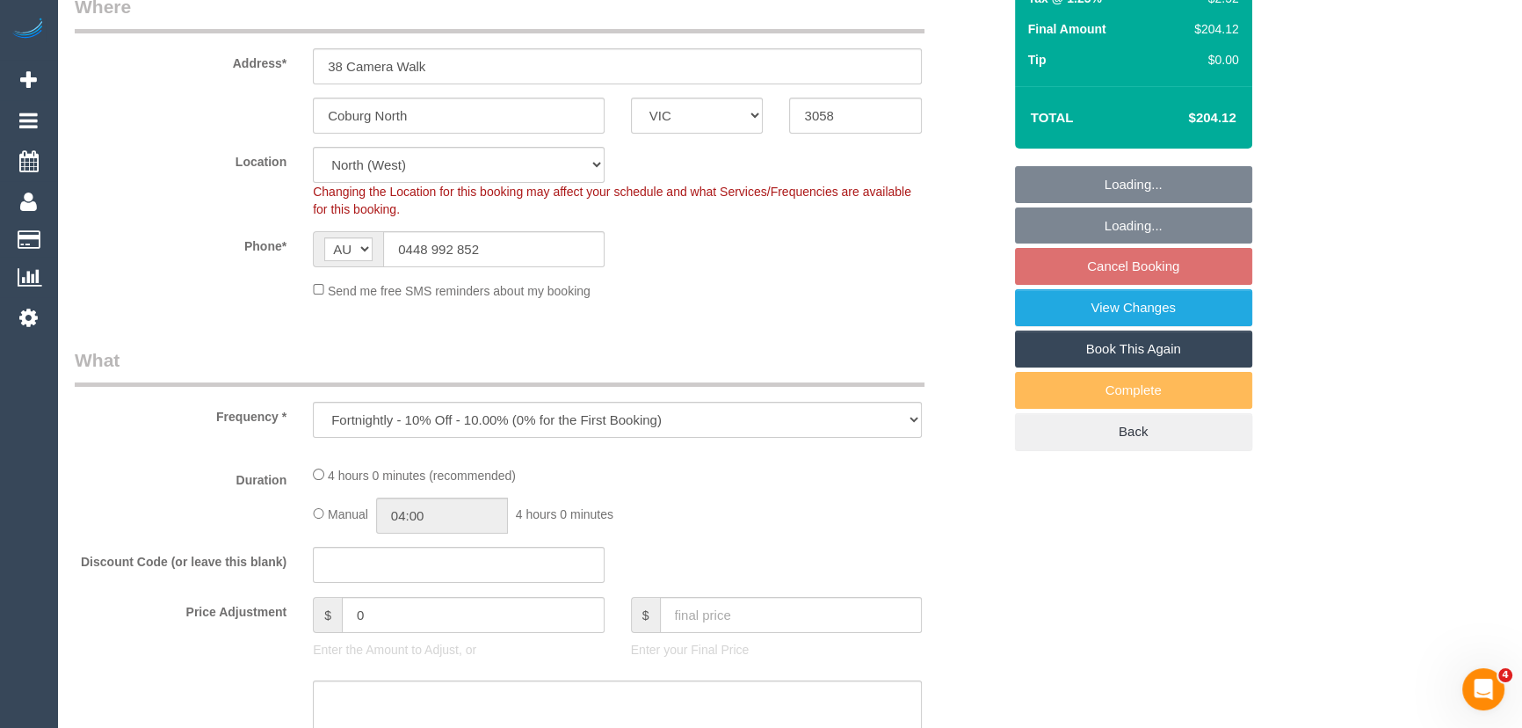
select select "number:27"
select select "number:14"
select select "number:19"
select select "number:22"
select select "number:34"
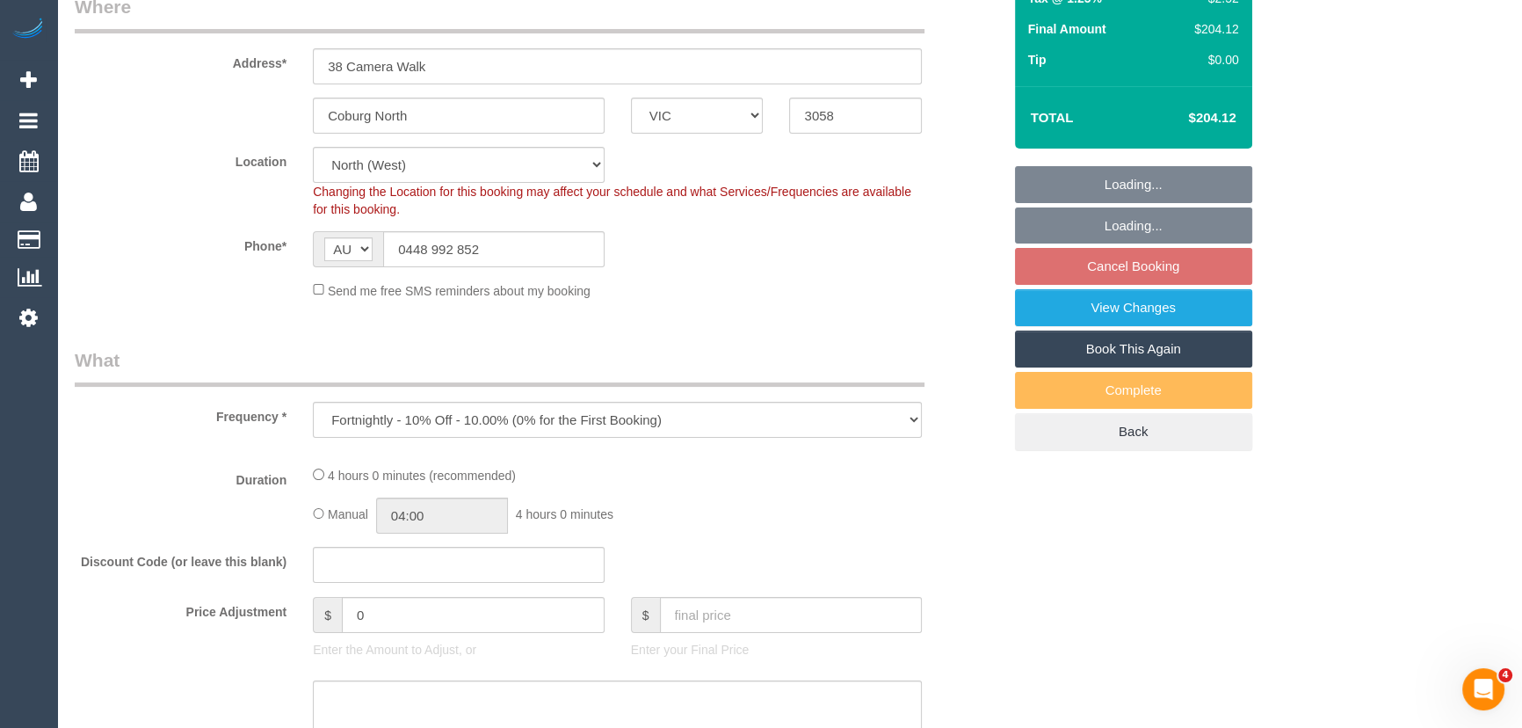
select select "number:26"
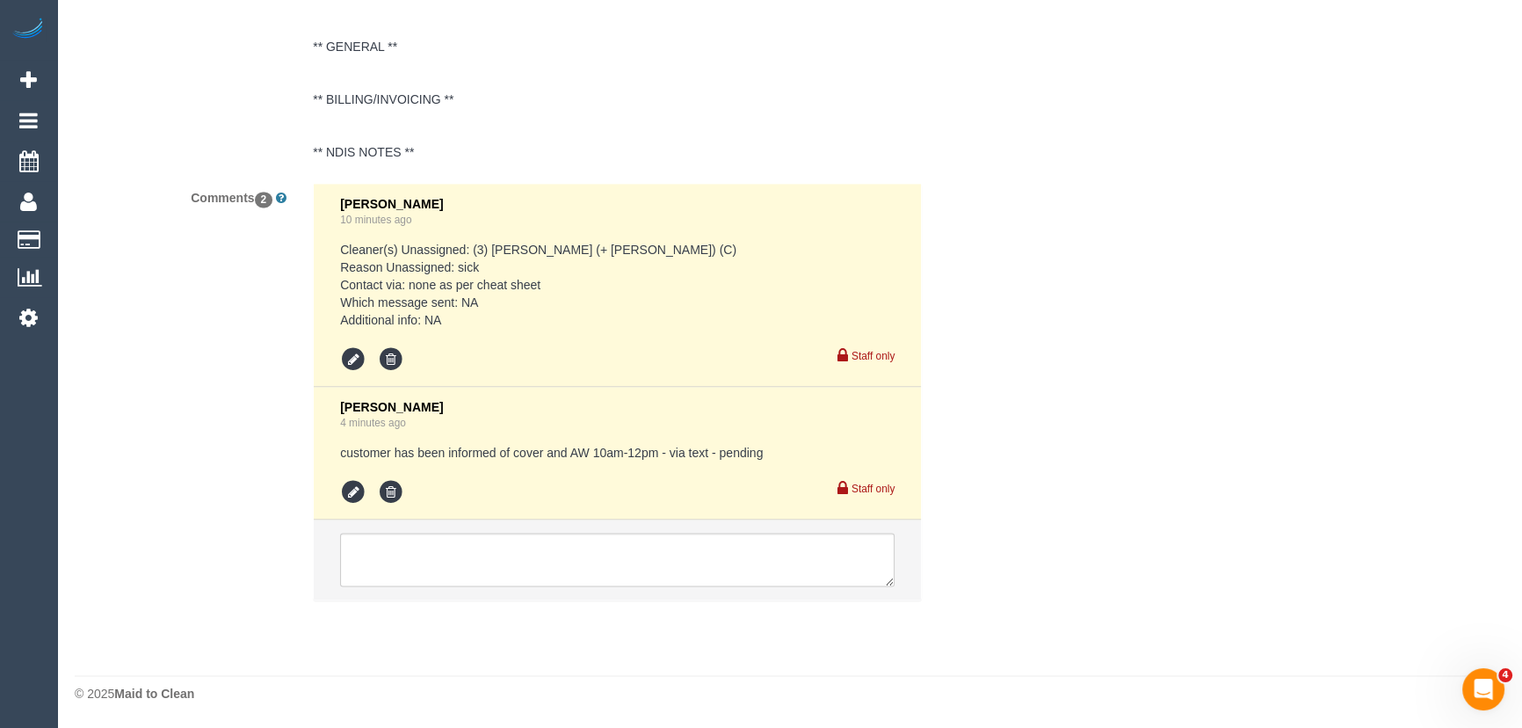
scroll to position [3286, 0]
click at [359, 494] on icon at bounding box center [353, 492] width 26 height 26
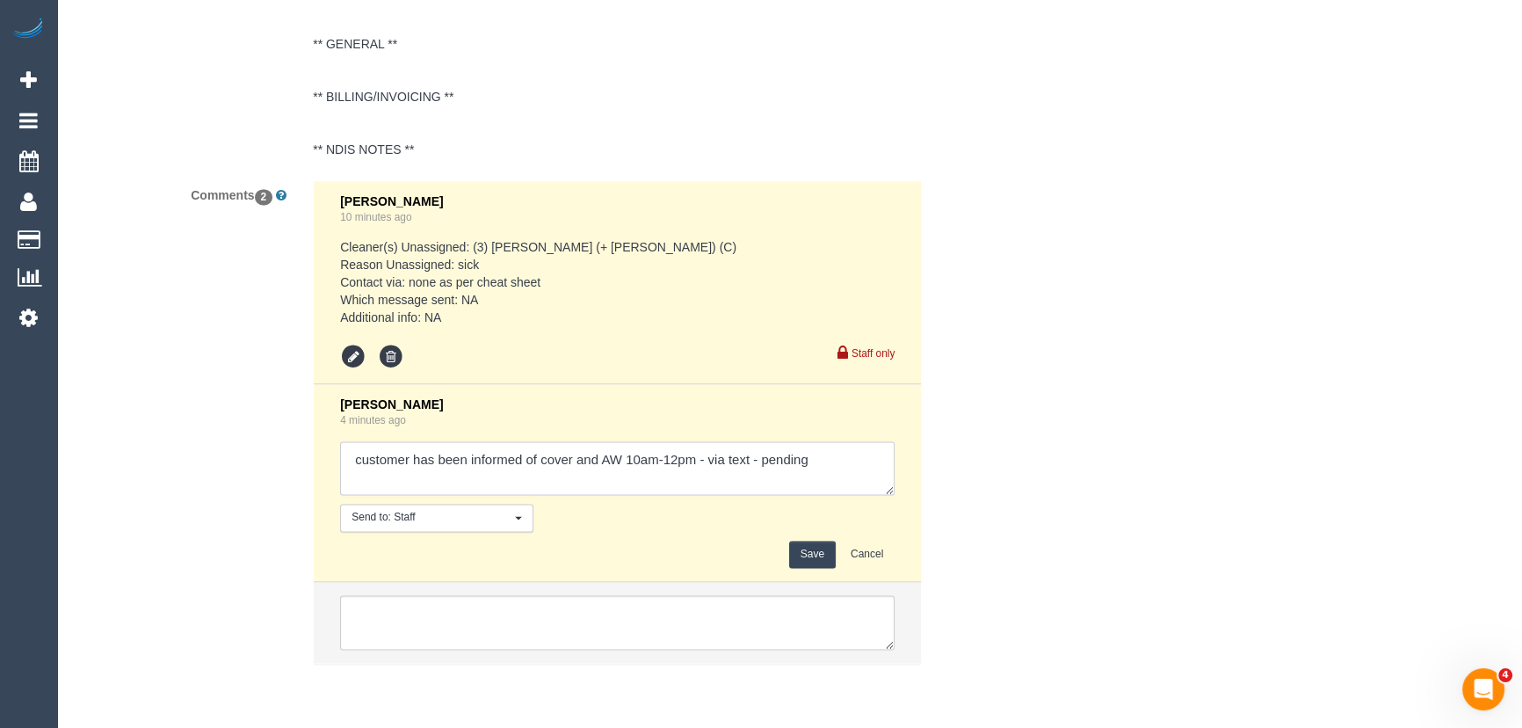
click at [850, 478] on textarea at bounding box center [617, 468] width 554 height 54
type textarea "customer has been informed of cover and AW 10am-12pm - via text - confirmed"
click at [805, 558] on button "Save" at bounding box center [812, 553] width 47 height 27
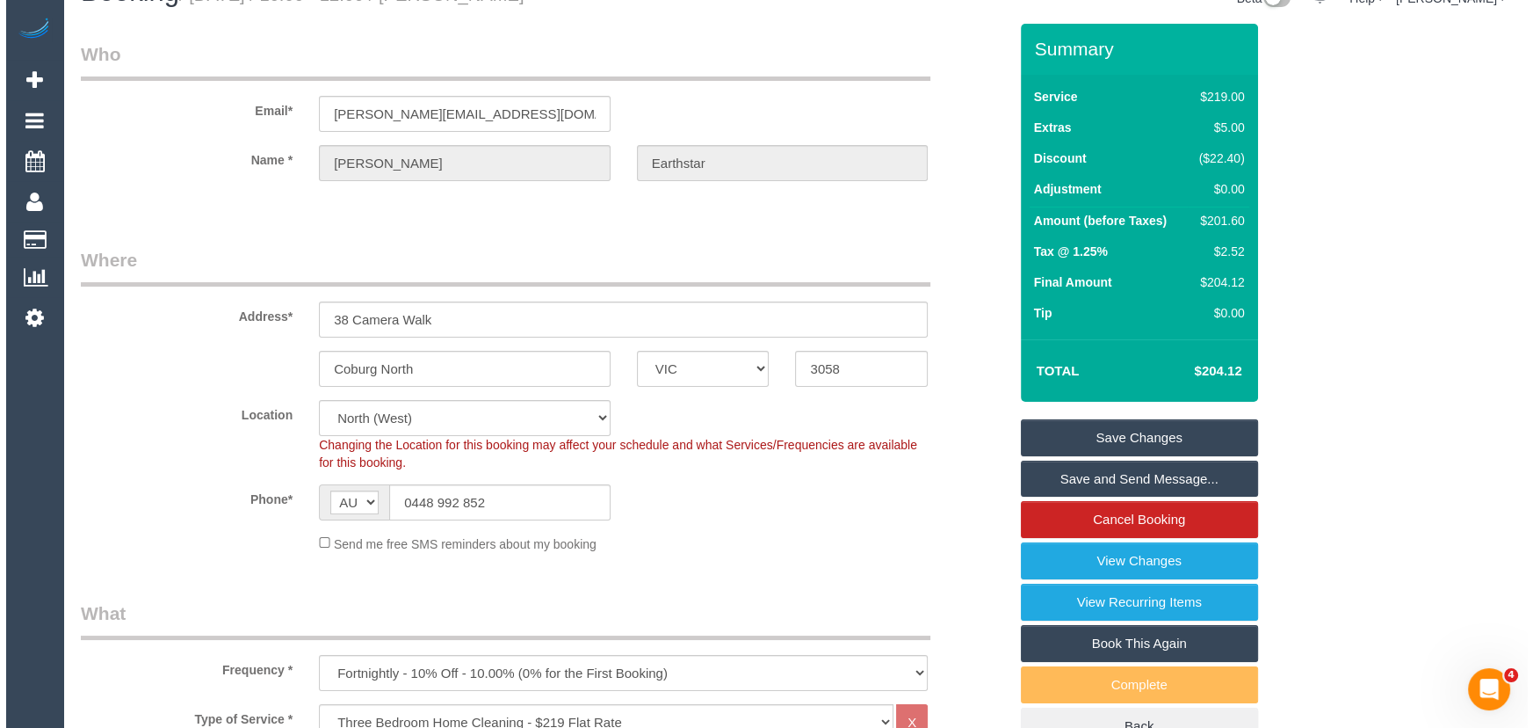
scroll to position [0, 0]
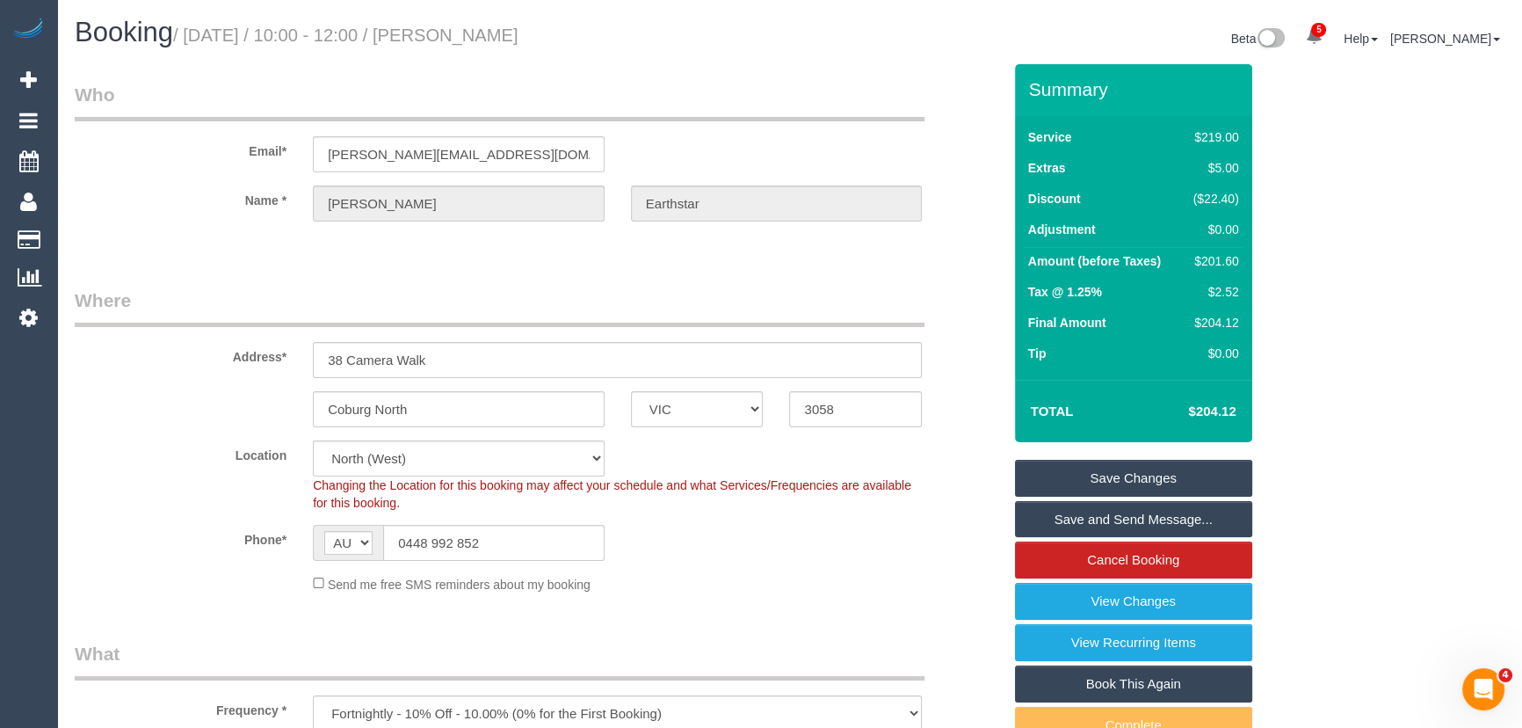
click at [1119, 526] on link "Save and Send Message..." at bounding box center [1133, 519] width 237 height 37
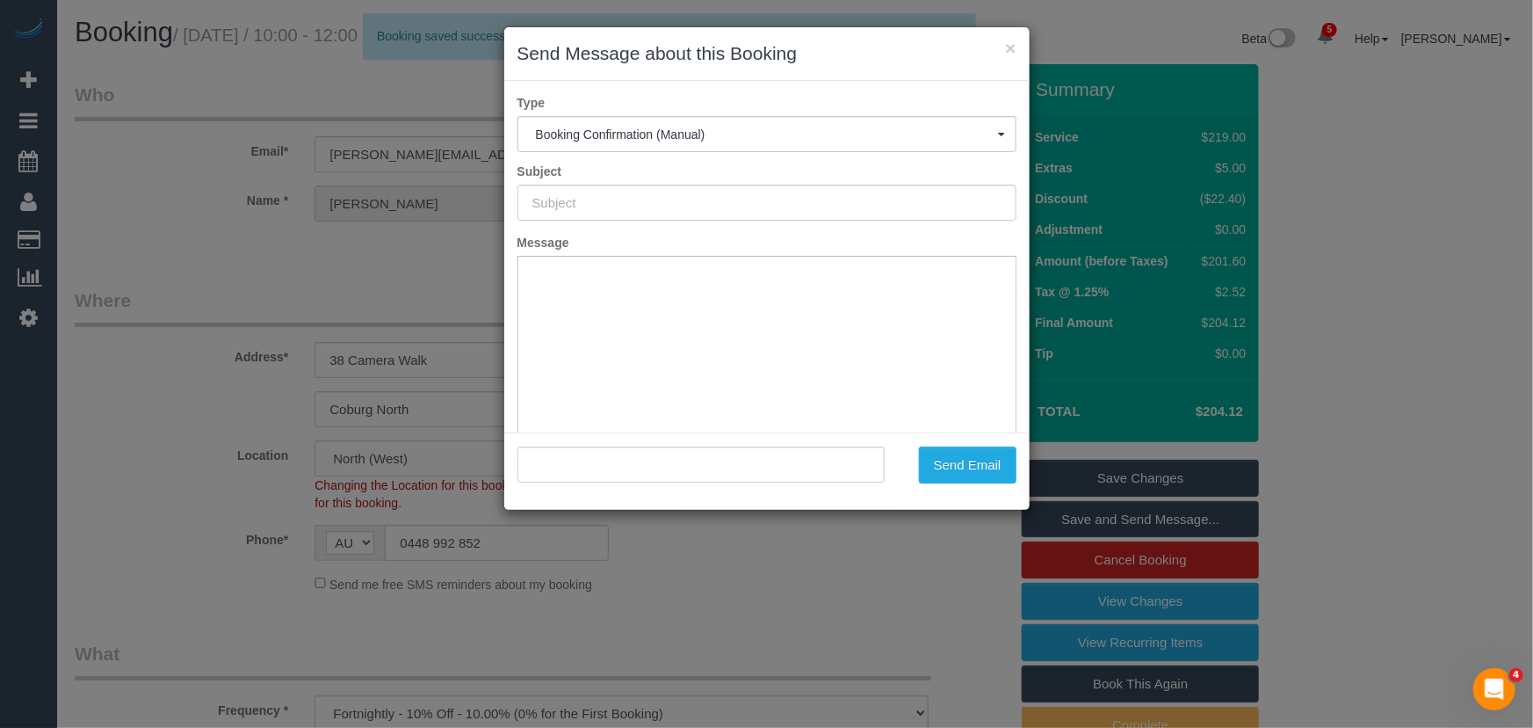
type input "Booking Confirmed"
type input ""Elvira Earthstar" <elvira.earthstar@gmail.com>"
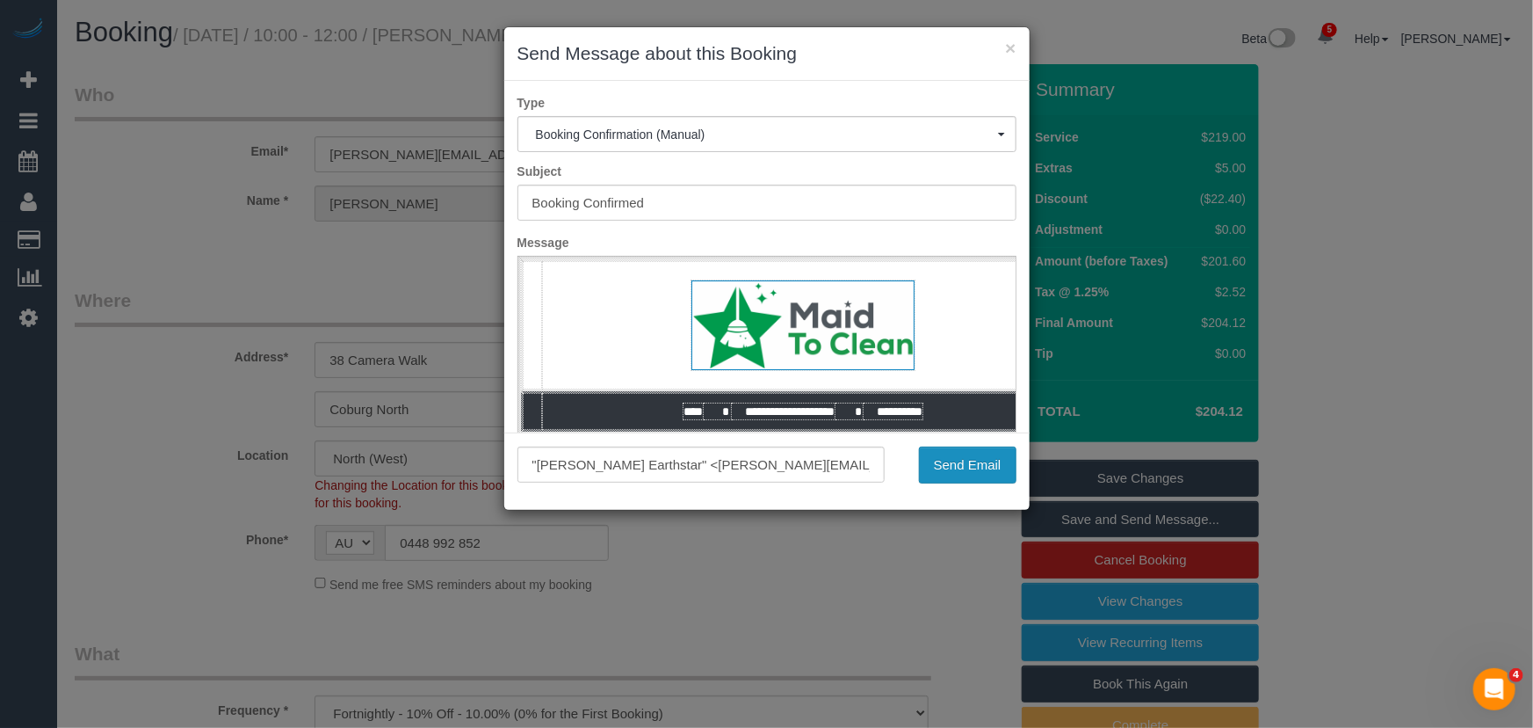
click at [953, 468] on button "Send Email" at bounding box center [968, 464] width 98 height 37
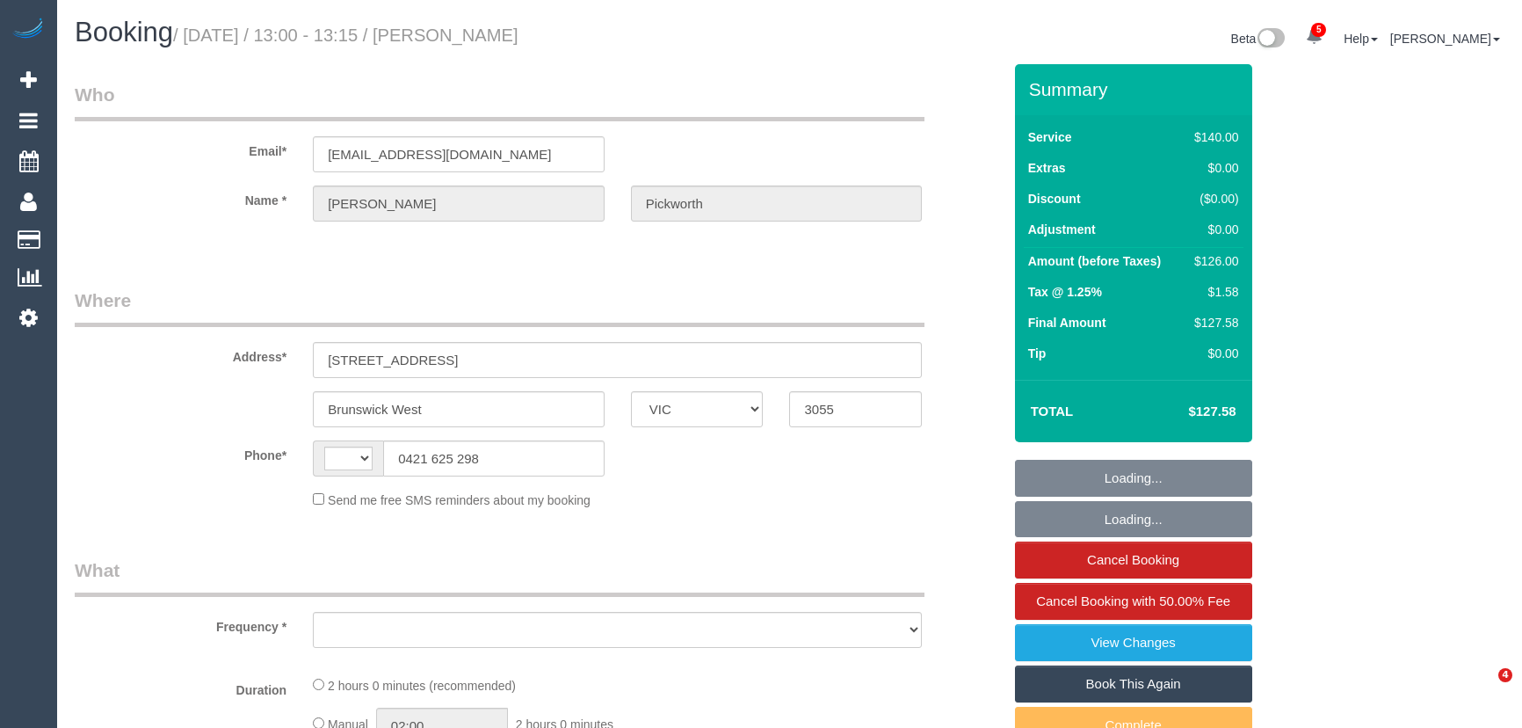
select select "VIC"
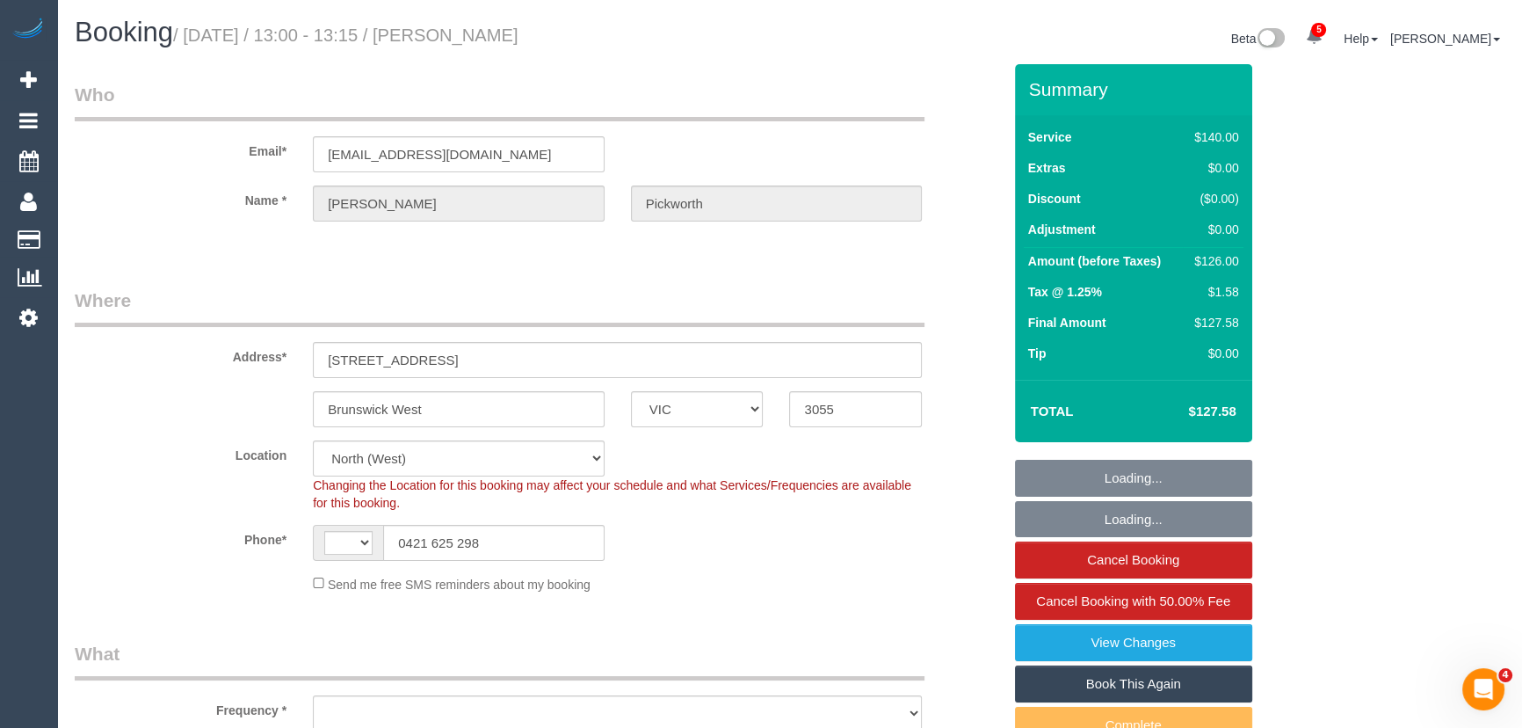
select select "string:AU"
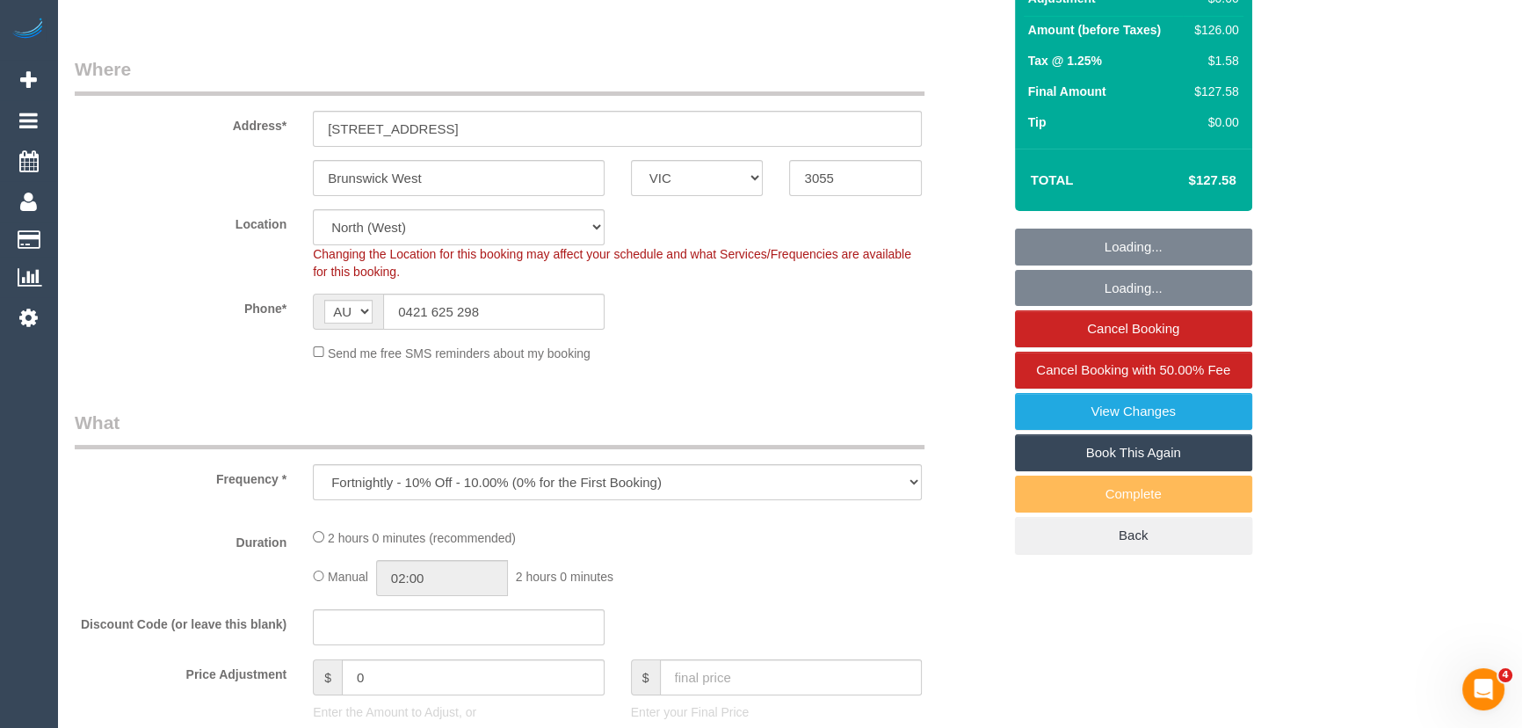
select select "object:763"
select select "string:stripe-pm_1QpjFZ2GScqysDRV6vRI3L5Q"
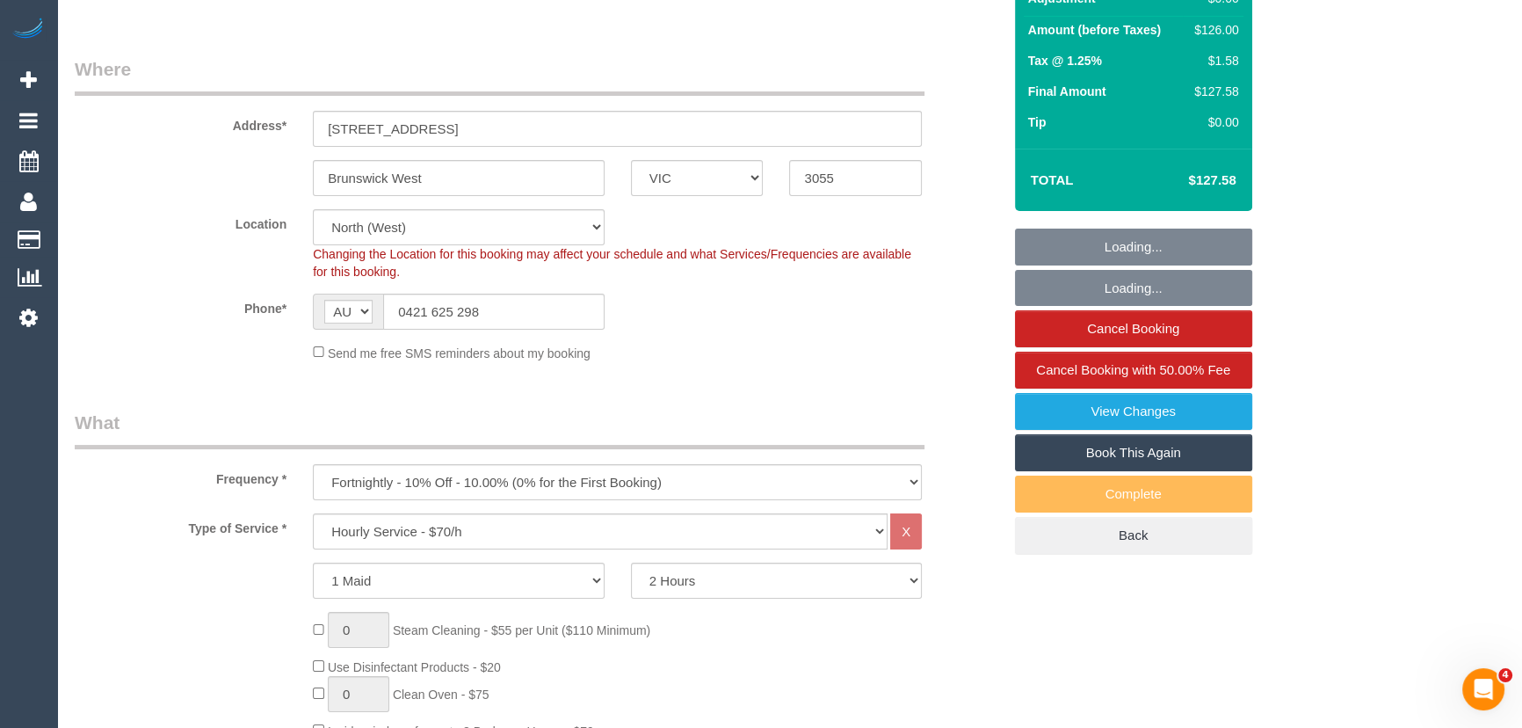
scroll to position [239, 0]
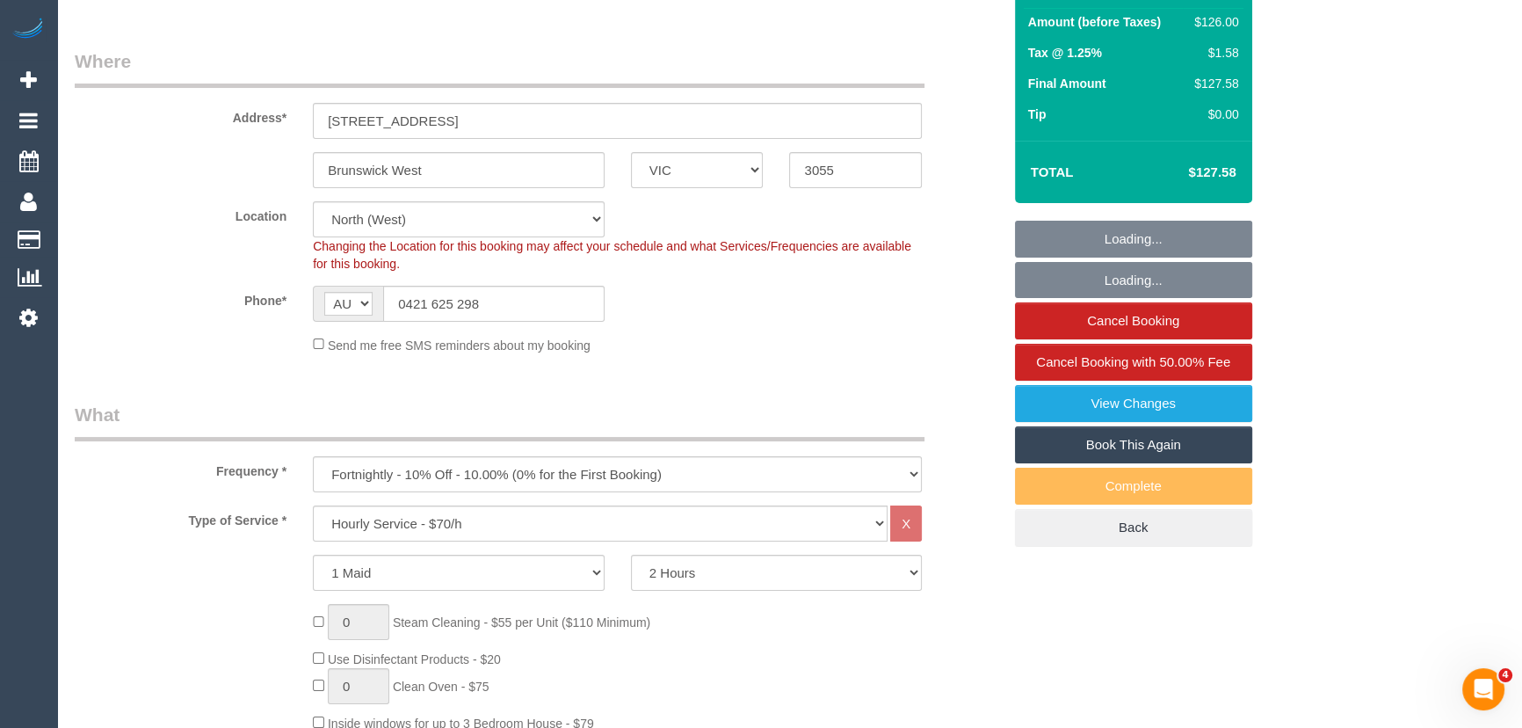
select select "number:28"
select select "number:14"
select select "number:19"
select select "number:24"
select select "number:33"
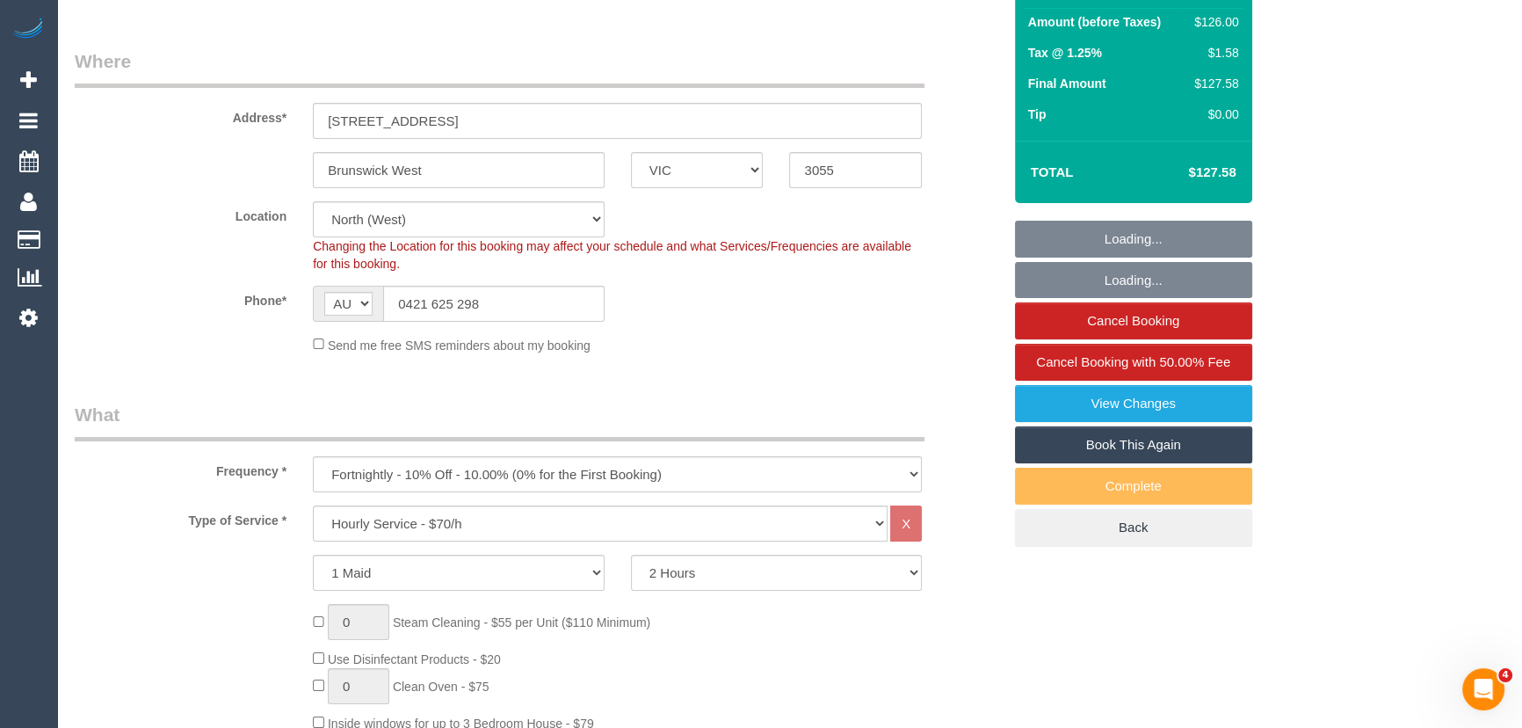
select select "number:13"
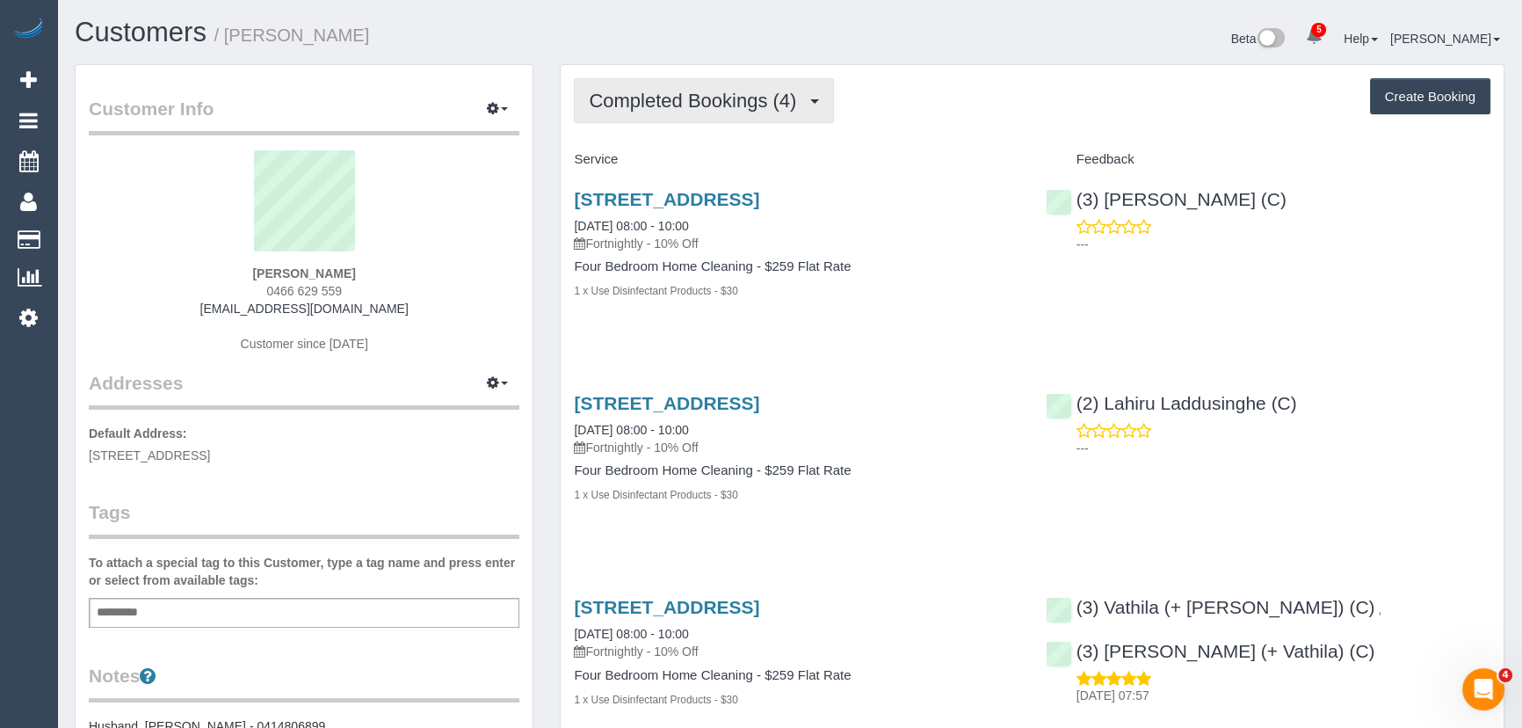
click at [733, 98] on span "Completed Bookings (4)" at bounding box center [697, 101] width 216 height 22
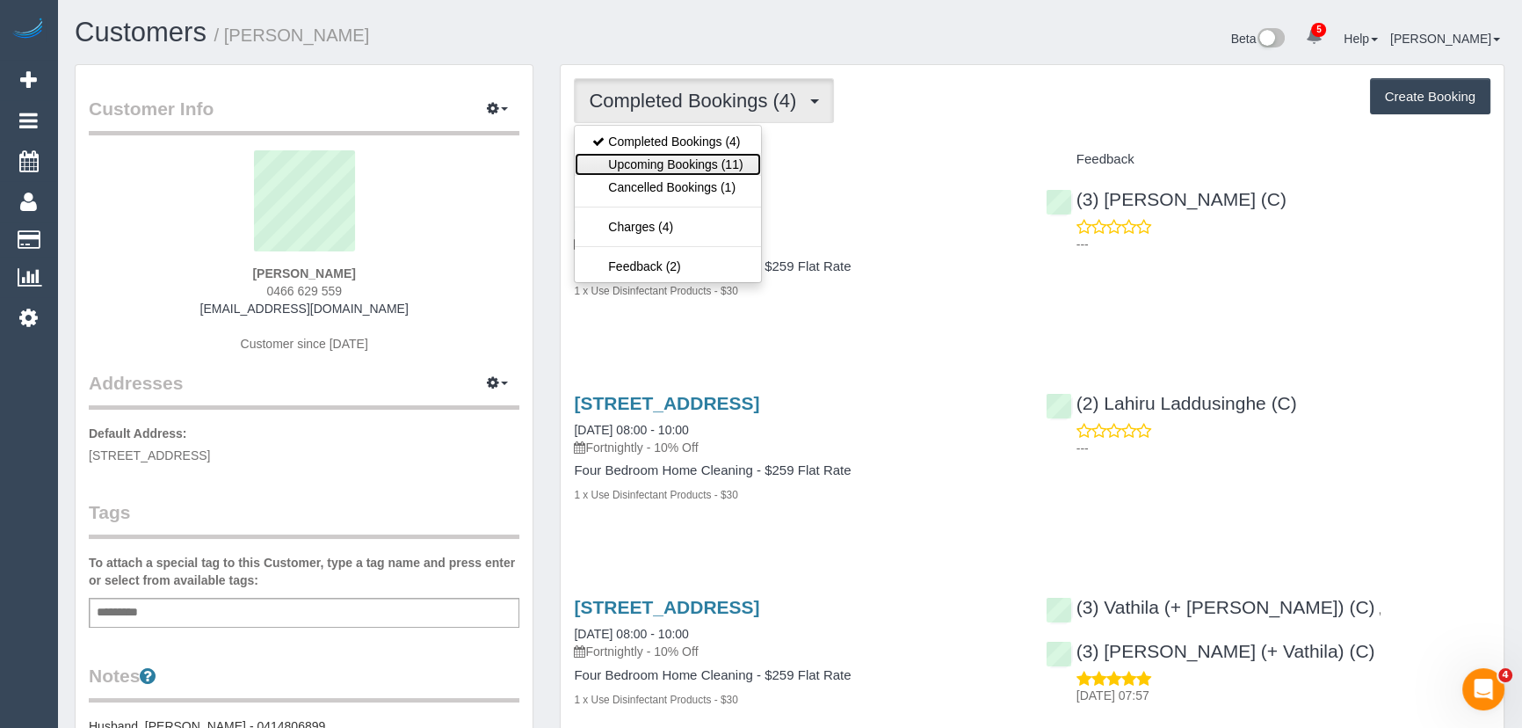
click at [726, 163] on link "Upcoming Bookings (11)" at bounding box center [667, 164] width 185 height 23
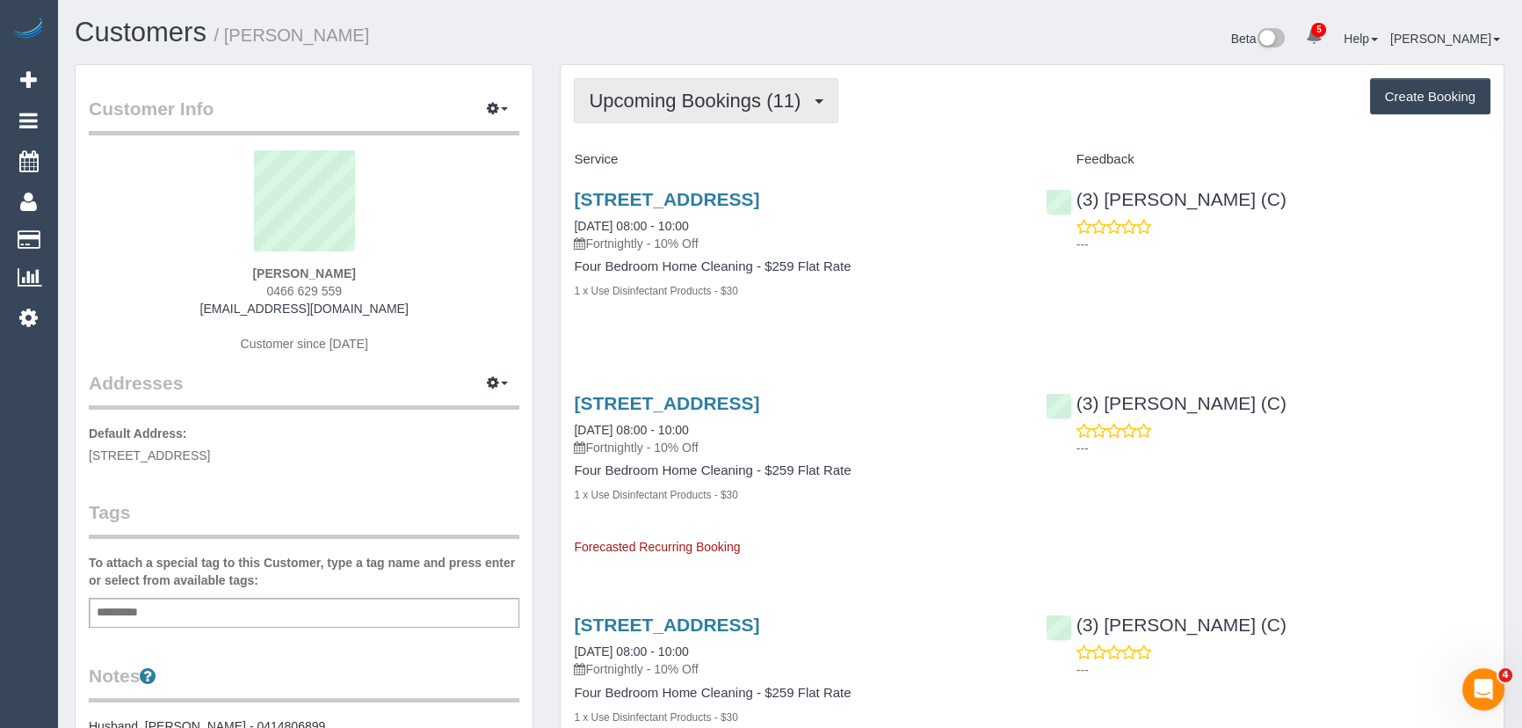
click at [700, 110] on button "Upcoming Bookings (11)" at bounding box center [706, 100] width 264 height 45
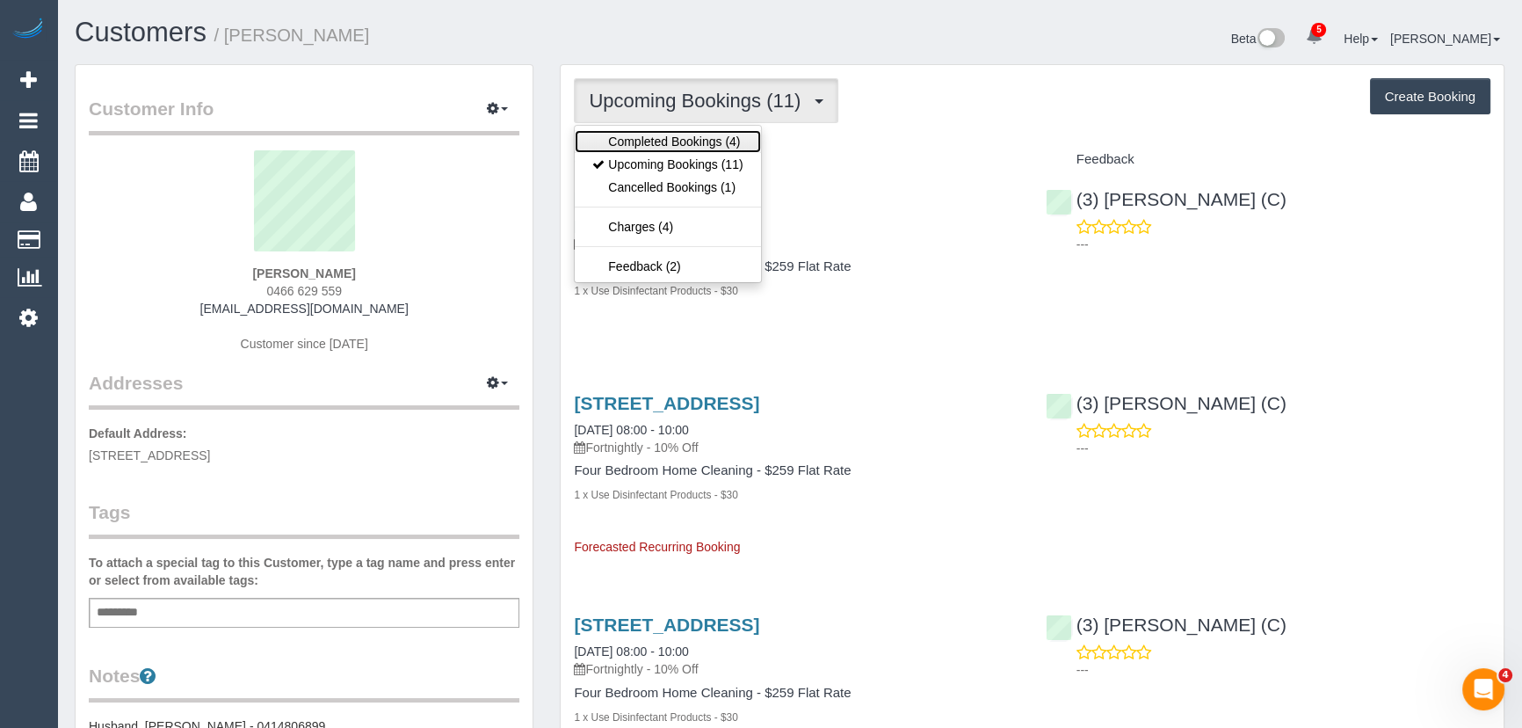
click at [689, 140] on link "Completed Bookings (4)" at bounding box center [667, 141] width 185 height 23
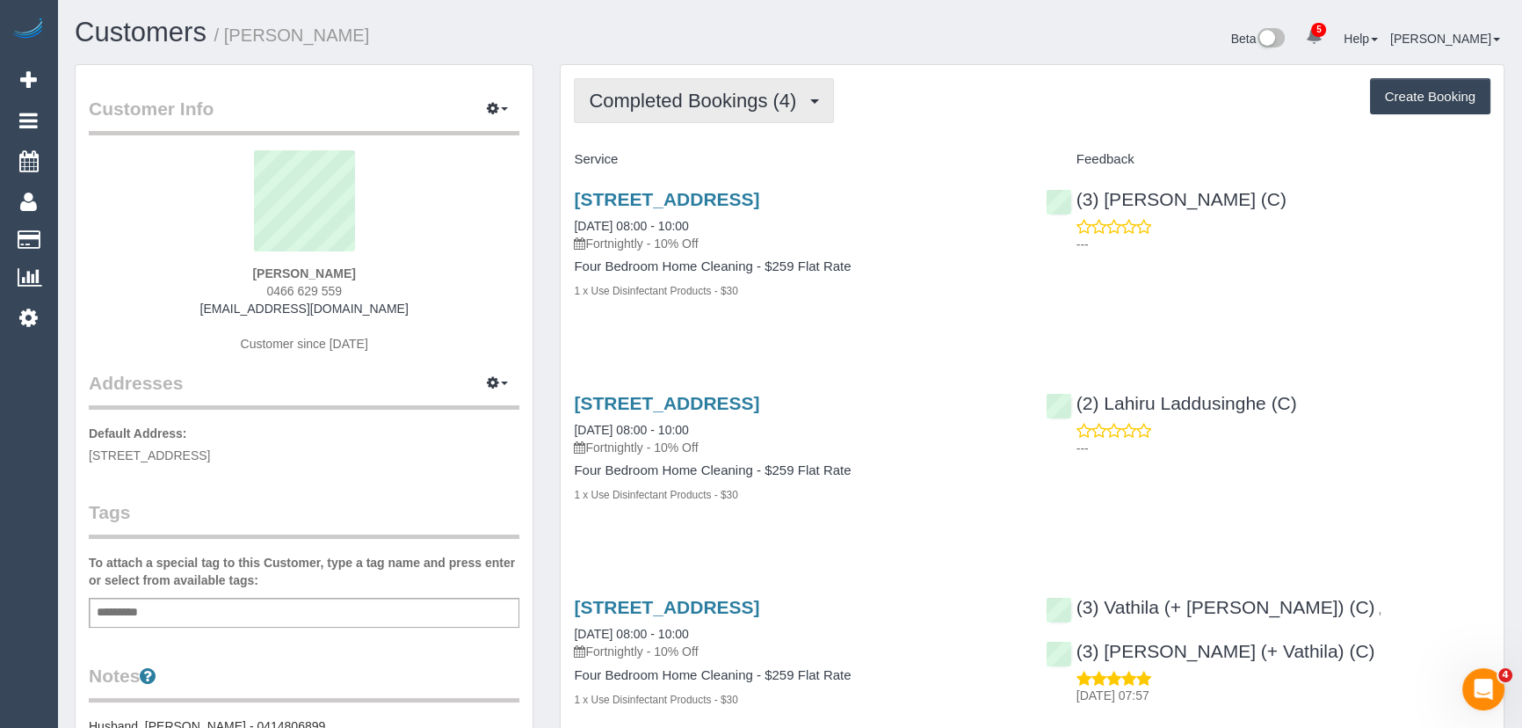
click at [716, 112] on button "Completed Bookings (4)" at bounding box center [704, 100] width 260 height 45
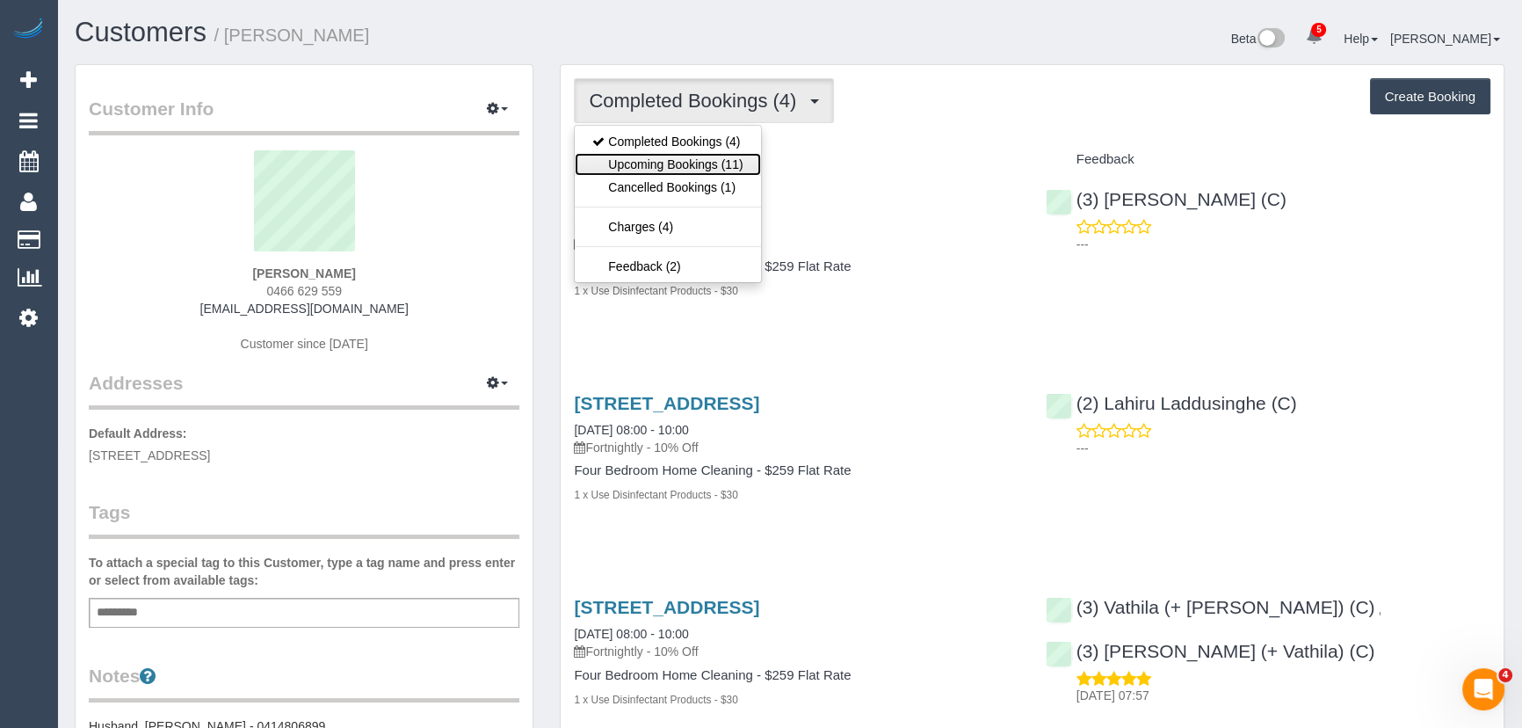
click at [713, 156] on link "Upcoming Bookings (11)" at bounding box center [667, 164] width 185 height 23
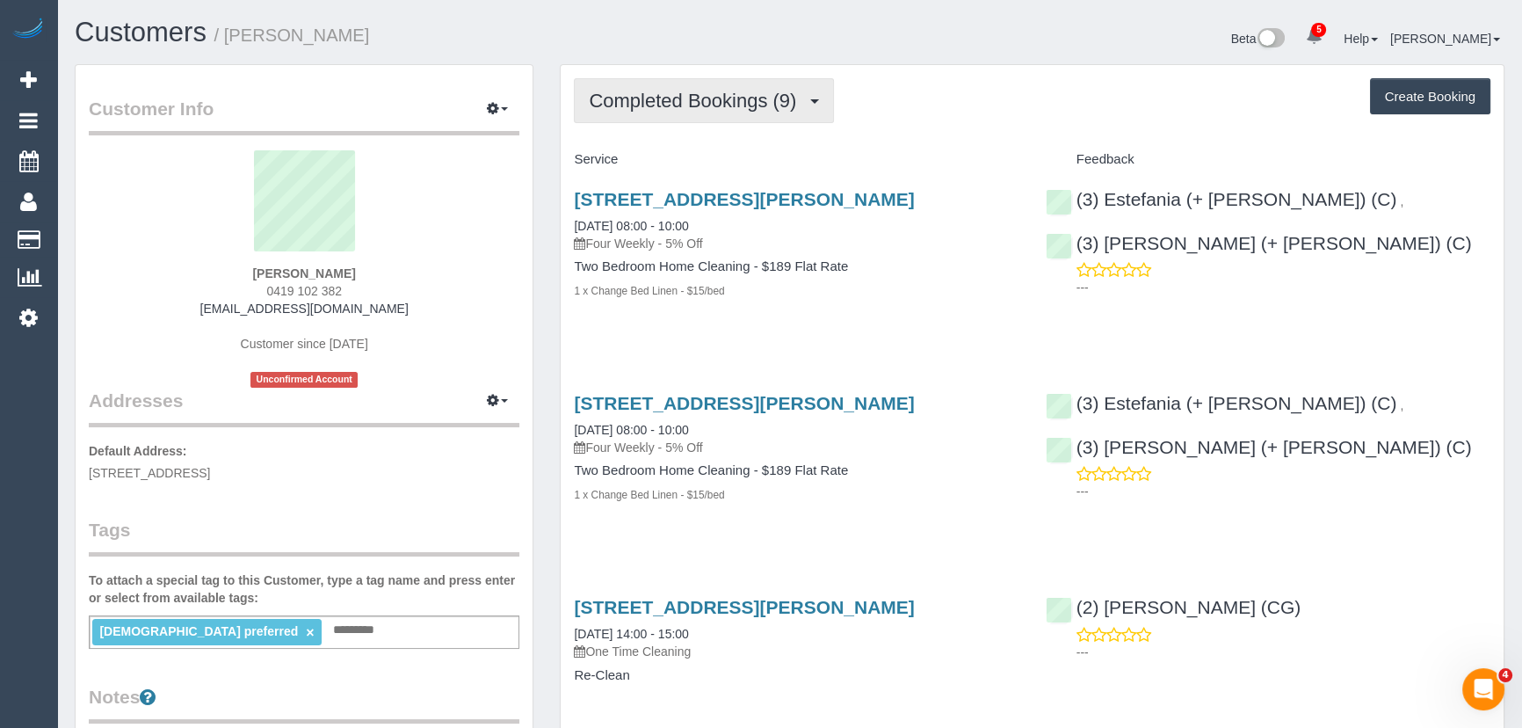
click at [747, 110] on button "Completed Bookings (9)" at bounding box center [704, 100] width 260 height 45
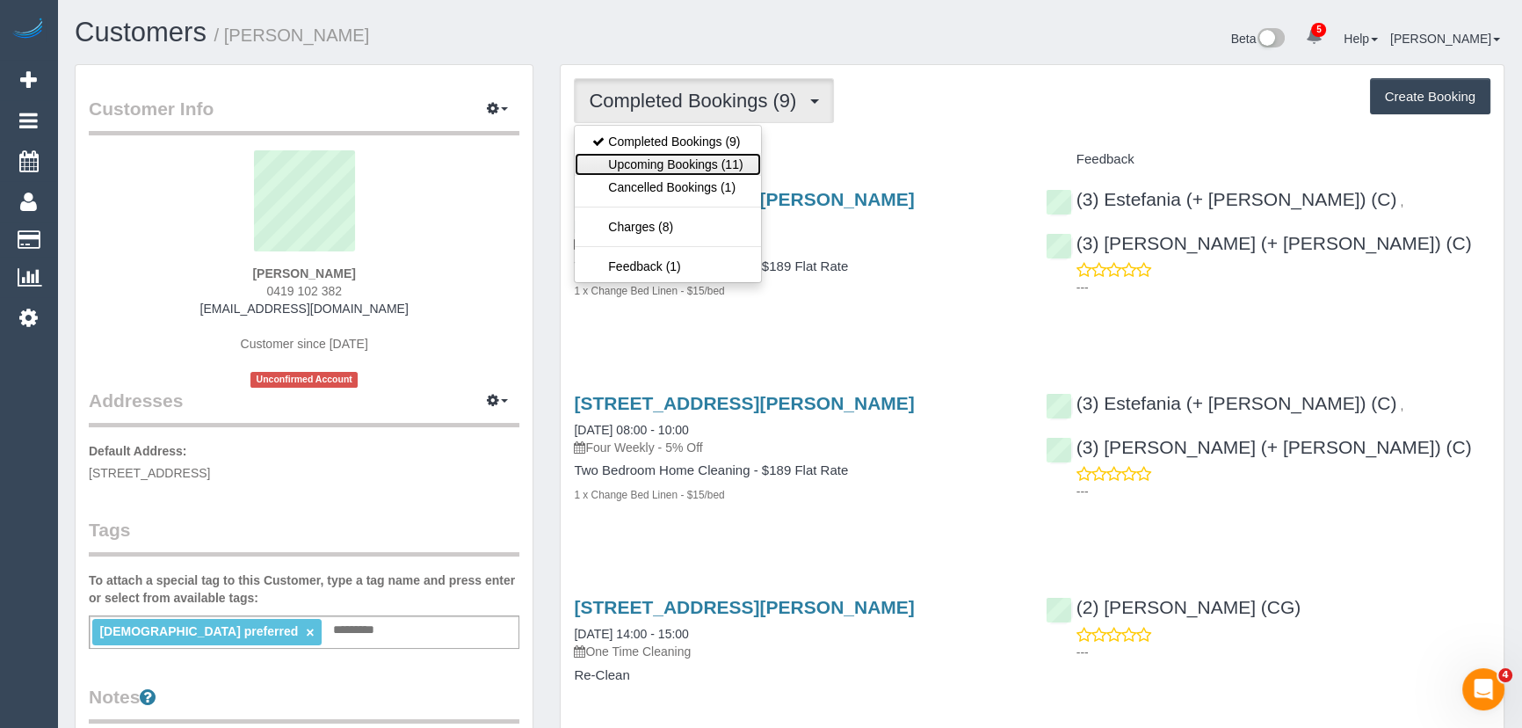
click at [740, 158] on link "Upcoming Bookings (11)" at bounding box center [667, 164] width 185 height 23
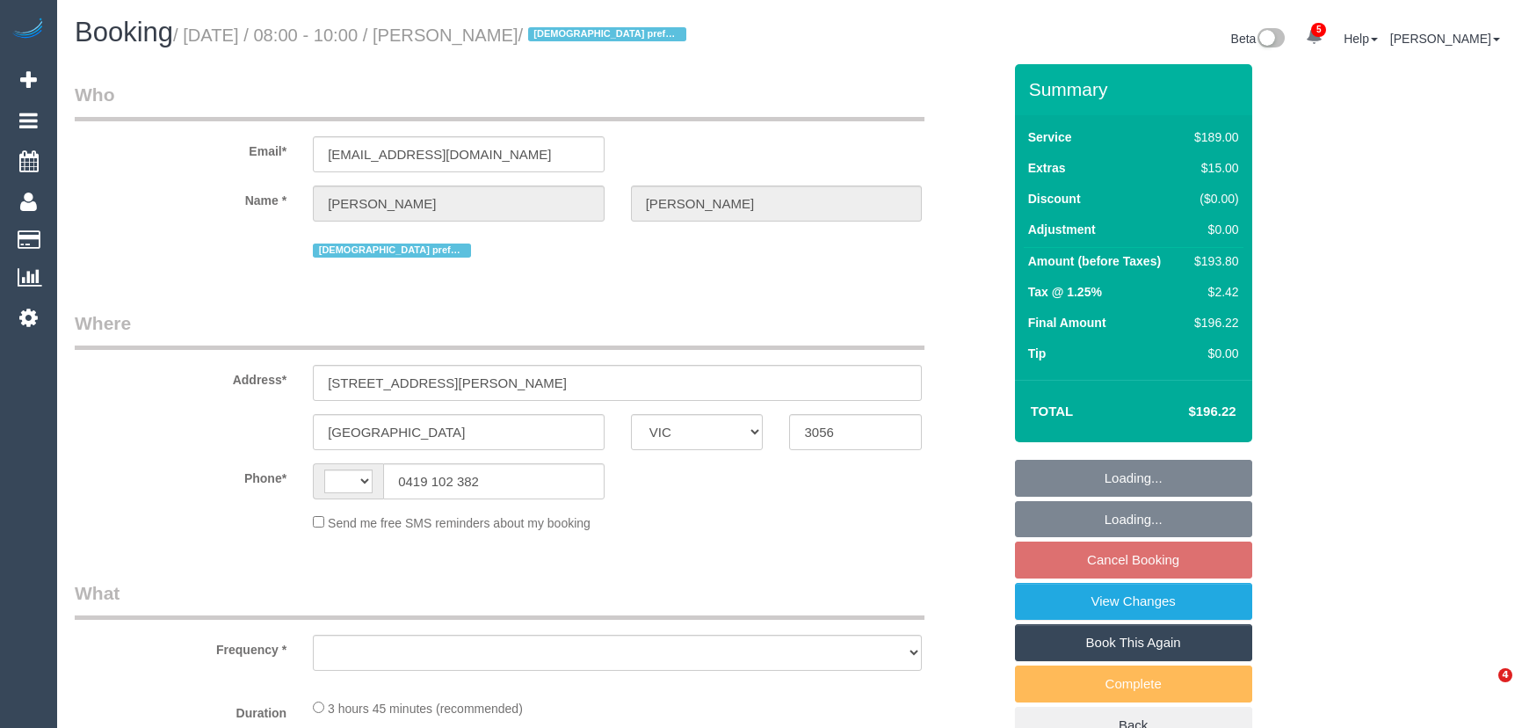
select select "VIC"
select select "string:AU"
select select "string:stripe-pm_1QxLiy2GScqysDRV1fDaOb1o"
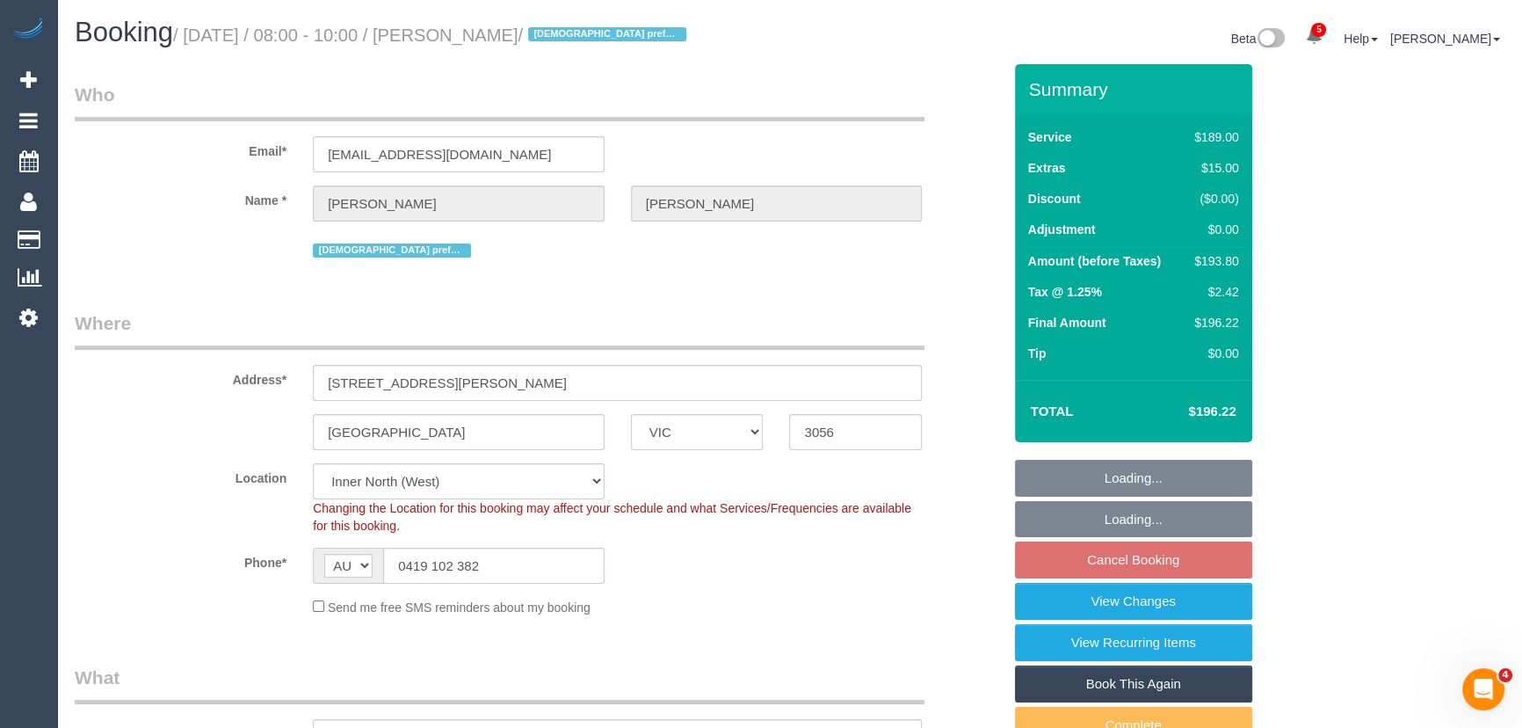
select select "object:686"
select select "spot1"
select select "number:28"
select select "number:14"
select select "number:19"
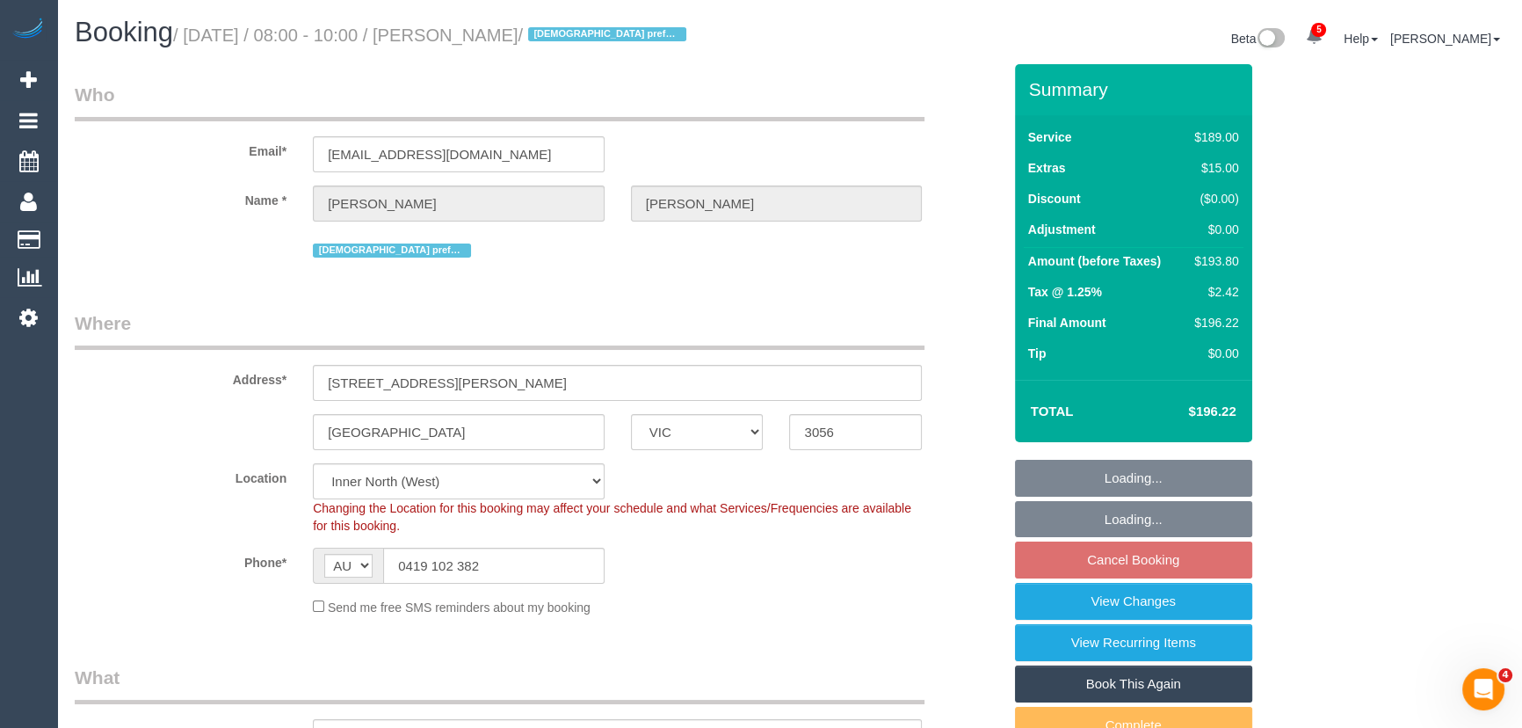
select select "number:22"
select select "object:1742"
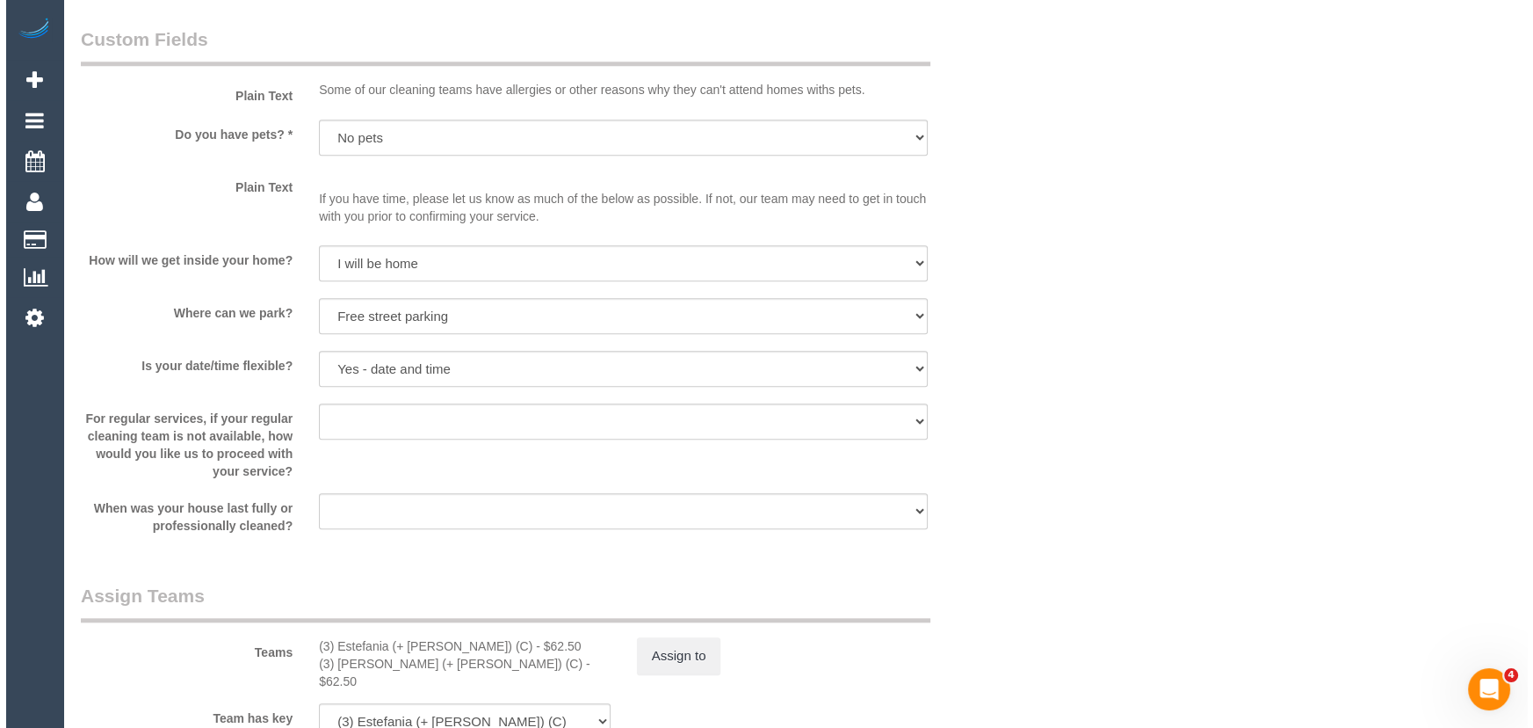
scroll to position [2412, 0]
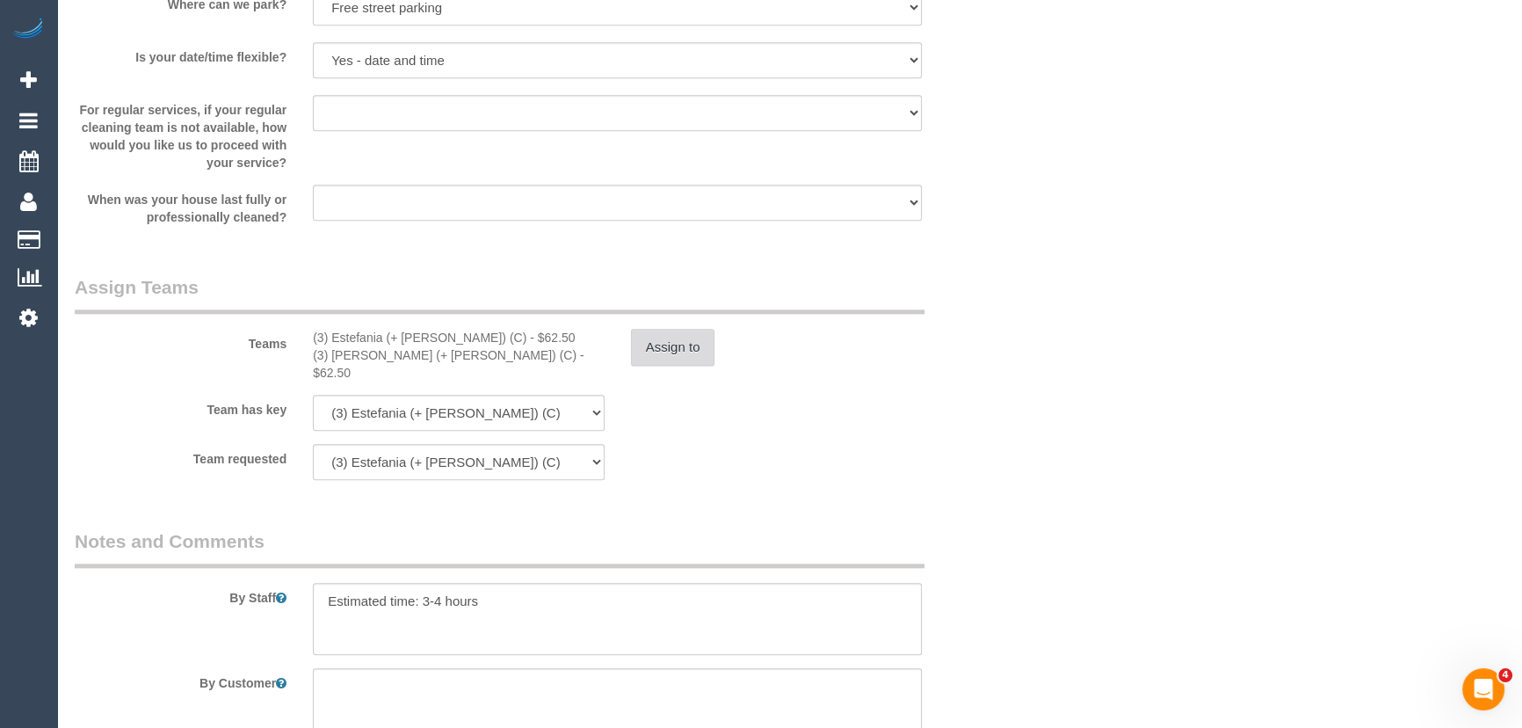
click at [670, 354] on button "Assign to" at bounding box center [673, 347] width 84 height 37
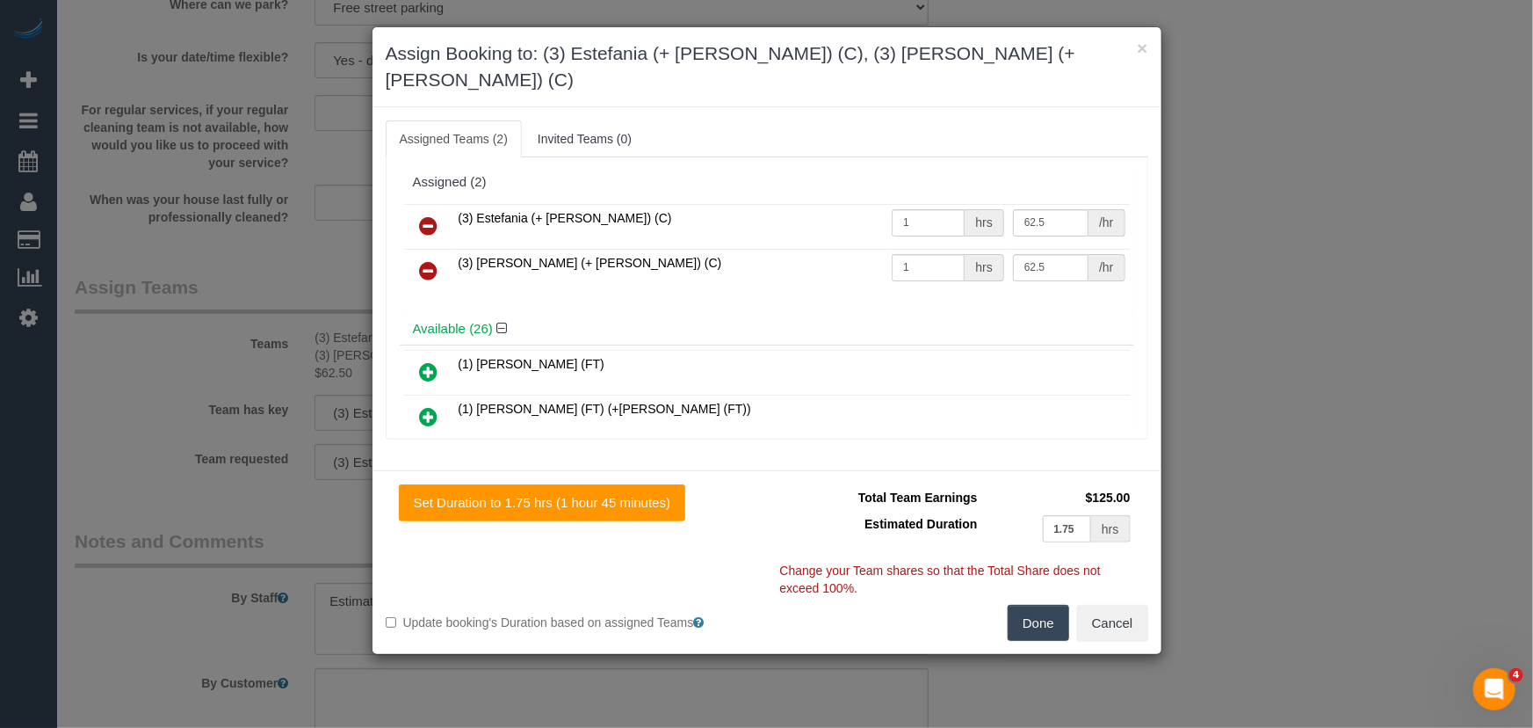
click at [424, 215] on icon at bounding box center [429, 225] width 18 height 21
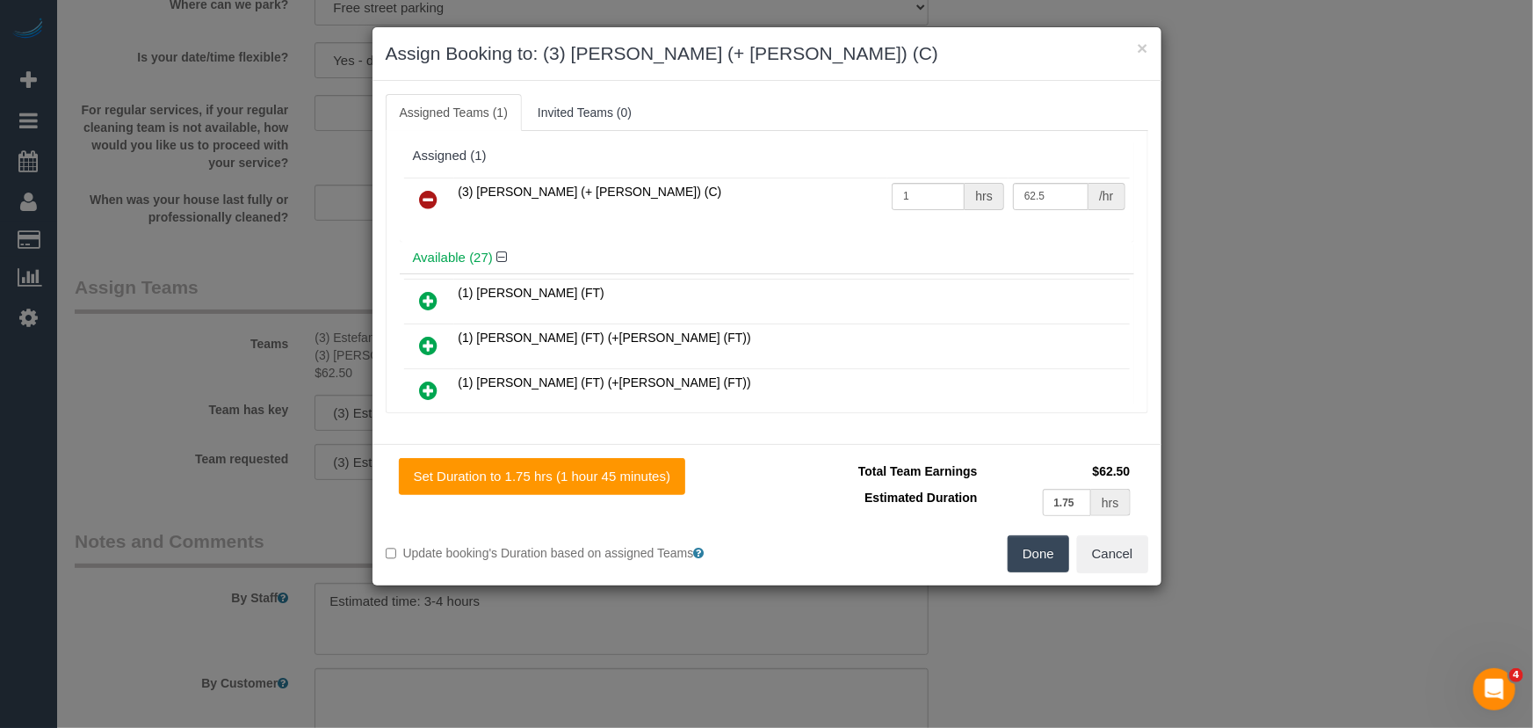
click at [424, 192] on icon at bounding box center [429, 199] width 18 height 21
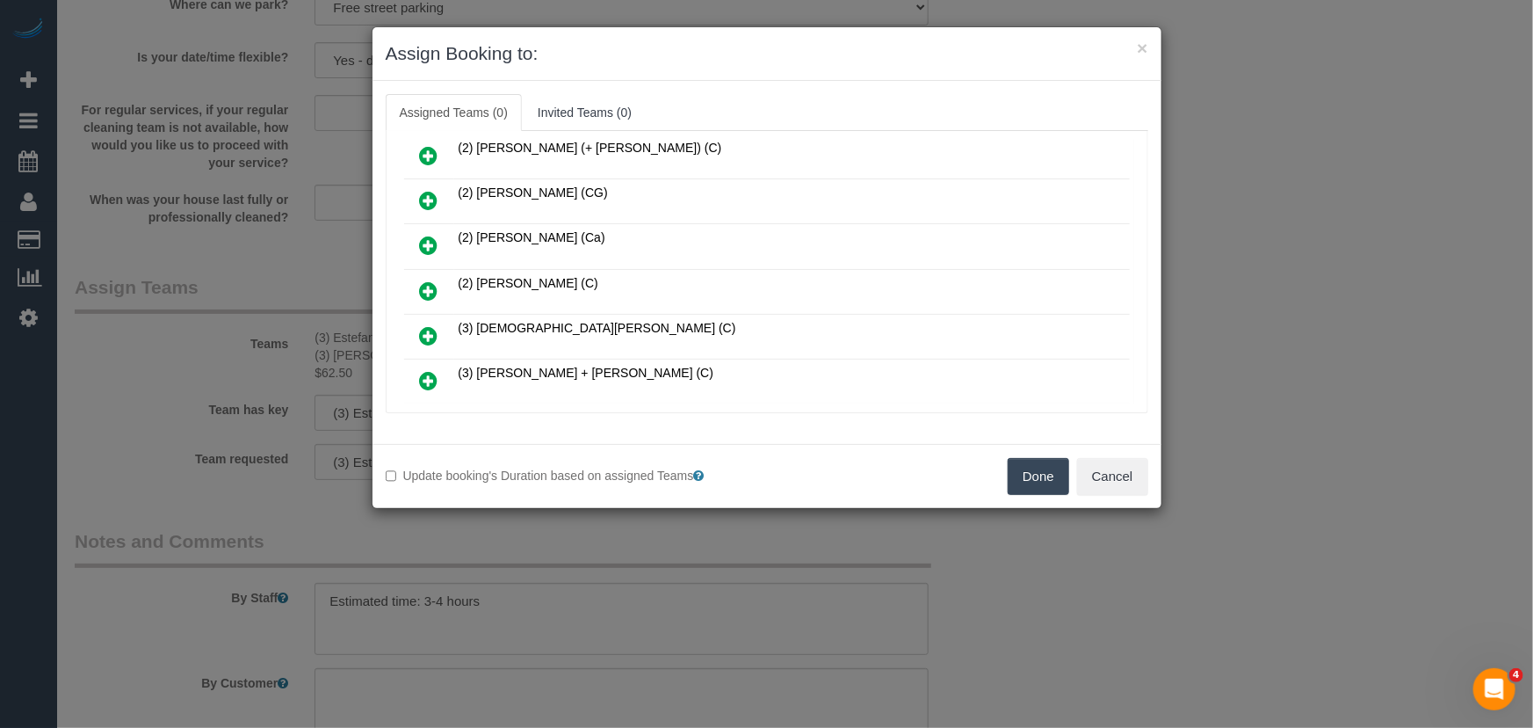
scroll to position [3667, 0]
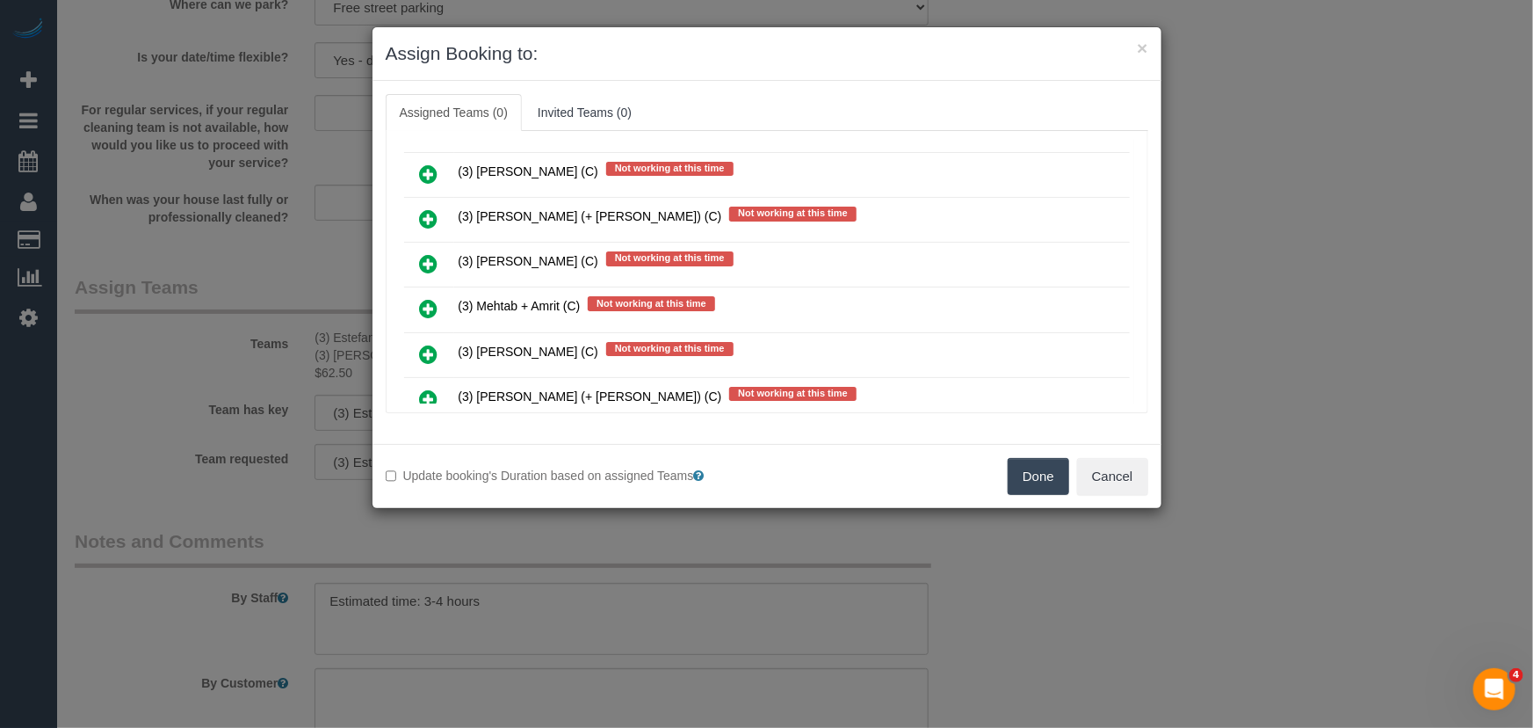
click at [421, 344] on icon at bounding box center [429, 354] width 18 height 21
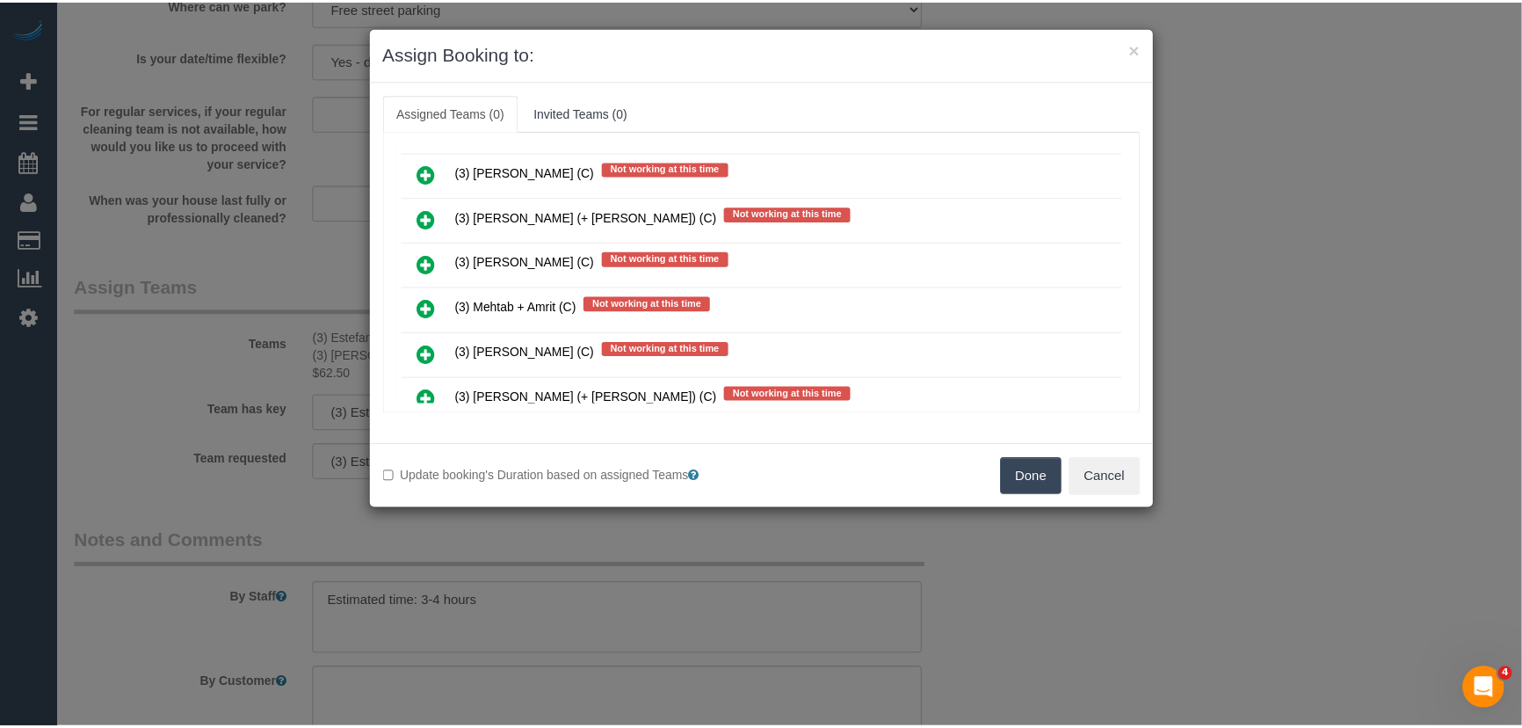
scroll to position [3709, 0]
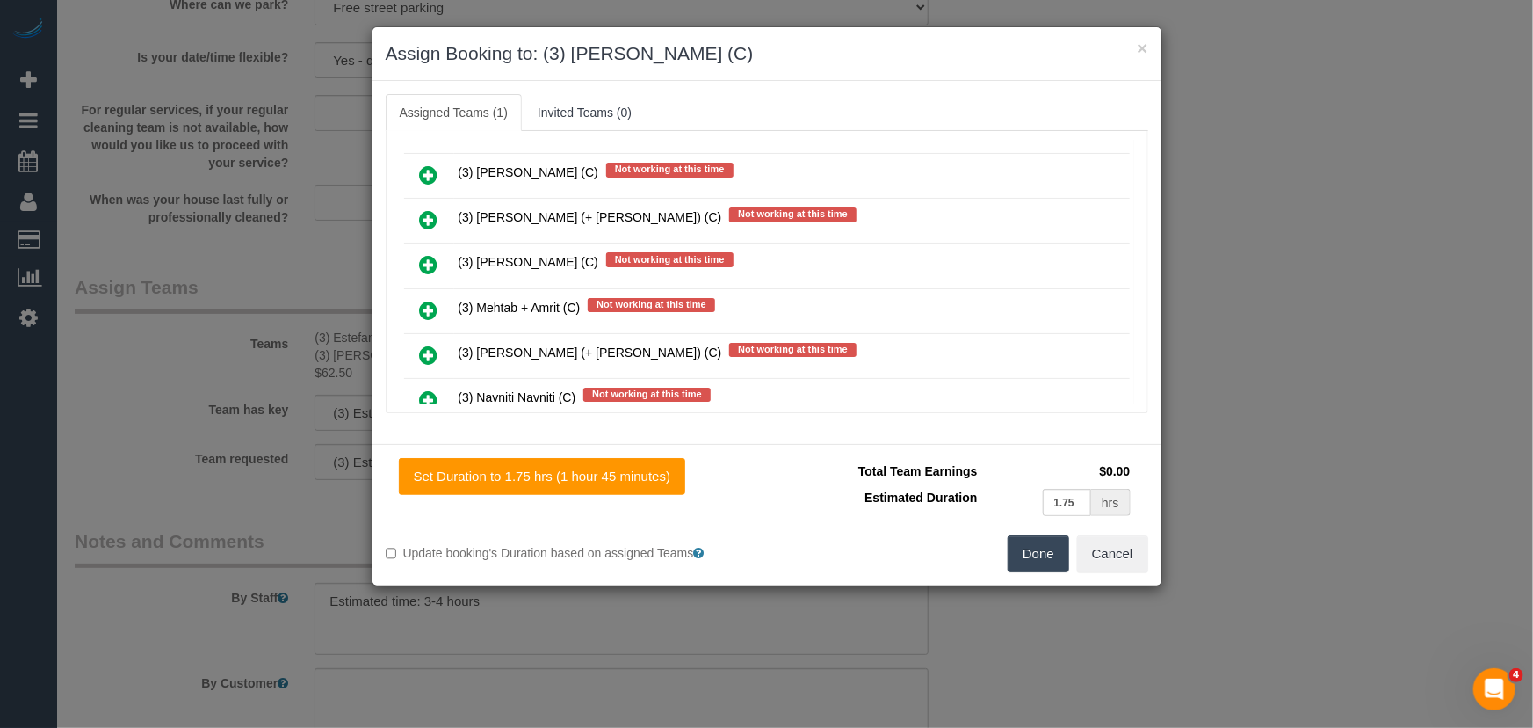
click at [1046, 560] on button "Done" at bounding box center [1039, 553] width 62 height 37
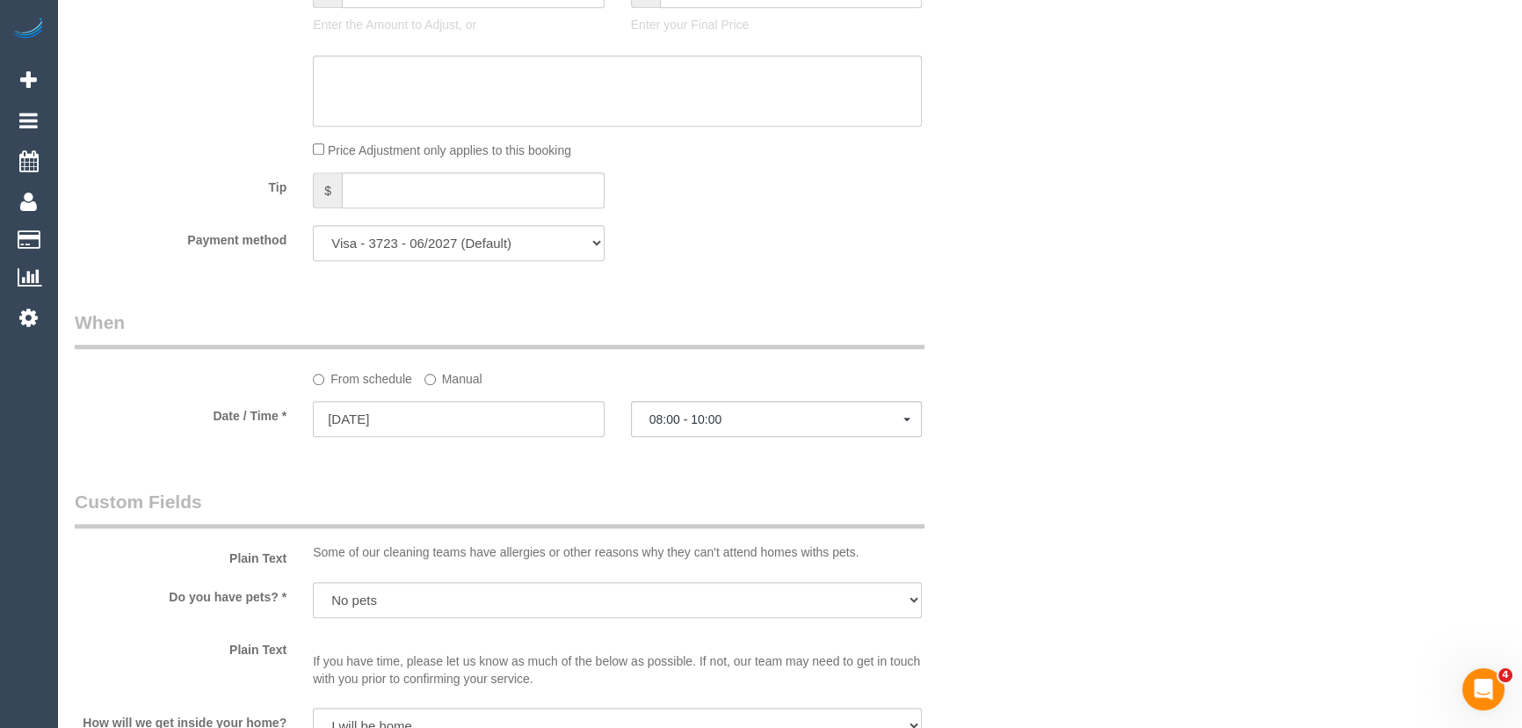
scroll to position [1613, 0]
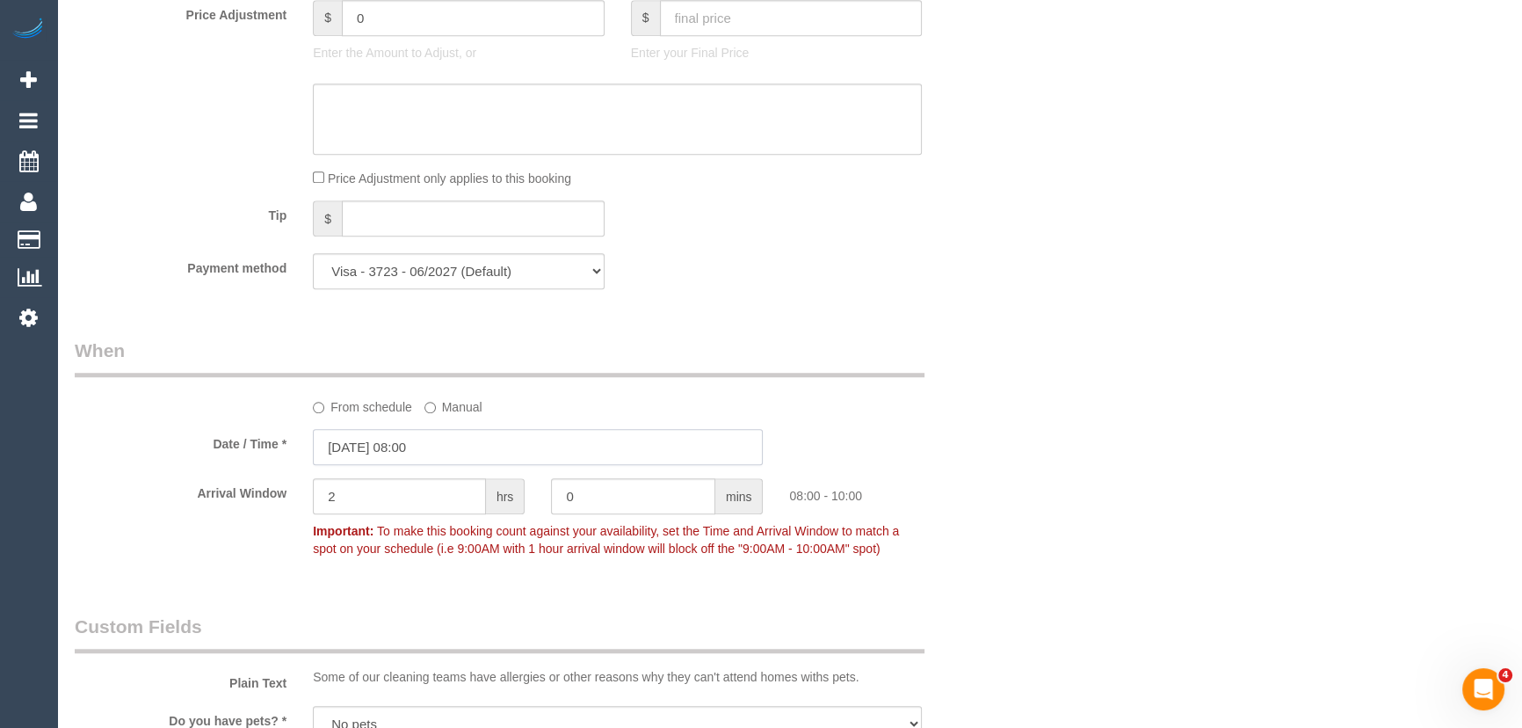
click at [510, 446] on input "16/09/2025 08:00" at bounding box center [538, 447] width 450 height 36
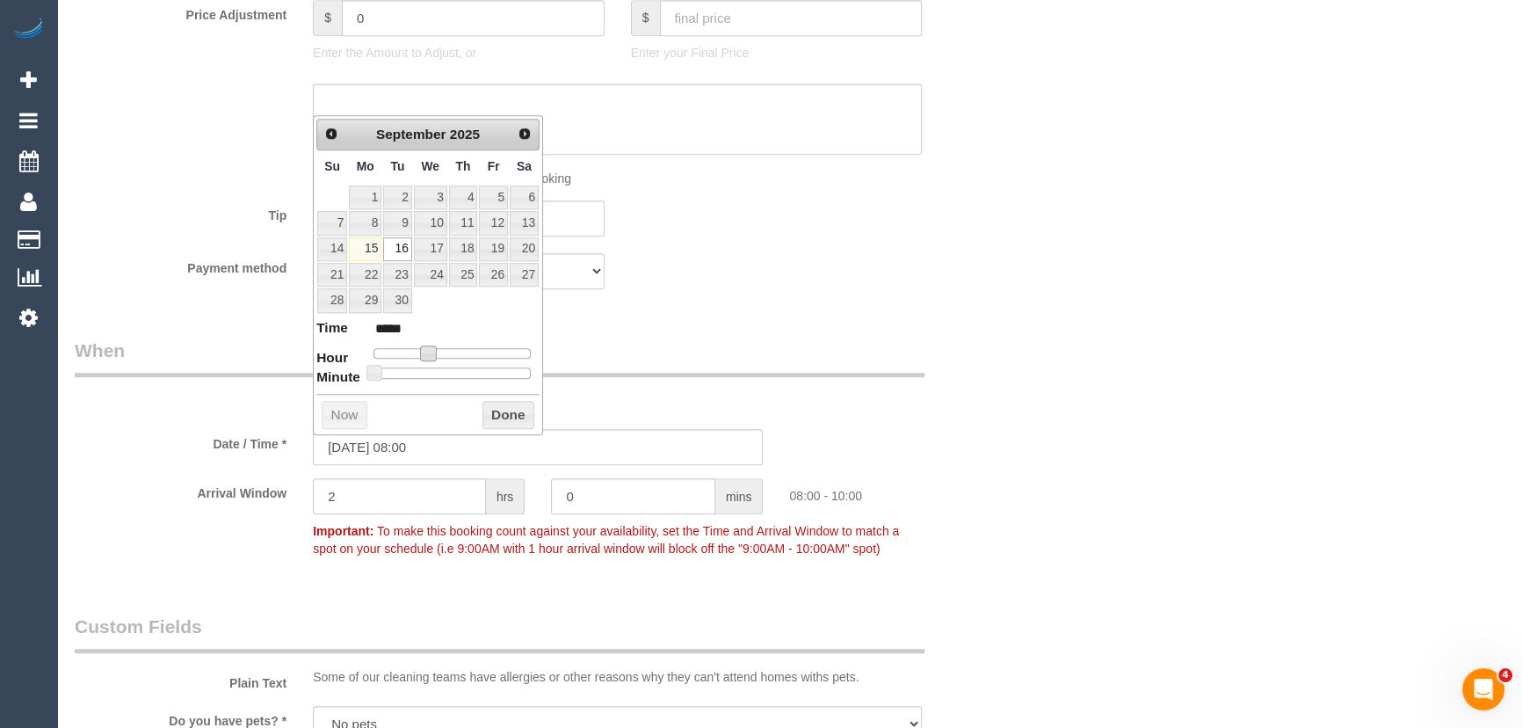
click at [427, 348] on span at bounding box center [428, 353] width 16 height 16
type input "16/09/2025 09:00"
type input "*****"
type input "16/09/2025 10:00"
type input "*****"
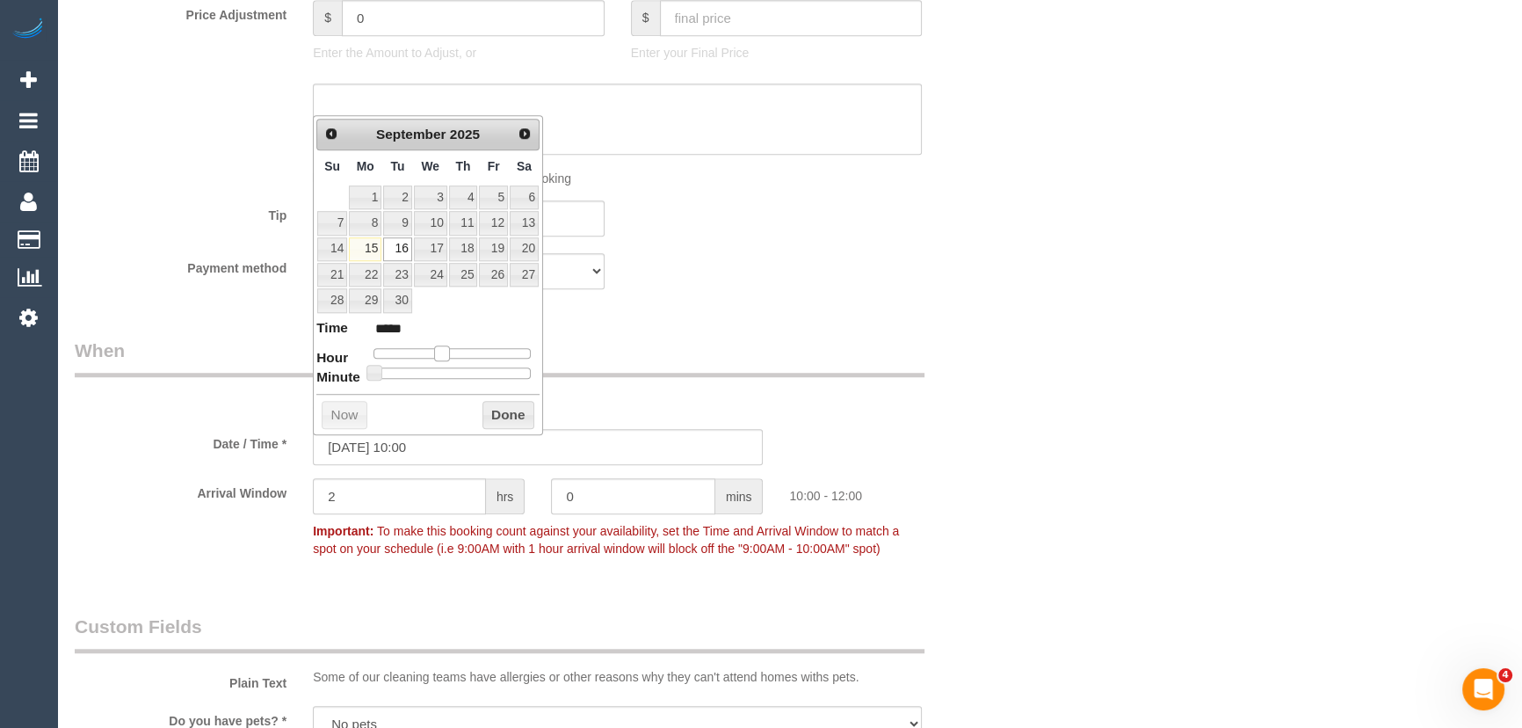
type input "16/09/2025 11:00"
type input "*****"
type input "16/09/2025 12:00"
type input "*****"
drag, startPoint x: 438, startPoint y: 349, endPoint x: 453, endPoint y: 350, distance: 15.8
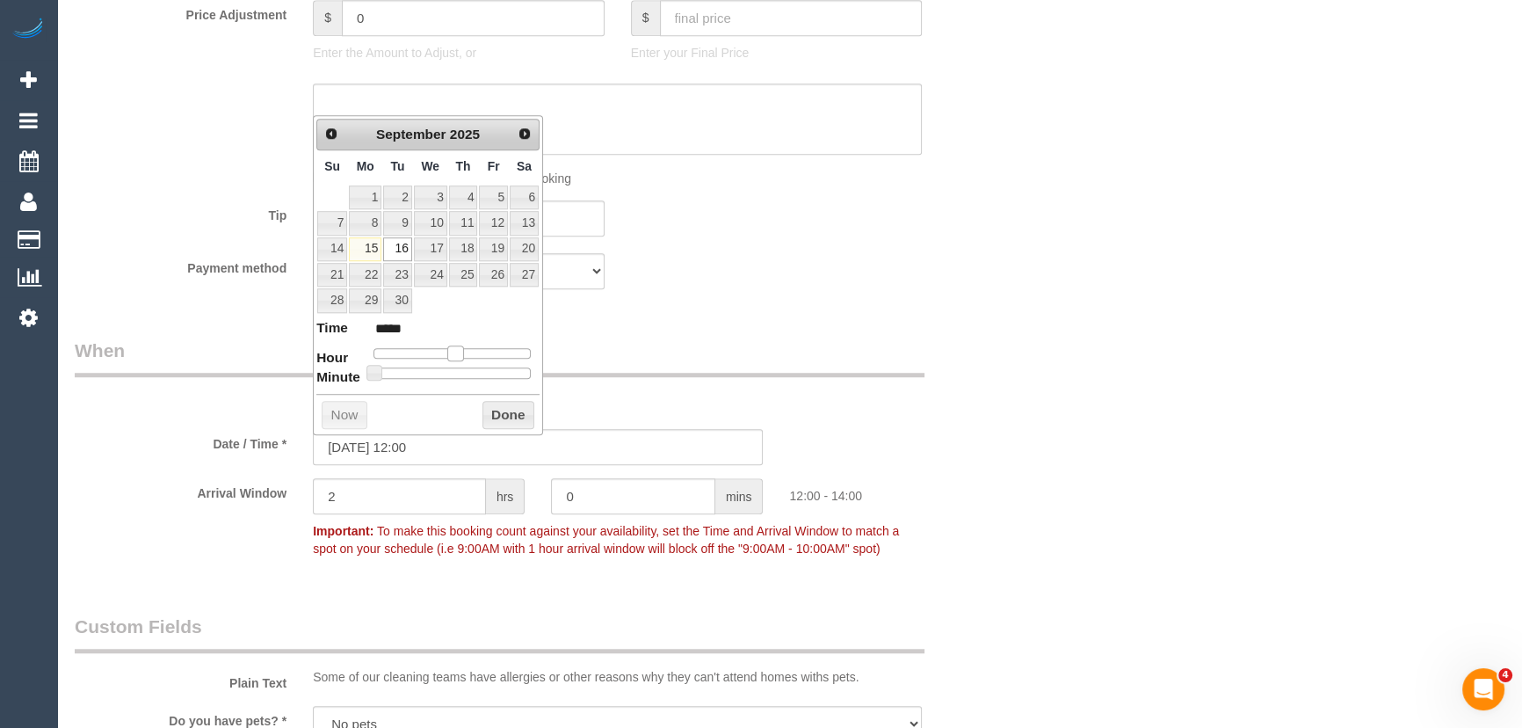
click at [453, 350] on span at bounding box center [455, 353] width 16 height 16
click at [738, 278] on div "Payment method Visa - 7389 - 05/2025 Visa - 3723 - 06/2027 (Default) Add Credit…" at bounding box center [538, 271] width 953 height 36
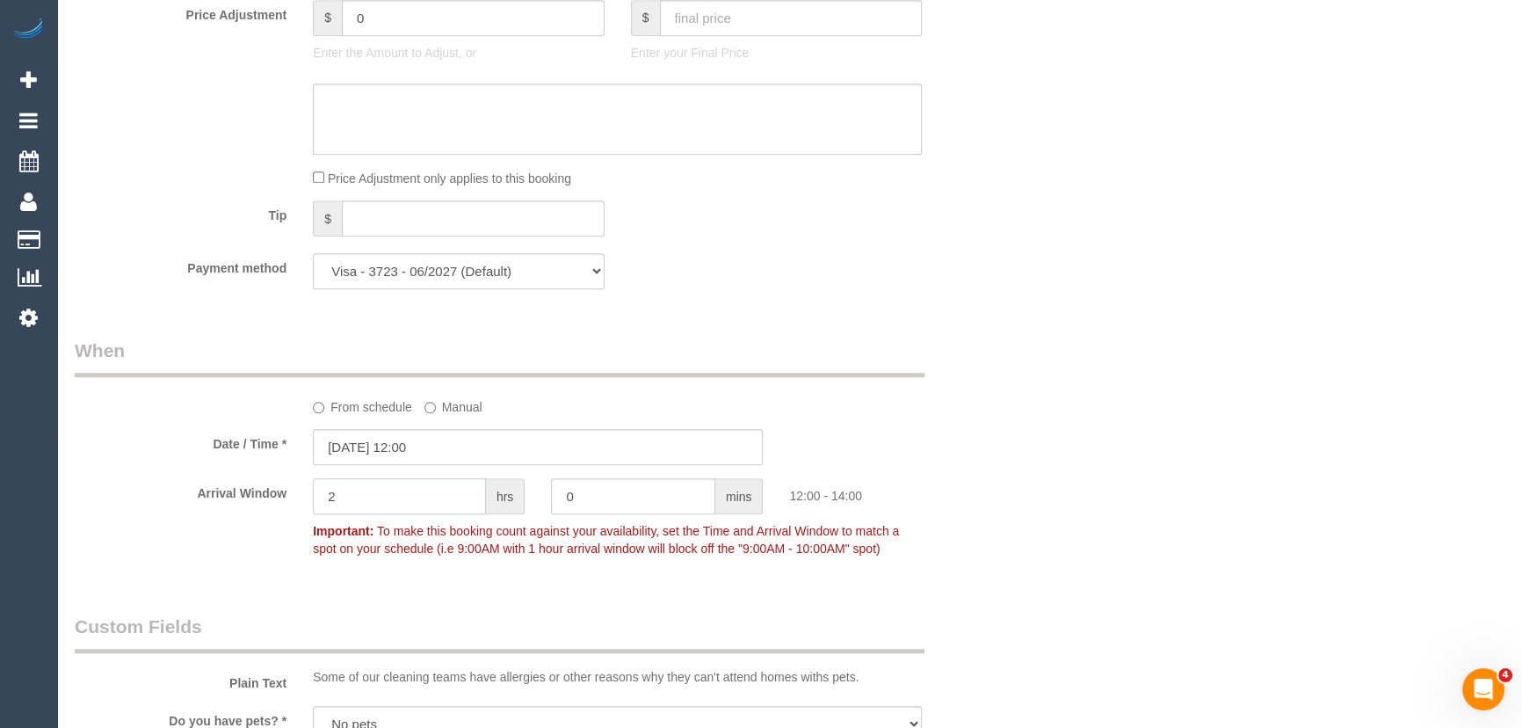
click at [413, 507] on input "2" at bounding box center [399, 496] width 173 height 36
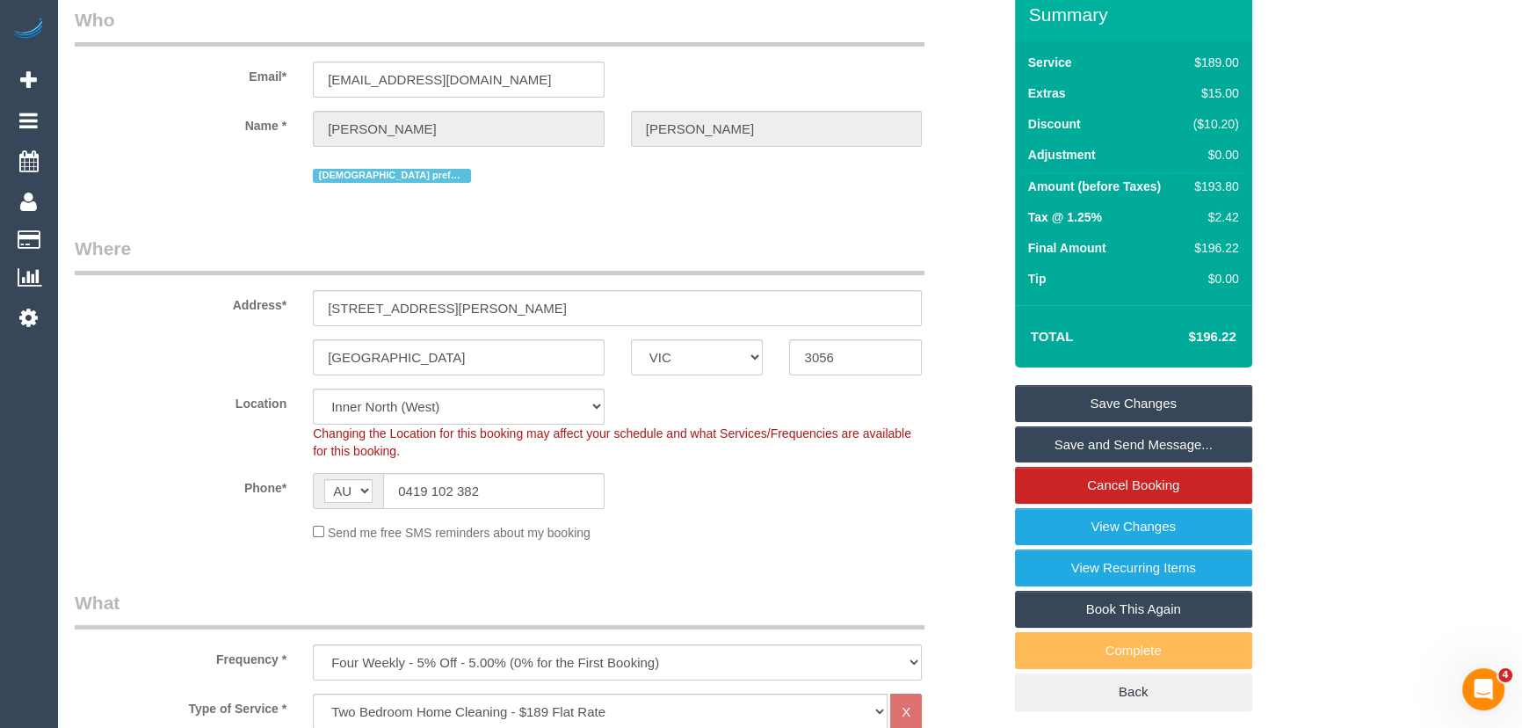
scroll to position [0, 0]
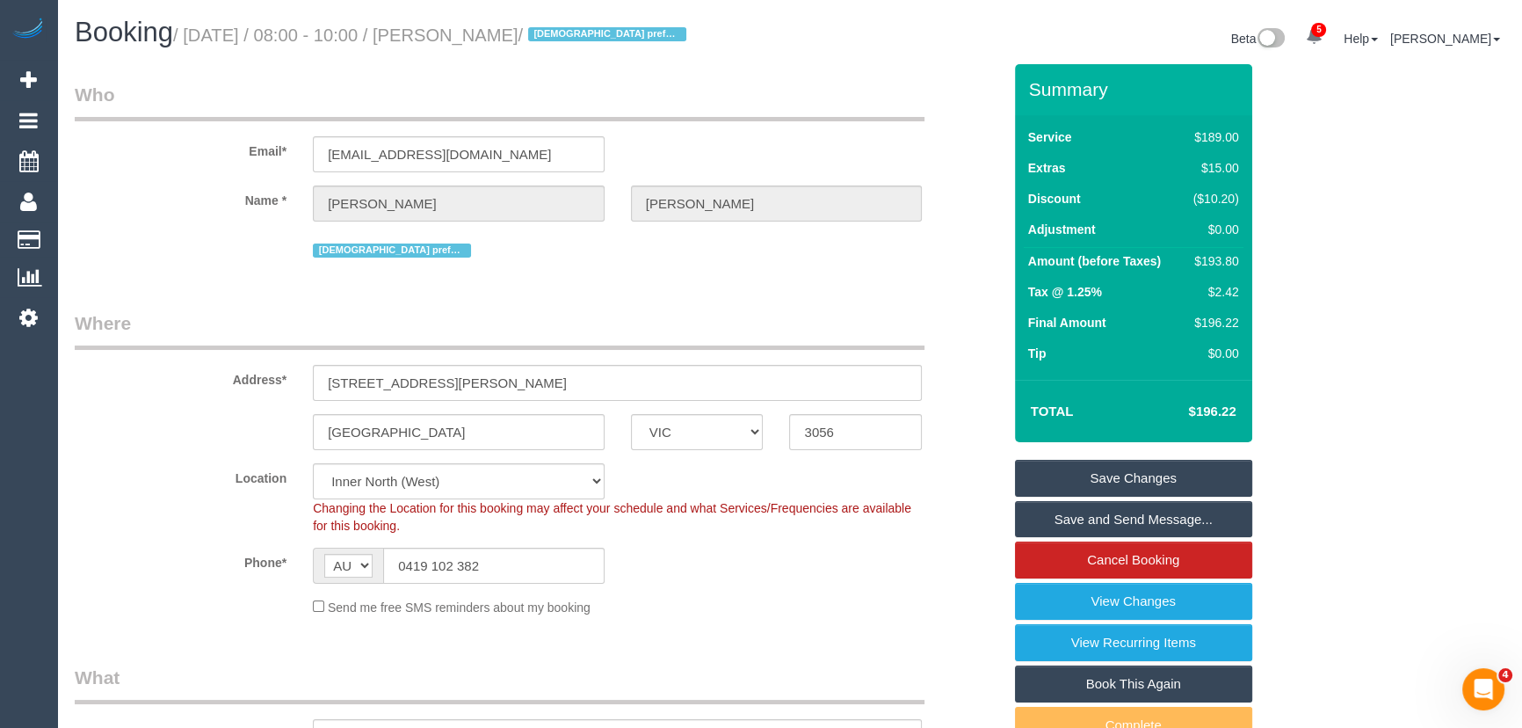
type input "1"
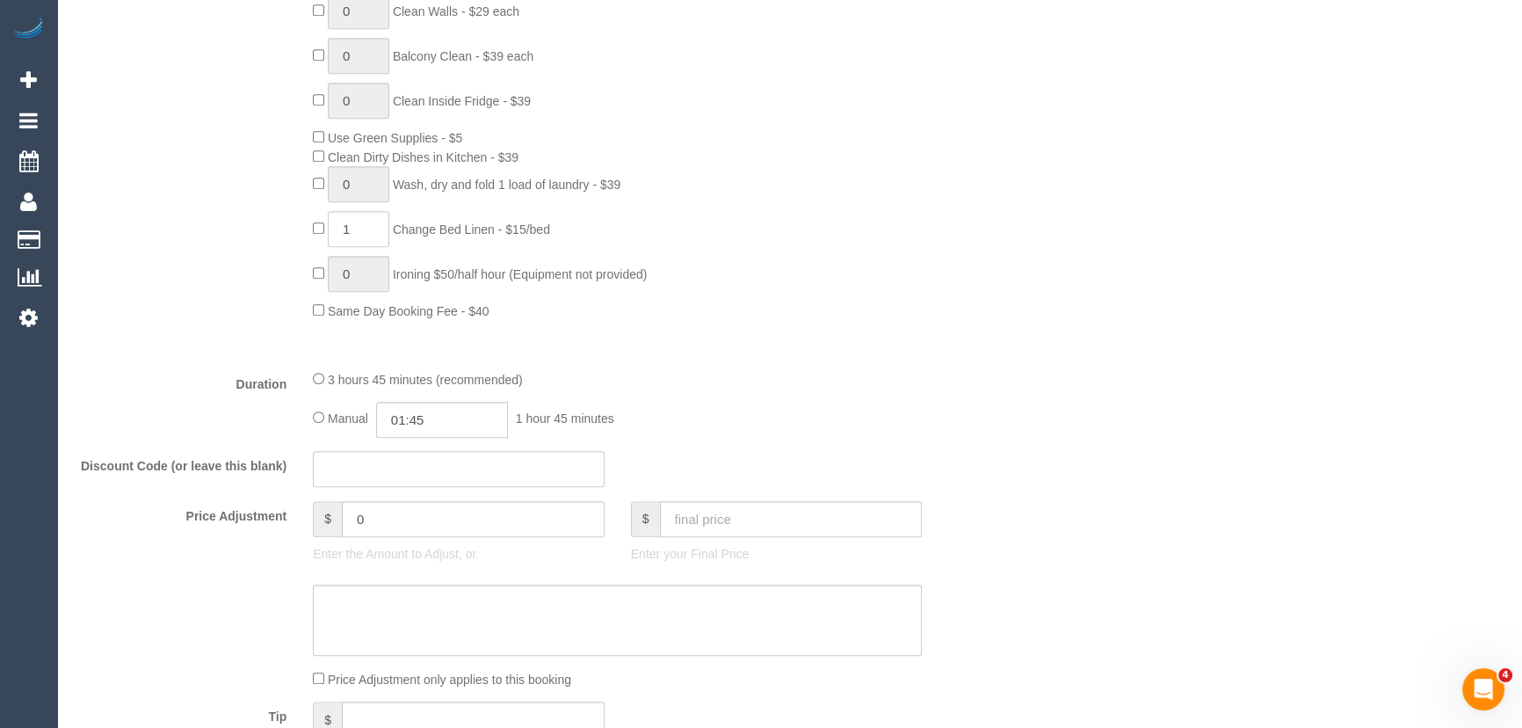
scroll to position [1278, 0]
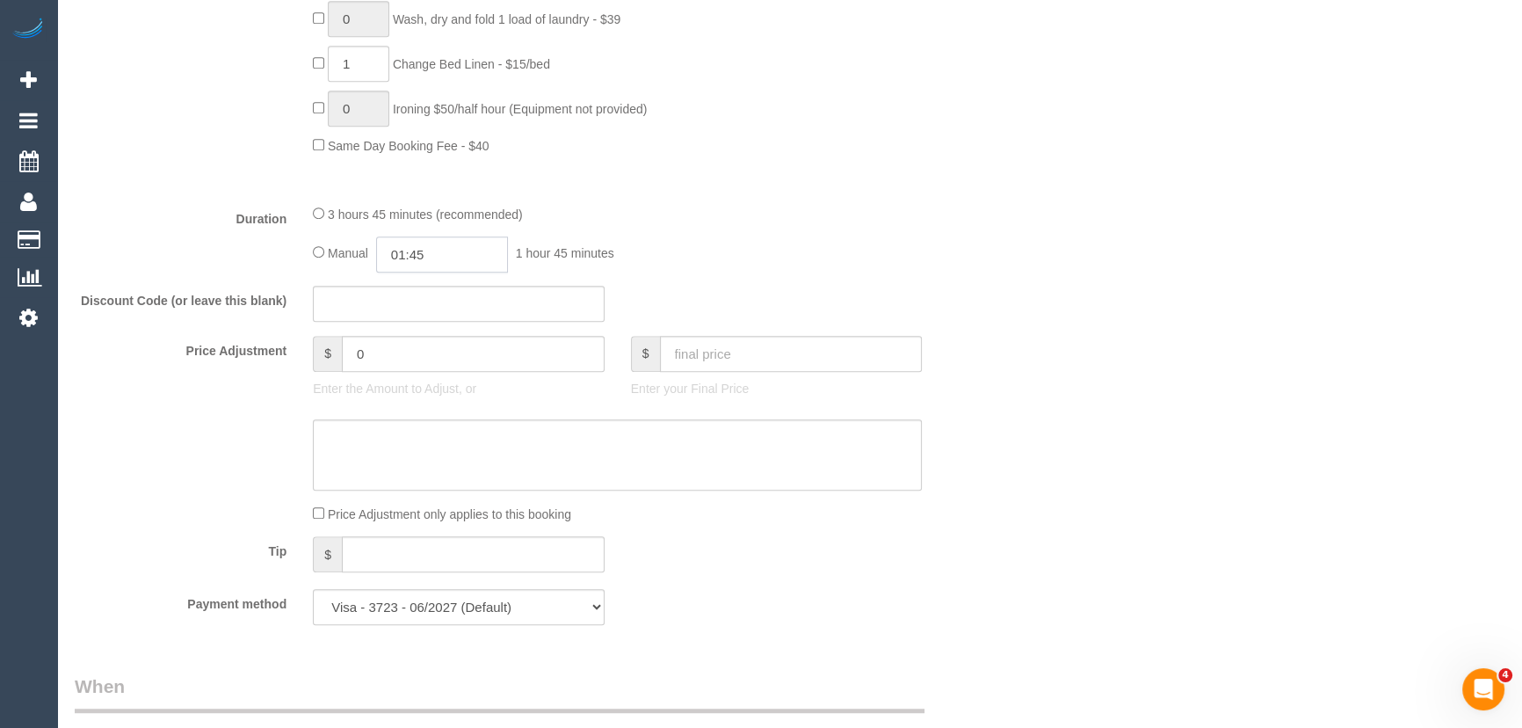
click at [451, 250] on input "01:45" at bounding box center [442, 254] width 132 height 36
type input "03:30"
click at [408, 347] on li "03:30" at bounding box center [423, 353] width 78 height 23
click at [894, 271] on div "Manual 03:30 3 hours 30 minutes" at bounding box center [617, 254] width 609 height 36
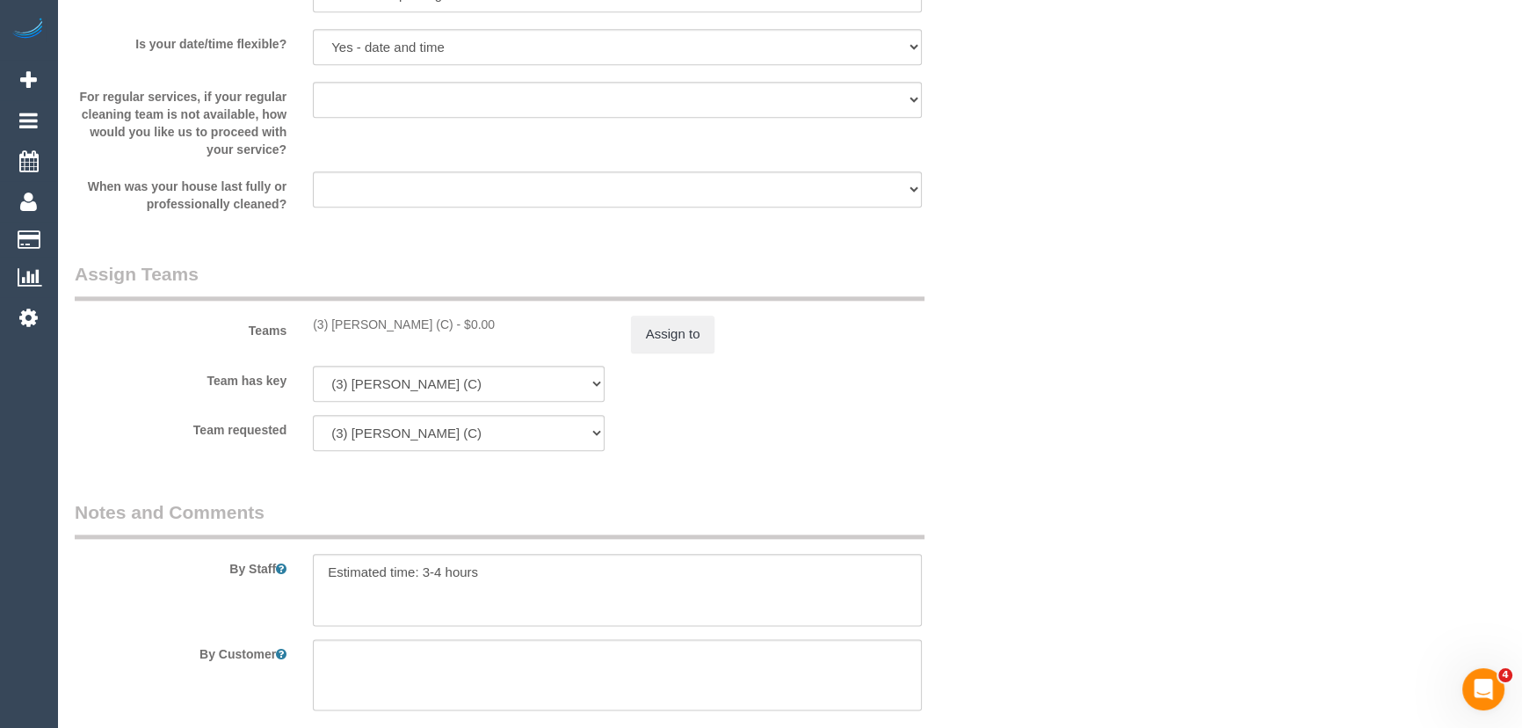
scroll to position [2636, 0]
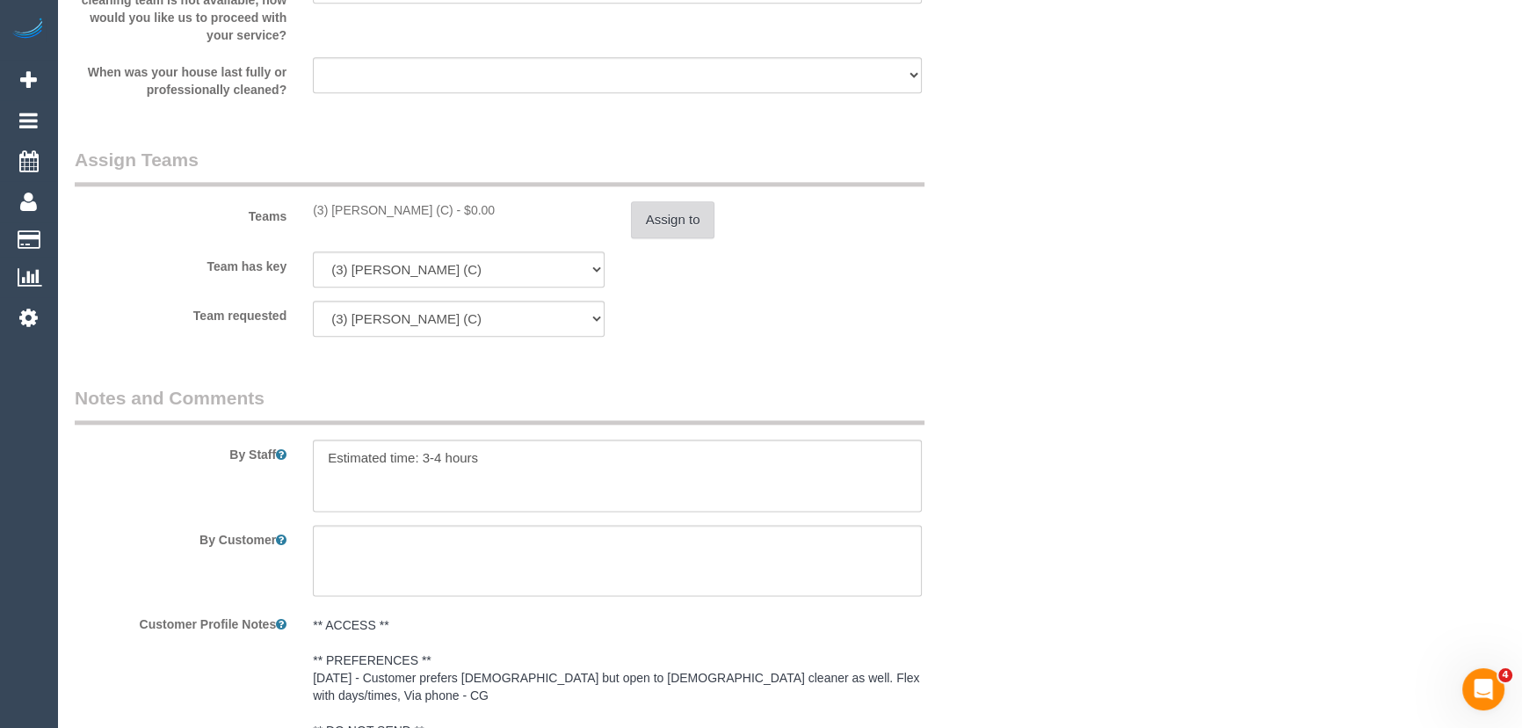
click at [677, 220] on button "Assign to" at bounding box center [673, 219] width 84 height 37
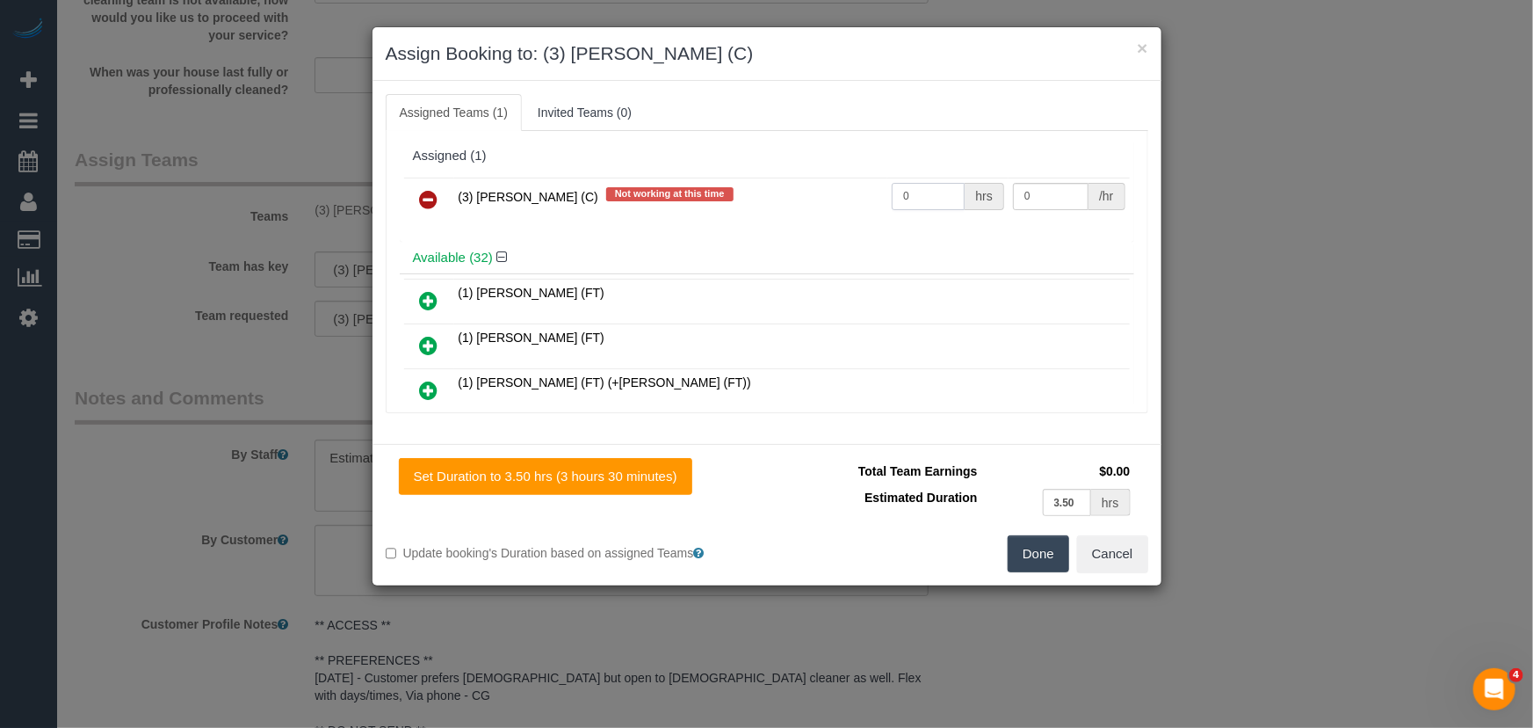
click at [932, 192] on input "0" at bounding box center [928, 196] width 73 height 27
type input "1"
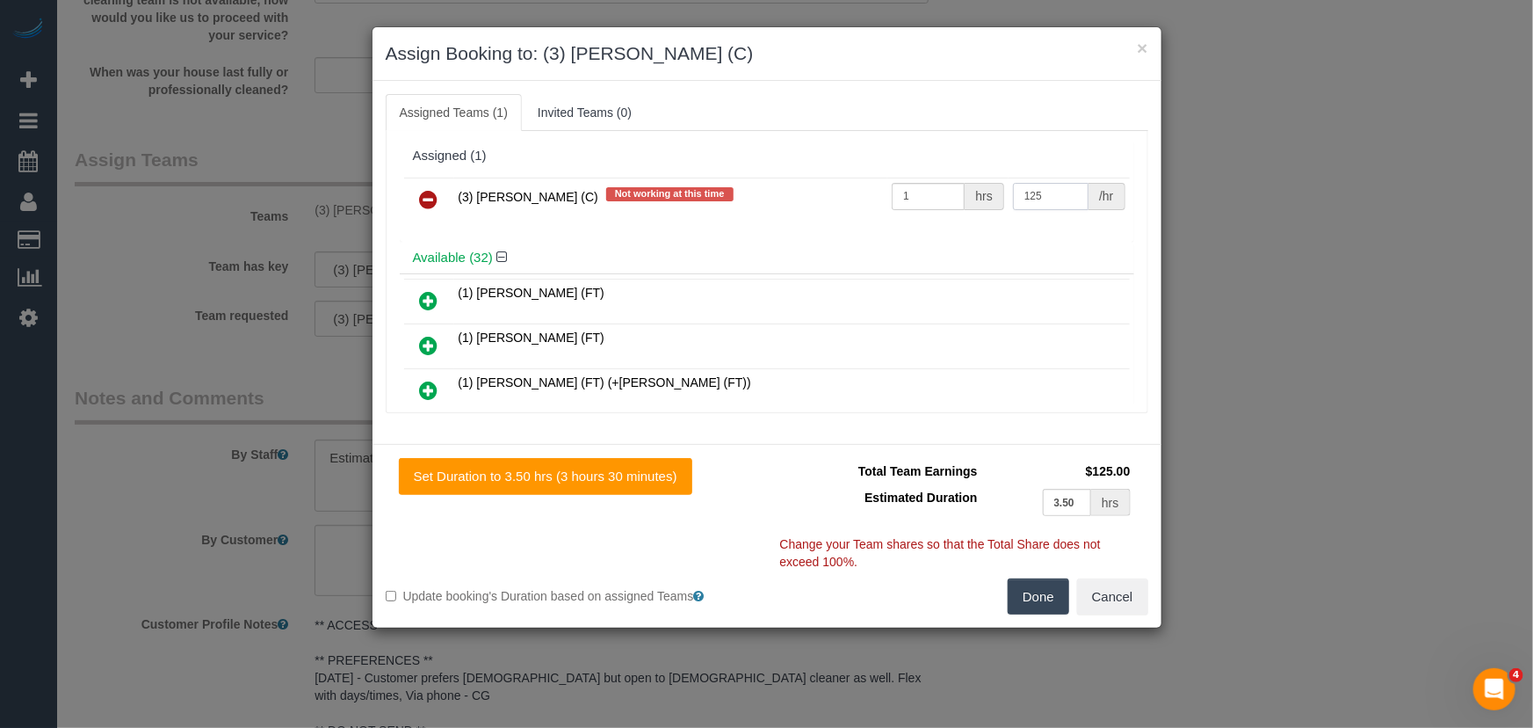
type input "125"
click at [1041, 581] on button "Done" at bounding box center [1039, 596] width 62 height 37
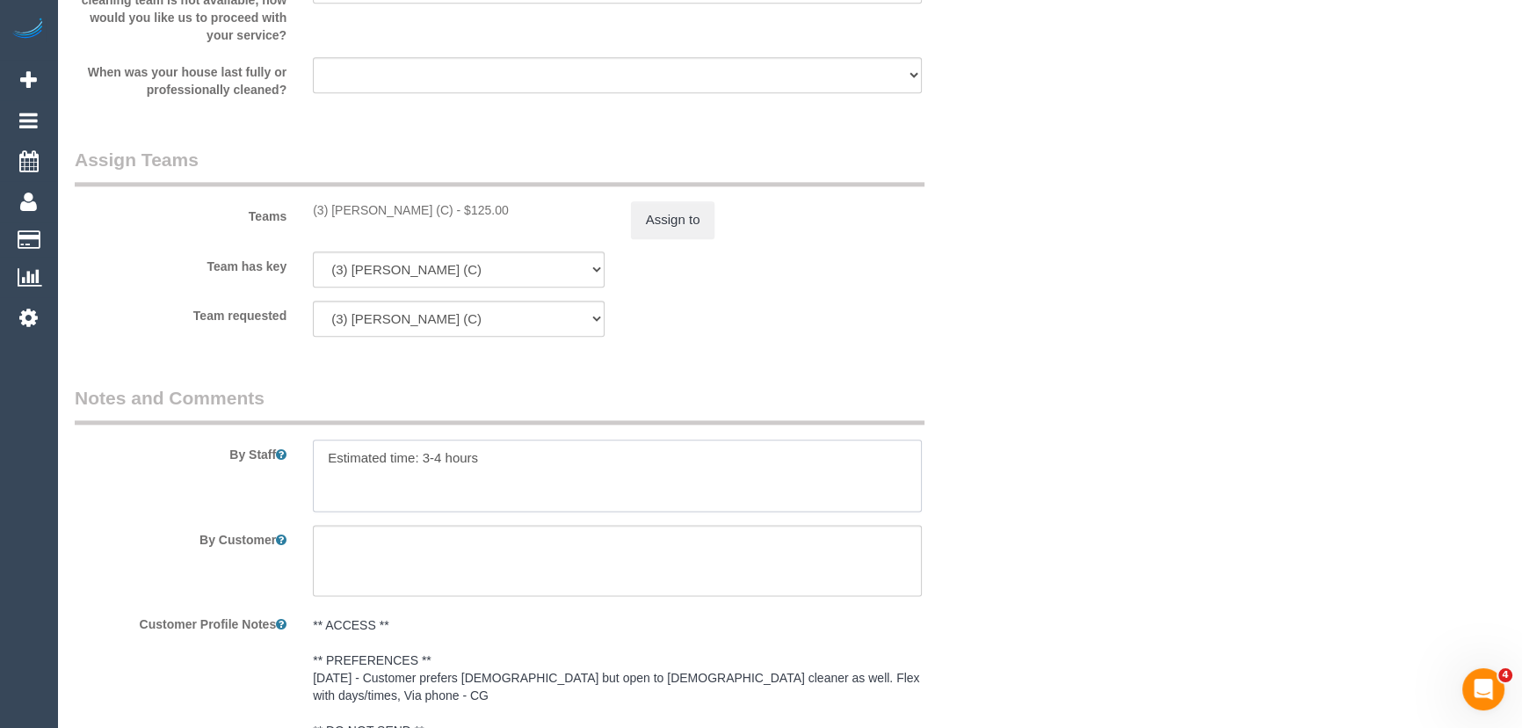
click at [315, 467] on textarea at bounding box center [617, 475] width 609 height 72
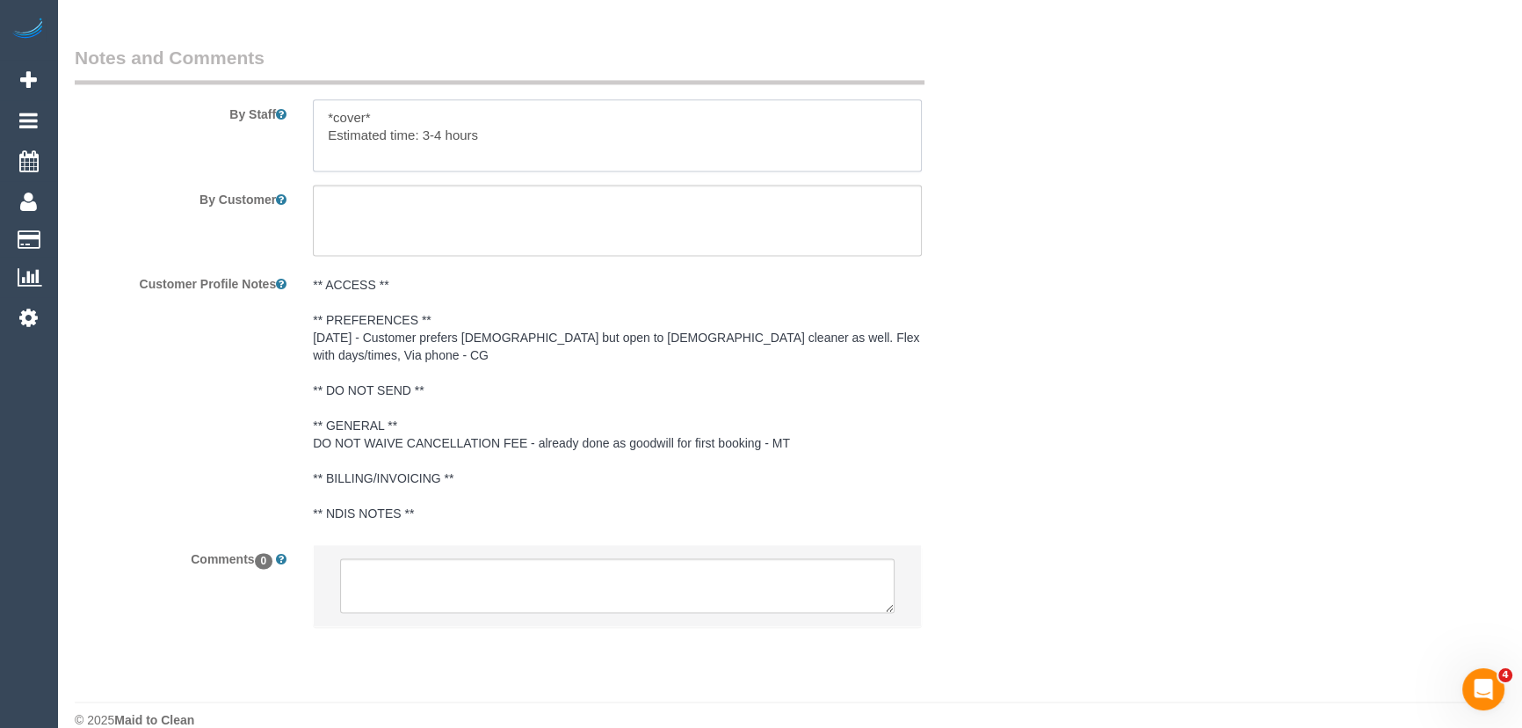
scroll to position [2987, 0]
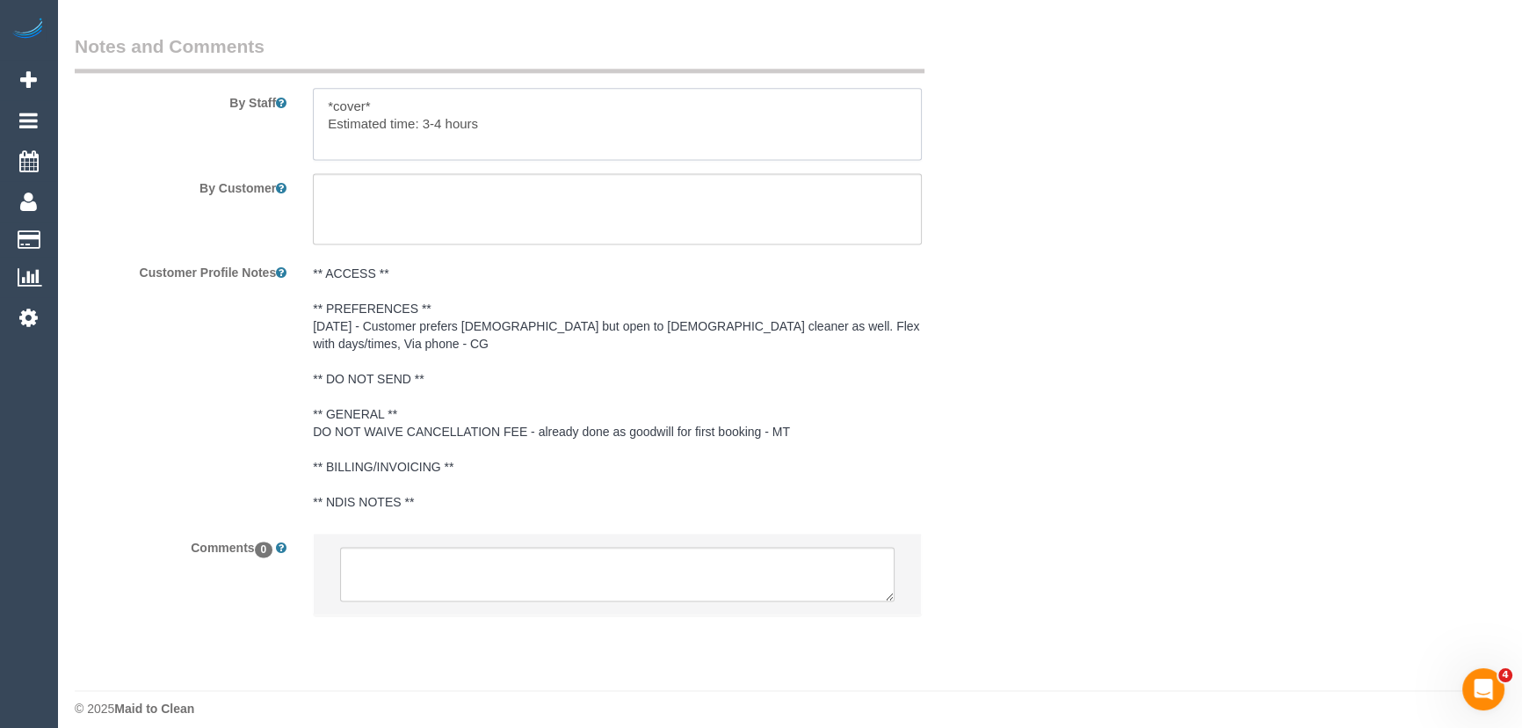
type textarea "*cover* Estimated time: 3-4 hours"
click at [525, 579] on textarea at bounding box center [617, 574] width 554 height 54
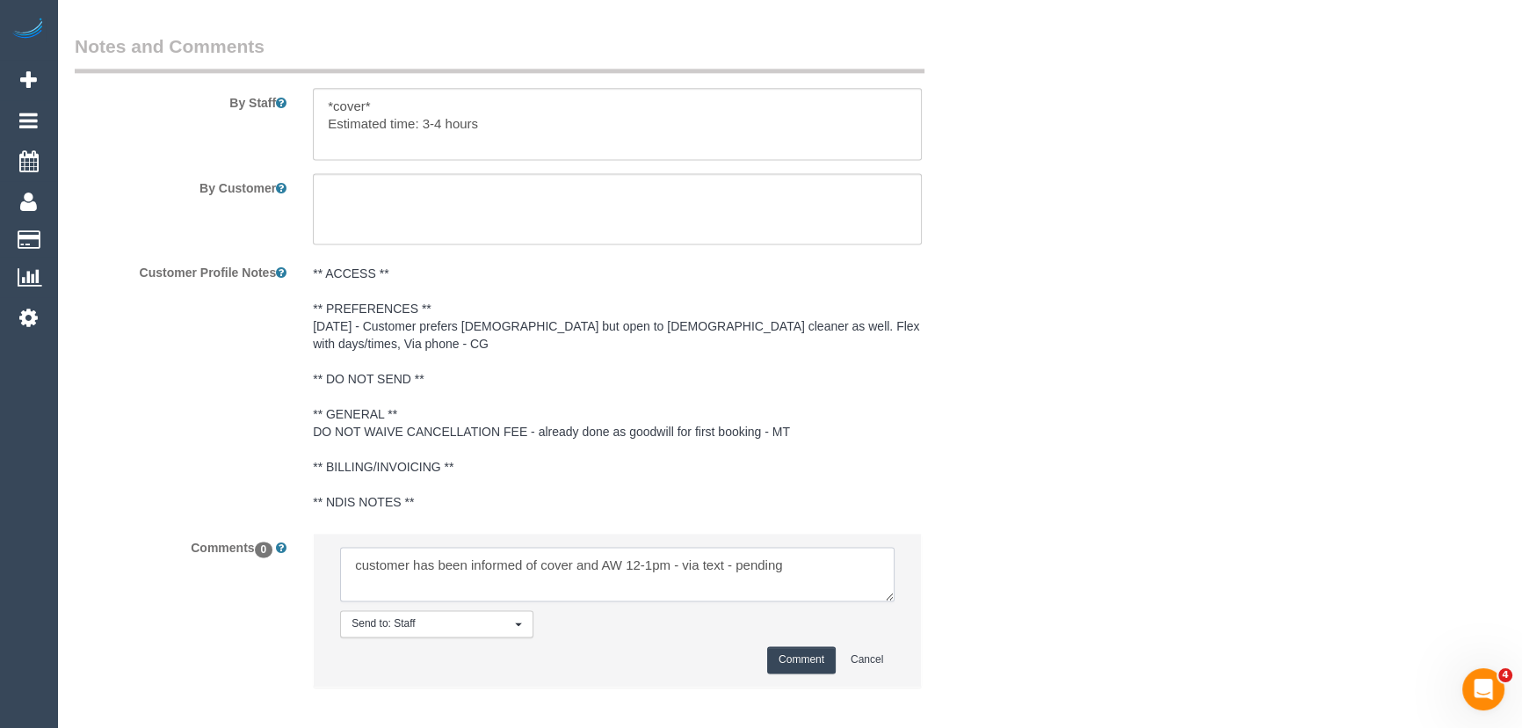
type textarea "customer has been informed of cover and AW 12-1pm - via text - pending"
click at [812, 648] on button "Comment" at bounding box center [801, 659] width 69 height 27
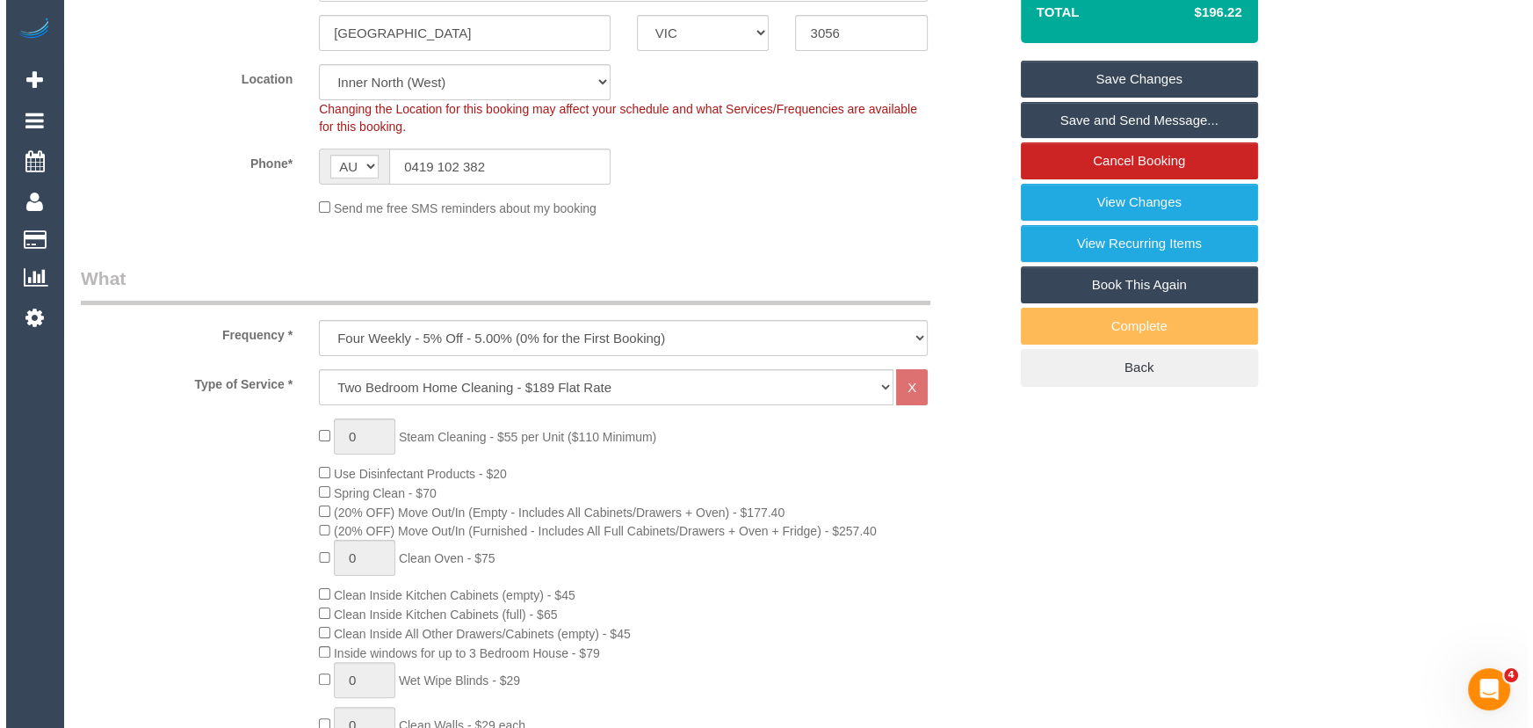
scroll to position [0, 0]
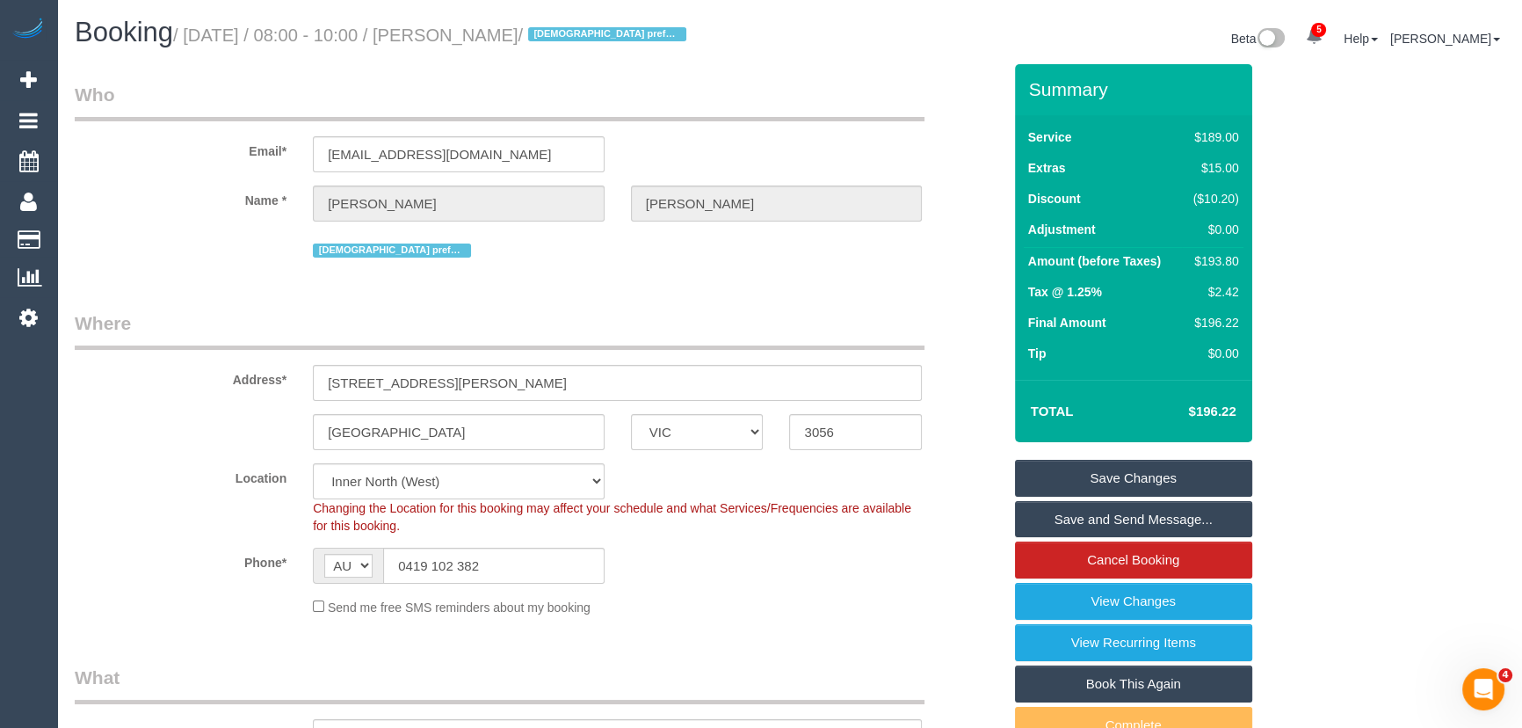
click at [503, 20] on h1 "Booking / September 16, 2025 / 08:00 - 10:00 / Michael Dikeakos / Female prefer…" at bounding box center [426, 33] width 702 height 30
click at [523, 39] on small "/ September 16, 2025 / 08:00 - 10:00 / Michael Dikeakos / Female preferred" at bounding box center [432, 34] width 518 height 19
copy small "Michael Dikeakos"
click at [1113, 489] on link "Save Changes" at bounding box center [1133, 478] width 237 height 37
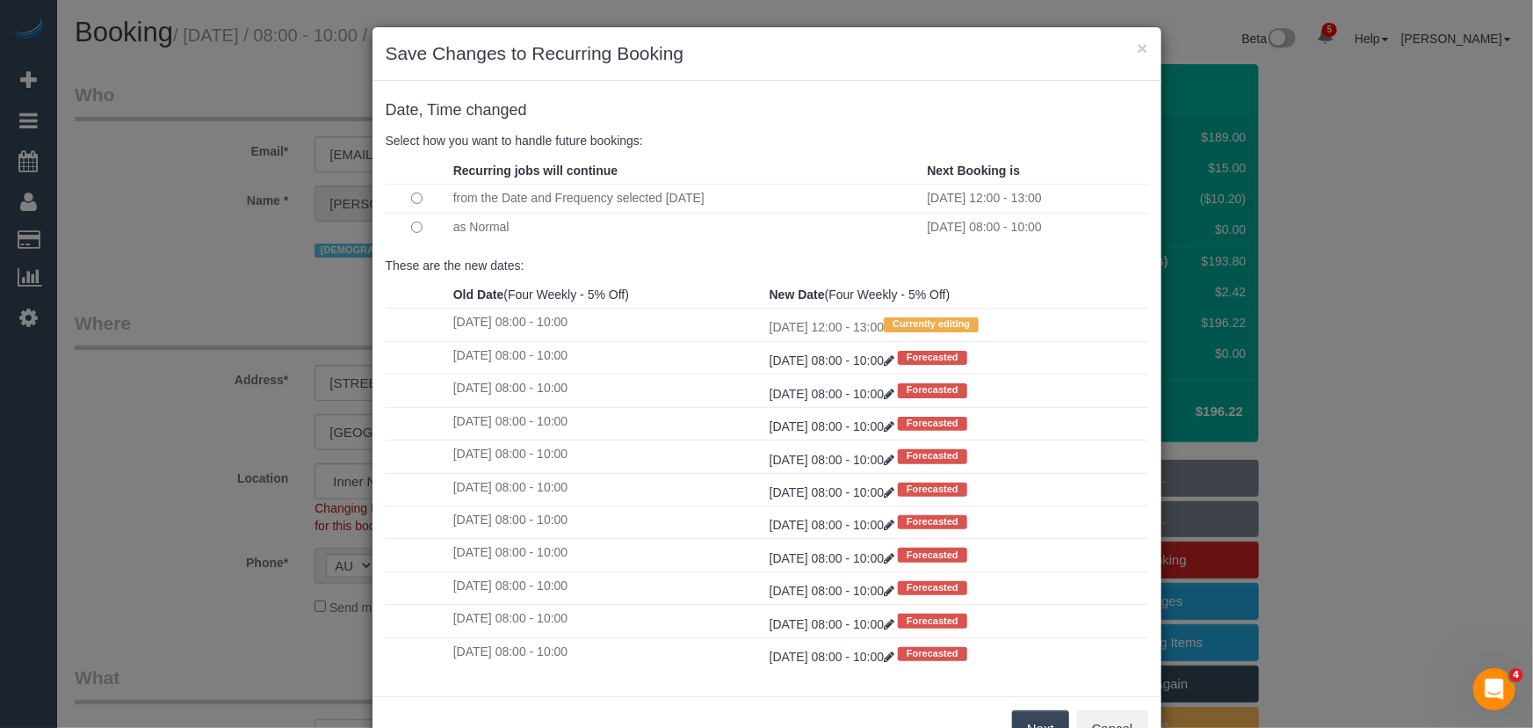
drag, startPoint x: 1037, startPoint y: 716, endPoint x: 1025, endPoint y: 701, distance: 18.8
click at [1037, 716] on button "Next" at bounding box center [1040, 728] width 57 height 37
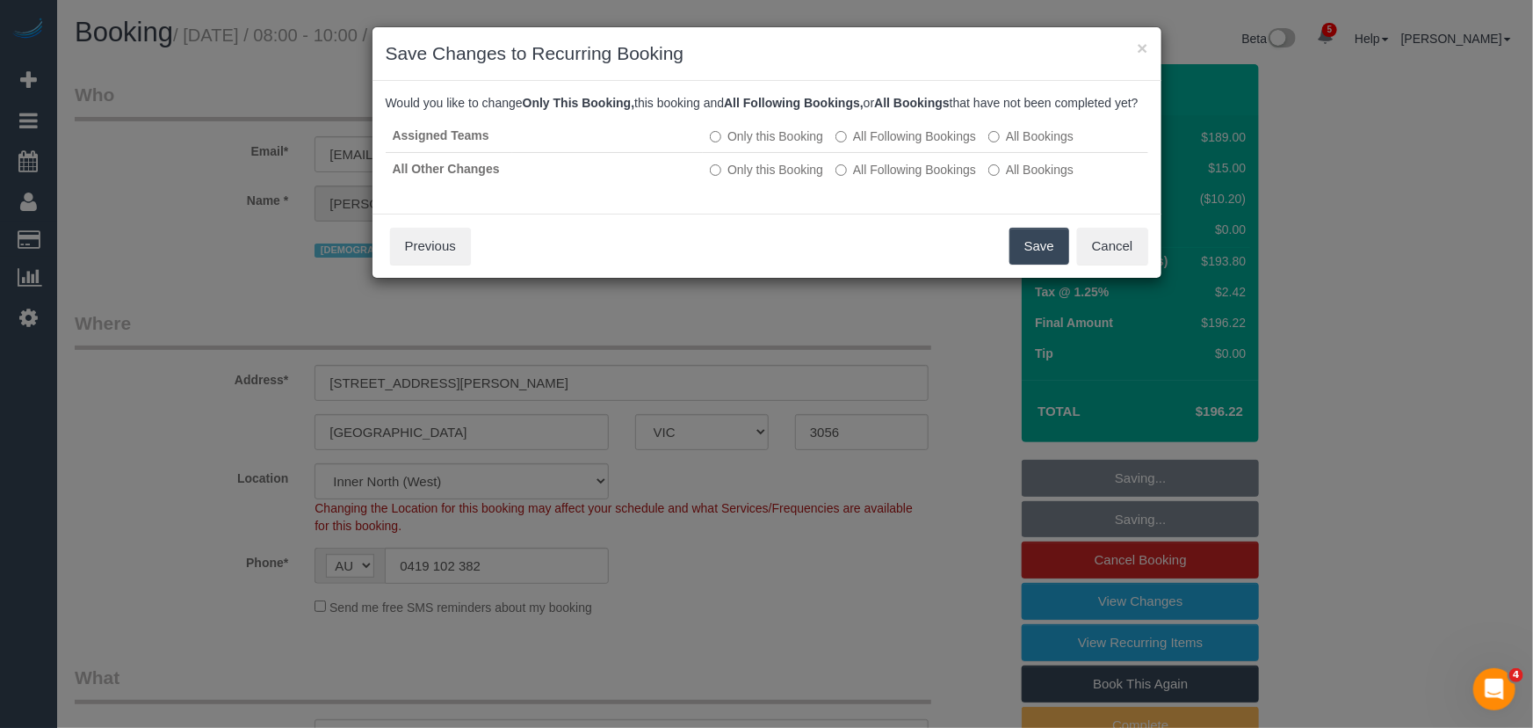
click at [1037, 264] on button "Save" at bounding box center [1040, 246] width 60 height 37
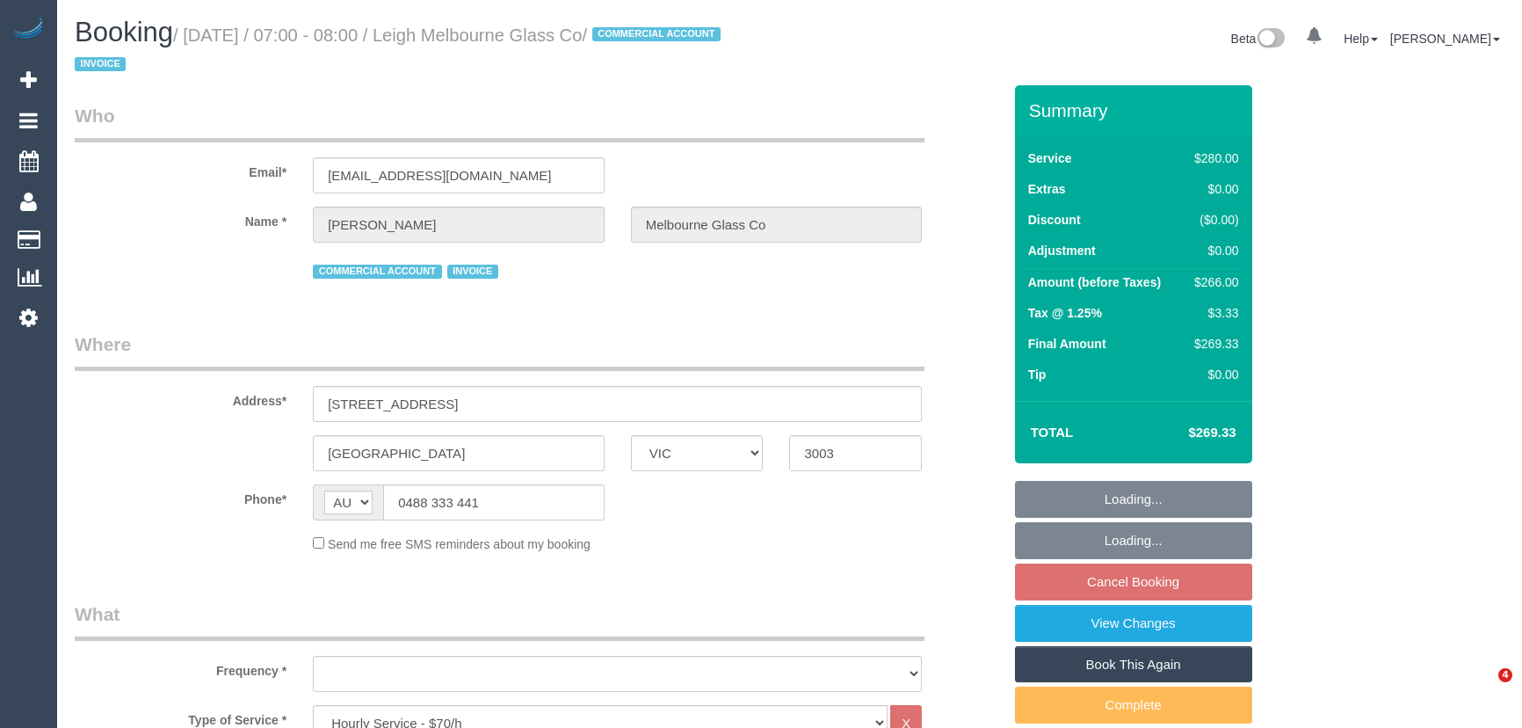
select select "VIC"
select select "2"
select select "object:745"
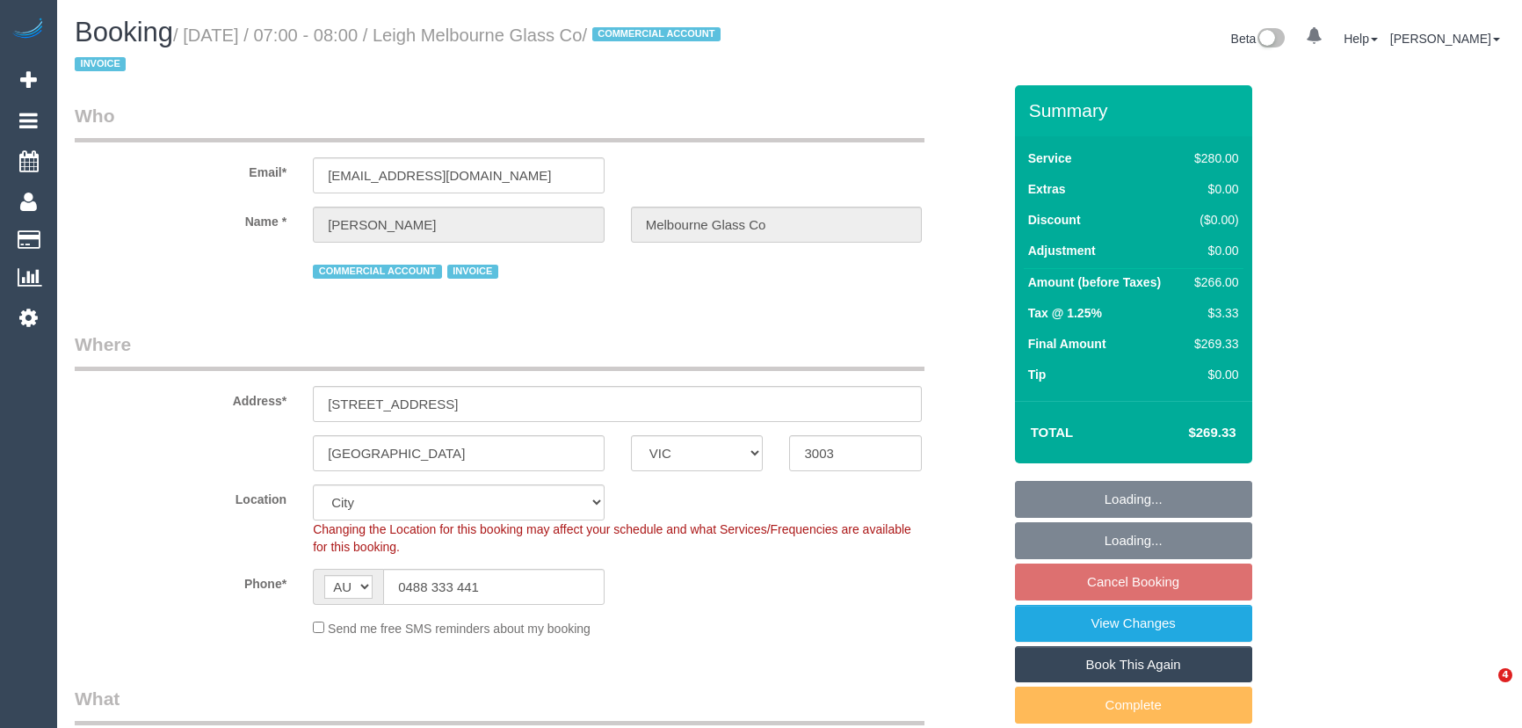
select select "spot1"
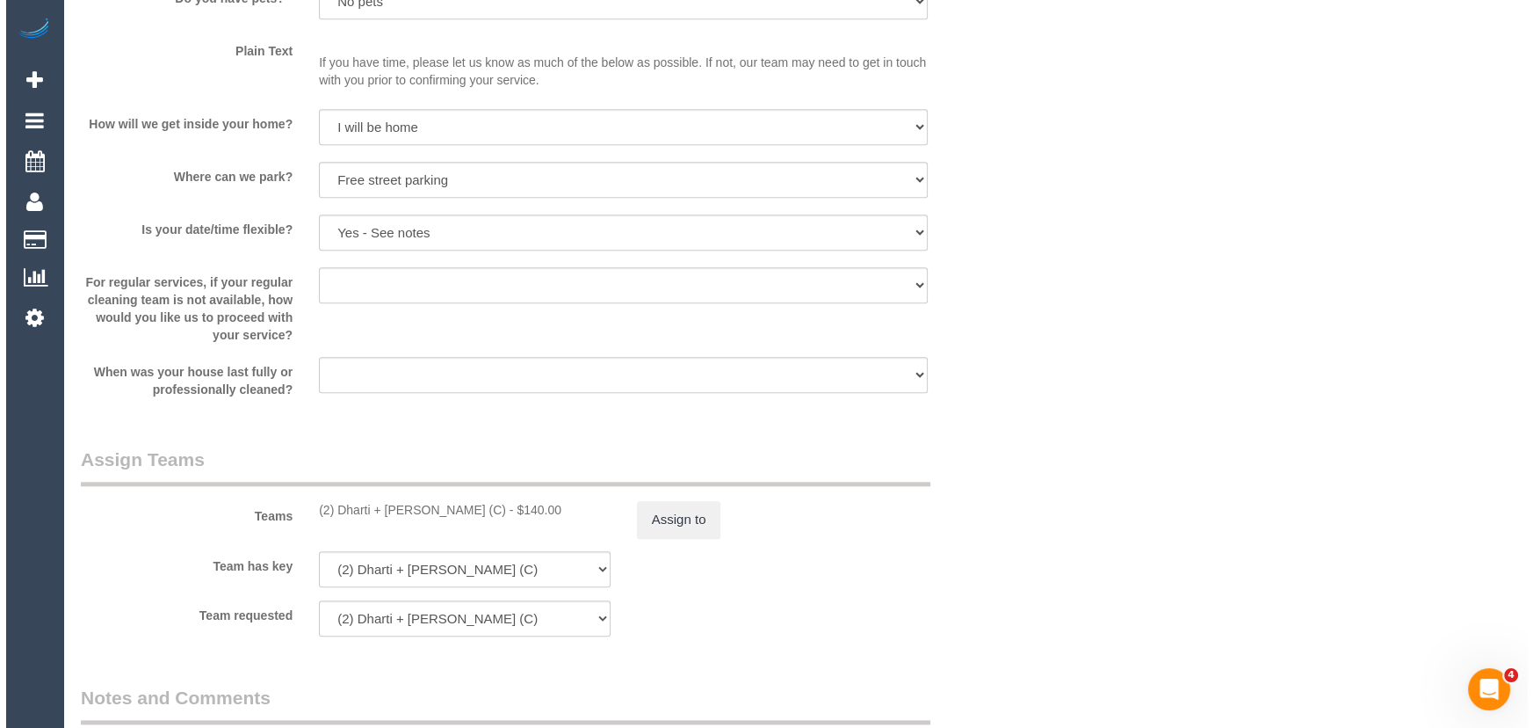
scroll to position [2396, 0]
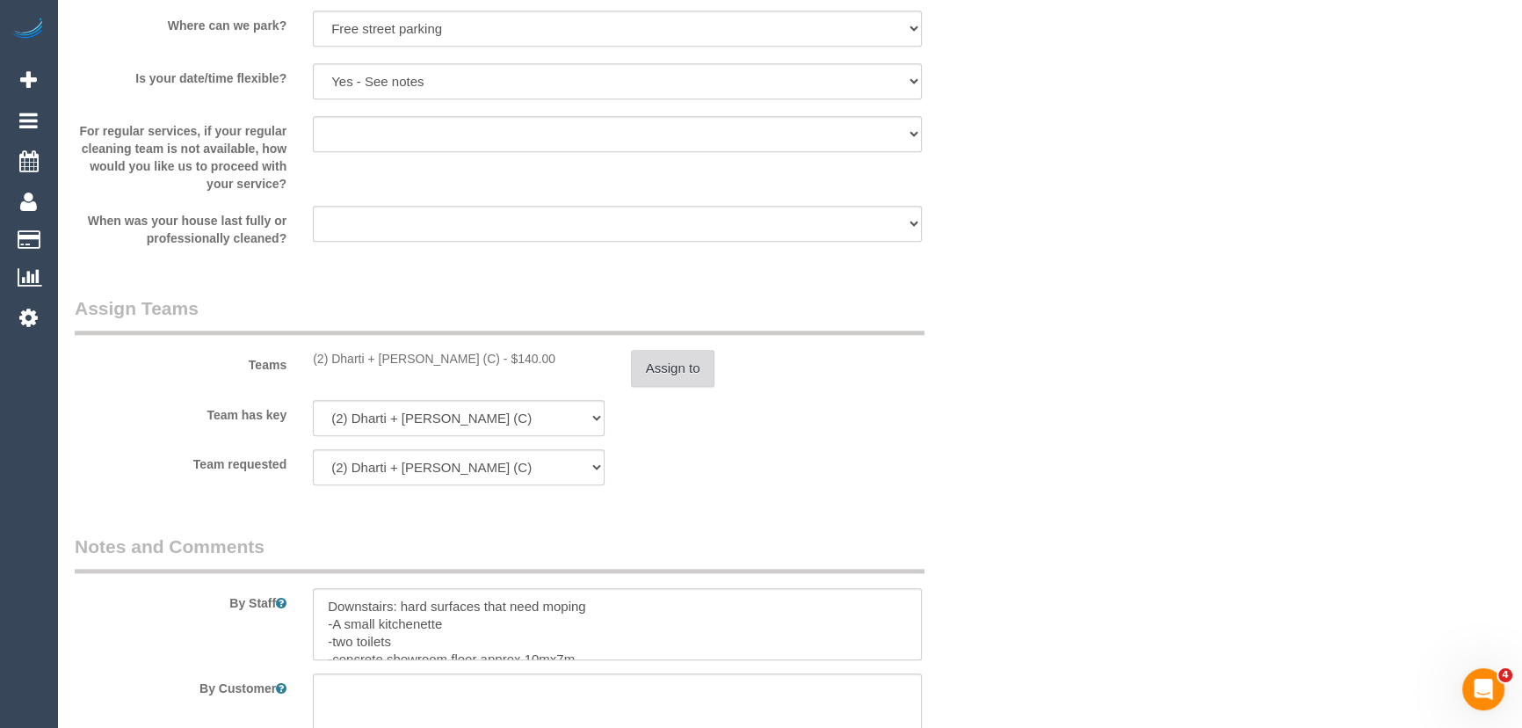
click at [687, 368] on button "Assign to" at bounding box center [673, 368] width 84 height 37
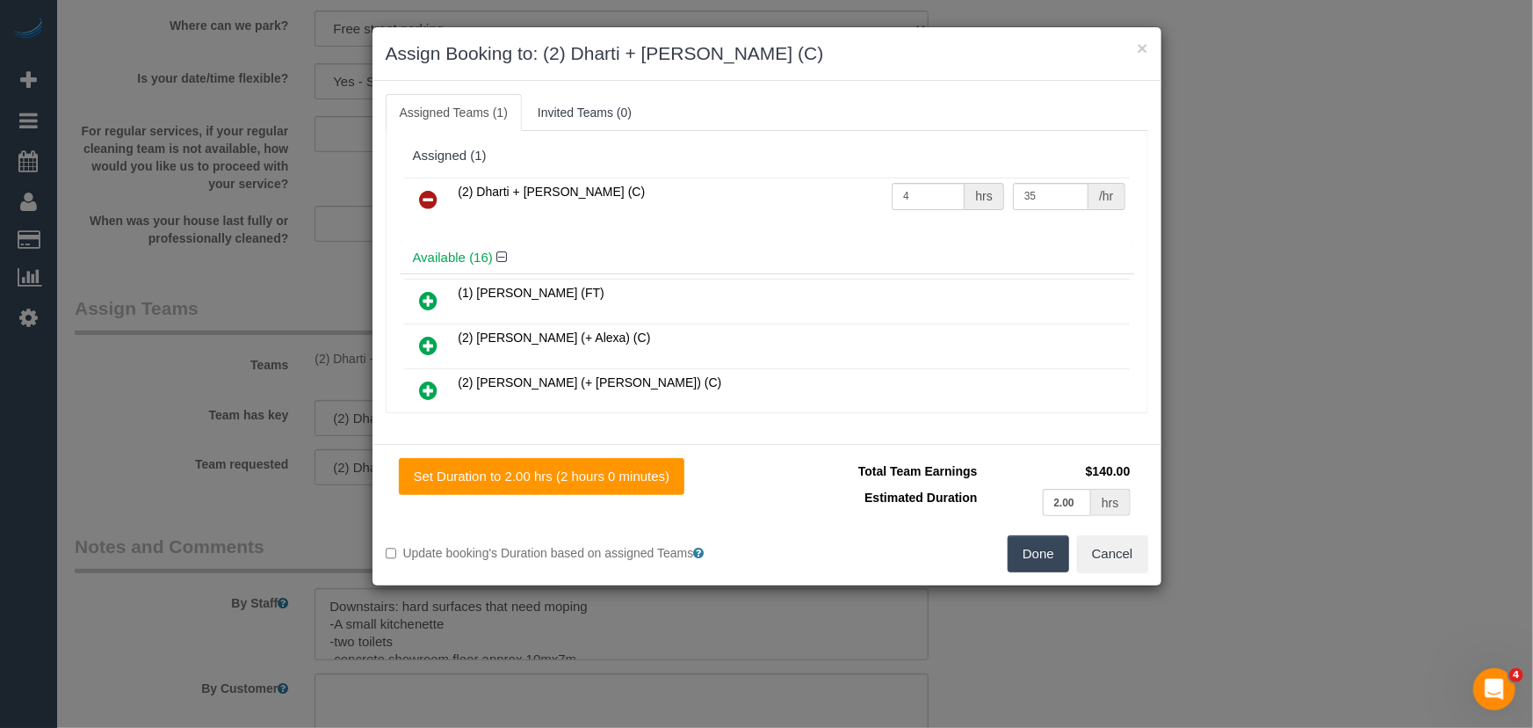
click at [425, 201] on icon at bounding box center [429, 199] width 18 height 21
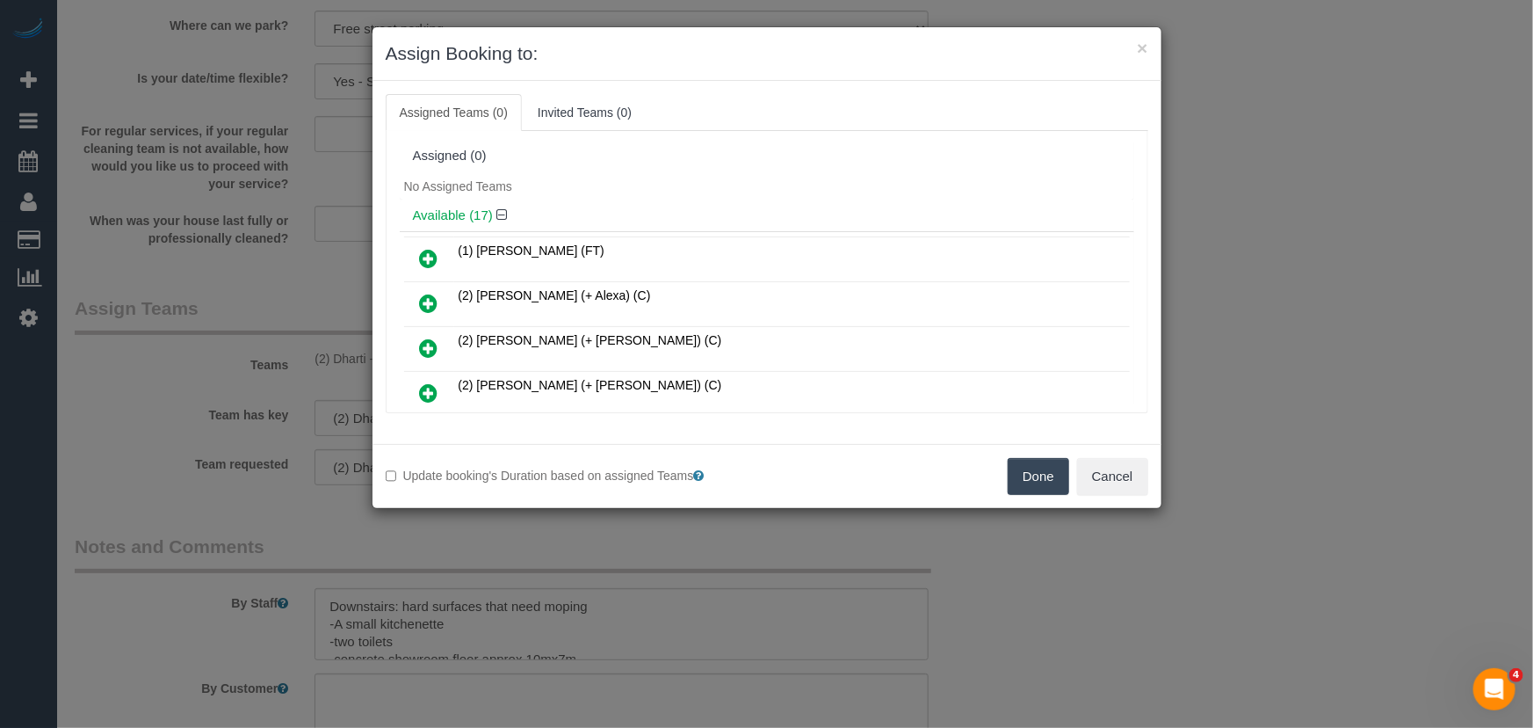
scroll to position [1777, 0]
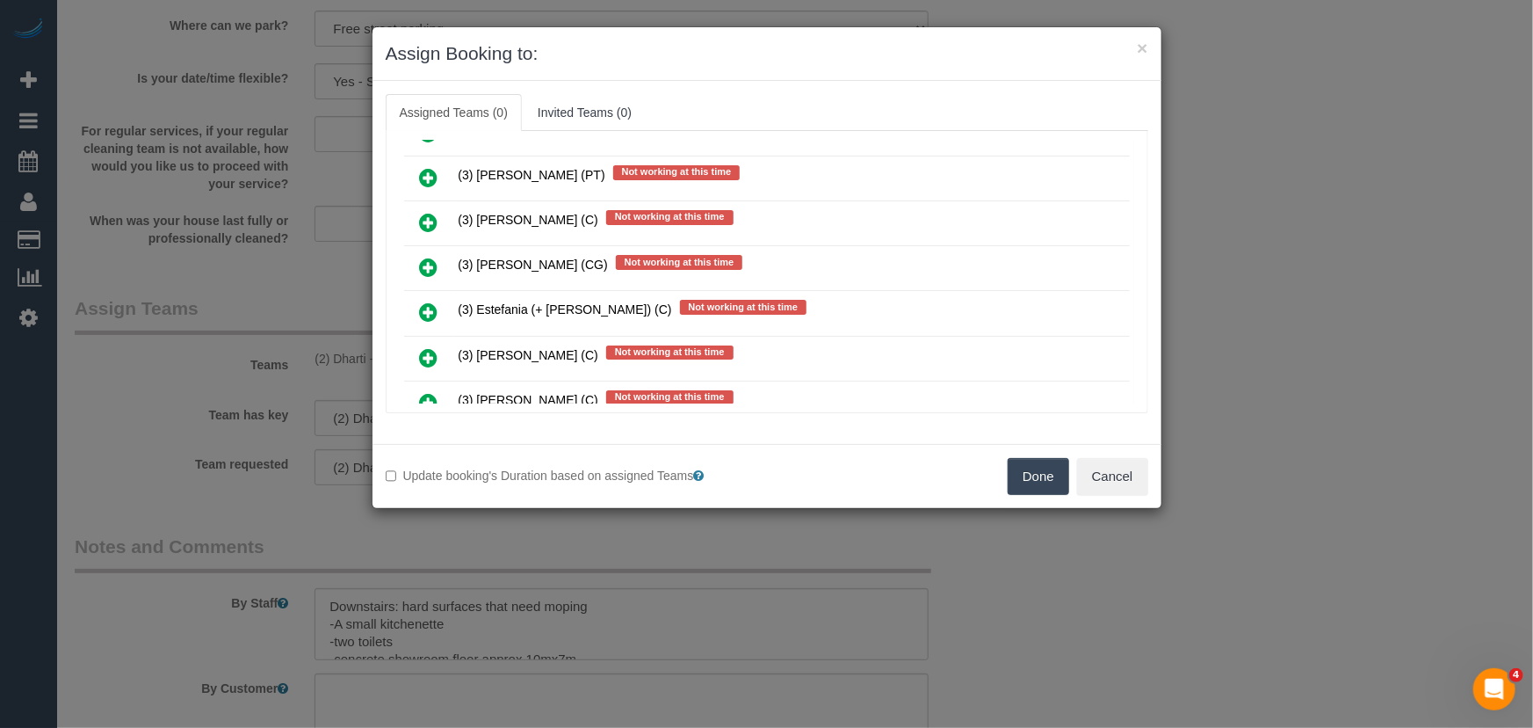
click at [427, 301] on icon at bounding box center [429, 311] width 18 height 21
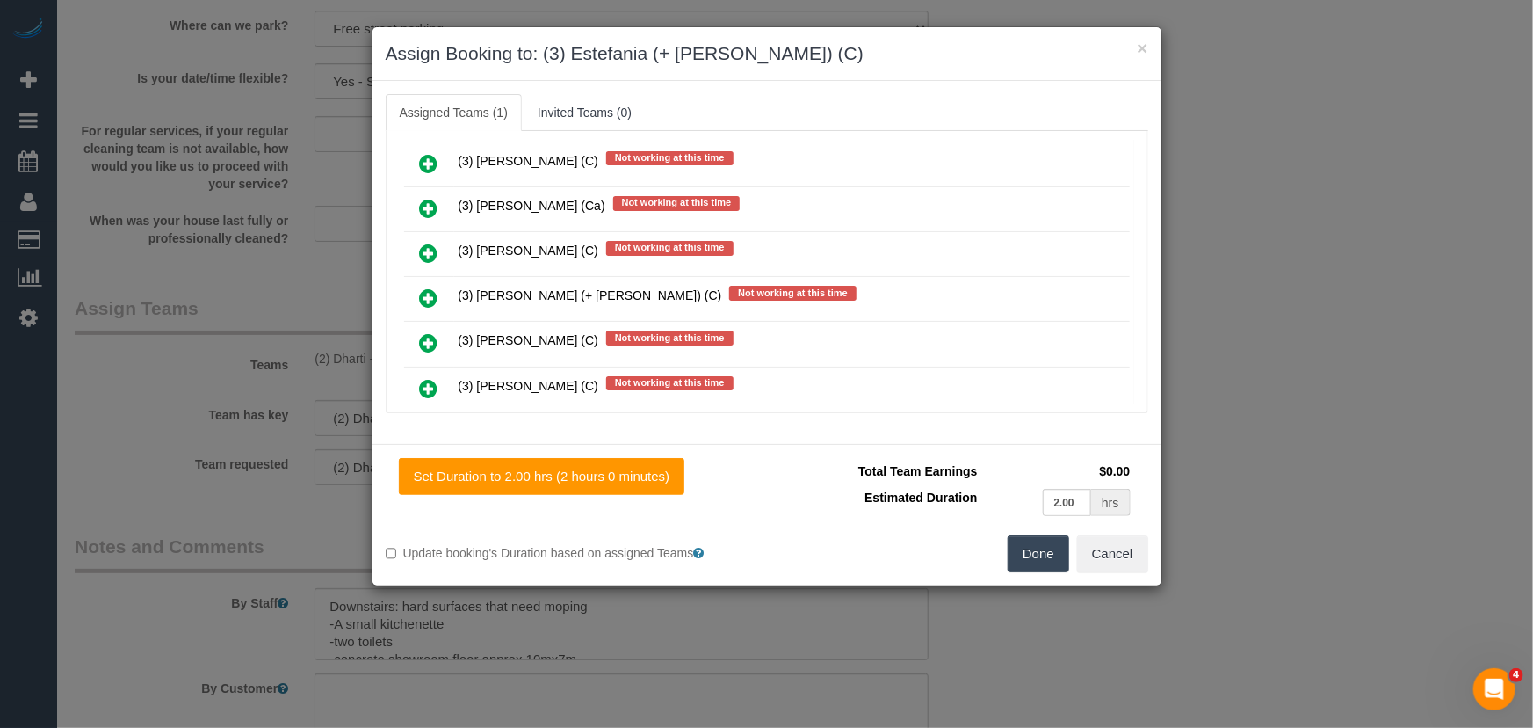
click at [424, 287] on icon at bounding box center [429, 297] width 18 height 21
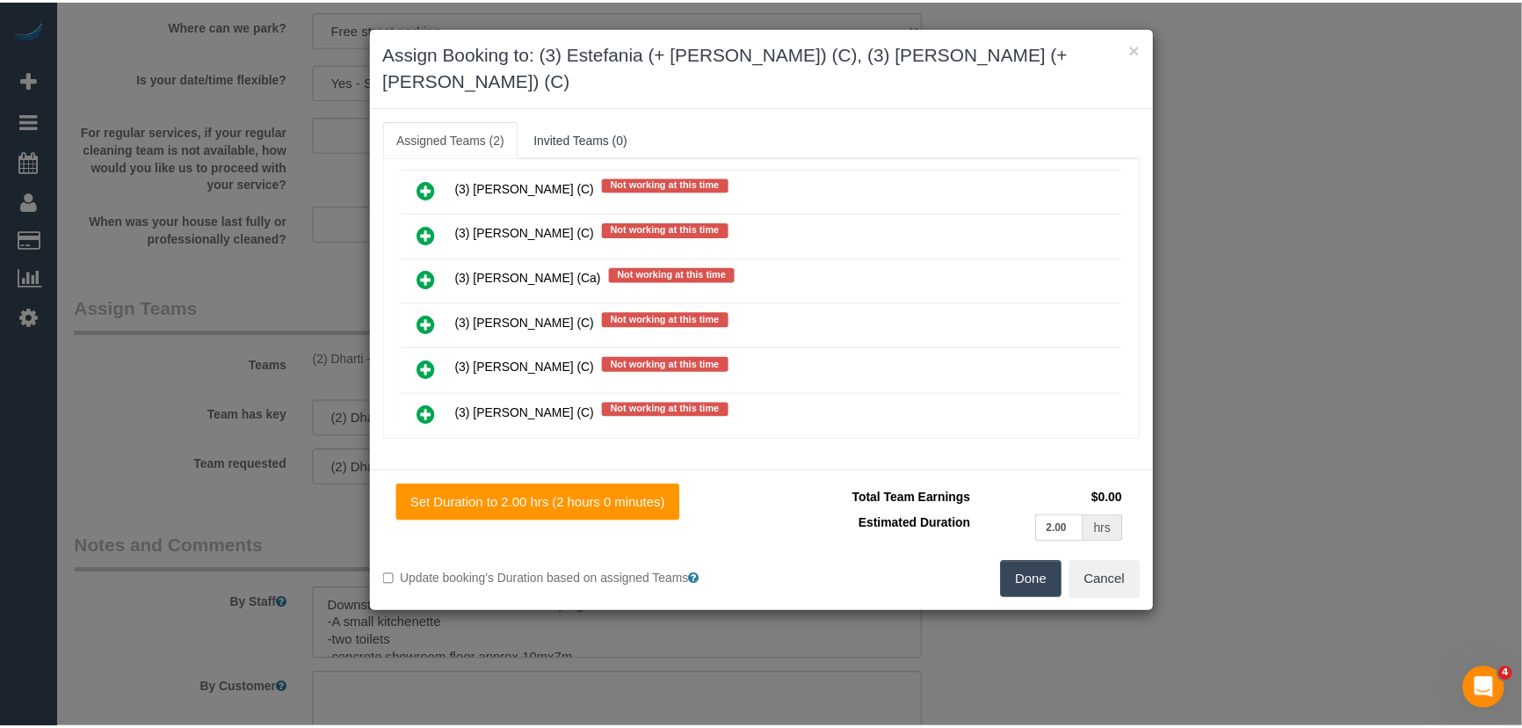
scroll to position [2102, 0]
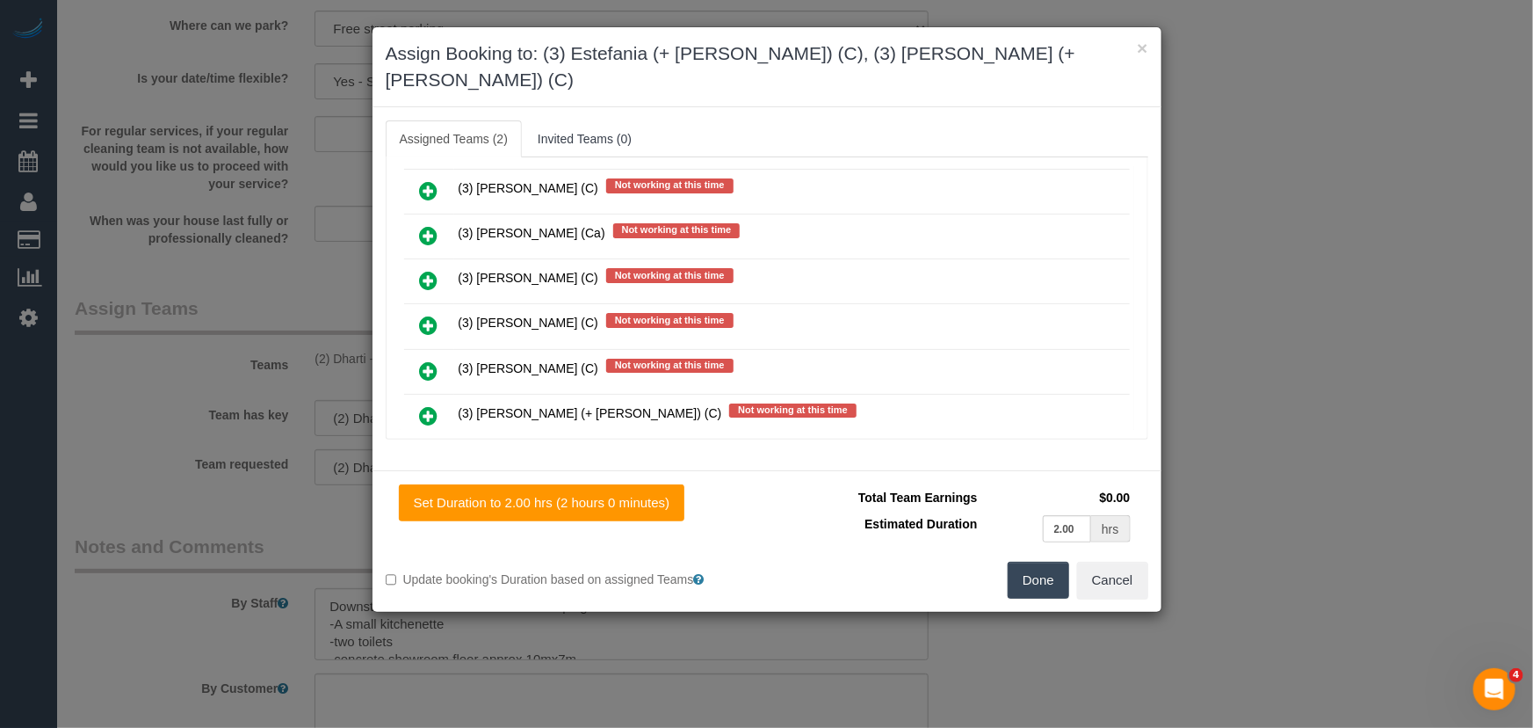
drag, startPoint x: 1048, startPoint y: 547, endPoint x: 1031, endPoint y: 540, distance: 18.9
click at [1048, 561] on button "Done" at bounding box center [1039, 579] width 62 height 37
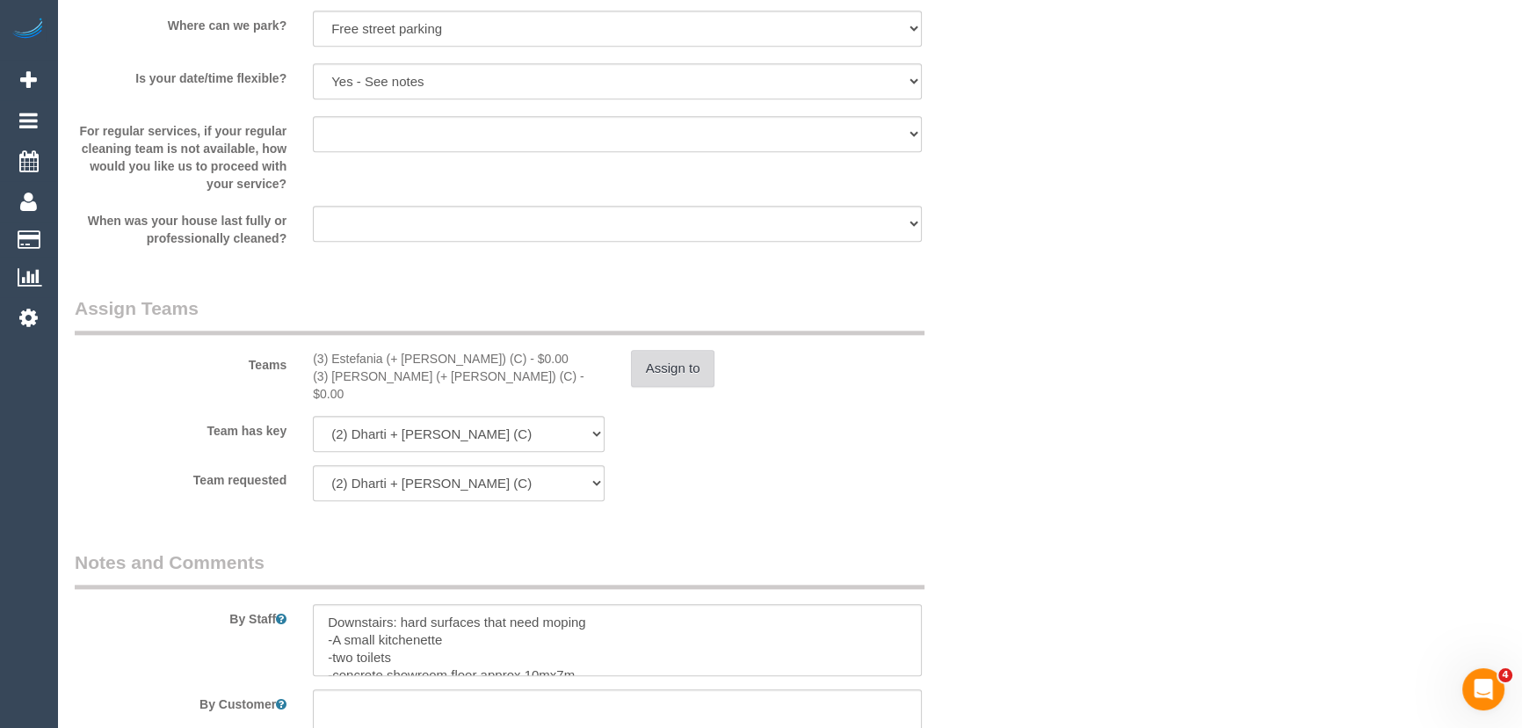
click at [693, 370] on button "Assign to" at bounding box center [673, 368] width 84 height 37
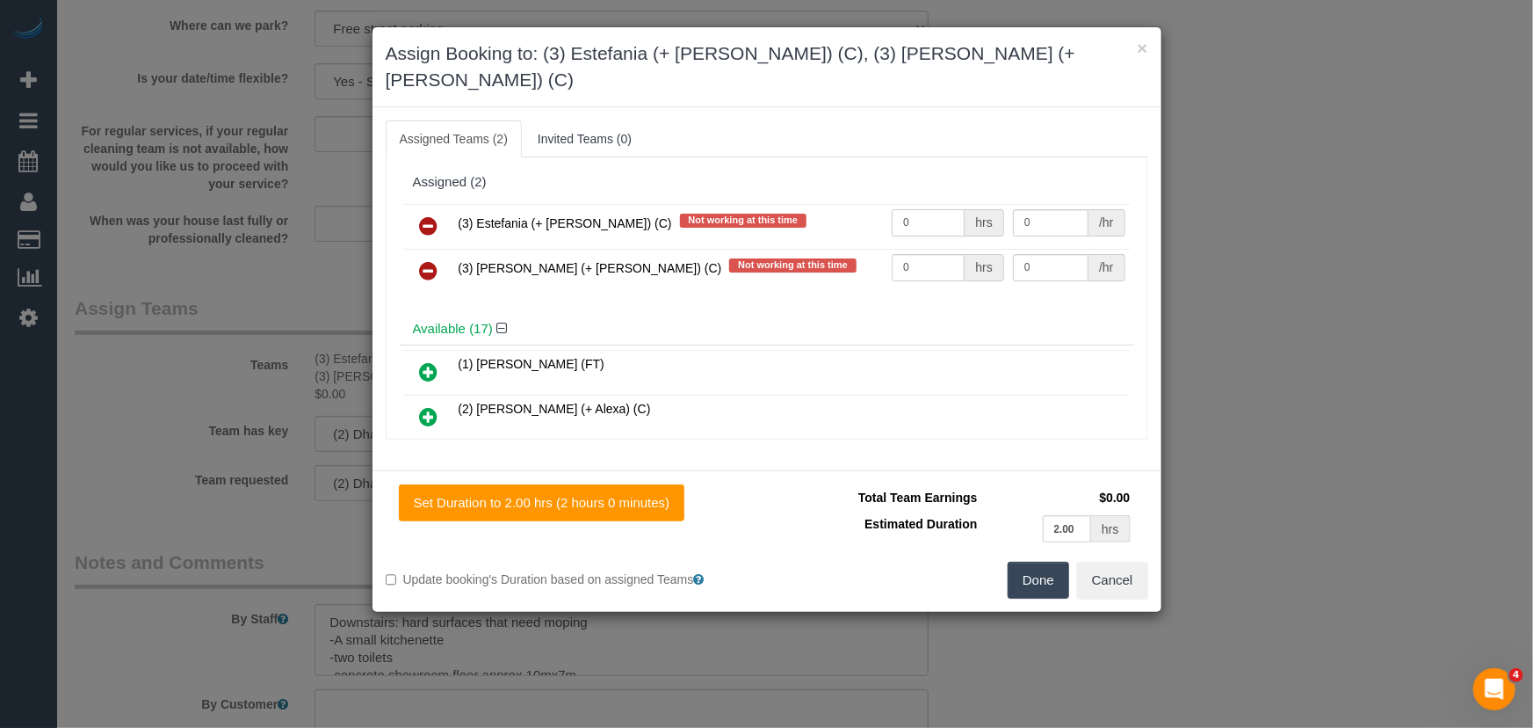
click at [911, 209] on input "0" at bounding box center [928, 222] width 73 height 27
type input "2"
type input "35"
click at [944, 254] on input "0" at bounding box center [928, 267] width 73 height 27
type input "2"
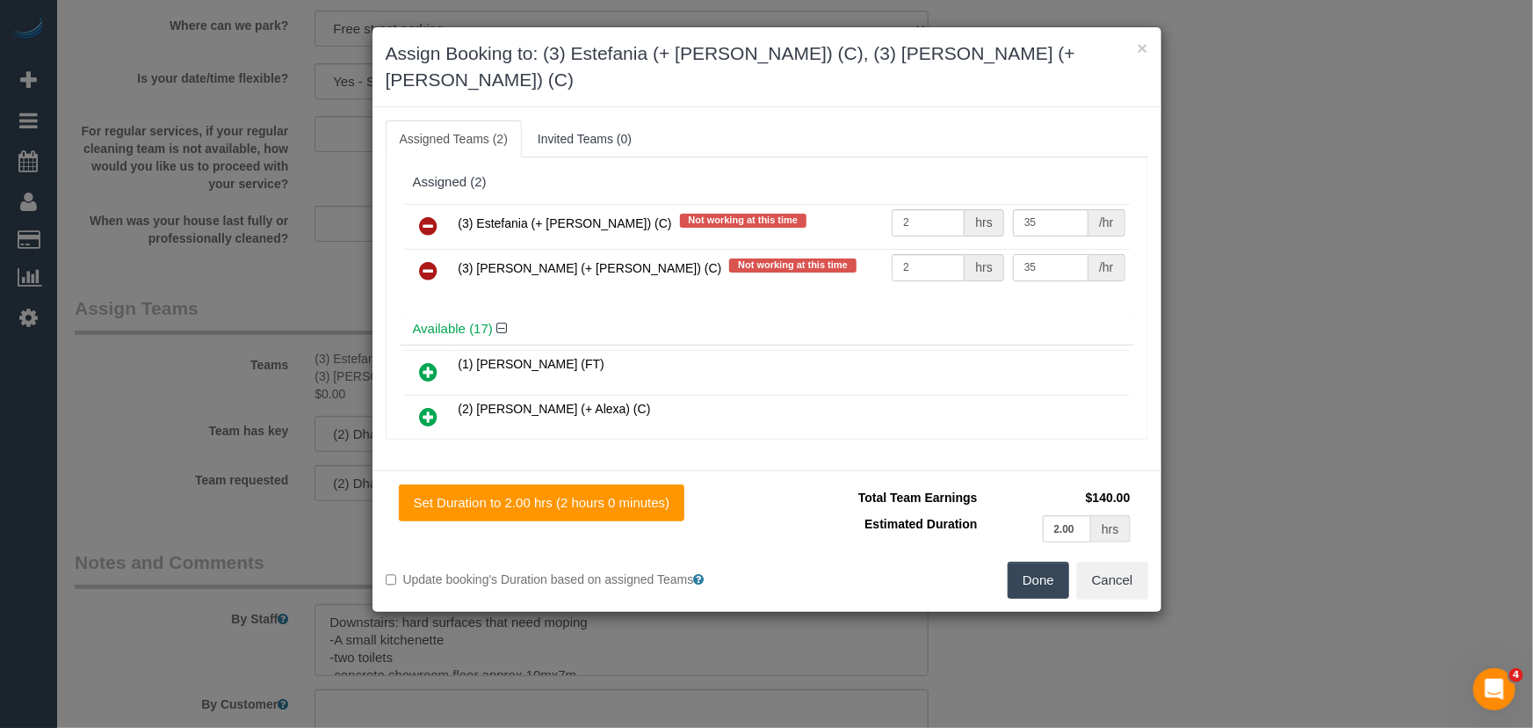
type input "35"
click at [1046, 561] on button "Done" at bounding box center [1039, 579] width 62 height 37
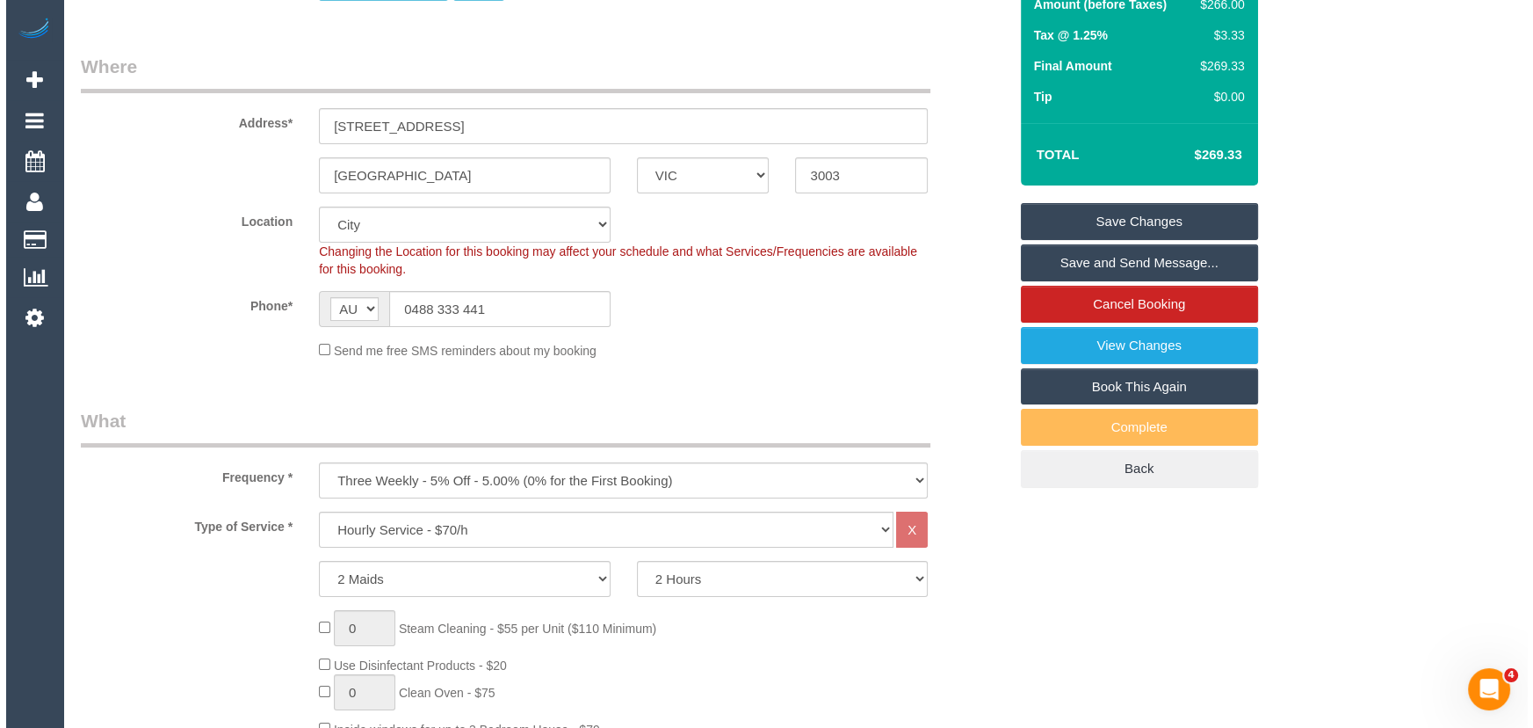
scroll to position [0, 0]
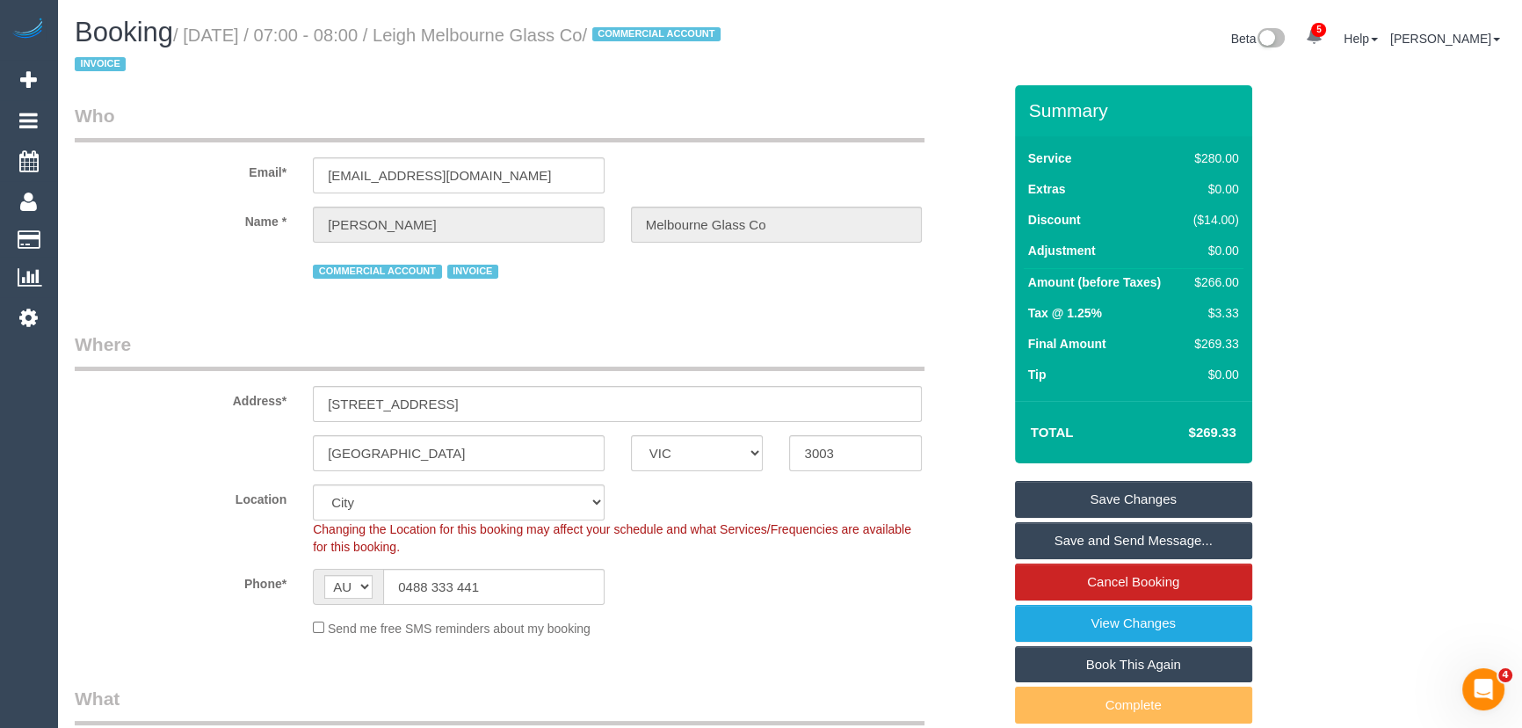
click at [496, 43] on small "/ September 16, 2025 / 07:00 - 08:00 / Leigh Melbourne Glass Co / COMMERCIAL AC…" at bounding box center [400, 49] width 651 height 49
copy small "Leigh Melbourne Glass Co"
click at [1130, 492] on link "Save Changes" at bounding box center [1133, 499] width 237 height 37
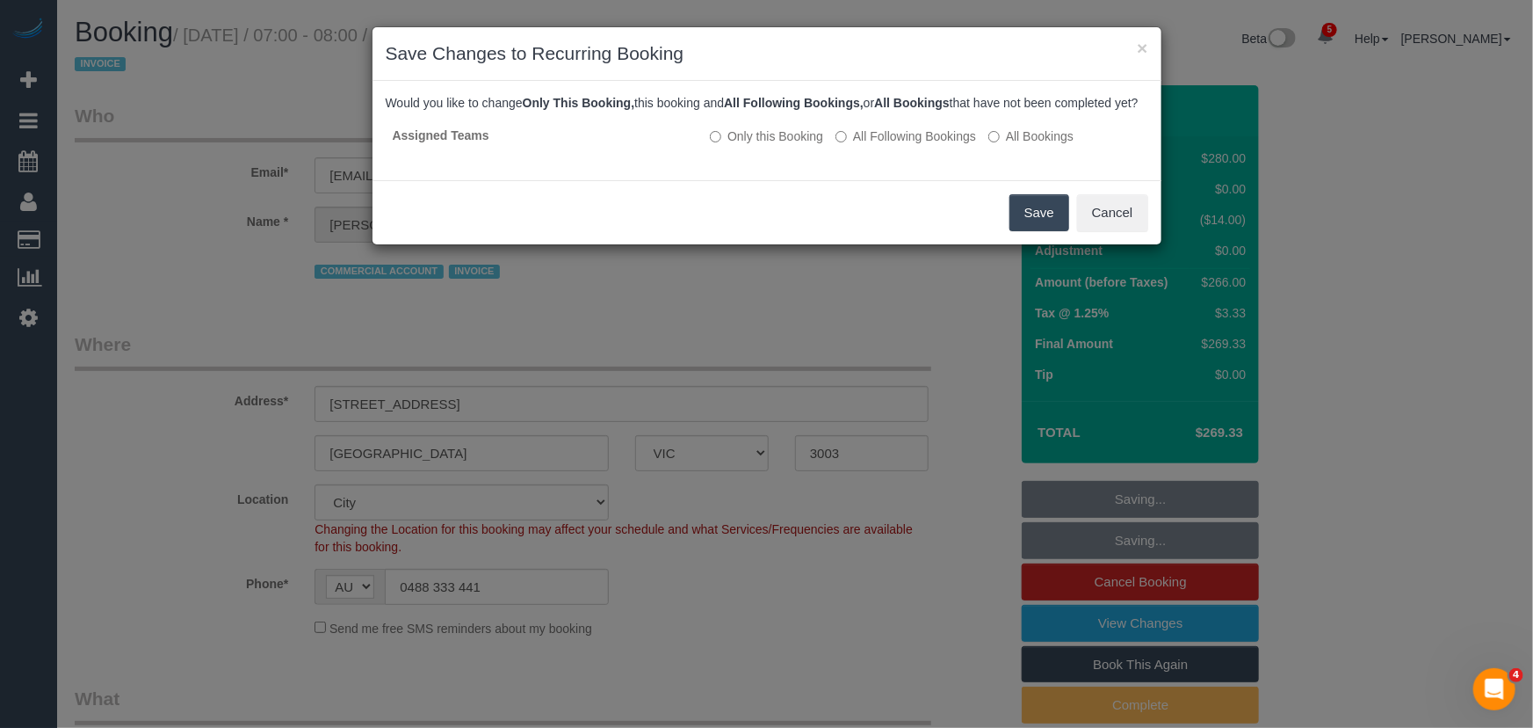
click at [1035, 229] on button "Save" at bounding box center [1040, 212] width 60 height 37
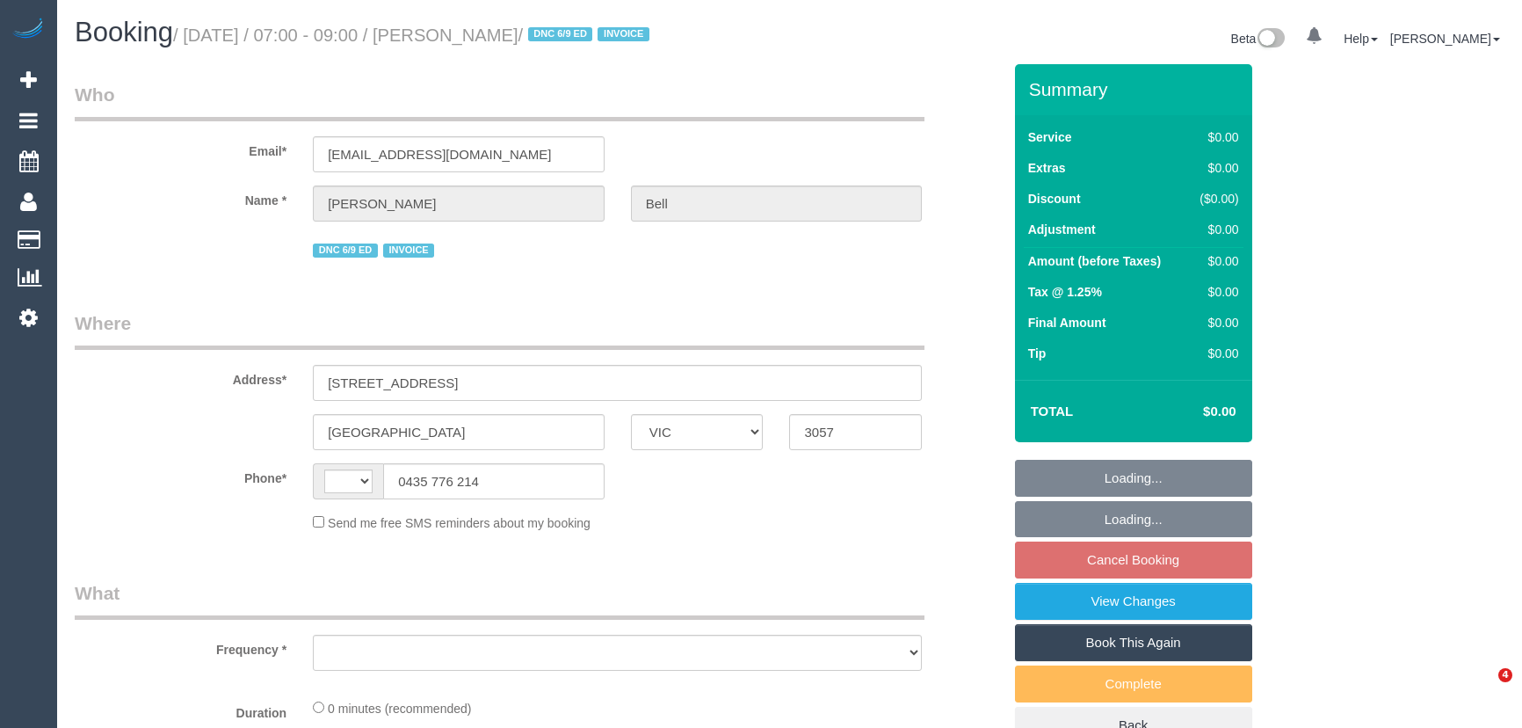
select select "VIC"
select select "string:AU"
select select "object:585"
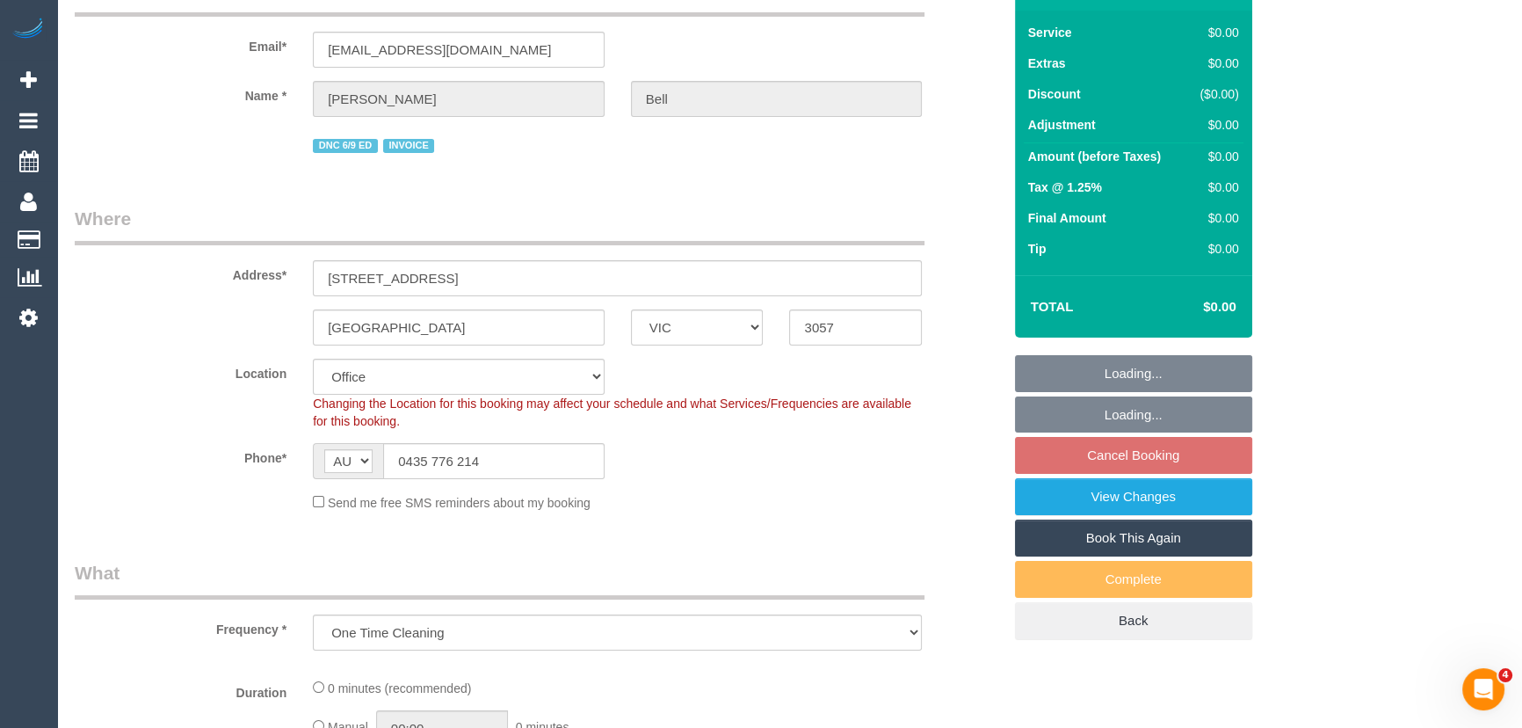
select select "number:28"
select select "number:14"
select select "number:19"
select select "number:36"
select select "object:2140"
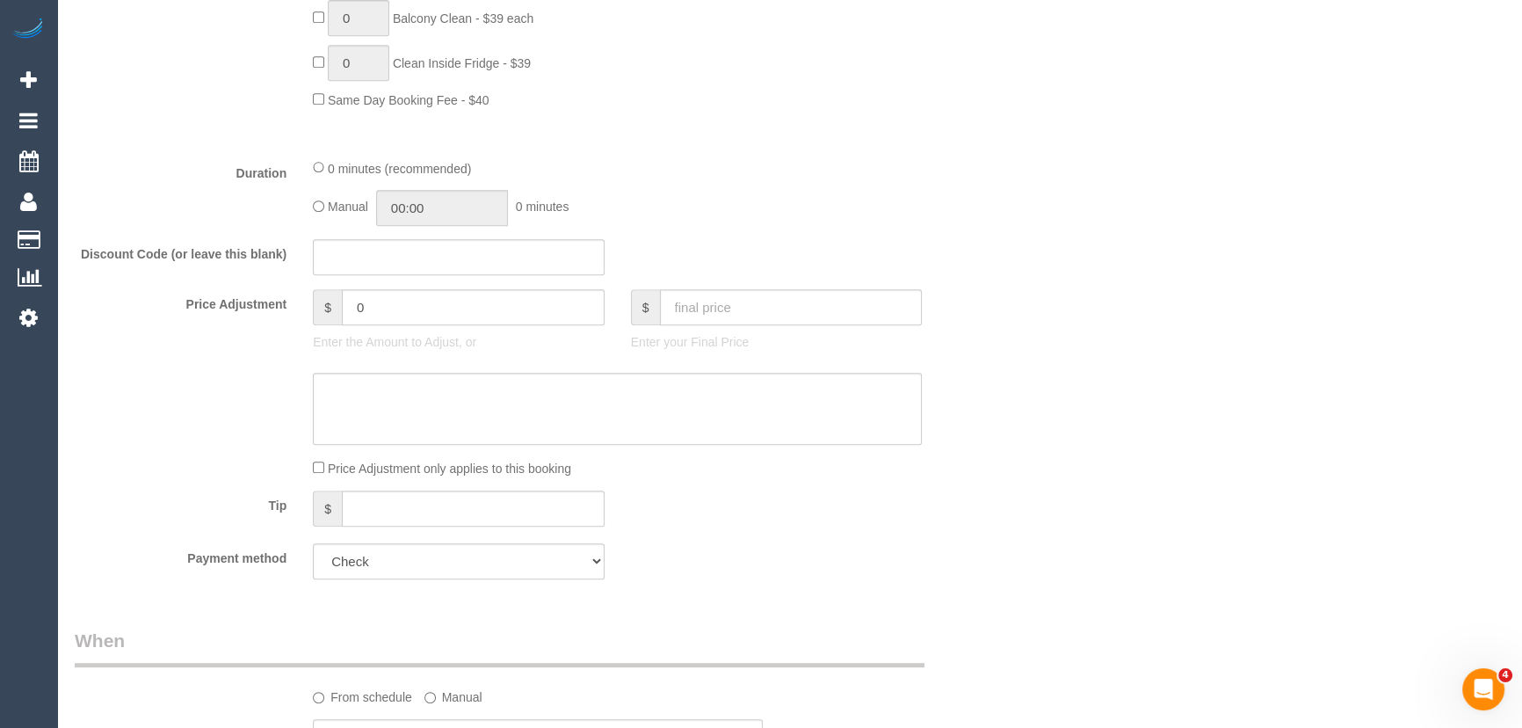
scroll to position [1038, 0]
click at [465, 208] on input "00:00" at bounding box center [442, 205] width 132 height 36
type input "02:00"
click at [421, 326] on li "02:00" at bounding box center [423, 328] width 78 height 23
click at [766, 217] on div "Manual 02:00 2 hours 0 minutes" at bounding box center [617, 205] width 609 height 36
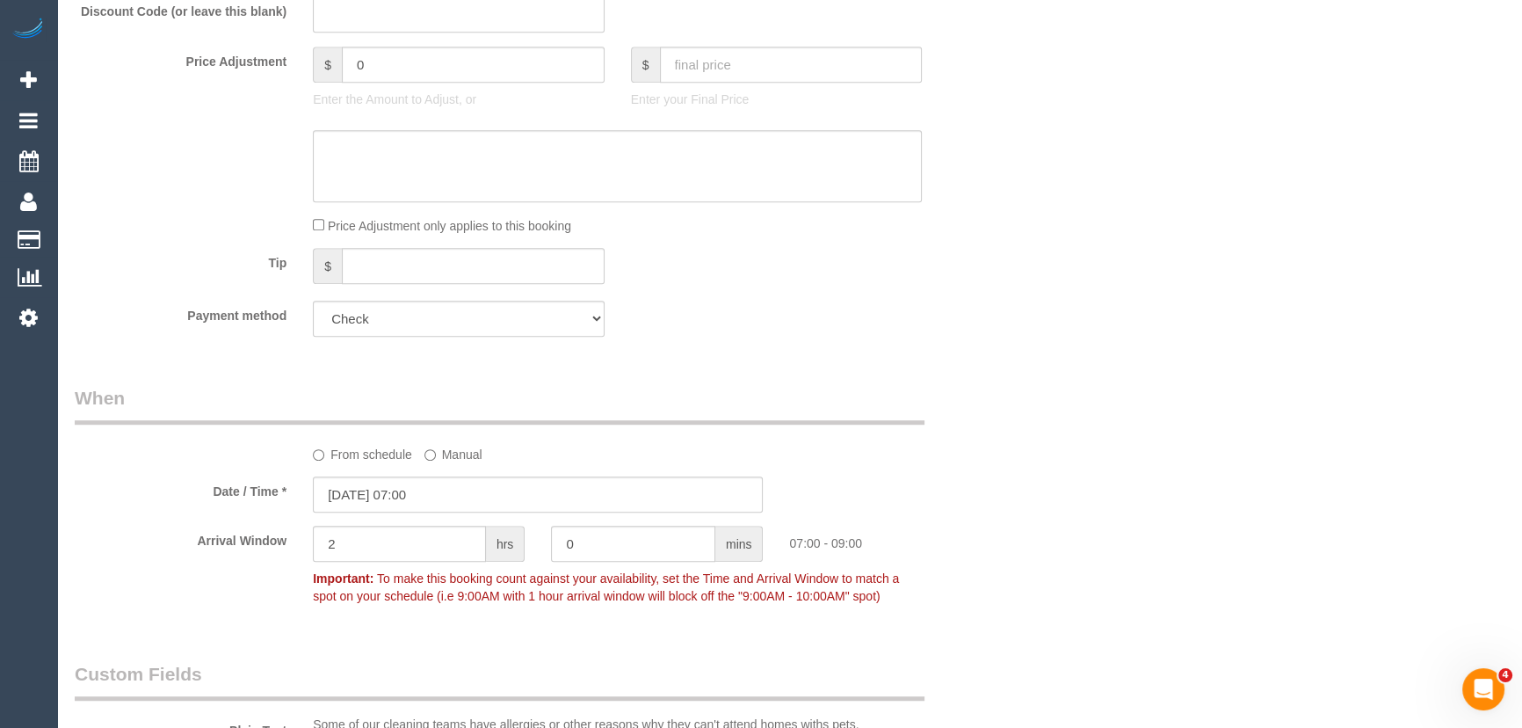
scroll to position [1517, 0]
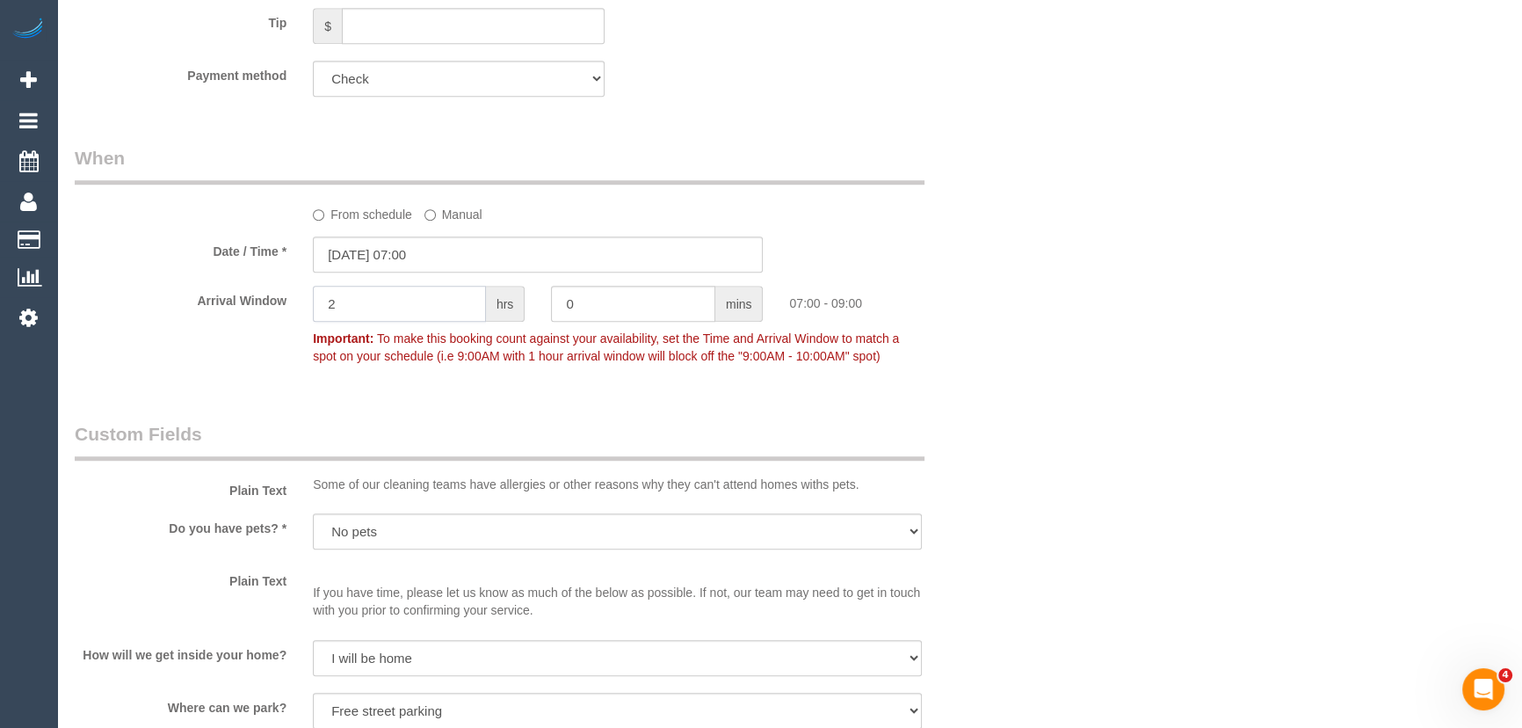
click at [377, 301] on input "2" at bounding box center [399, 304] width 173 height 36
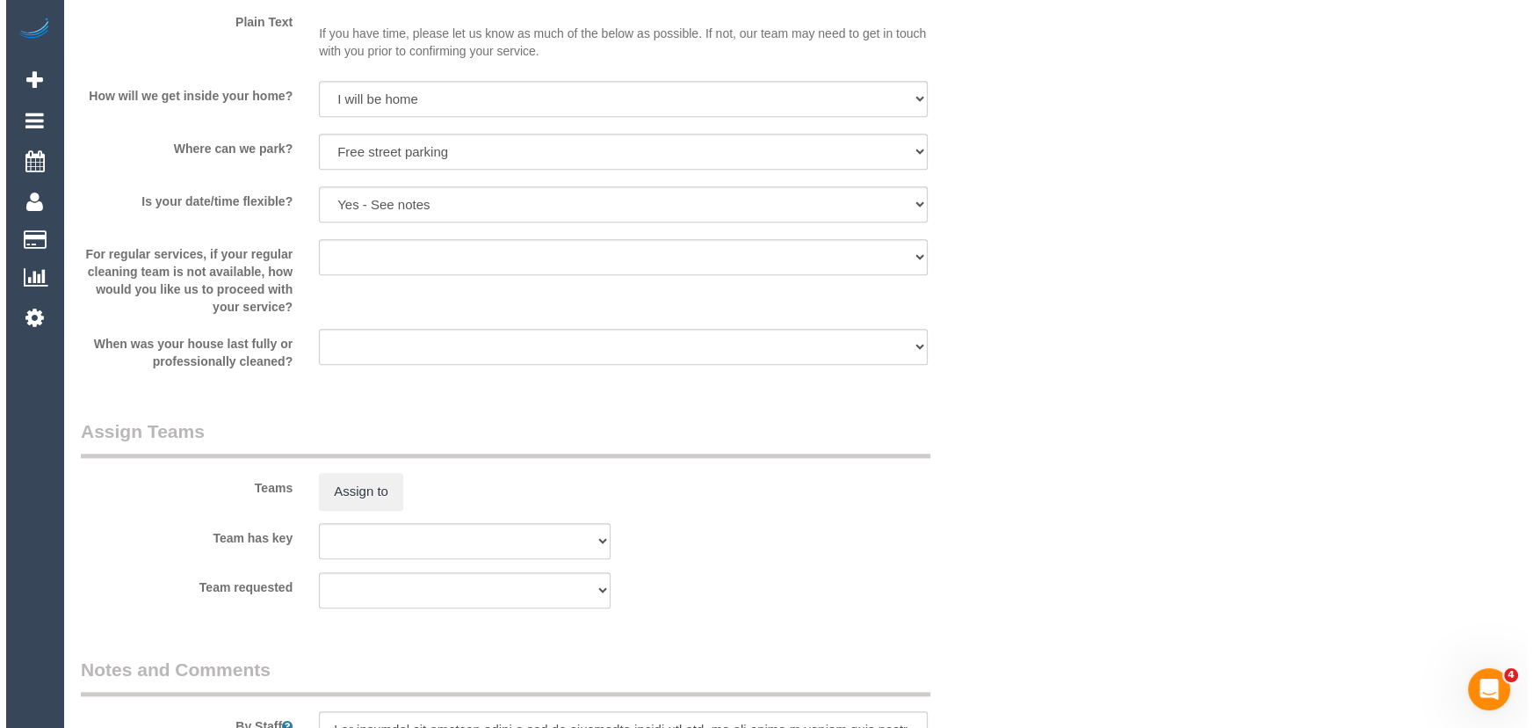
scroll to position [2236, 0]
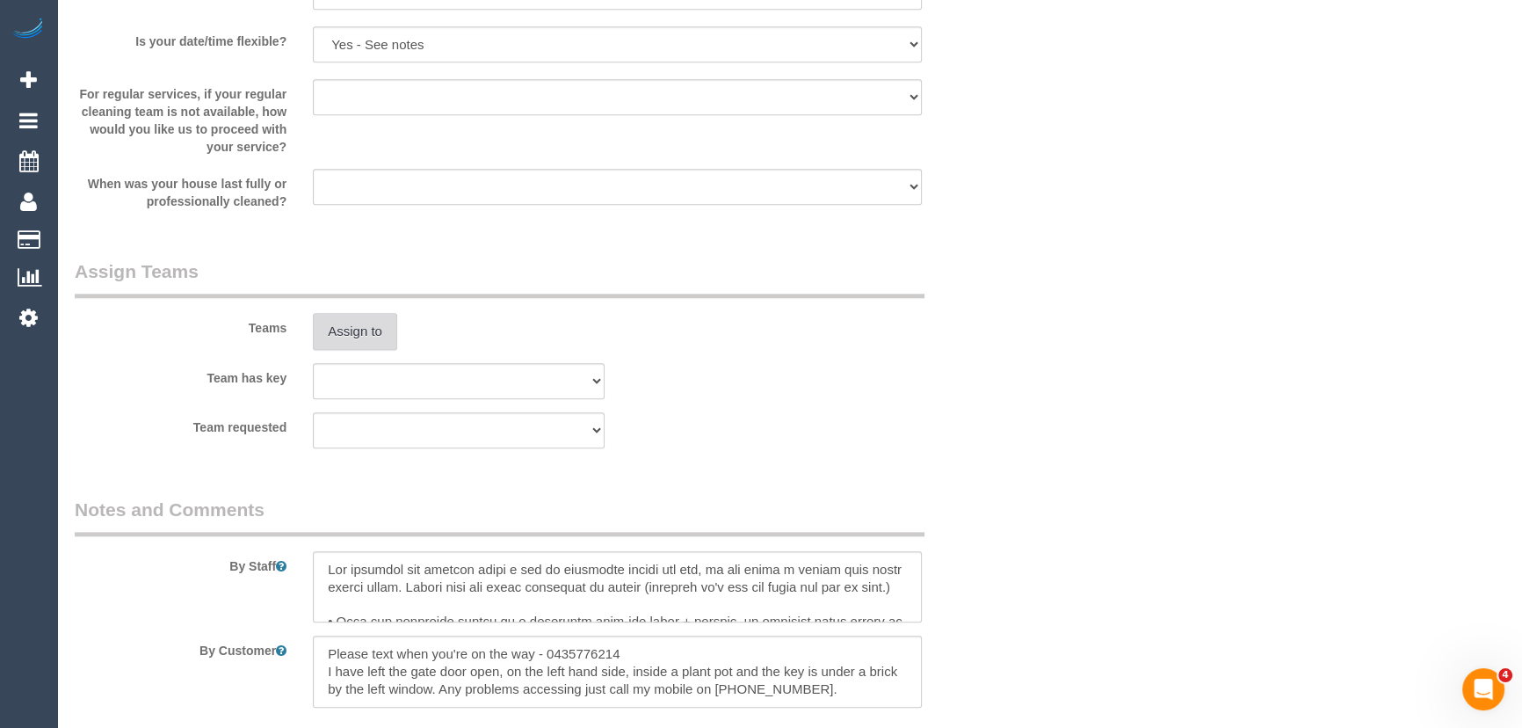
type input "1"
click at [355, 329] on button "Assign to" at bounding box center [355, 331] width 84 height 37
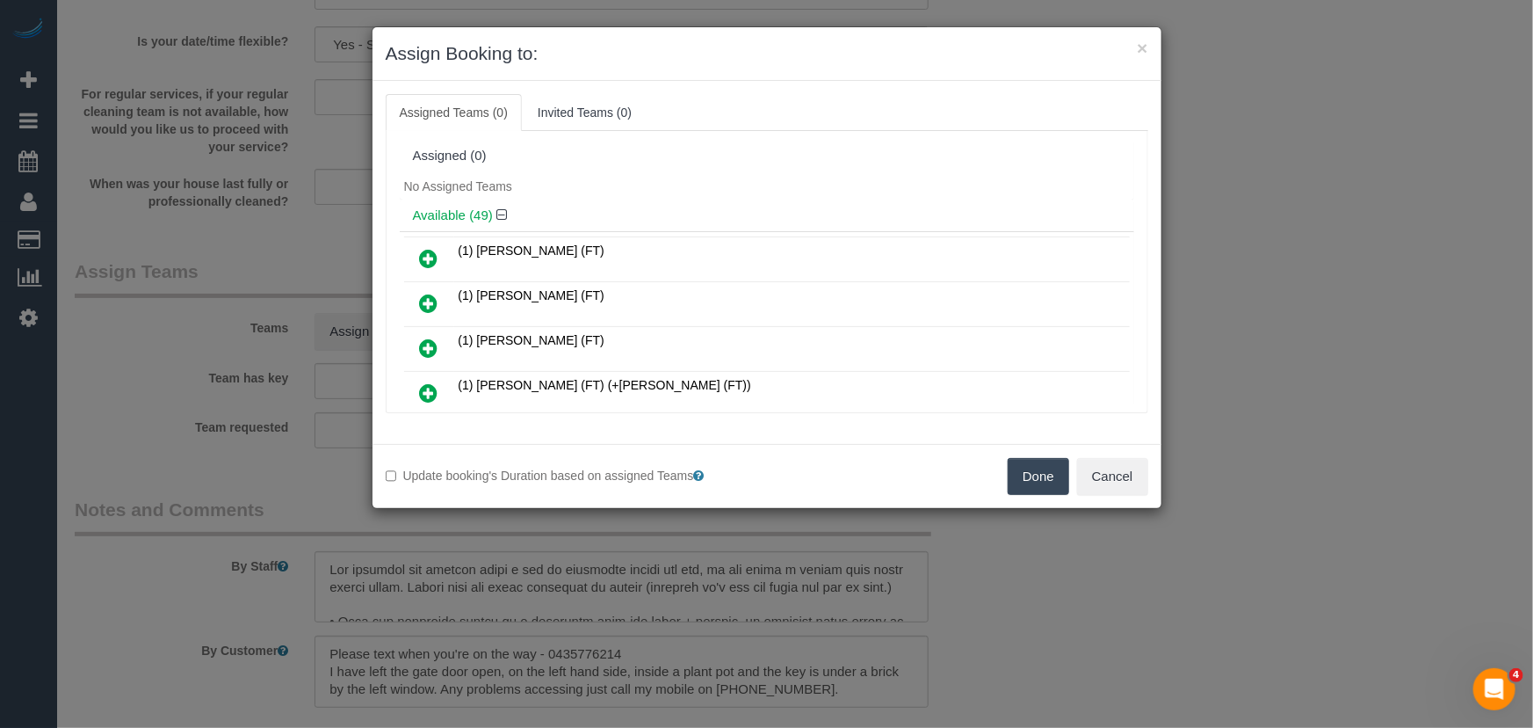
scroll to position [374, 0]
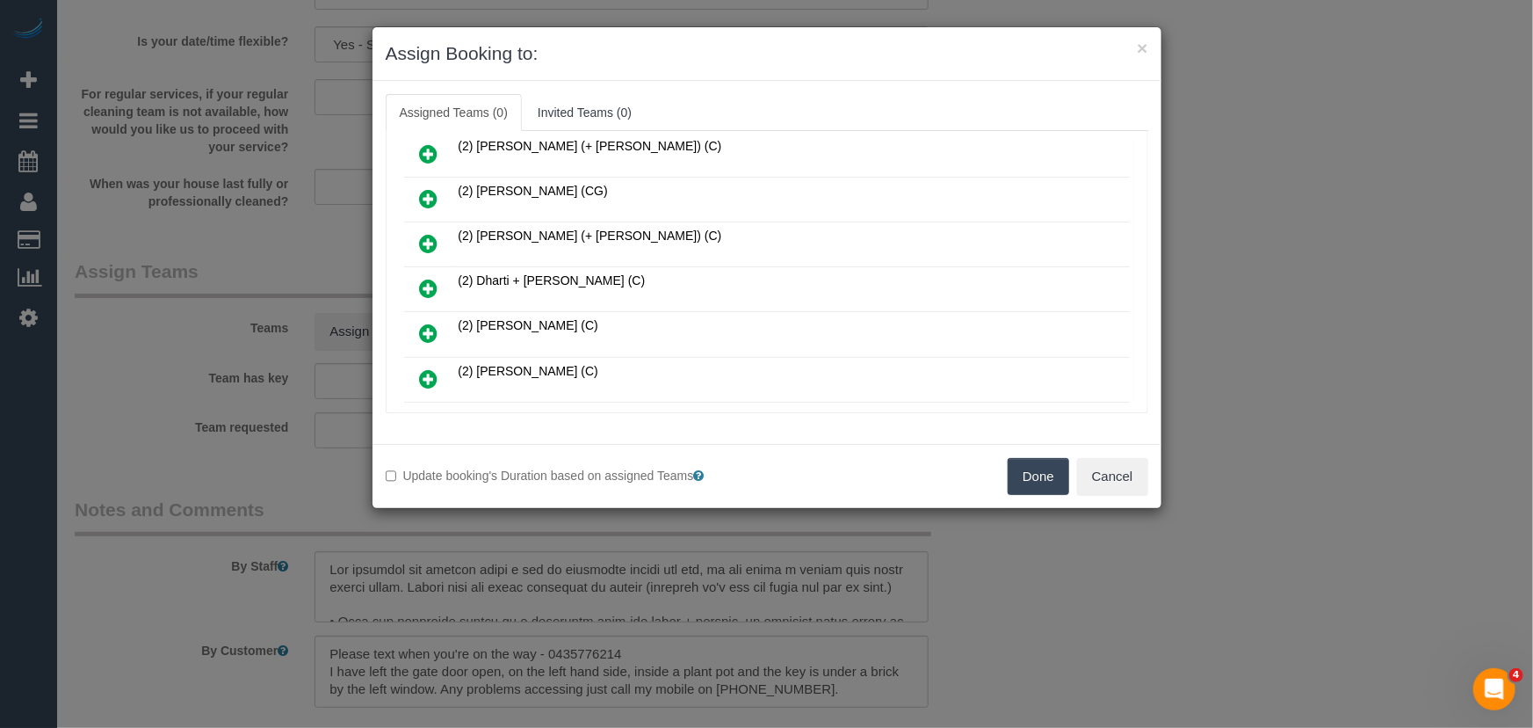
click at [421, 278] on icon at bounding box center [429, 288] width 18 height 21
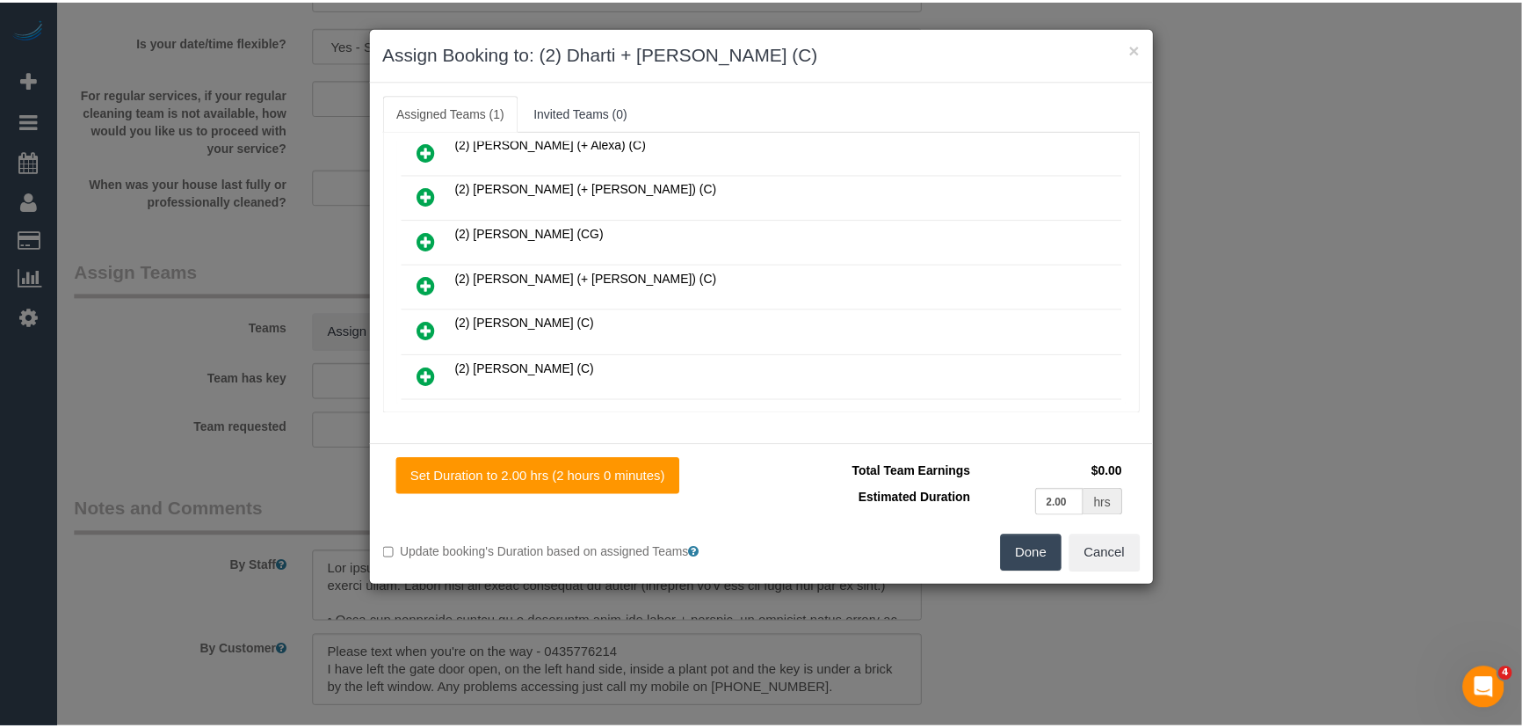
scroll to position [415, 0]
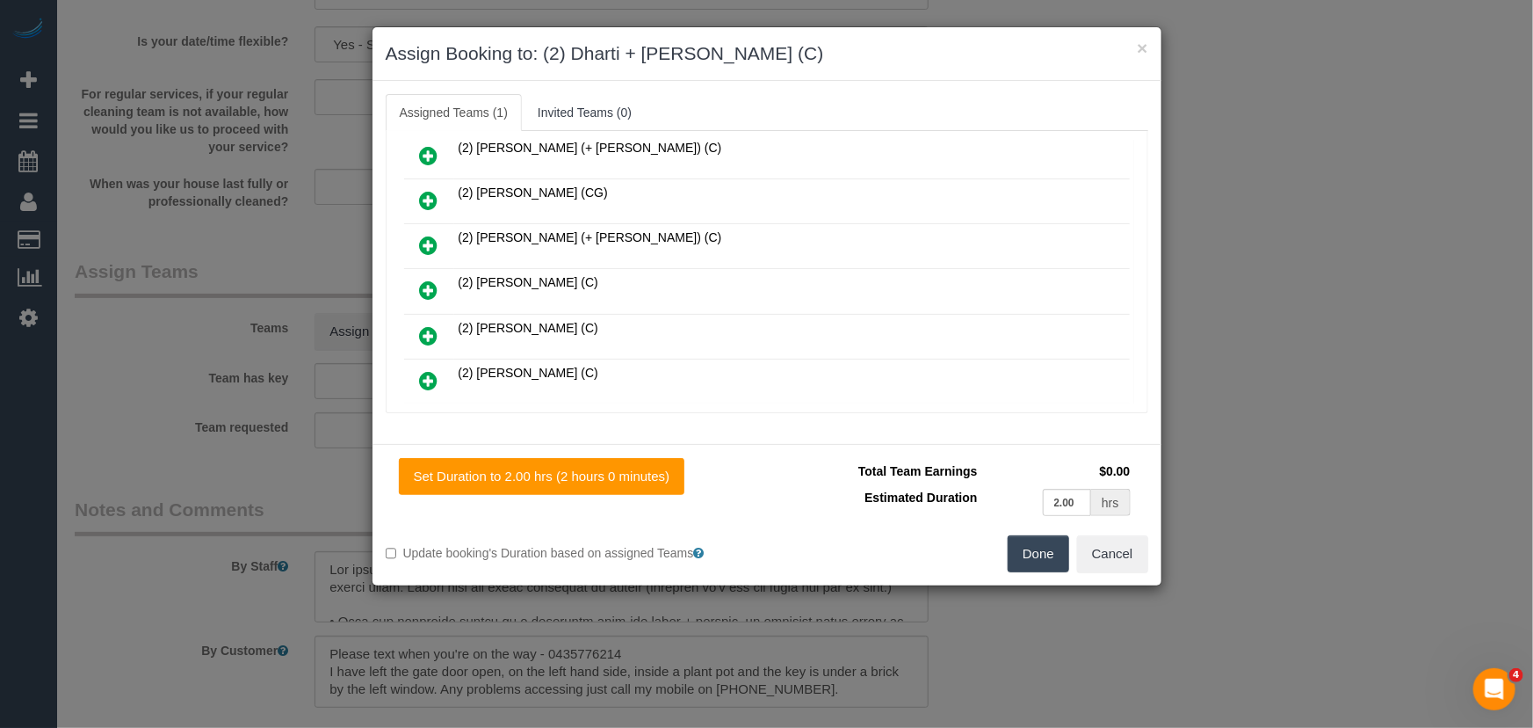
click at [1047, 561] on button "Done" at bounding box center [1039, 553] width 62 height 37
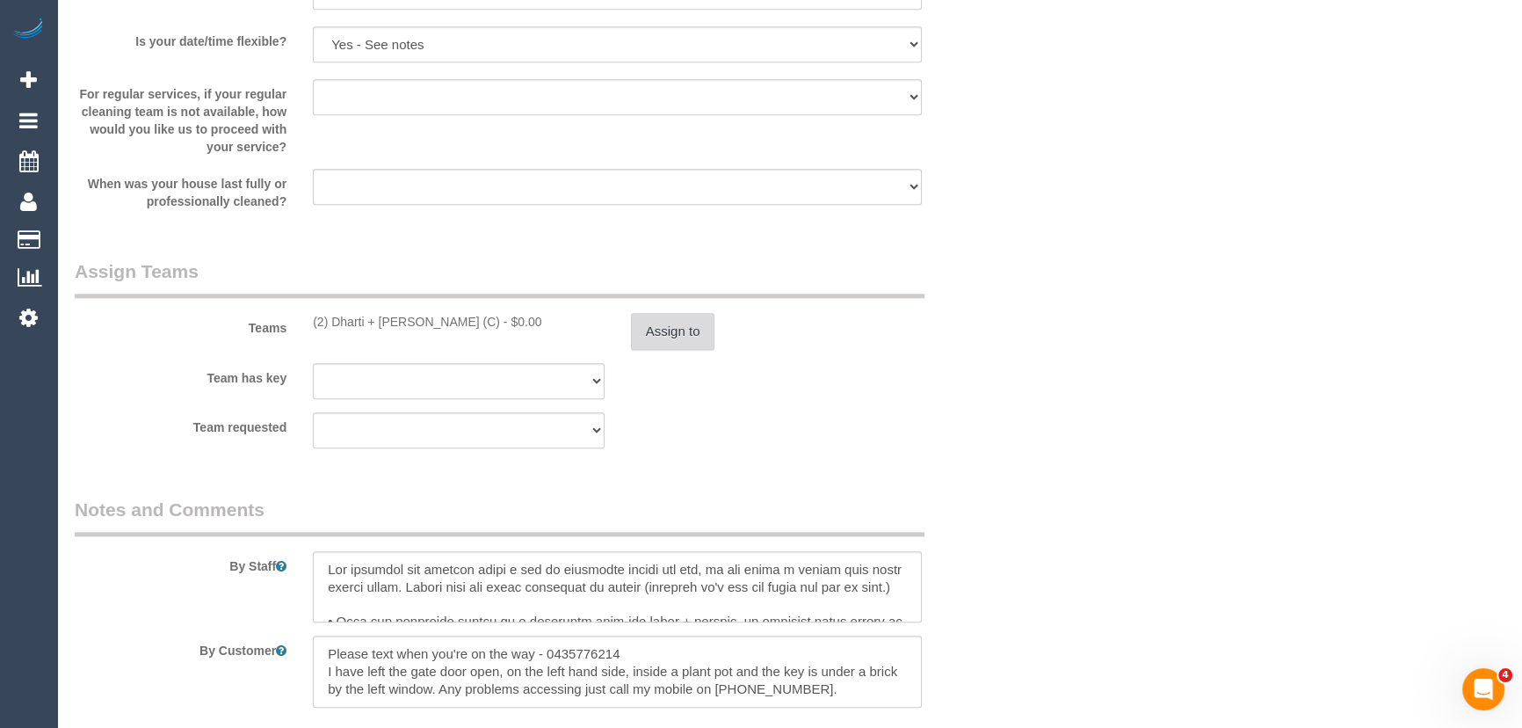
click at [677, 333] on button "Assign to" at bounding box center [673, 331] width 84 height 37
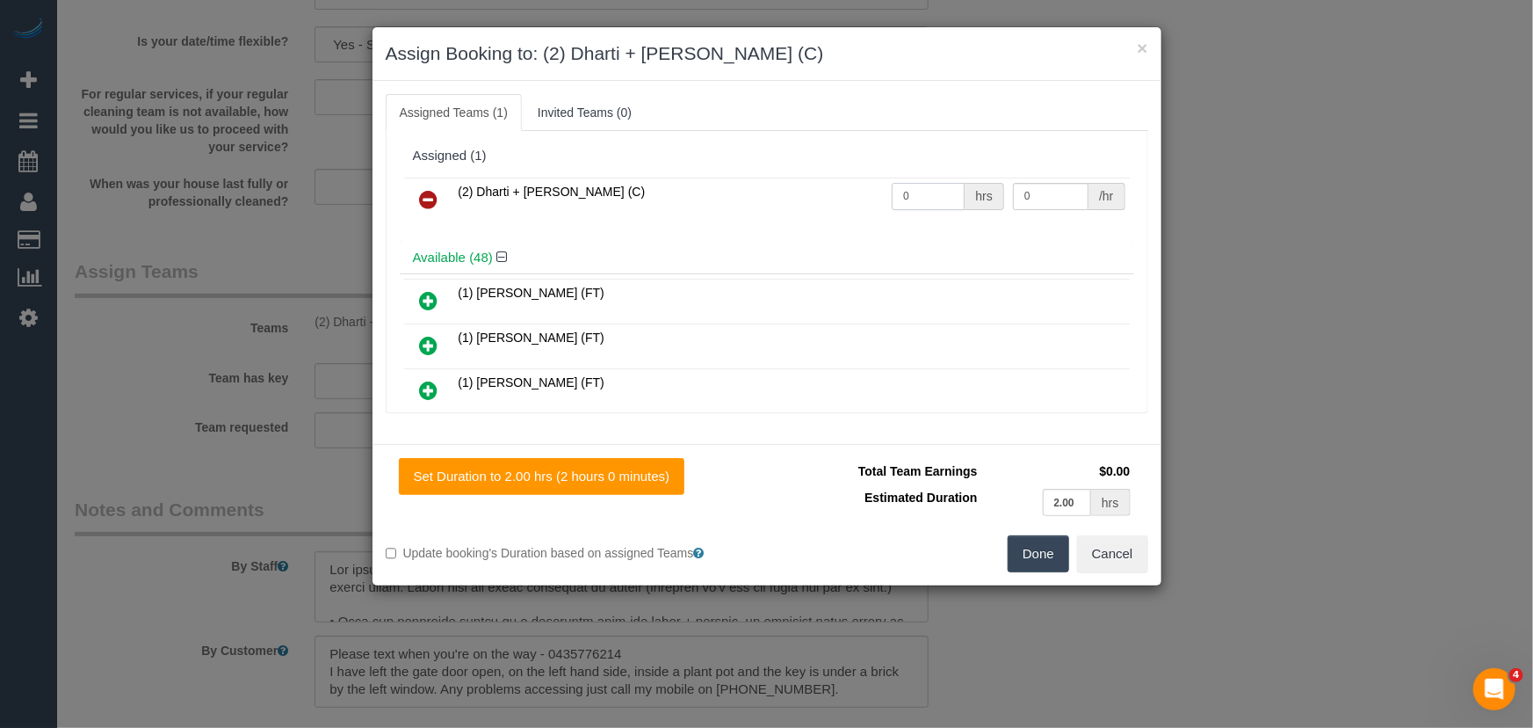
click at [929, 196] on input "0" at bounding box center [928, 196] width 73 height 27
type input "4"
type input "37.5"
click at [1046, 548] on button "Done" at bounding box center [1039, 553] width 62 height 37
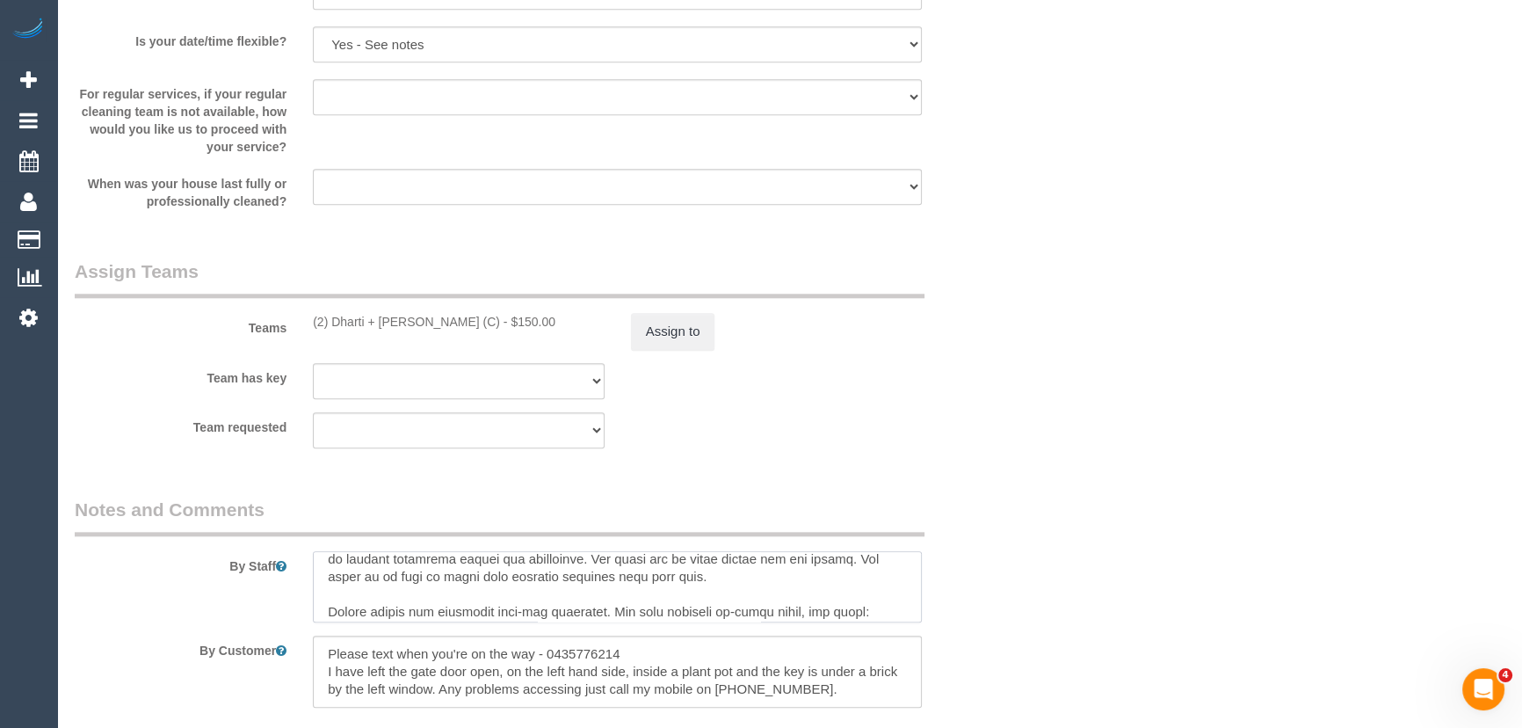
scroll to position [96, 0]
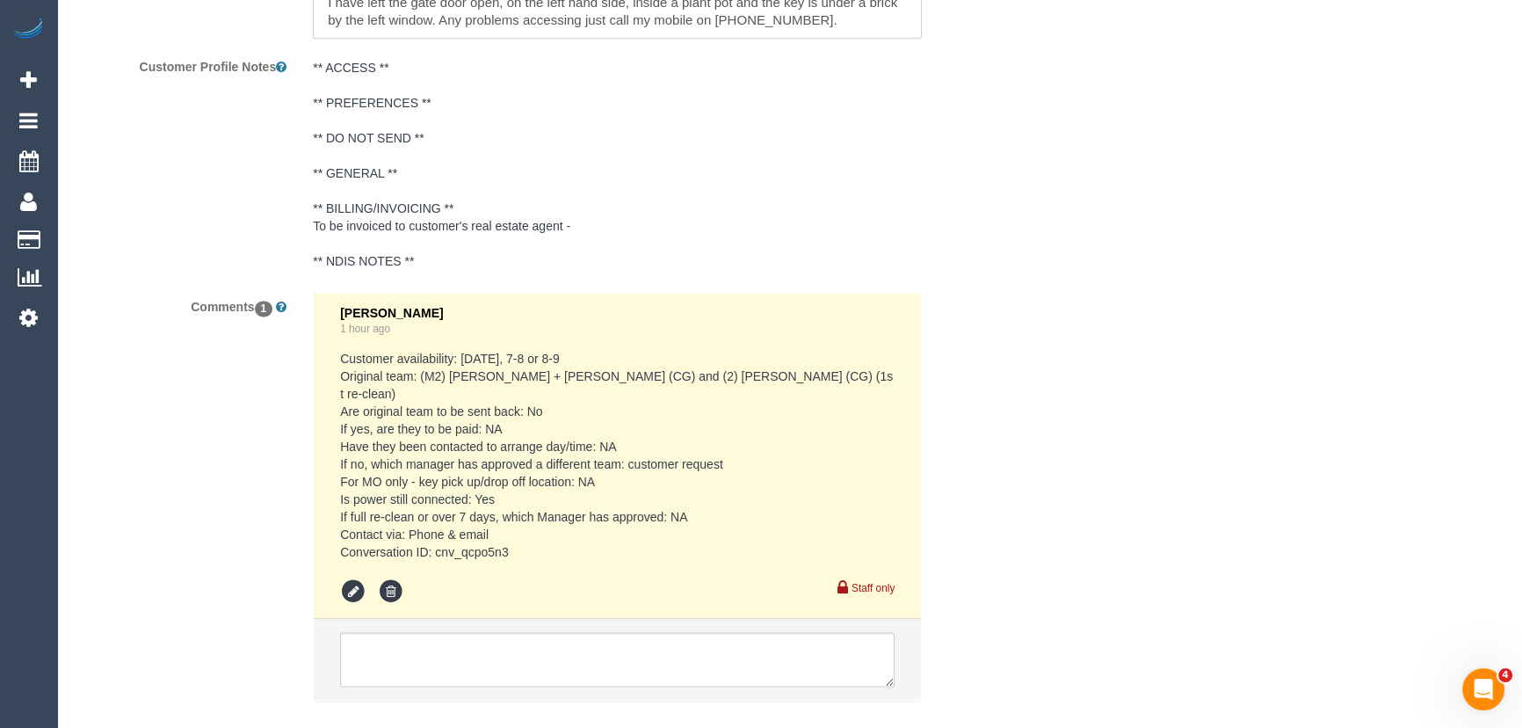
scroll to position [2986, 0]
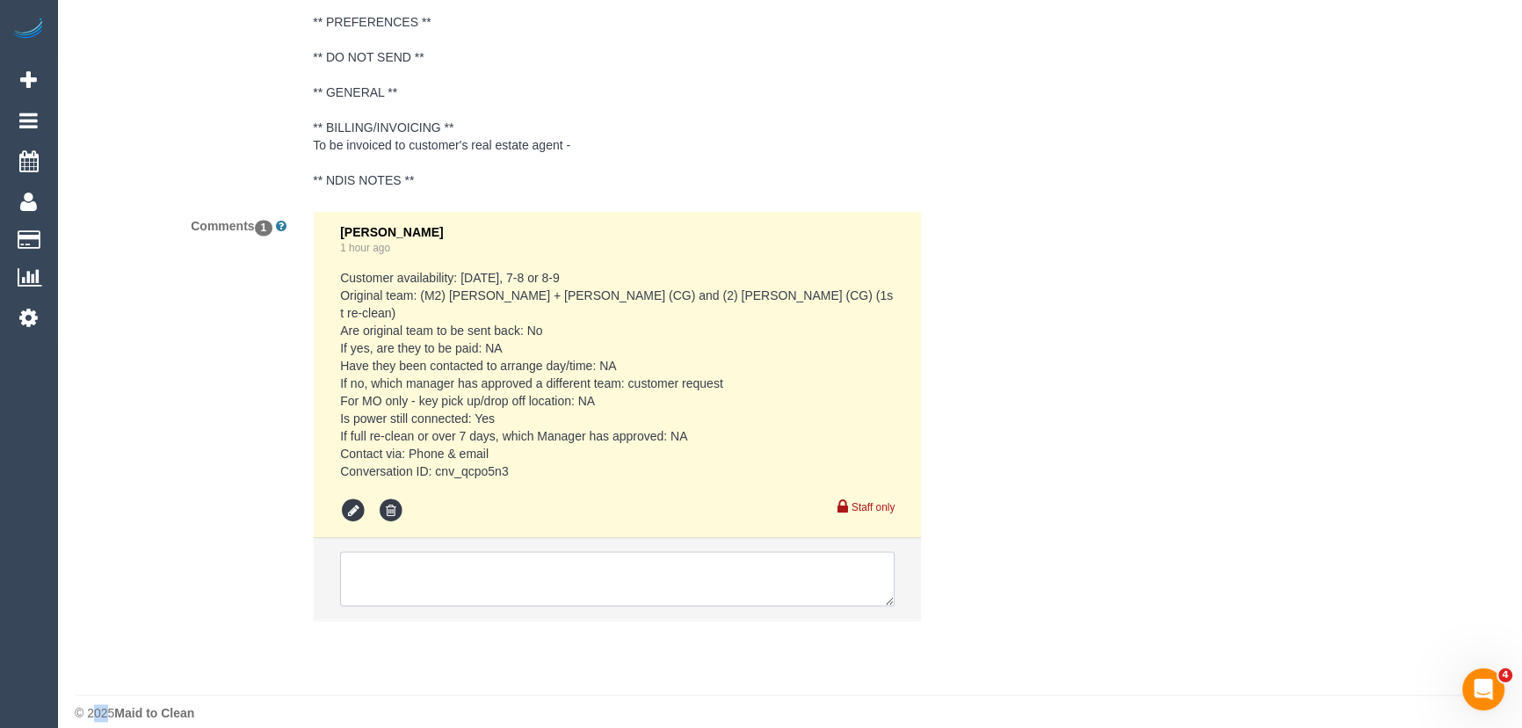
click at [482, 560] on textarea at bounding box center [617, 578] width 554 height 54
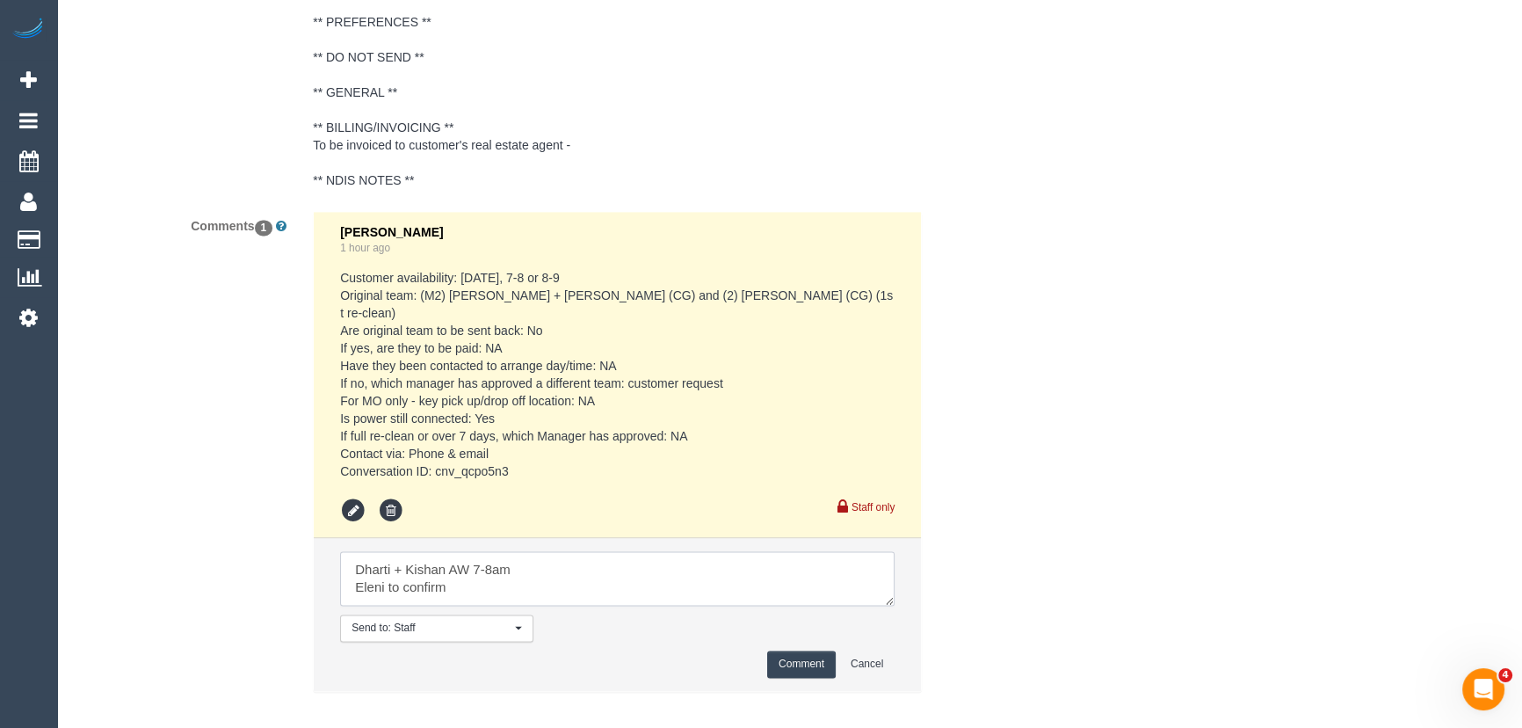
type textarea "Dharti + Kishan AW 7-8am Eleni to confirm"
click at [439, 456] on pre "Customer availability: [DATE], 7-8 or 8-9 Original team: (M2) [PERSON_NAME] + […" at bounding box center [617, 374] width 554 height 211
copy pre "cnv_qcpo5n3"
click at [806, 650] on button "Comment" at bounding box center [801, 663] width 69 height 27
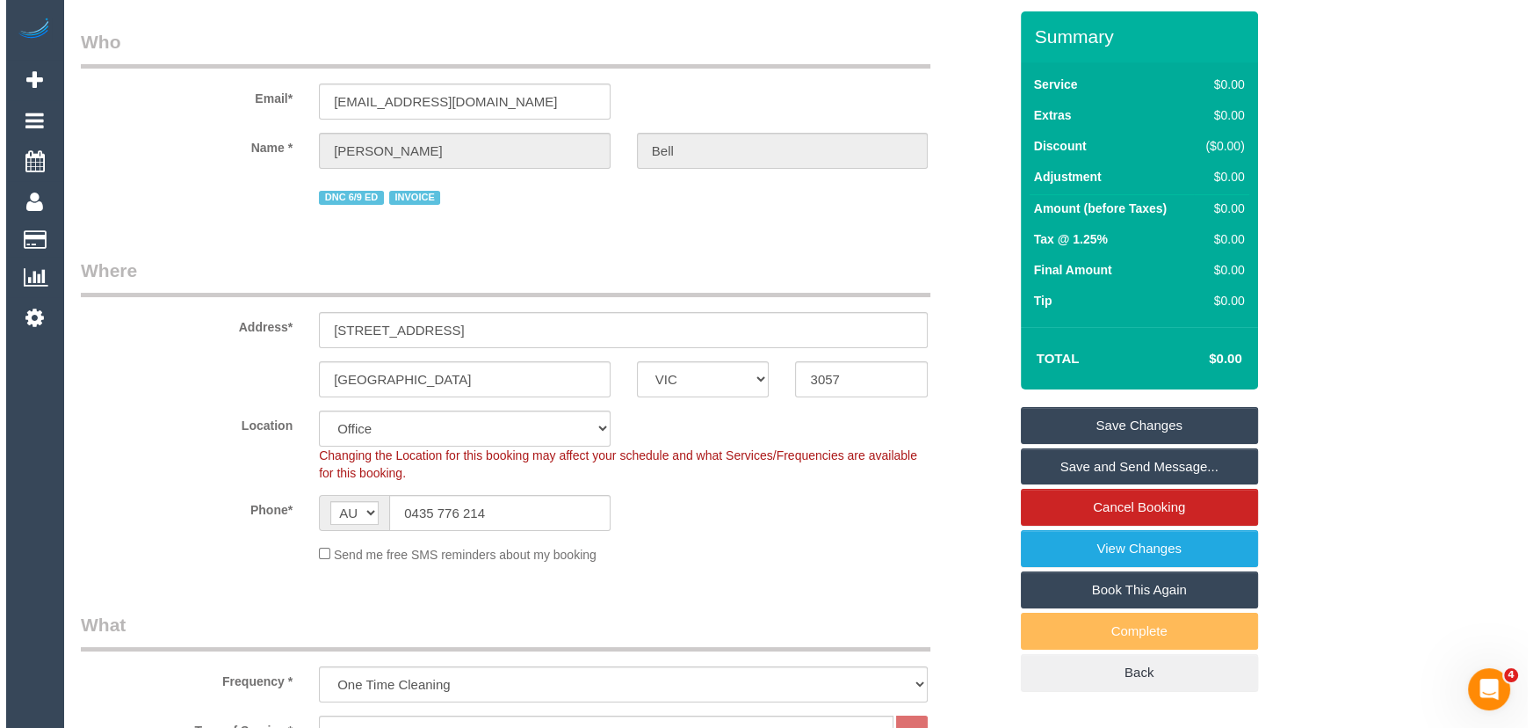
scroll to position [0, 0]
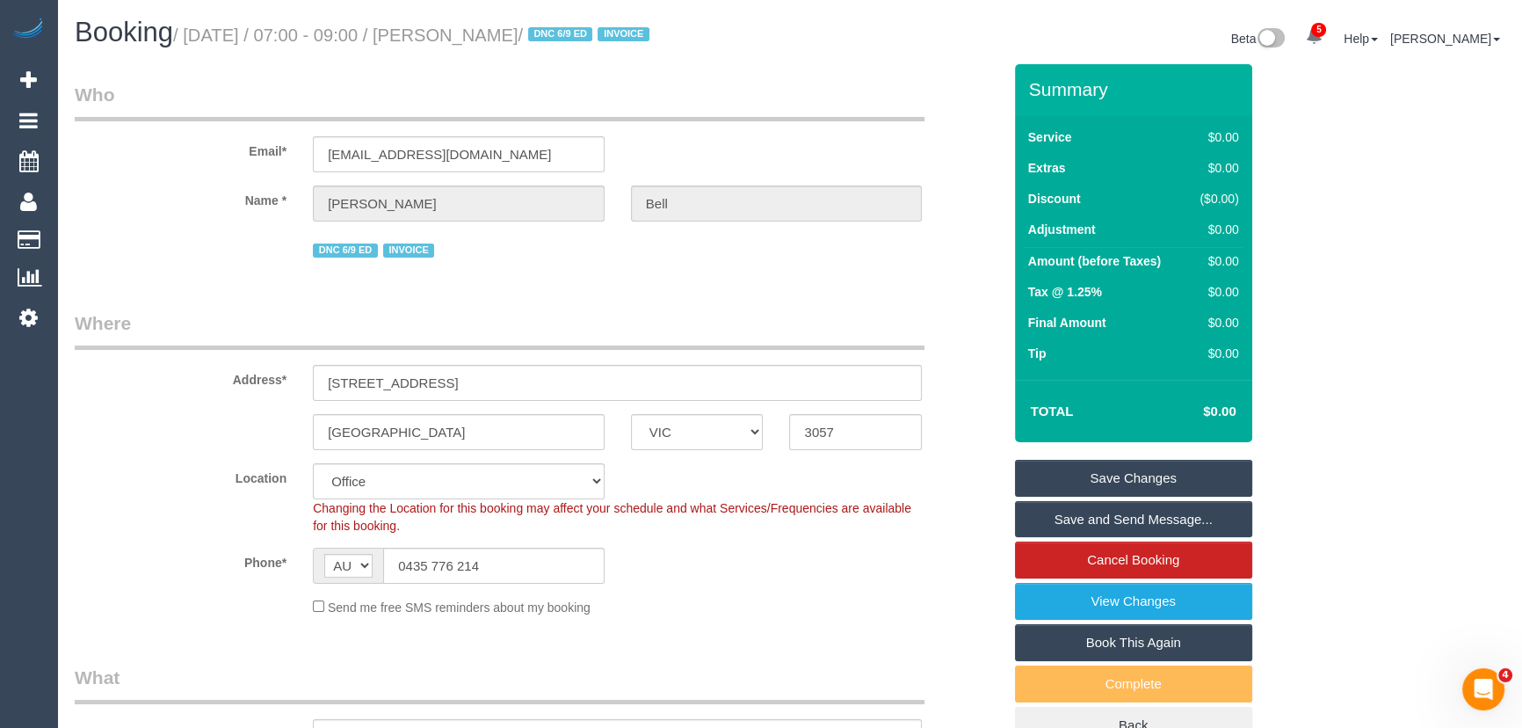
click at [510, 35] on small "/ [DATE] / 07:00 - 09:00 / [PERSON_NAME] / DNC 6/9 ED INVOICE" at bounding box center [413, 34] width 481 height 19
copy small "[PERSON_NAME]"
click at [1098, 480] on link "Save Changes" at bounding box center [1133, 478] width 237 height 37
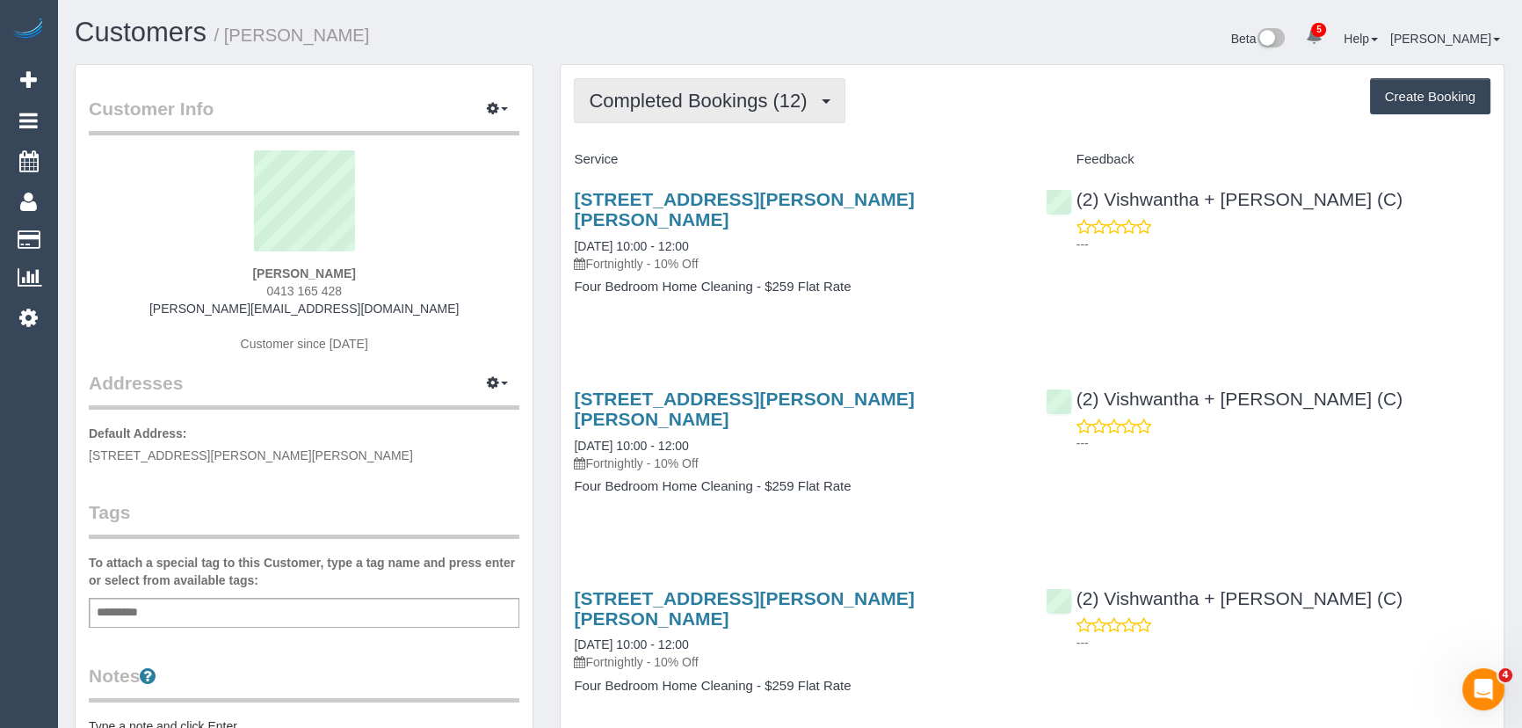
click at [716, 98] on span "Completed Bookings (12)" at bounding box center [702, 101] width 227 height 22
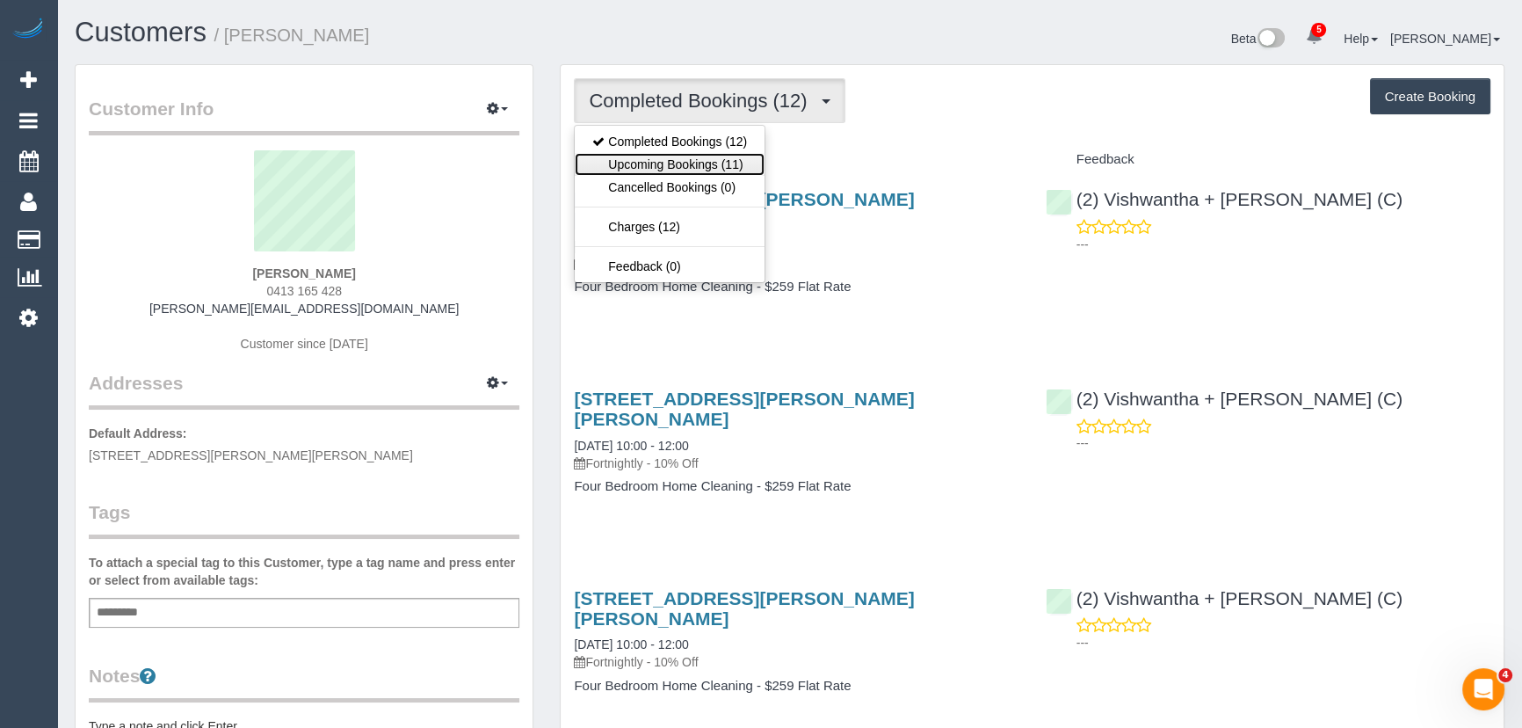
click at [717, 168] on link "Upcoming Bookings (11)" at bounding box center [670, 164] width 190 height 23
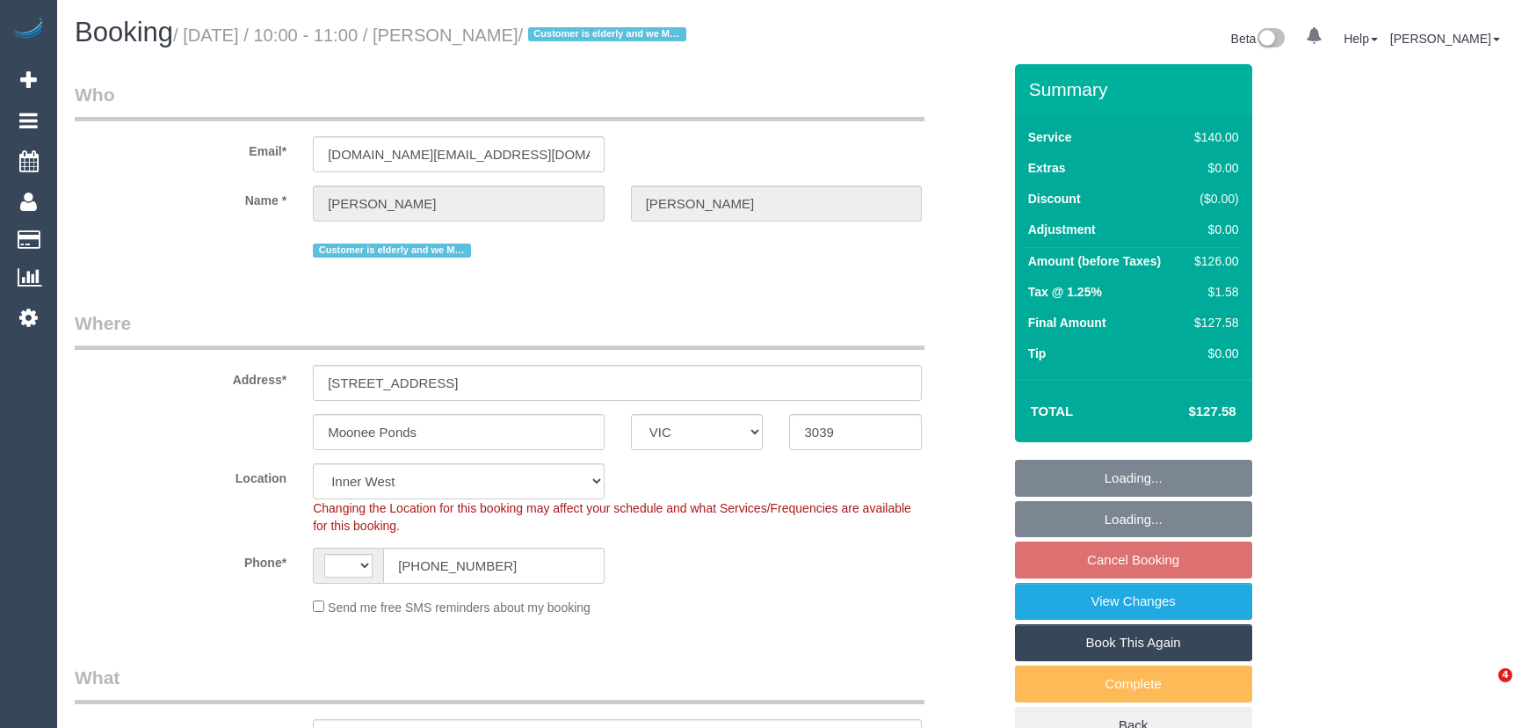
select select "VIC"
select select "string:stripe-pm_1NoKqy2GScqysDRVsan1s9rF"
select select "string:AU"
select select "object:1066"
select select "number:28"
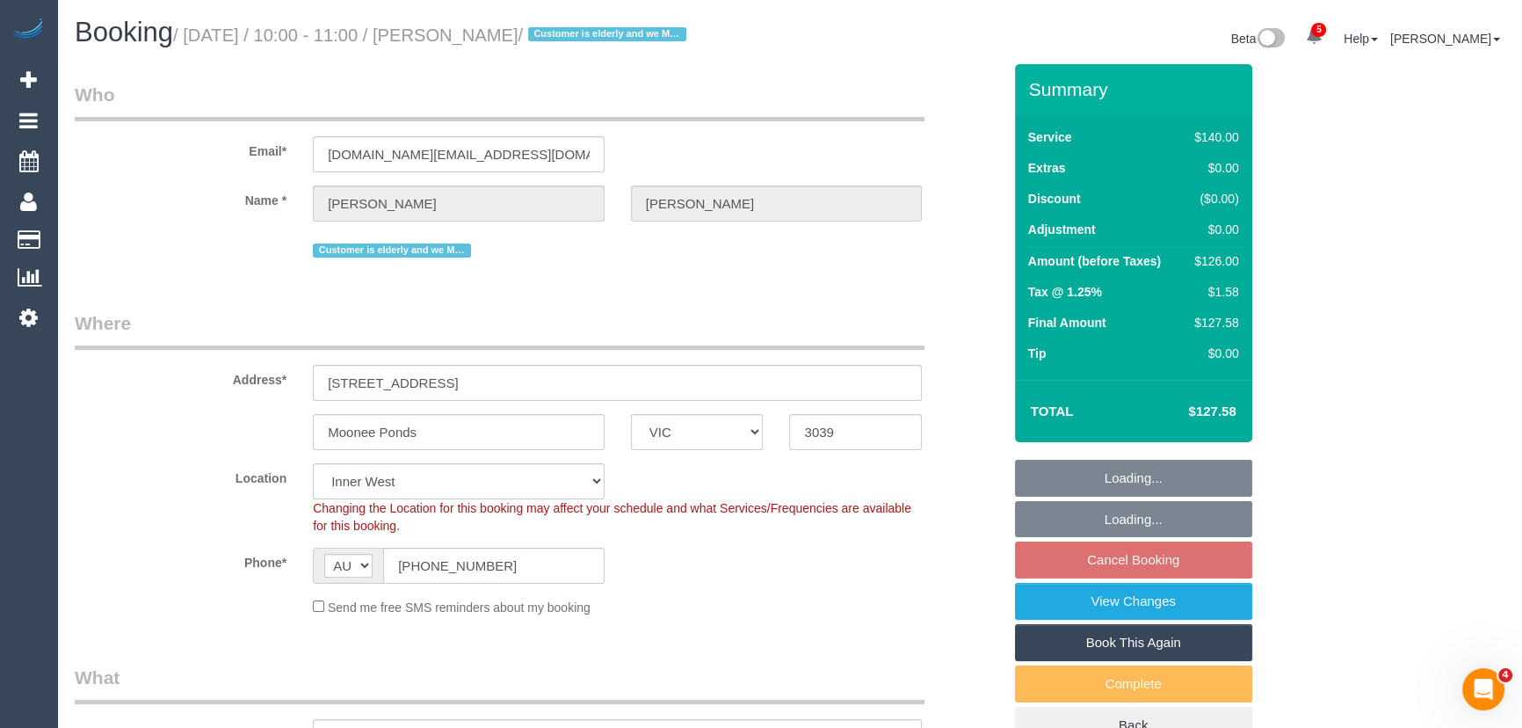
select select "number:14"
select select "number:19"
select select "number:24"
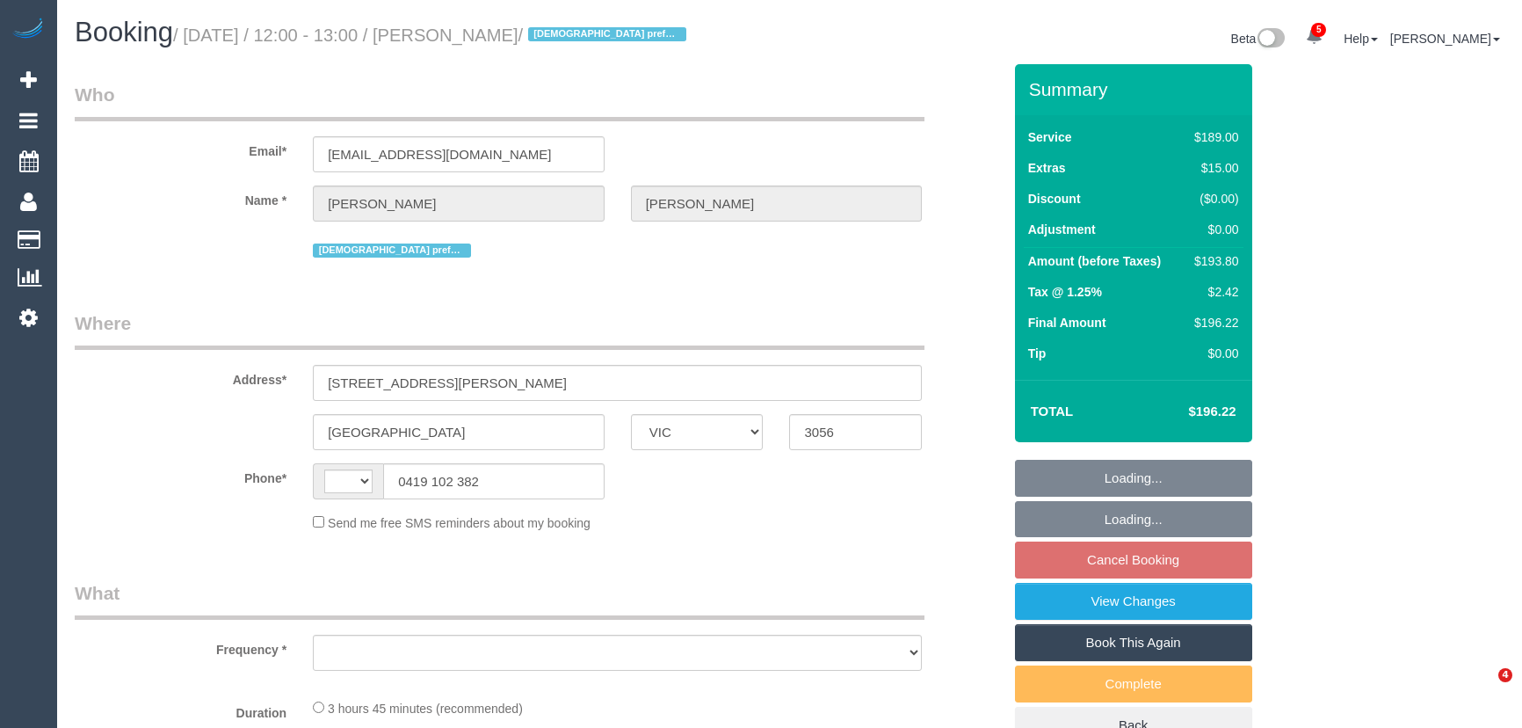
select select "VIC"
select select "string:stripe-pm_1QxLiy2GScqysDRV1fDaOb1o"
select select "string:AU"
select select "object:603"
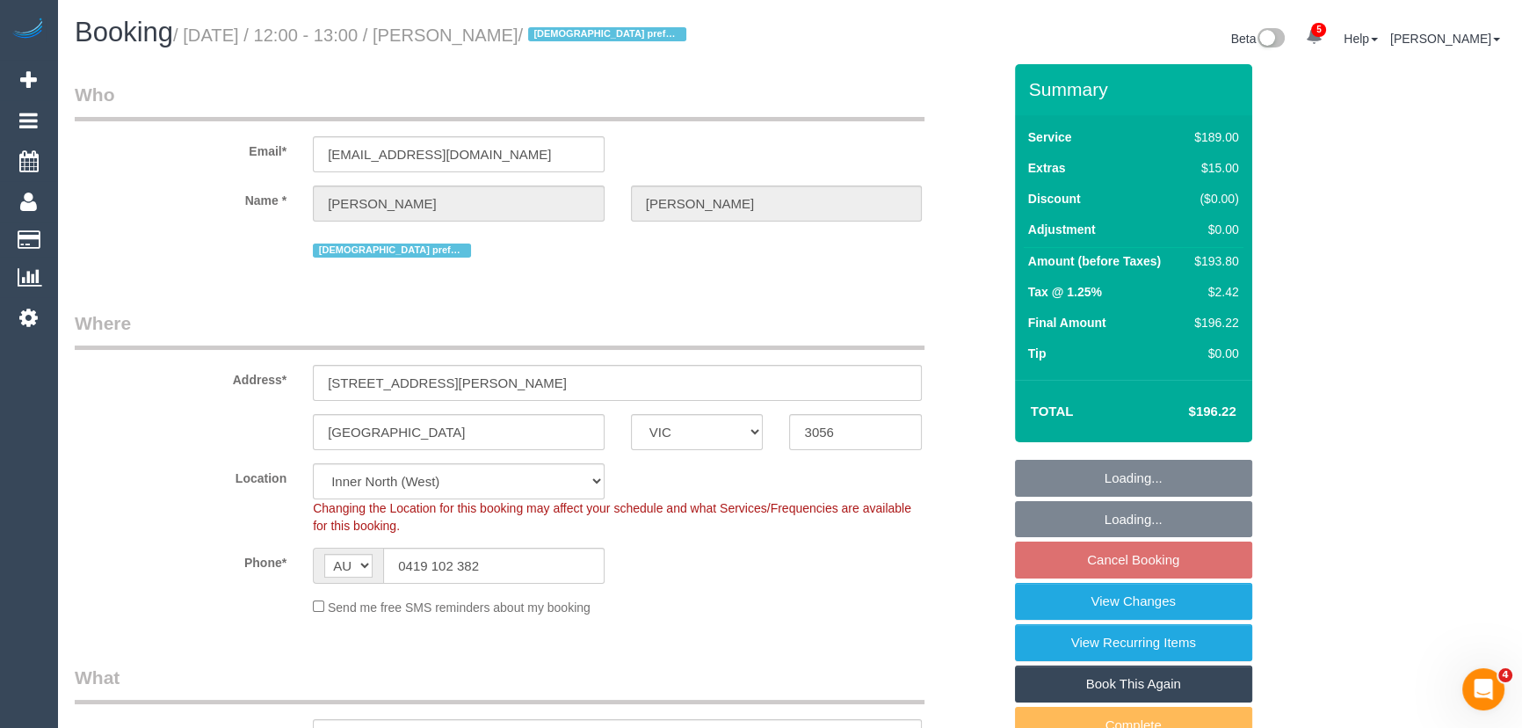
select select "number:28"
select select "number:14"
select select "number:19"
select select "number:22"
select select "object:1726"
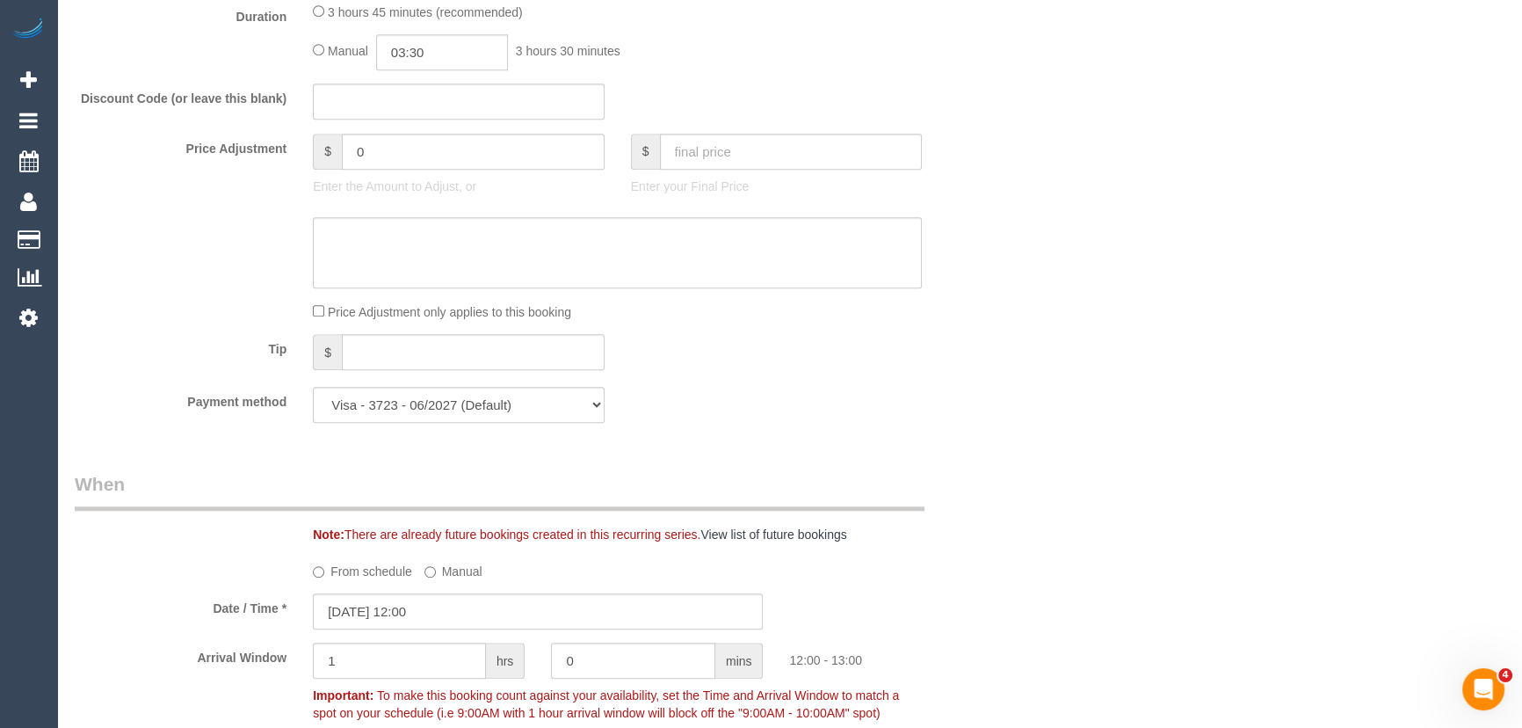
scroll to position [1437, 0]
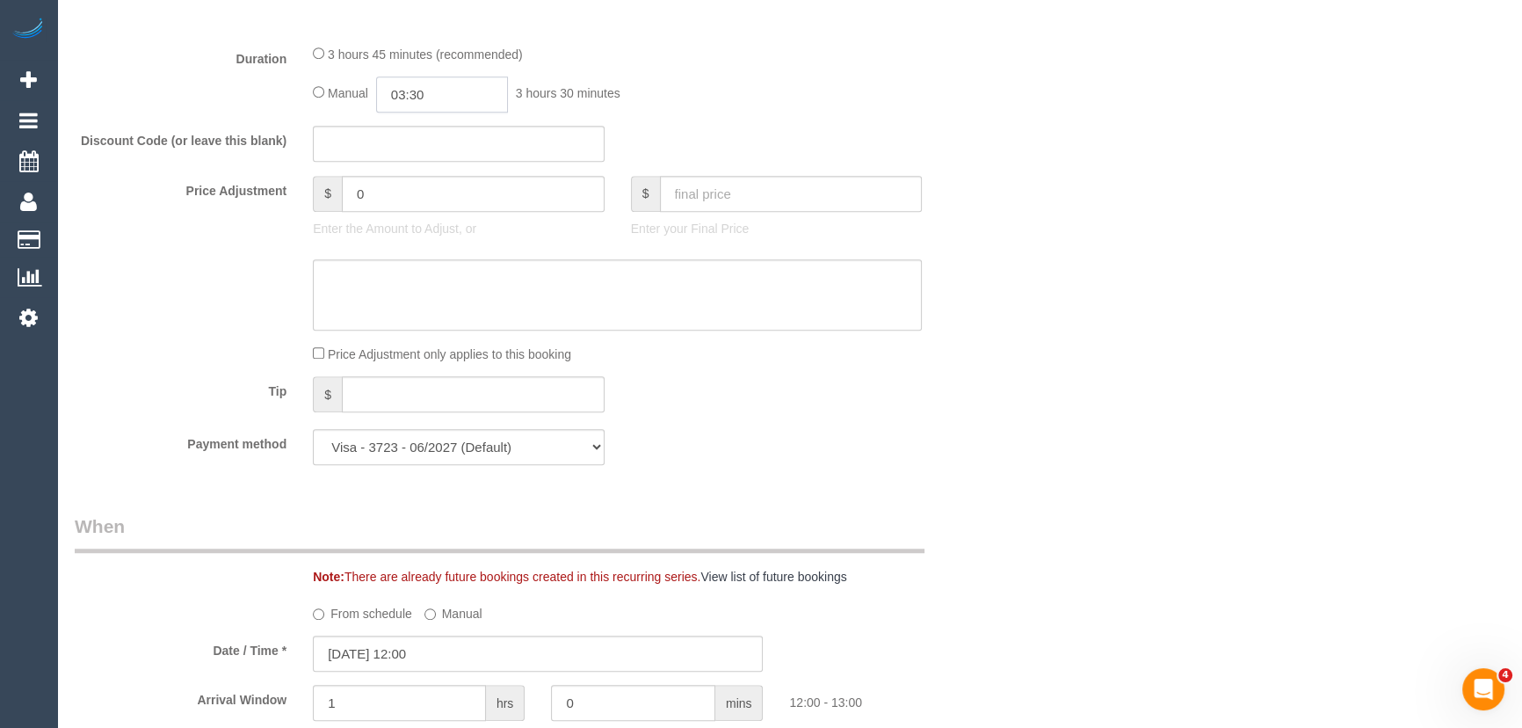
click at [460, 101] on input "03:30" at bounding box center [442, 94] width 132 height 36
click at [435, 156] on li "01:30" at bounding box center [423, 156] width 78 height 23
click at [444, 105] on input "01:30" at bounding box center [442, 94] width 132 height 36
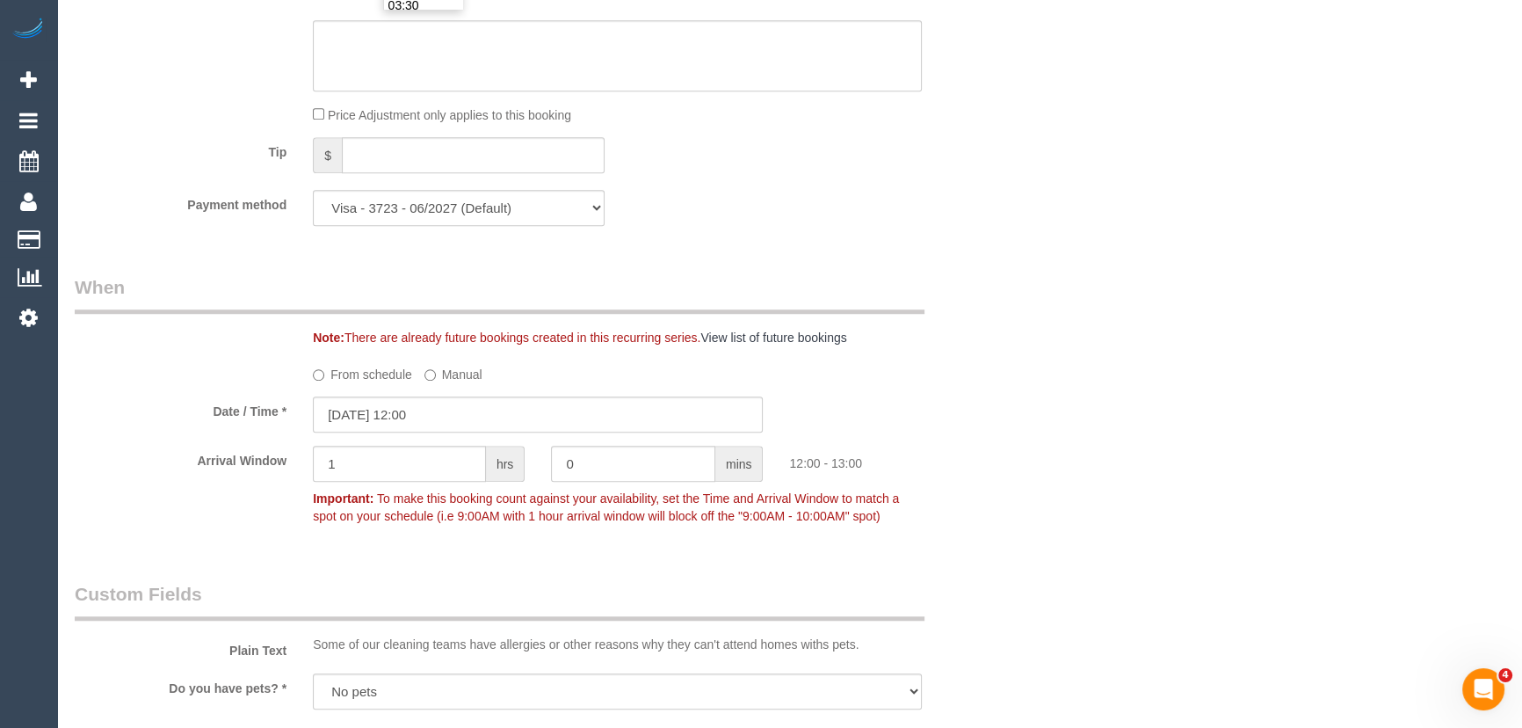
scroll to position [1677, 0]
type input "01:45"
click at [468, 410] on input "[DATE] 12:00" at bounding box center [538, 413] width 450 height 36
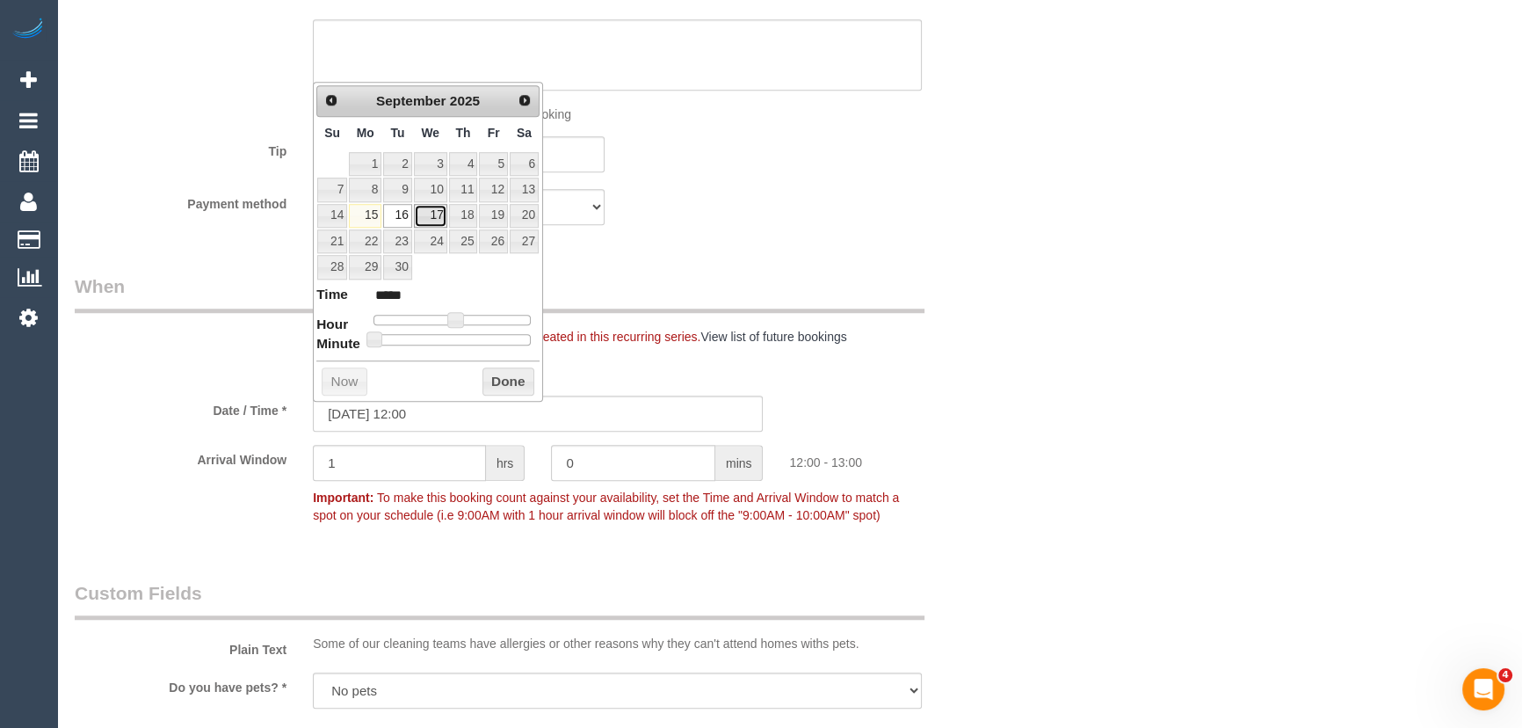
click at [432, 210] on link "17" at bounding box center [430, 216] width 33 height 24
type input "[DATE] 11:00"
type input "*****"
type input "[DATE] 10:00"
type input "*****"
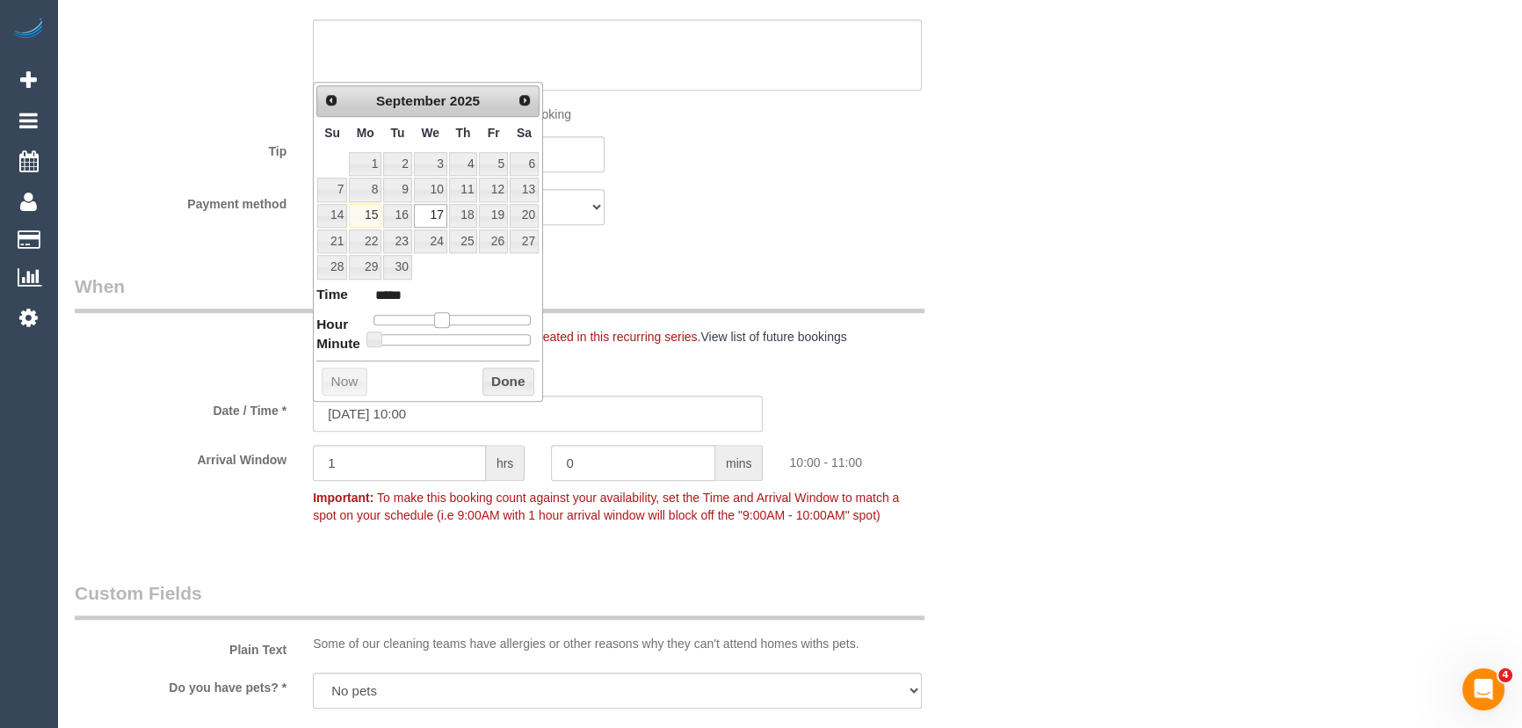
drag, startPoint x: 453, startPoint y: 316, endPoint x: 442, endPoint y: 315, distance: 10.6
click at [442, 315] on span at bounding box center [442, 320] width 16 height 16
type input "[DATE] 09:00"
type input "*****"
type input "[DATE] 08:00"
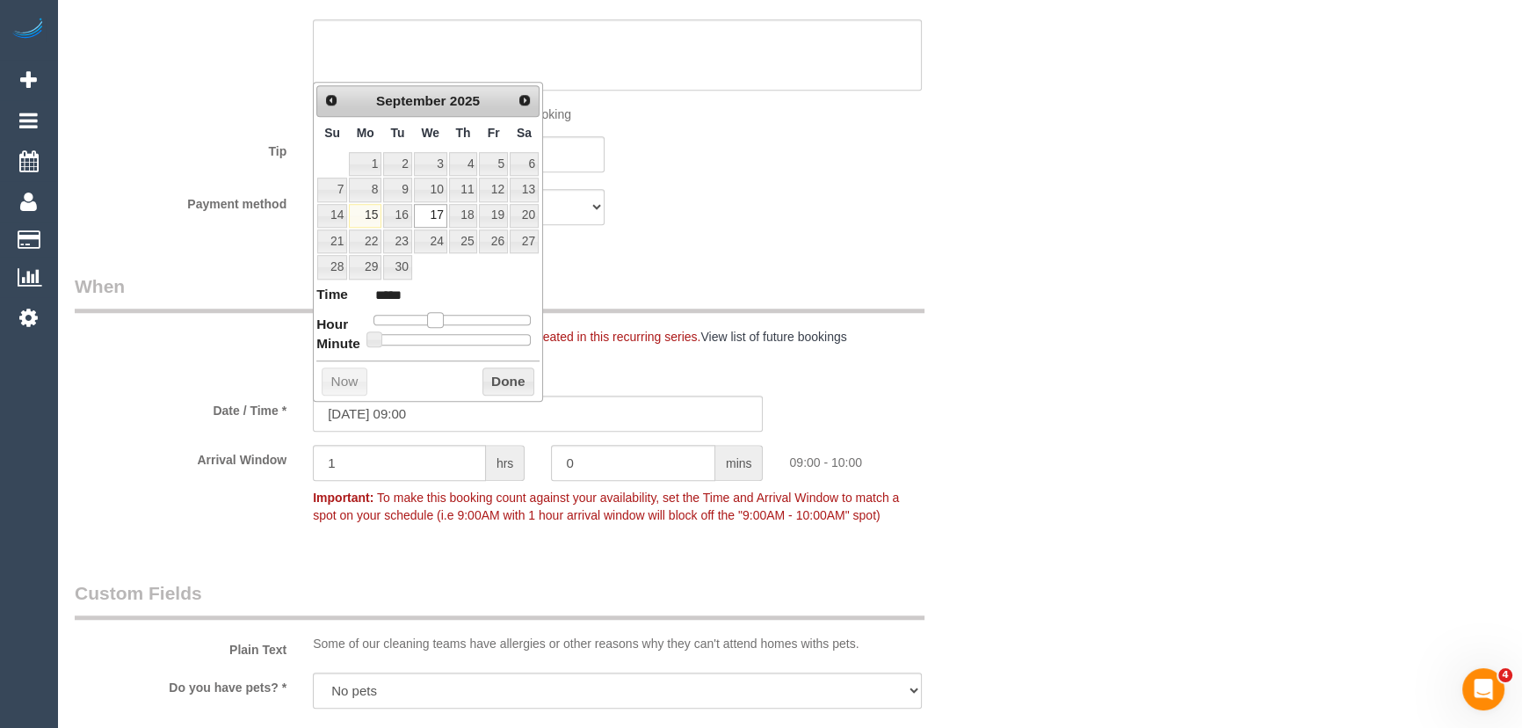
type input "*****"
drag, startPoint x: 439, startPoint y: 315, endPoint x: 430, endPoint y: 315, distance: 9.7
click at [430, 315] on span at bounding box center [428, 320] width 16 height 16
click at [735, 277] on div "Who Email* [EMAIL_ADDRESS][DOMAIN_NAME] Name * [PERSON_NAME] [DEMOGRAPHIC_DATA]…" at bounding box center [538, 271] width 953 height 3768
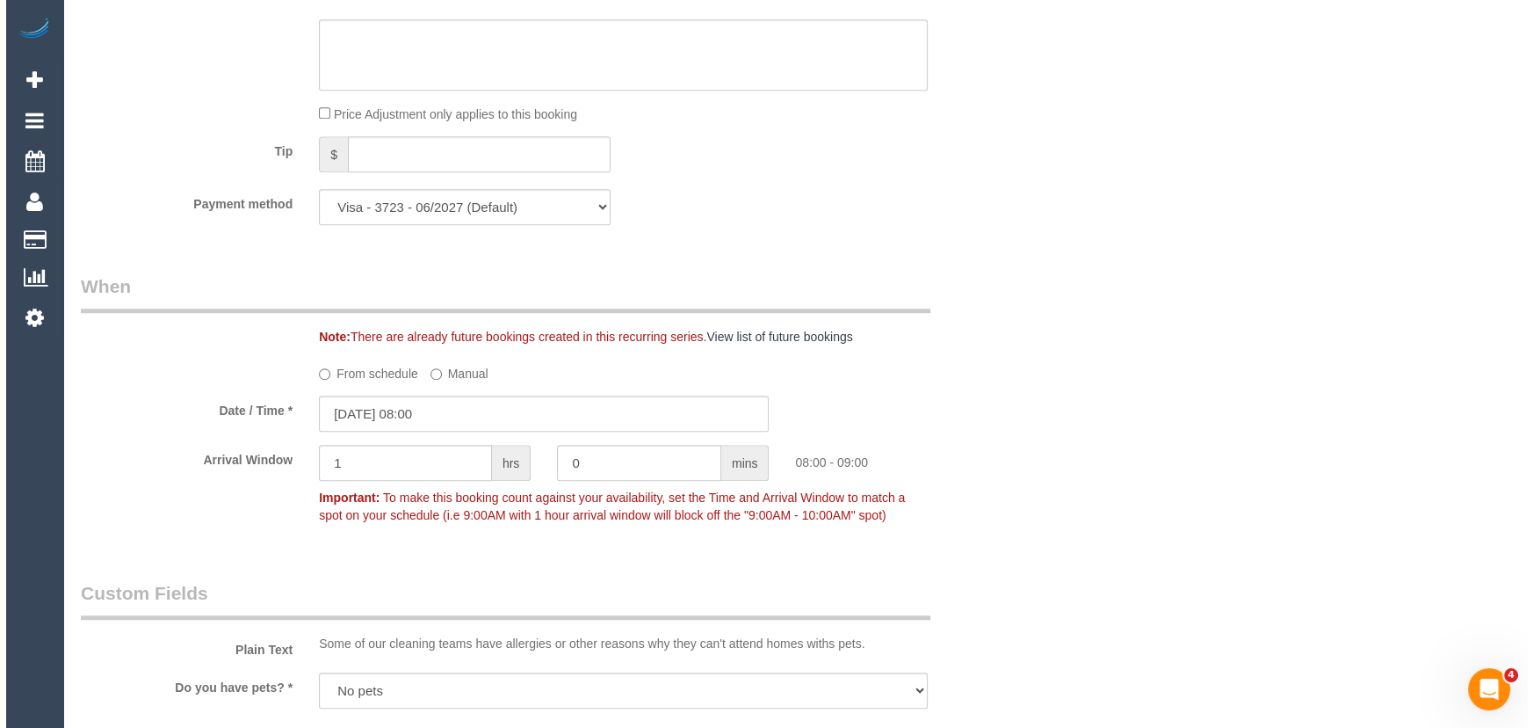
scroll to position [2316, 0]
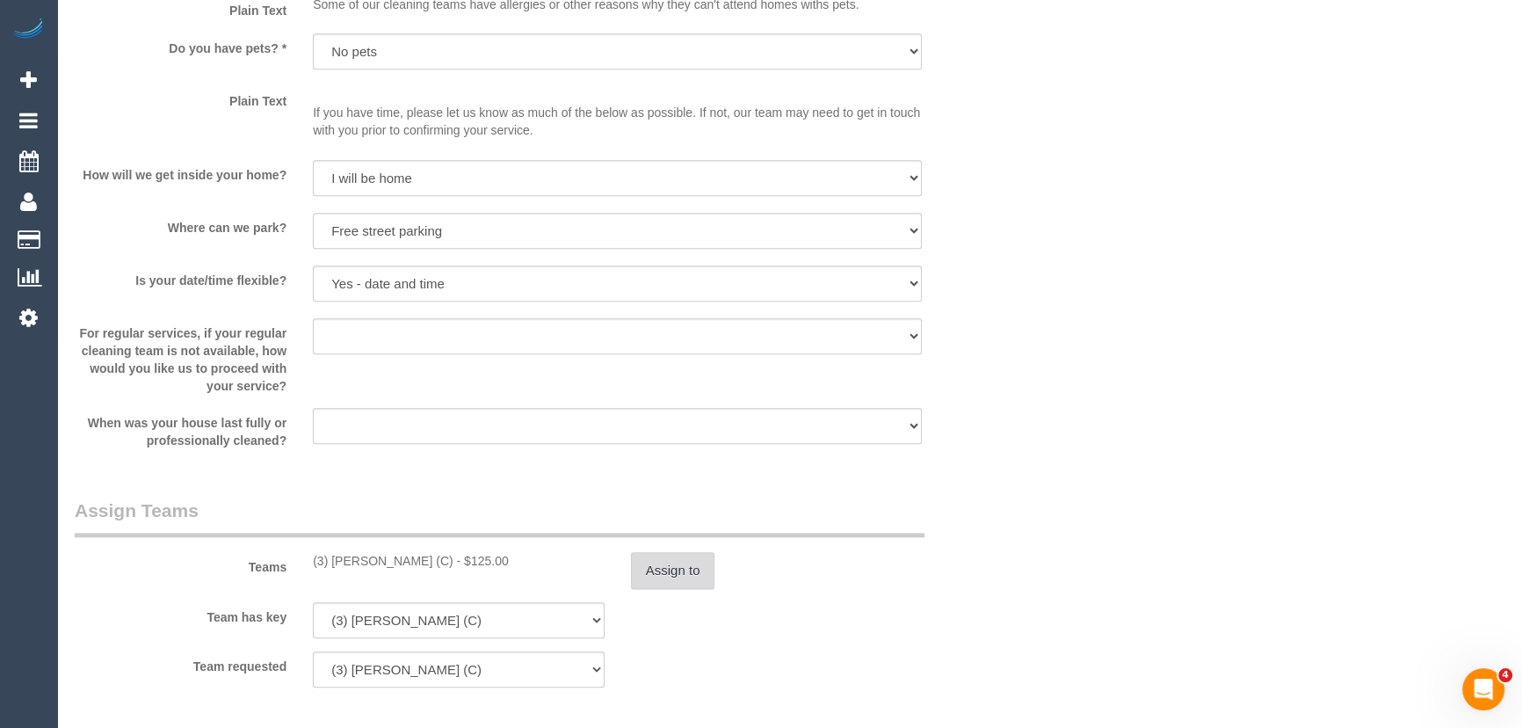
click at [675, 580] on button "Assign to" at bounding box center [673, 570] width 84 height 37
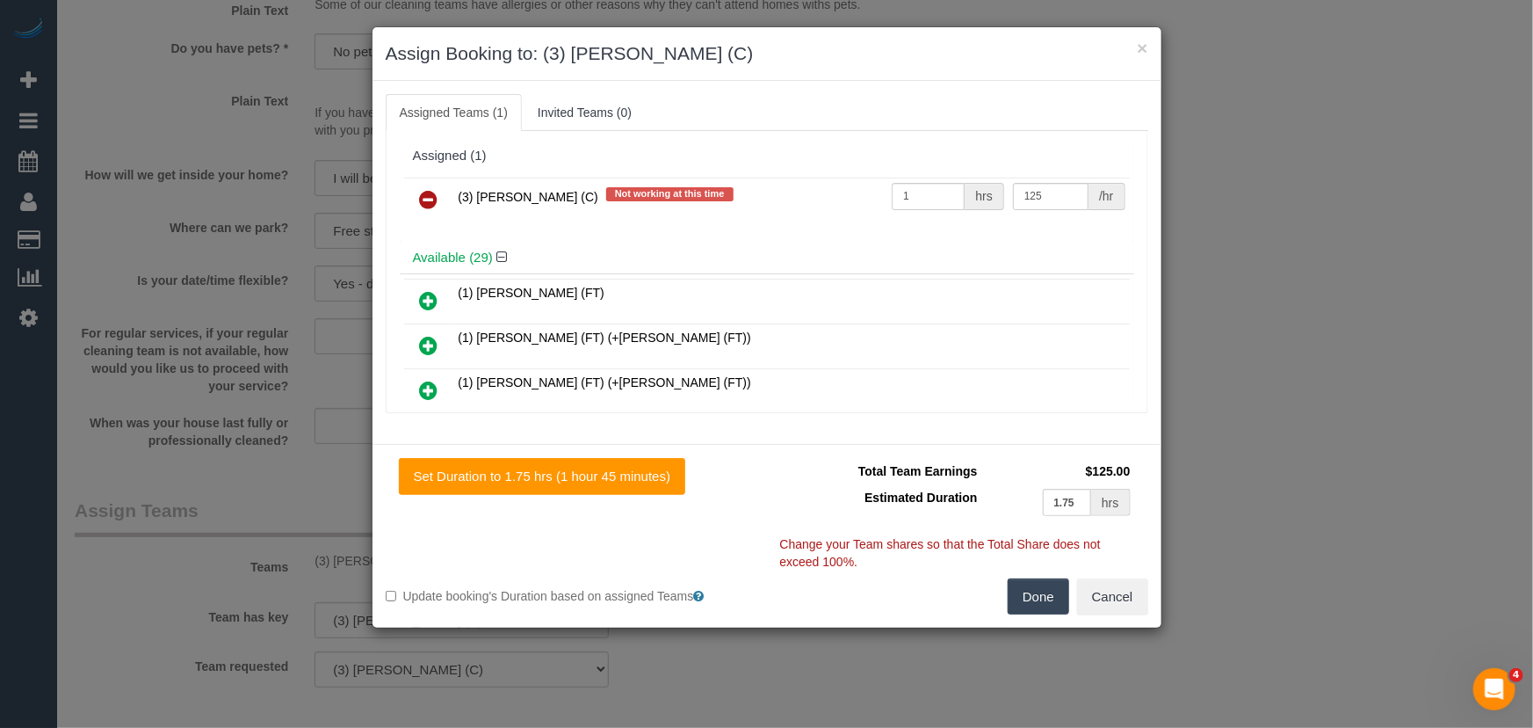
click at [424, 201] on icon at bounding box center [429, 199] width 18 height 21
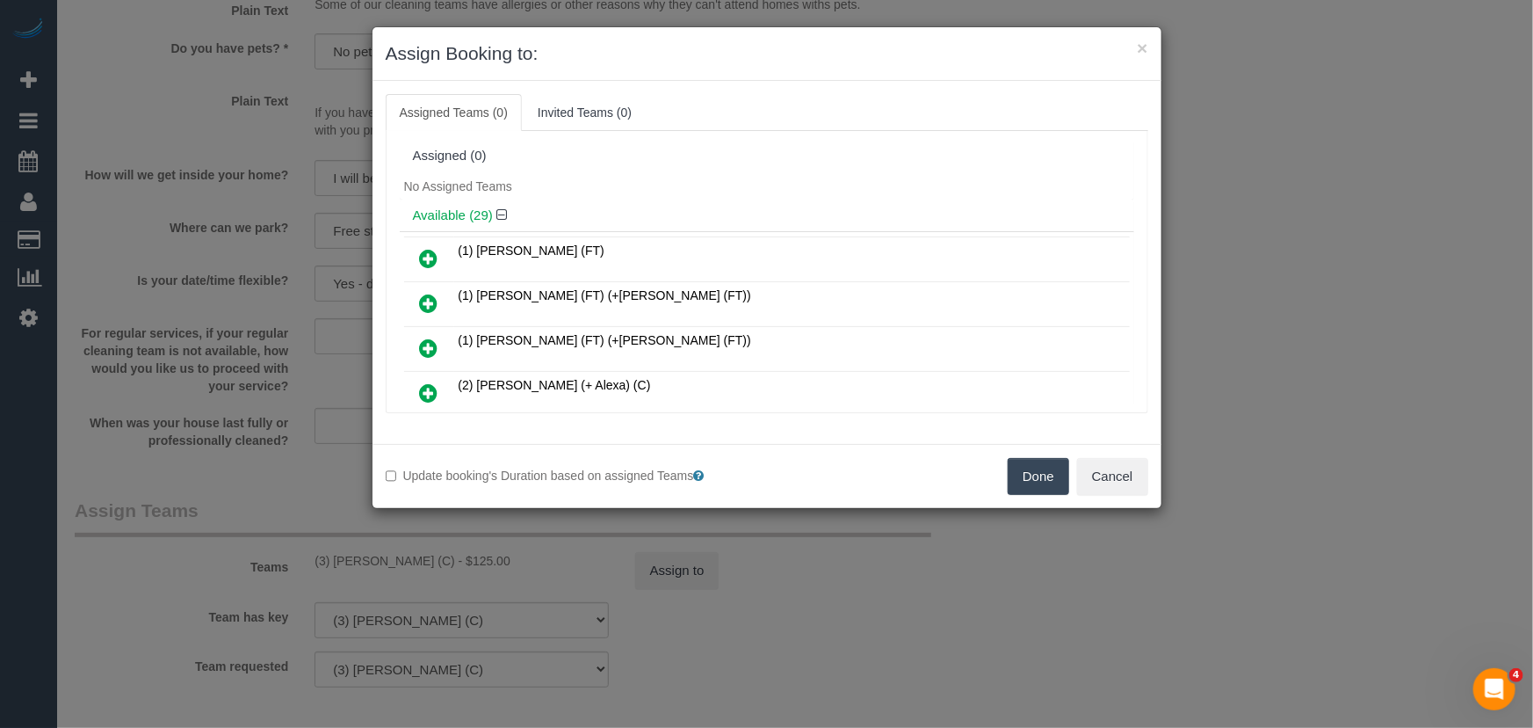
scroll to position [682, 0]
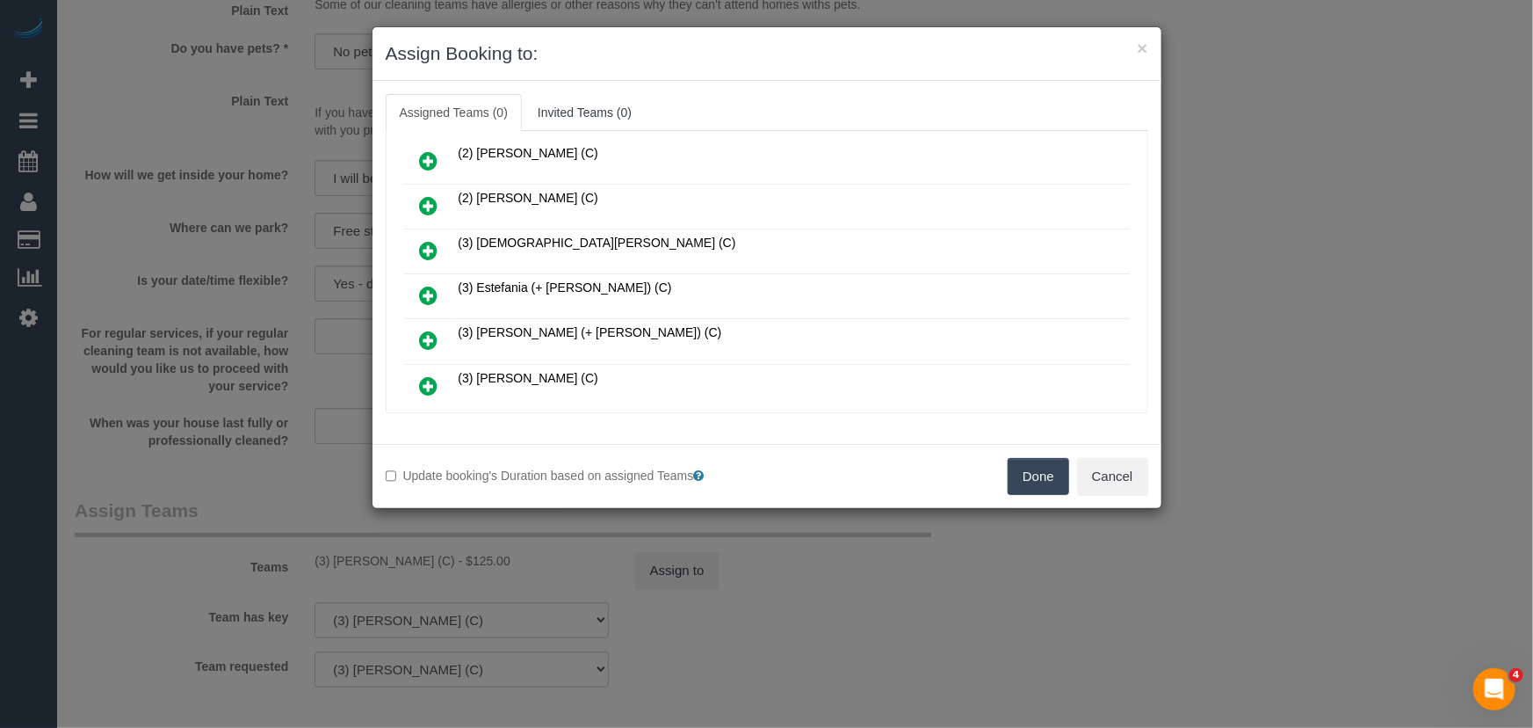
click at [422, 285] on icon at bounding box center [429, 295] width 18 height 21
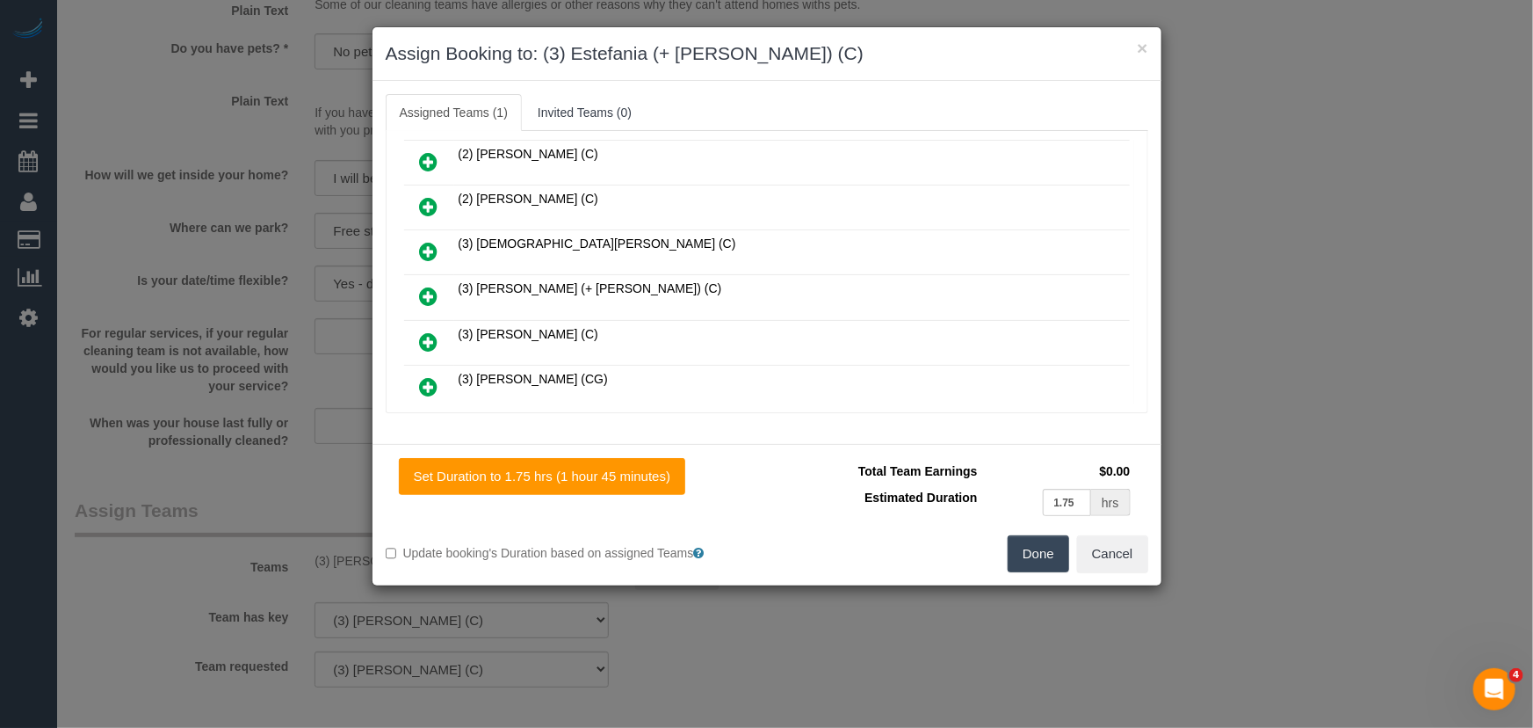
scroll to position [883, 0]
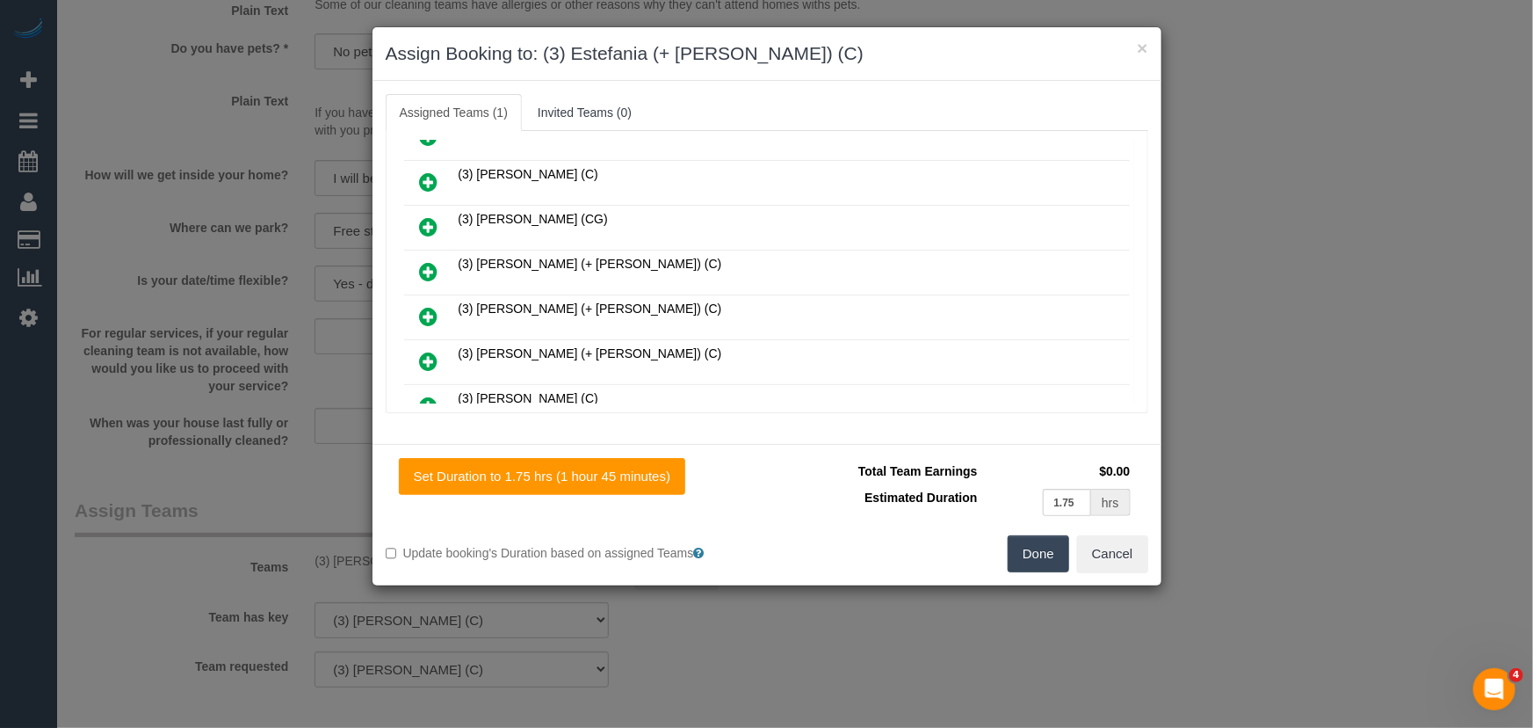
click at [422, 306] on icon at bounding box center [429, 316] width 18 height 21
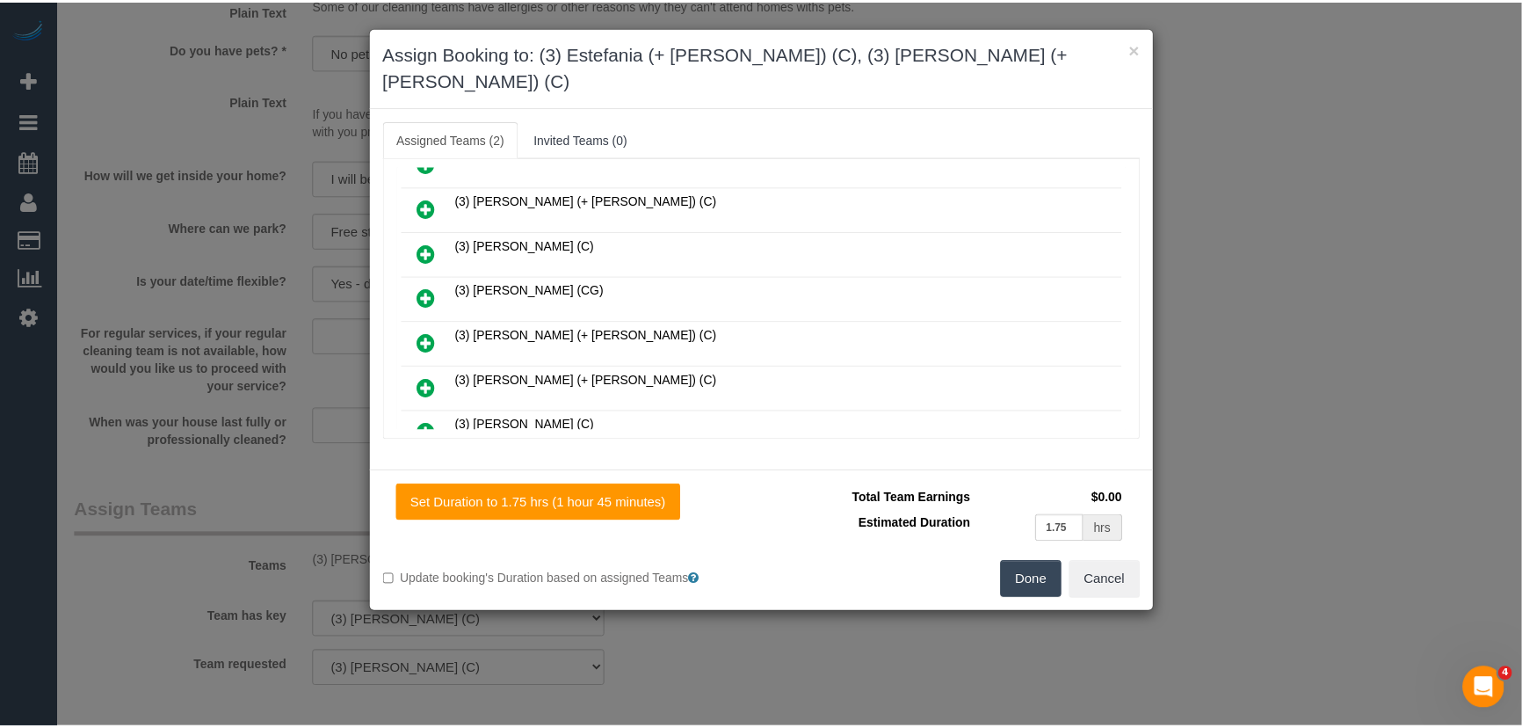
scroll to position [927, 0]
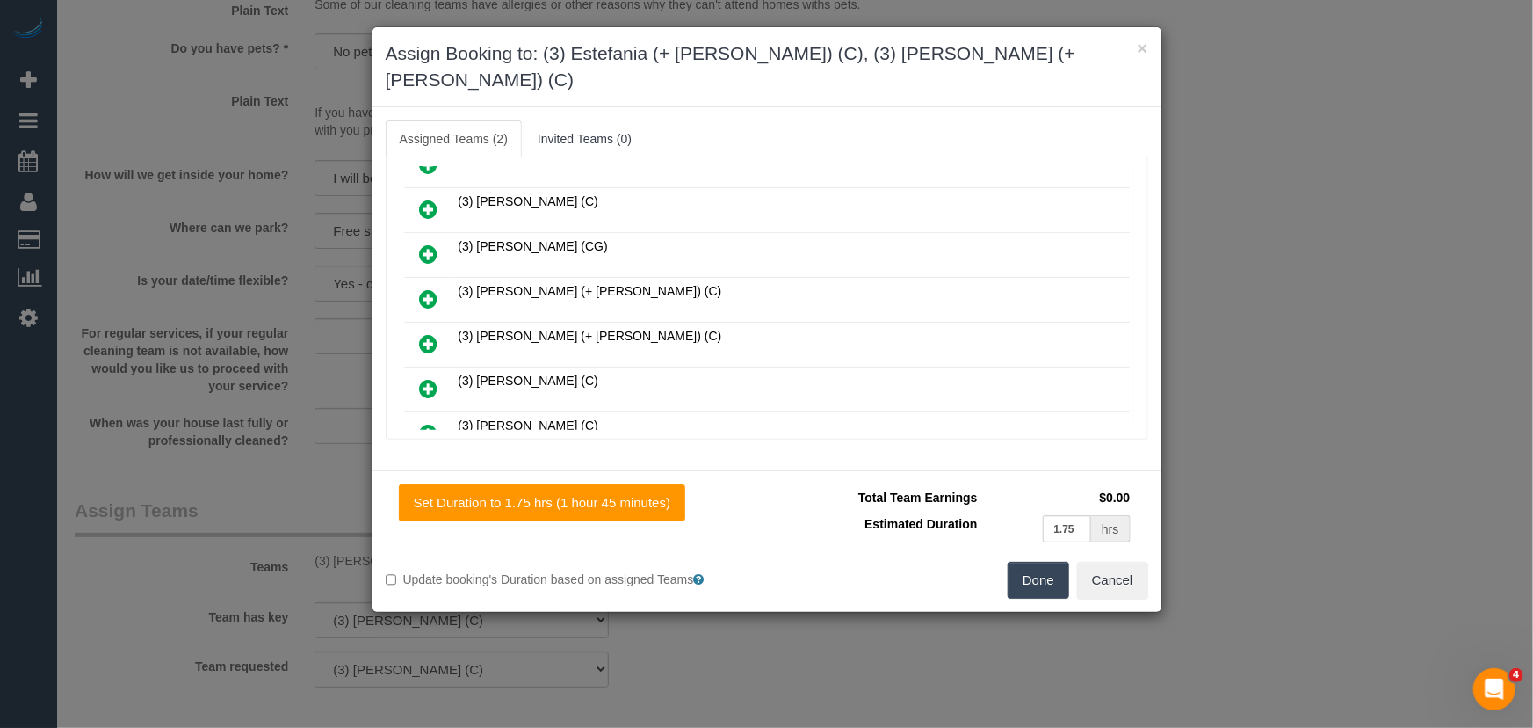
click at [1027, 561] on button "Done" at bounding box center [1039, 579] width 62 height 37
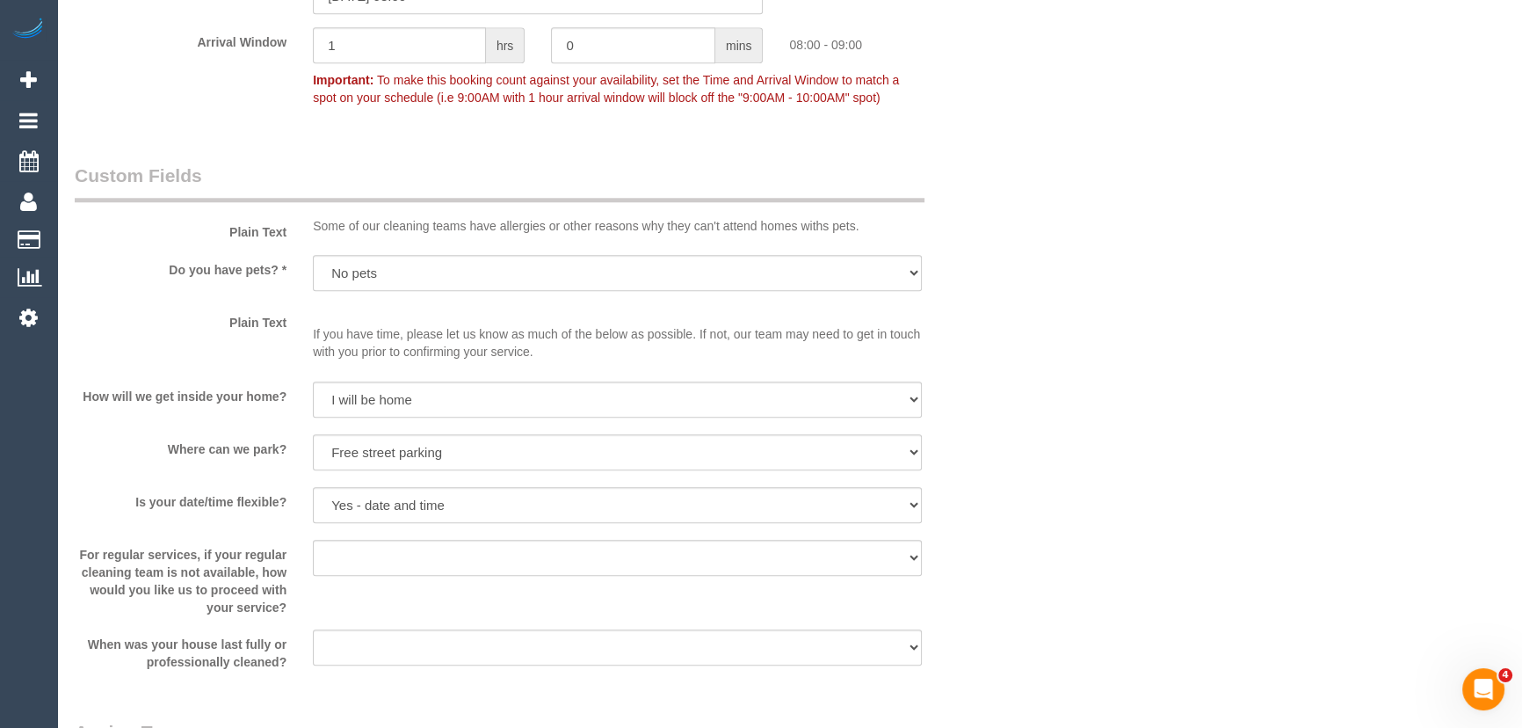
scroll to position [2236, 0]
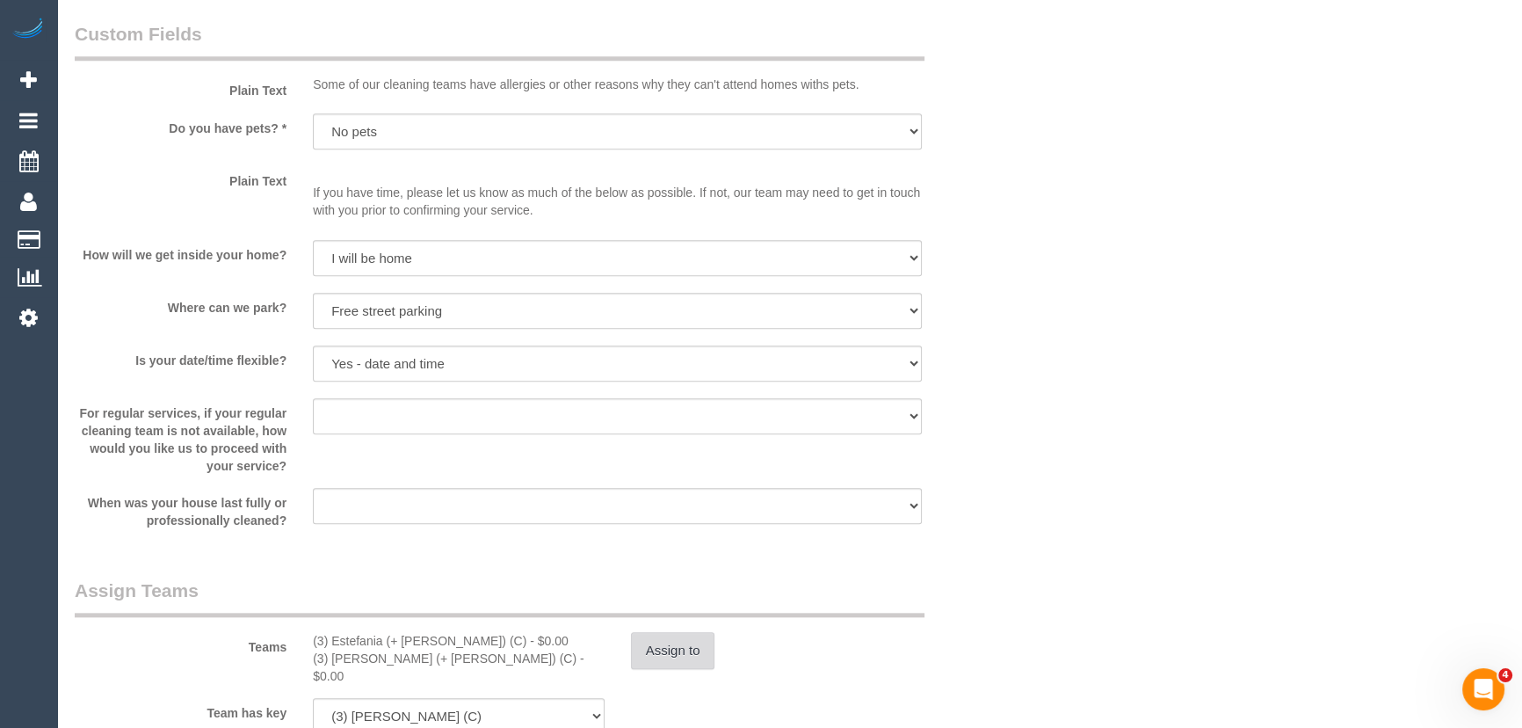
click at [660, 644] on button "Assign to" at bounding box center [673, 650] width 84 height 37
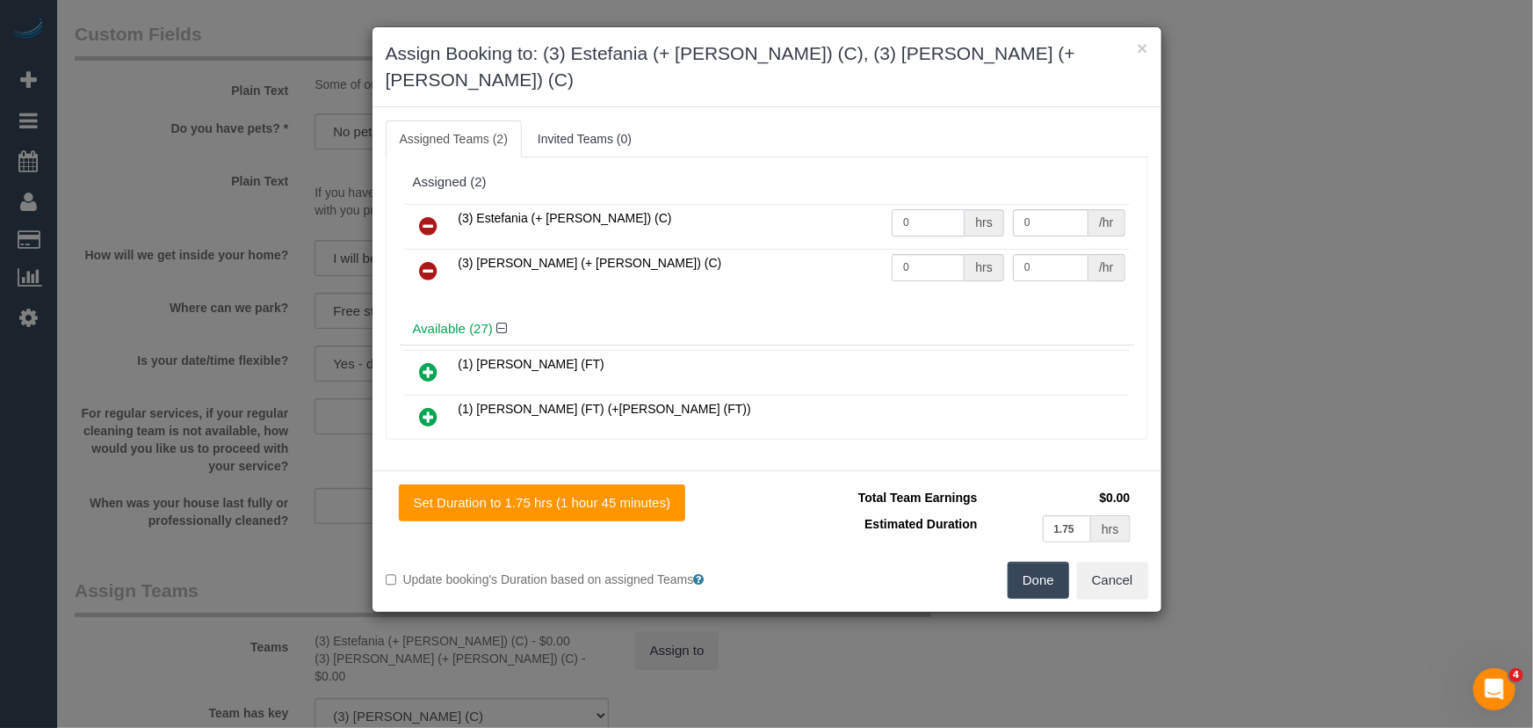
click at [948, 209] on input "0" at bounding box center [928, 222] width 73 height 27
type input "1"
click at [921, 254] on input "0" at bounding box center [928, 267] width 73 height 27
type input "62.5"
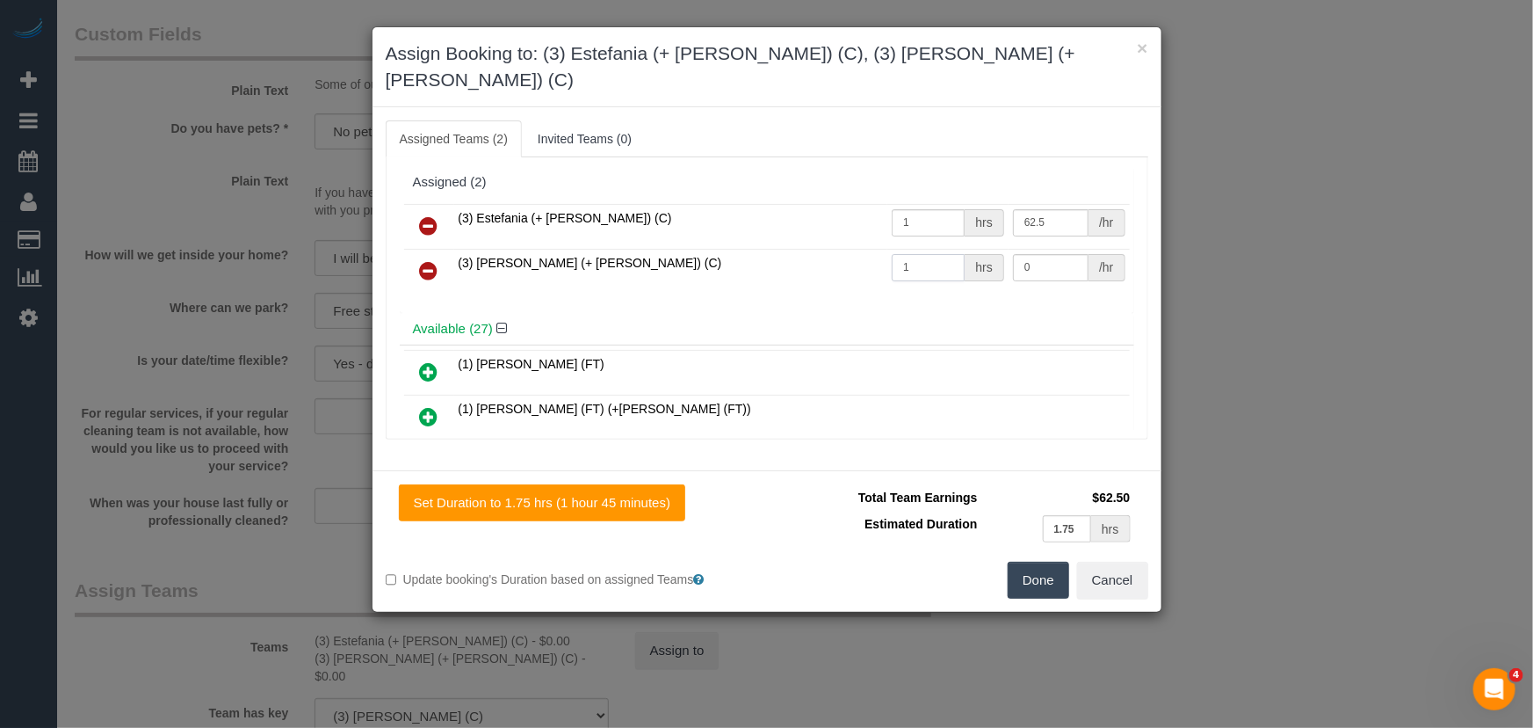
type input "1"
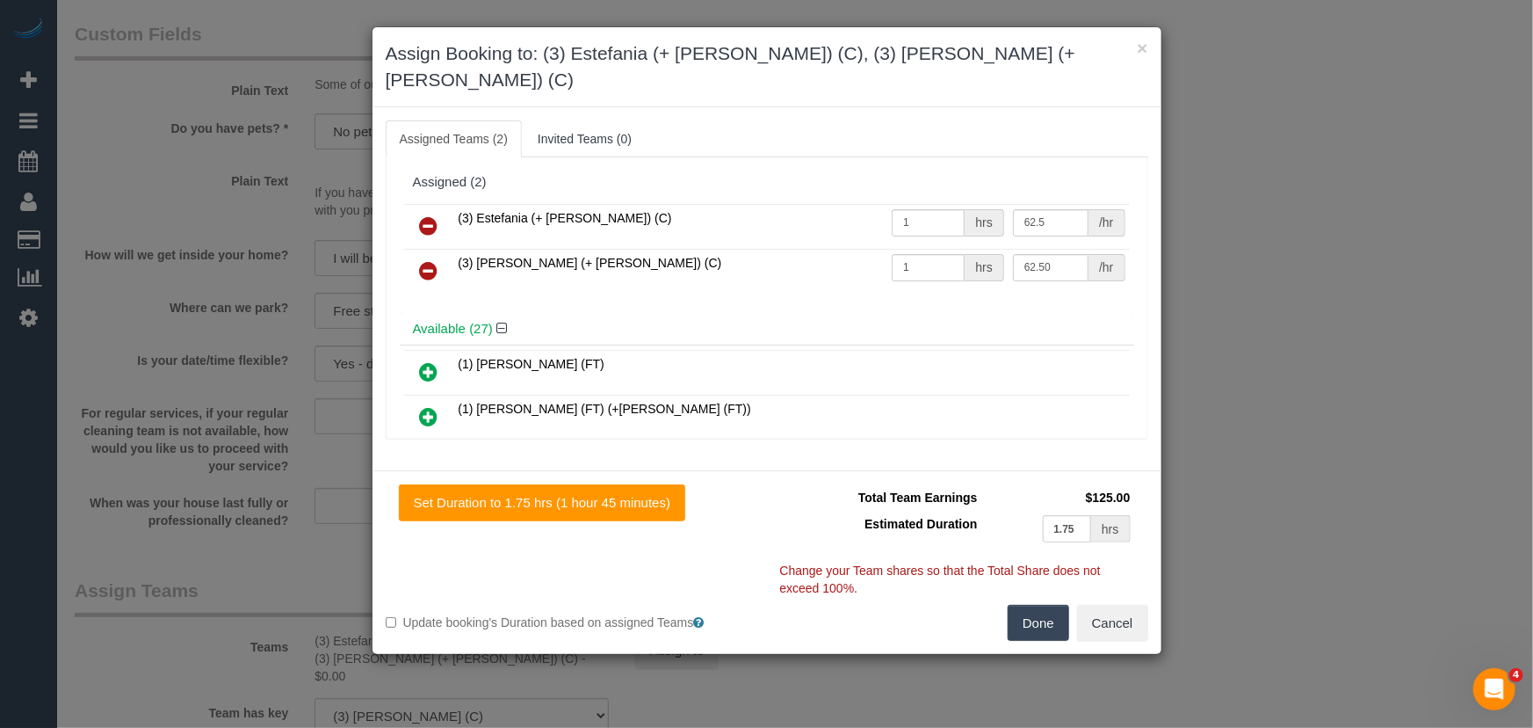
click at [1043, 605] on button "Done" at bounding box center [1039, 623] width 62 height 37
type input "62.5"
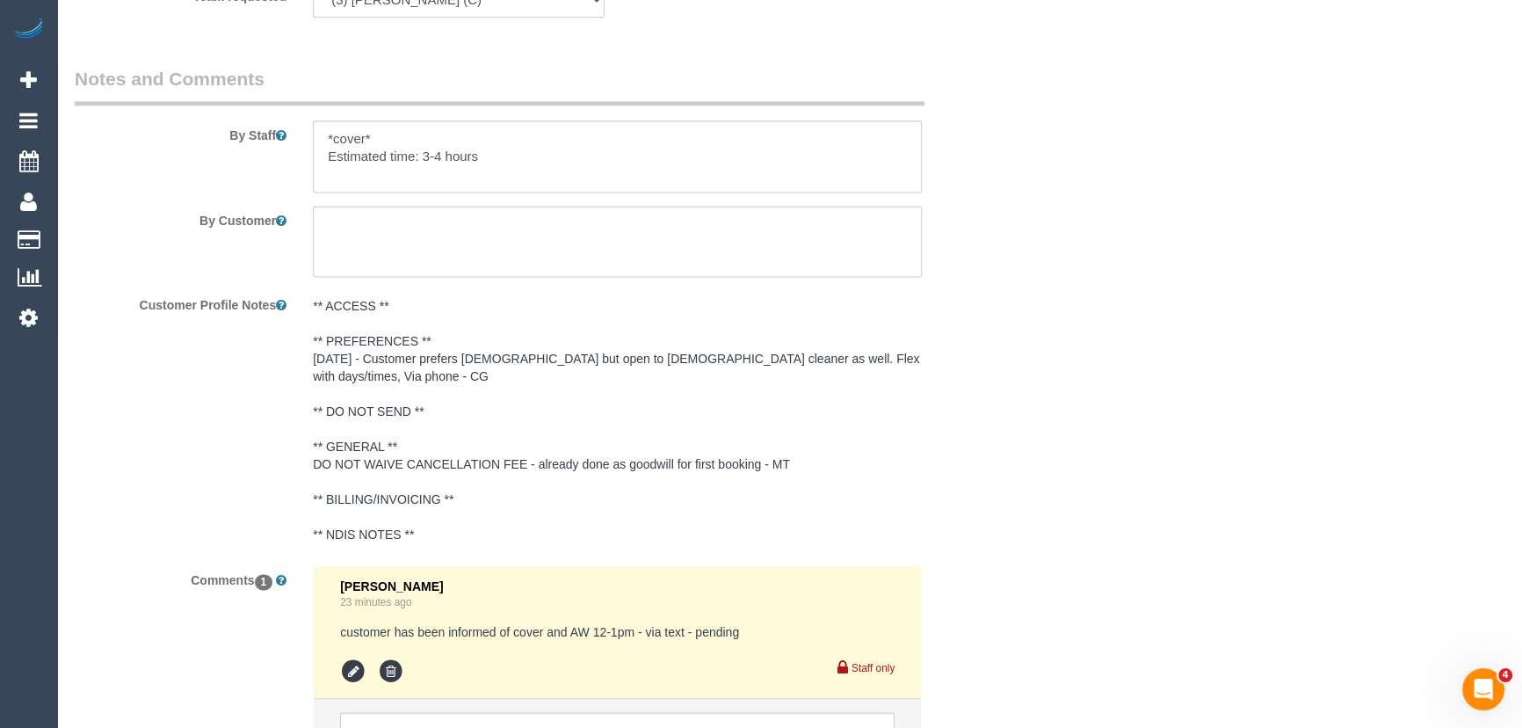
scroll to position [2830, 0]
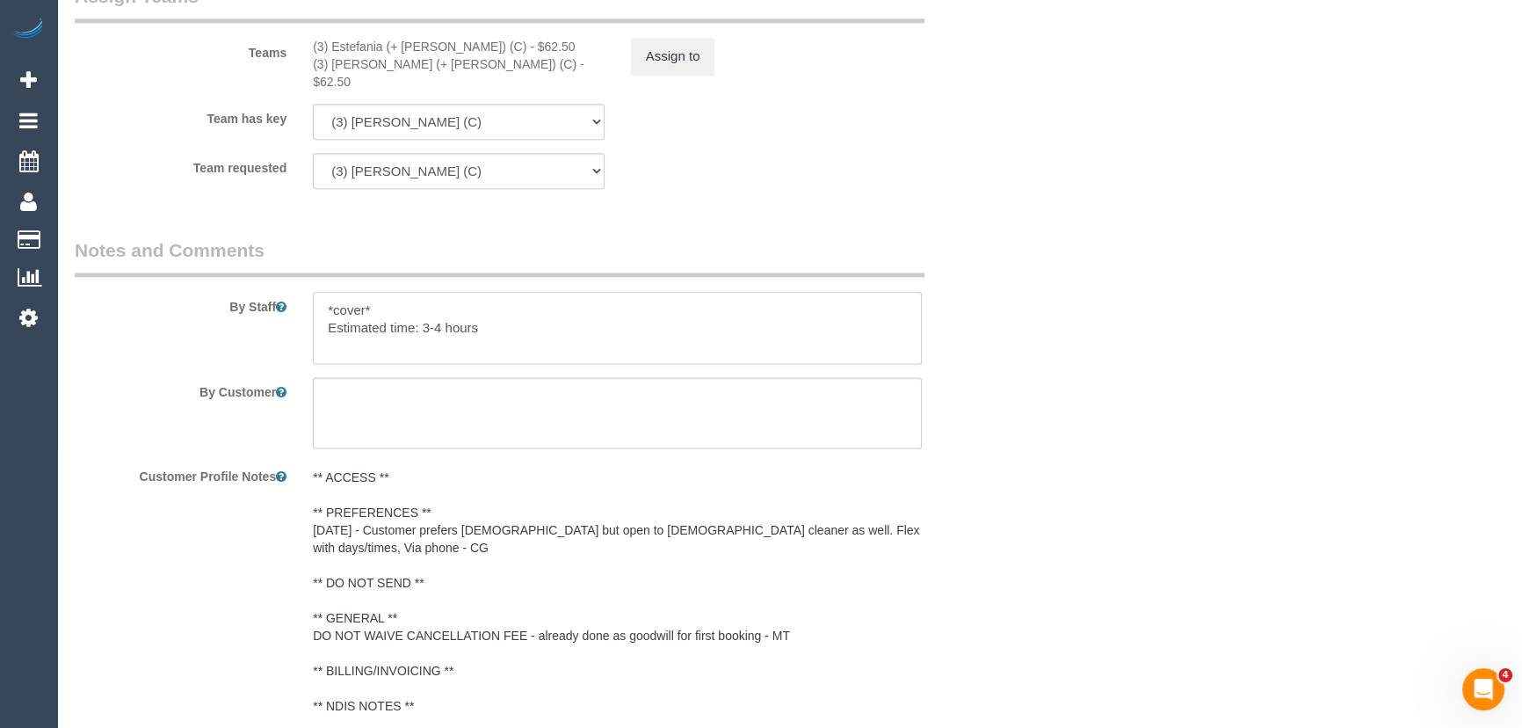
click at [429, 295] on textarea at bounding box center [617, 328] width 609 height 72
click at [428, 295] on textarea at bounding box center [617, 328] width 609 height 72
click at [428, 296] on textarea at bounding box center [617, 328] width 609 height 72
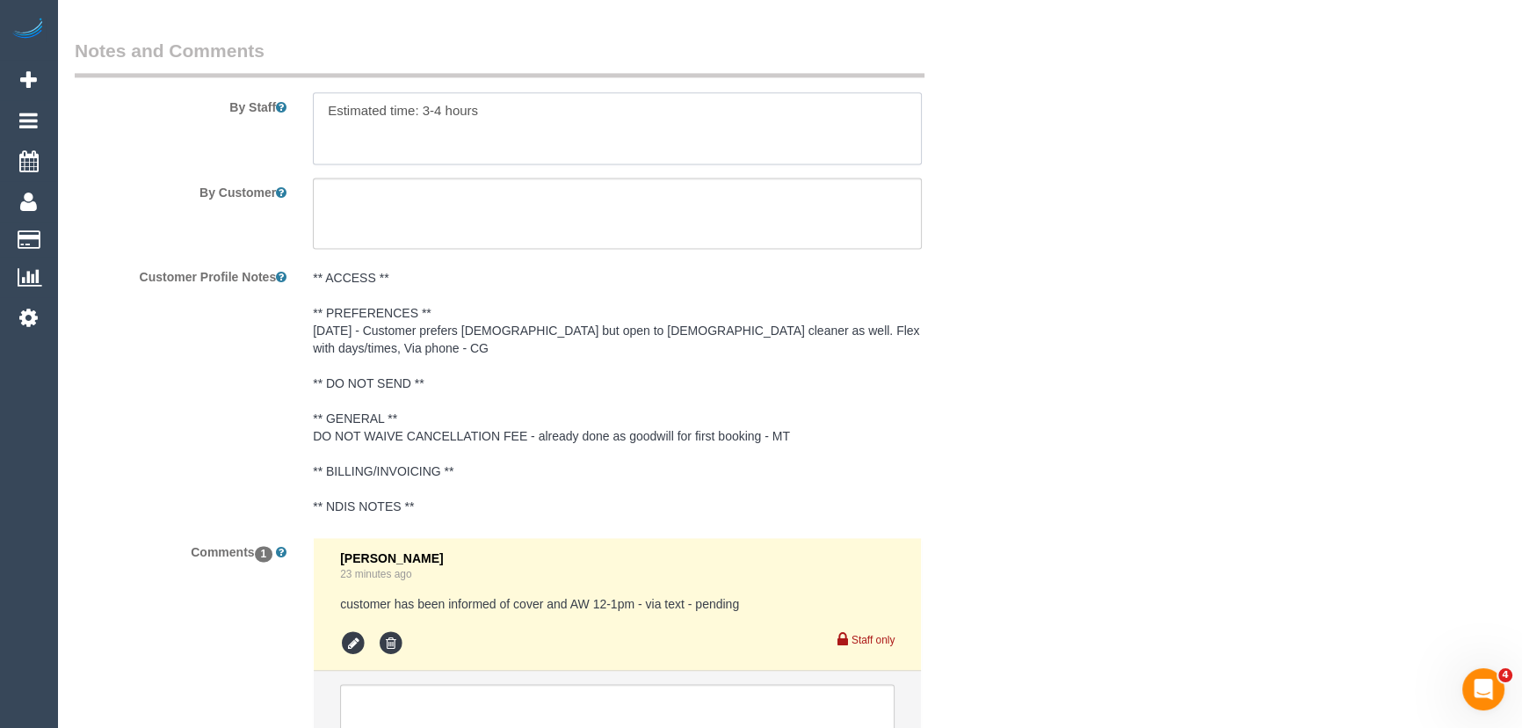
scroll to position [3150, 0]
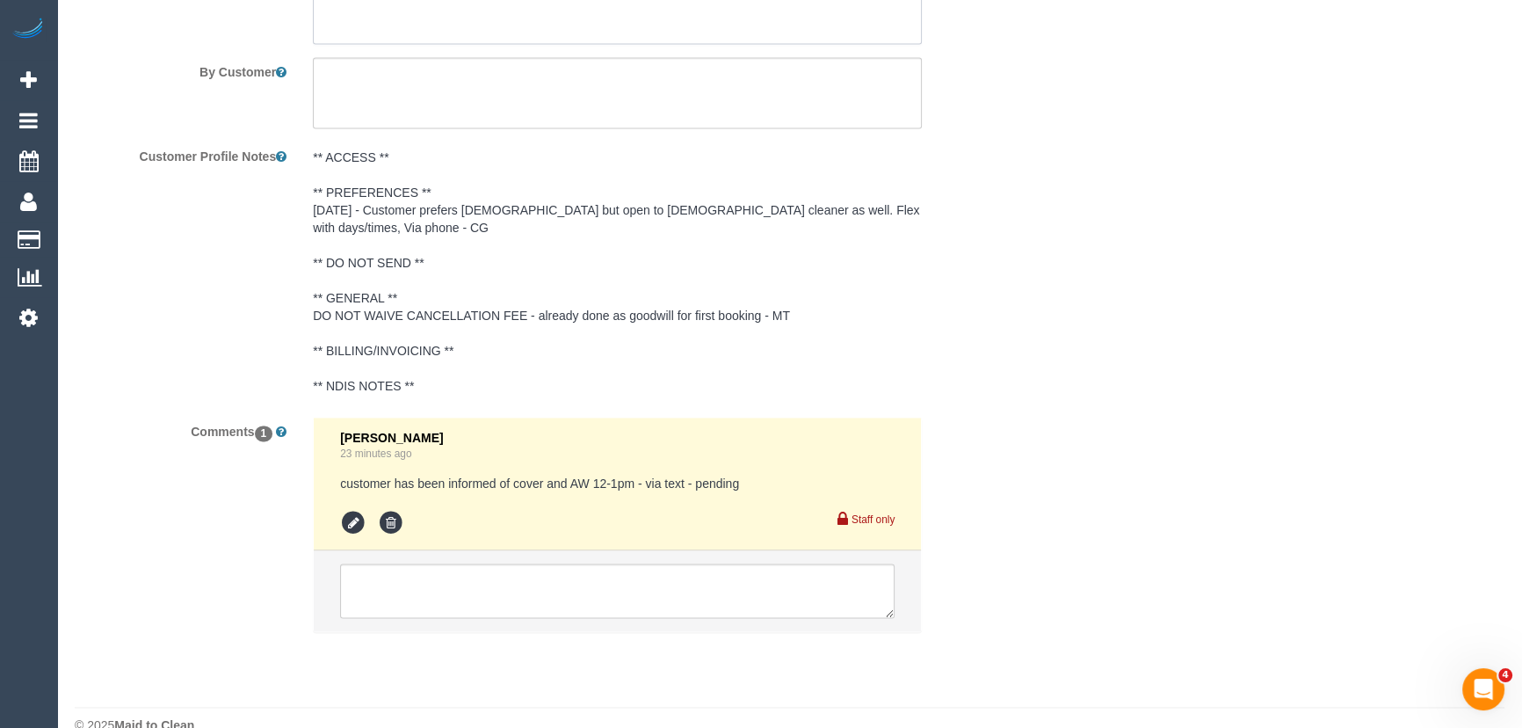
type textarea "Estimated time: 3-4 hours"
click at [499, 550] on li at bounding box center [617, 590] width 607 height 81
click at [485, 563] on textarea at bounding box center [617, 590] width 554 height 54
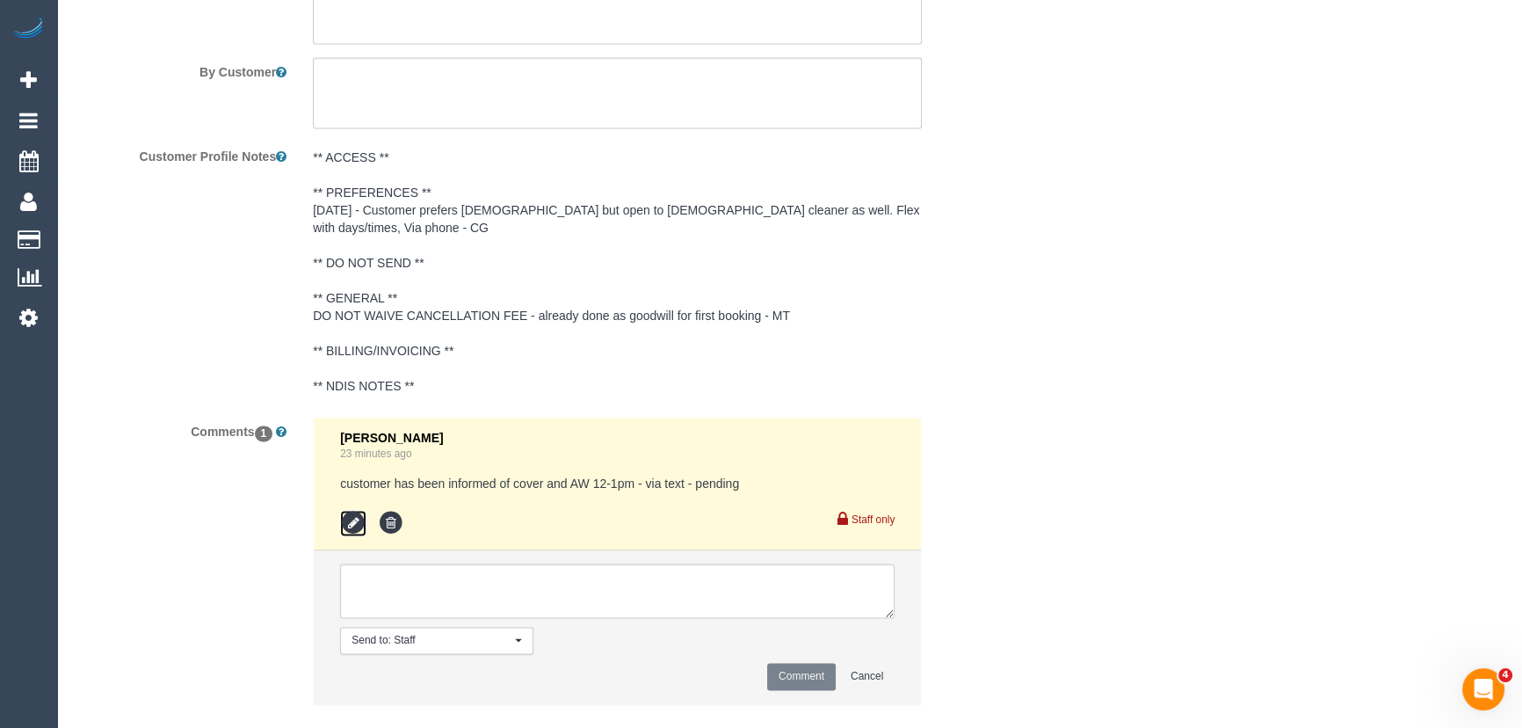
click at [361, 510] on icon at bounding box center [353, 523] width 26 height 26
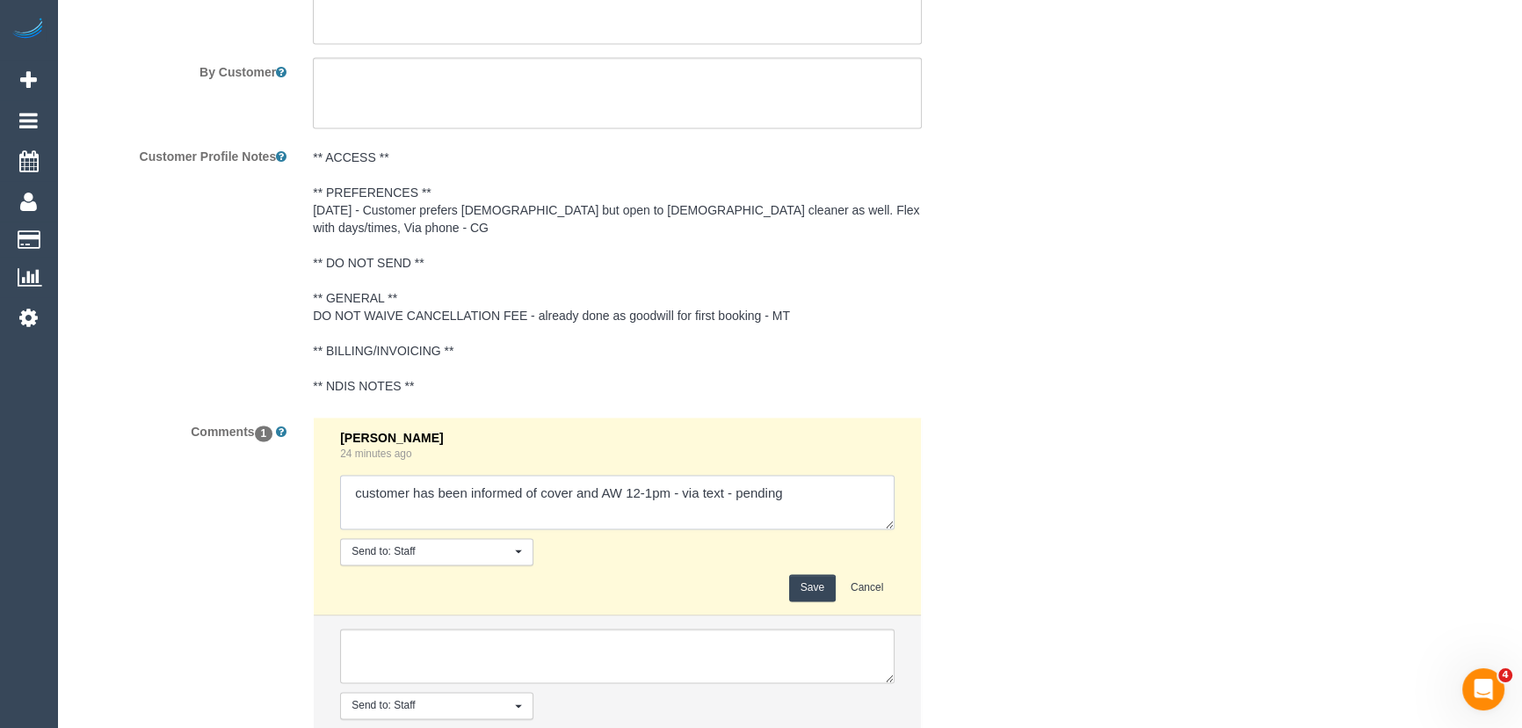
click at [823, 474] on textarea at bounding box center [617, 501] width 554 height 54
click at [424, 487] on textarea at bounding box center [617, 501] width 554 height 54
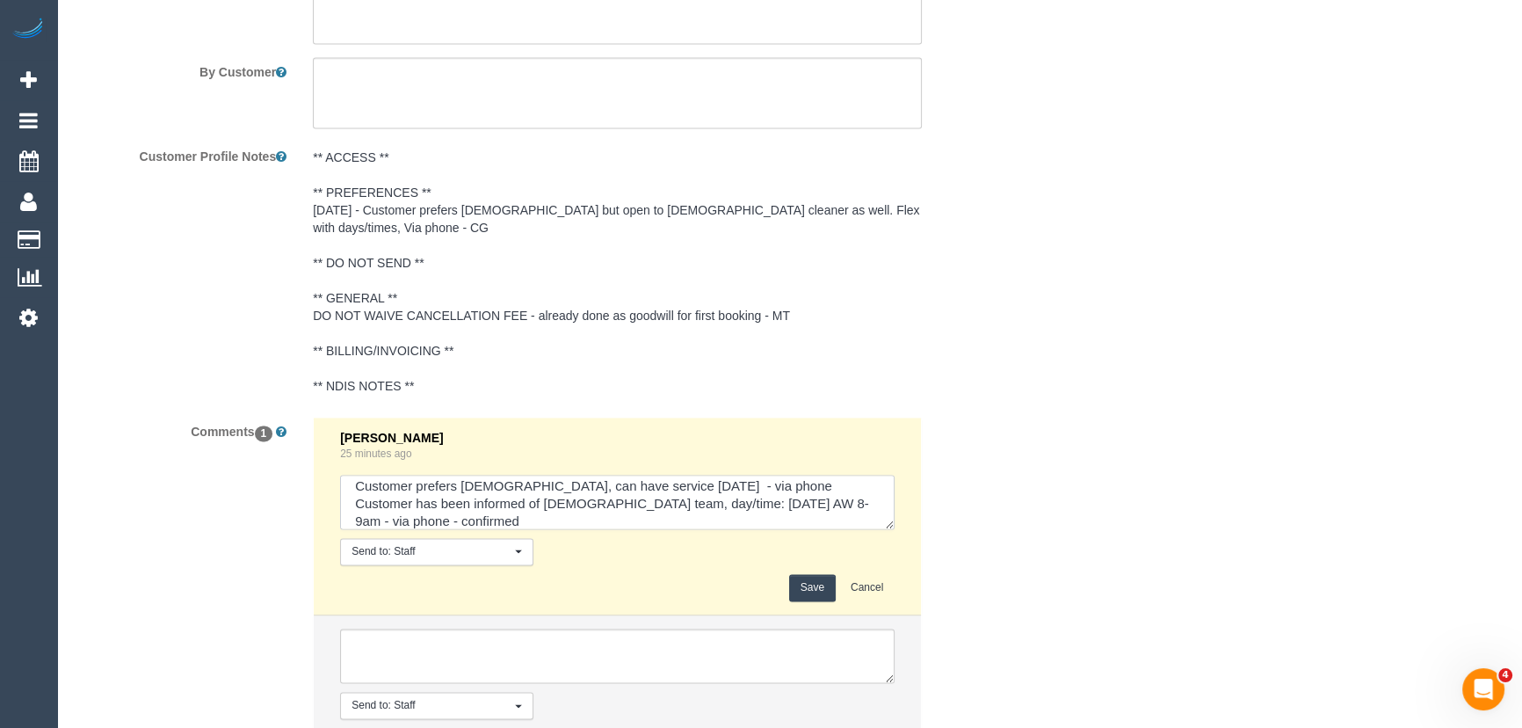
scroll to position [42, 0]
type textarea "customer has been informed of cover and AW 12-1pm - via text - declined Custome…"
click at [799, 574] on button "Save" at bounding box center [812, 587] width 47 height 27
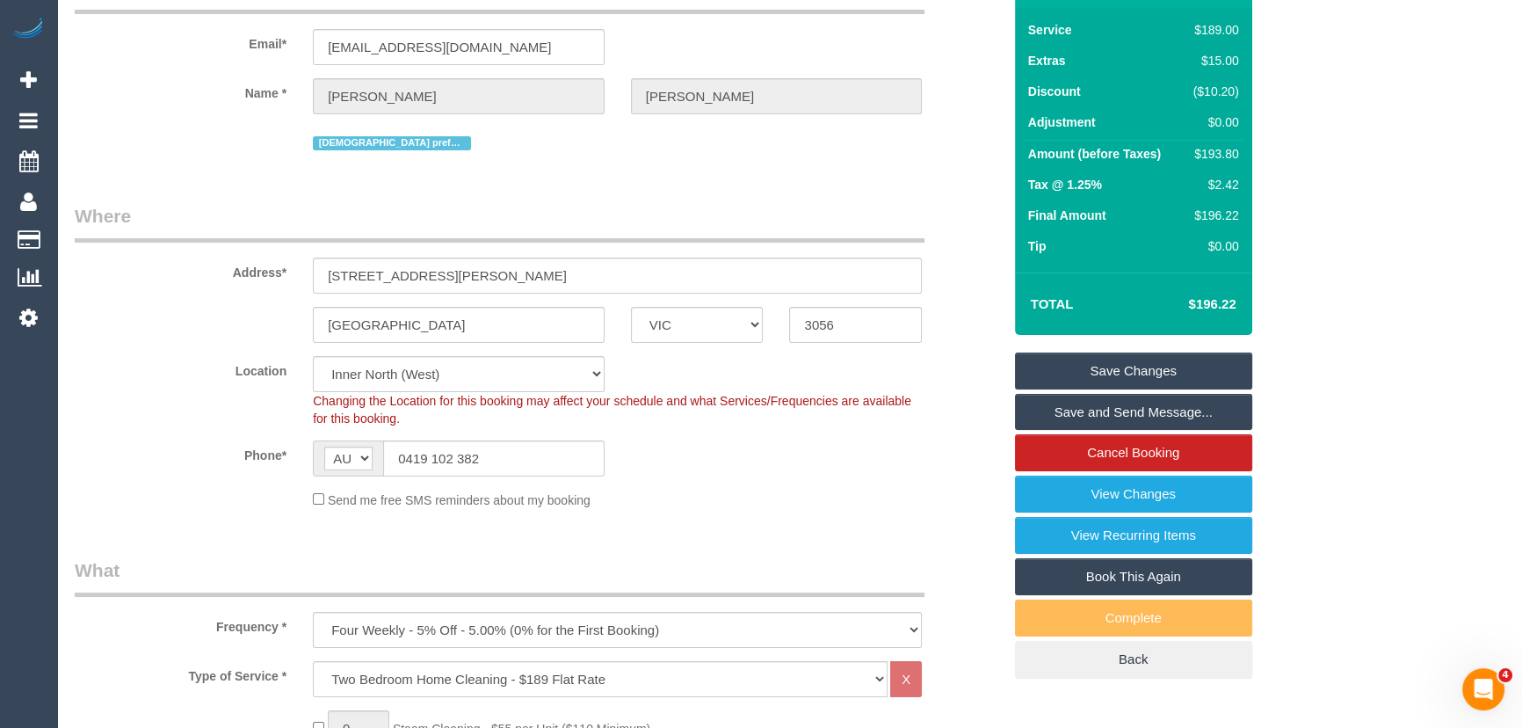
scroll to position [0, 0]
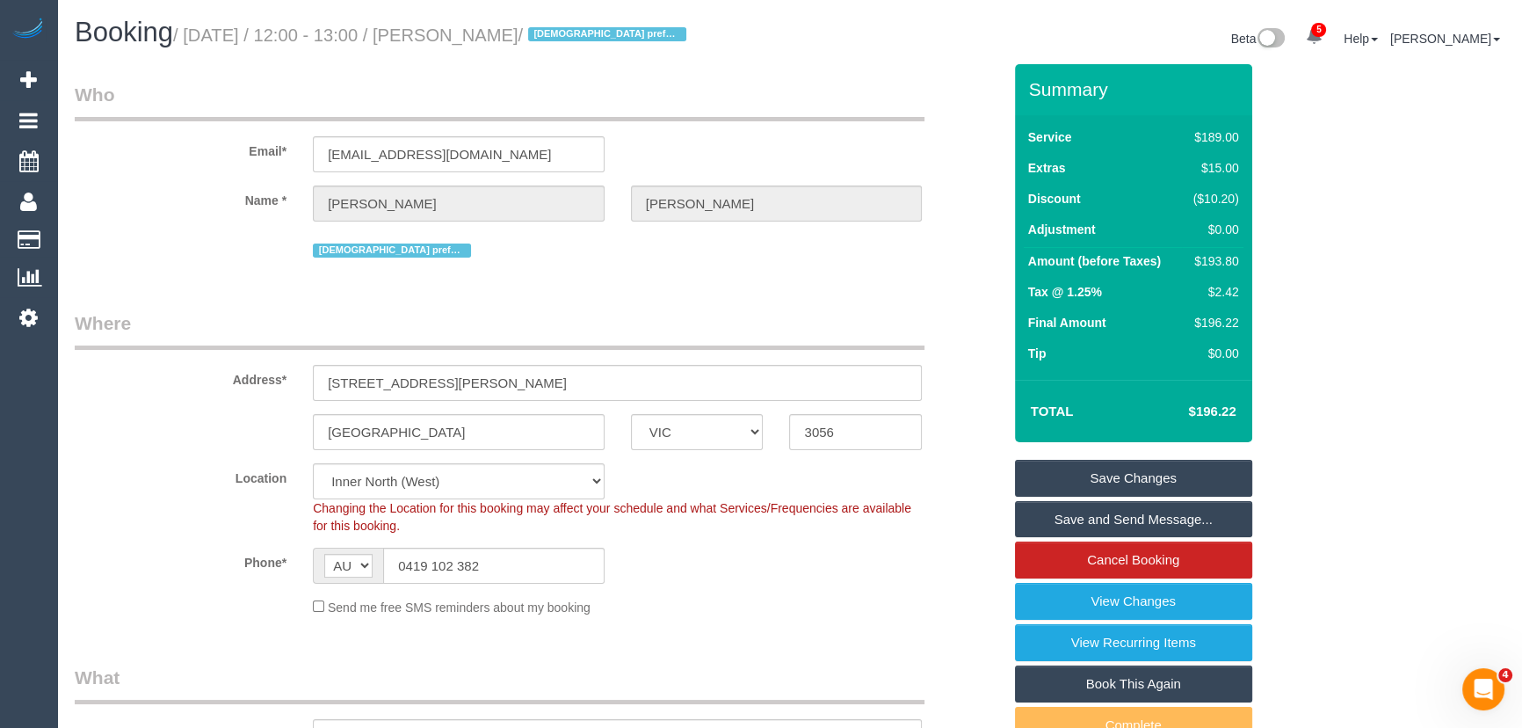
click at [515, 38] on small "/ [DATE] / 12:00 - 13:00 / [PERSON_NAME] / [DEMOGRAPHIC_DATA] preferred" at bounding box center [432, 34] width 518 height 19
copy small "[PERSON_NAME]"
click at [1080, 509] on link "Save and Send Message..." at bounding box center [1133, 519] width 237 height 37
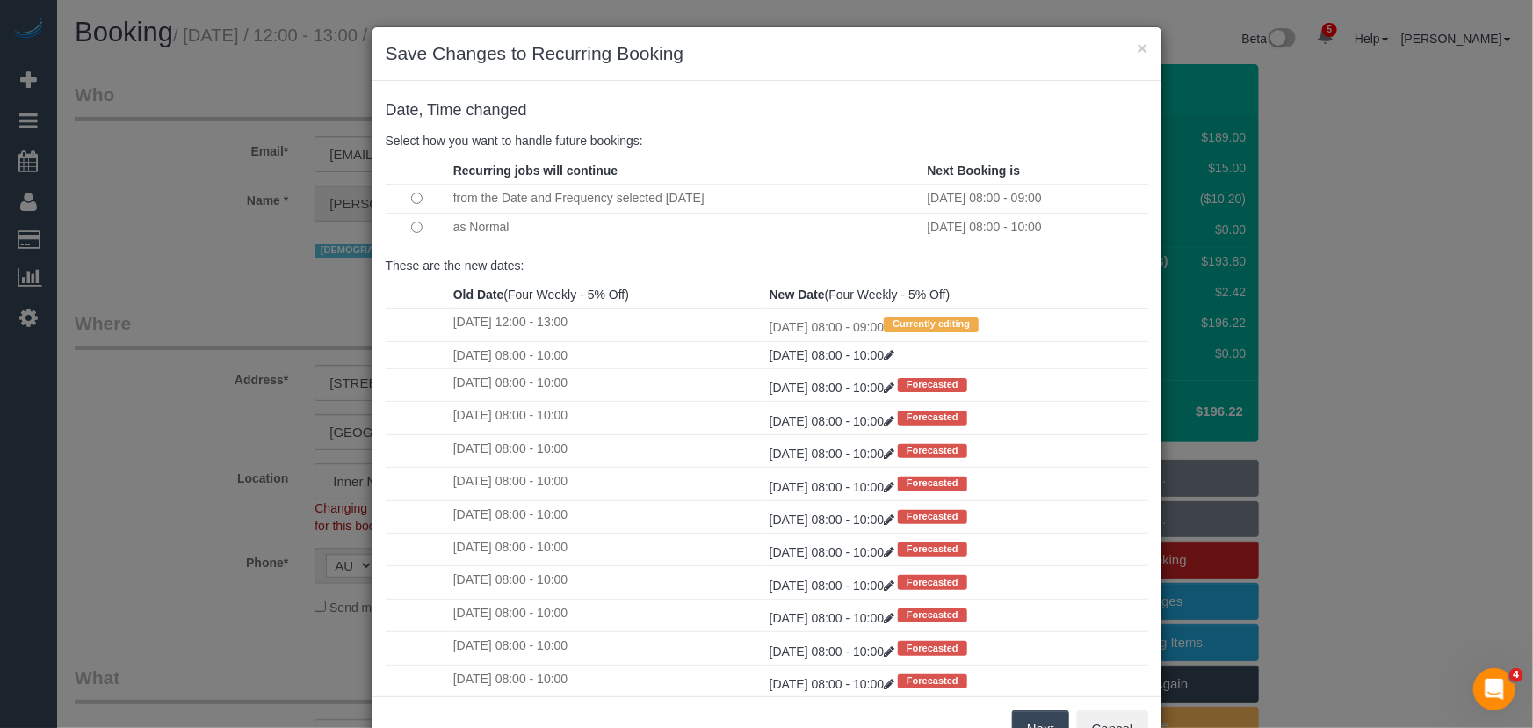
click at [1032, 723] on button "Next" at bounding box center [1040, 728] width 57 height 37
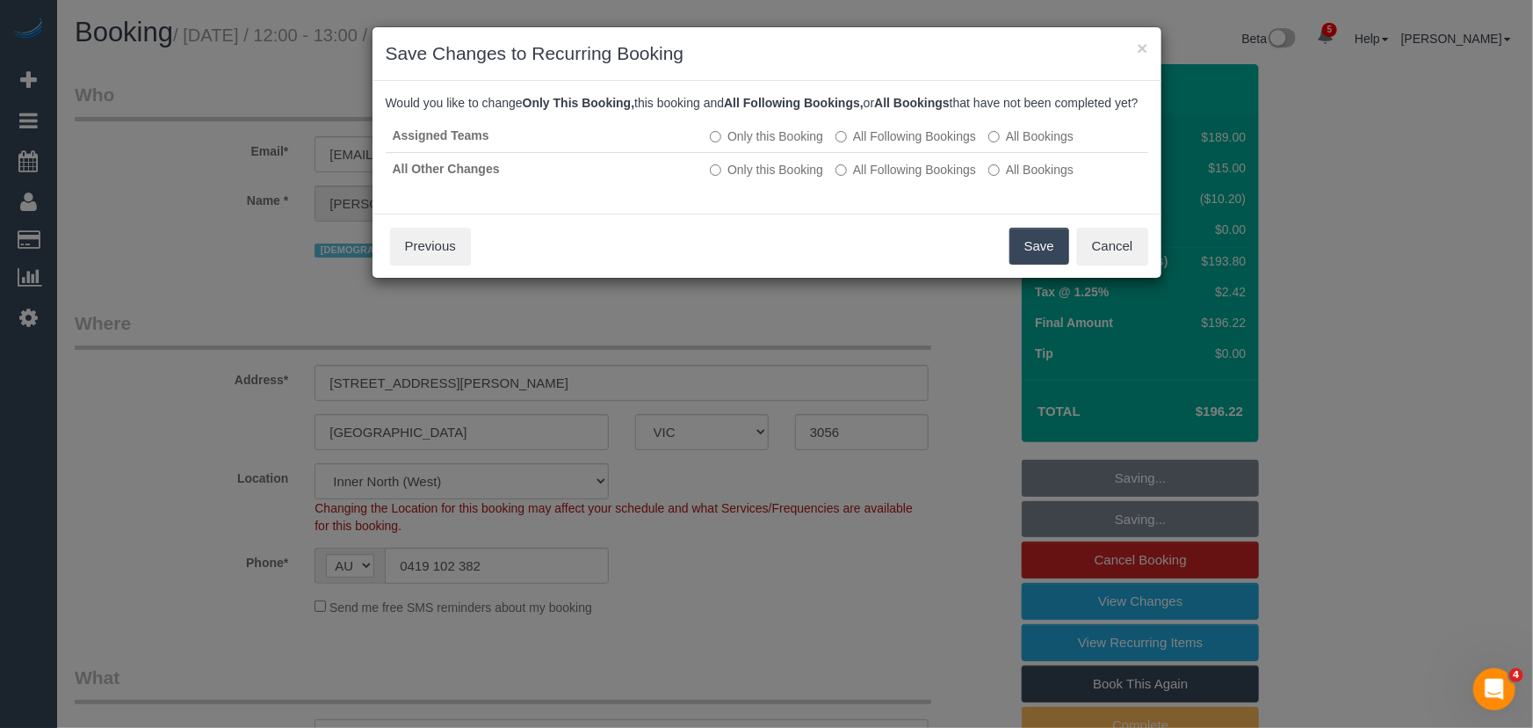
click at [1032, 259] on button "Save" at bounding box center [1040, 246] width 60 height 37
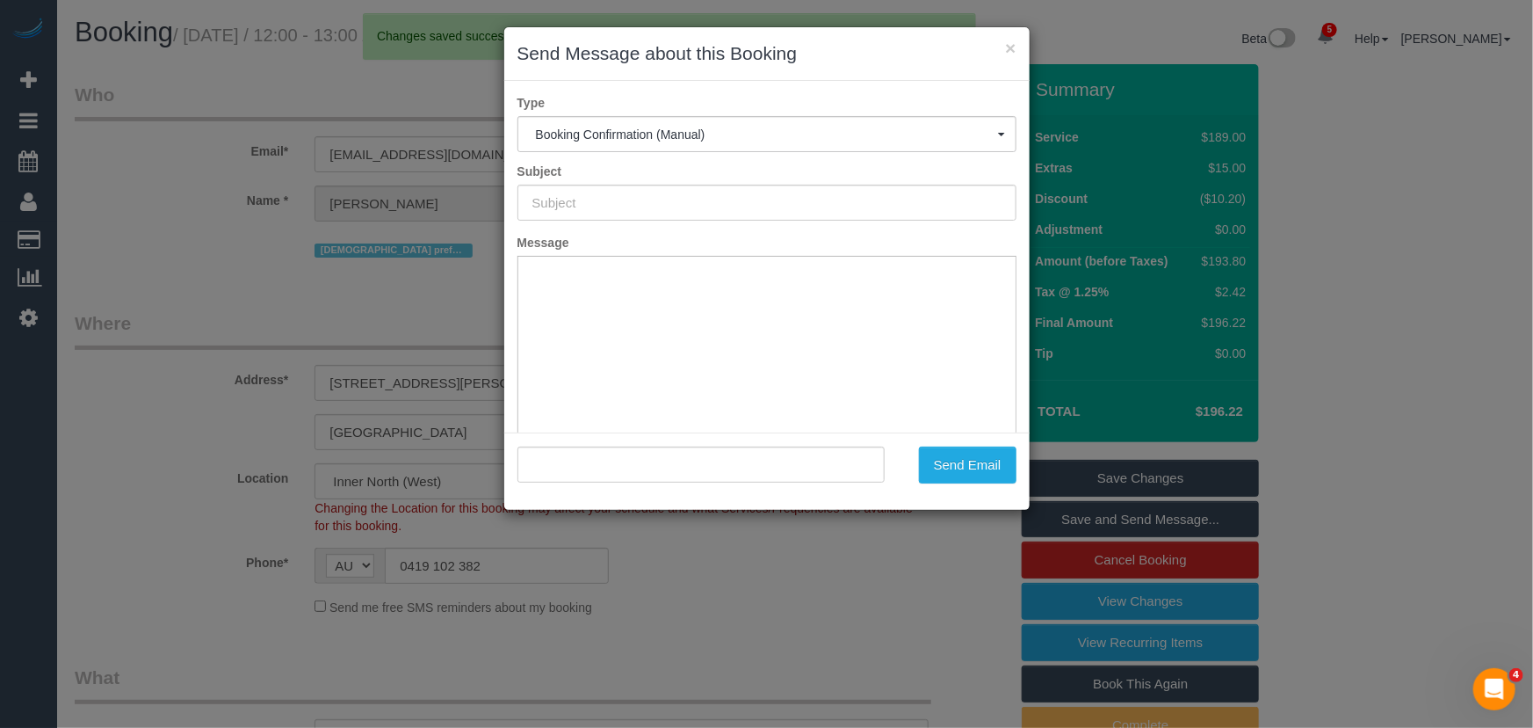
type input "Booking Confirmed"
type input ""[PERSON_NAME]" <[EMAIL_ADDRESS][DOMAIN_NAME]>"
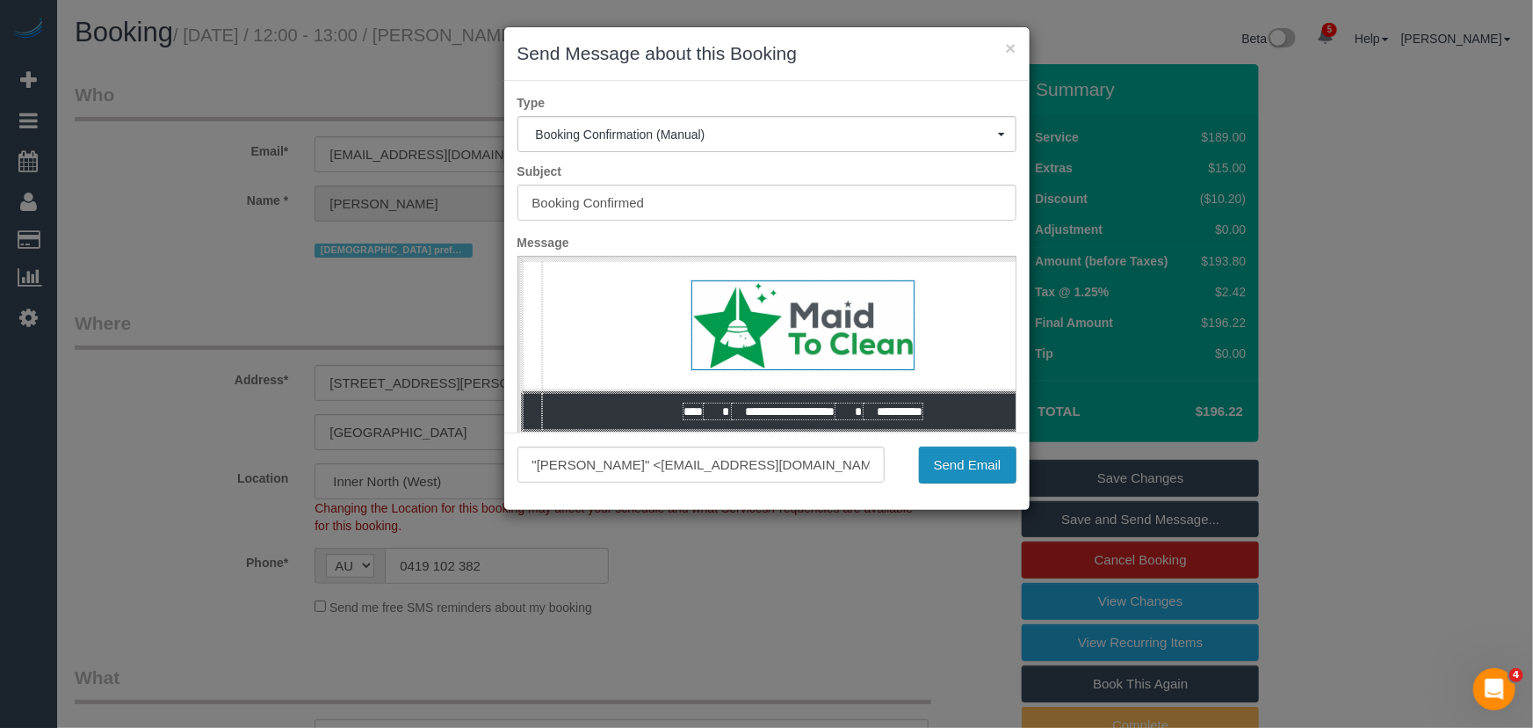
drag, startPoint x: 952, startPoint y: 465, endPoint x: 984, endPoint y: 494, distance: 43.6
click at [952, 465] on button "Send Email" at bounding box center [968, 464] width 98 height 37
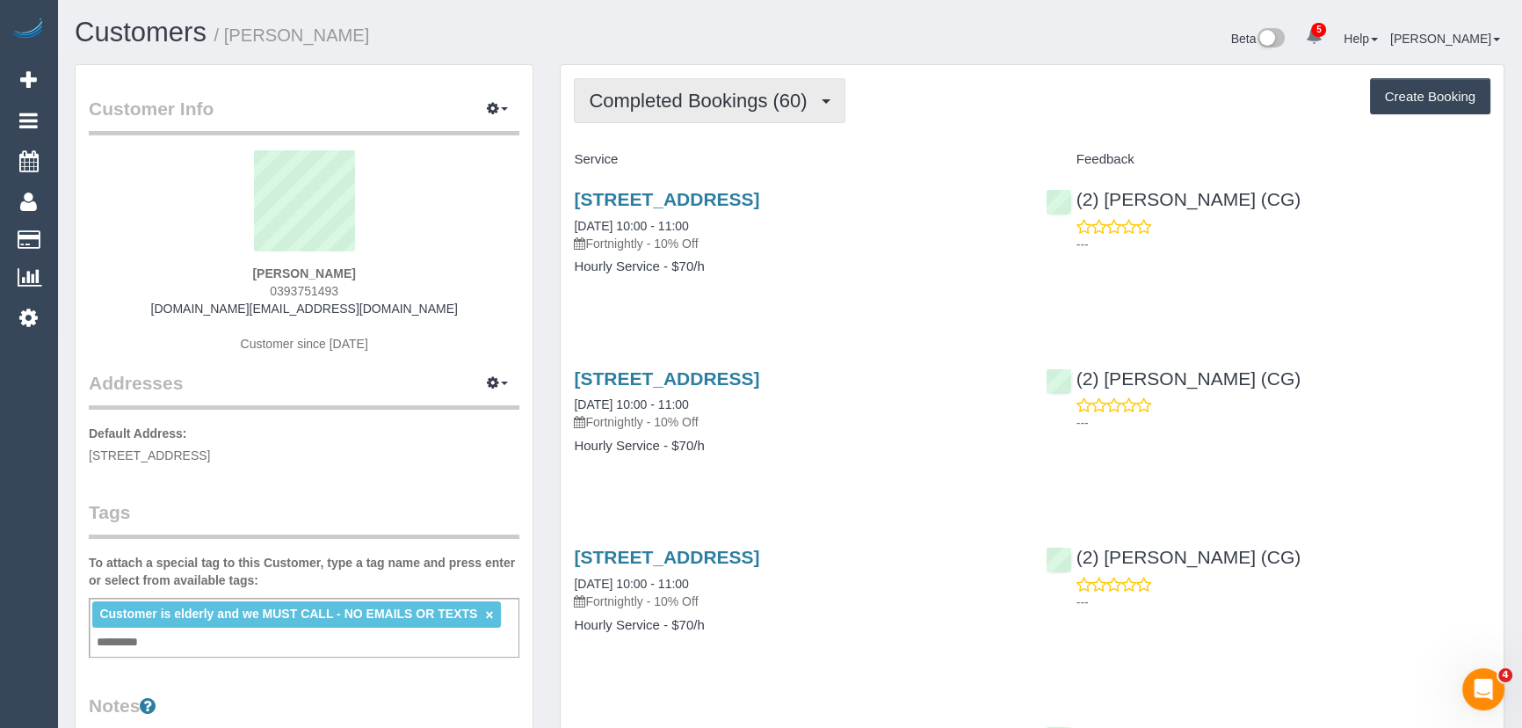
click at [782, 105] on span "Completed Bookings (60)" at bounding box center [702, 101] width 227 height 22
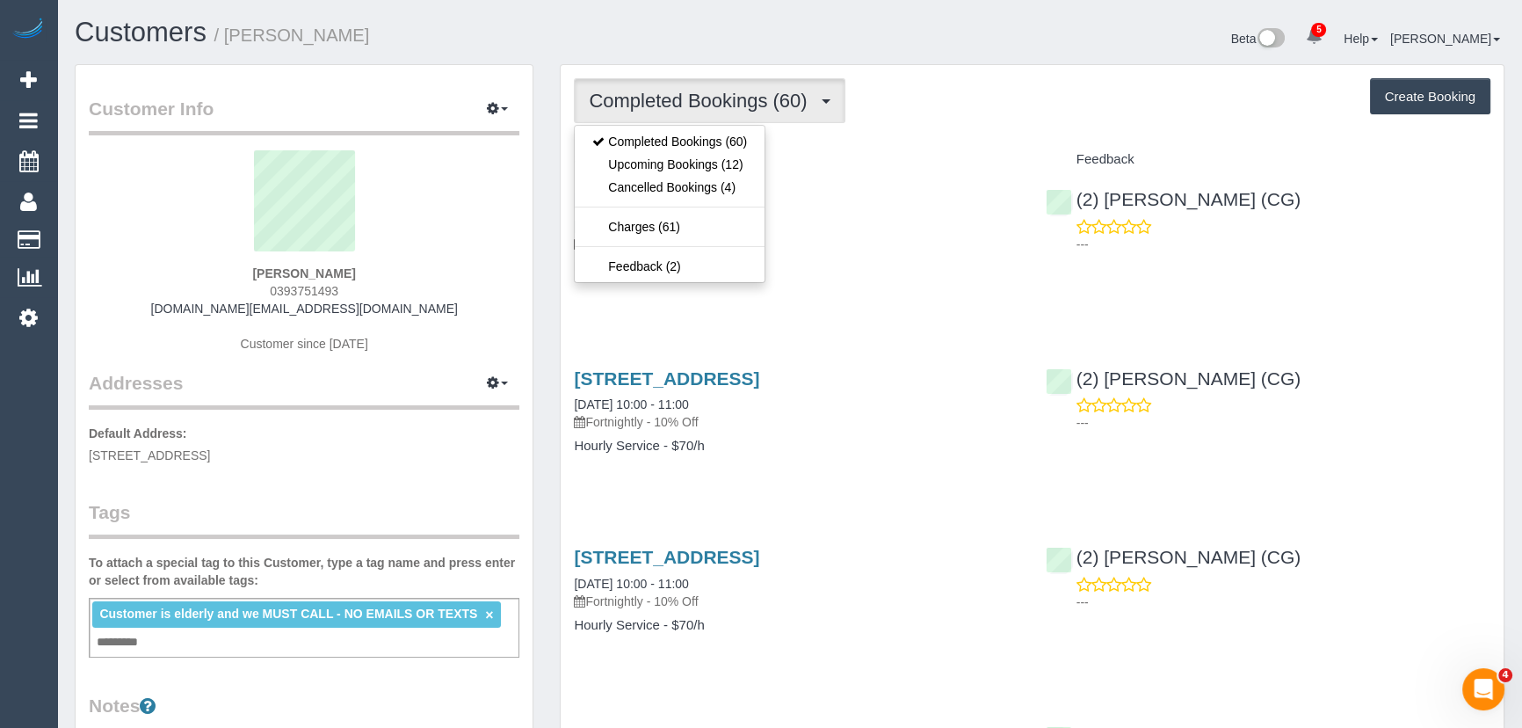
click at [782, 105] on span "Completed Bookings (60)" at bounding box center [702, 101] width 227 height 22
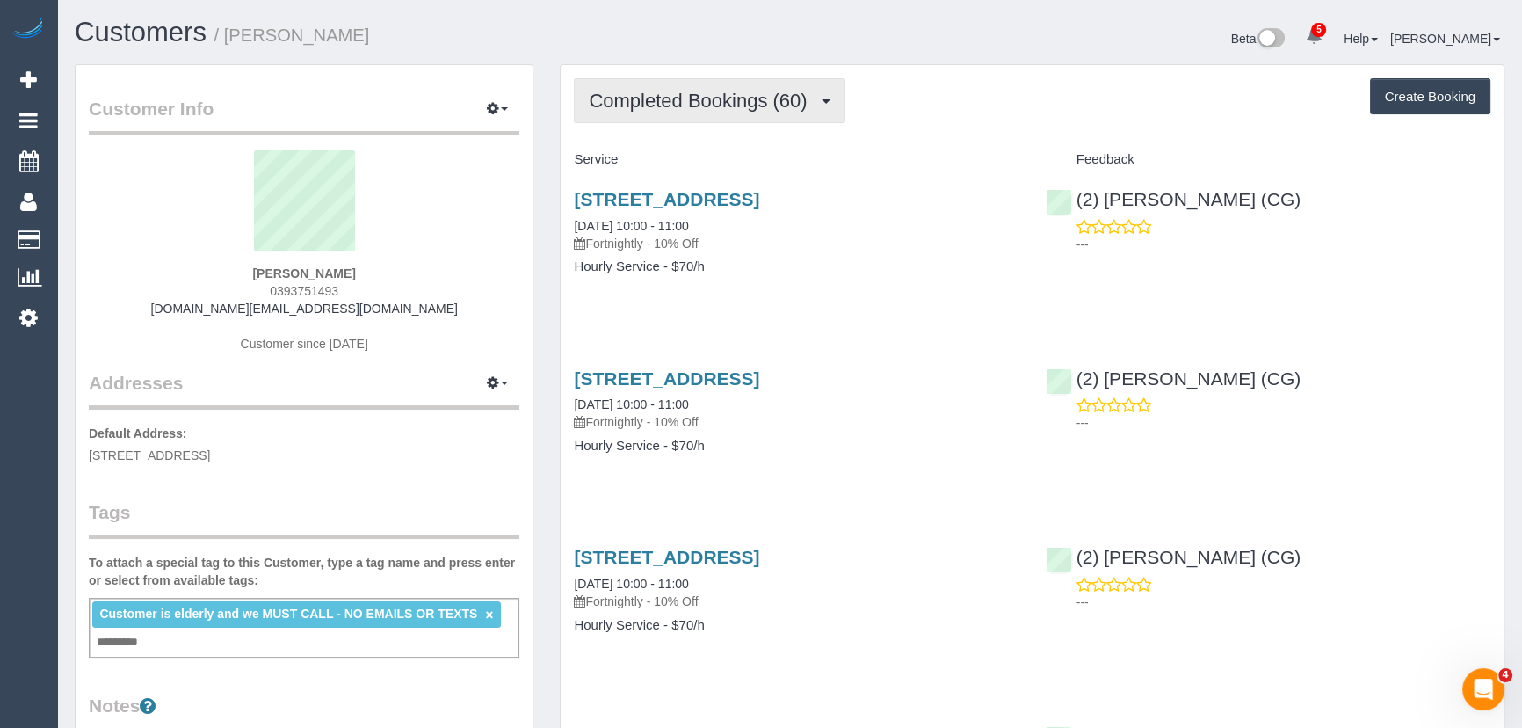
click at [756, 114] on button "Completed Bookings (60)" at bounding box center [709, 100] width 271 height 45
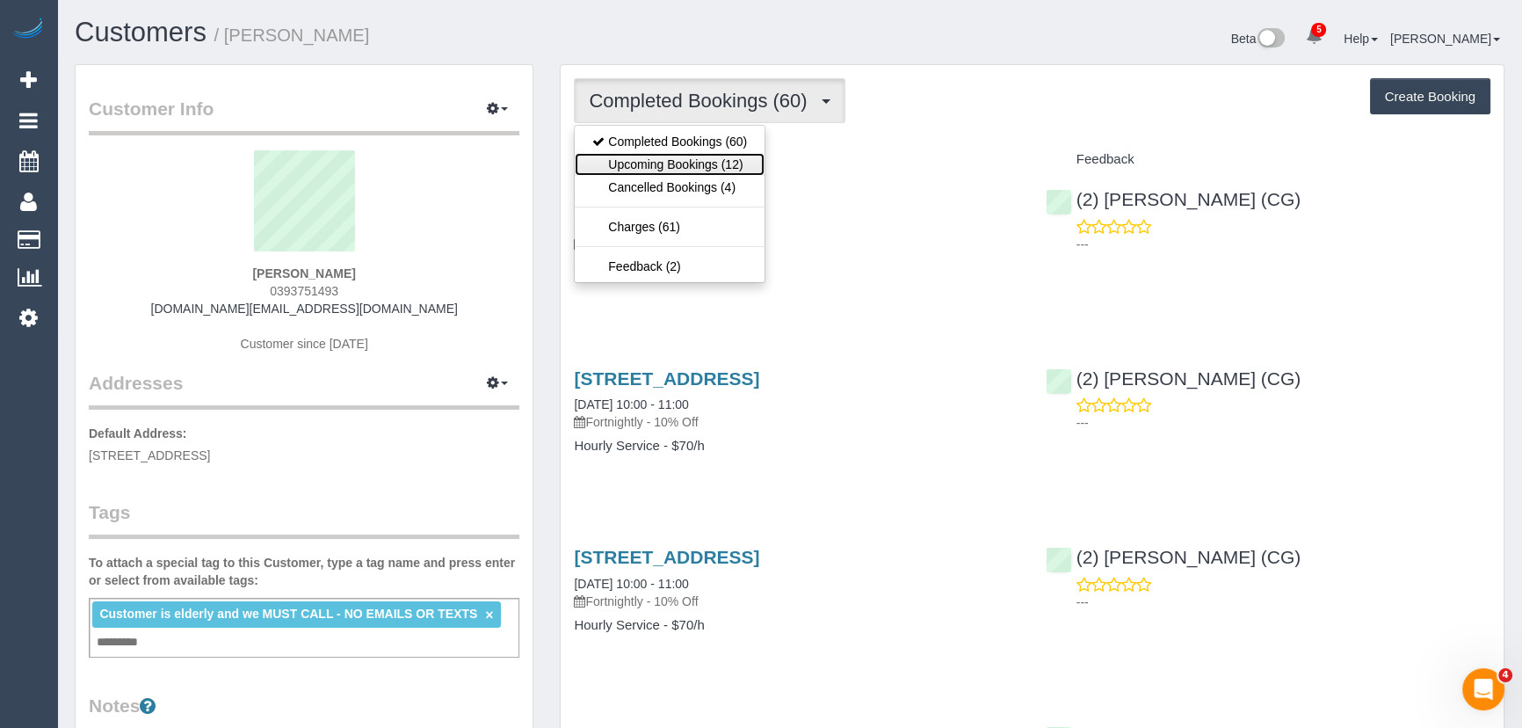
click at [745, 157] on link "Upcoming Bookings (12)" at bounding box center [670, 164] width 190 height 23
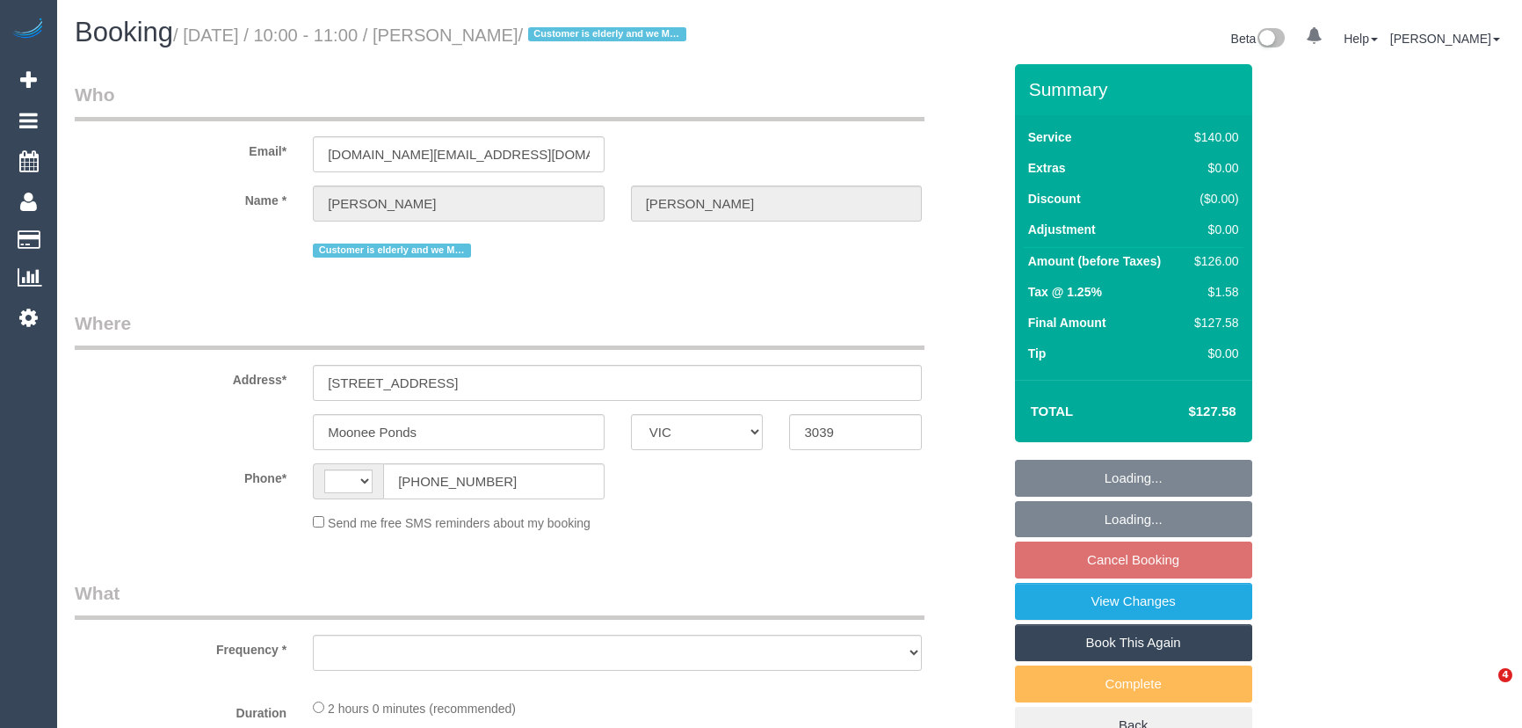
select select "VIC"
select select "string:AU"
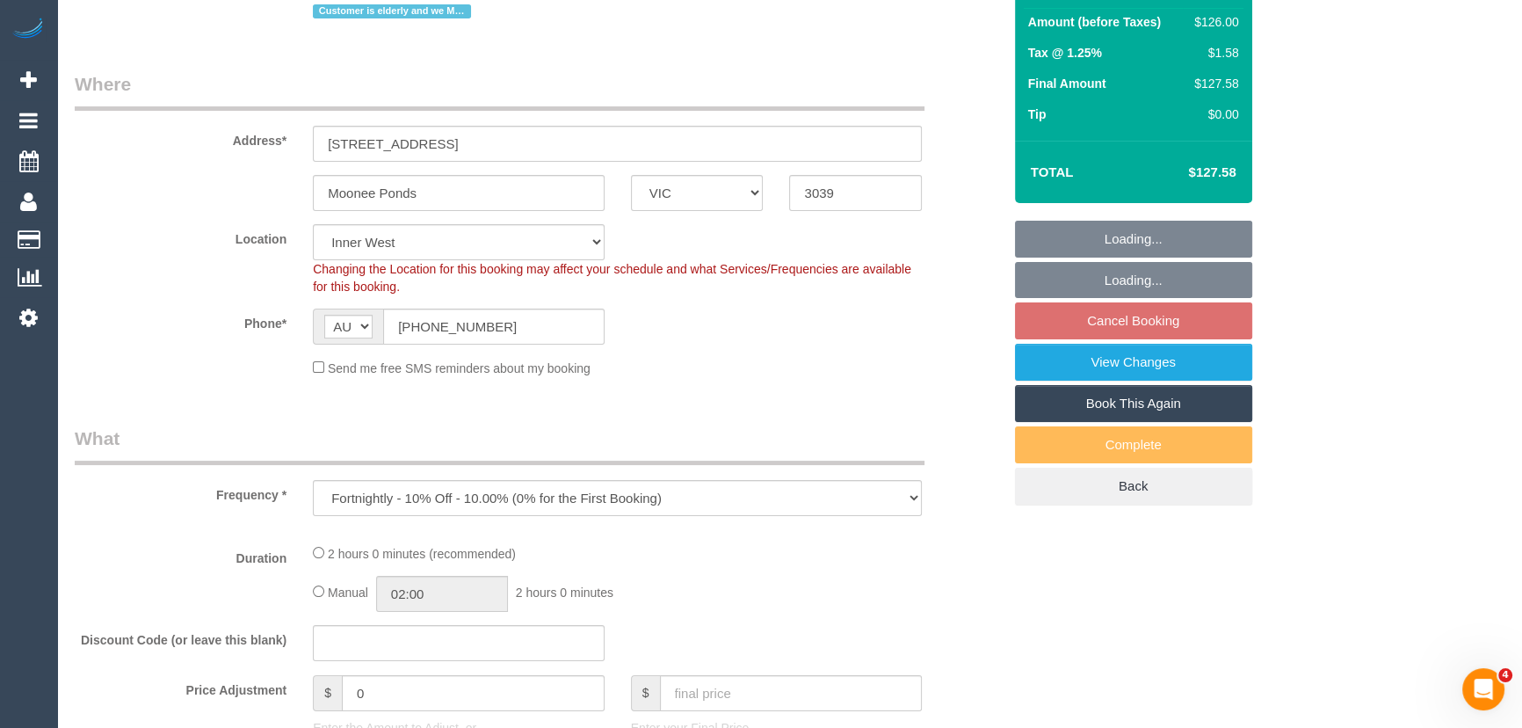
select select "object:795"
select select "string:stripe-pm_1NoKqy2GScqysDRVsan1s9rF"
select select "number:28"
select select "number:14"
select select "number:19"
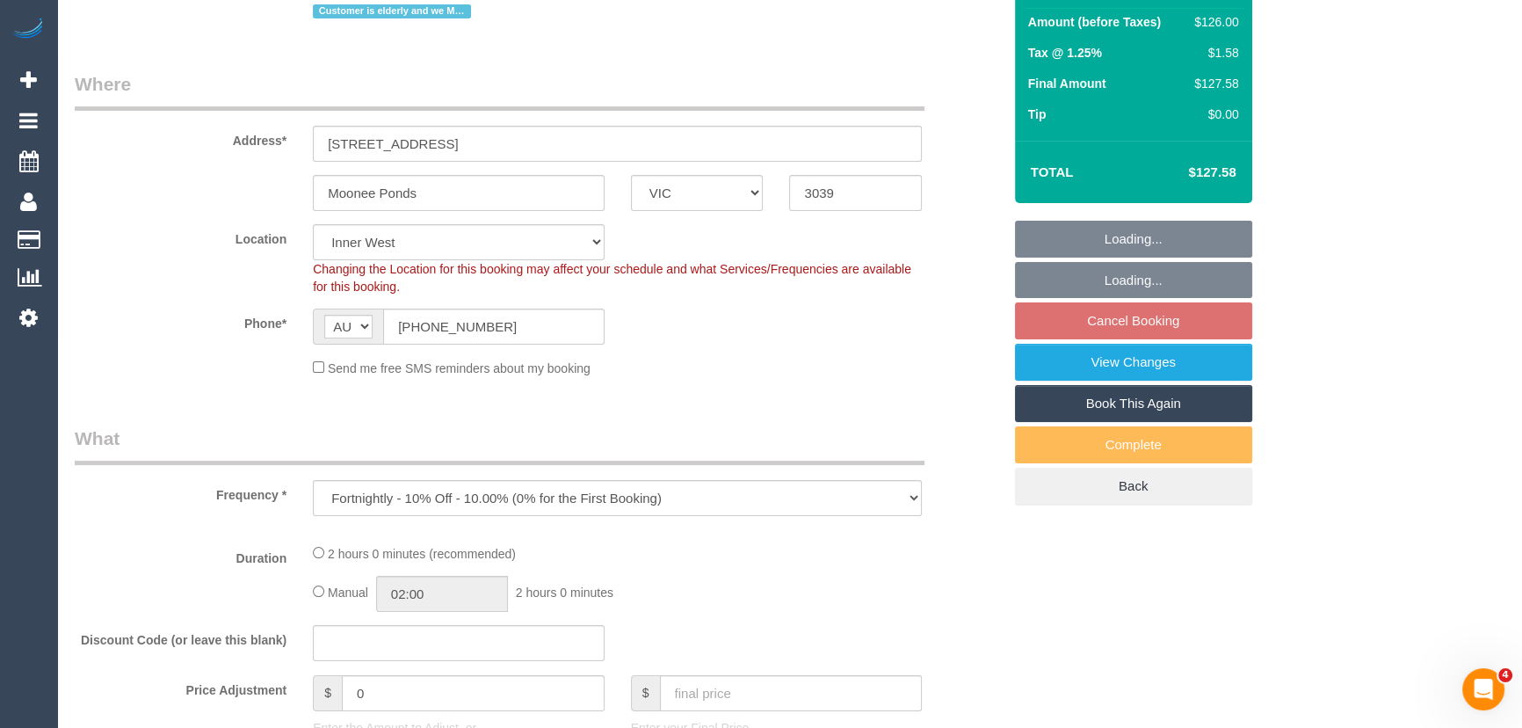
select select "number:24"
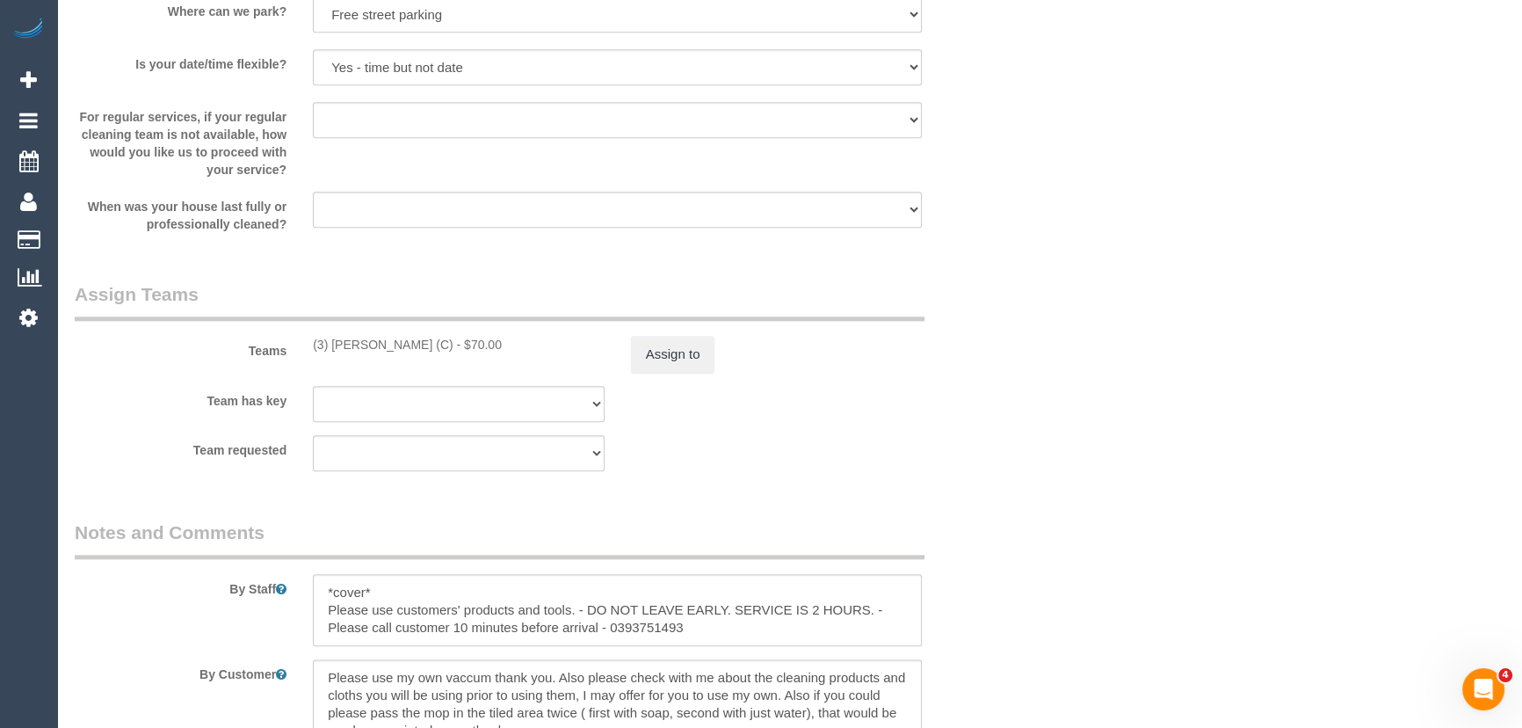
scroll to position [2636, 0]
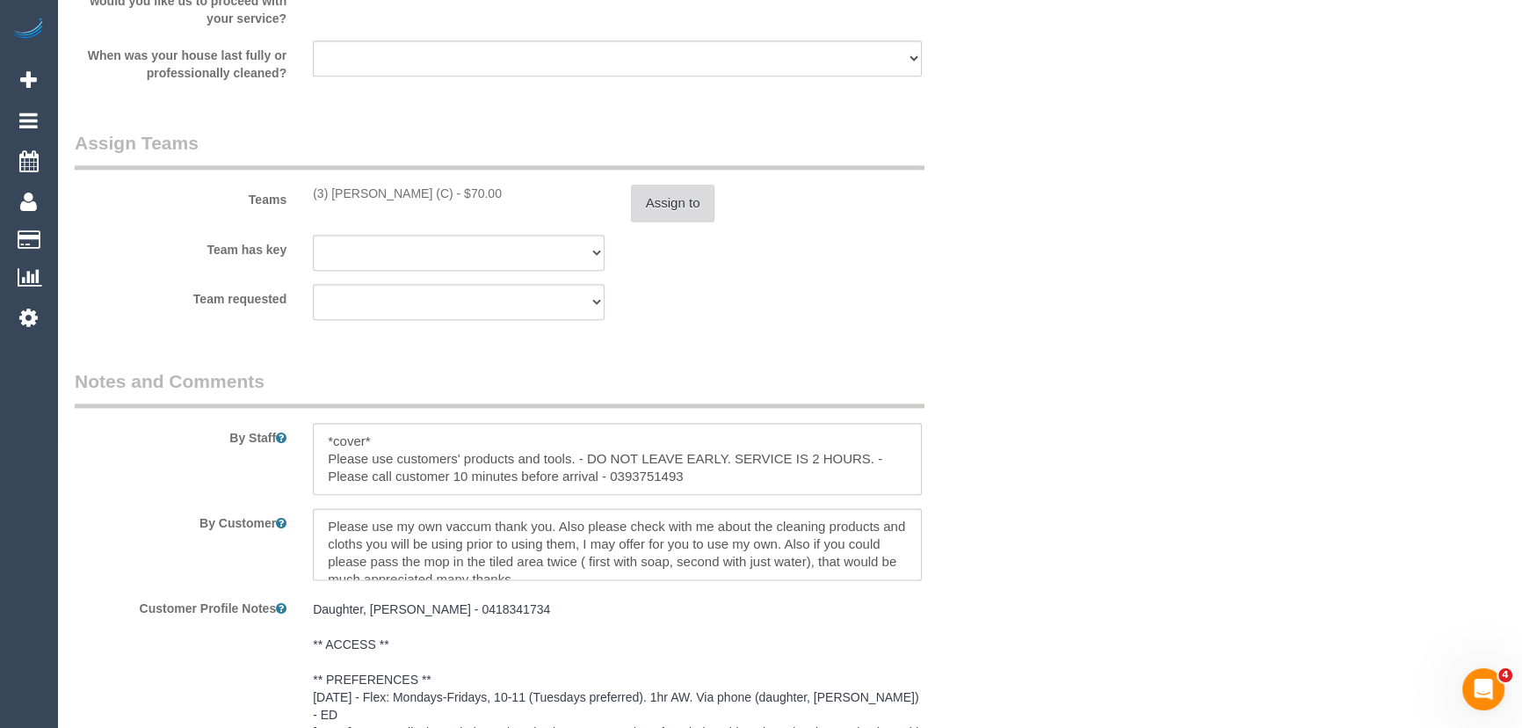
click at [671, 221] on button "Assign to" at bounding box center [673, 203] width 84 height 37
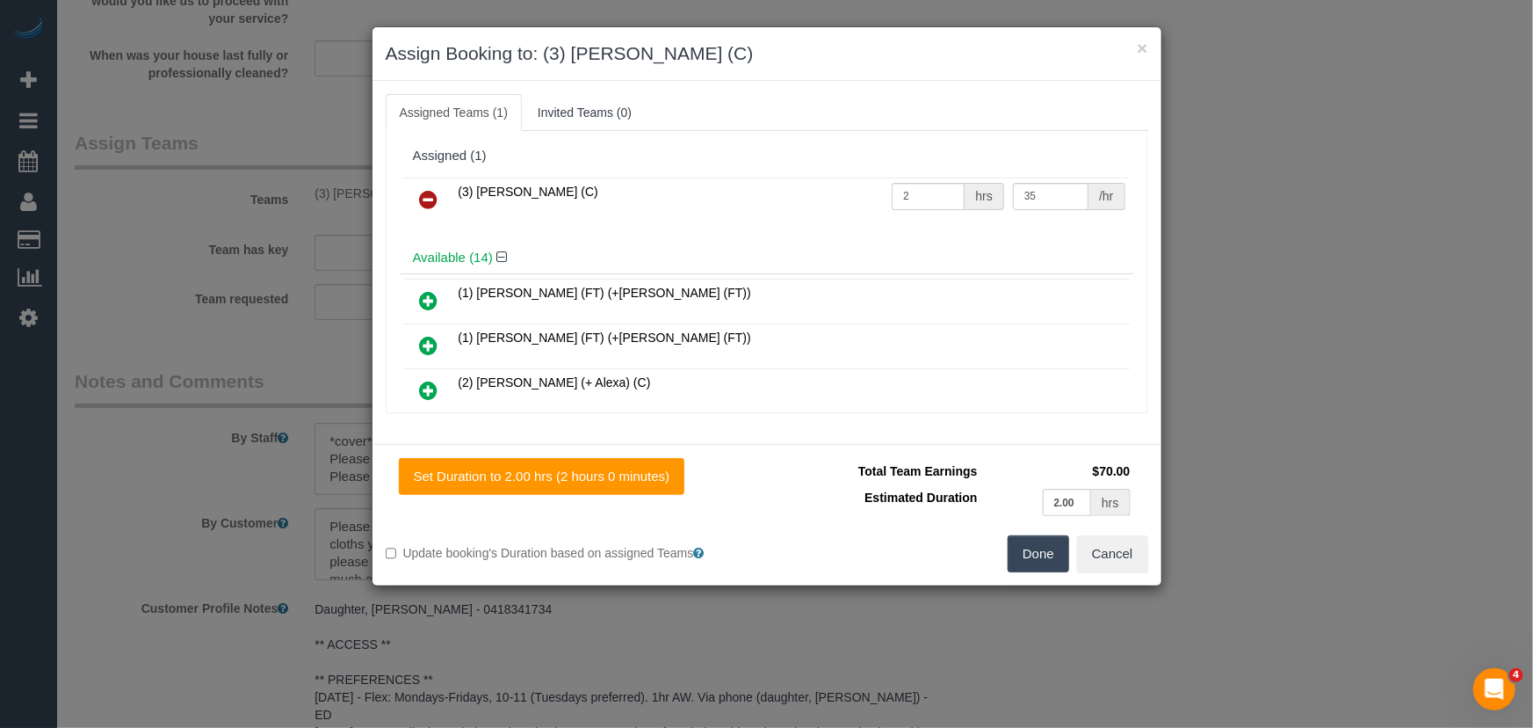
click at [429, 196] on icon at bounding box center [429, 199] width 18 height 21
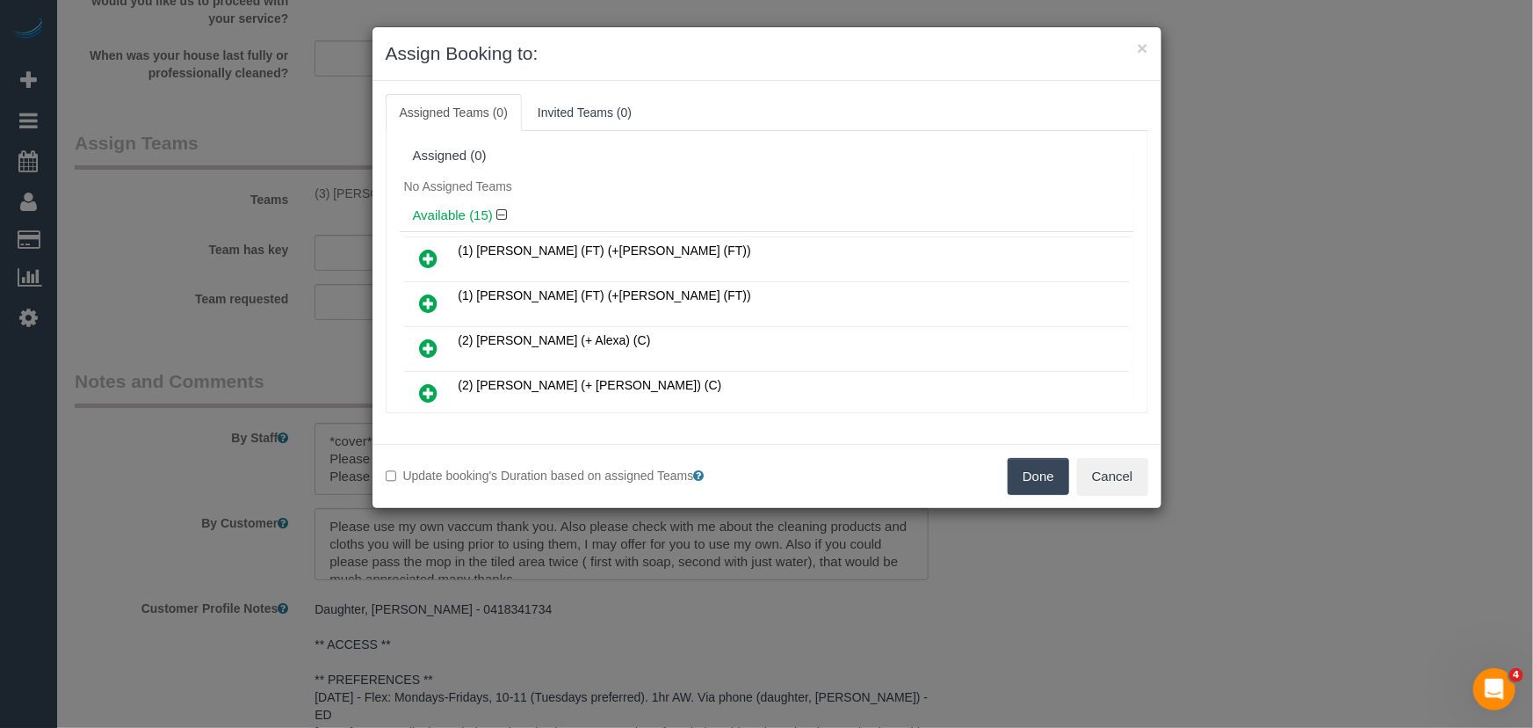
click at [1040, 470] on button "Done" at bounding box center [1039, 476] width 62 height 37
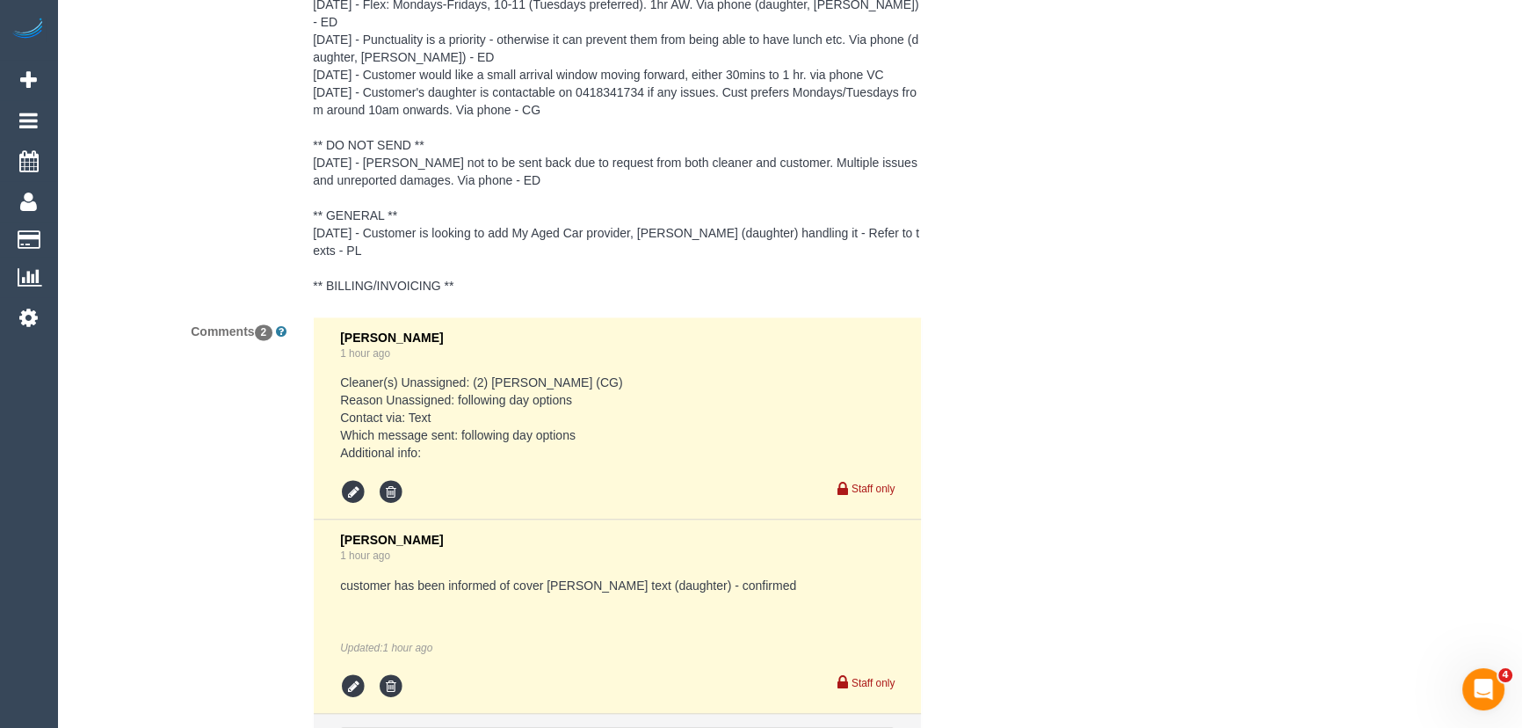
scroll to position [3509, 0]
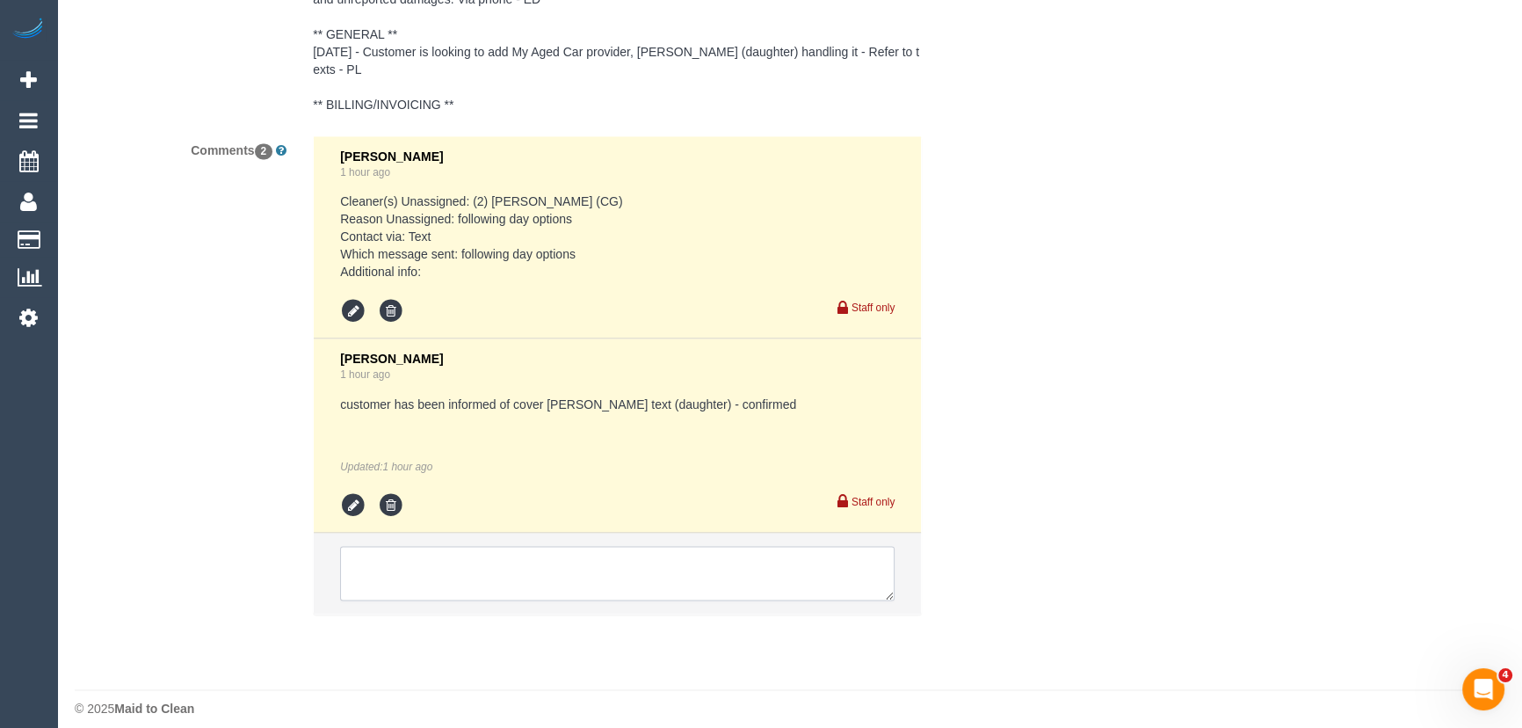
click at [490, 566] on textarea at bounding box center [617, 573] width 554 height 54
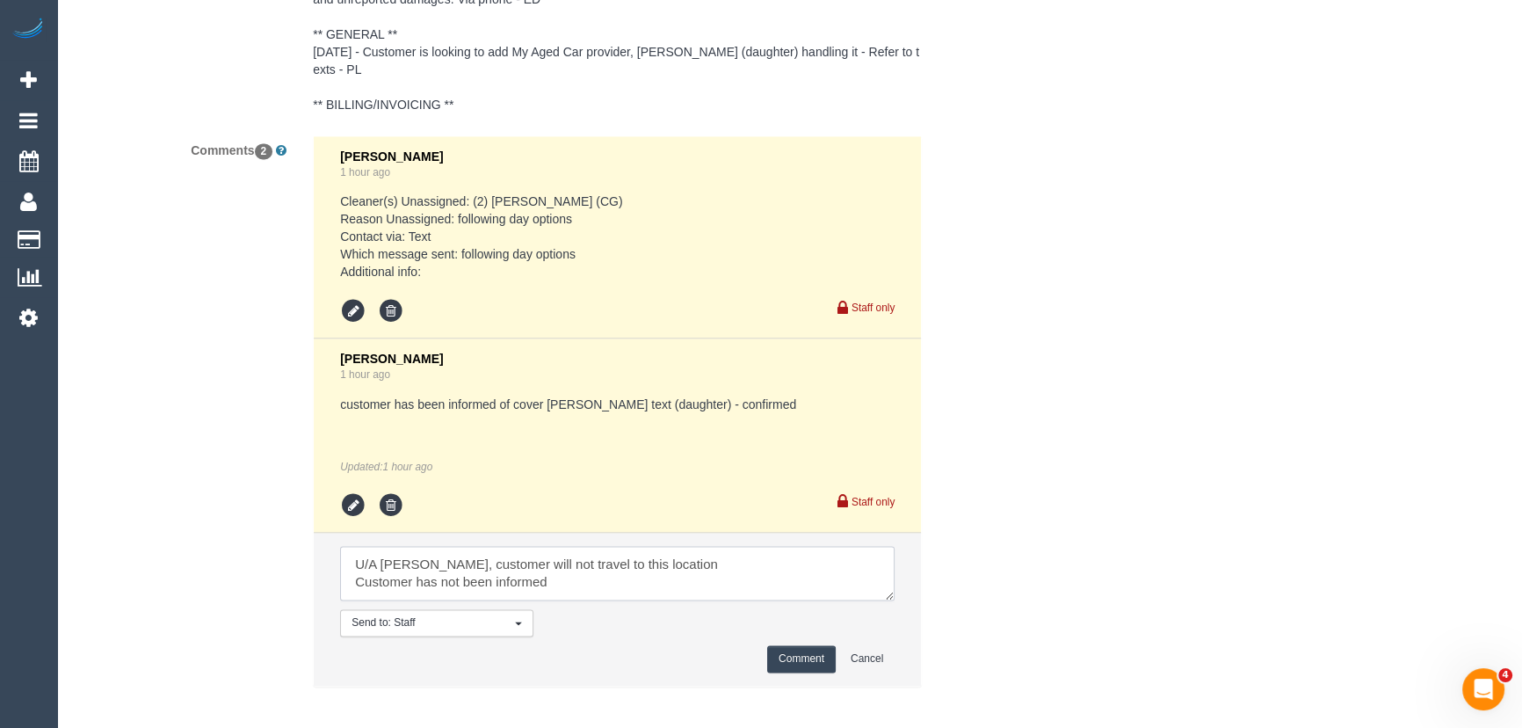
type textarea "U/A [PERSON_NAME], customer will not travel to this location Customer has not b…"
click at [781, 650] on button "Comment" at bounding box center [801, 658] width 69 height 27
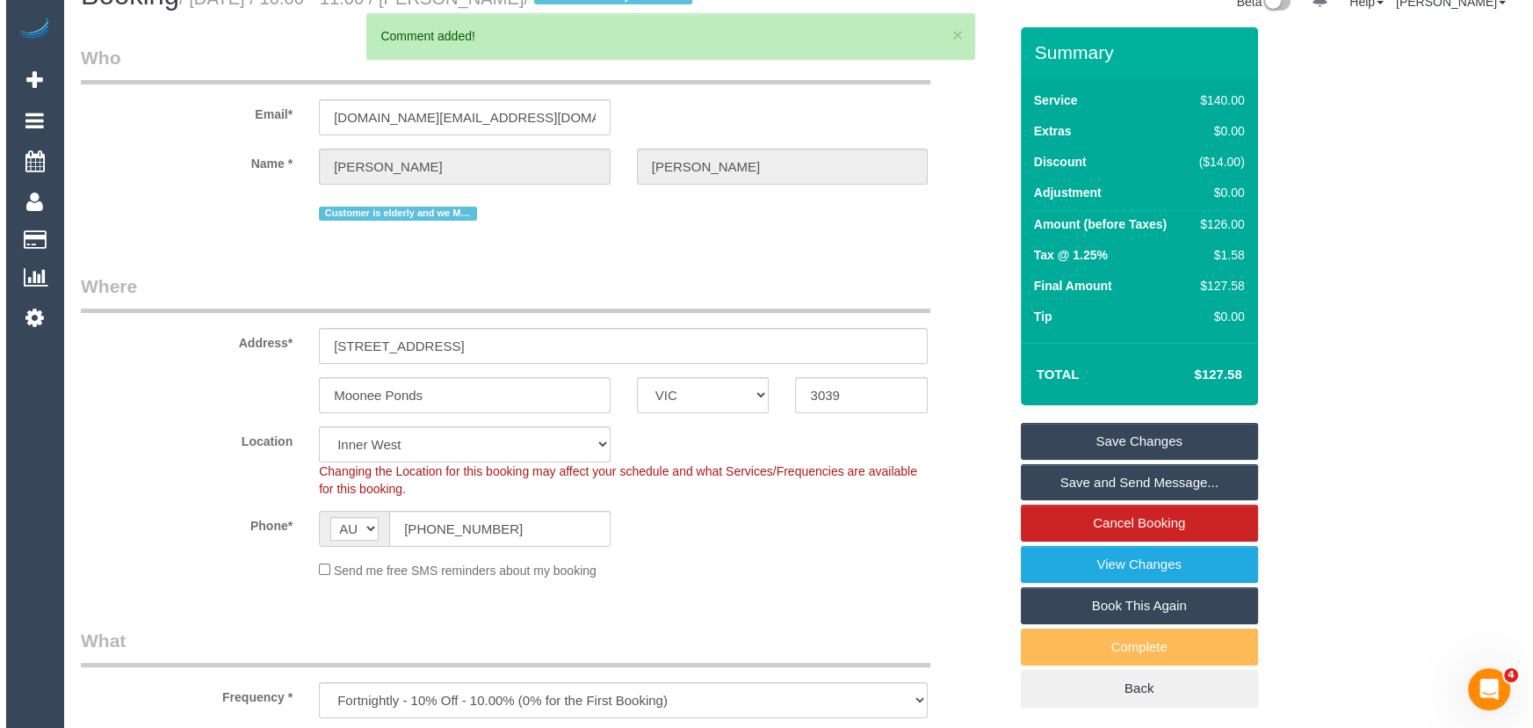
scroll to position [0, 0]
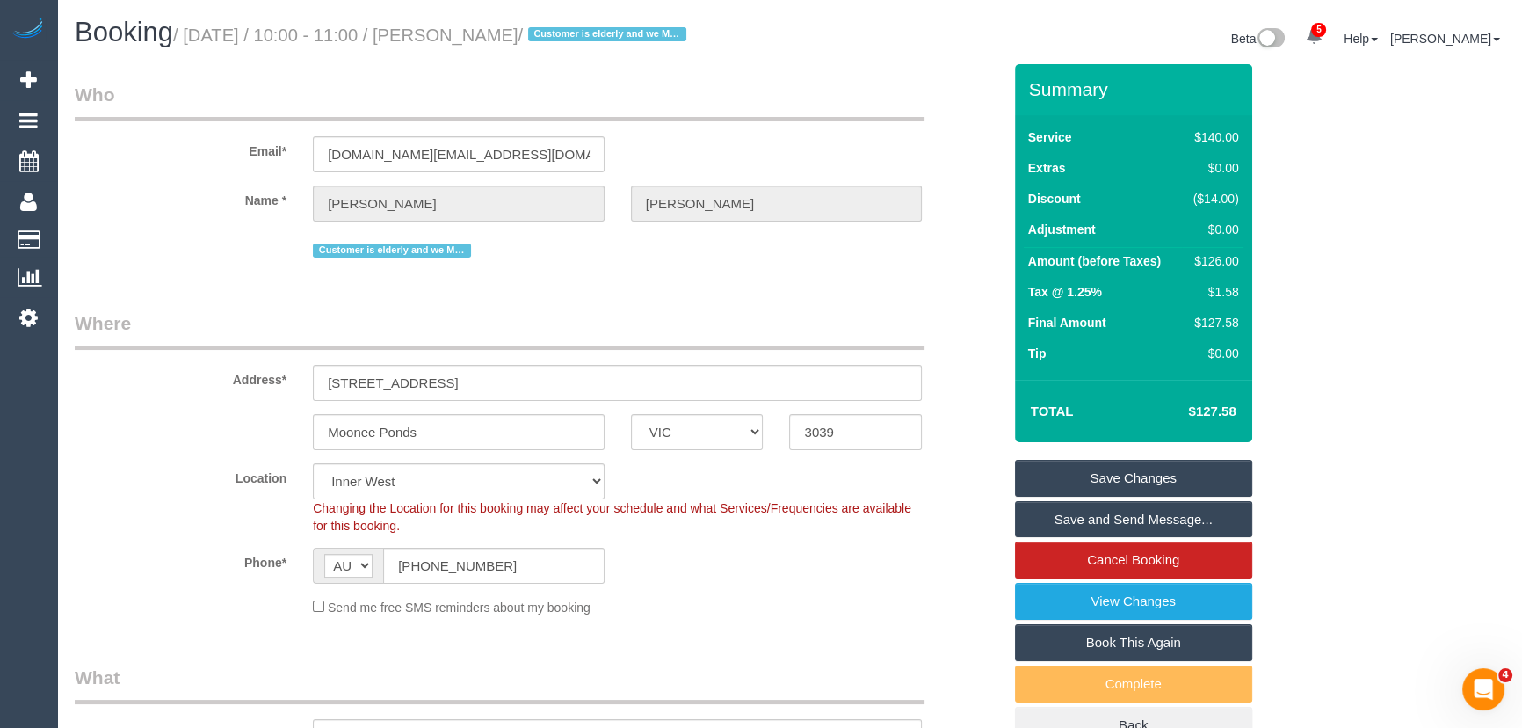
click at [1070, 496] on link "Save Changes" at bounding box center [1133, 478] width 237 height 37
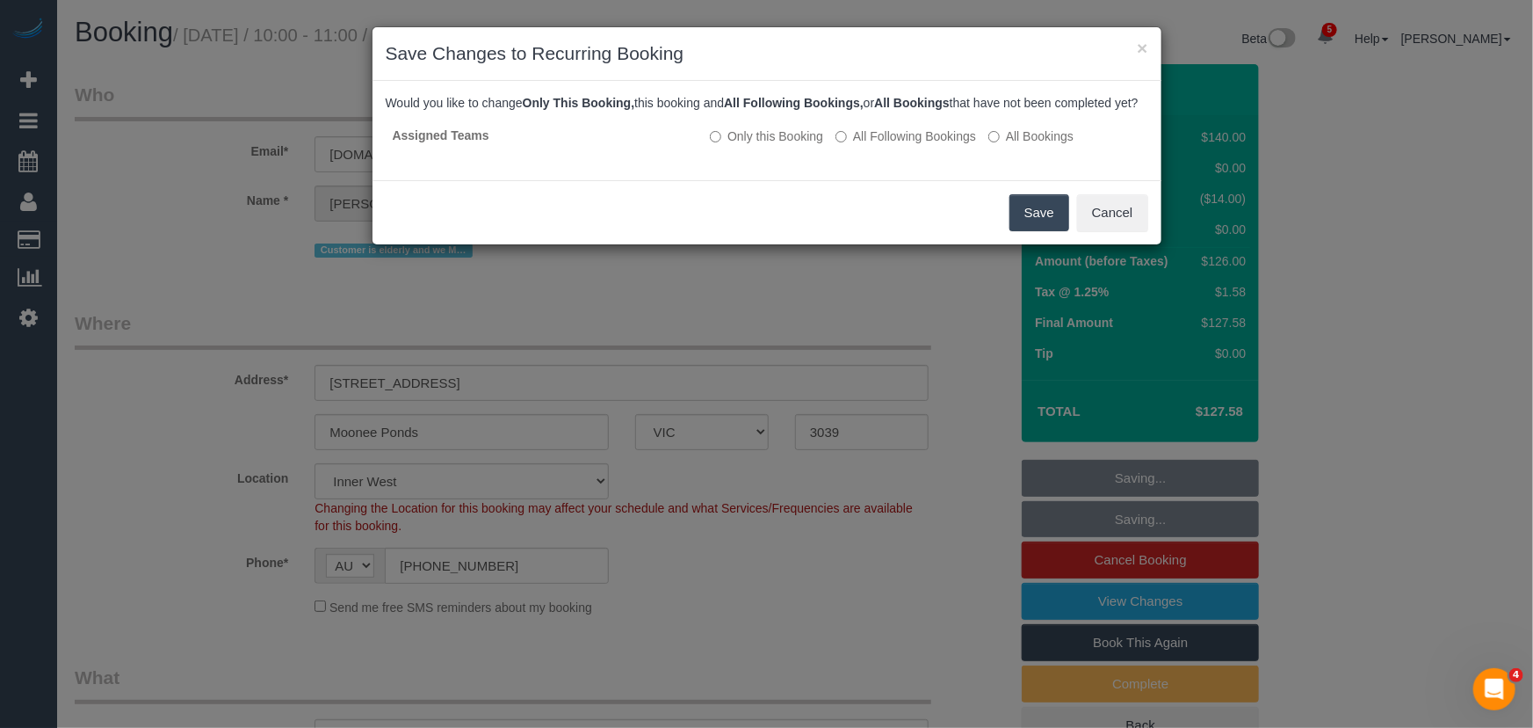
click at [1019, 231] on button "Save" at bounding box center [1040, 212] width 60 height 37
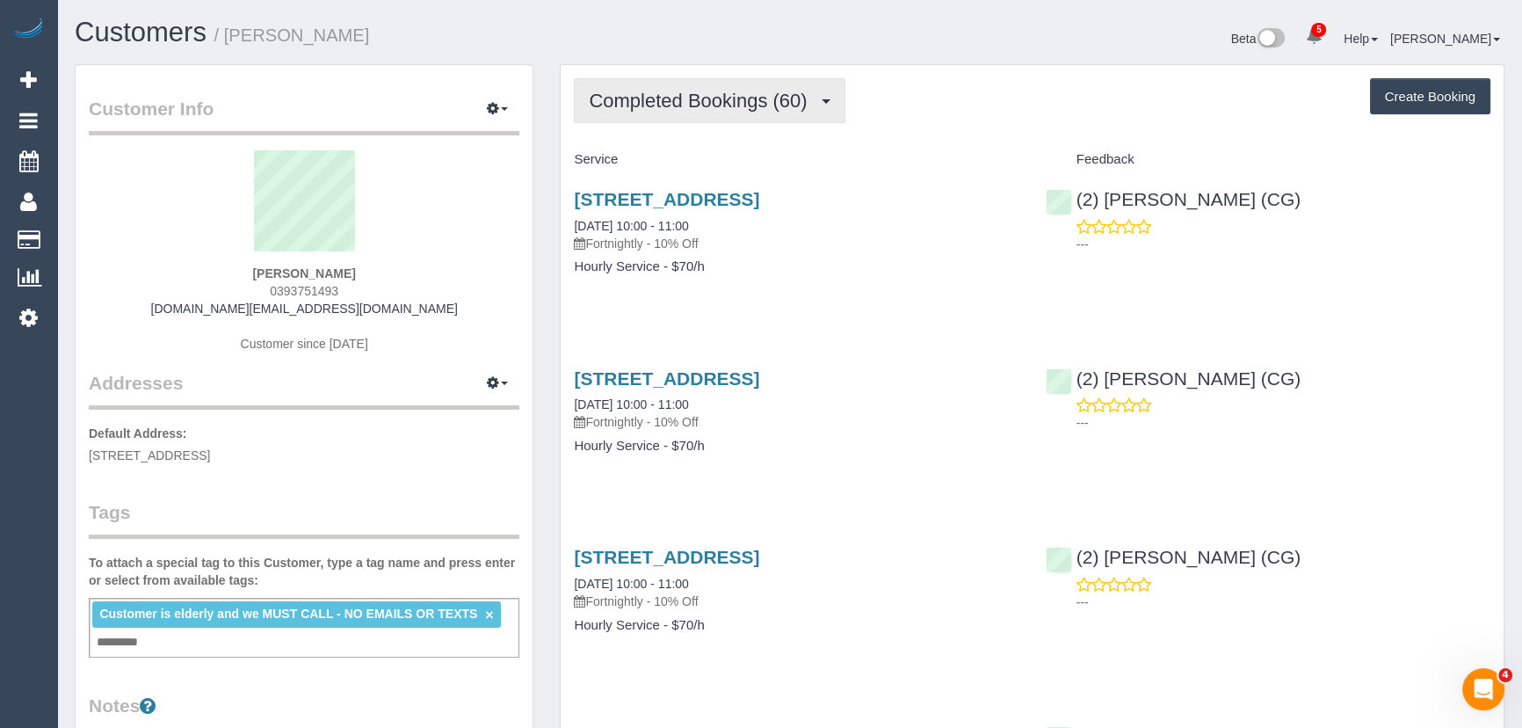
click at [776, 98] on span "Completed Bookings (60)" at bounding box center [702, 101] width 227 height 22
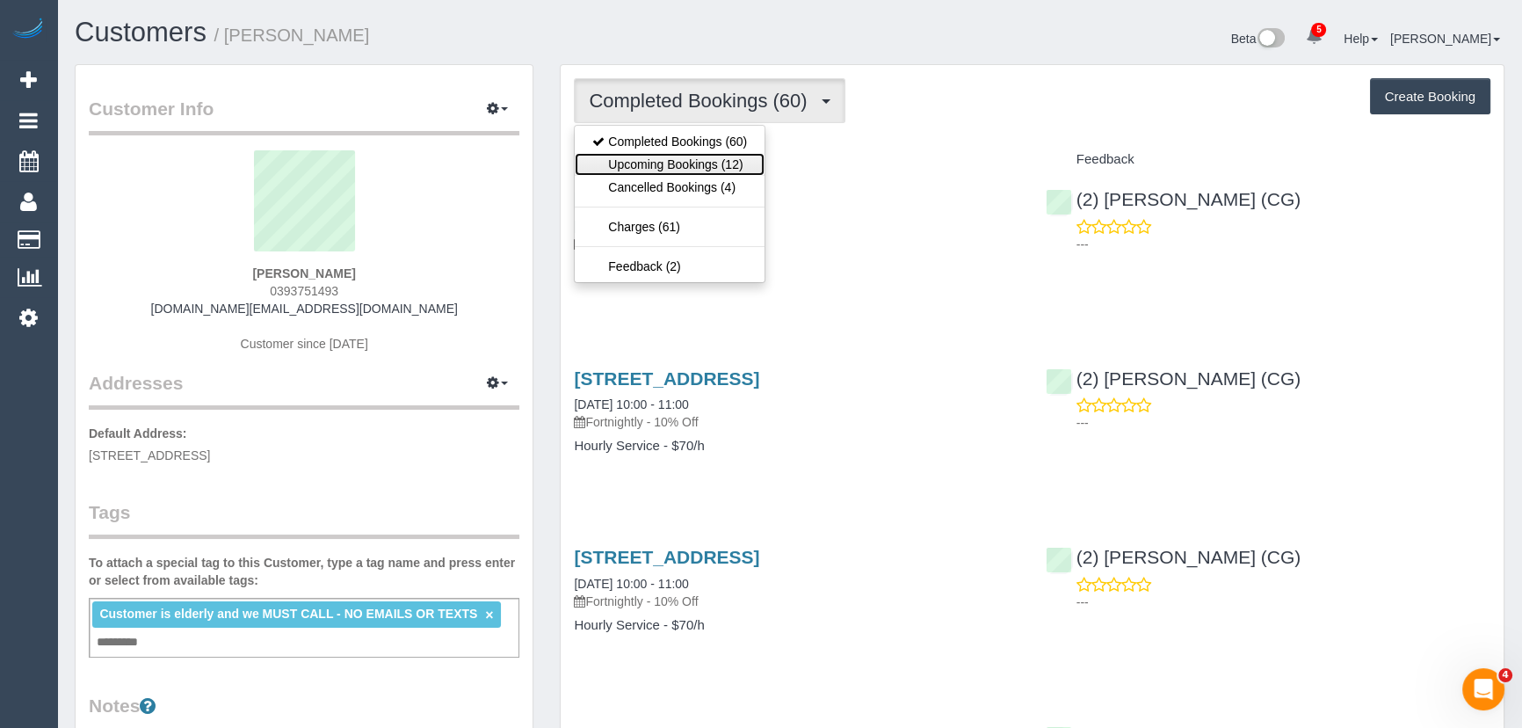
click at [741, 170] on link "Upcoming Bookings (12)" at bounding box center [670, 164] width 190 height 23
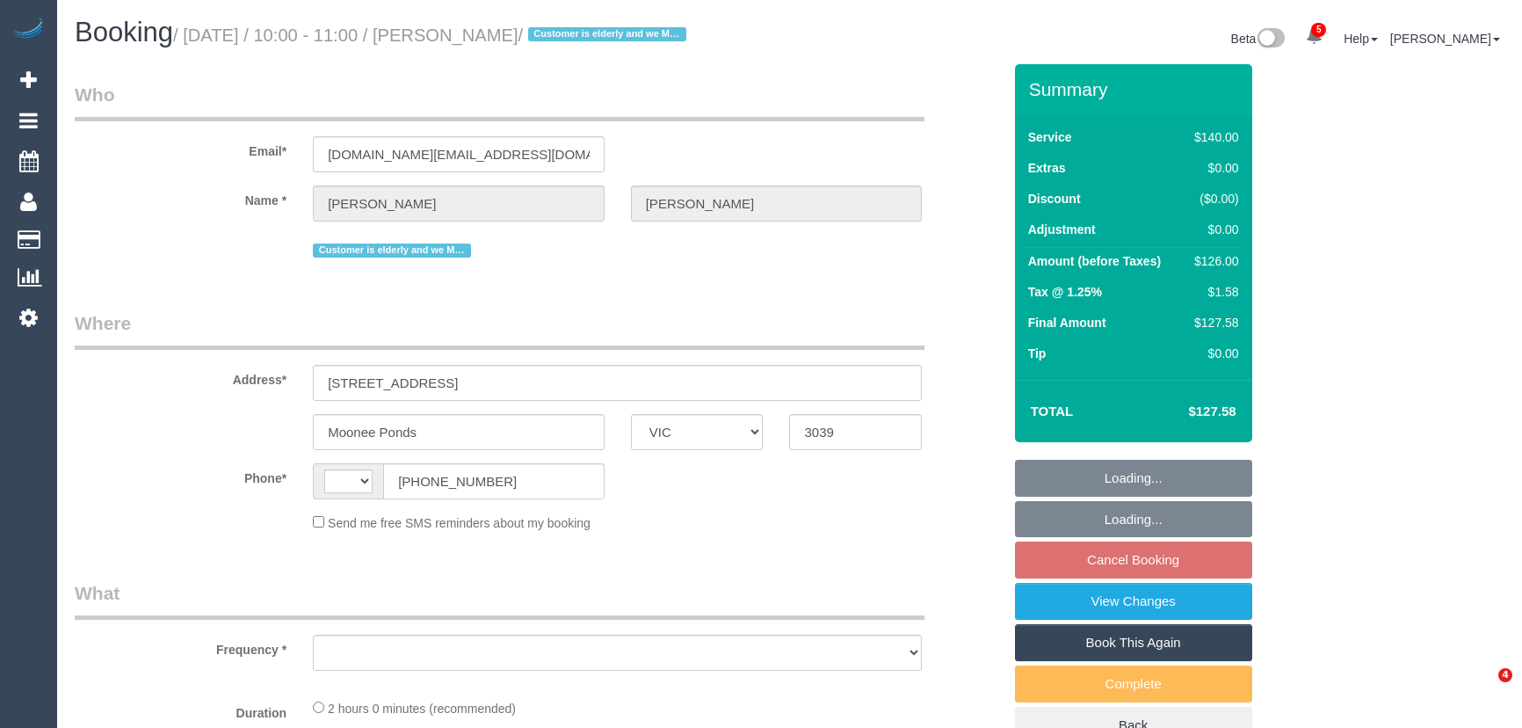
select select "VIC"
select select "string:AU"
select select "object:636"
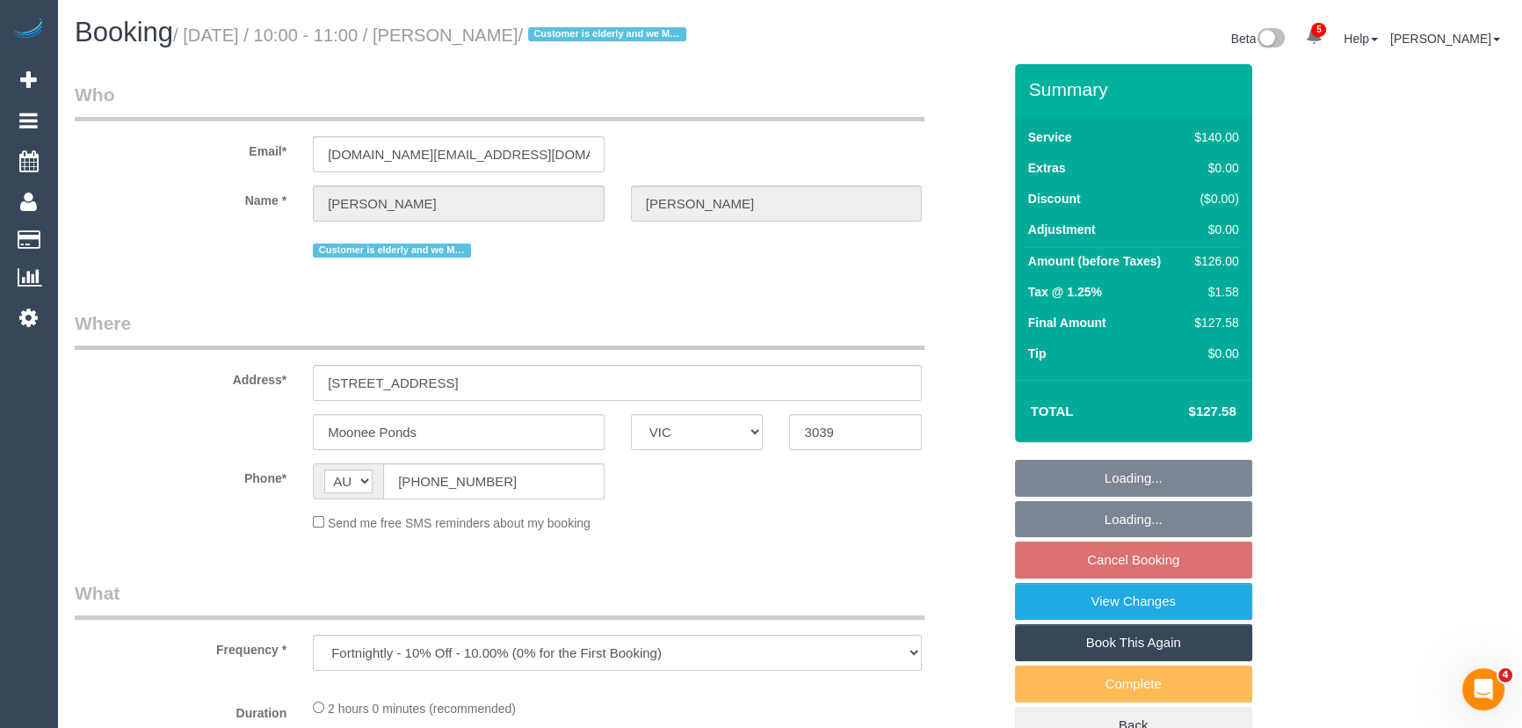
select select "string:stripe-pm_1NoKqy2GScqysDRVsan1s9rF"
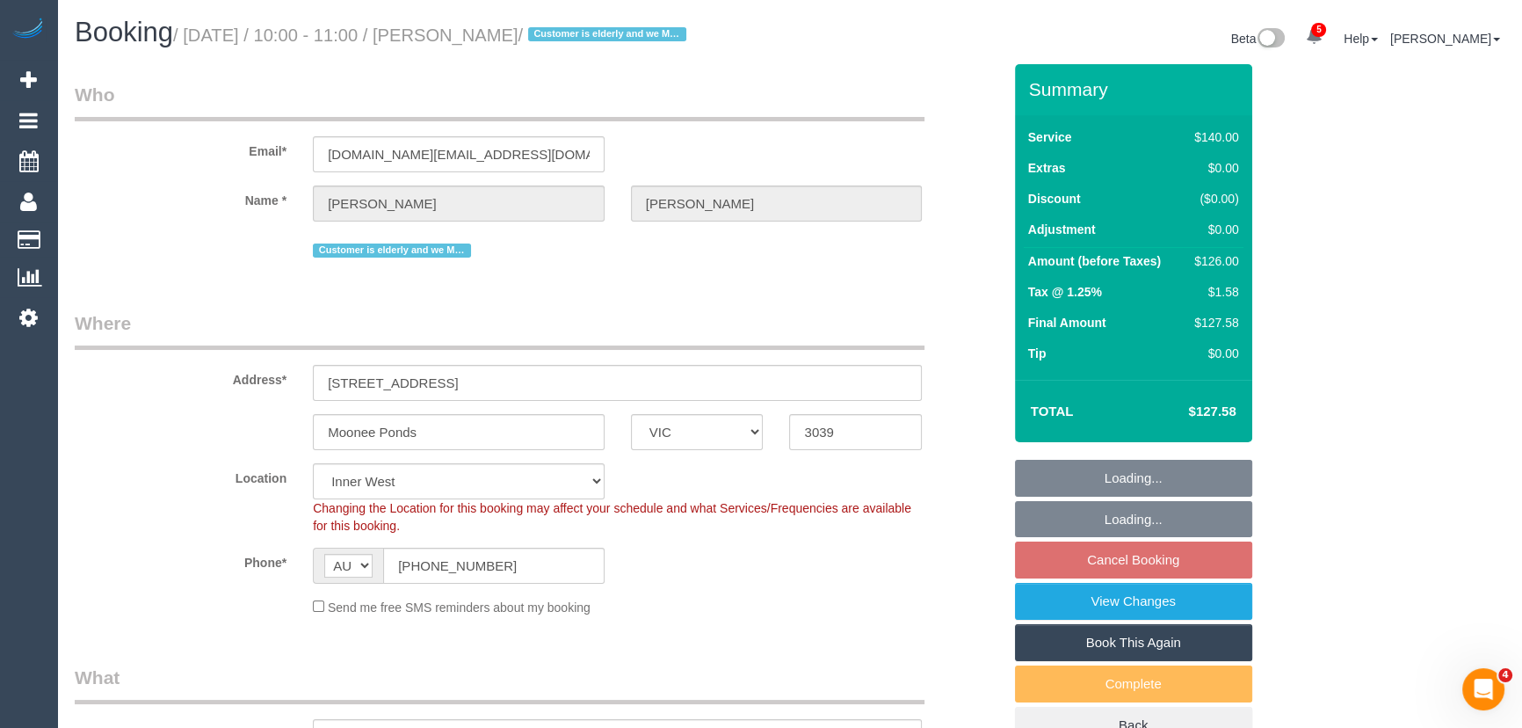
select select "number:28"
select select "number:14"
select select "number:19"
select select "number:24"
select select "object:970"
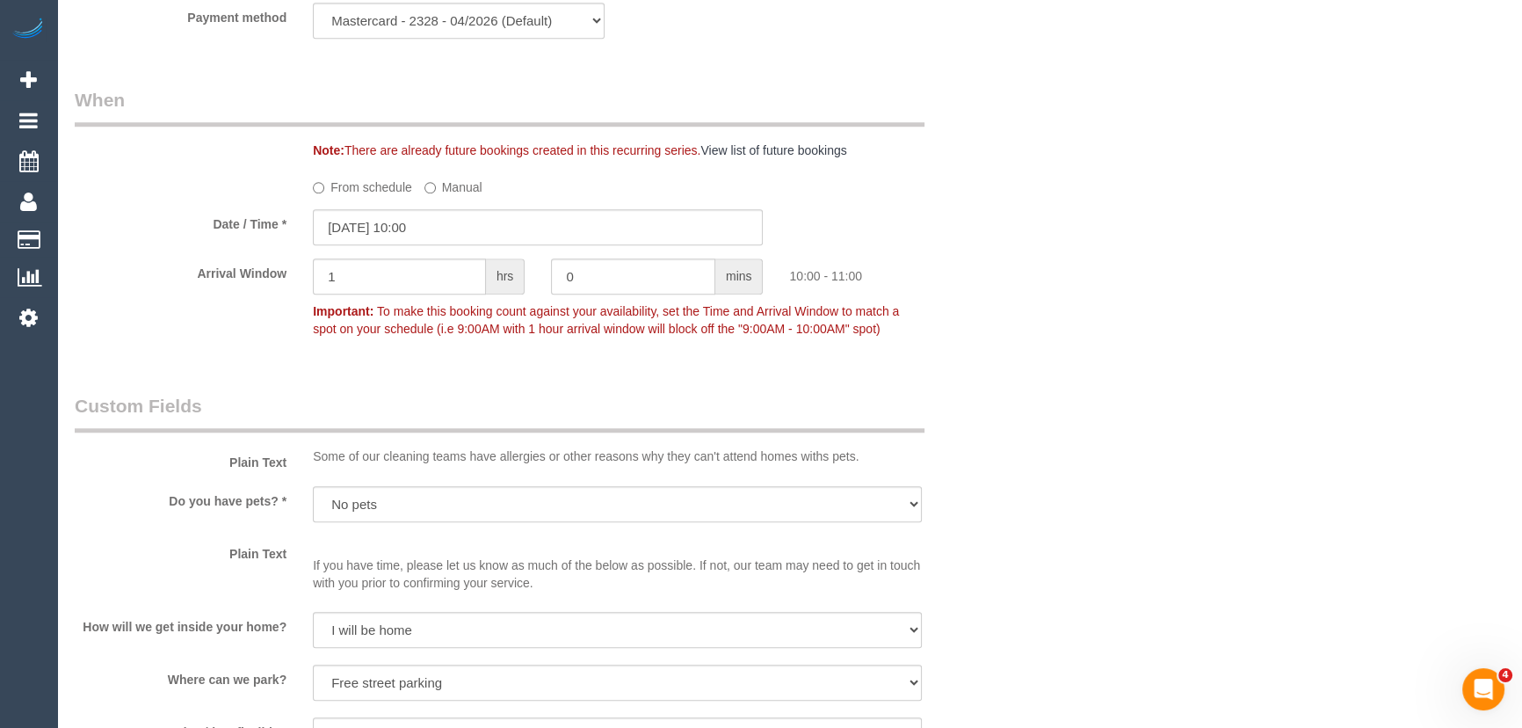
scroll to position [1916, 0]
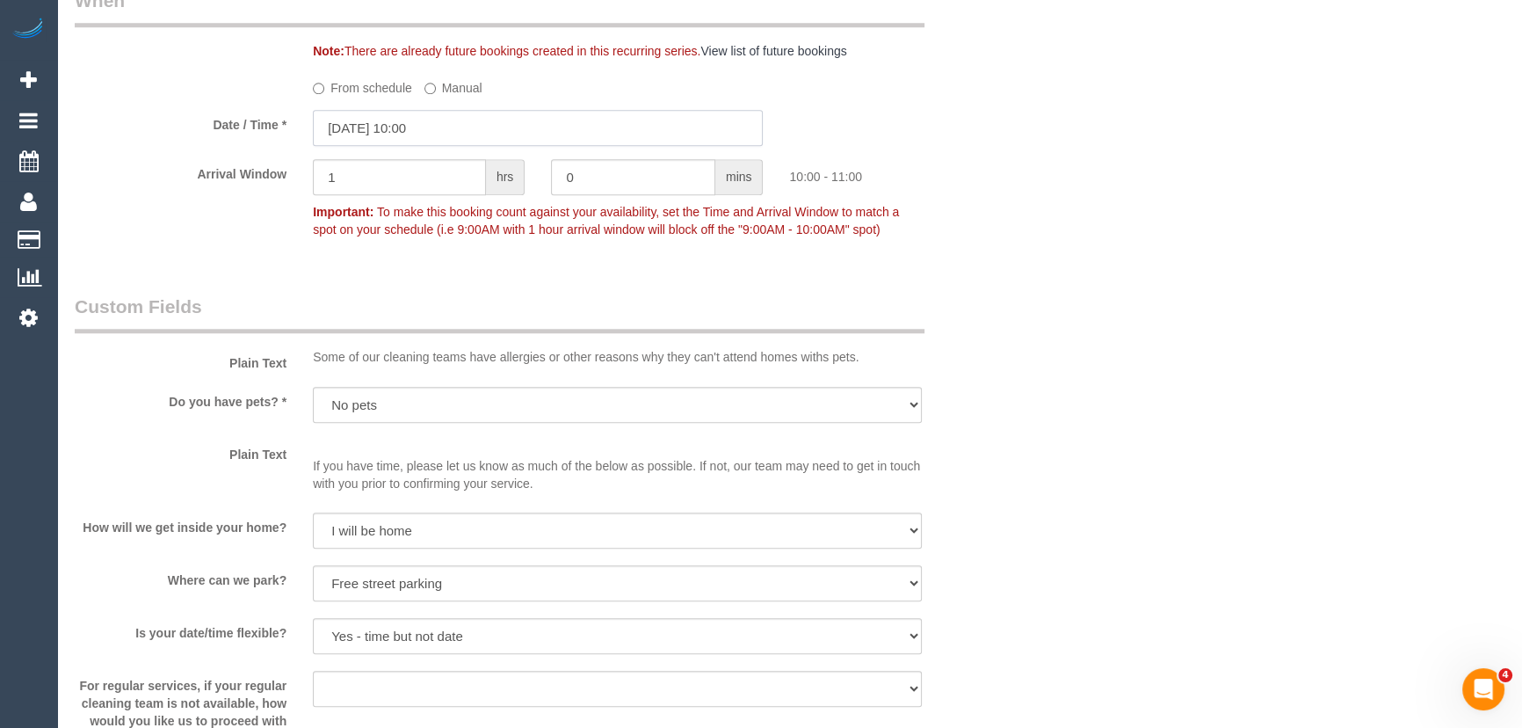
click at [464, 146] on input "16/09/2025 10:00" at bounding box center [538, 128] width 450 height 36
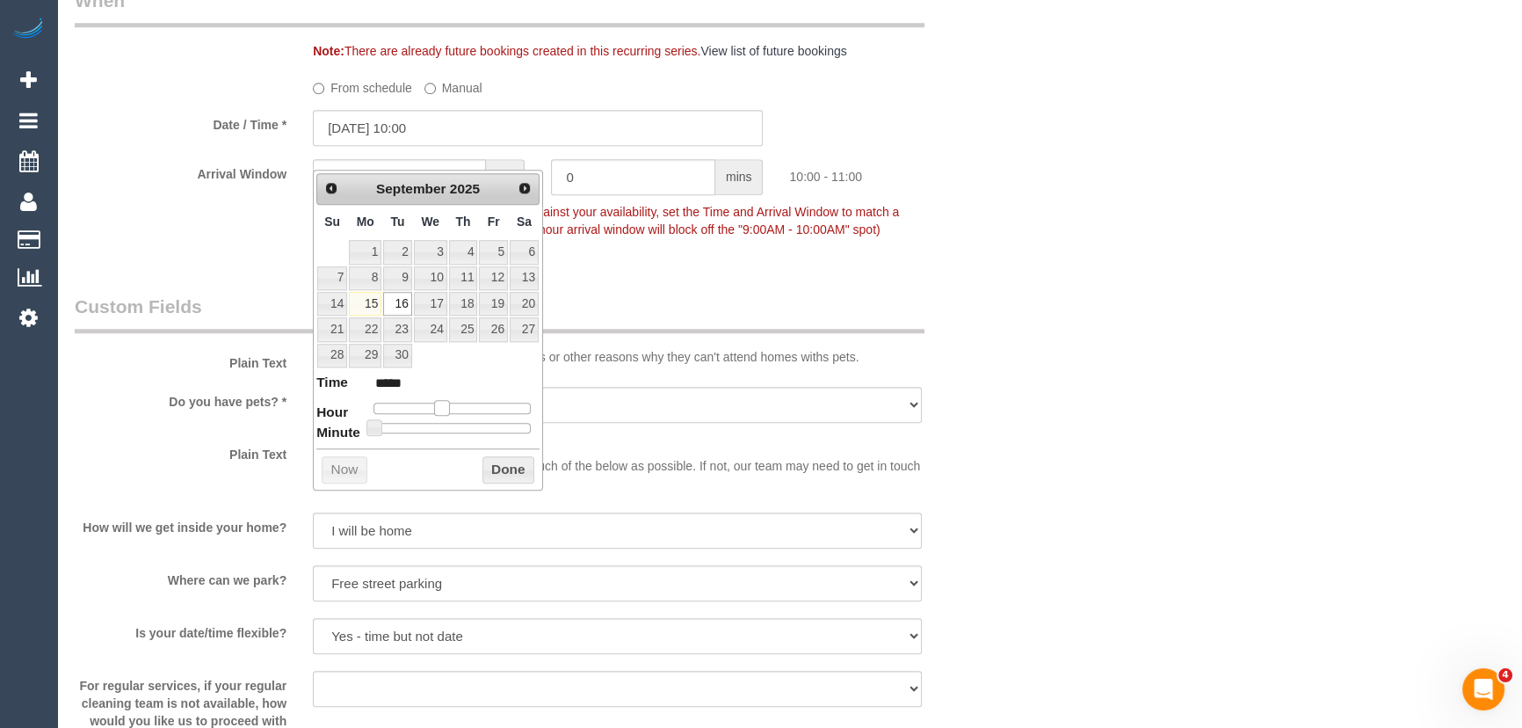
type input "16/09/2025 11:00"
type input "*****"
click at [447, 402] on span at bounding box center [448, 408] width 16 height 16
click at [703, 294] on div "Who Email* lceravolo.au@gmail.com Name * Nancy De Pasquale Customer is elderly …" at bounding box center [538, 285] width 953 height 4275
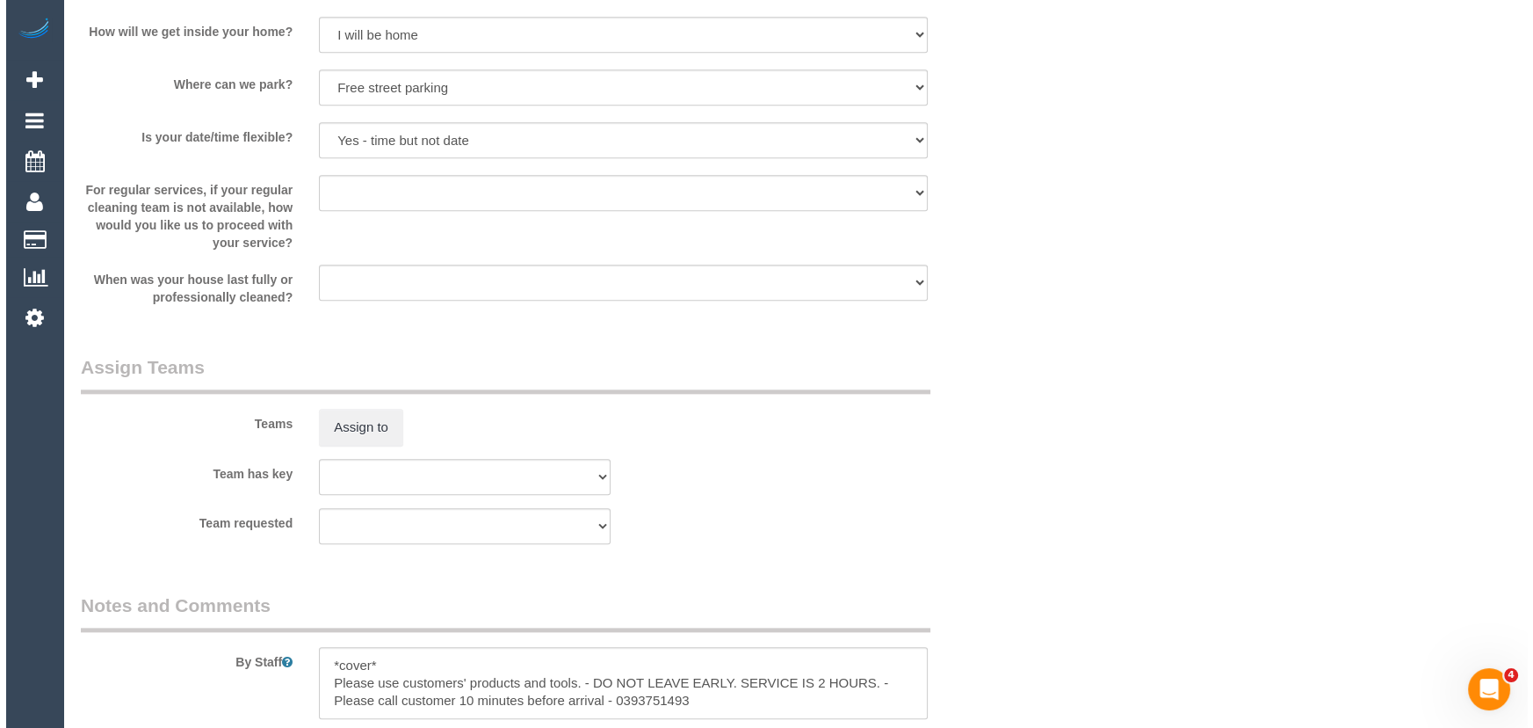
scroll to position [2556, 0]
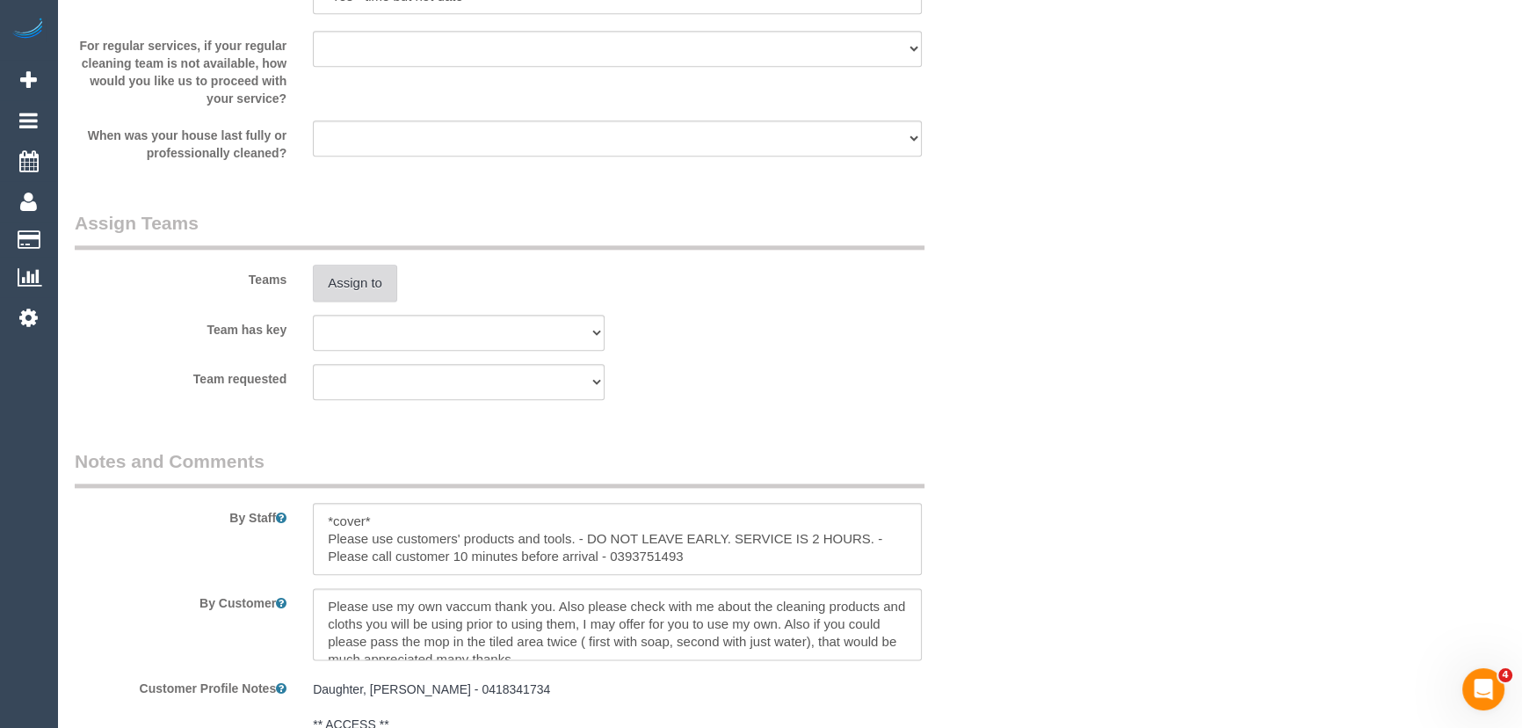
click at [369, 301] on button "Assign to" at bounding box center [355, 282] width 84 height 37
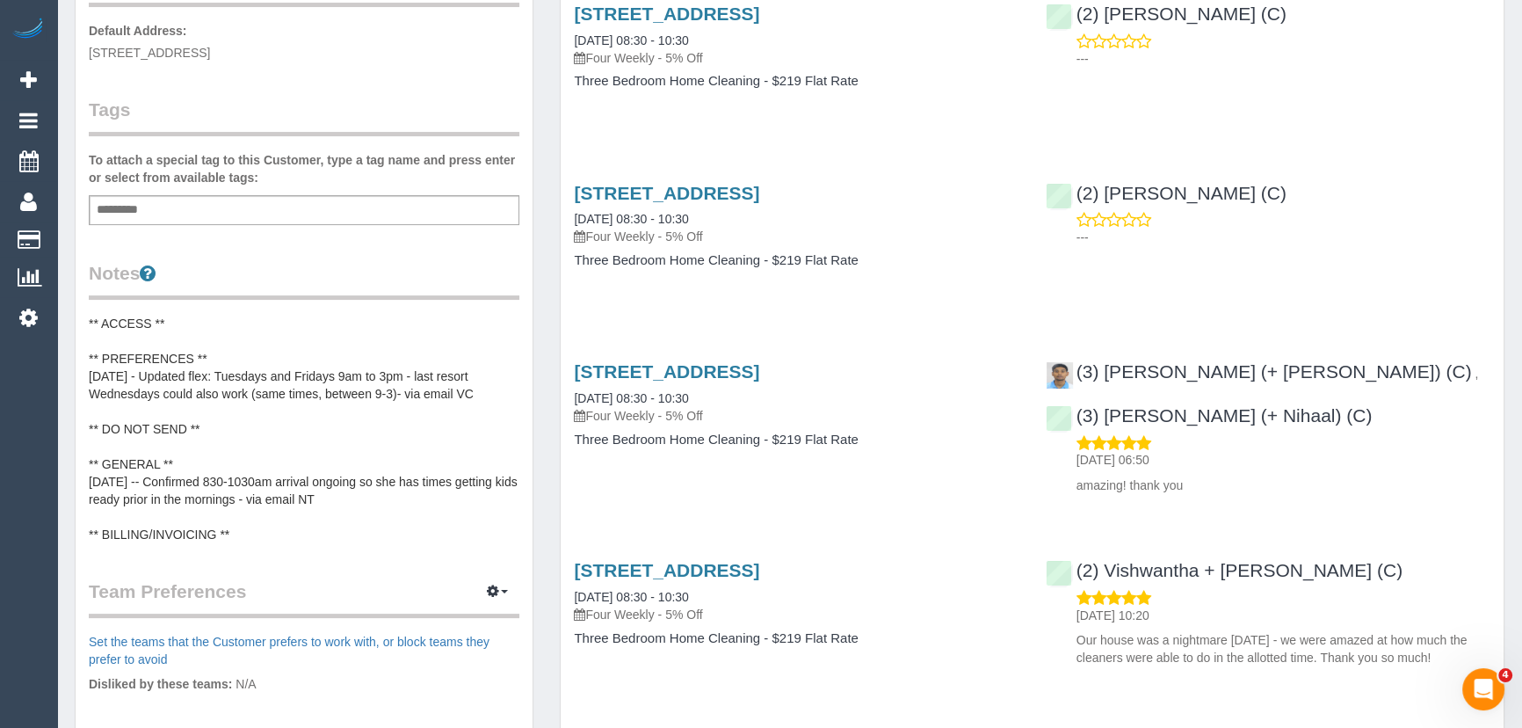
scroll to position [239, 0]
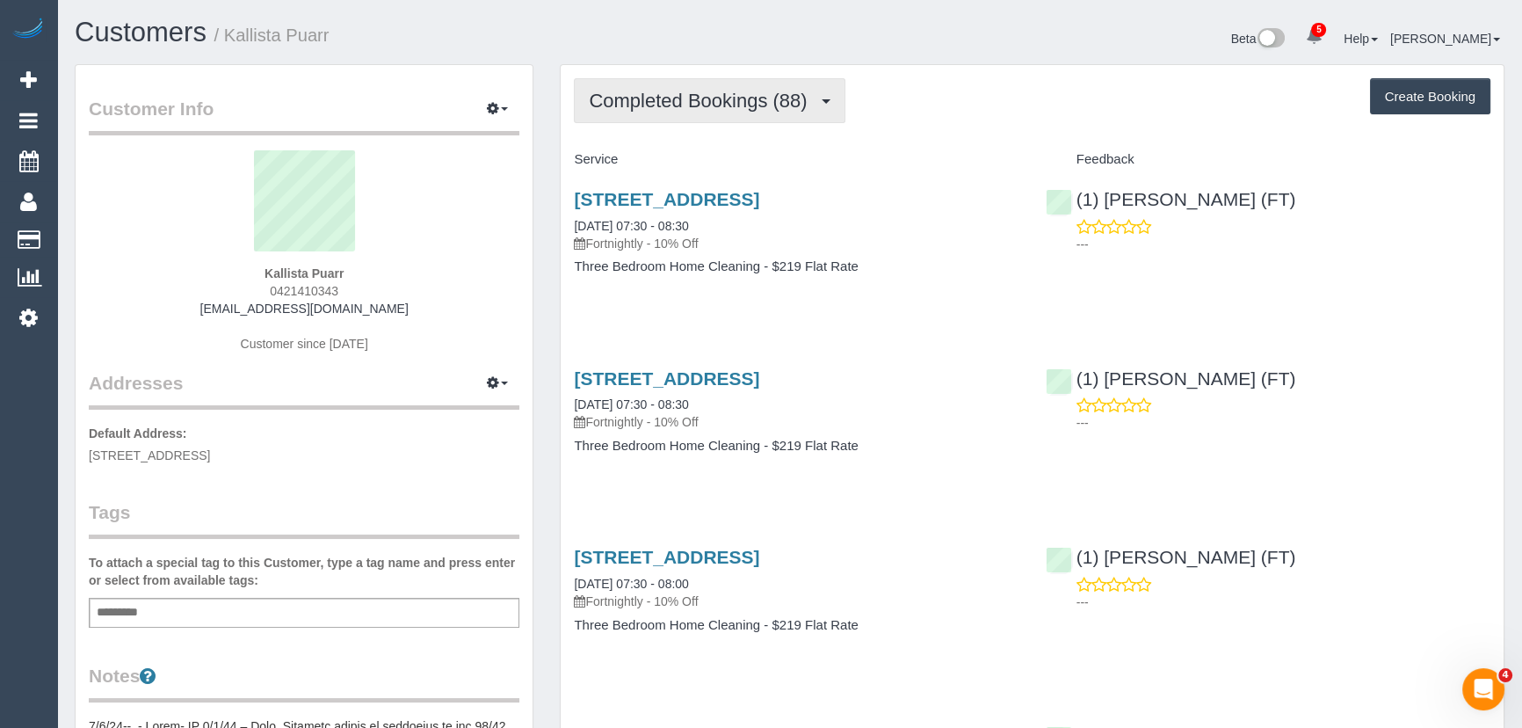
click at [712, 103] on span "Completed Bookings (88)" at bounding box center [702, 101] width 227 height 22
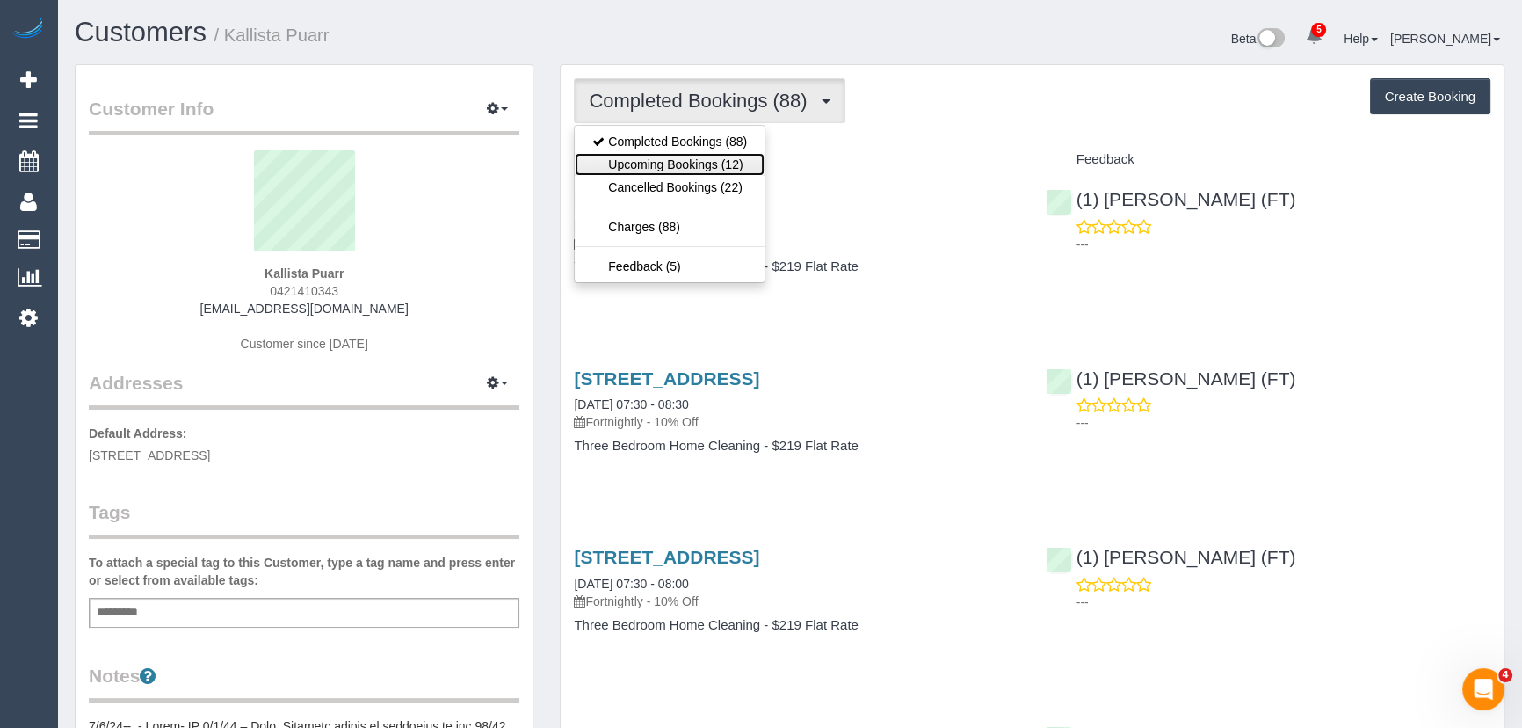
click at [709, 161] on link "Upcoming Bookings (12)" at bounding box center [670, 164] width 190 height 23
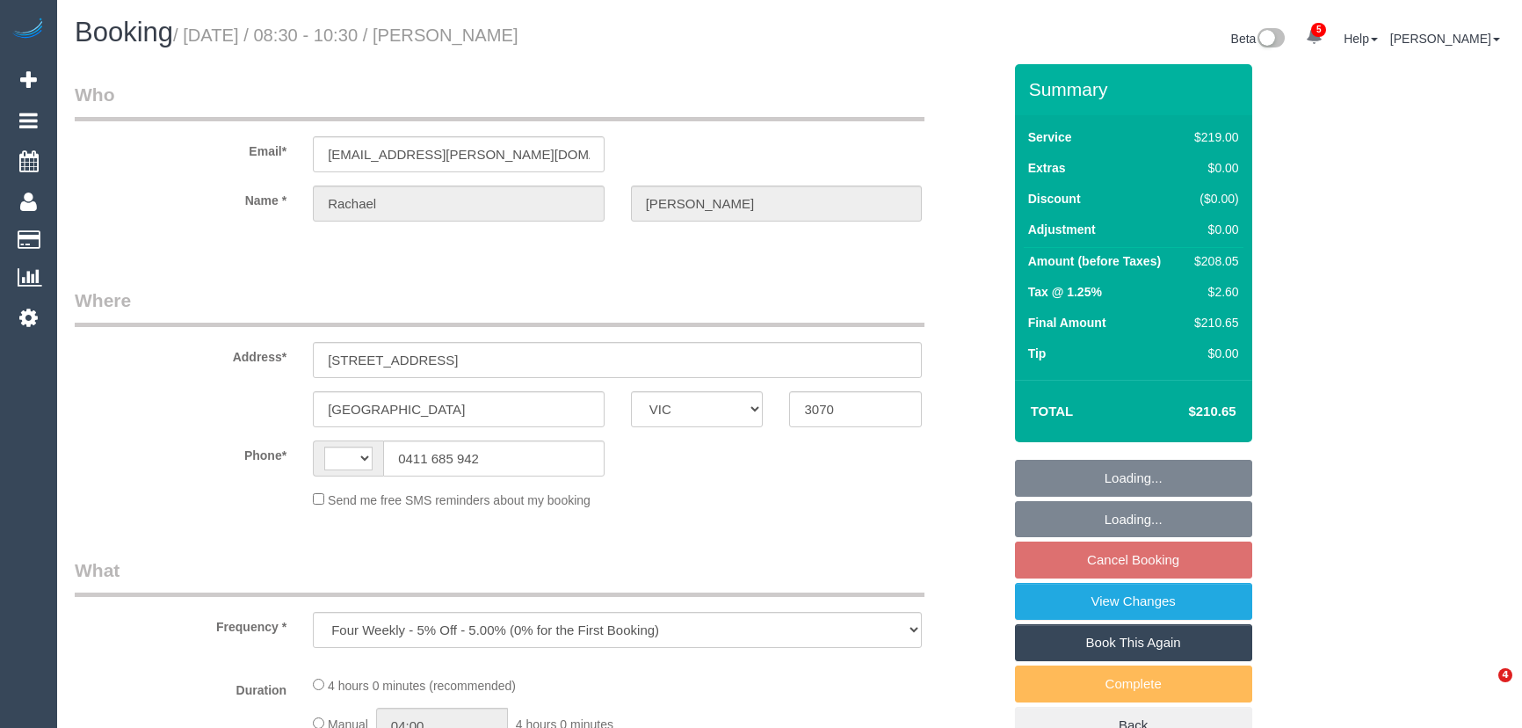
select select "VIC"
select select "string:stripe-pm_1Po1Ob2GScqysDRVmRv4qXlX"
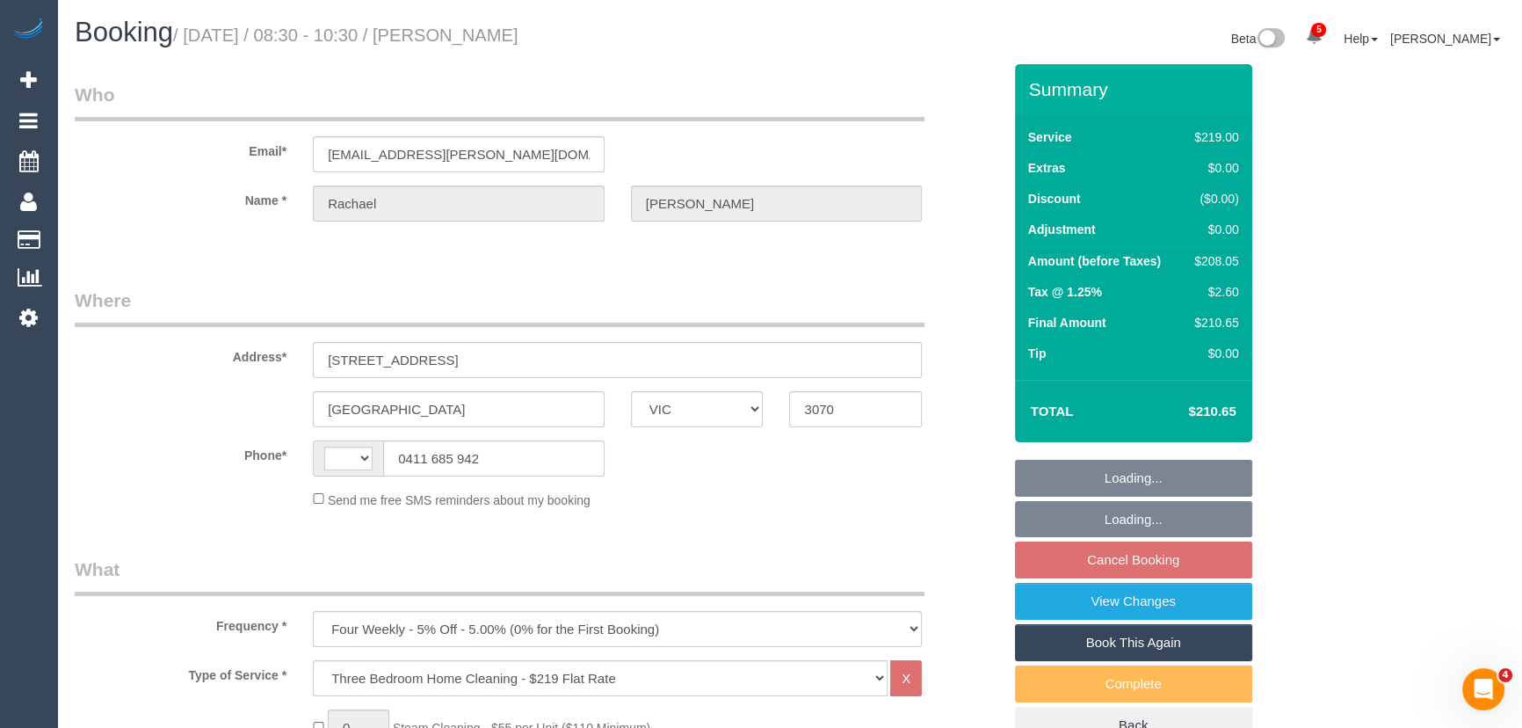
select select "string:AU"
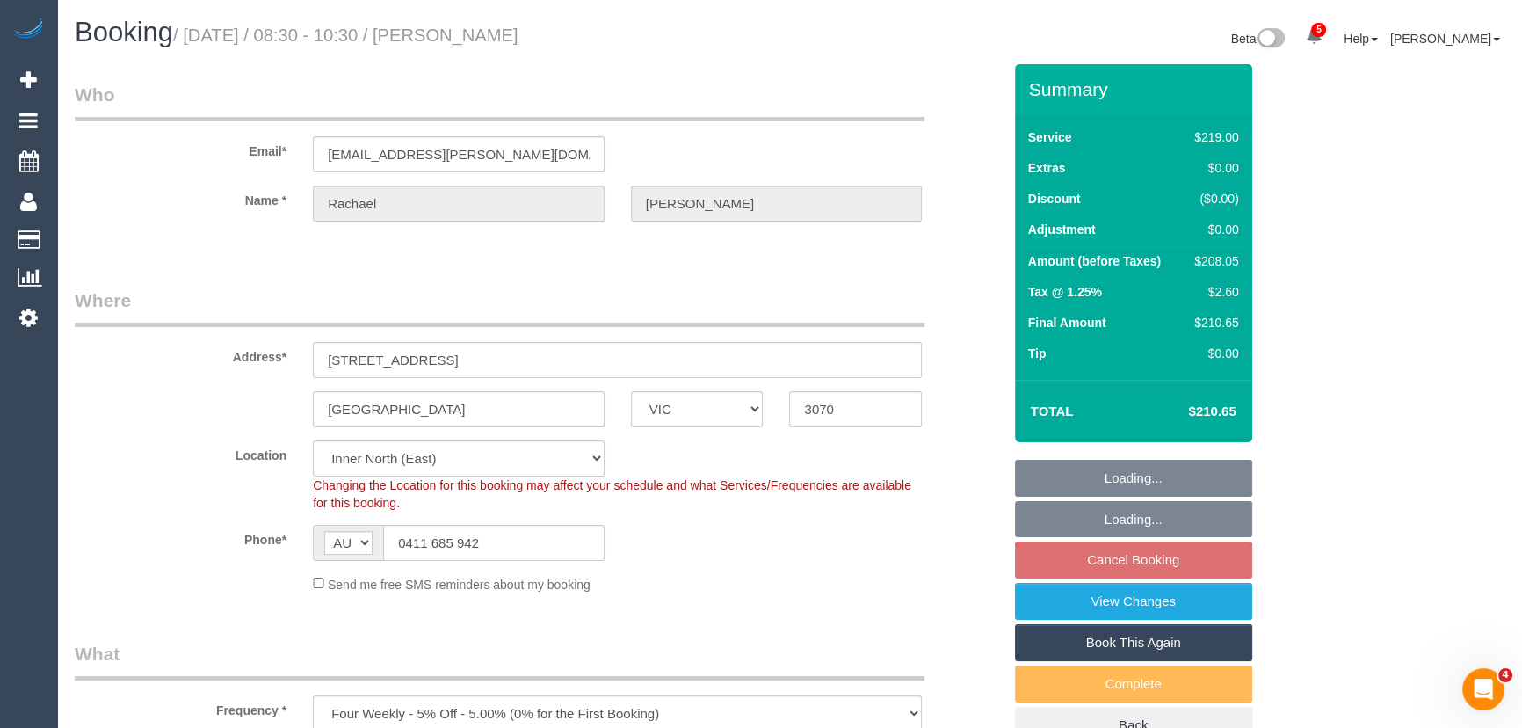
select select "number:29"
select select "number:14"
select select "number:19"
select select "number:22"
select select "number:33"
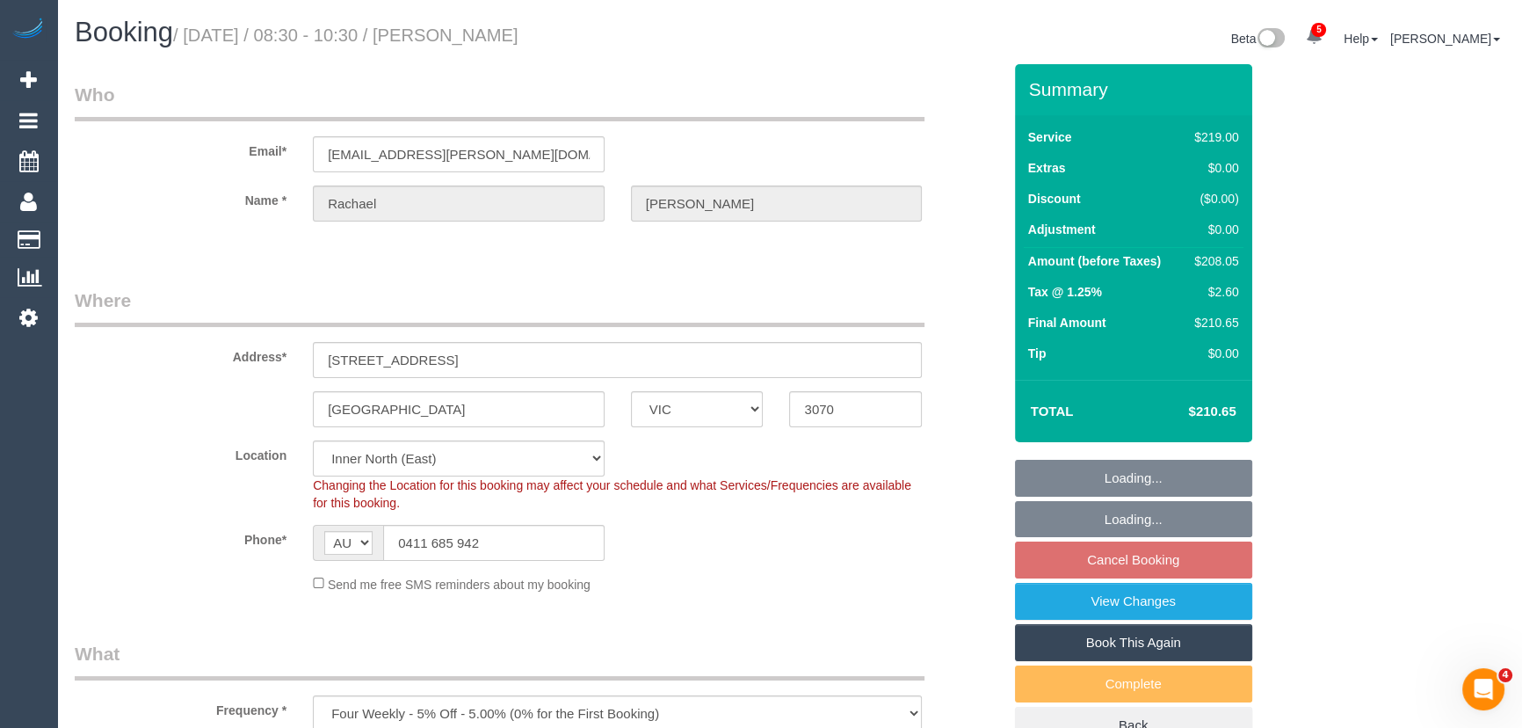
select select "number:12"
select select "object:851"
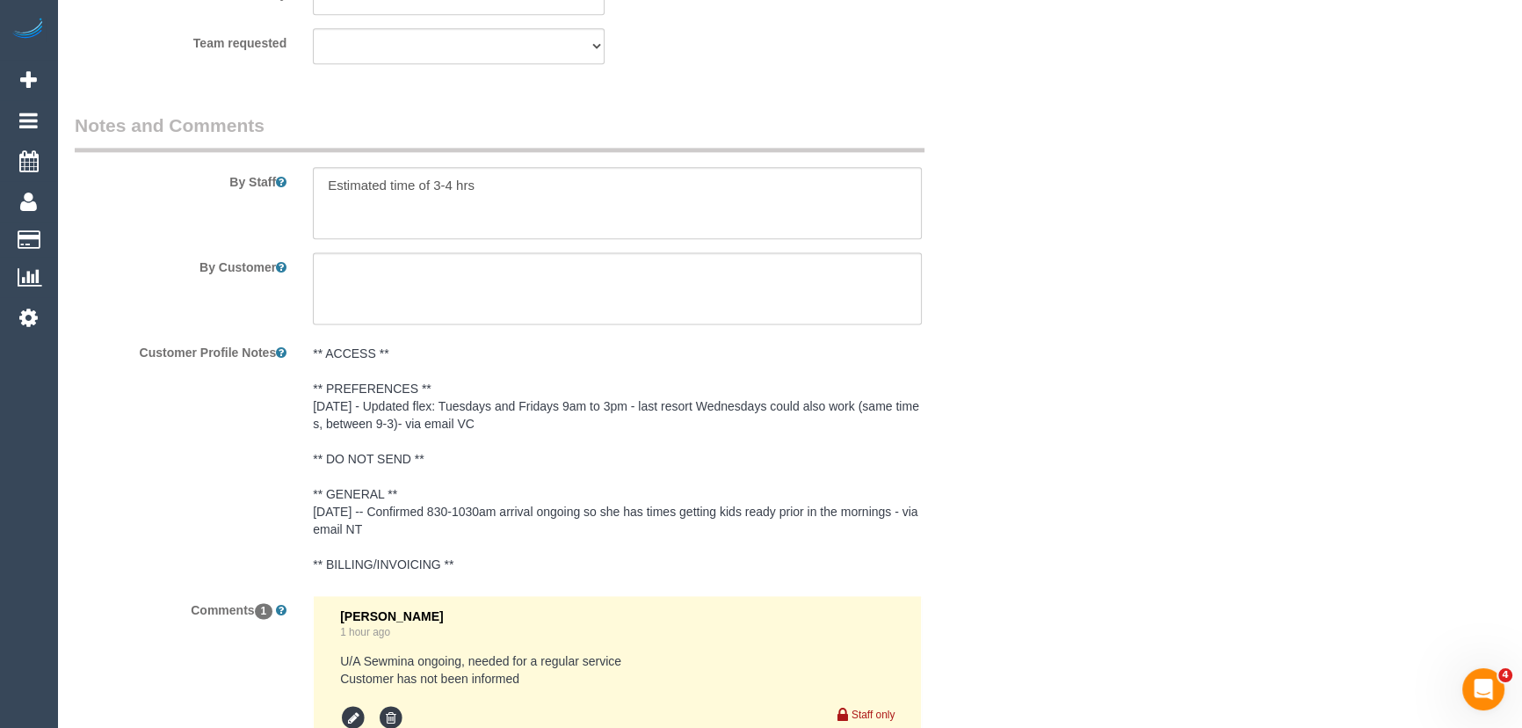
scroll to position [3113, 0]
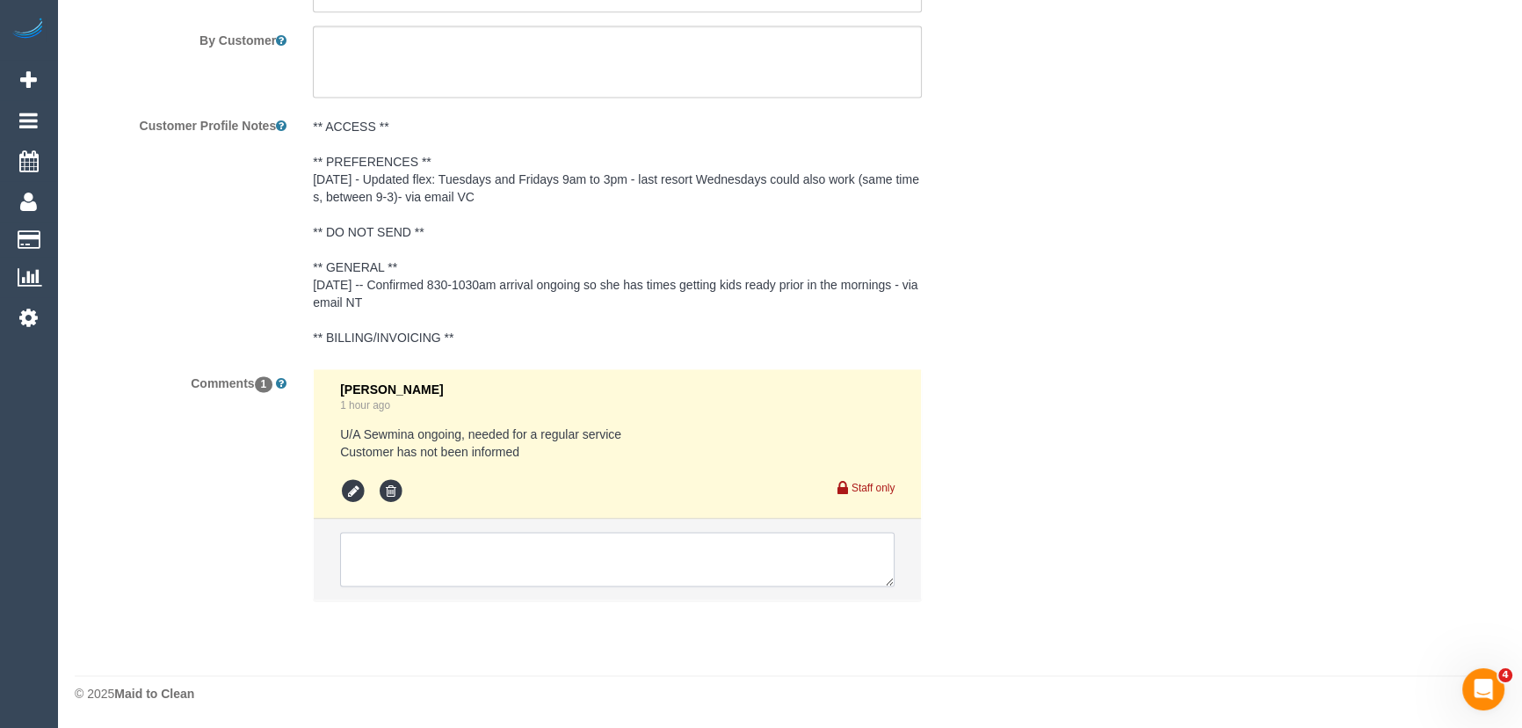
click at [414, 555] on textarea at bounding box center [617, 559] width 554 height 54
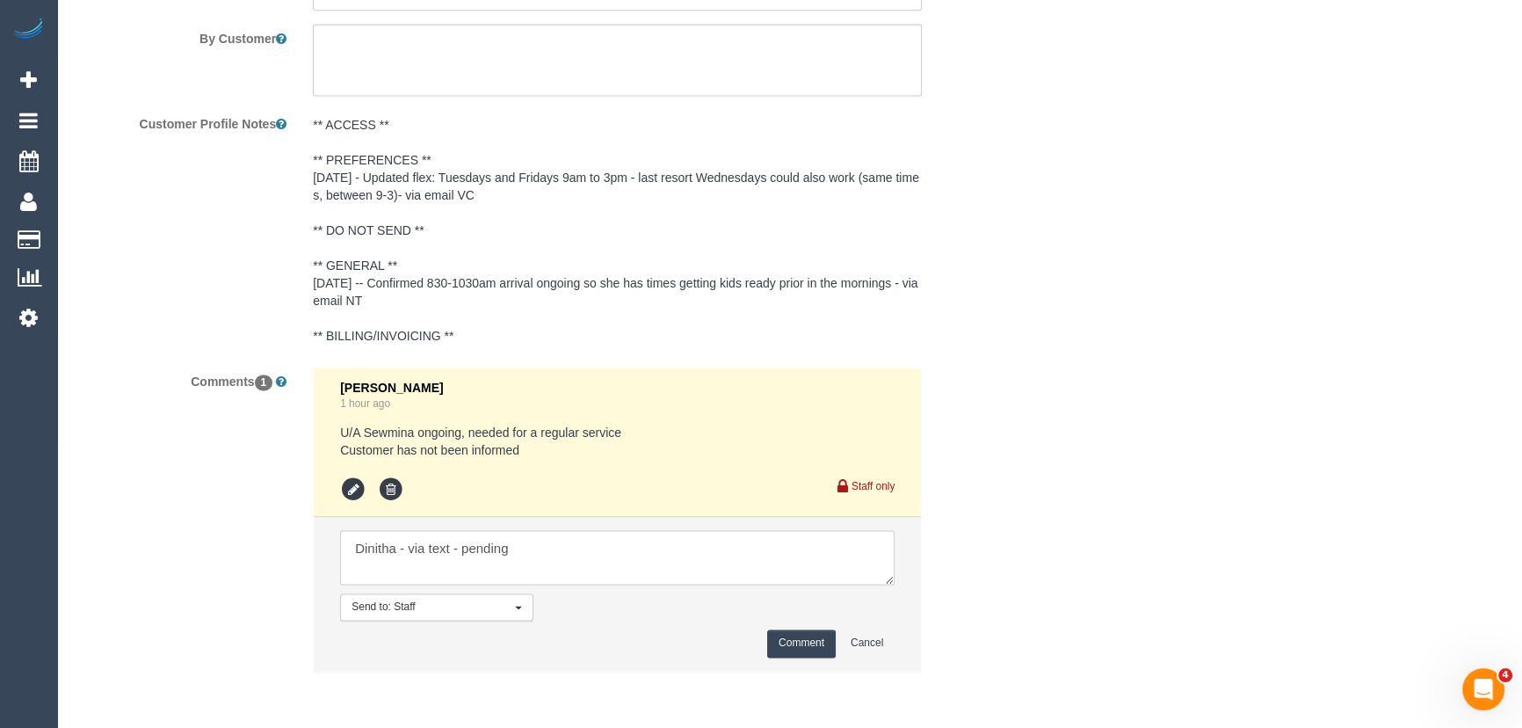
type textarea "Dinitha - via text - pending"
click at [794, 648] on button "Comment" at bounding box center [801, 642] width 69 height 27
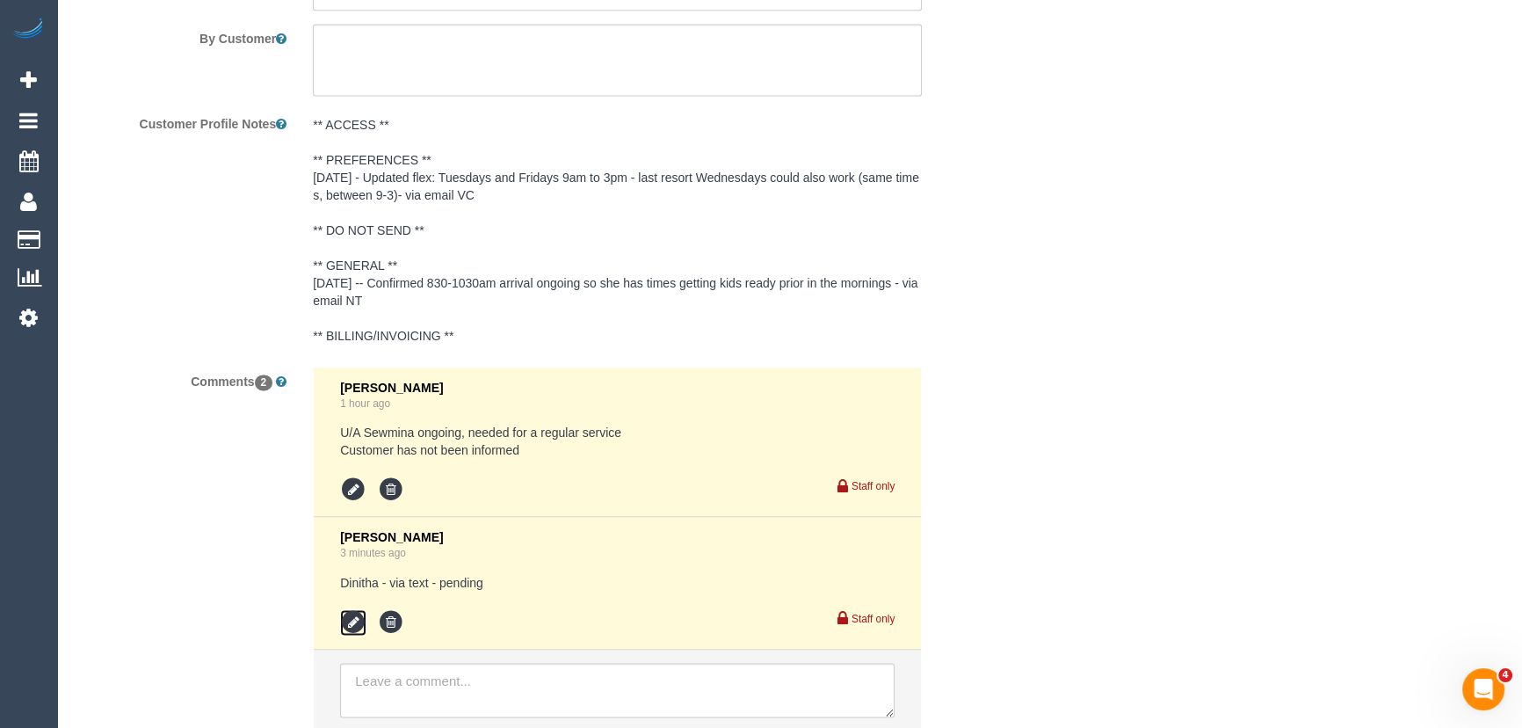
click at [351, 622] on icon at bounding box center [353, 622] width 26 height 26
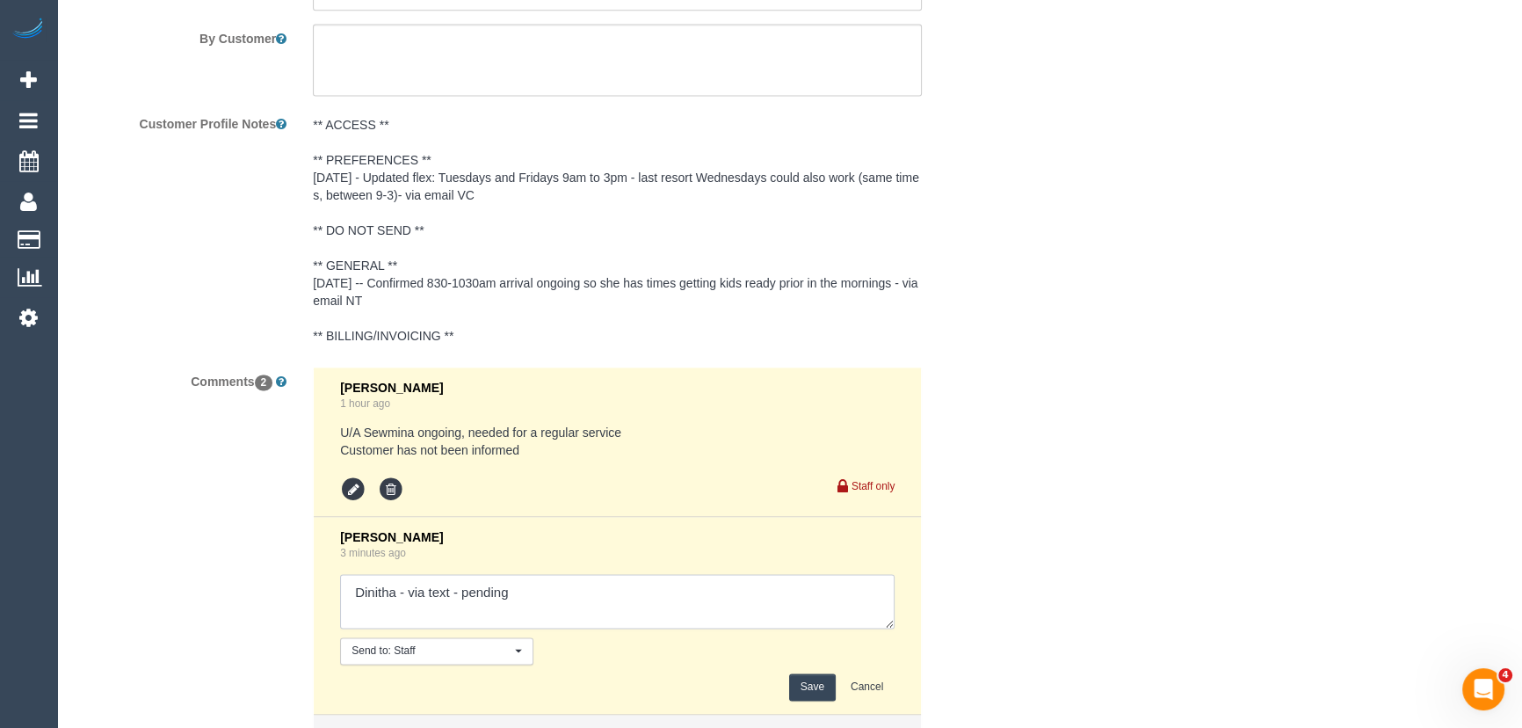
click at [580, 607] on textarea at bounding box center [617, 601] width 554 height 54
type textarea "Dinitha - via text - confirmed"
click at [804, 687] on button "Save" at bounding box center [812, 686] width 47 height 27
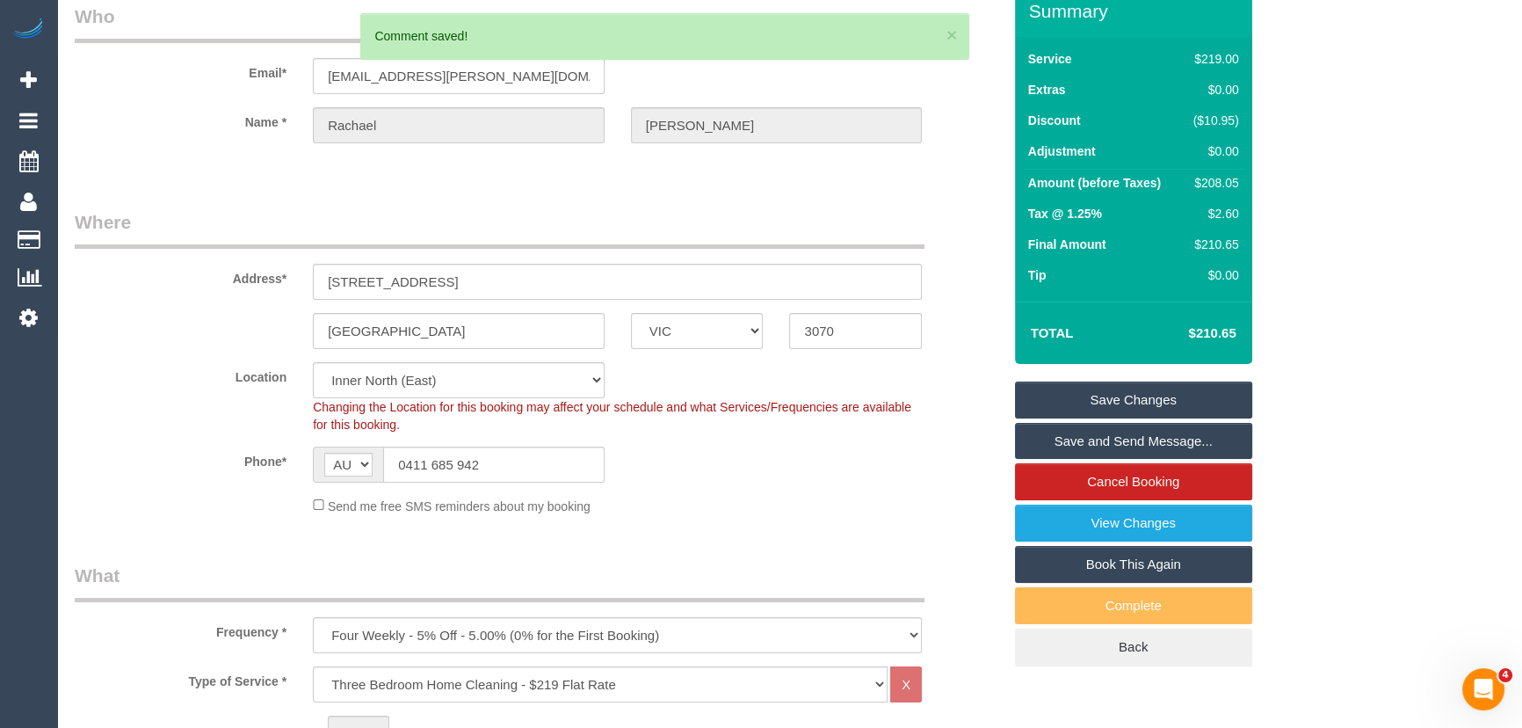
scroll to position [0, 0]
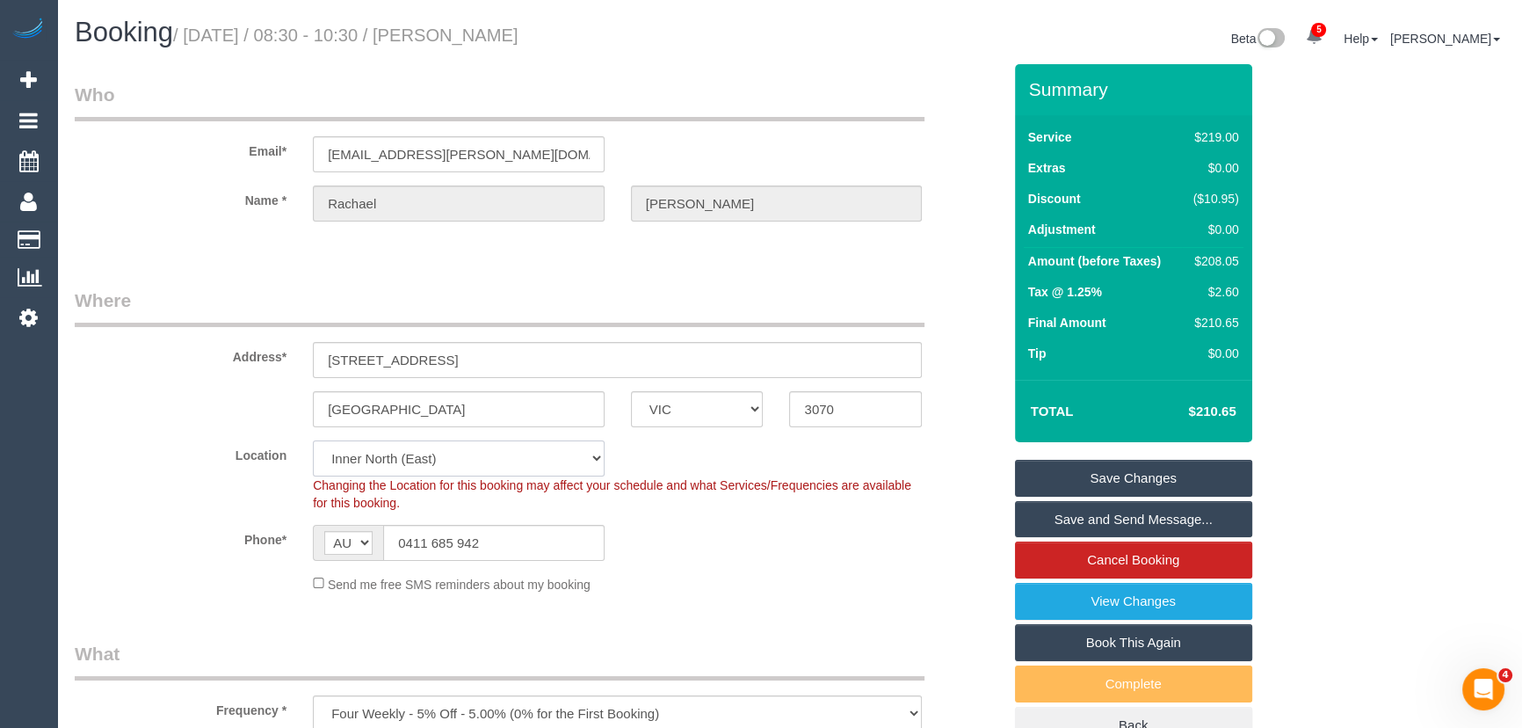
click at [395, 458] on select "Office [GEOGRAPHIC_DATA] (North) East (South) [GEOGRAPHIC_DATA] (East) [GEOGRAP…" at bounding box center [459, 458] width 292 height 36
select select "50"
click at [313, 440] on select "Office [GEOGRAPHIC_DATA] (North) East (South) [GEOGRAPHIC_DATA] (East) [GEOGRAP…" at bounding box center [459, 458] width 292 height 36
select select "object:2569"
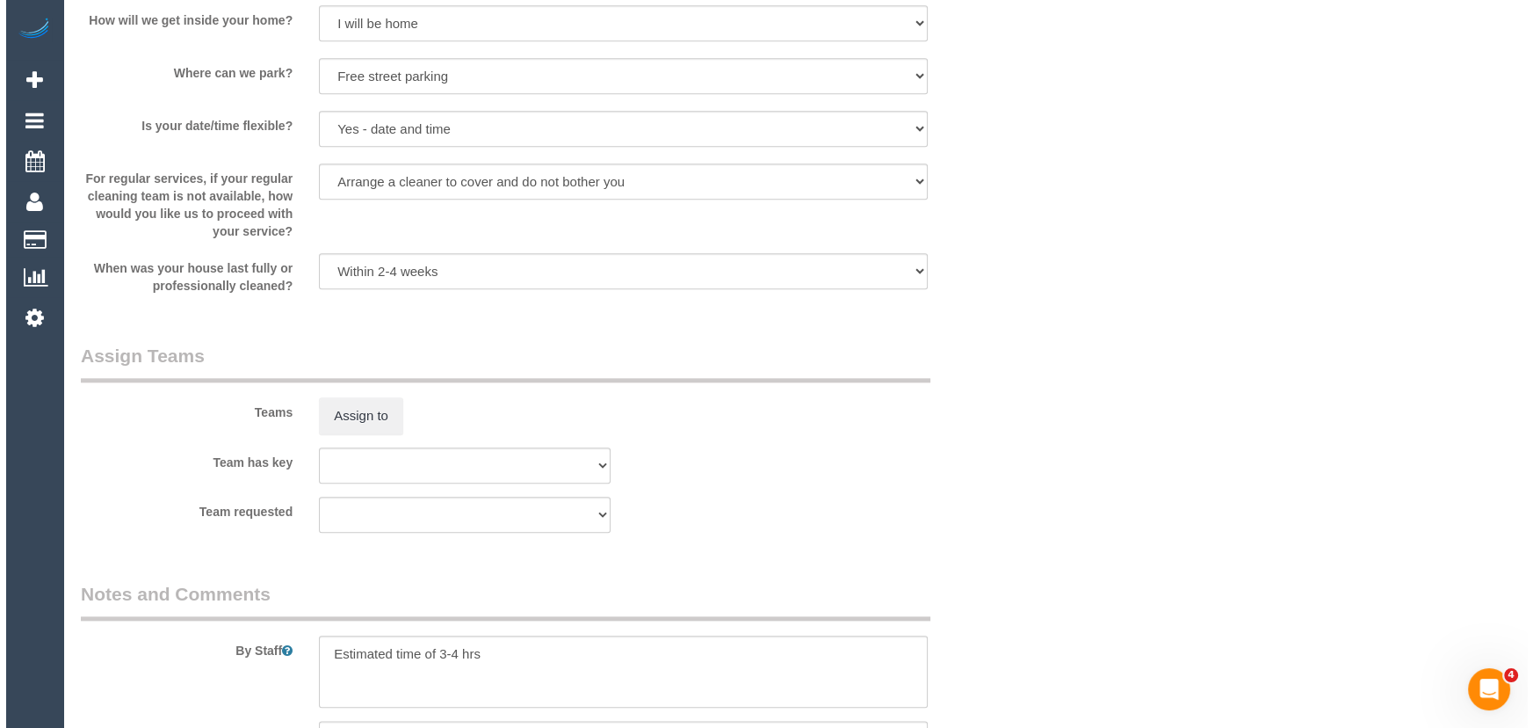
scroll to position [2556, 0]
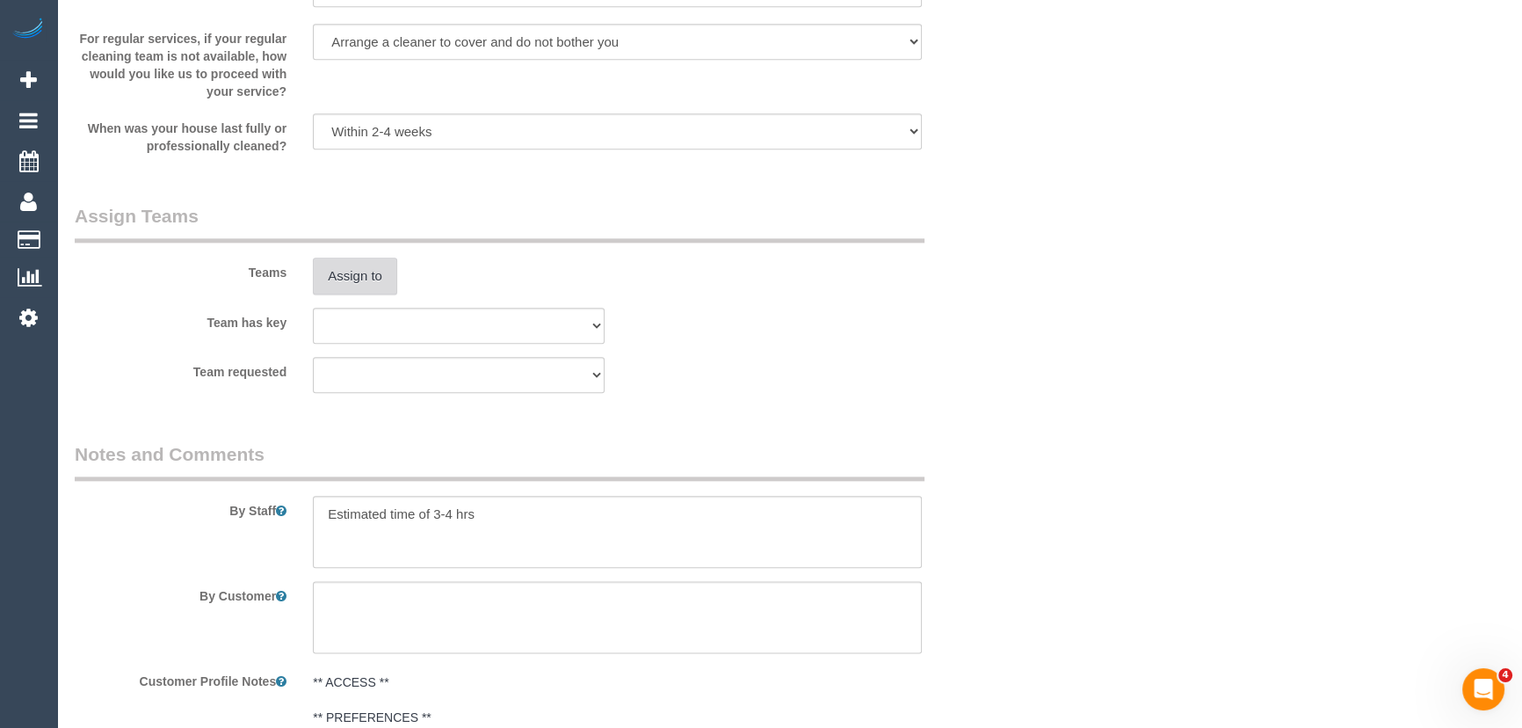
click at [367, 282] on button "Assign to" at bounding box center [355, 275] width 84 height 37
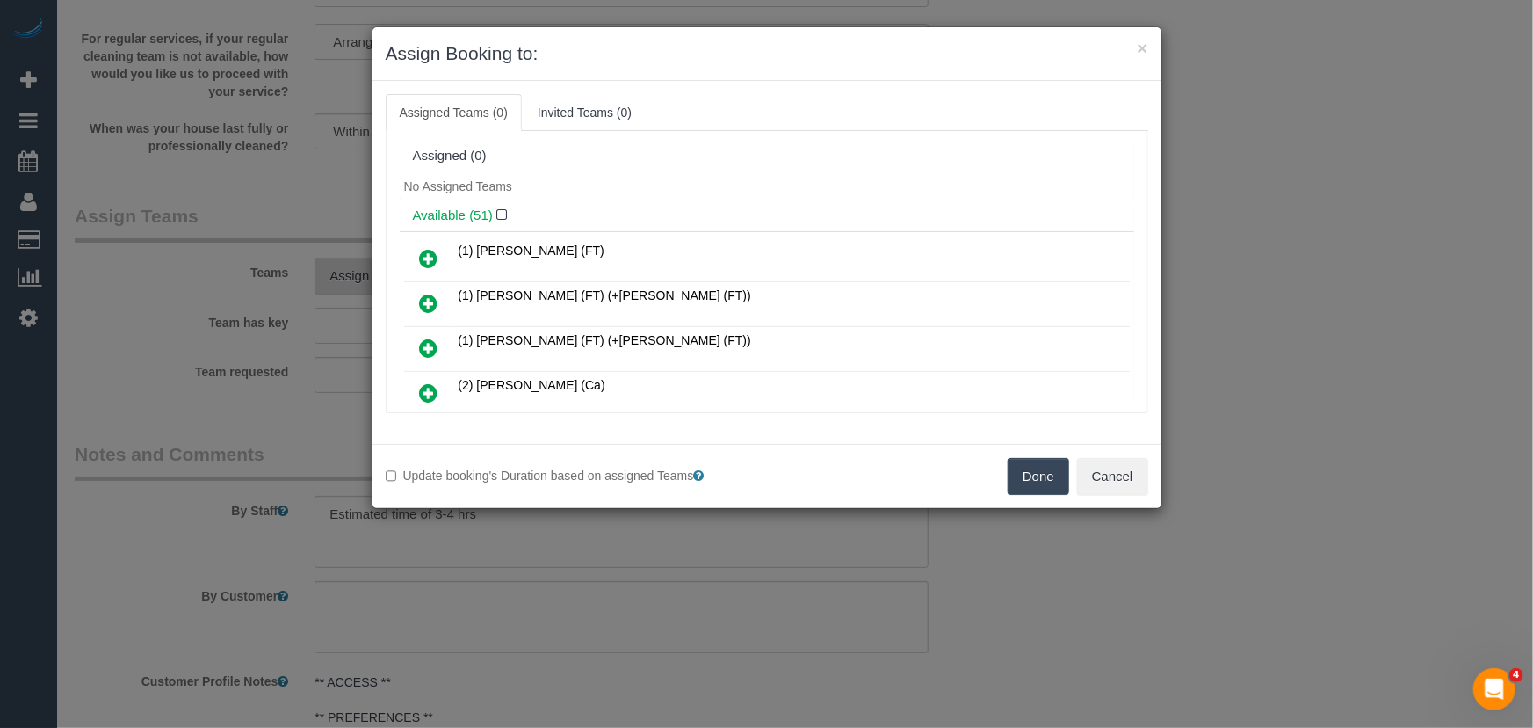
scroll to position [374, 0]
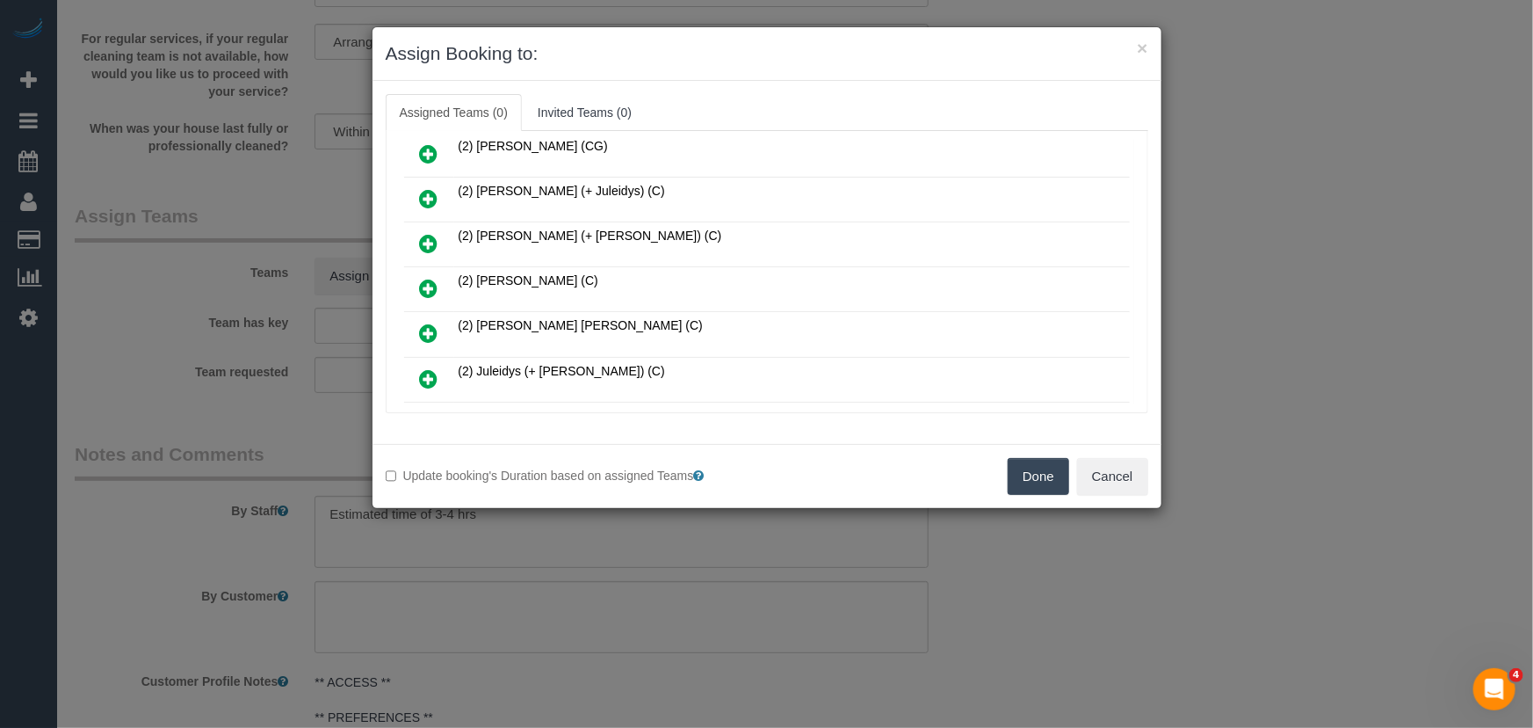
click at [439, 272] on link at bounding box center [429, 289] width 41 height 35
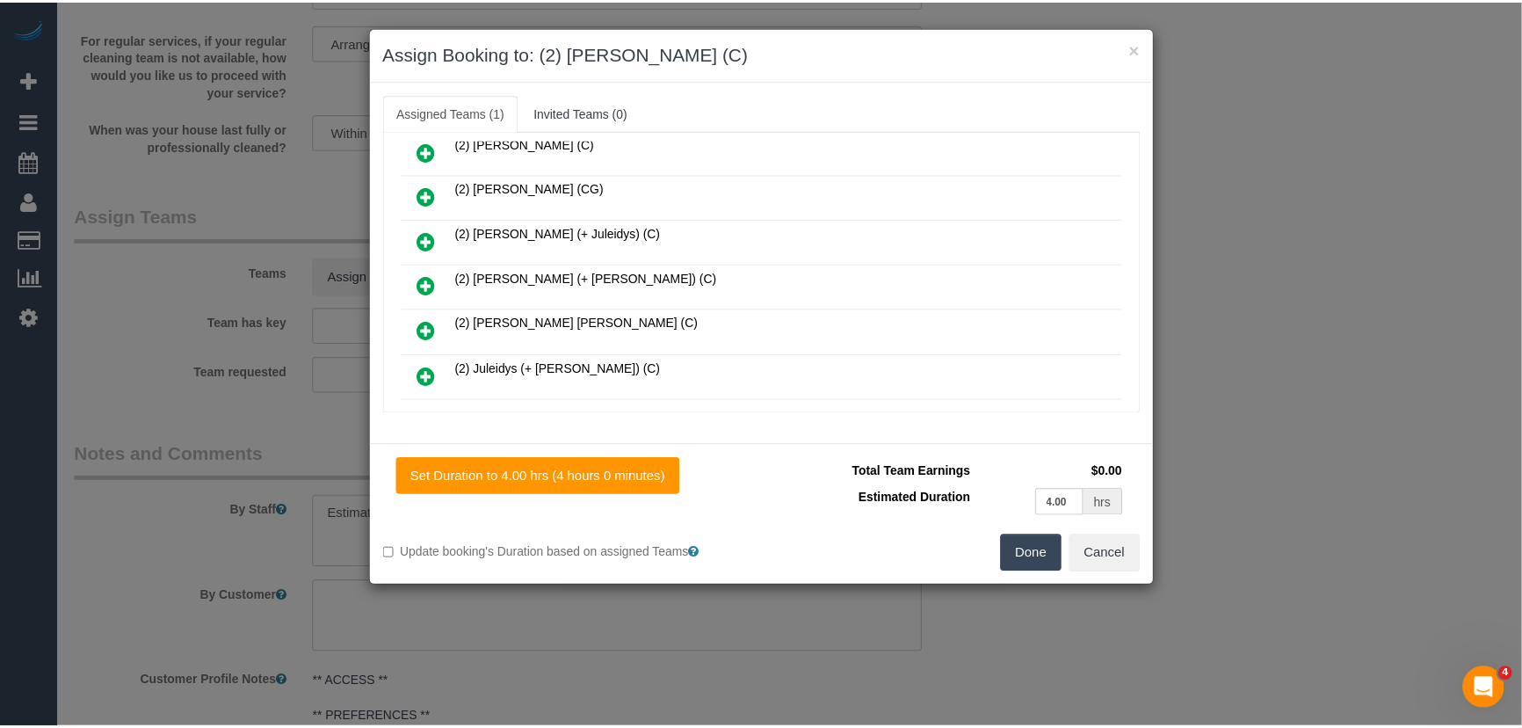
scroll to position [415, 0]
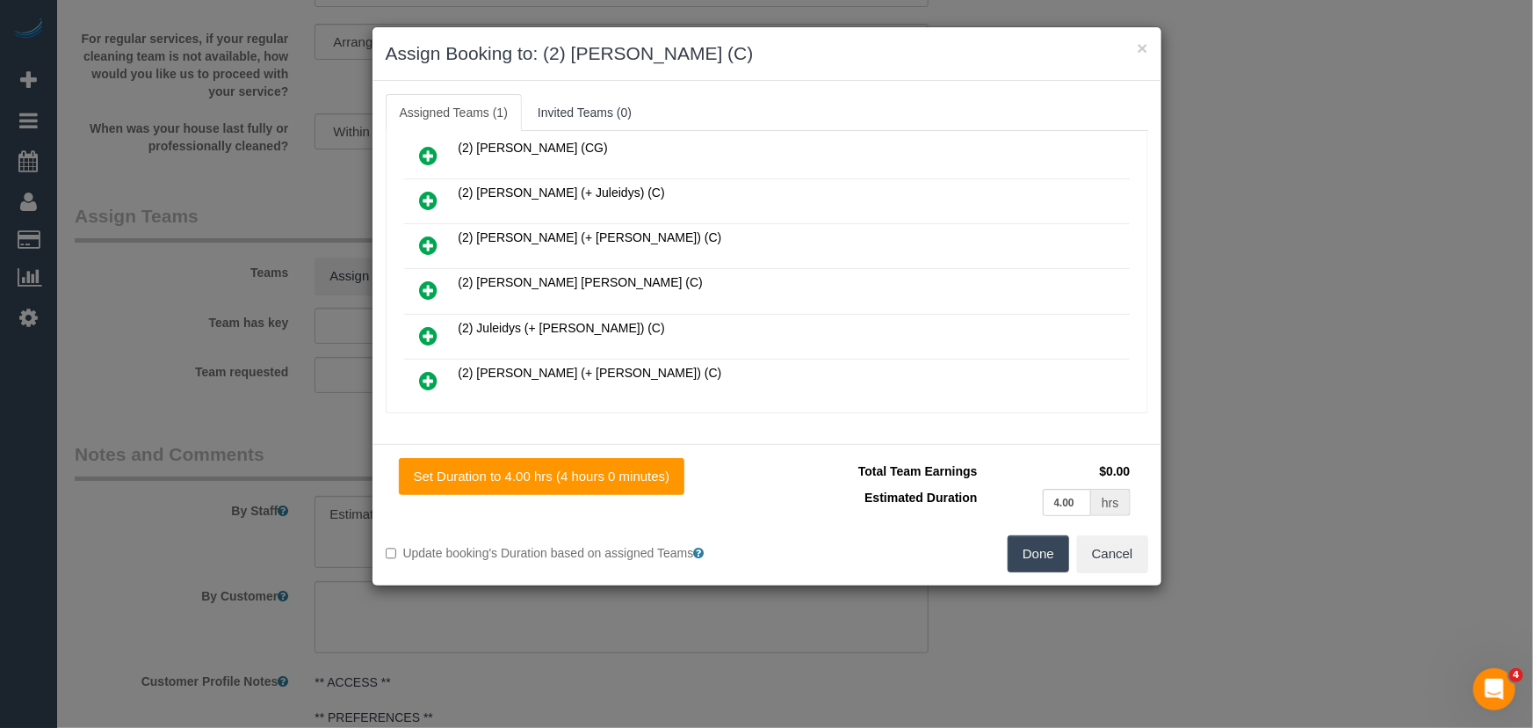
click at [1042, 560] on button "Done" at bounding box center [1039, 553] width 62 height 37
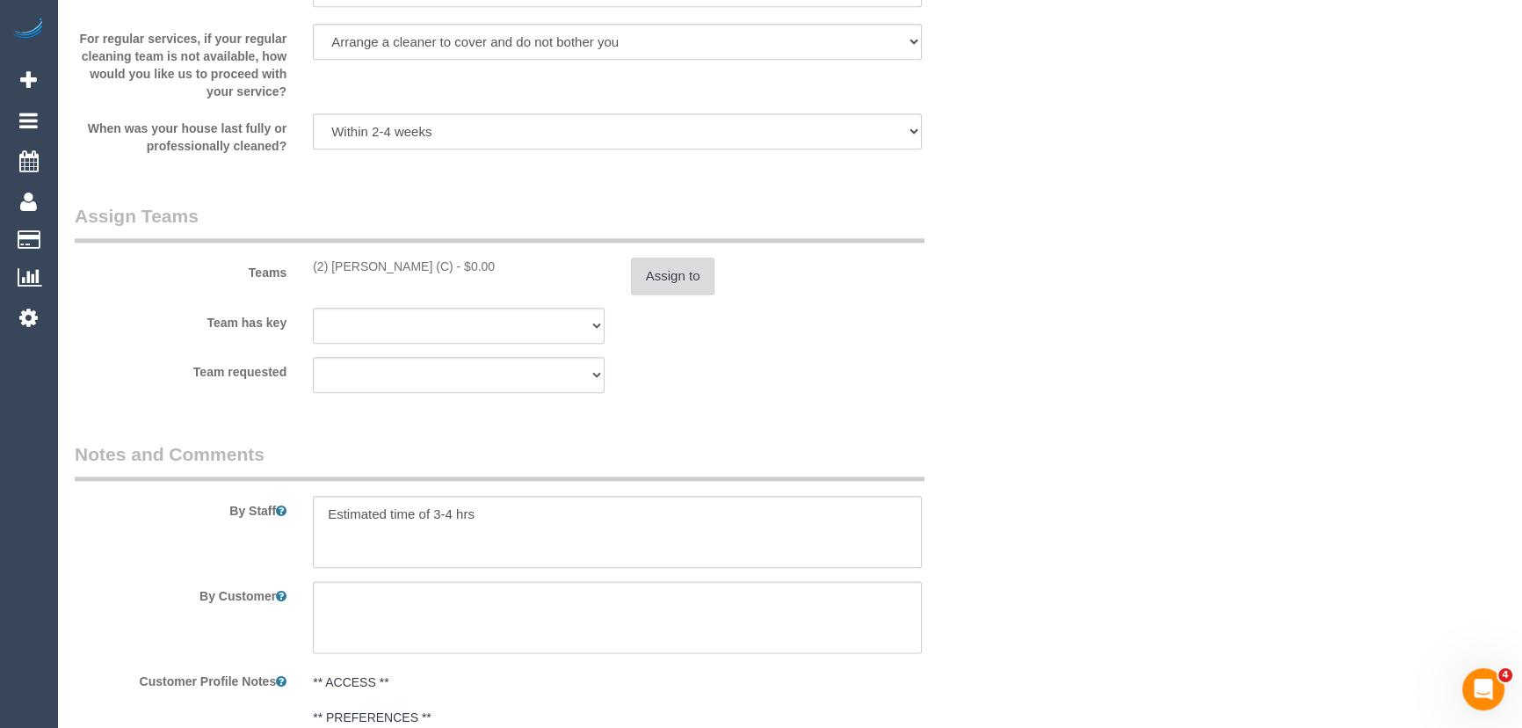
click at [677, 262] on button "Assign to" at bounding box center [673, 275] width 84 height 37
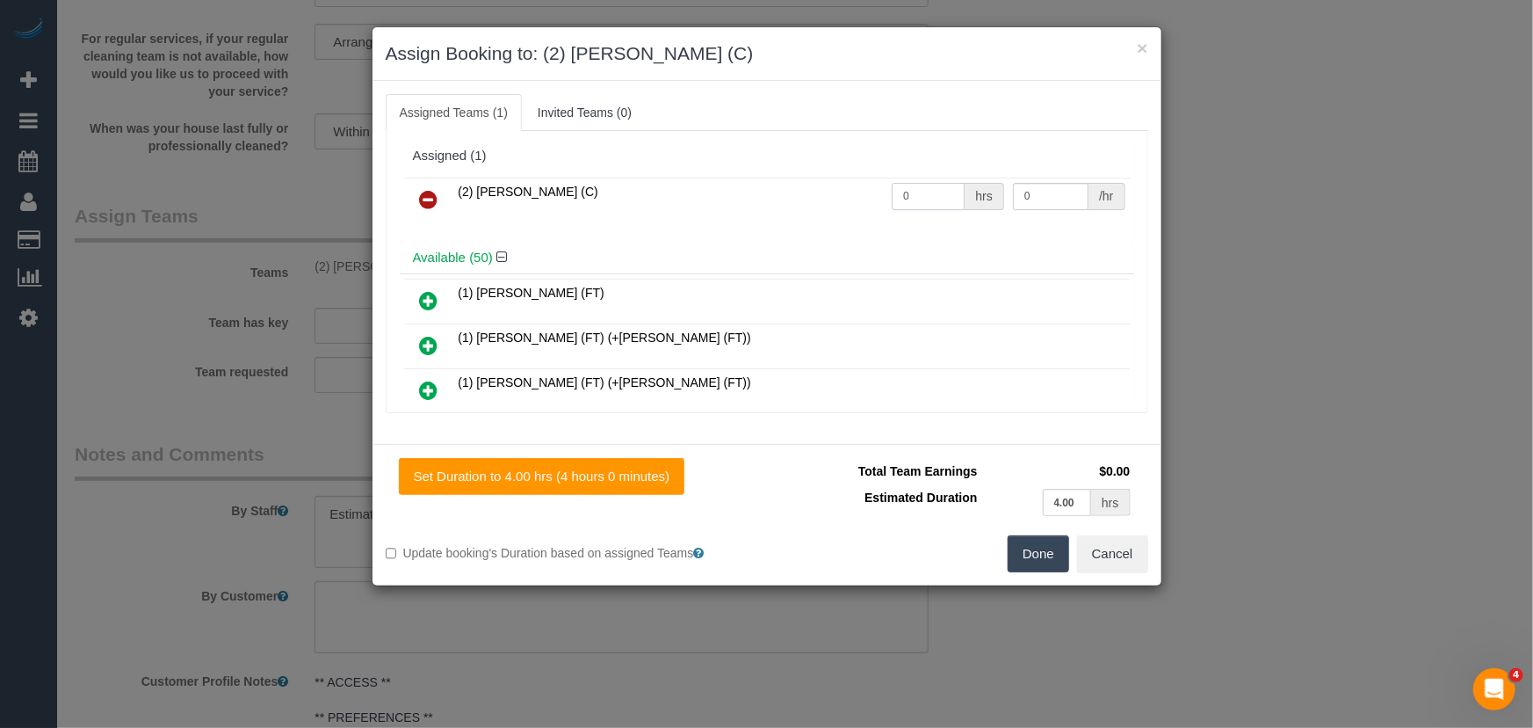
click at [922, 188] on input "0" at bounding box center [928, 196] width 73 height 27
type input "1"
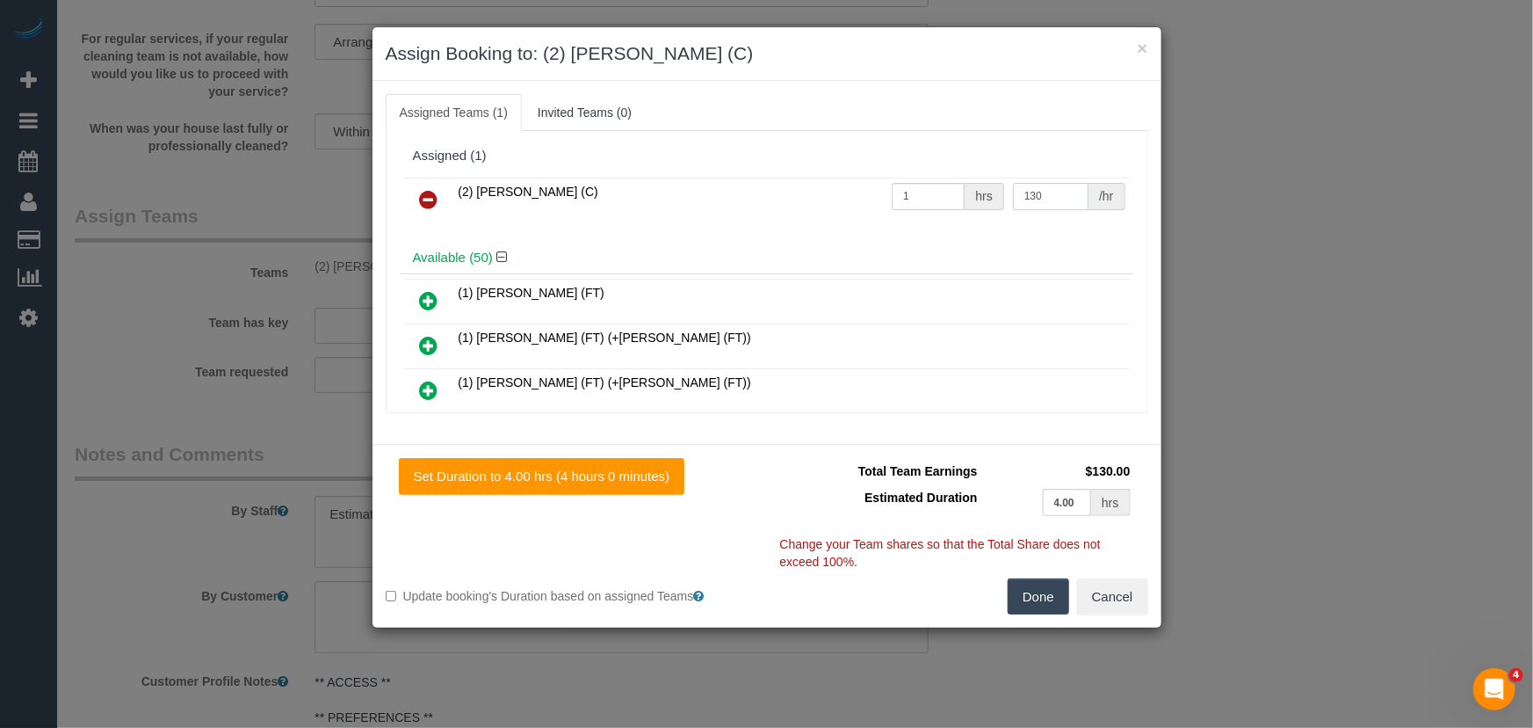
type input "130"
click at [1035, 592] on button "Done" at bounding box center [1039, 596] width 62 height 37
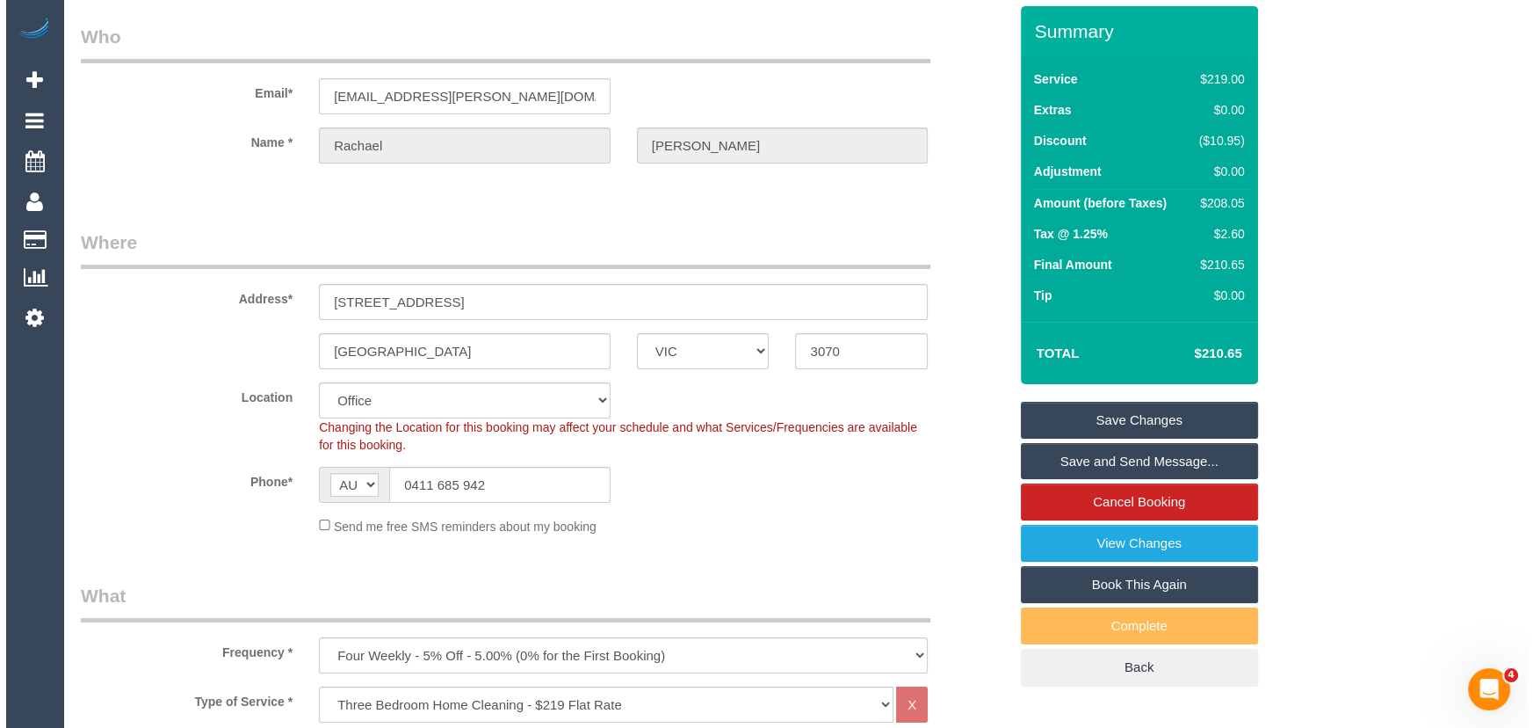
scroll to position [0, 0]
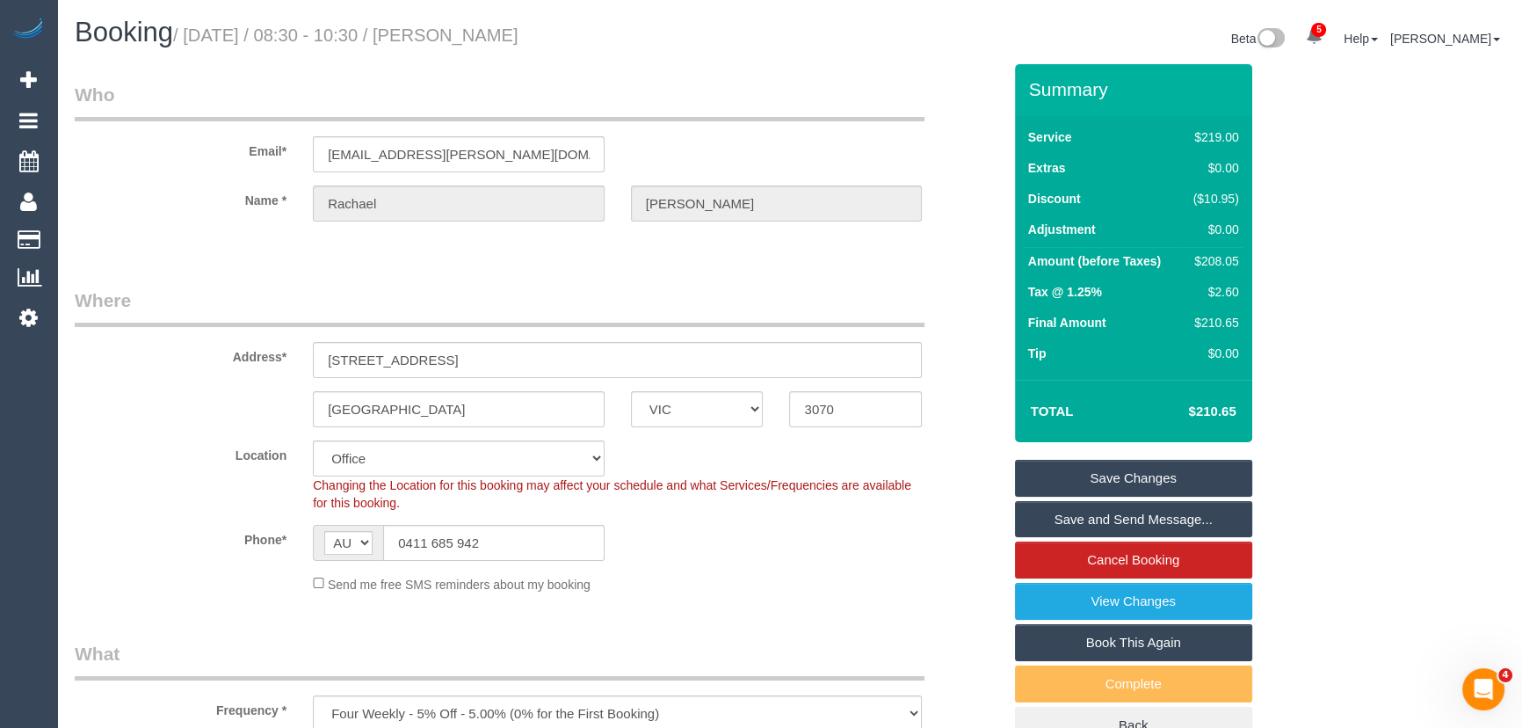
click at [515, 25] on small "/ September 16, 2025 / 08:30 - 10:30 / Rachael Purcell" at bounding box center [345, 34] width 345 height 19
copy small "Rachael Purcell"
click at [1065, 483] on link "Save Changes" at bounding box center [1133, 478] width 237 height 37
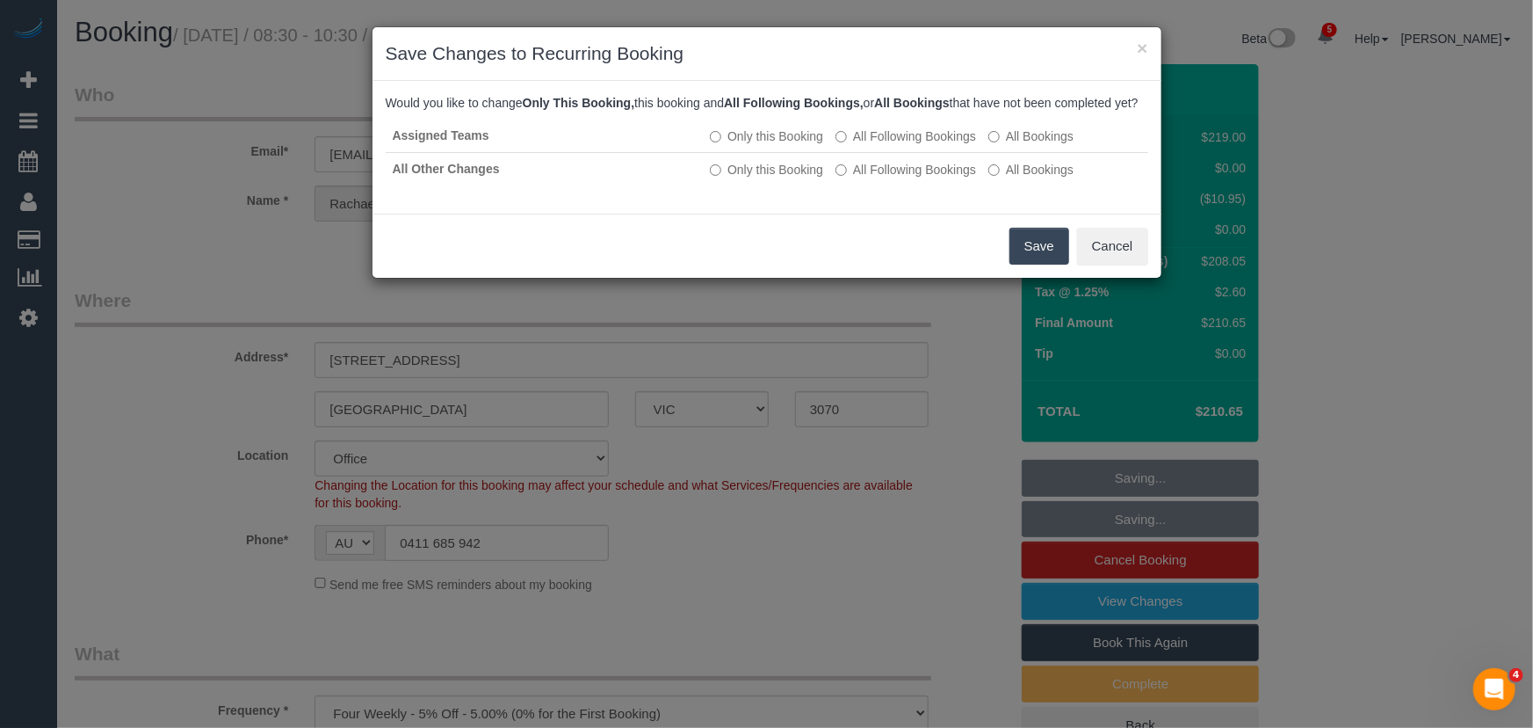
click at [1041, 256] on button "Save" at bounding box center [1040, 246] width 60 height 37
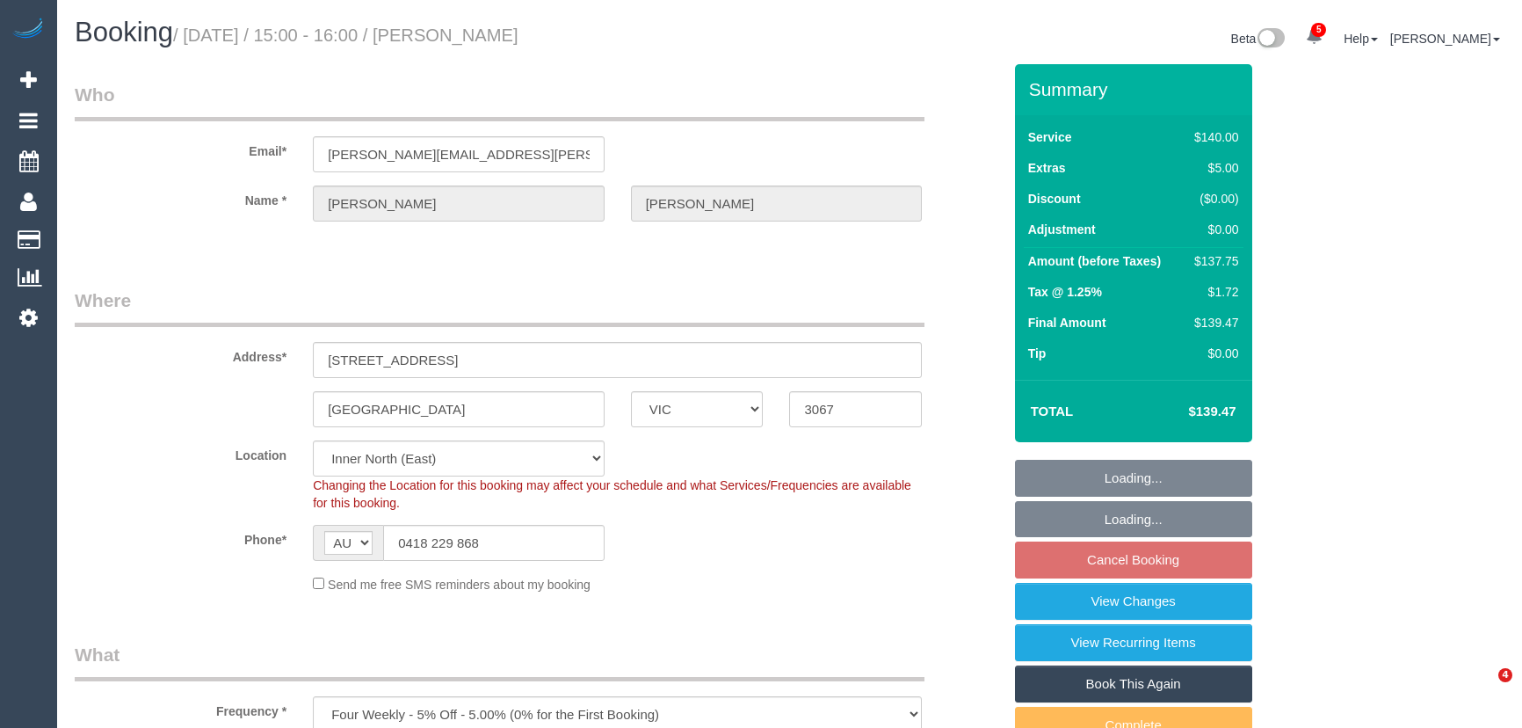
select select "VIC"
select select "number:32"
select select "number:19"
select select "number:35"
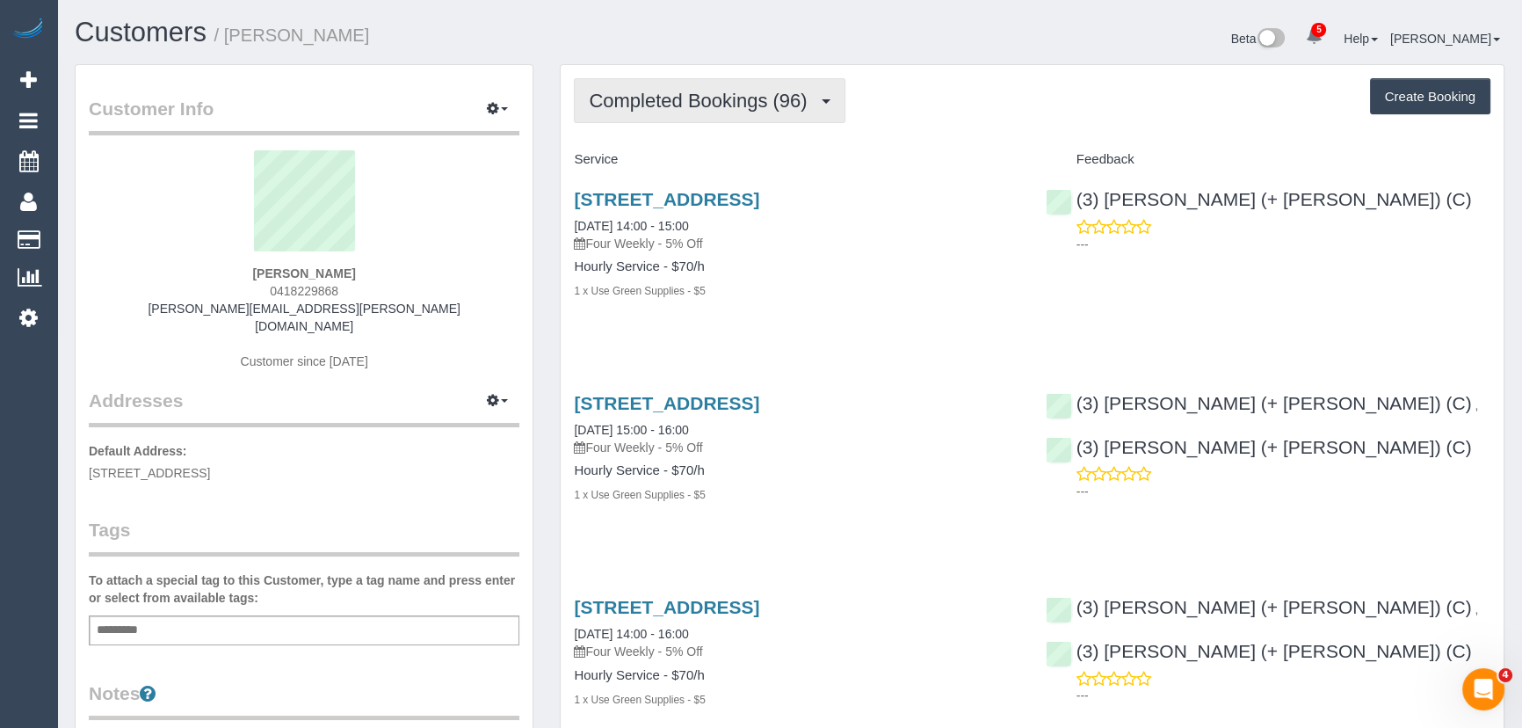
click at [757, 107] on span "Completed Bookings (96)" at bounding box center [702, 101] width 227 height 22
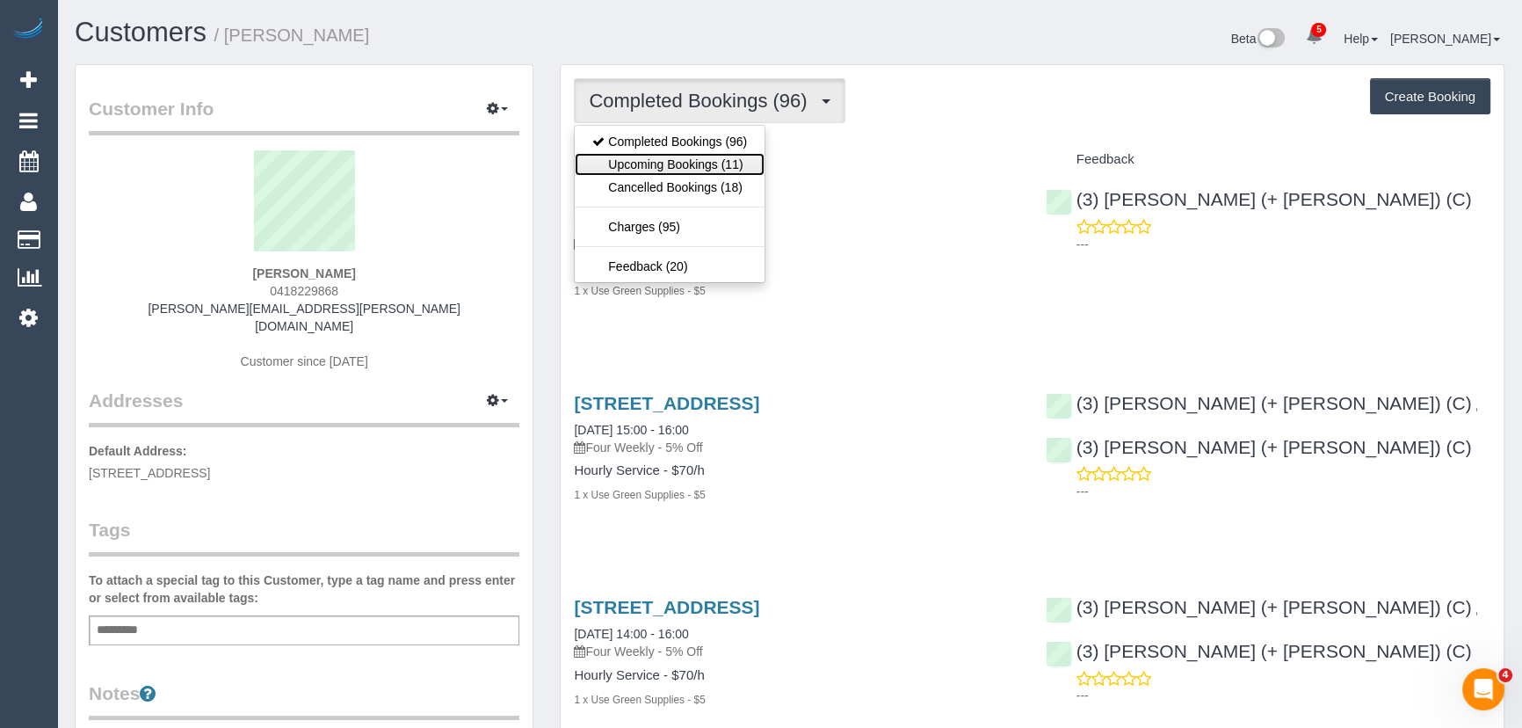
click at [732, 166] on link "Upcoming Bookings (11)" at bounding box center [670, 164] width 190 height 23
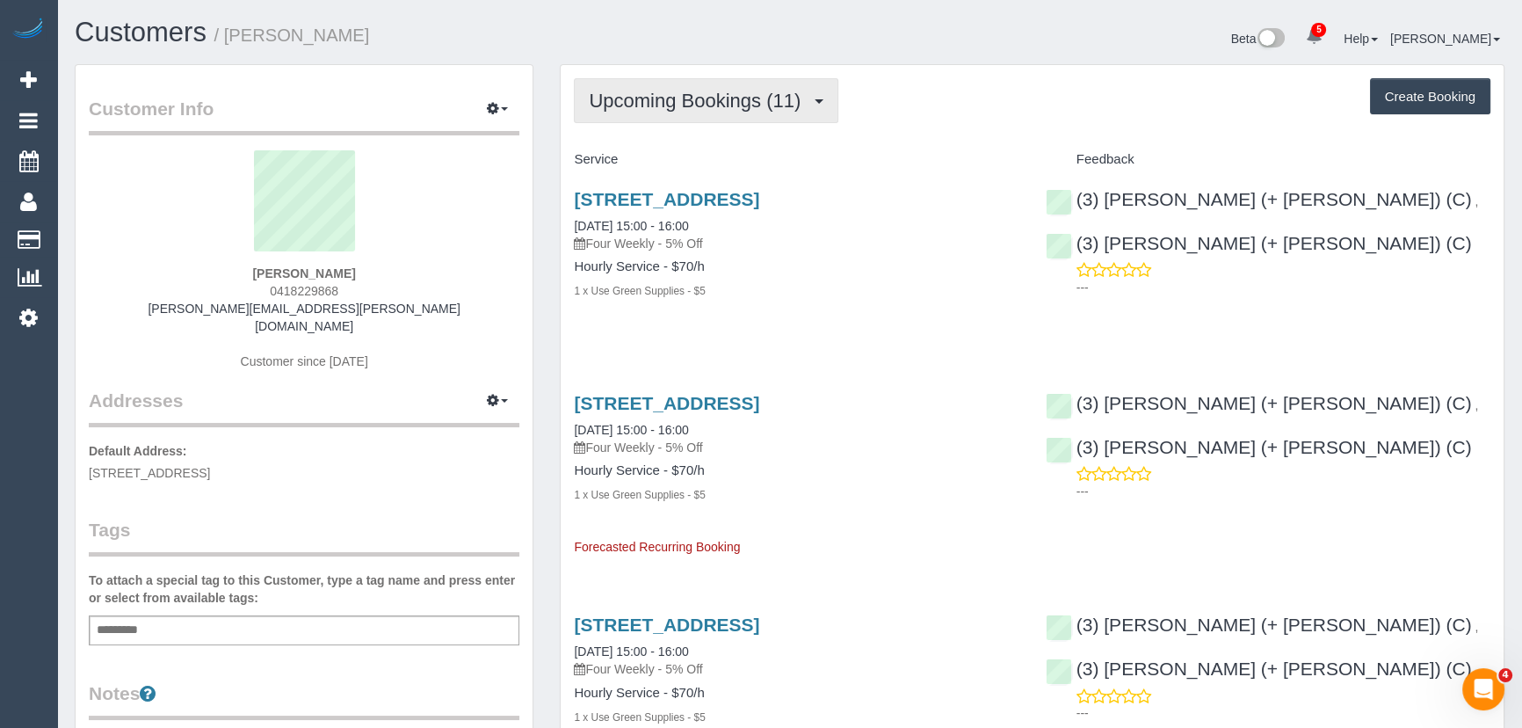
click at [727, 95] on span "Upcoming Bookings (11)" at bounding box center [699, 101] width 221 height 22
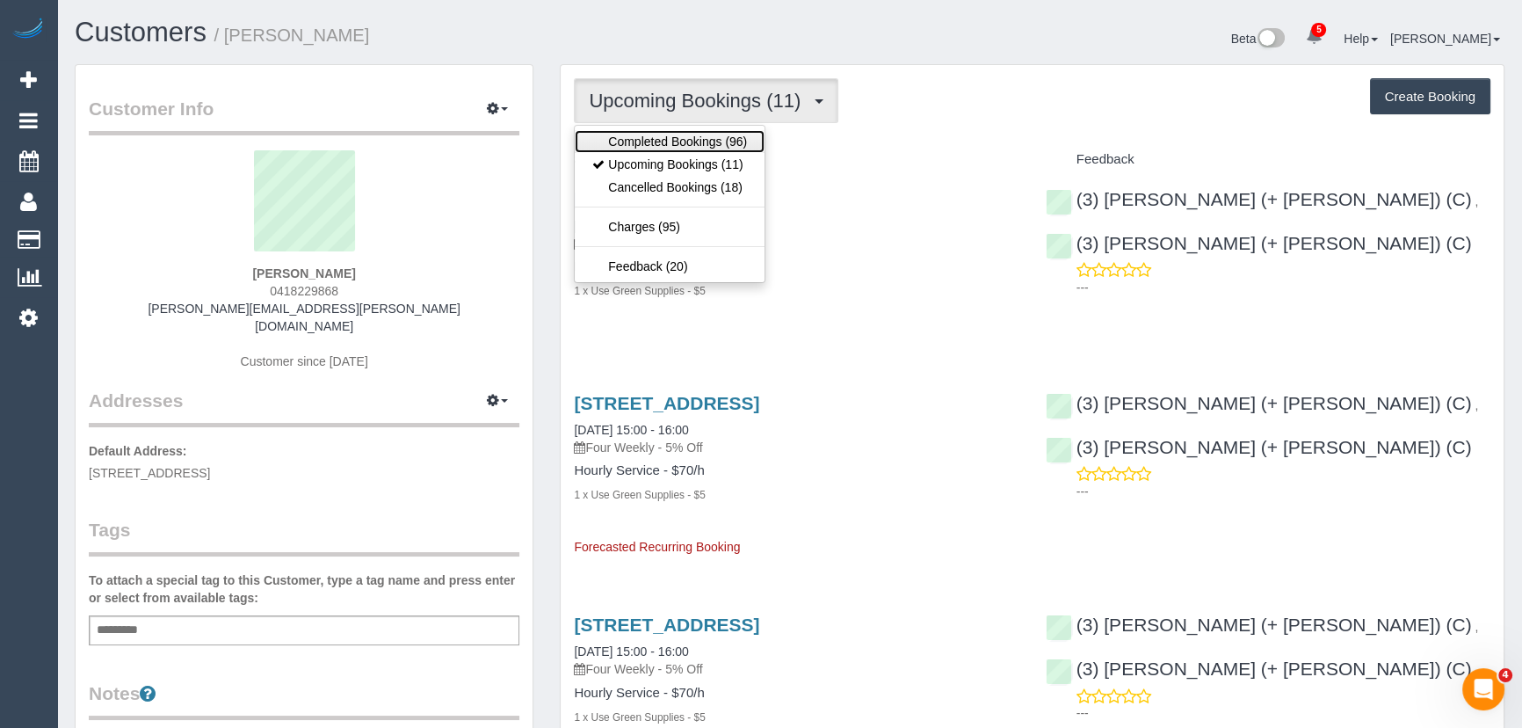
click at [717, 141] on link "Completed Bookings (96)" at bounding box center [670, 141] width 190 height 23
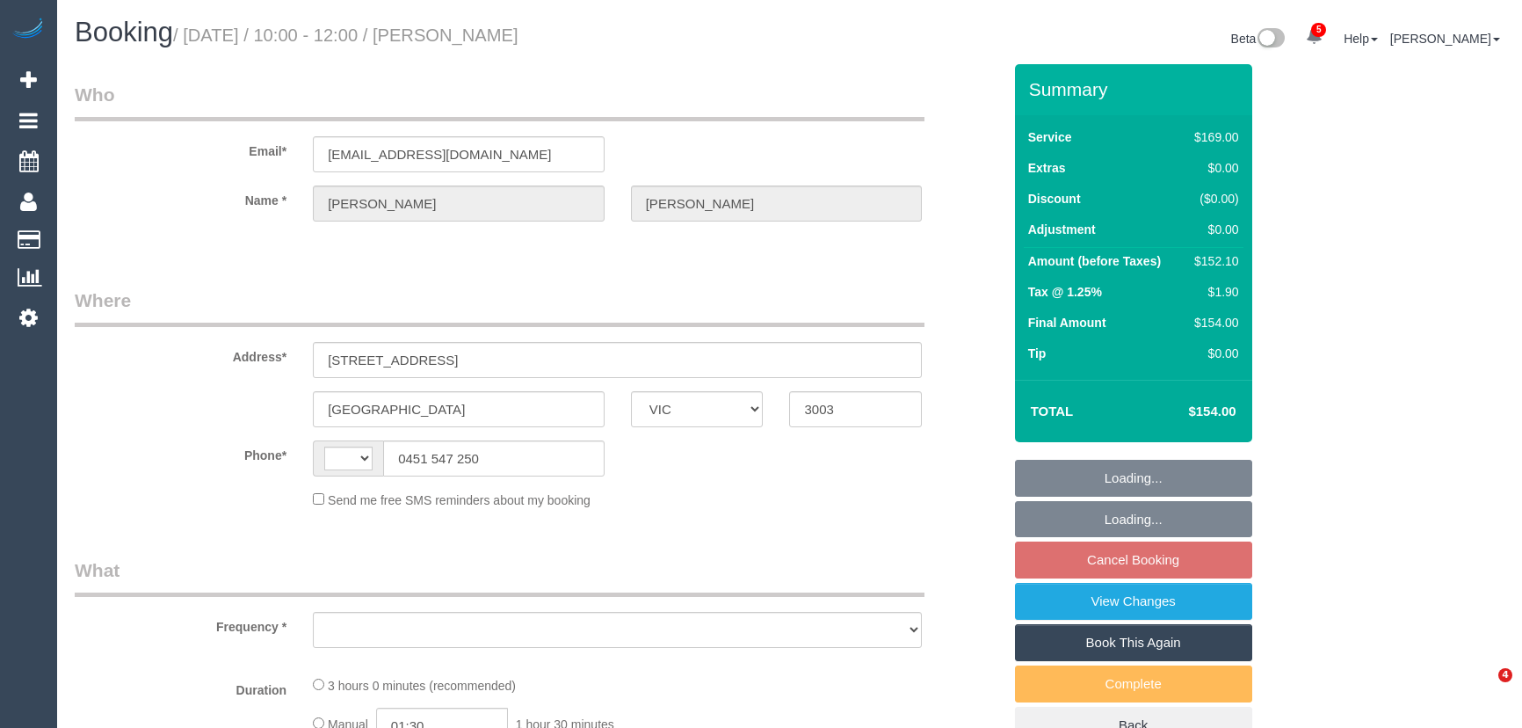
select select "VIC"
select select "string:AU"
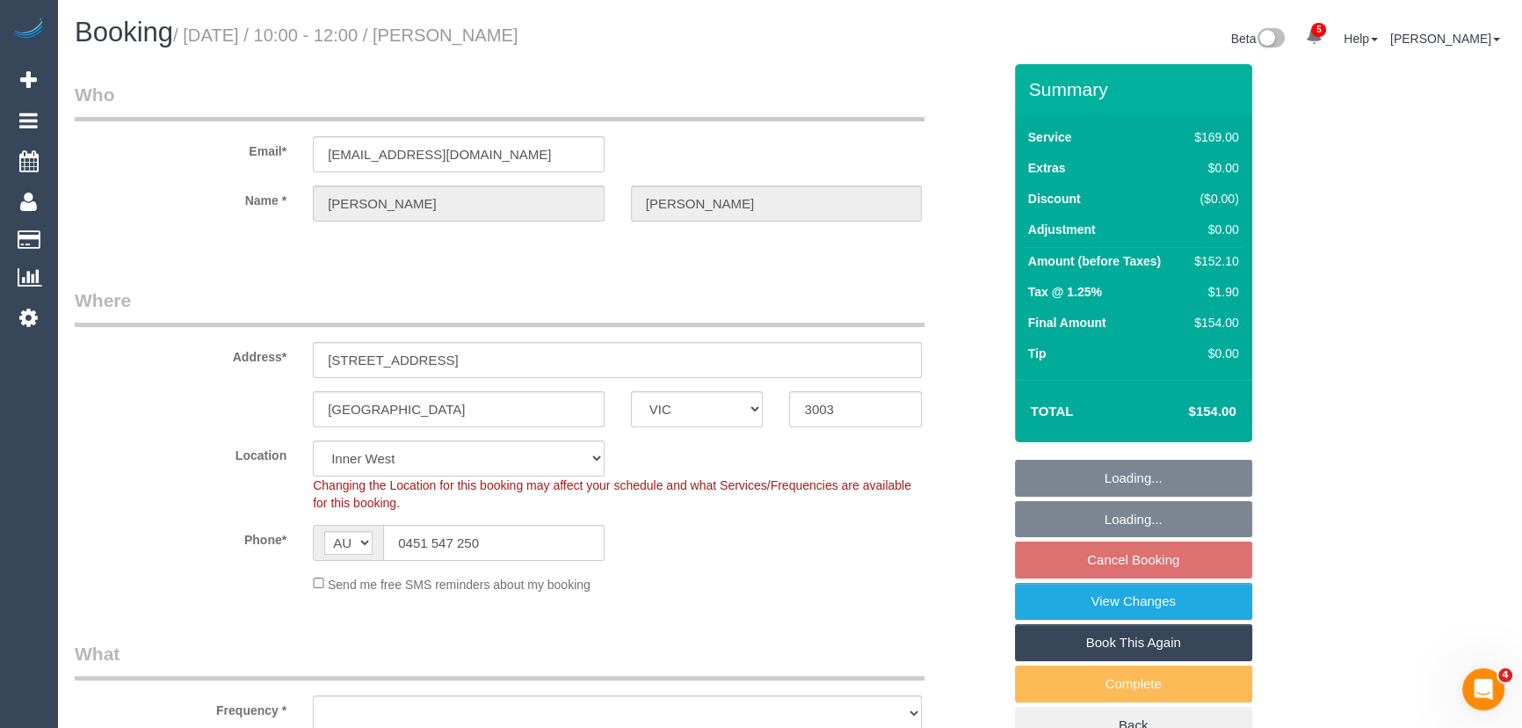
select select "object:746"
select select "string:stripe-pm_1Rwyec2GScqysDRV33IXhfGh"
select select "spot3"
select select "number:29"
select select "number:14"
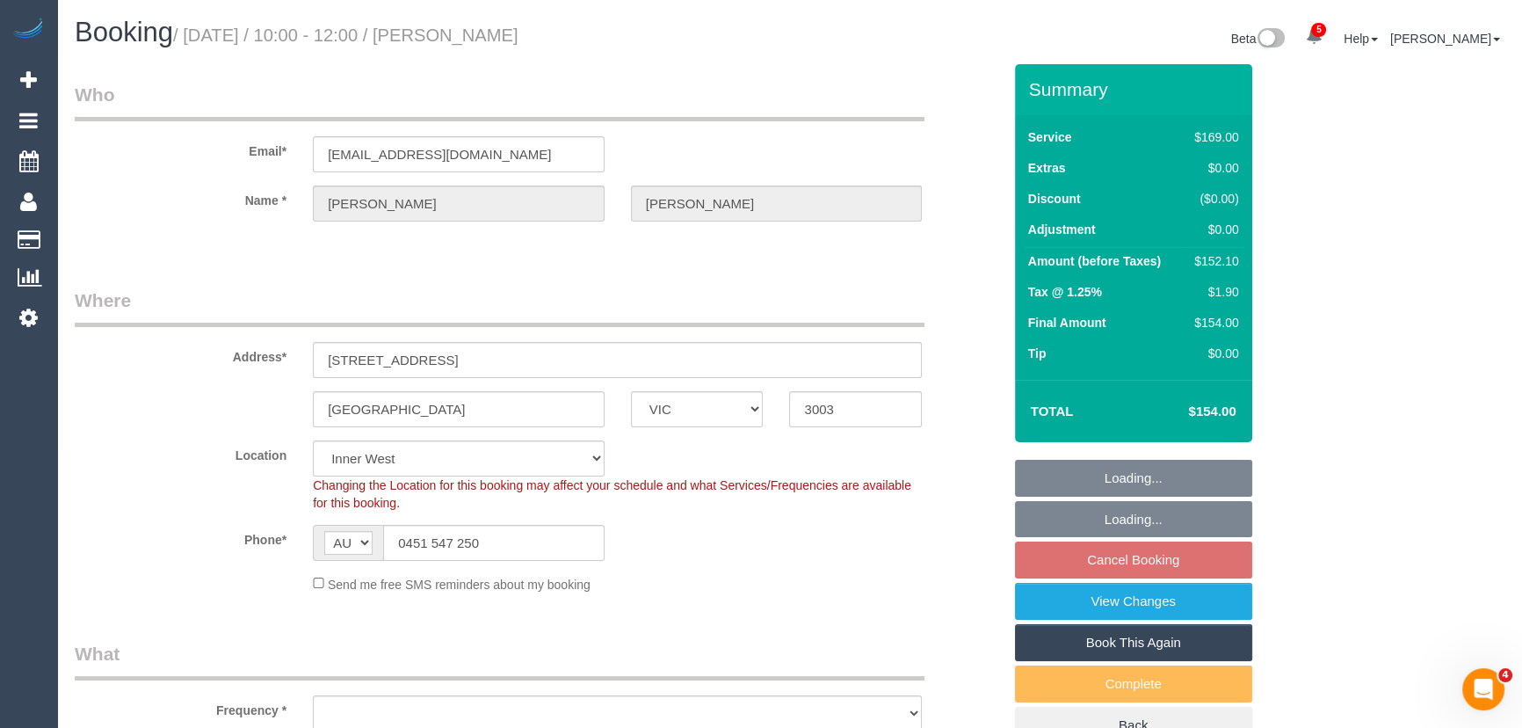
select select "number:18"
select select "number:25"
select select "number:34"
select select "number:13"
select select "object:852"
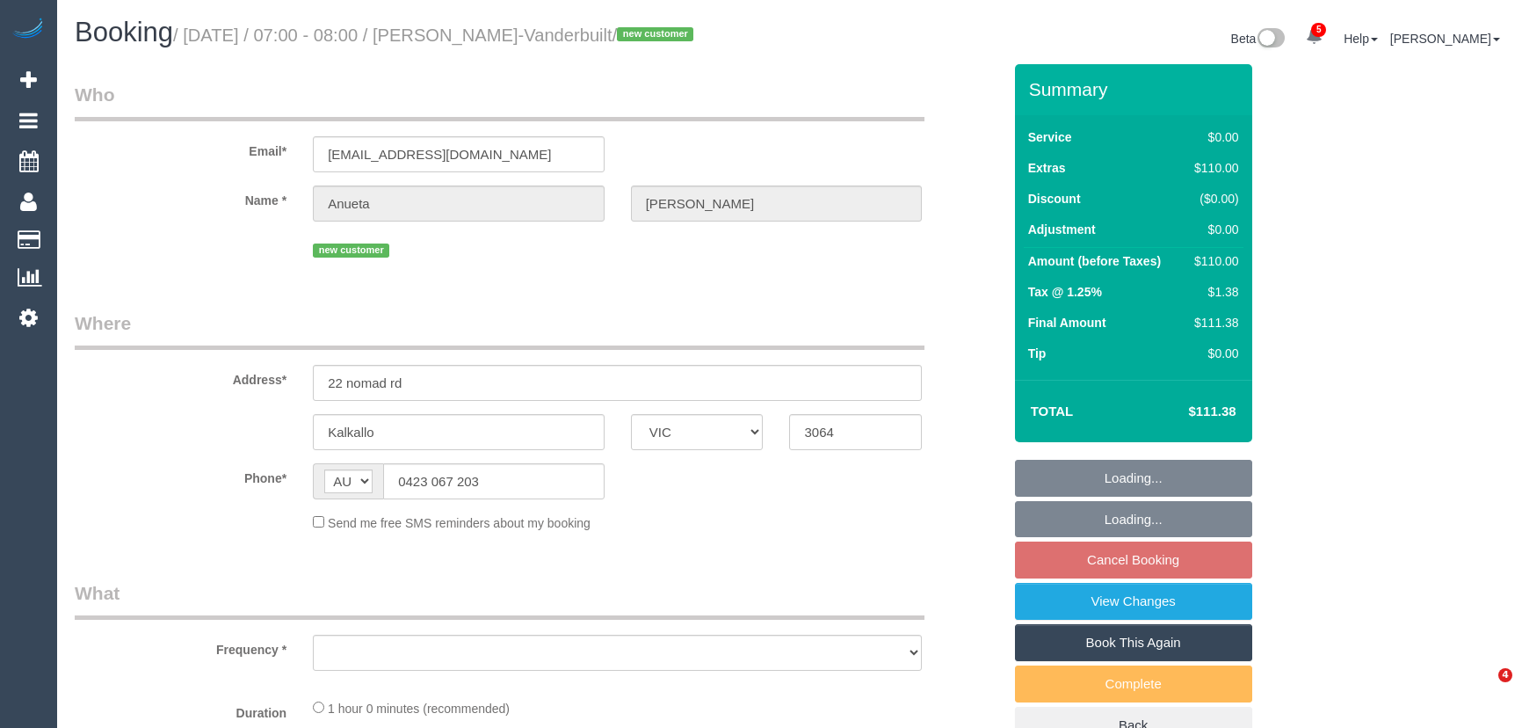
select select "VIC"
select select "string:stripe-pm_1S6Nme2GScqysDRVtpmojaOO"
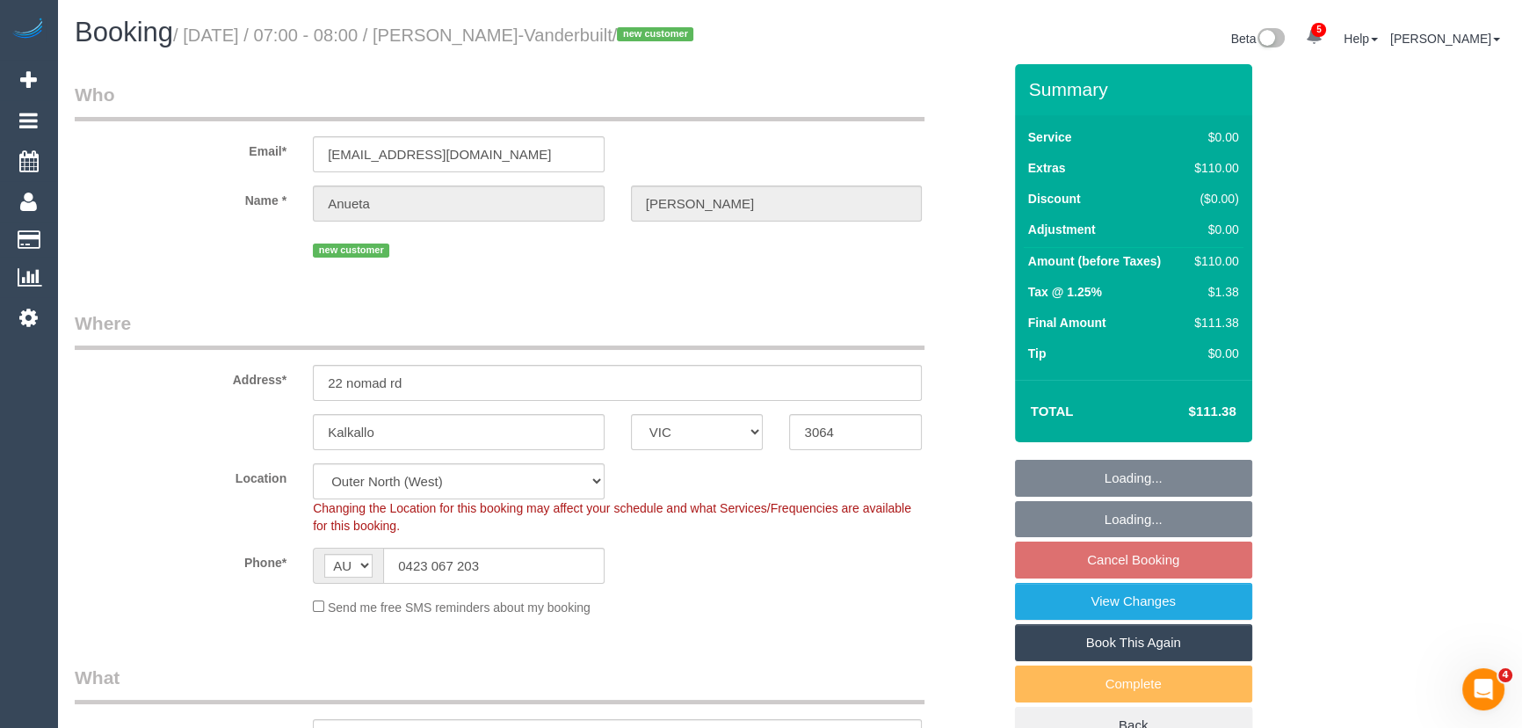
select select "object:795"
select select "number:28"
select select "number:15"
select select "number:18"
select select "number:22"
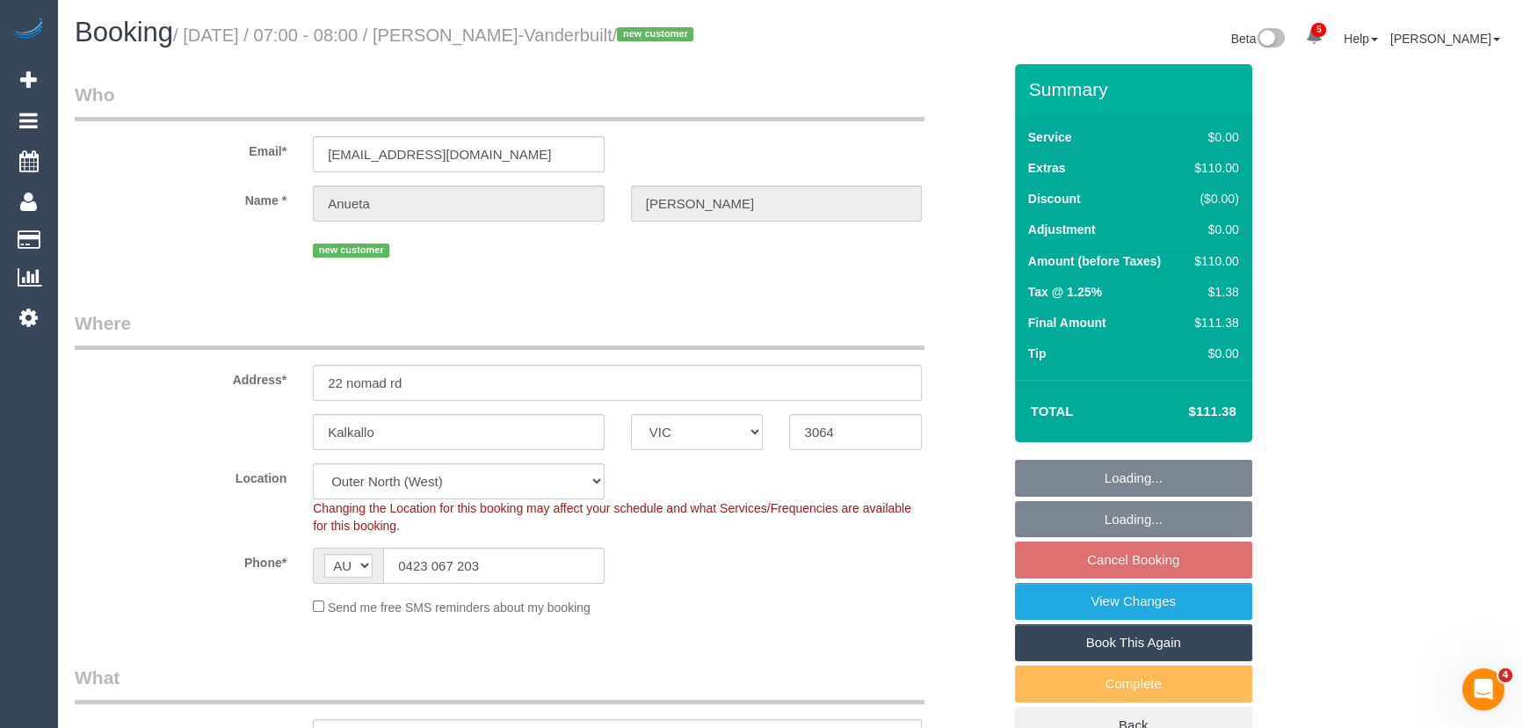
select select "number:35"
select select "number:11"
select select "object:800"
click at [524, 583] on input "0423 067 203" at bounding box center [493, 565] width 221 height 36
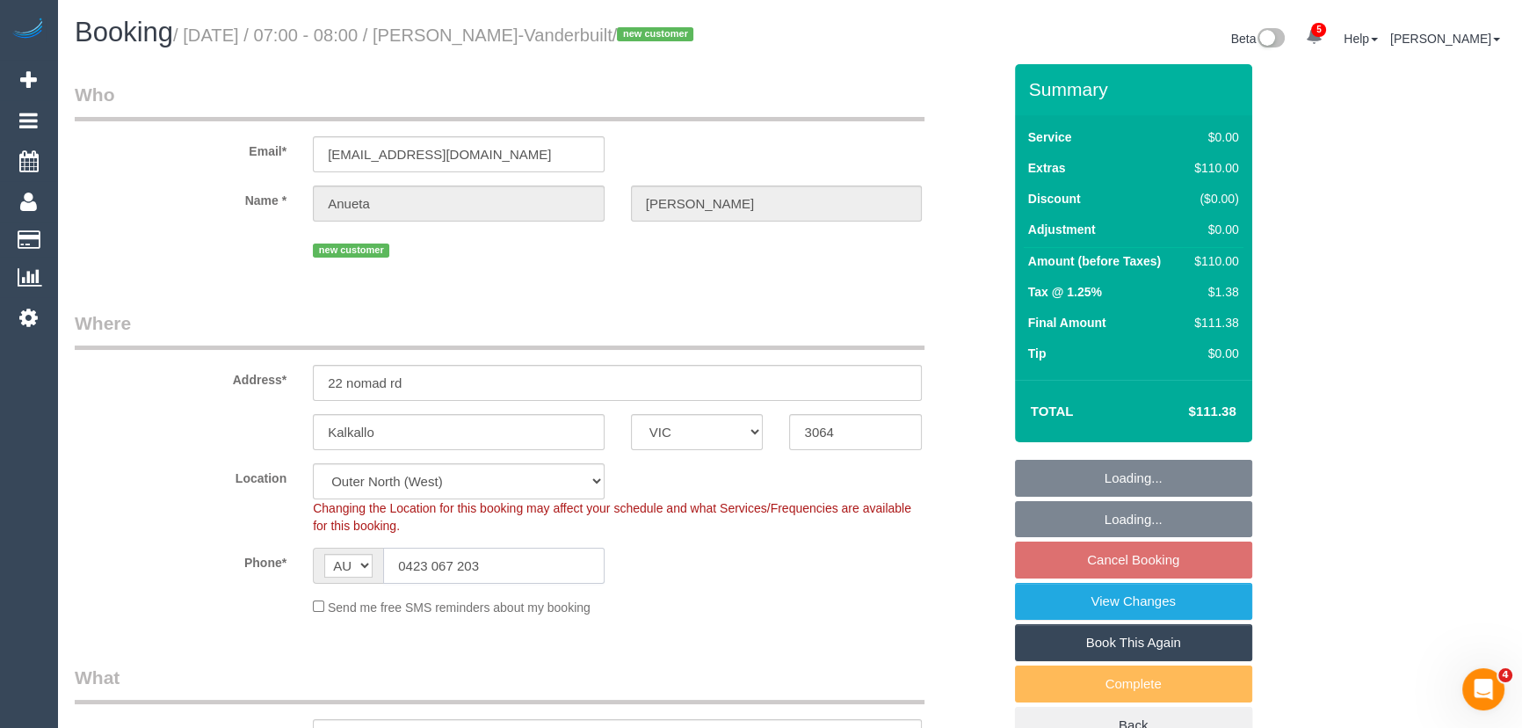
click at [524, 583] on input "0423 067 203" at bounding box center [493, 565] width 221 height 36
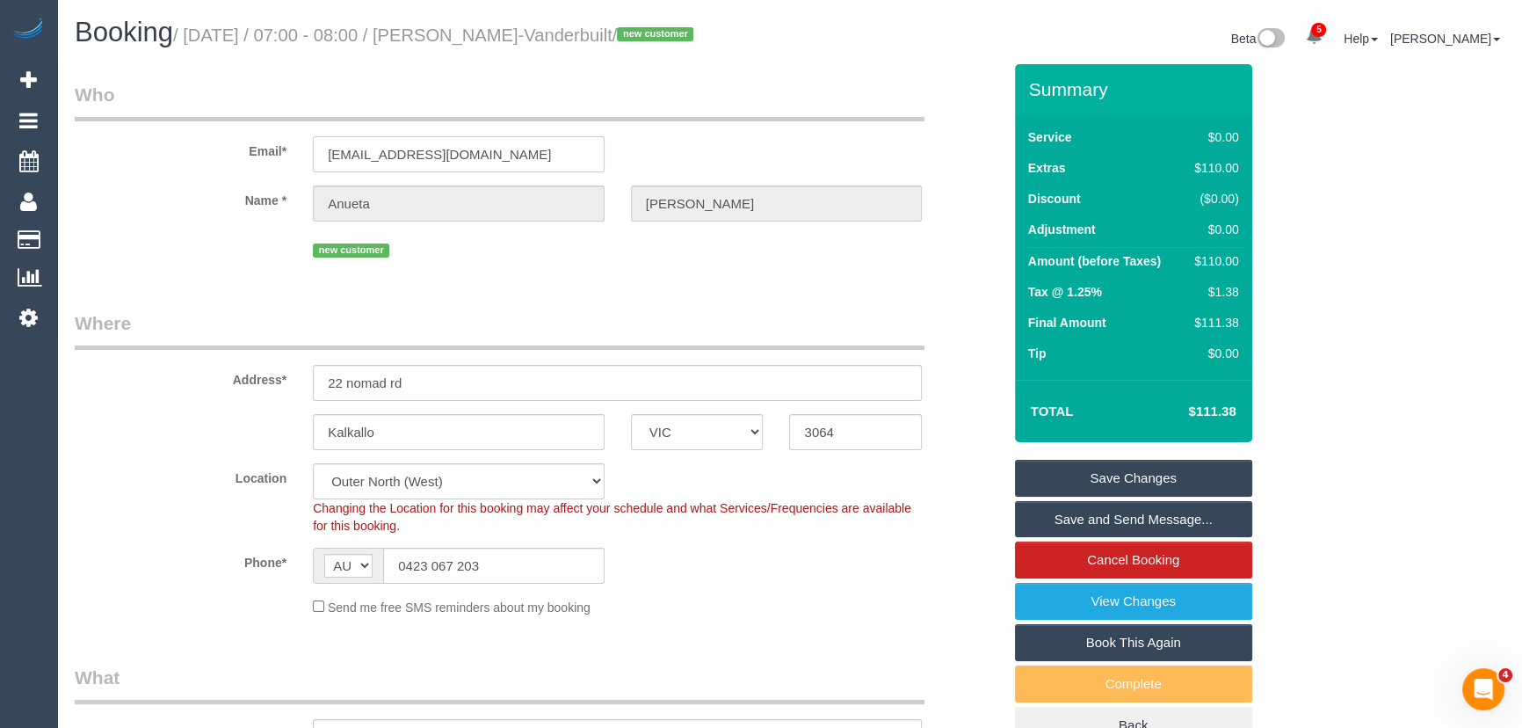
click at [503, 171] on input "anuetamv@outlook.com" at bounding box center [459, 154] width 292 height 36
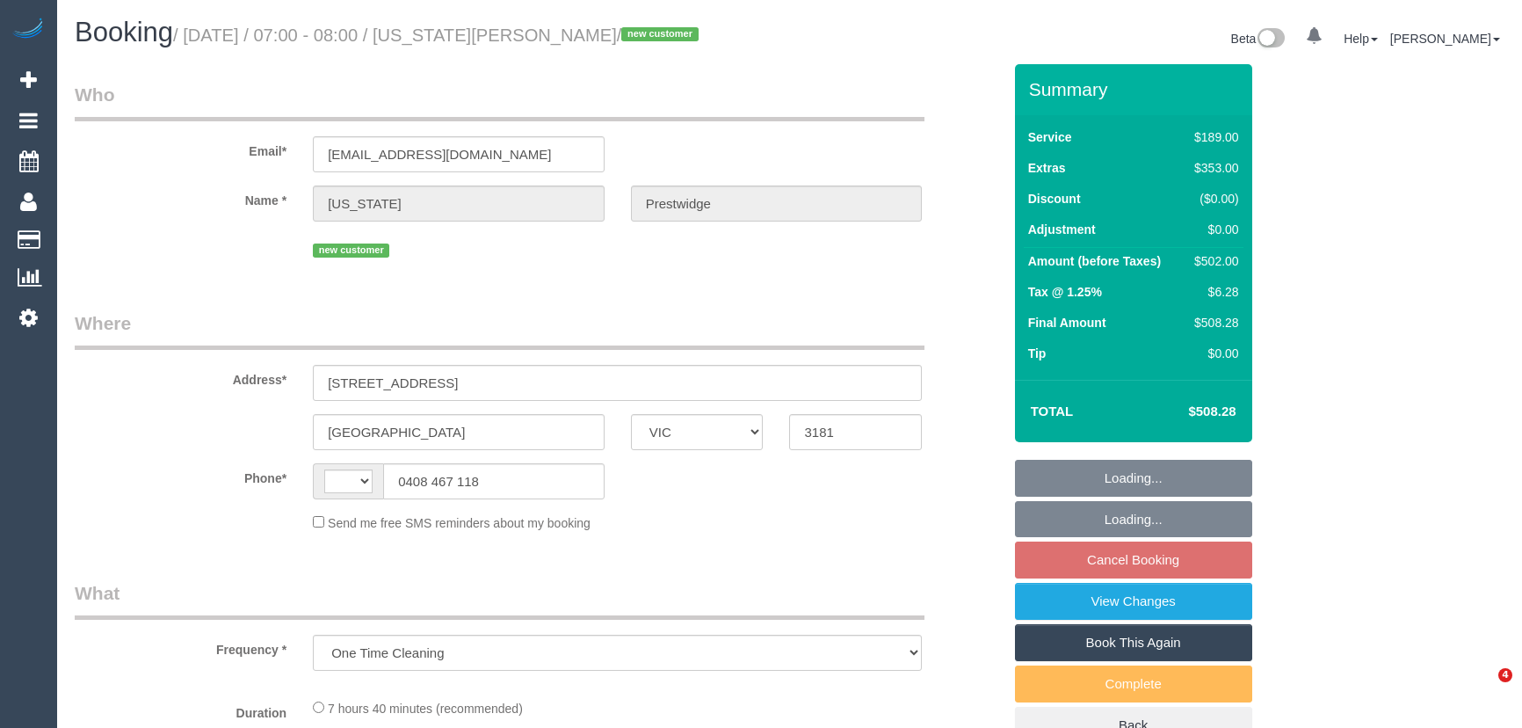
select select "VIC"
select select "string:AU"
select select "string:stripe-pm_1S6hhP2GScqysDRVYX9WUdrW"
select select "number:28"
select select "number:14"
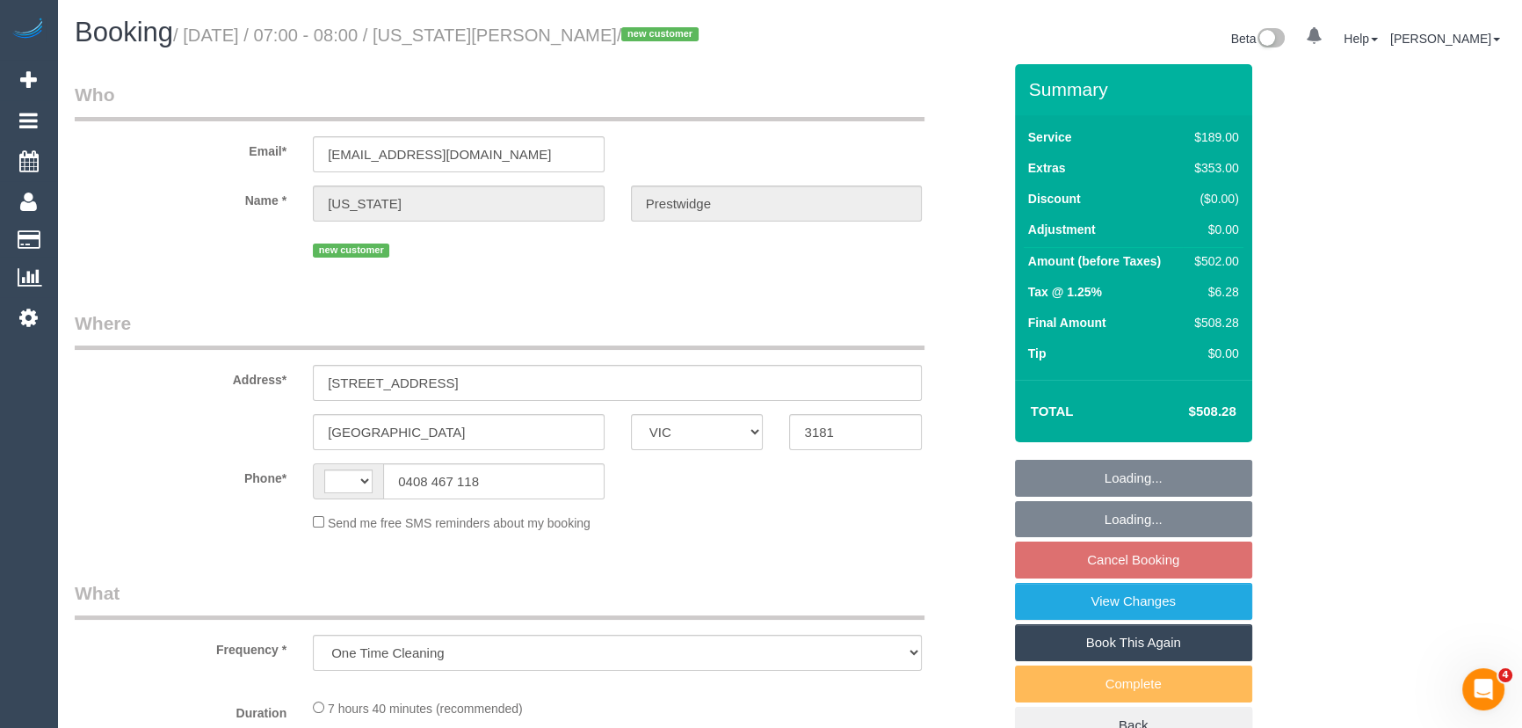
select select "number:21"
select select "number:22"
select select "number:26"
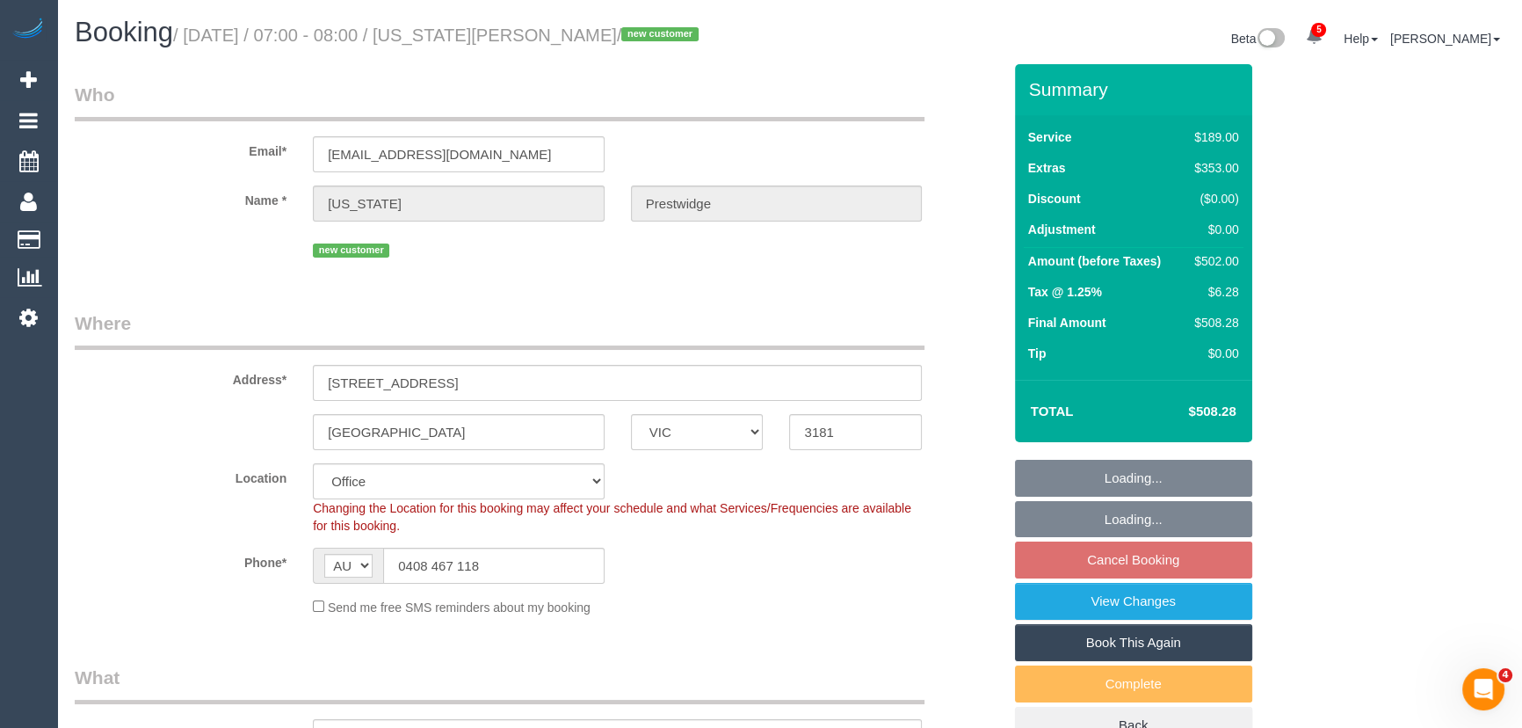
select select "object:2187"
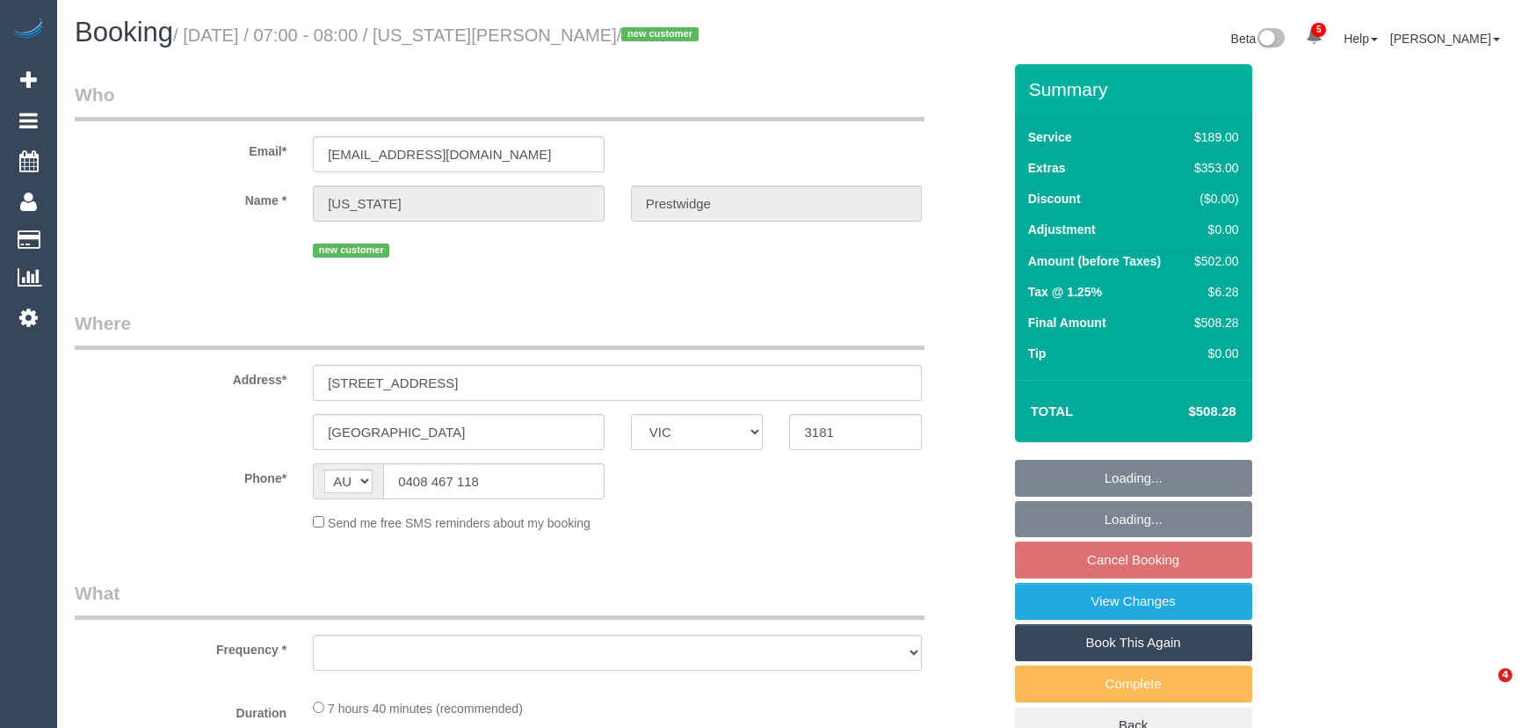
select select "VIC"
select select "object:666"
select select "string:stripe-pm_1S6hhP2GScqysDRVYX9WUdrW"
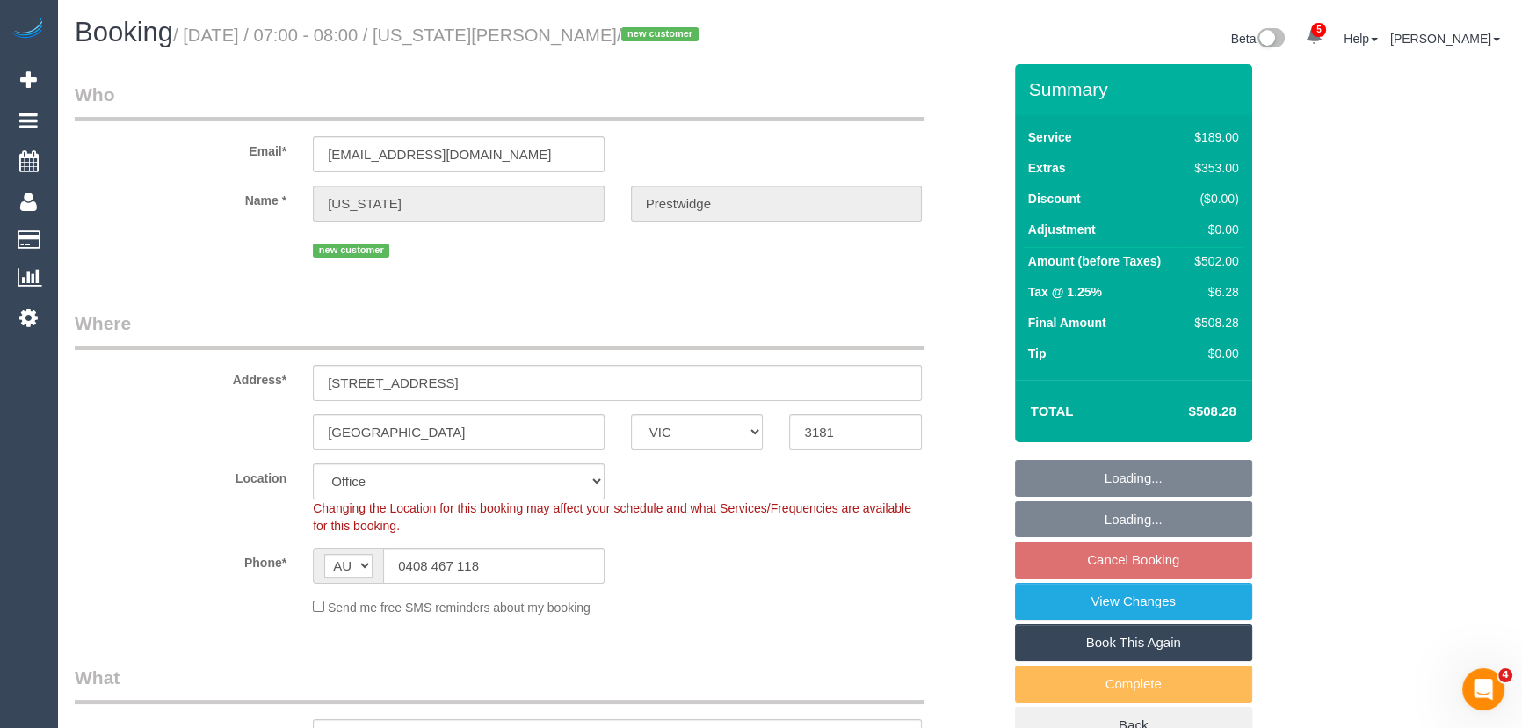
select select "object:767"
select select "number:28"
select select "number:14"
select select "number:21"
select select "number:22"
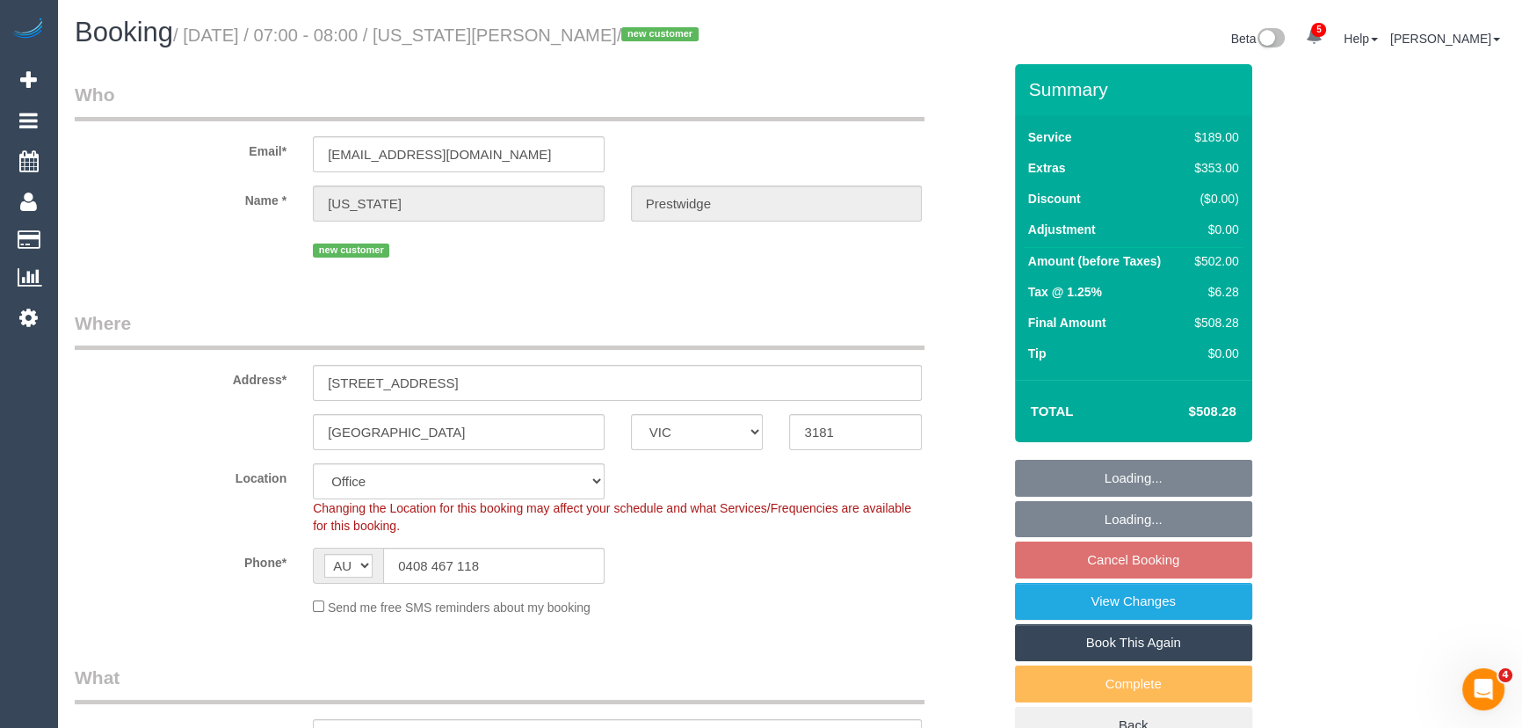
select select "number:26"
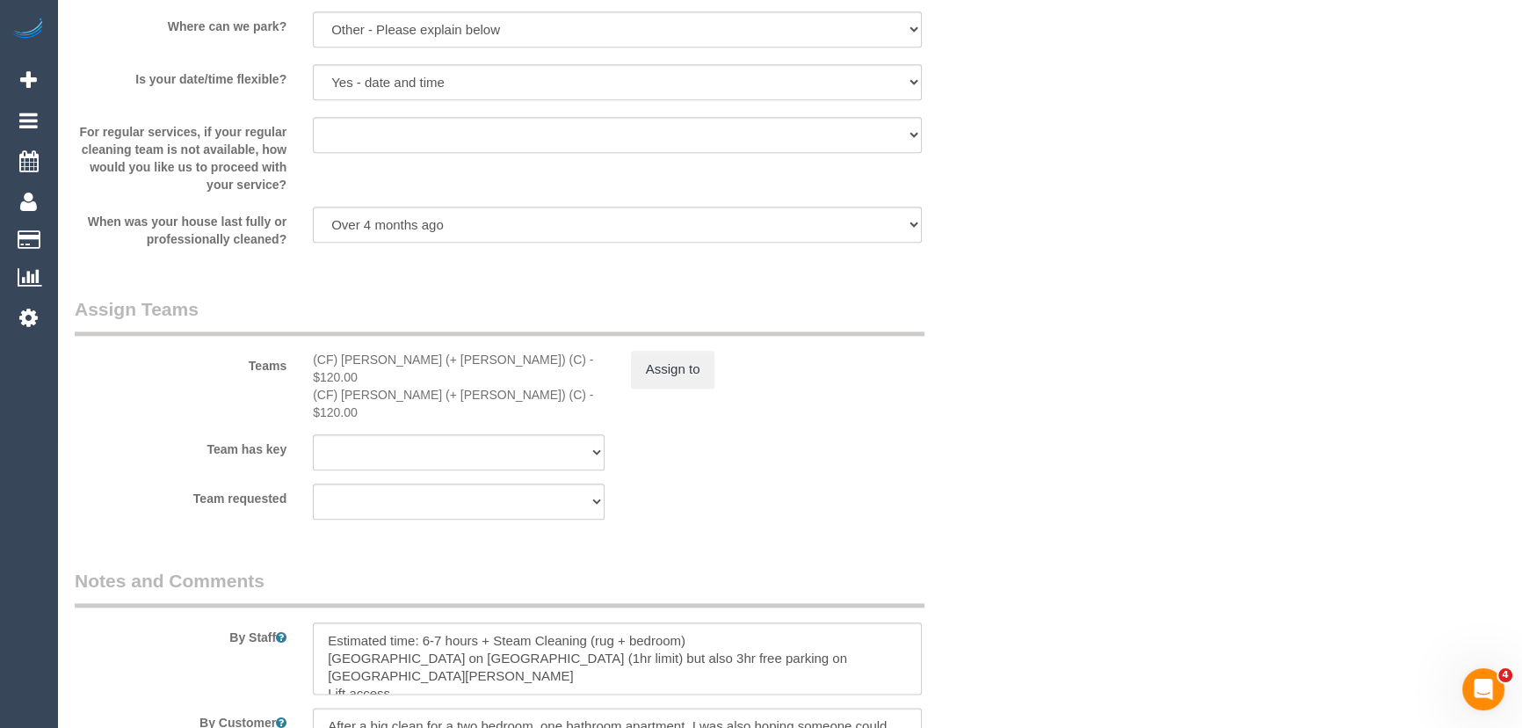
scroll to position [2556, 0]
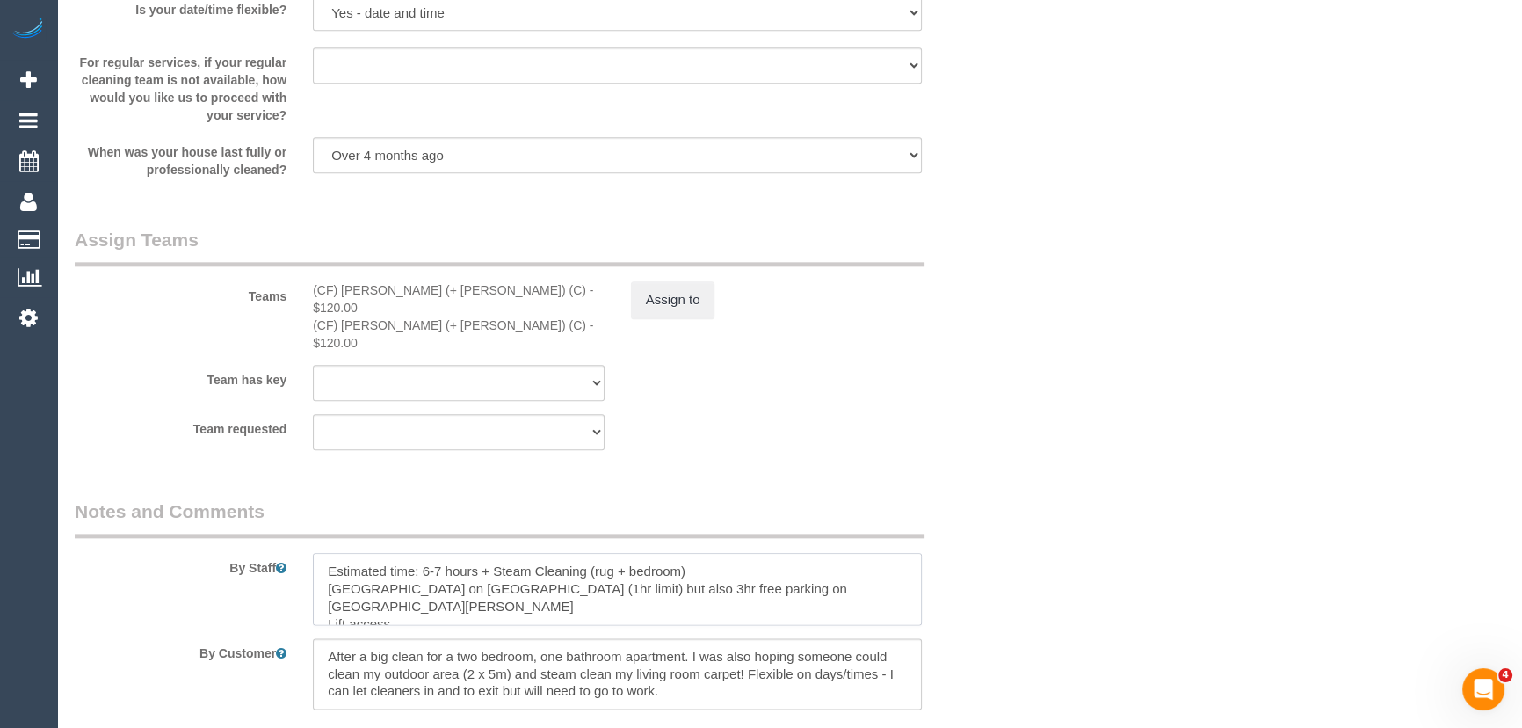
drag, startPoint x: 628, startPoint y: 541, endPoint x: 667, endPoint y: 547, distance: 39.0
click at [628, 553] on textarea at bounding box center [617, 589] width 609 height 72
type textarea "Estimated time: 6-7 hours + Steam Cleaning (rug + 2 bedrooms) [GEOGRAPHIC_DATA]…"
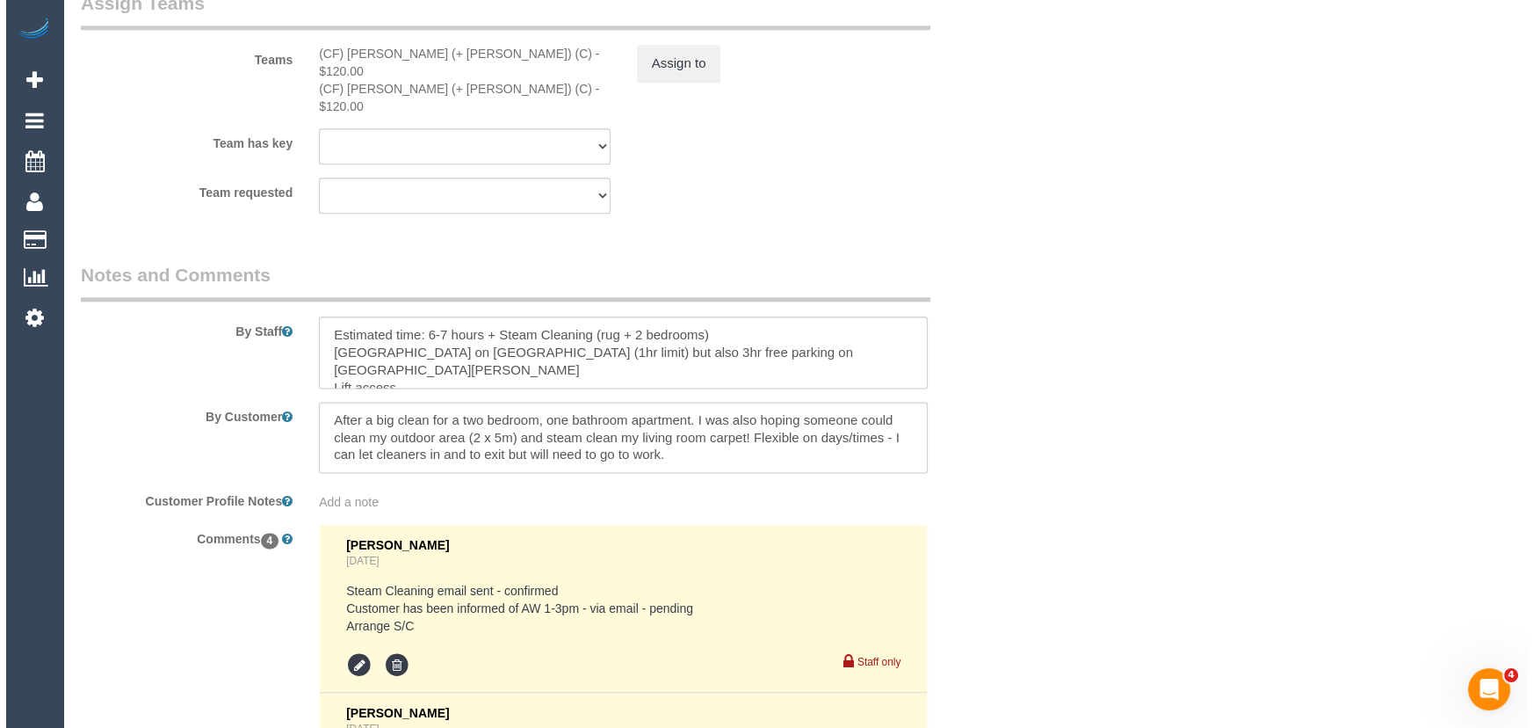
scroll to position [2795, 0]
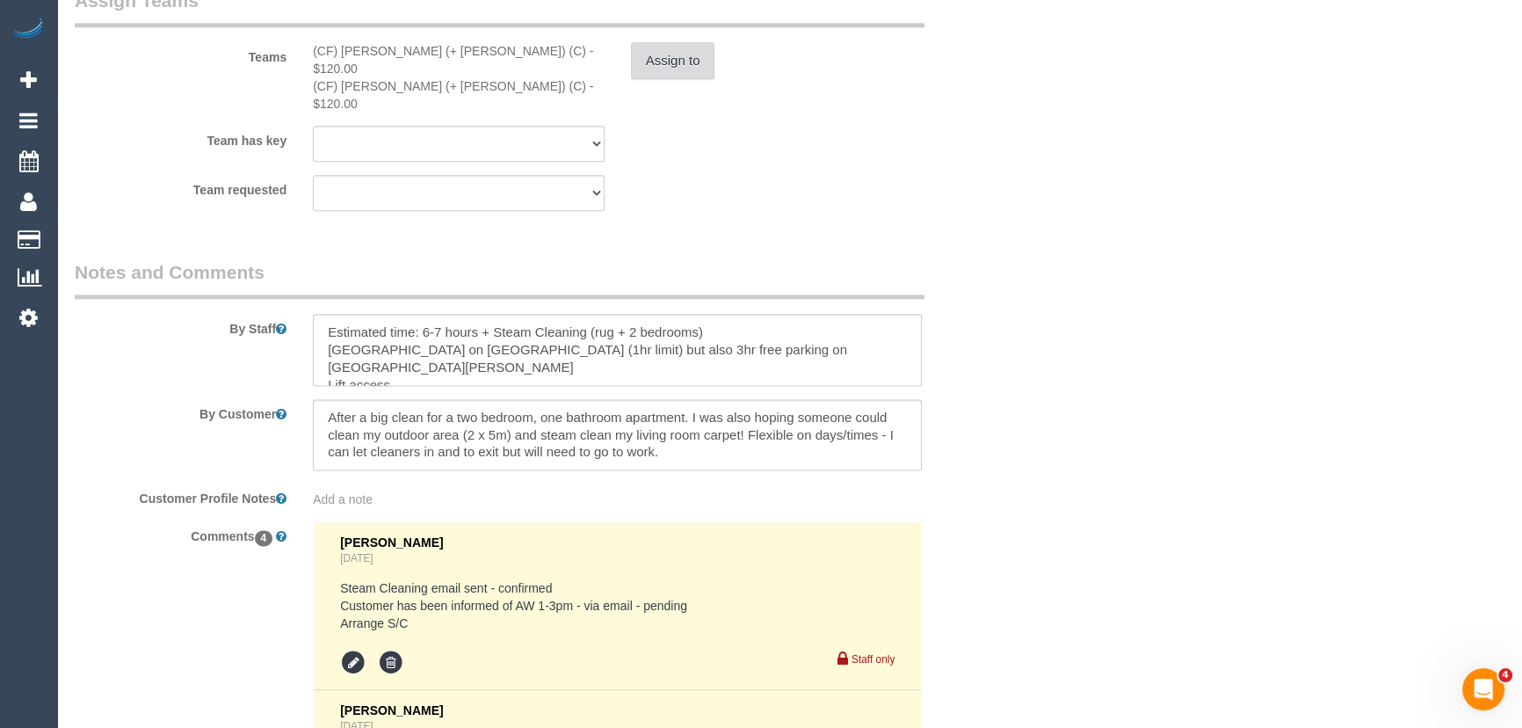
click at [677, 66] on button "Assign to" at bounding box center [673, 60] width 84 height 37
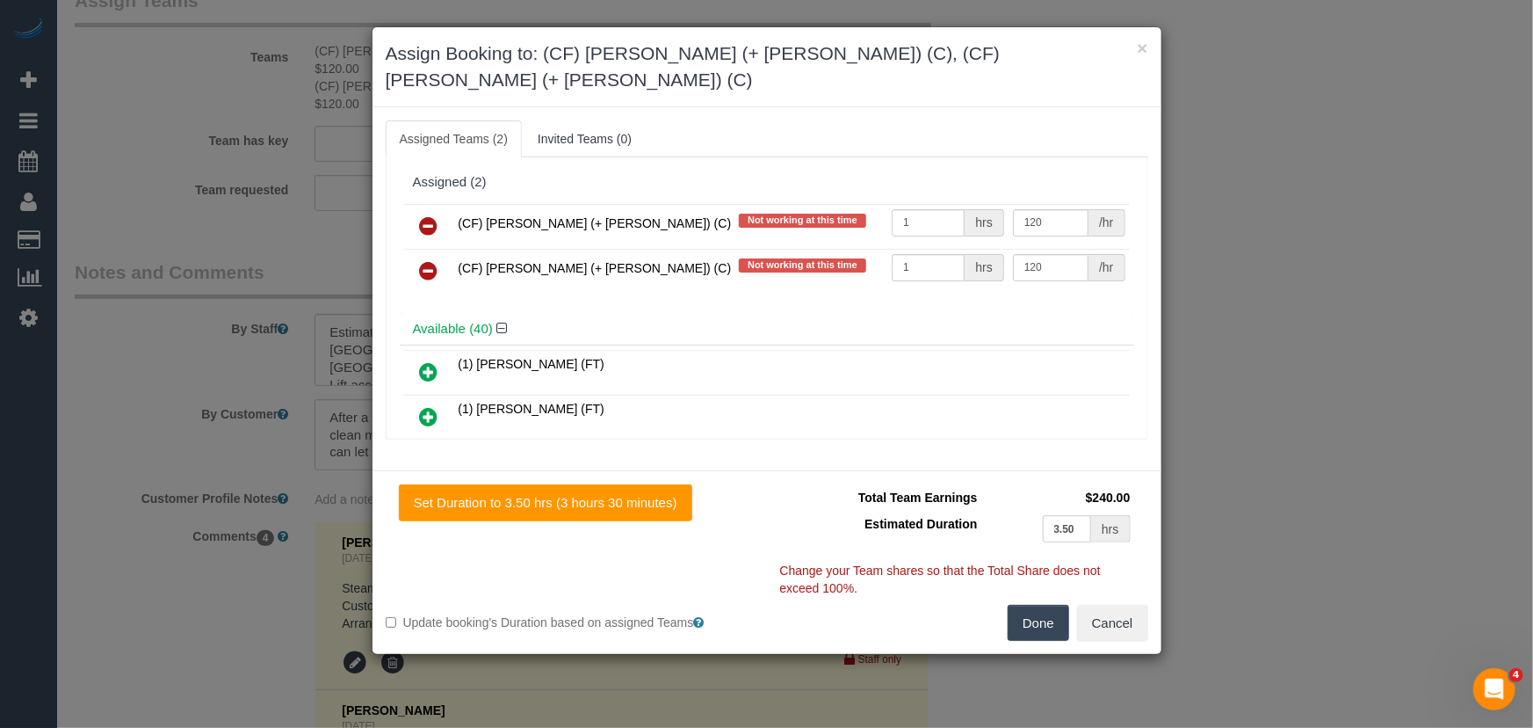
scroll to position [9557, 0]
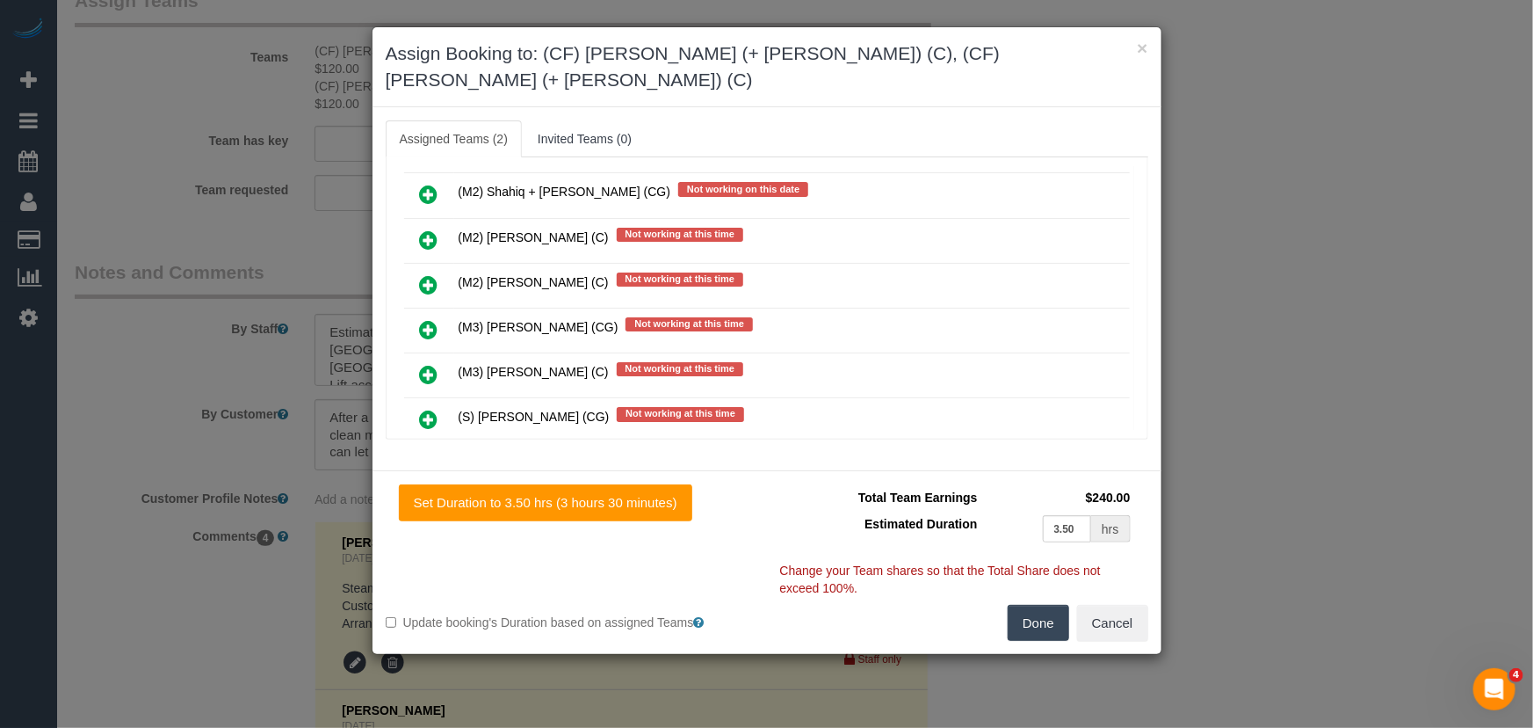
click at [436, 498] on icon at bounding box center [429, 508] width 18 height 21
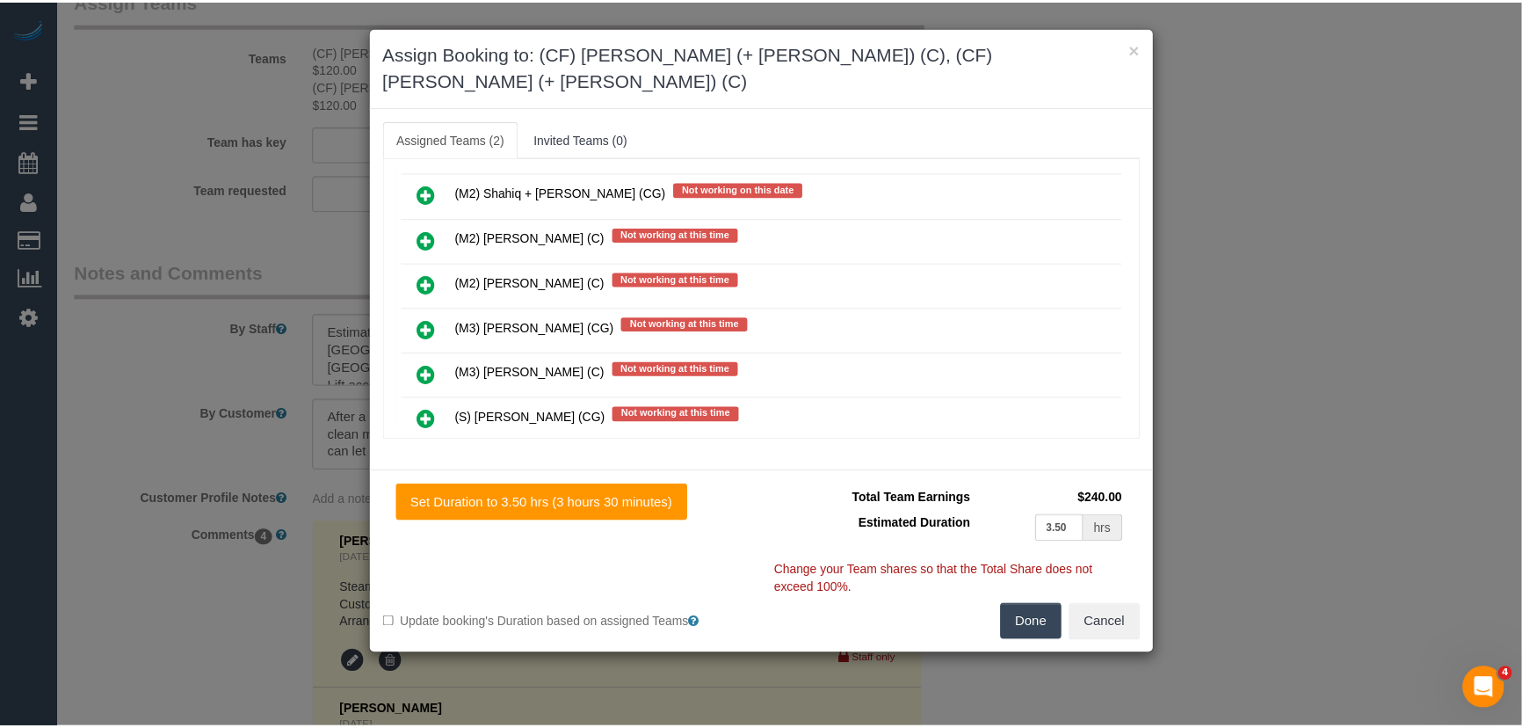
scroll to position [9601, 0]
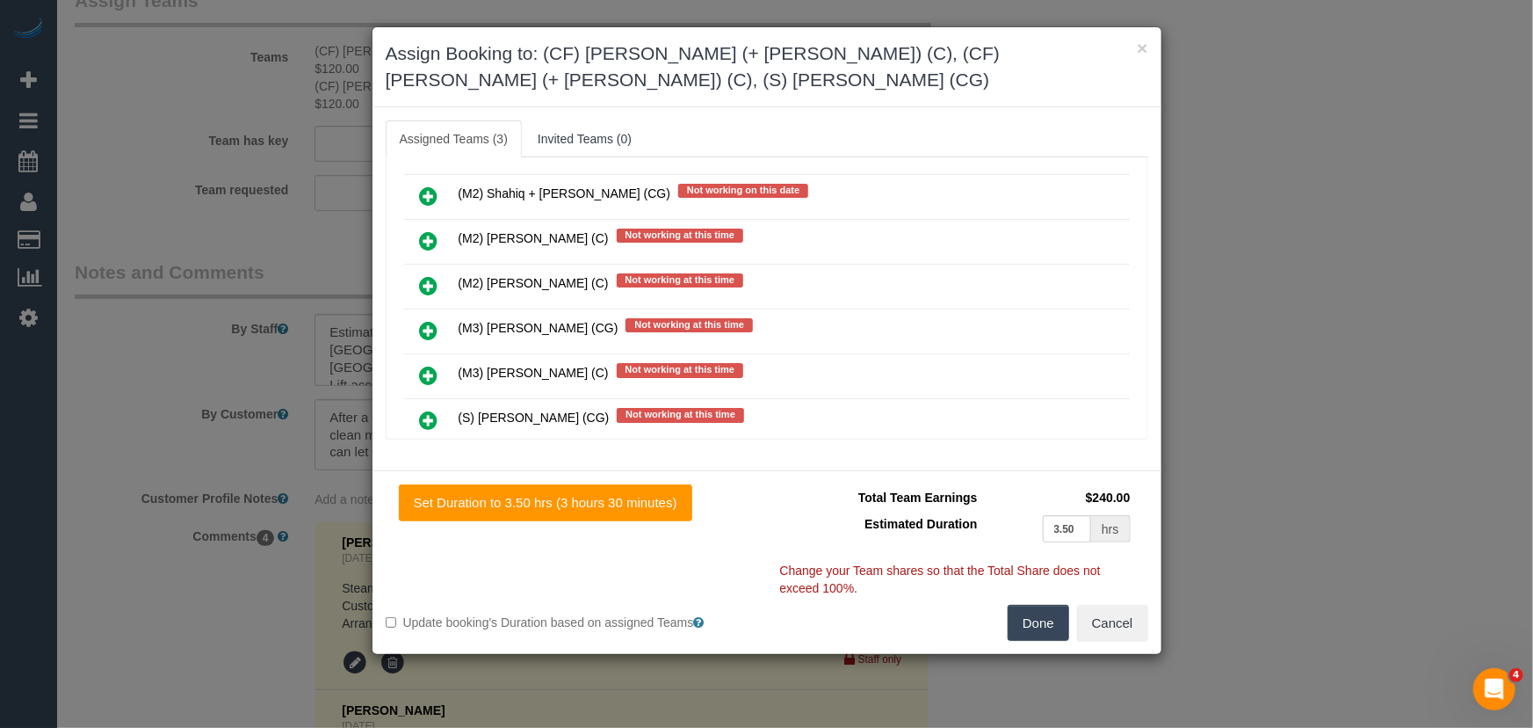
click at [1037, 625] on button "Done" at bounding box center [1039, 623] width 62 height 37
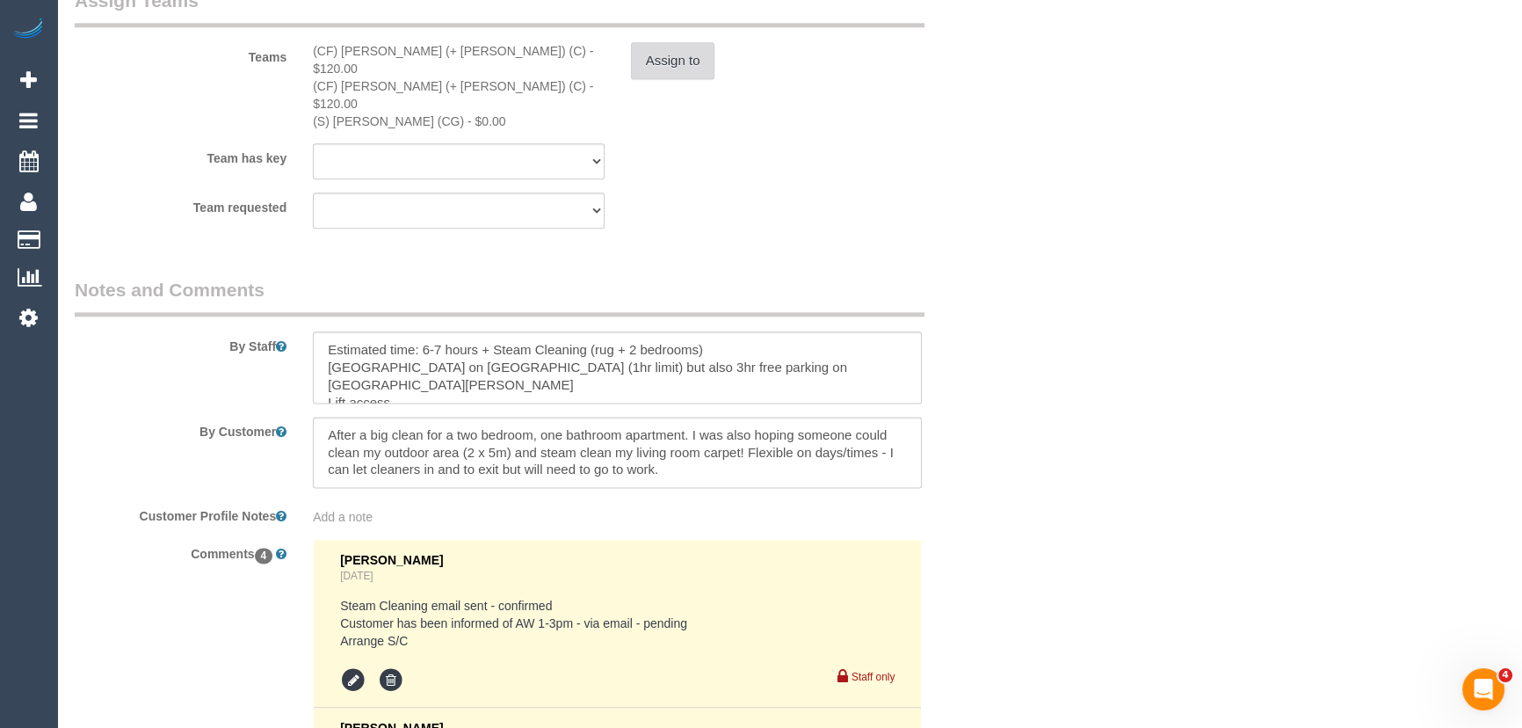
click at [683, 66] on button "Assign to" at bounding box center [673, 60] width 84 height 37
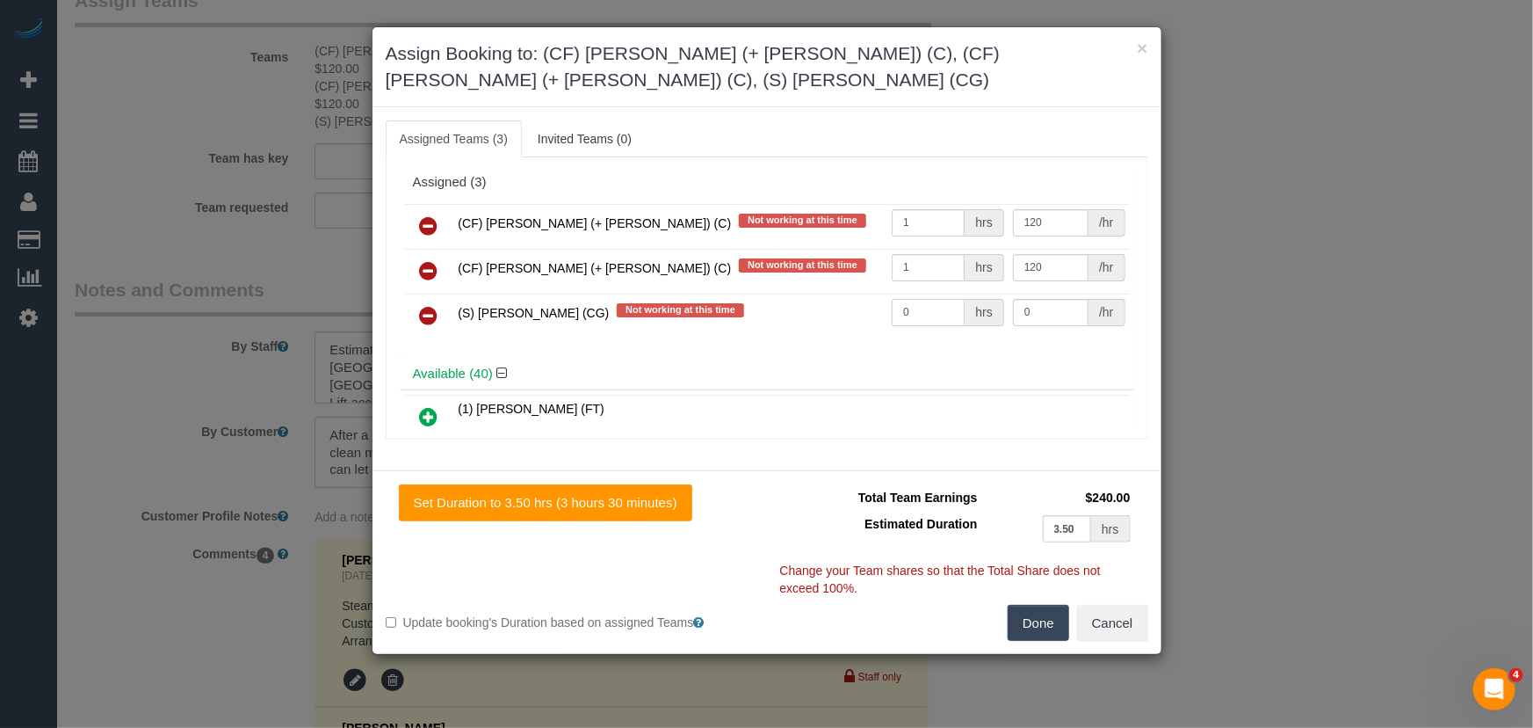
click at [909, 309] on input "0" at bounding box center [928, 312] width 73 height 27
type input "1"
type input "115"
click at [1039, 625] on button "Done" at bounding box center [1039, 623] width 62 height 37
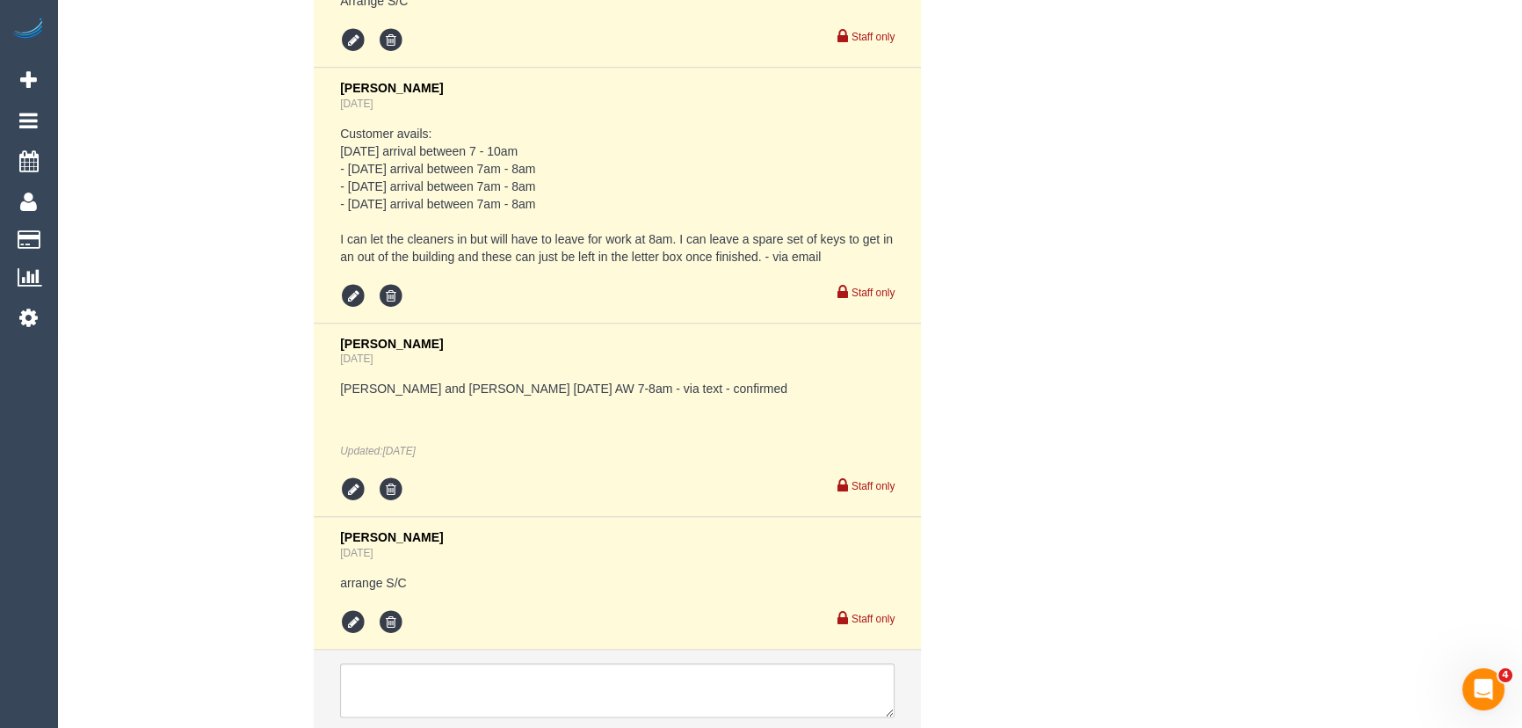
scroll to position [3532, 0]
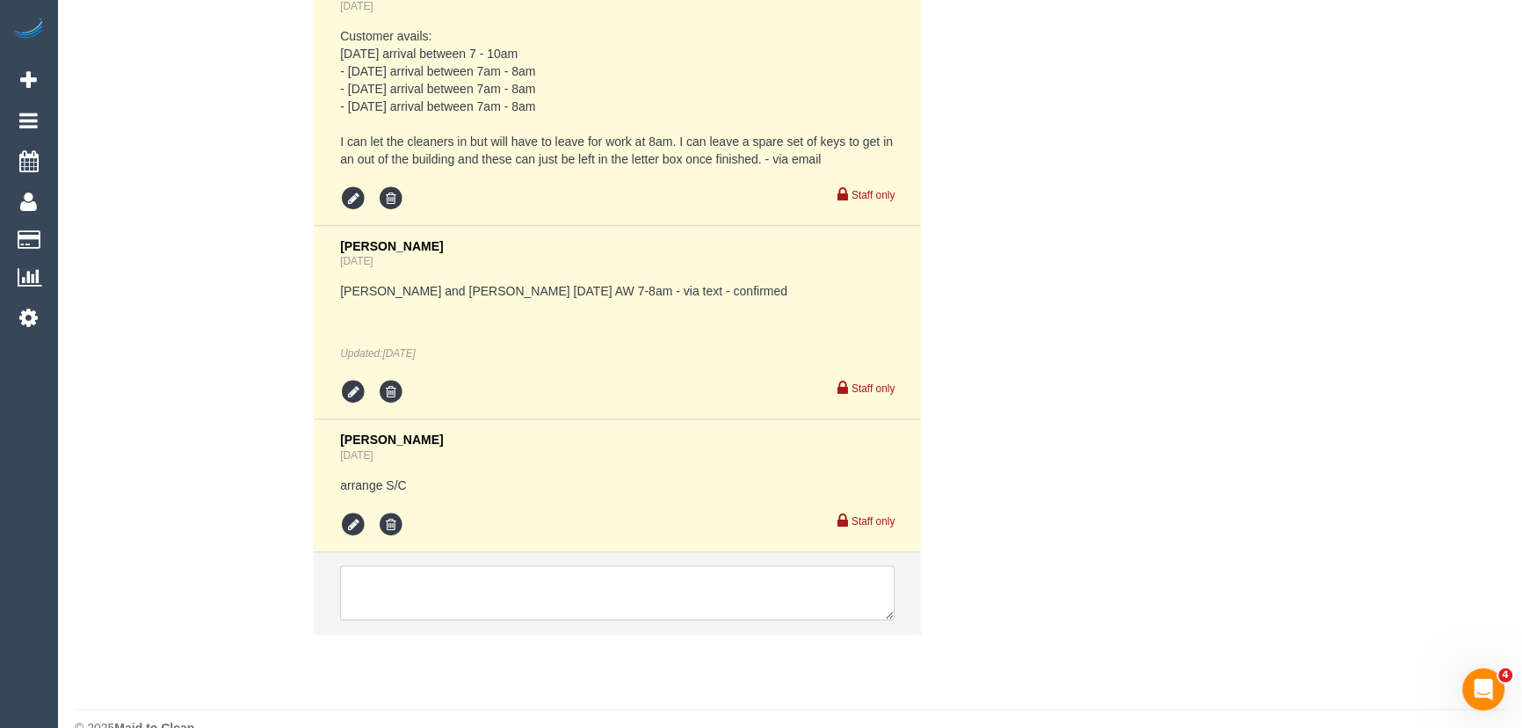
click at [431, 573] on textarea at bounding box center [617, 592] width 554 height 54
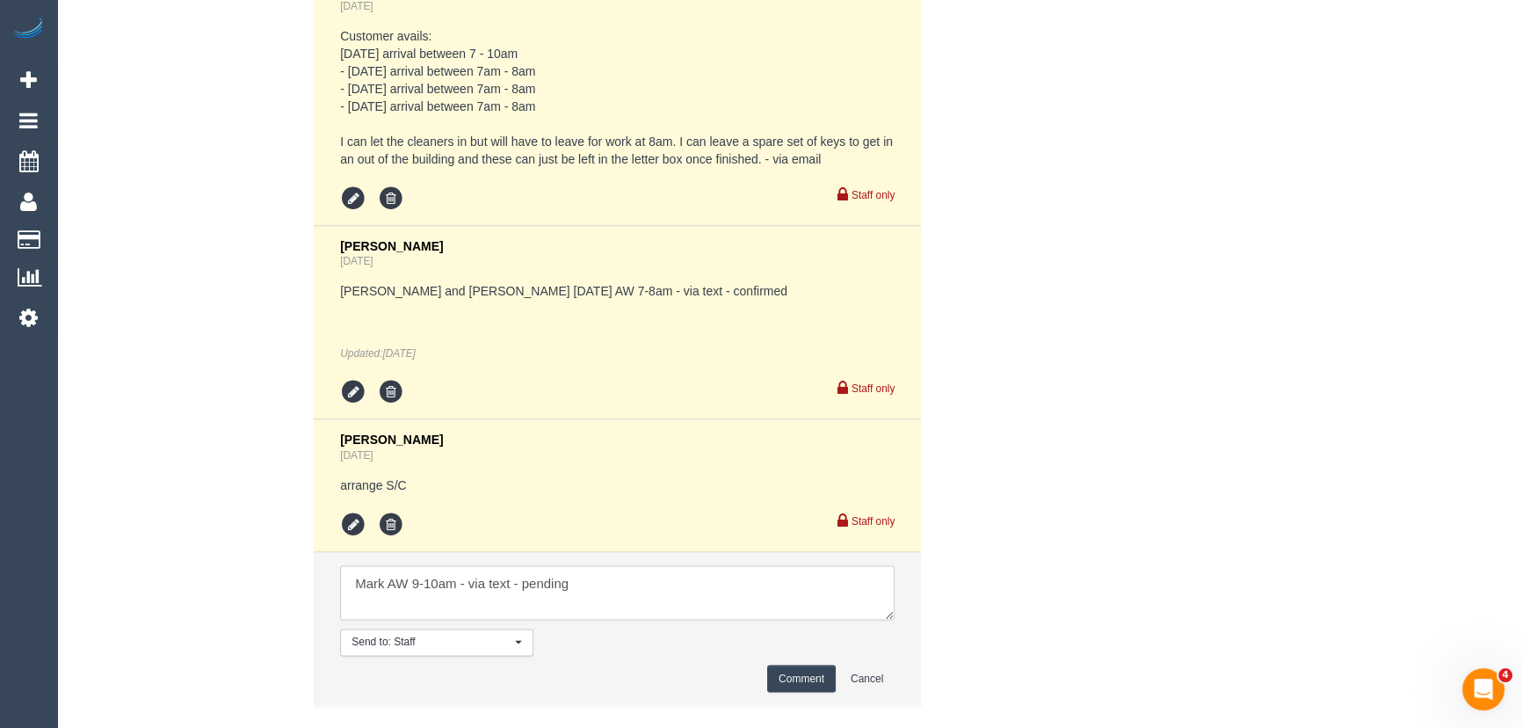
type textarea "Mark AW 9-10am - via text - pending"
click at [815, 664] on button "Comment" at bounding box center [801, 677] width 69 height 27
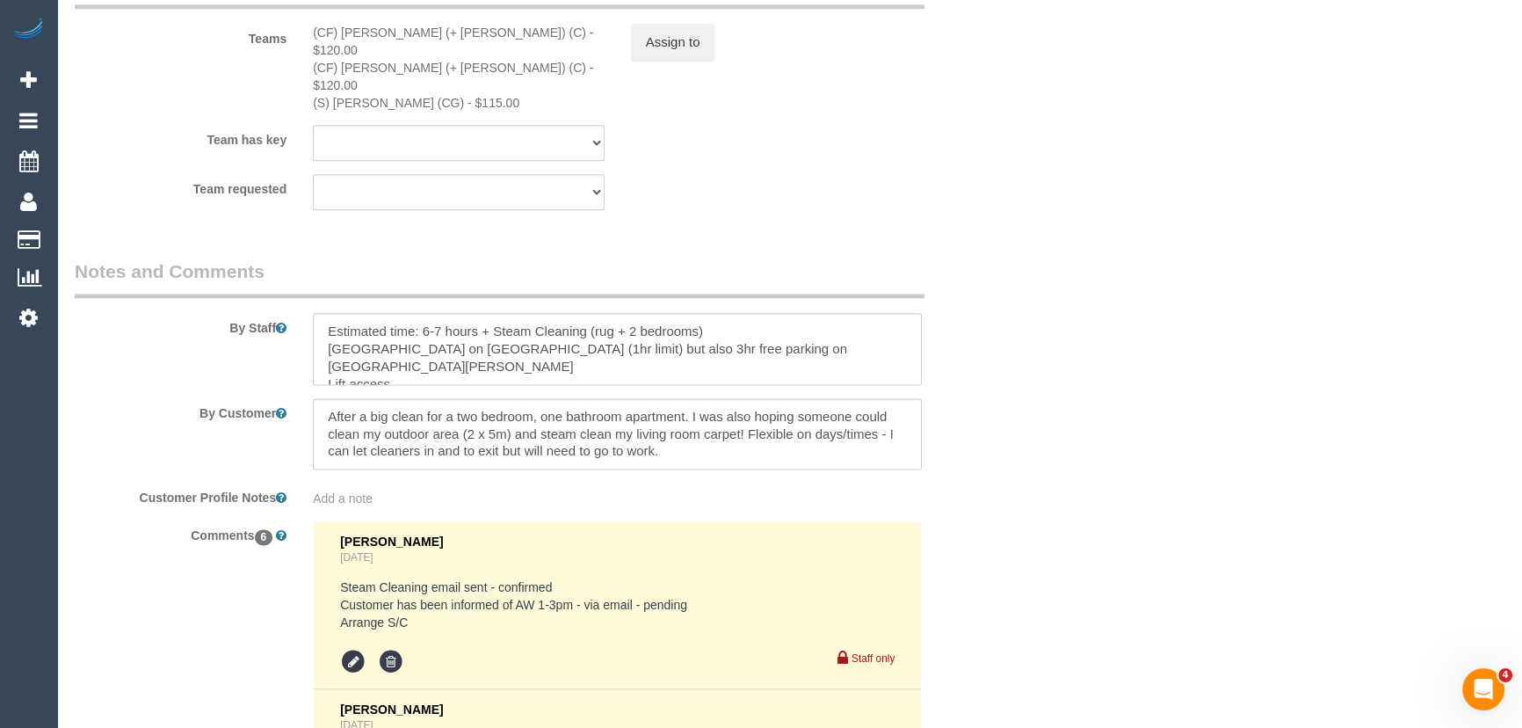
scroll to position [2795, 0]
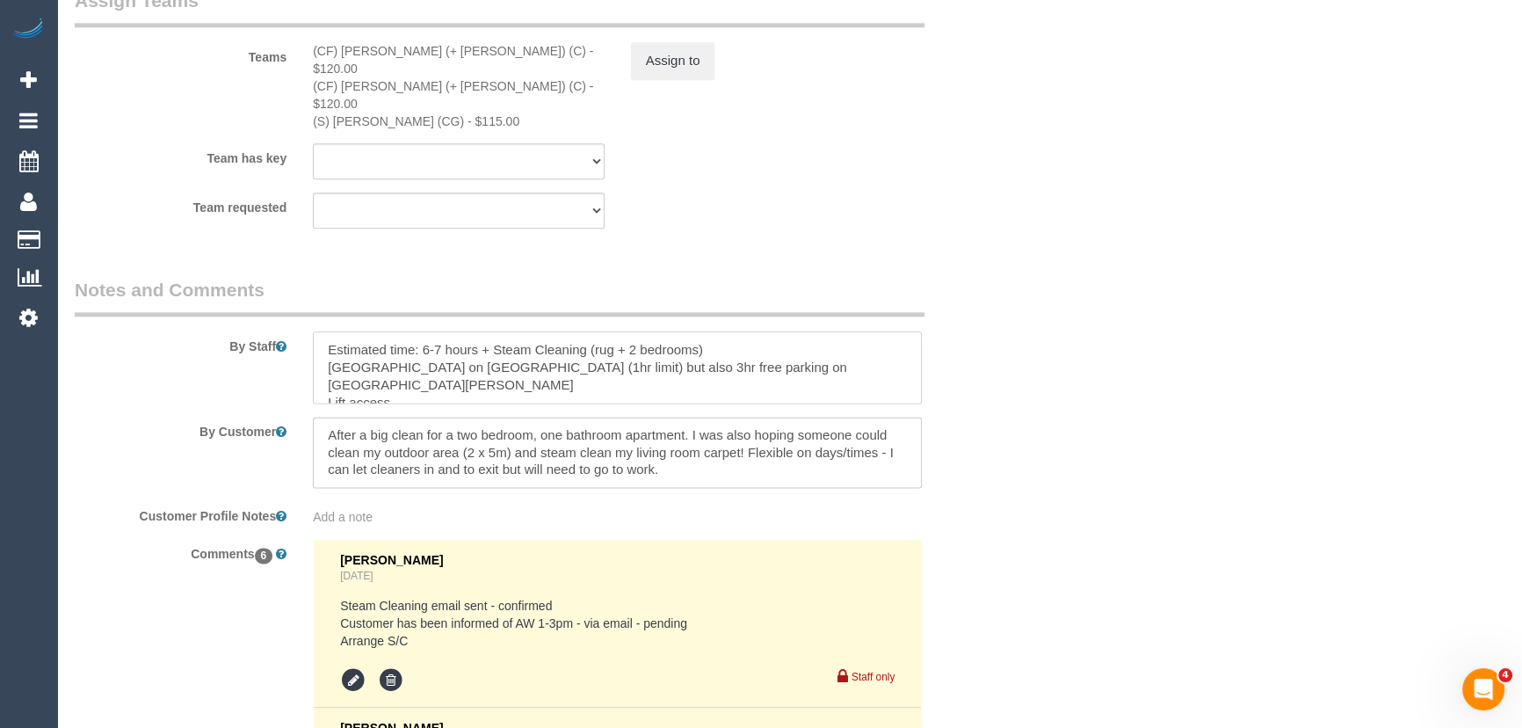
click at [325, 331] on textarea at bounding box center [617, 367] width 609 height 72
paste textarea "Est. time: _hrs + SC of _(areas)__ Steam cleaner to arrive at ___ Please ensure…"
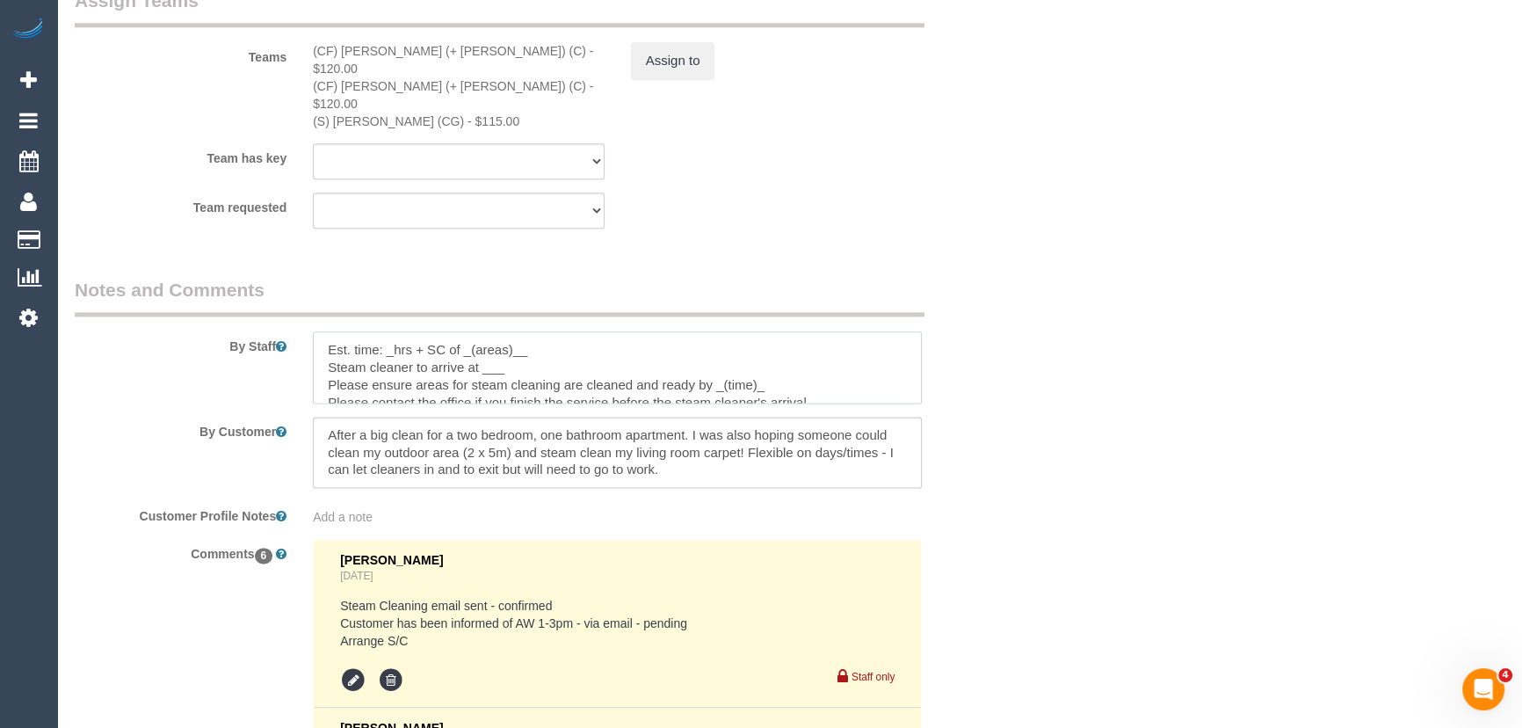
scroll to position [6, 0]
click at [395, 331] on textarea at bounding box center [617, 367] width 609 height 72
click at [554, 331] on textarea at bounding box center [617, 367] width 609 height 72
click at [541, 331] on textarea at bounding box center [617, 367] width 609 height 72
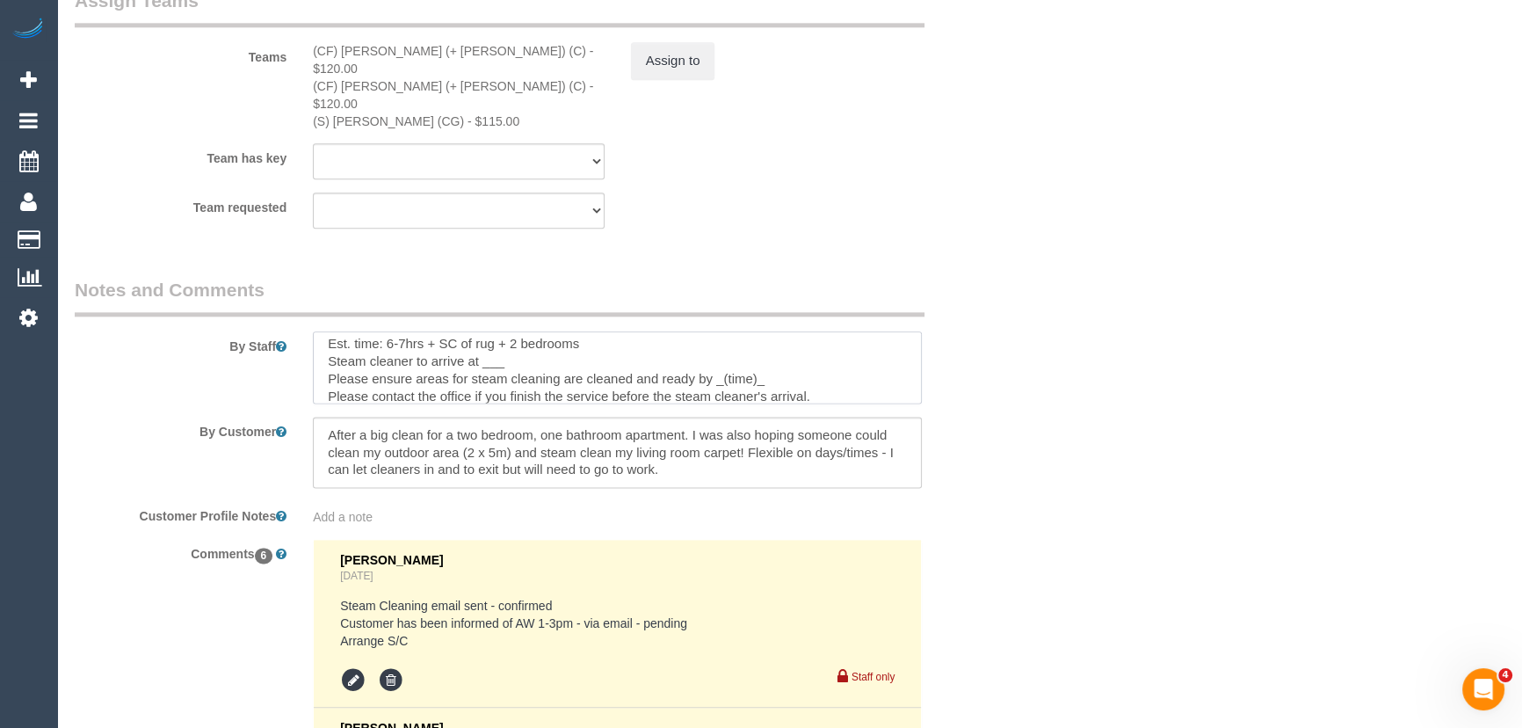
click at [506, 332] on textarea at bounding box center [617, 367] width 609 height 72
click at [775, 344] on textarea at bounding box center [617, 367] width 609 height 72
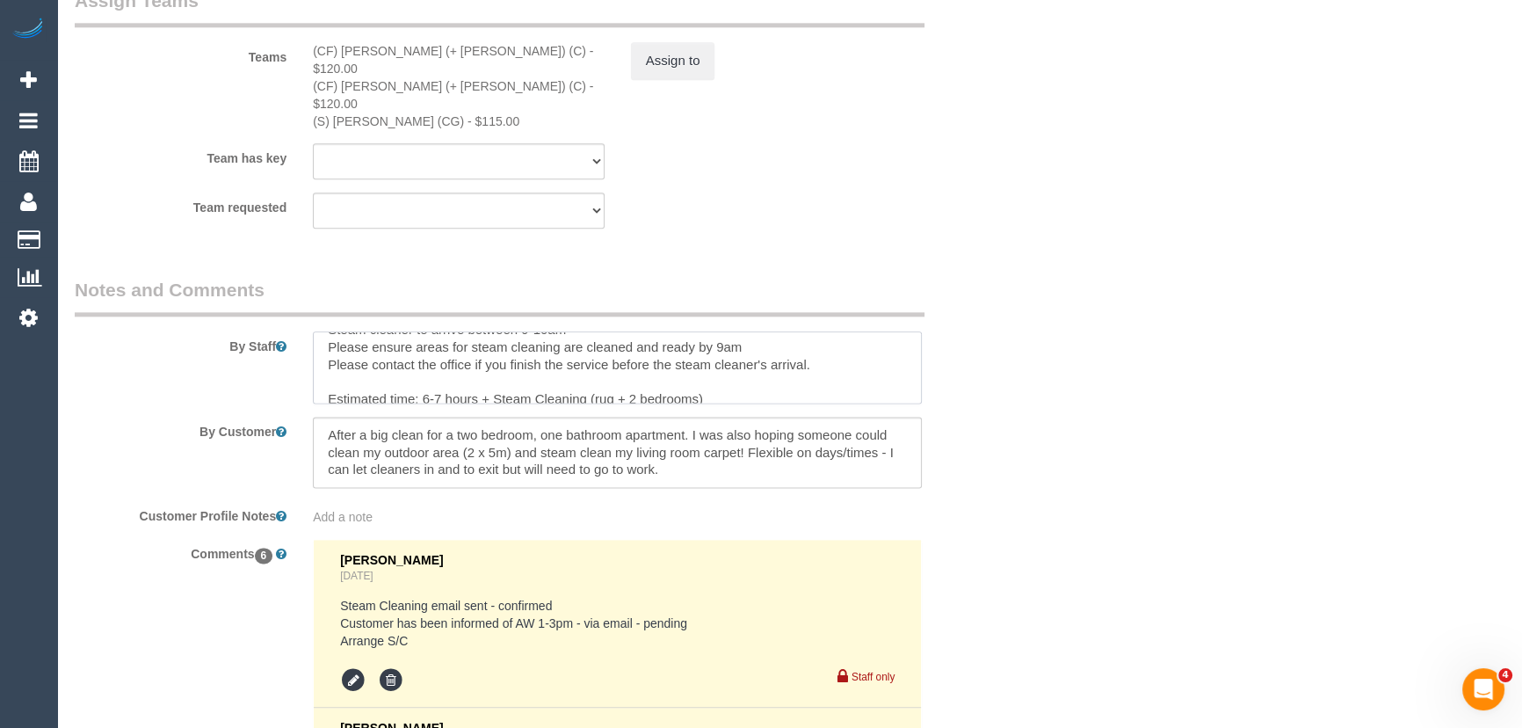
scroll to position [70, 0]
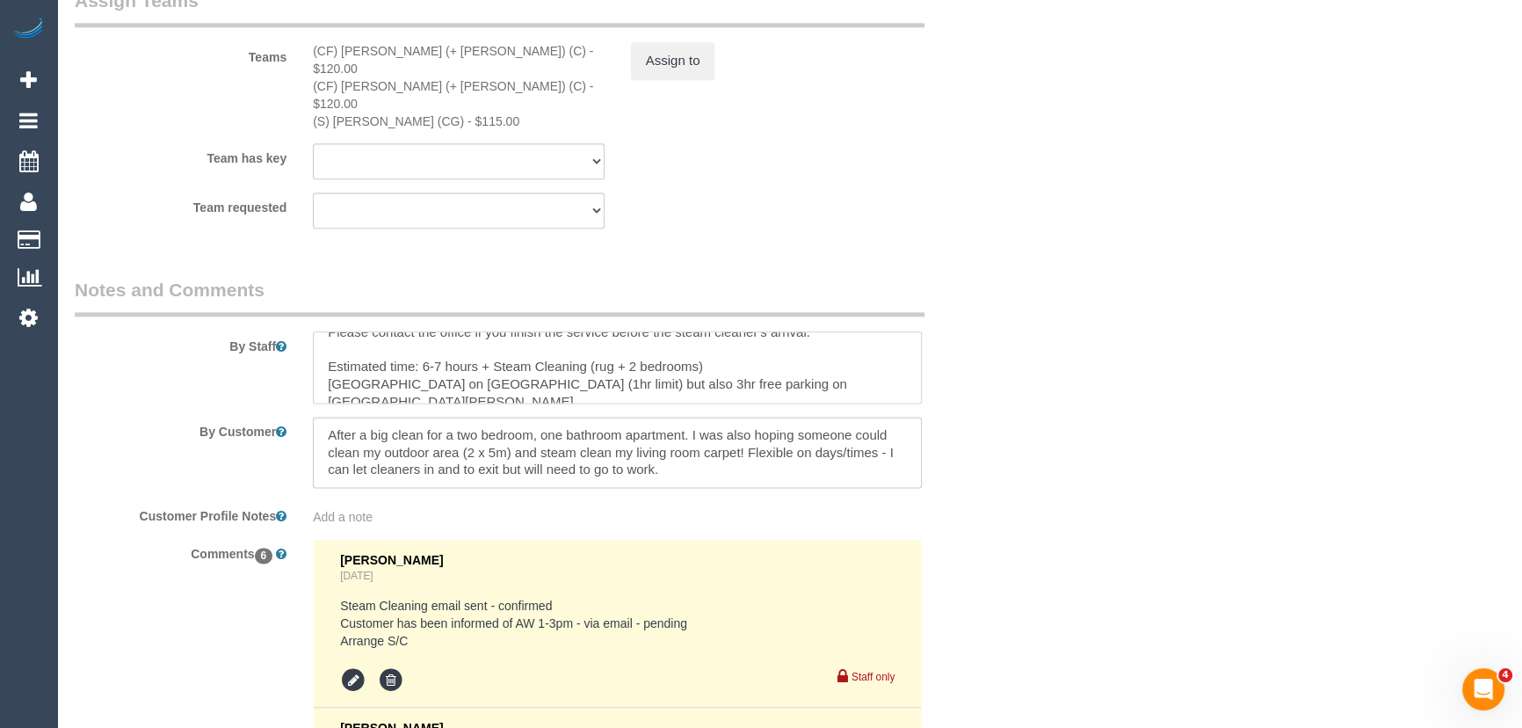
click at [746, 334] on textarea at bounding box center [617, 367] width 609 height 72
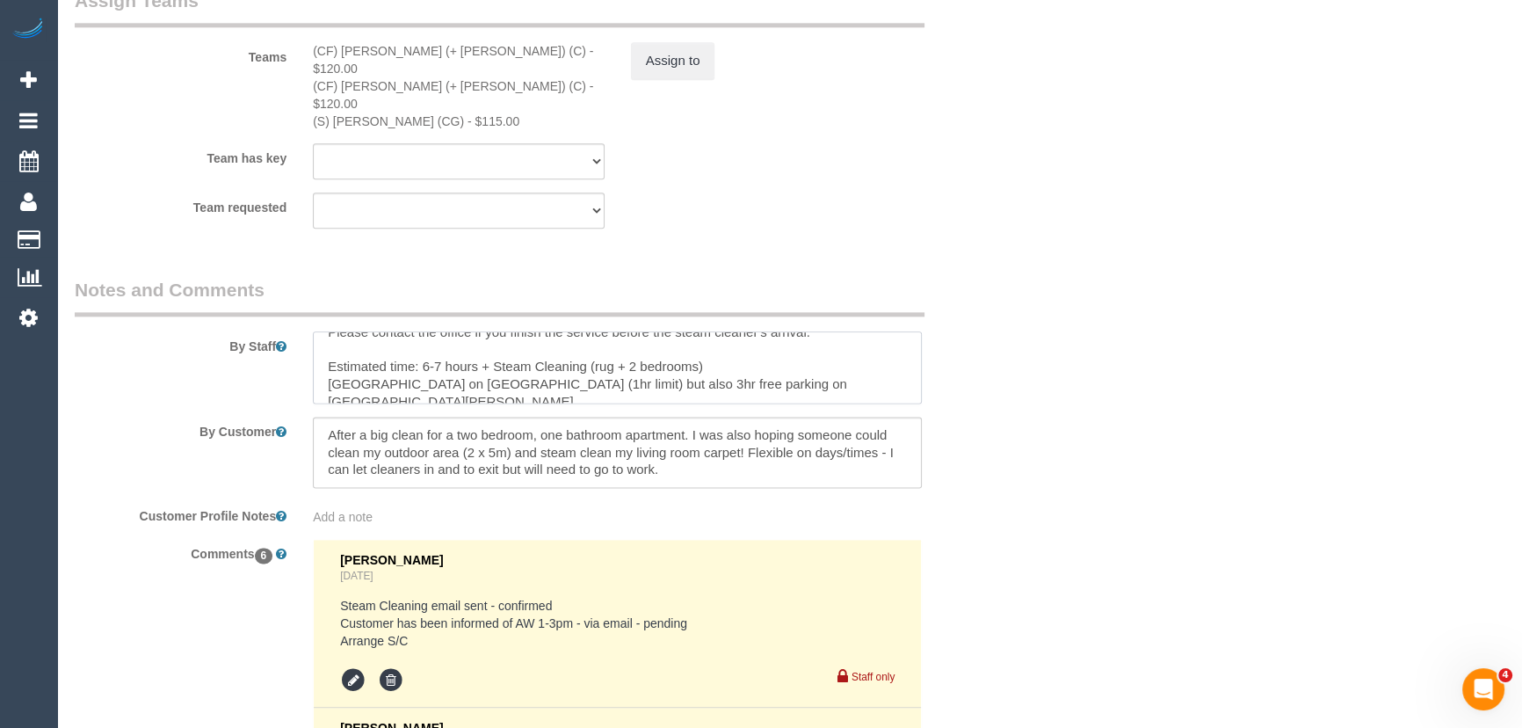
click at [746, 334] on textarea at bounding box center [617, 367] width 609 height 72
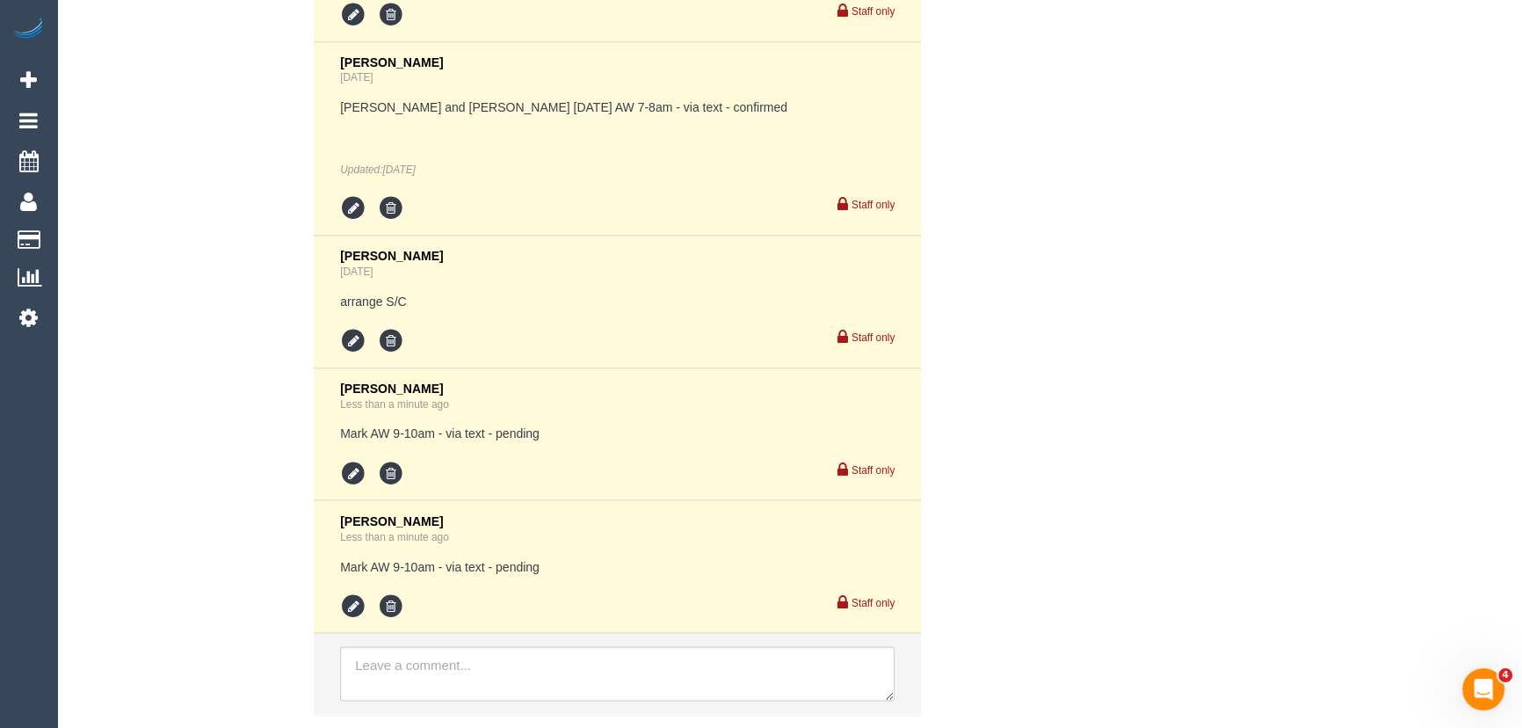
scroll to position [3796, 0]
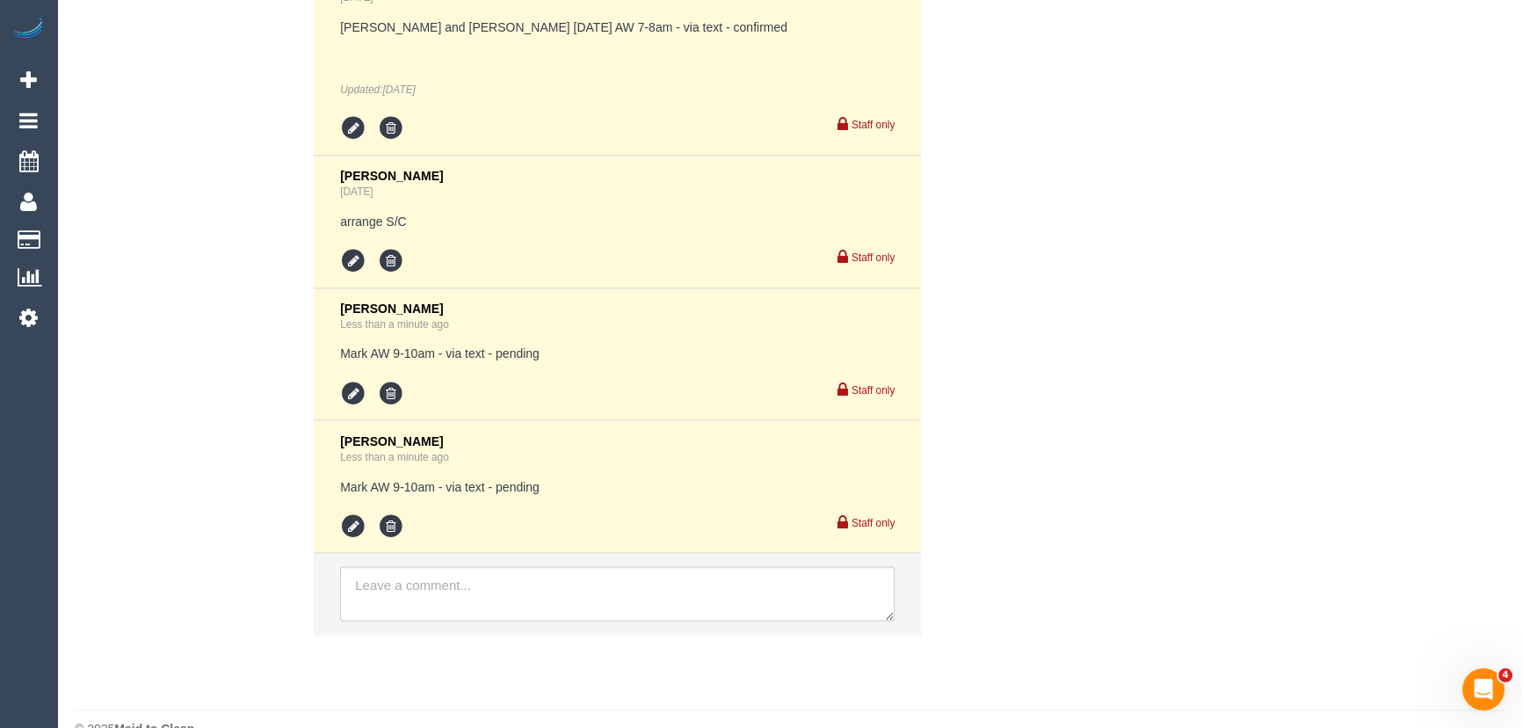
type textarea "Est. time: 6-7hrs + SC of rug + 2 bedrooms Steam cleaner to arrive between 9-10…"
click at [343, 508] on div "Staff only" at bounding box center [617, 523] width 554 height 31
click at [360, 512] on icon at bounding box center [353, 525] width 26 height 26
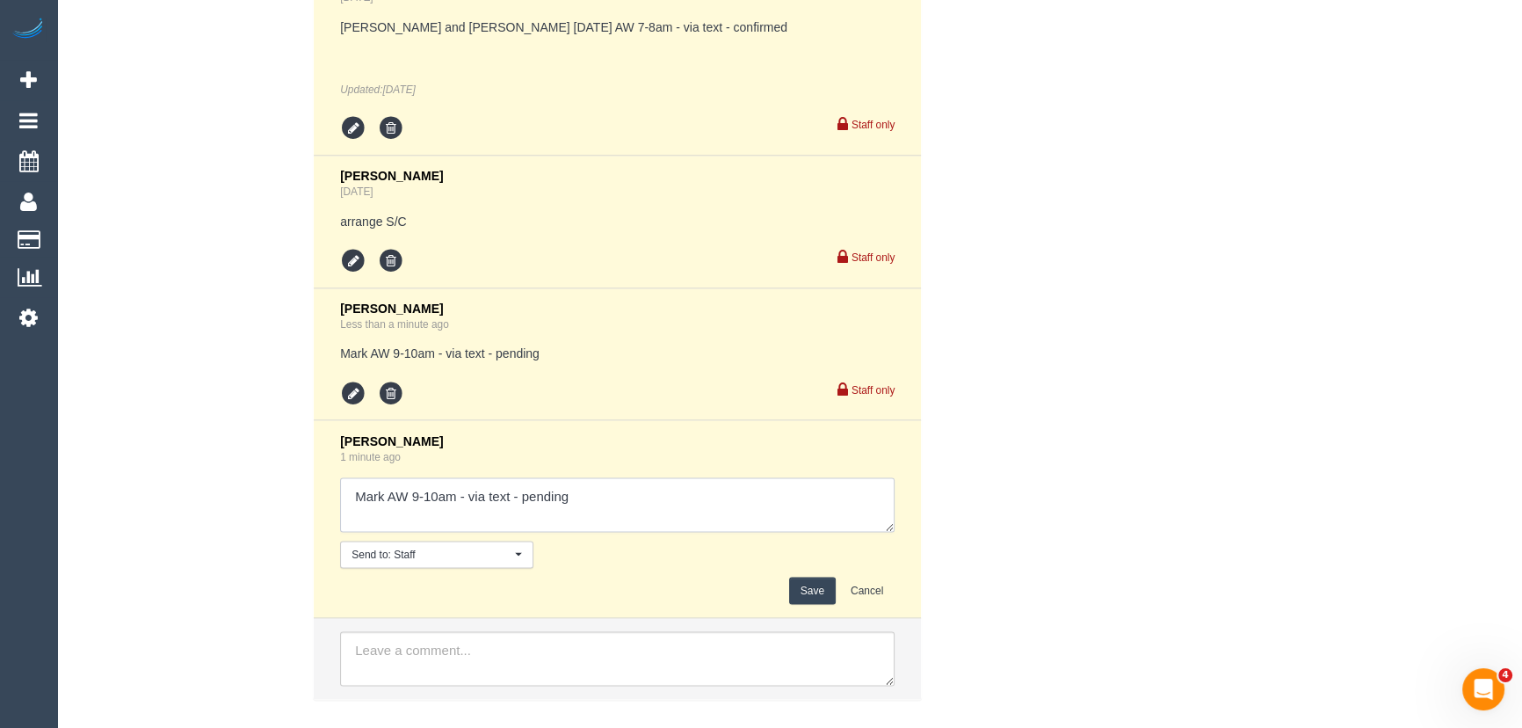
click at [611, 477] on textarea at bounding box center [617, 504] width 554 height 54
type textarea "Mark AW 9-10am - via text - confirmed Customer has been informed of AW's - via …"
click at [816, 576] on button "Save" at bounding box center [812, 589] width 47 height 27
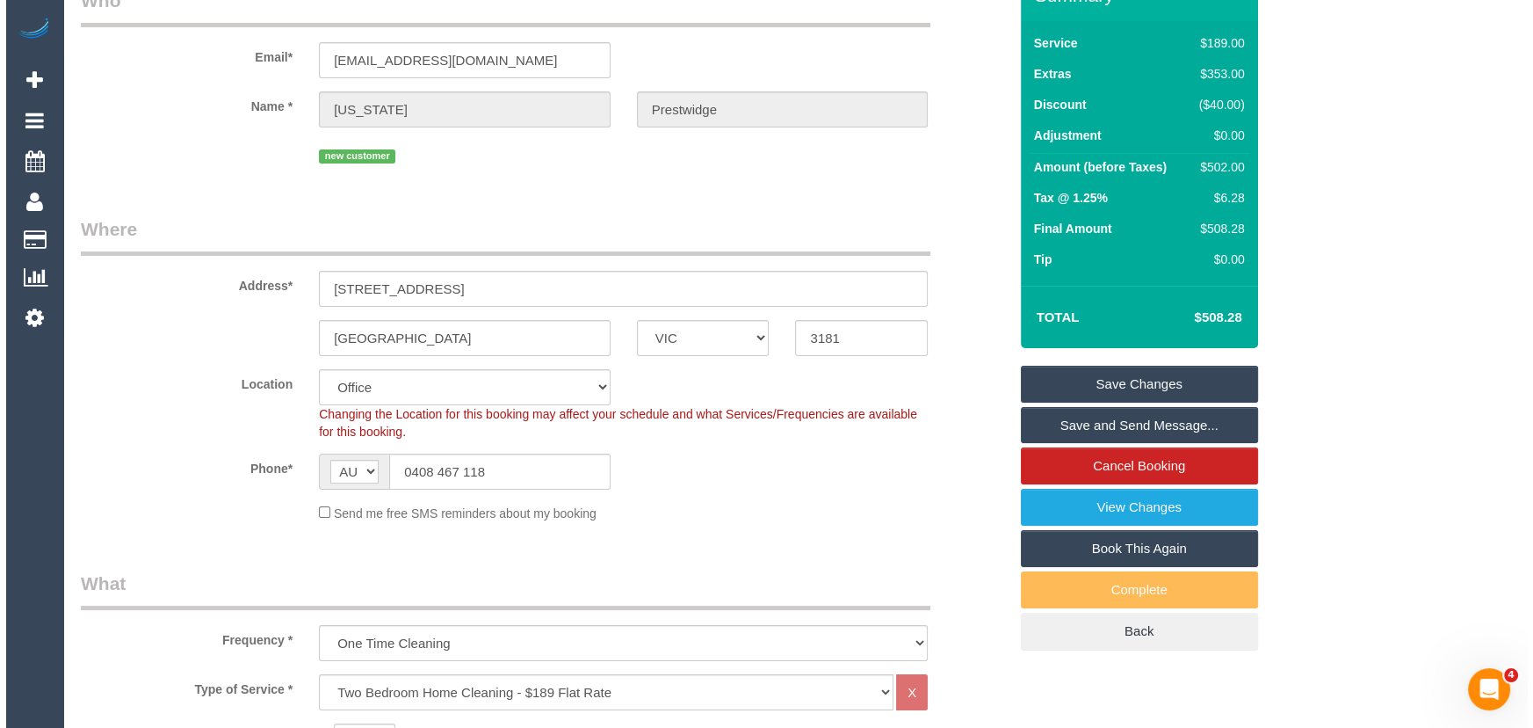
scroll to position [0, 0]
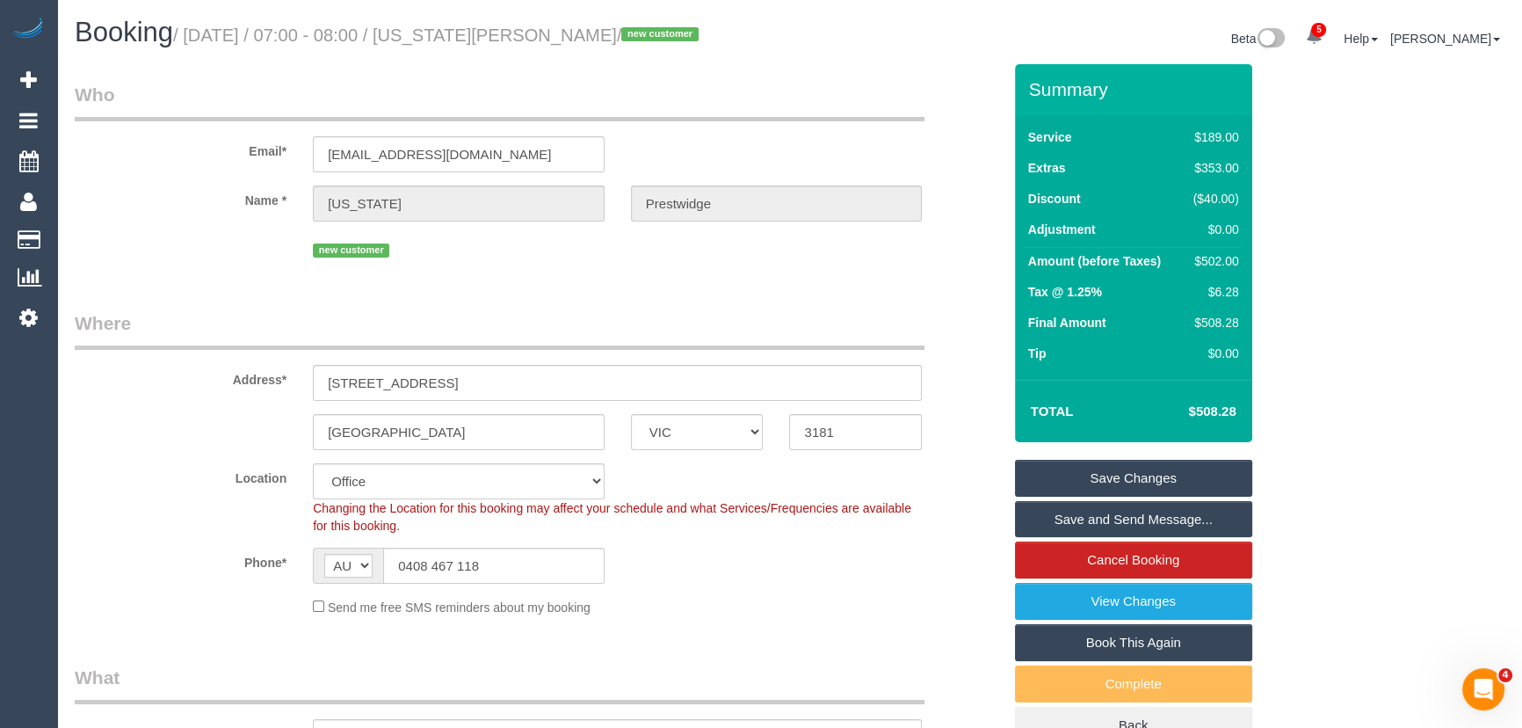
click at [1104, 511] on link "Save and Send Message..." at bounding box center [1133, 519] width 237 height 37
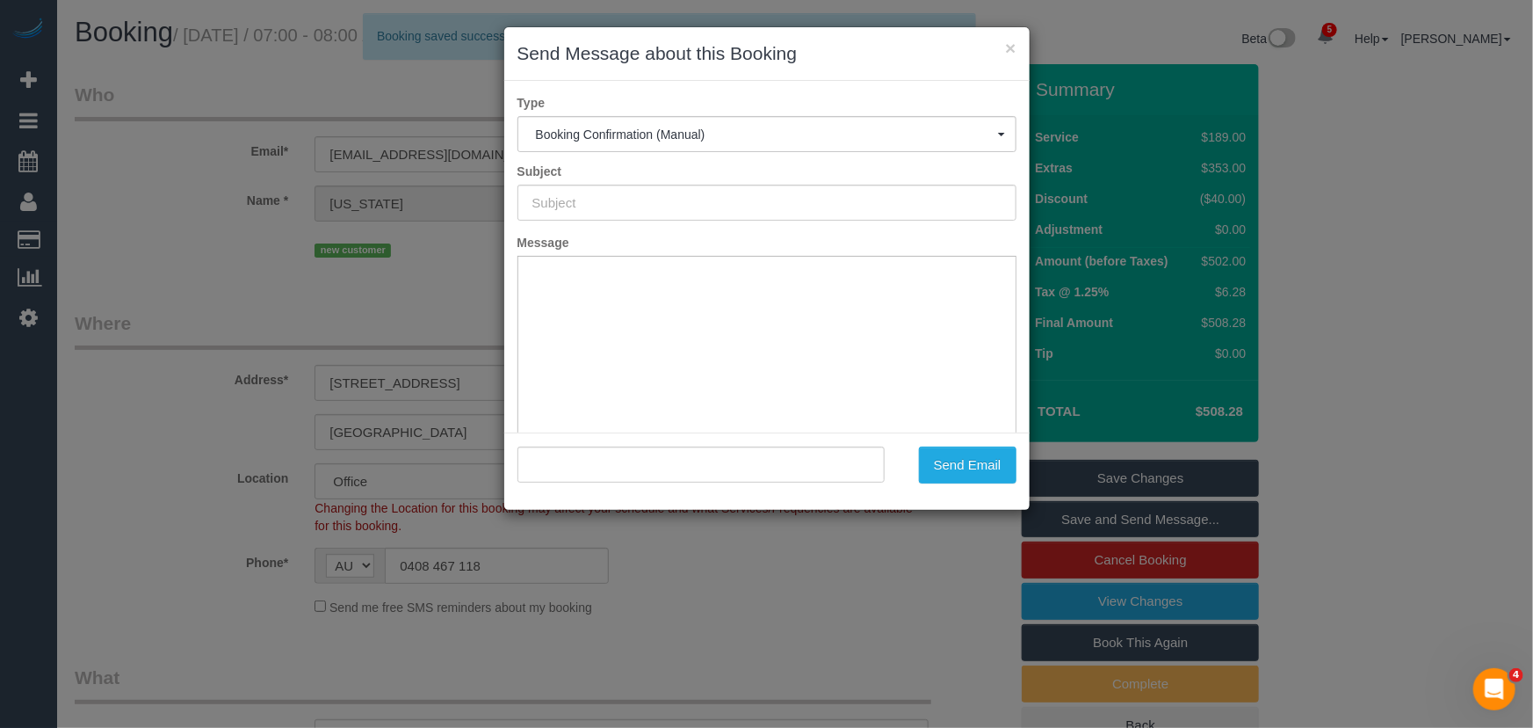
type input "Booking Confirmed"
type input ""[US_STATE][PERSON_NAME]" <[EMAIL_ADDRESS][DOMAIN_NAME]>"
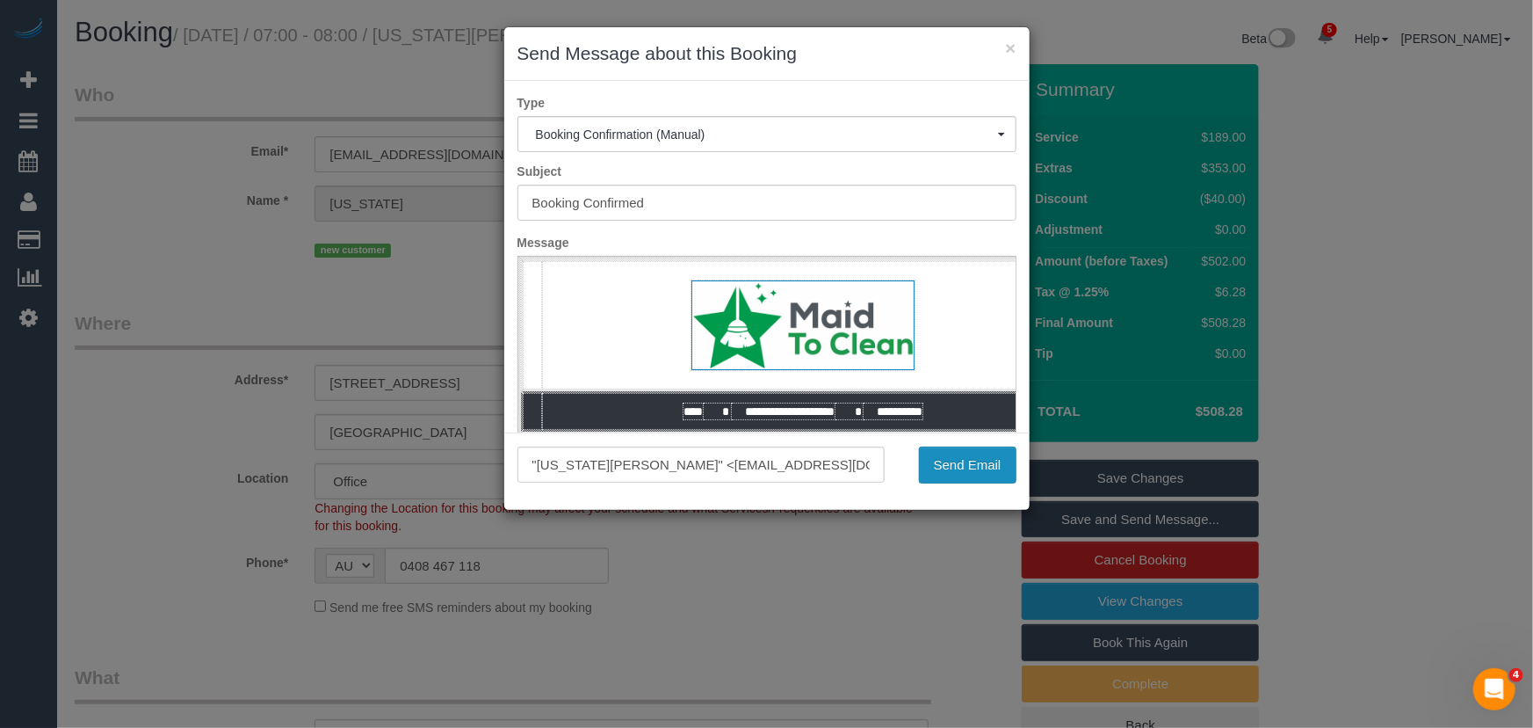
click at [954, 467] on button "Send Email" at bounding box center [968, 464] width 98 height 37
